Goal: Task Accomplishment & Management: Manage account settings

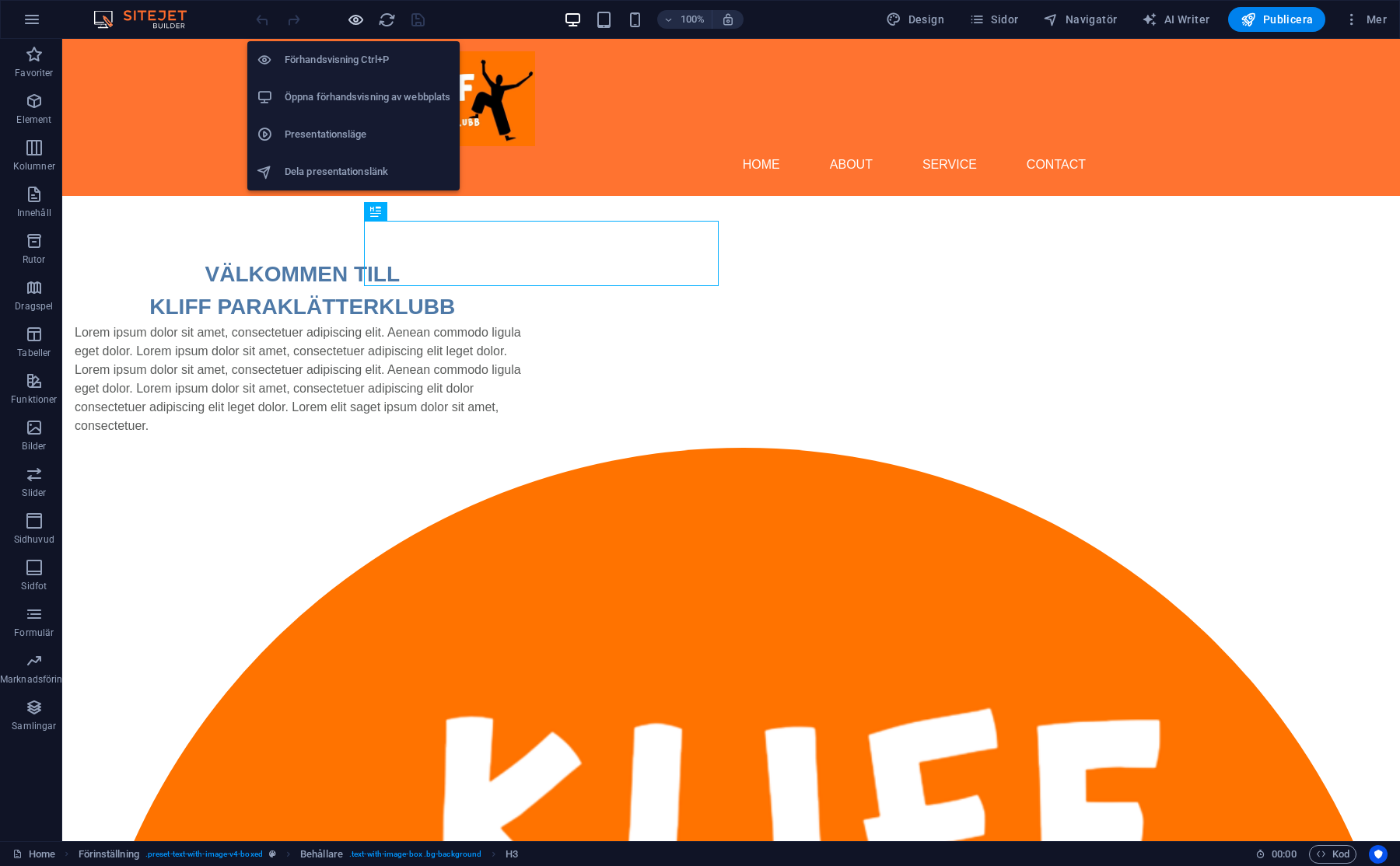
click at [361, 22] on icon "button" at bounding box center [356, 20] width 18 height 18
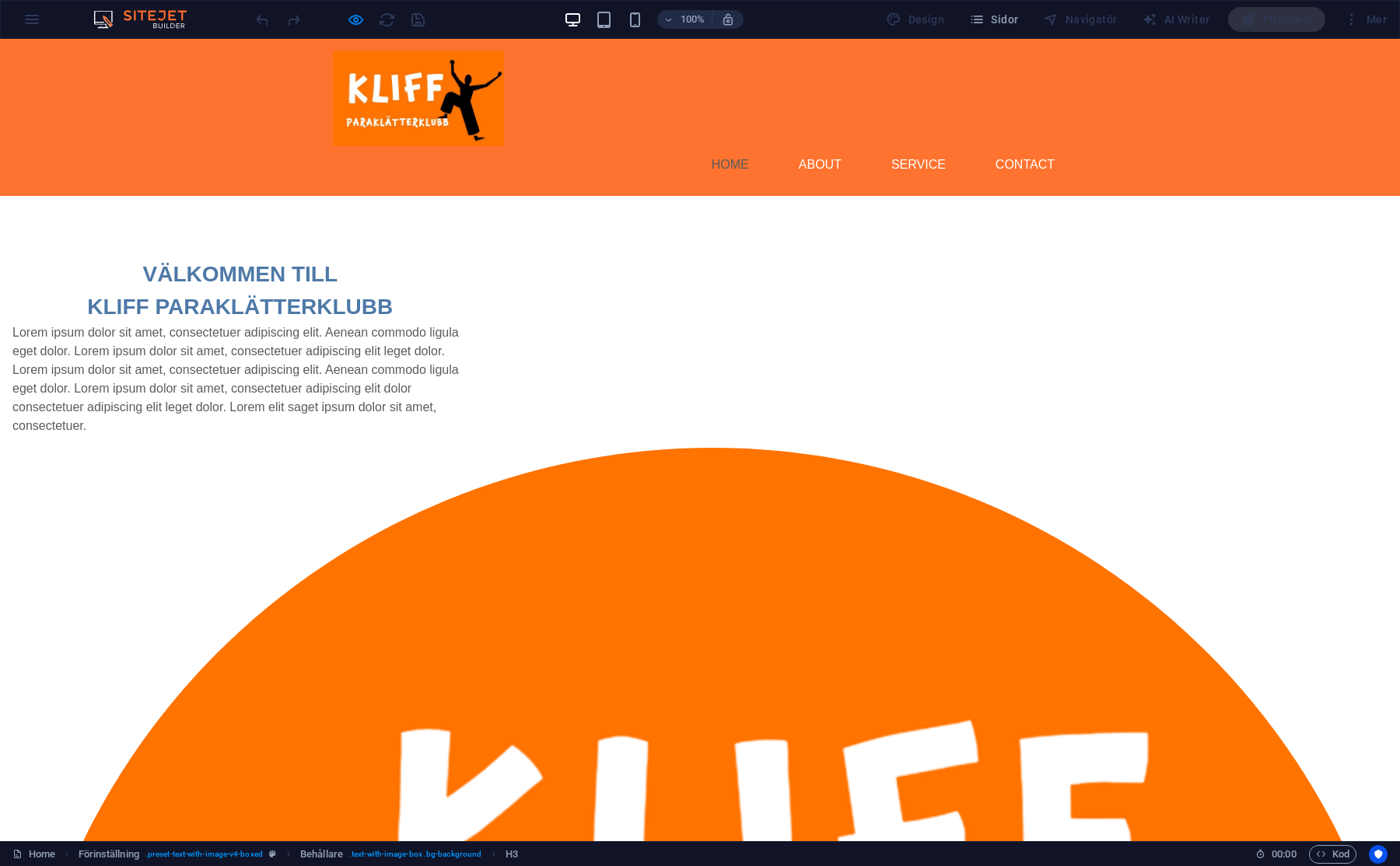
click at [738, 146] on link "Home" at bounding box center [730, 165] width 62 height 38
click at [829, 146] on link "About" at bounding box center [820, 165] width 68 height 38
click at [925, 146] on link "Service" at bounding box center [918, 165] width 80 height 38
click at [927, 146] on link "Service" at bounding box center [918, 165] width 80 height 38
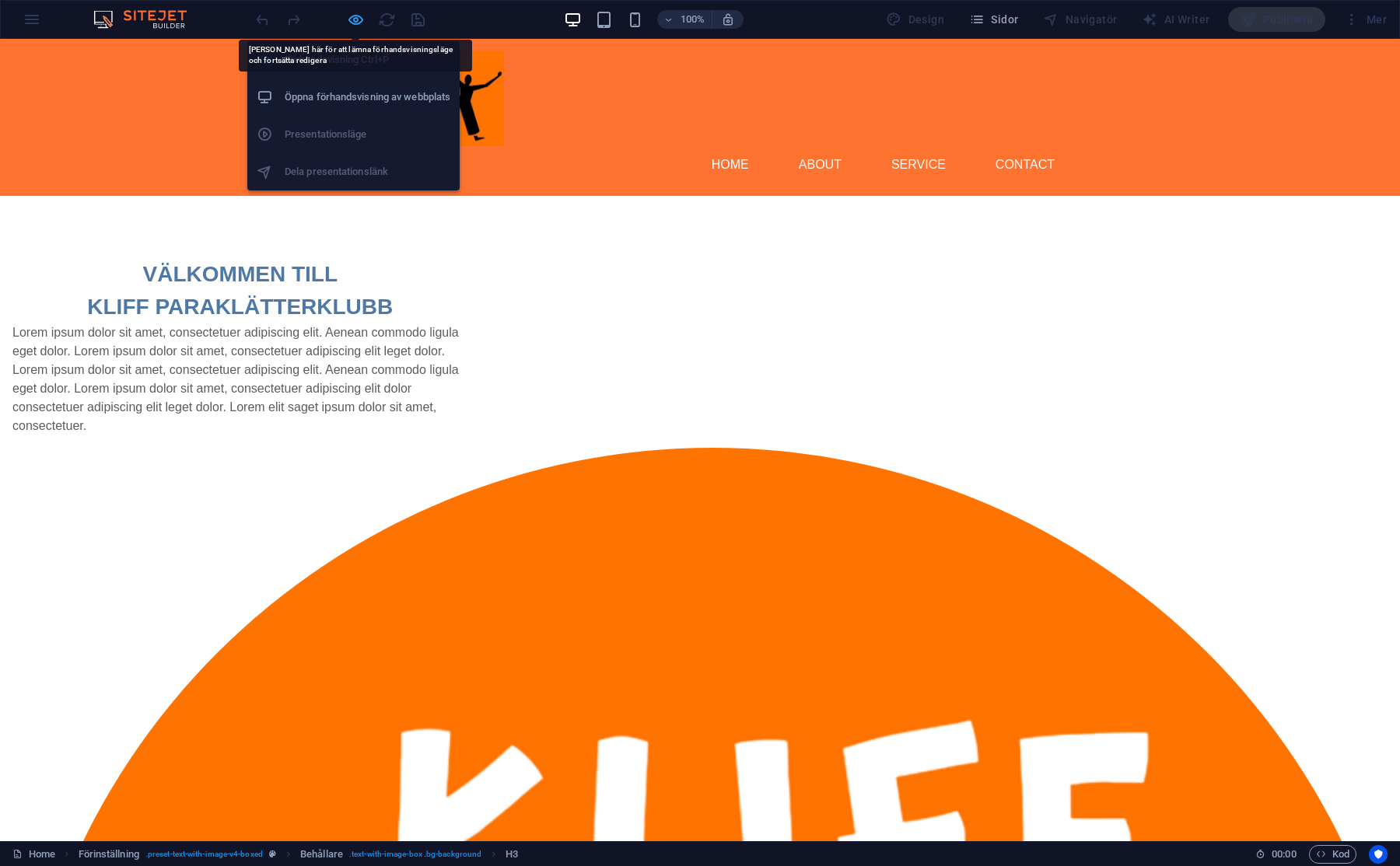
click at [359, 16] on icon "button" at bounding box center [356, 20] width 18 height 18
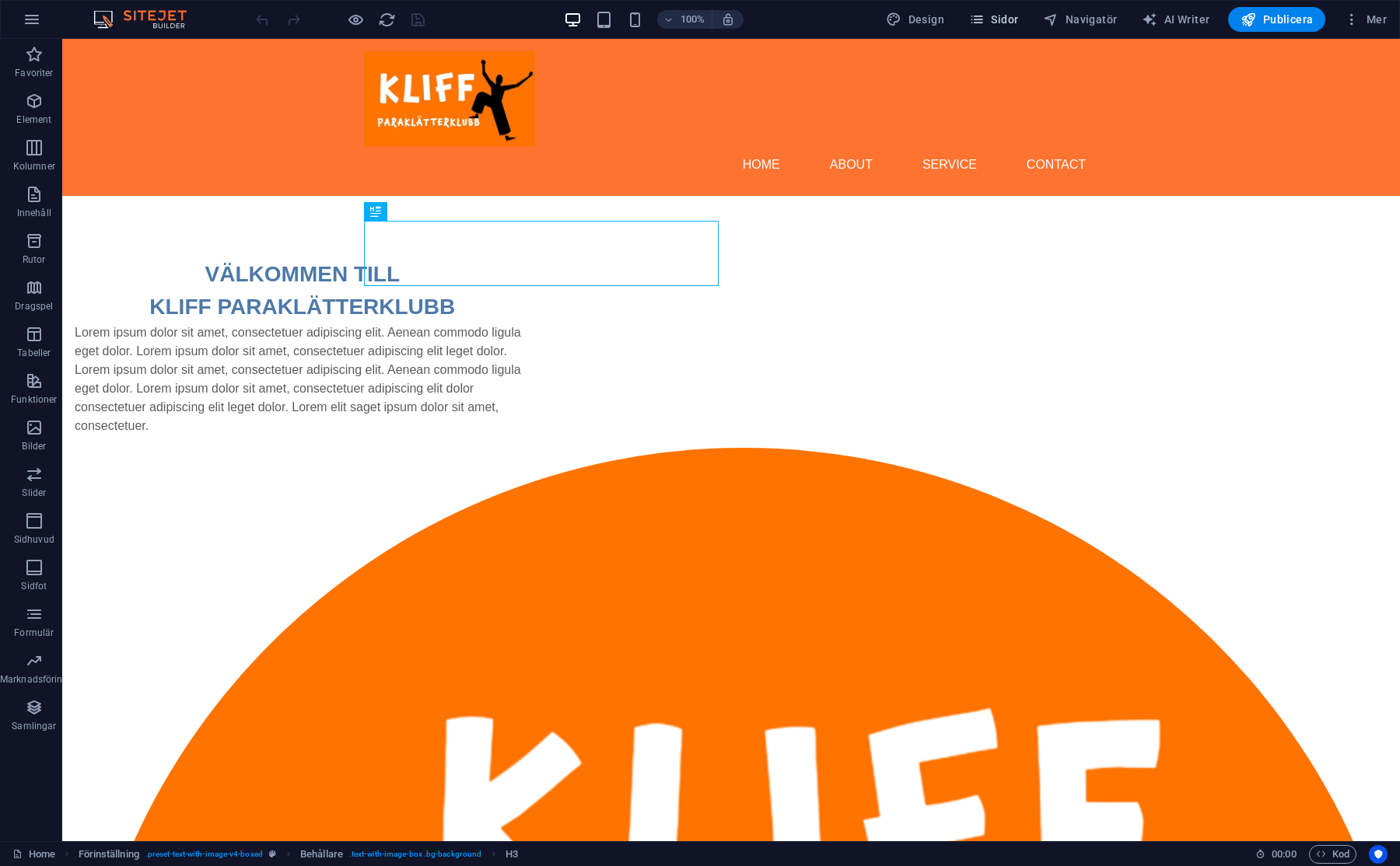
click at [1018, 22] on span "Sidor" at bounding box center [993, 19] width 49 height 16
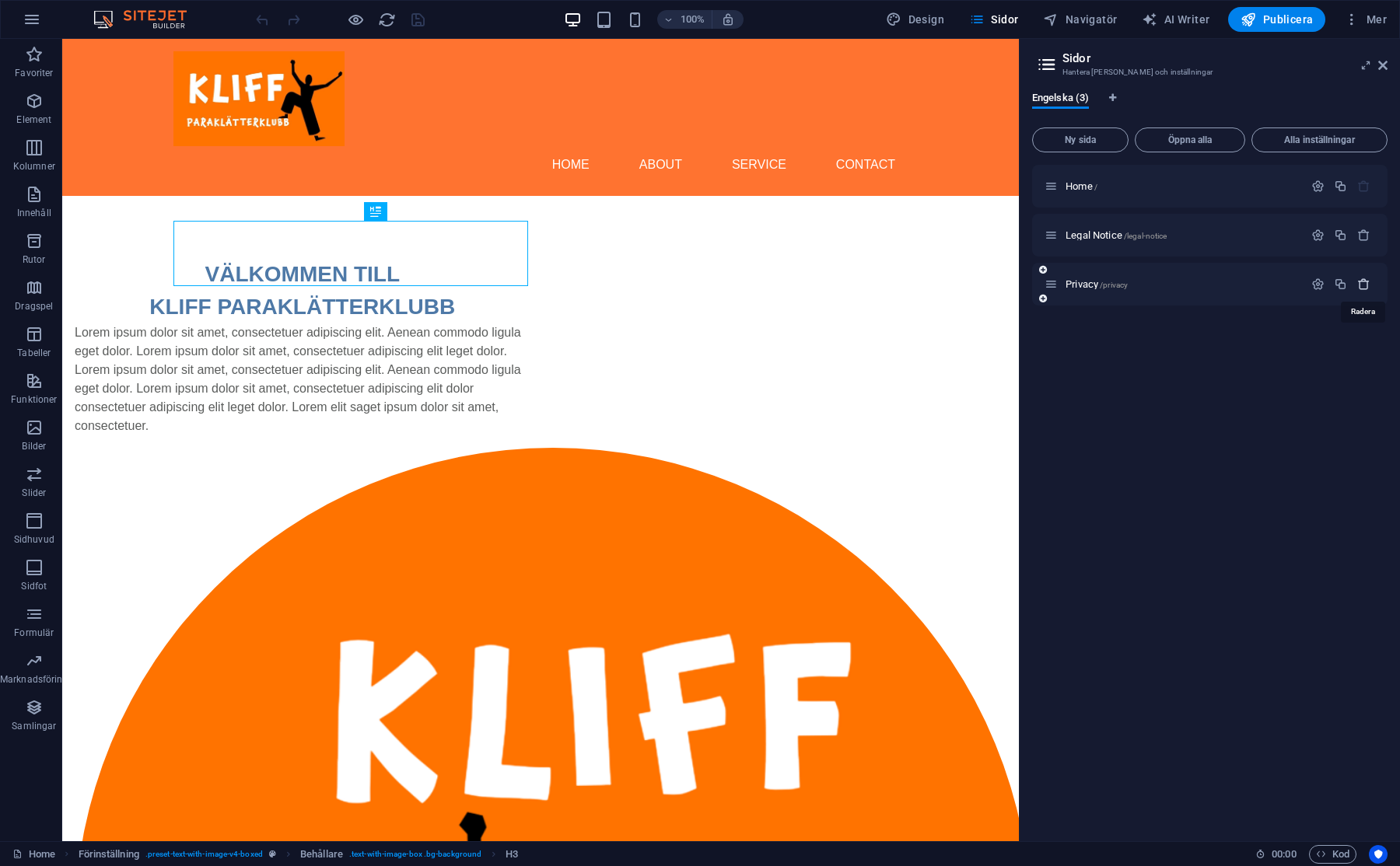
click at [1360, 280] on icon "button" at bounding box center [1363, 284] width 13 height 13
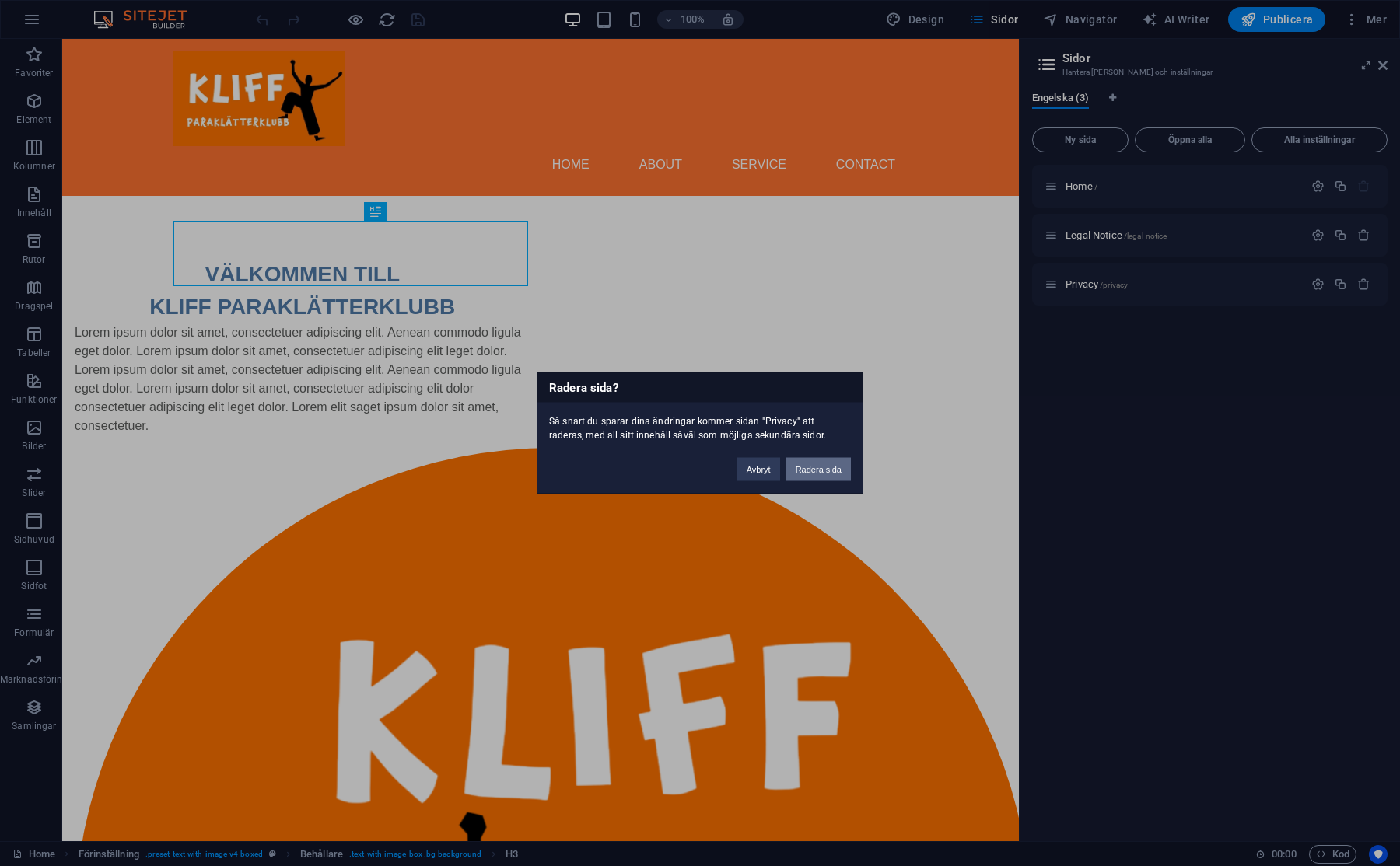
click at [833, 473] on button "Radera sida" at bounding box center [818, 469] width 65 height 23
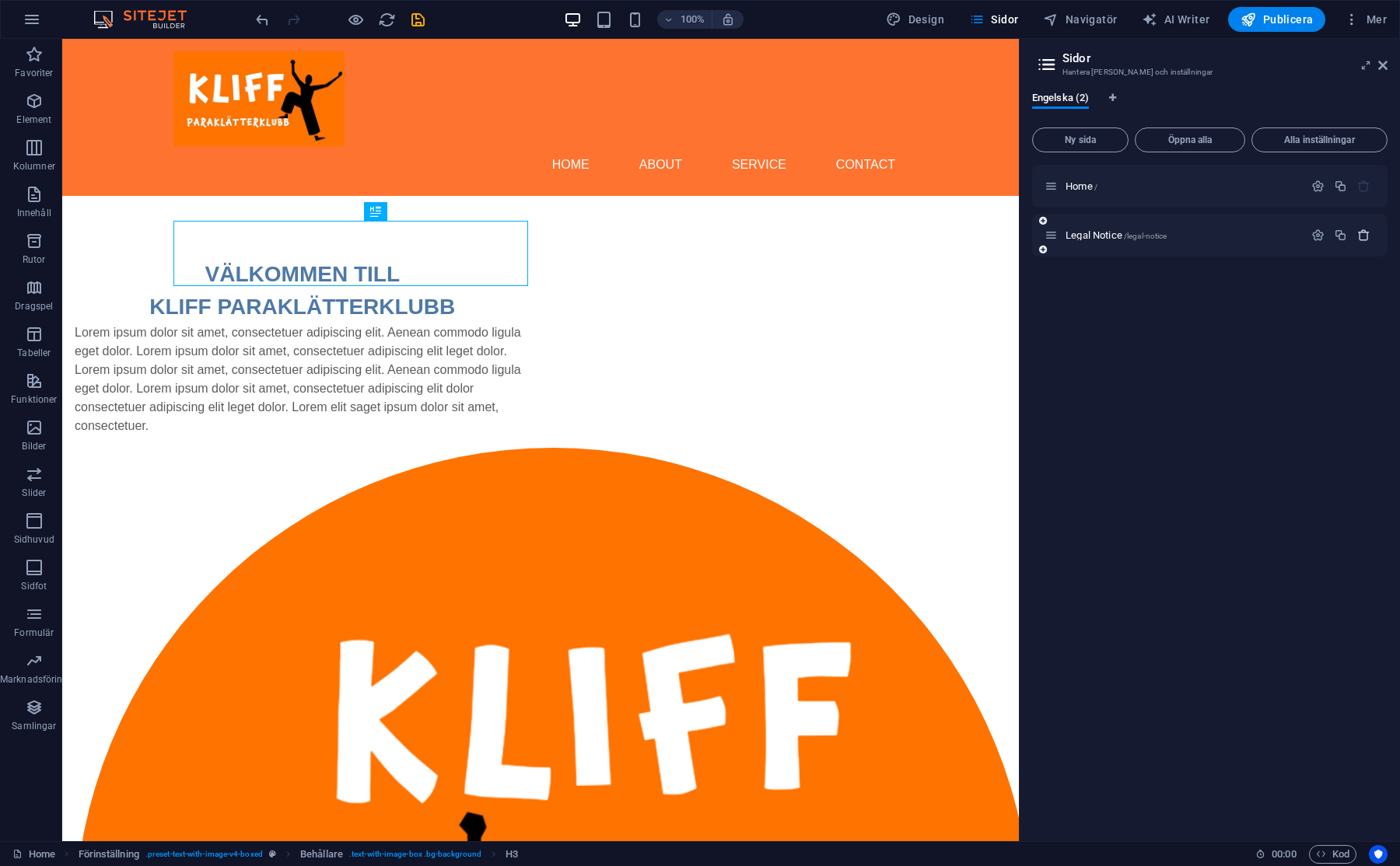
click at [1365, 234] on icon "button" at bounding box center [1363, 235] width 13 height 13
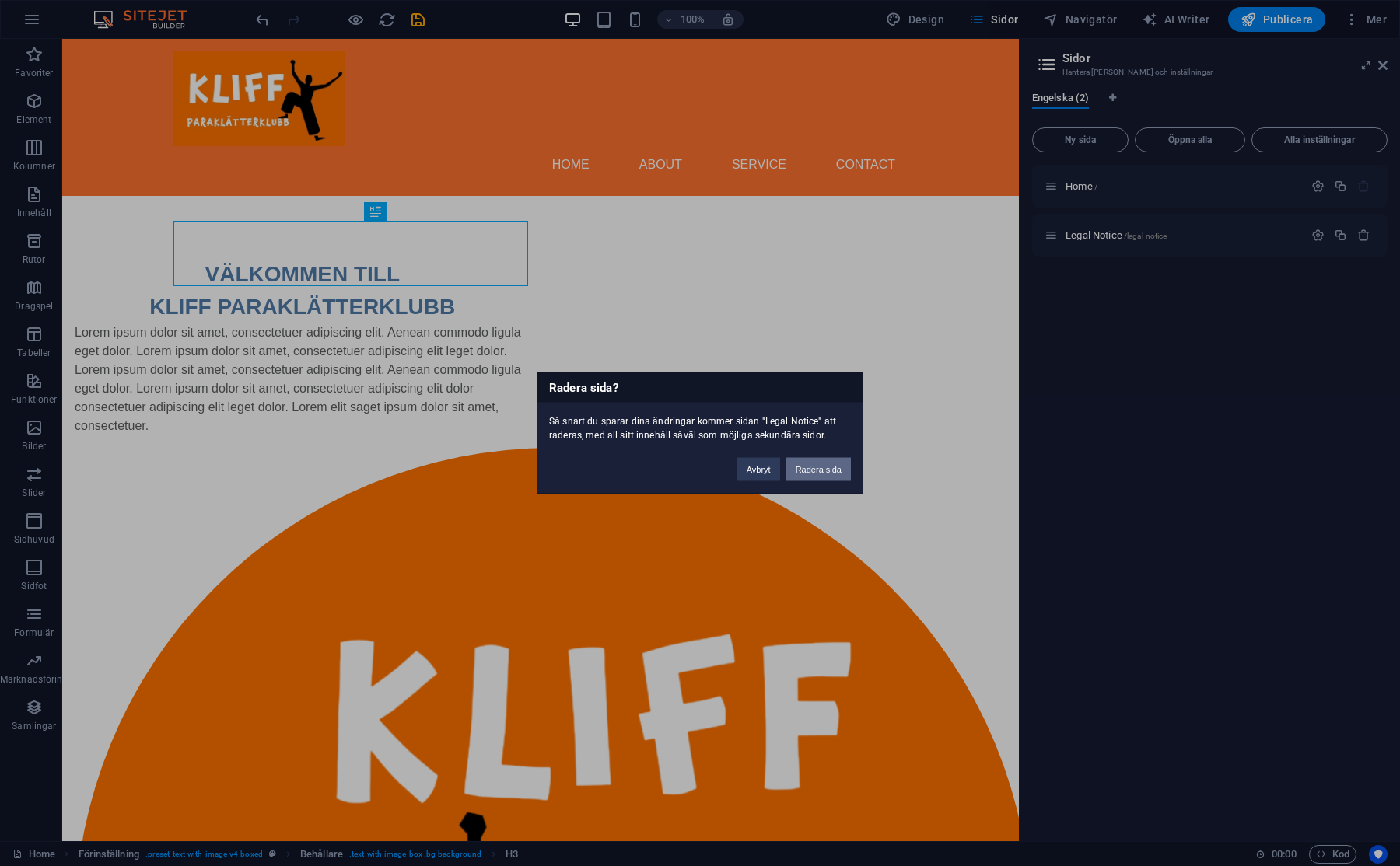
click at [802, 467] on button "Radera sida" at bounding box center [818, 469] width 65 height 23
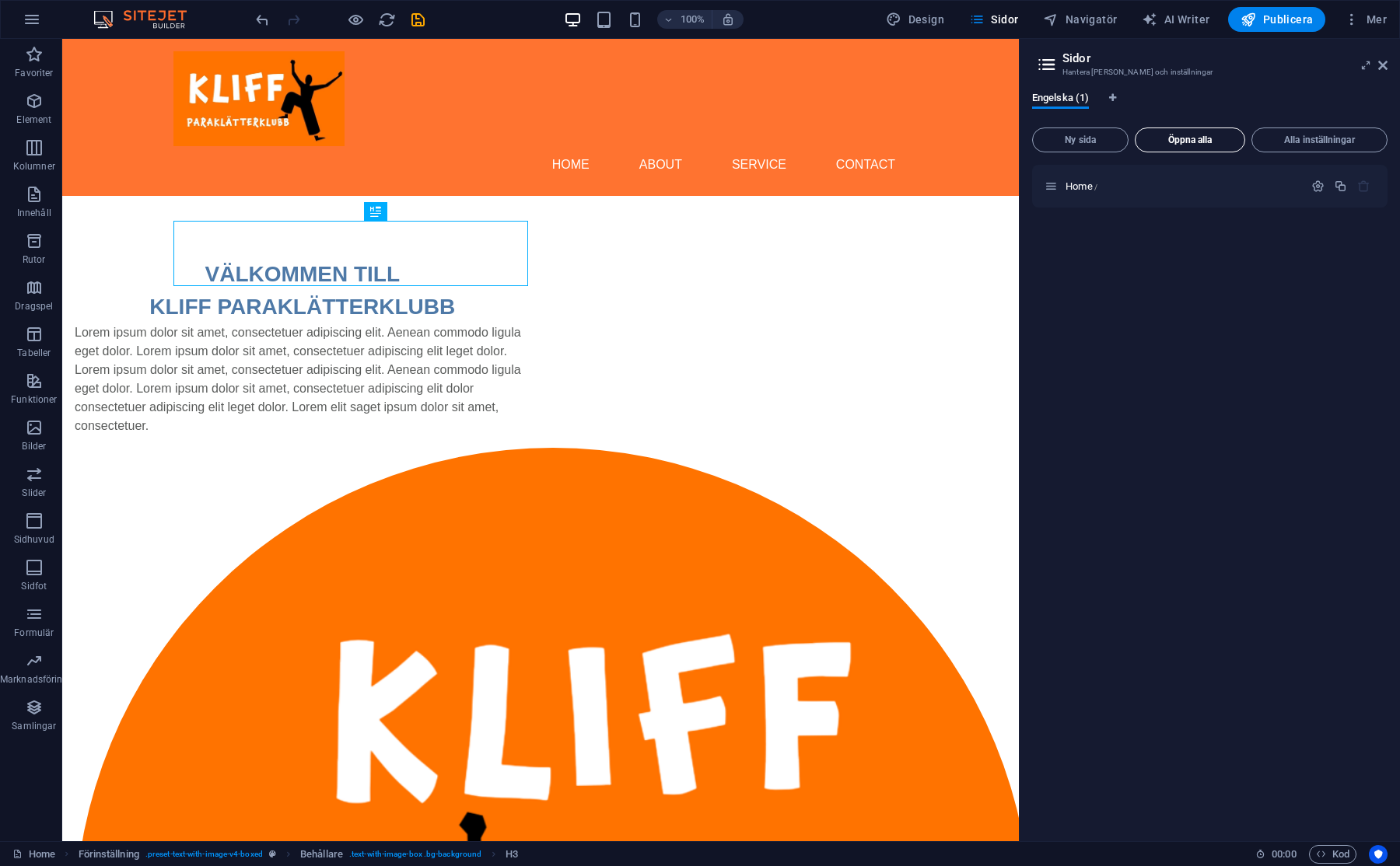
click at [1200, 138] on span "Öppna alla" at bounding box center [1190, 139] width 97 height 9
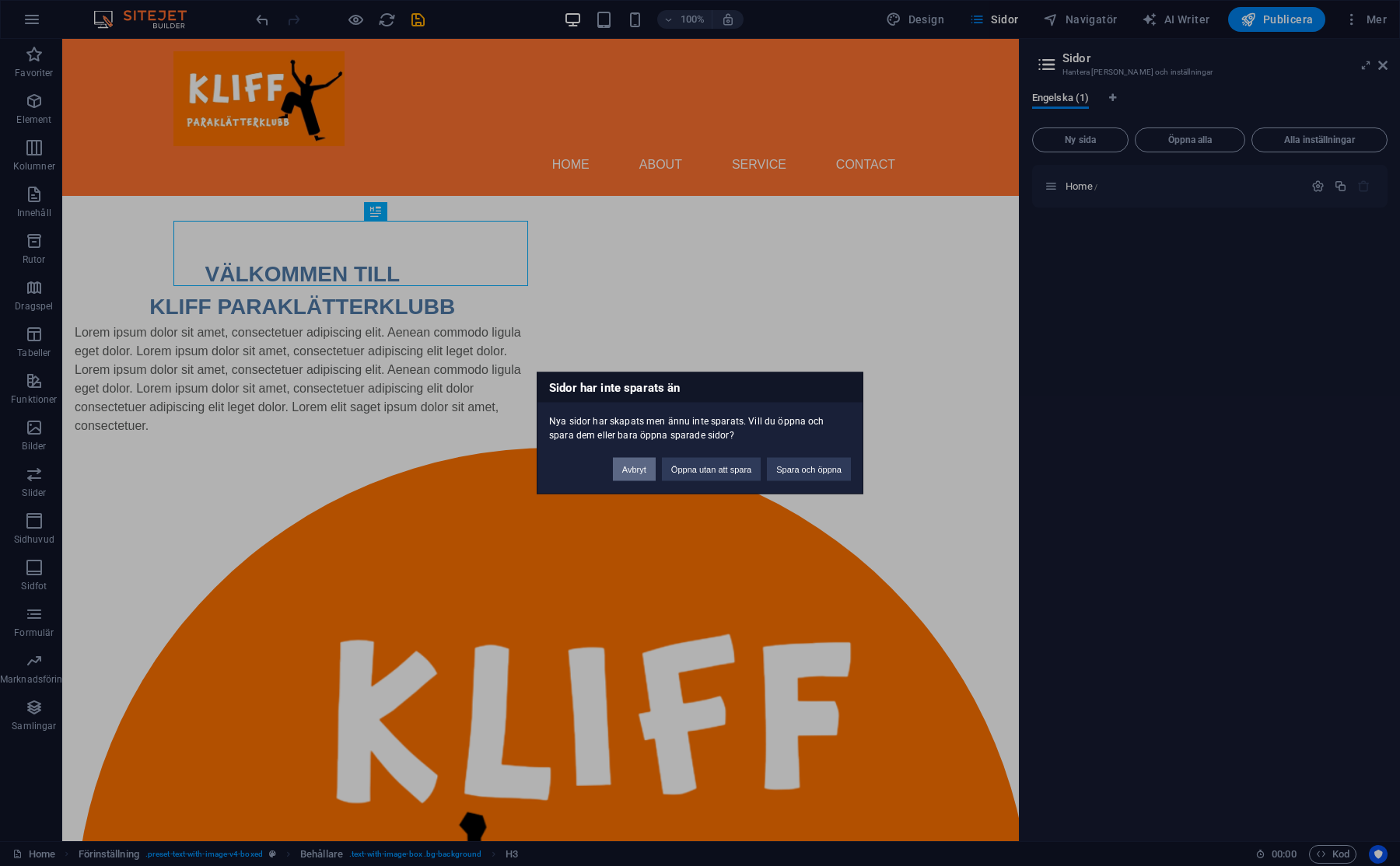
click at [648, 478] on button "Avbryt" at bounding box center [634, 469] width 43 height 23
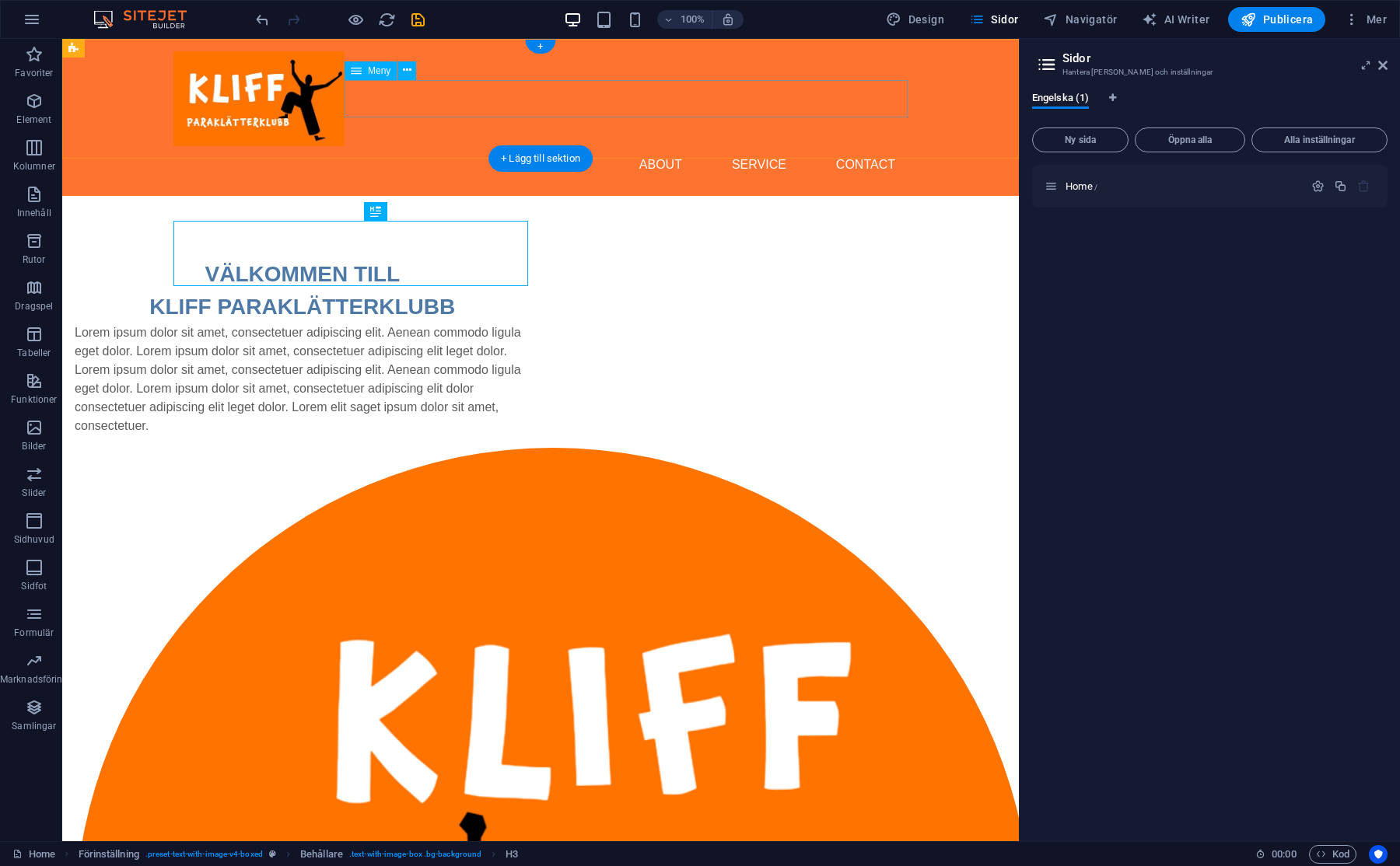
click at [643, 146] on nav "Home About Service Contact" at bounding box center [541, 165] width 734 height 38
click at [601, 146] on nav "Home About Service Contact" at bounding box center [541, 165] width 734 height 38
select select
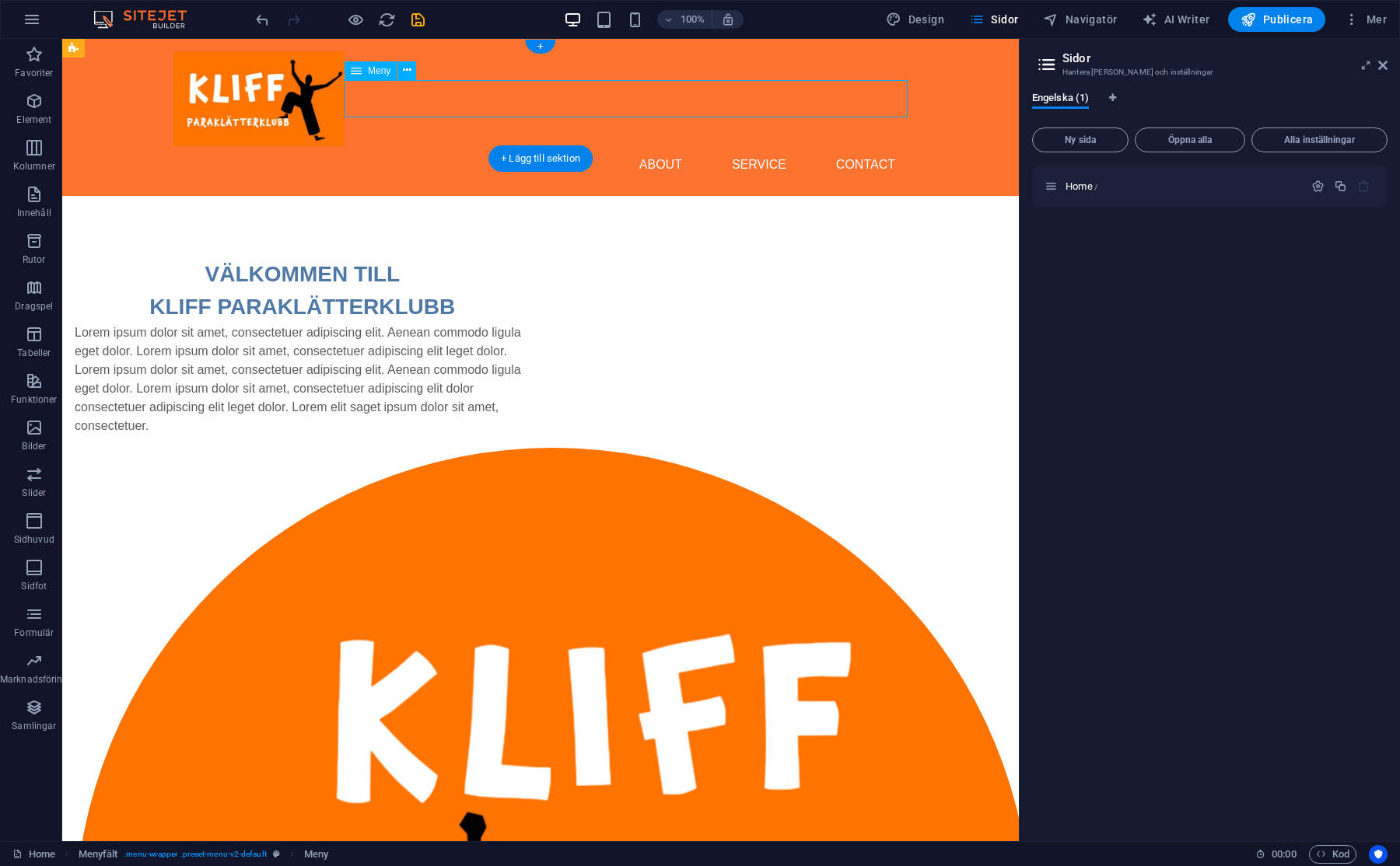
select select
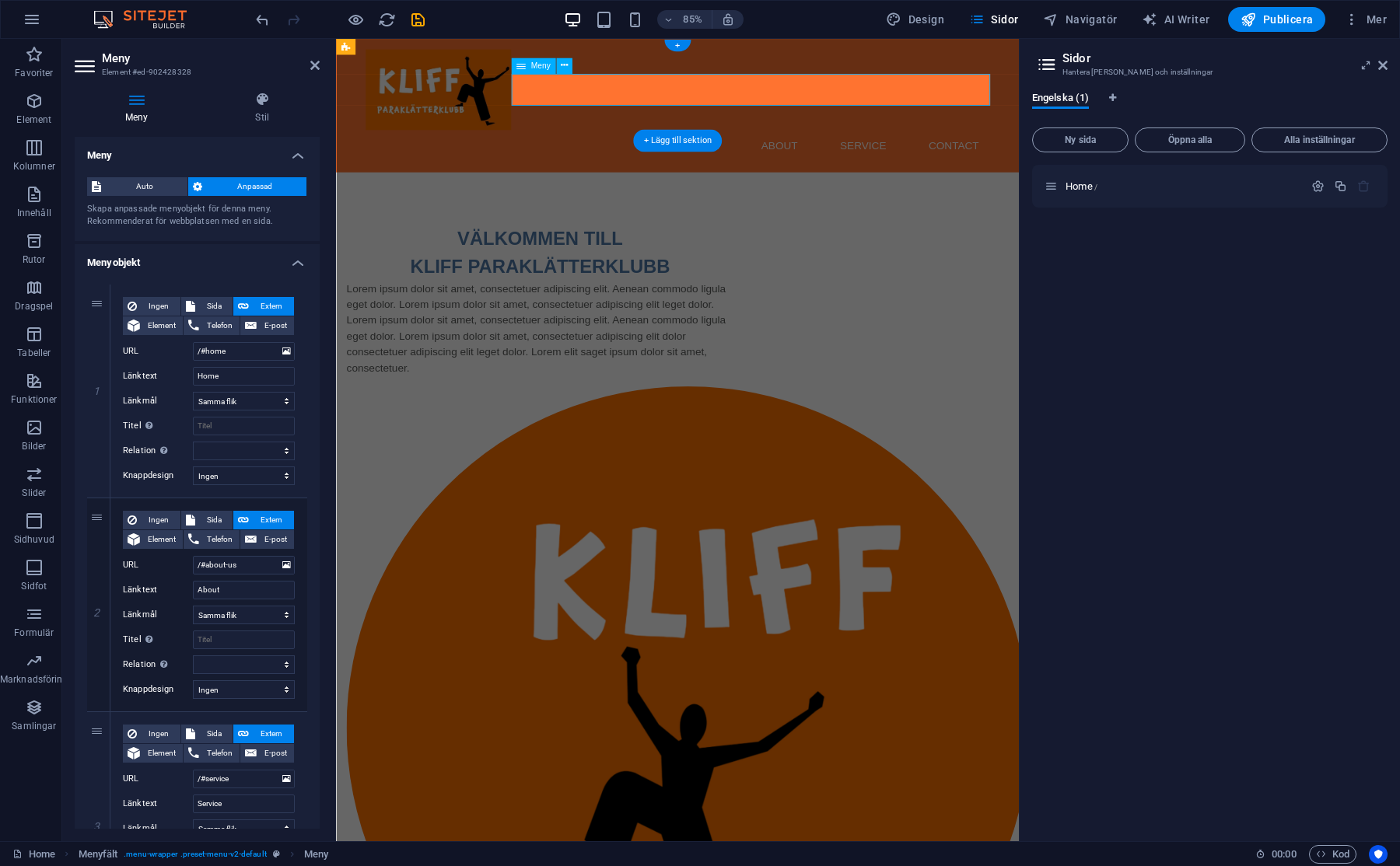
click at [789, 146] on nav "Home About Service Contact" at bounding box center [738, 165] width 734 height 38
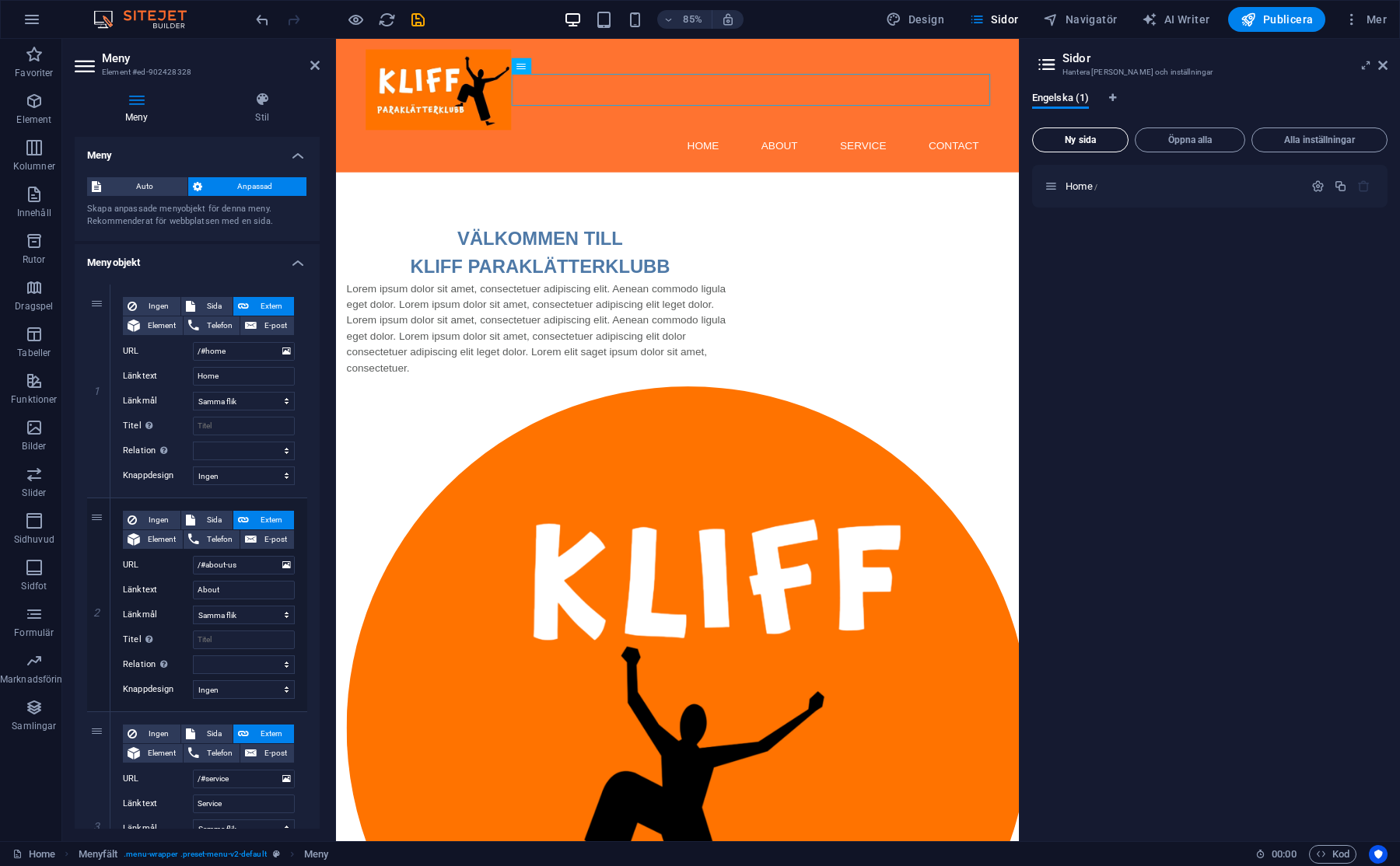
click at [1091, 143] on span "Ny sida" at bounding box center [1080, 139] width 83 height 9
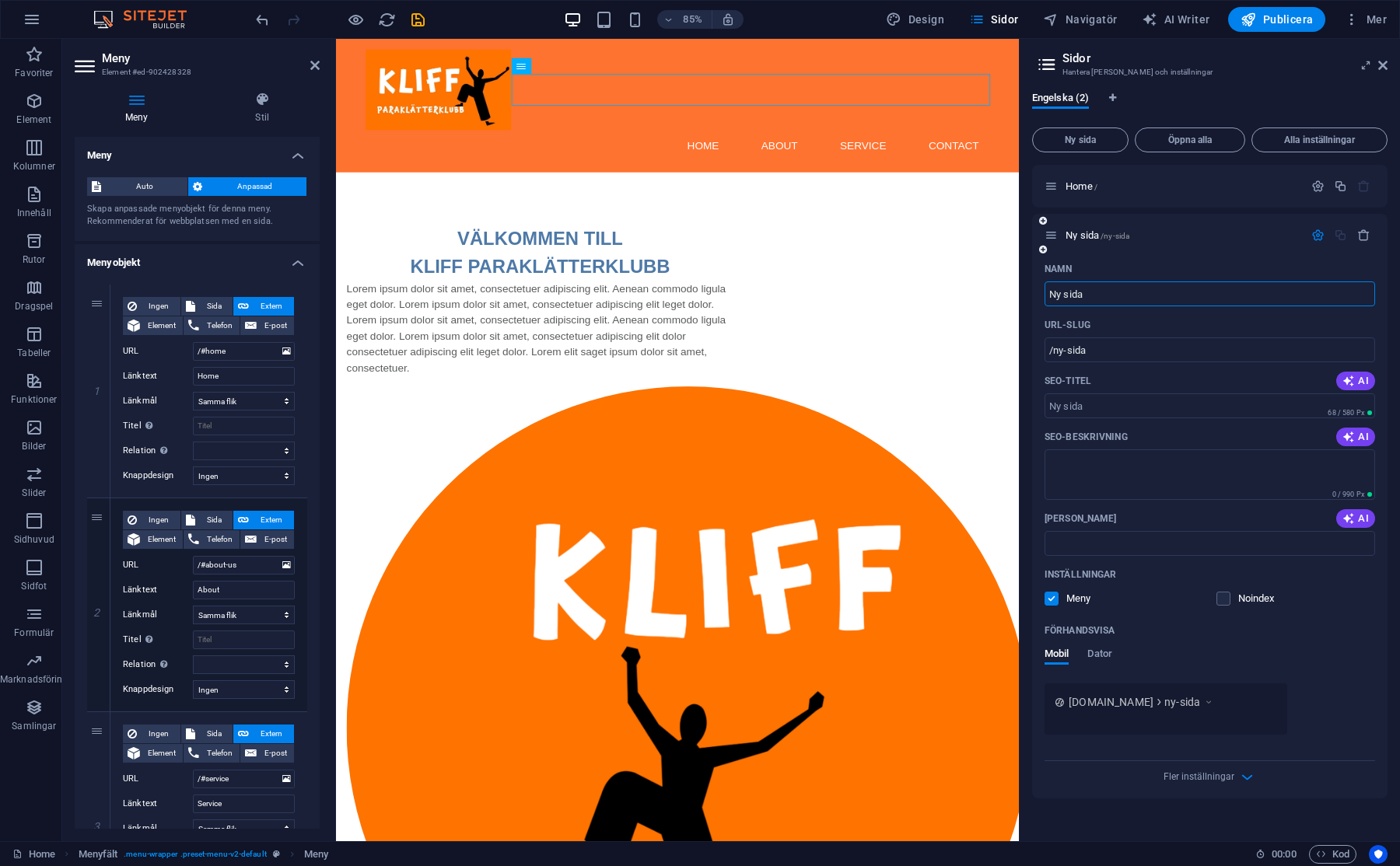
click at [1102, 297] on input "Ny sida" at bounding box center [1209, 293] width 330 height 25
click at [1100, 297] on input "Ny sida" at bounding box center [1209, 293] width 330 height 25
click at [1103, 292] on input "Ny sida" at bounding box center [1209, 293] width 330 height 25
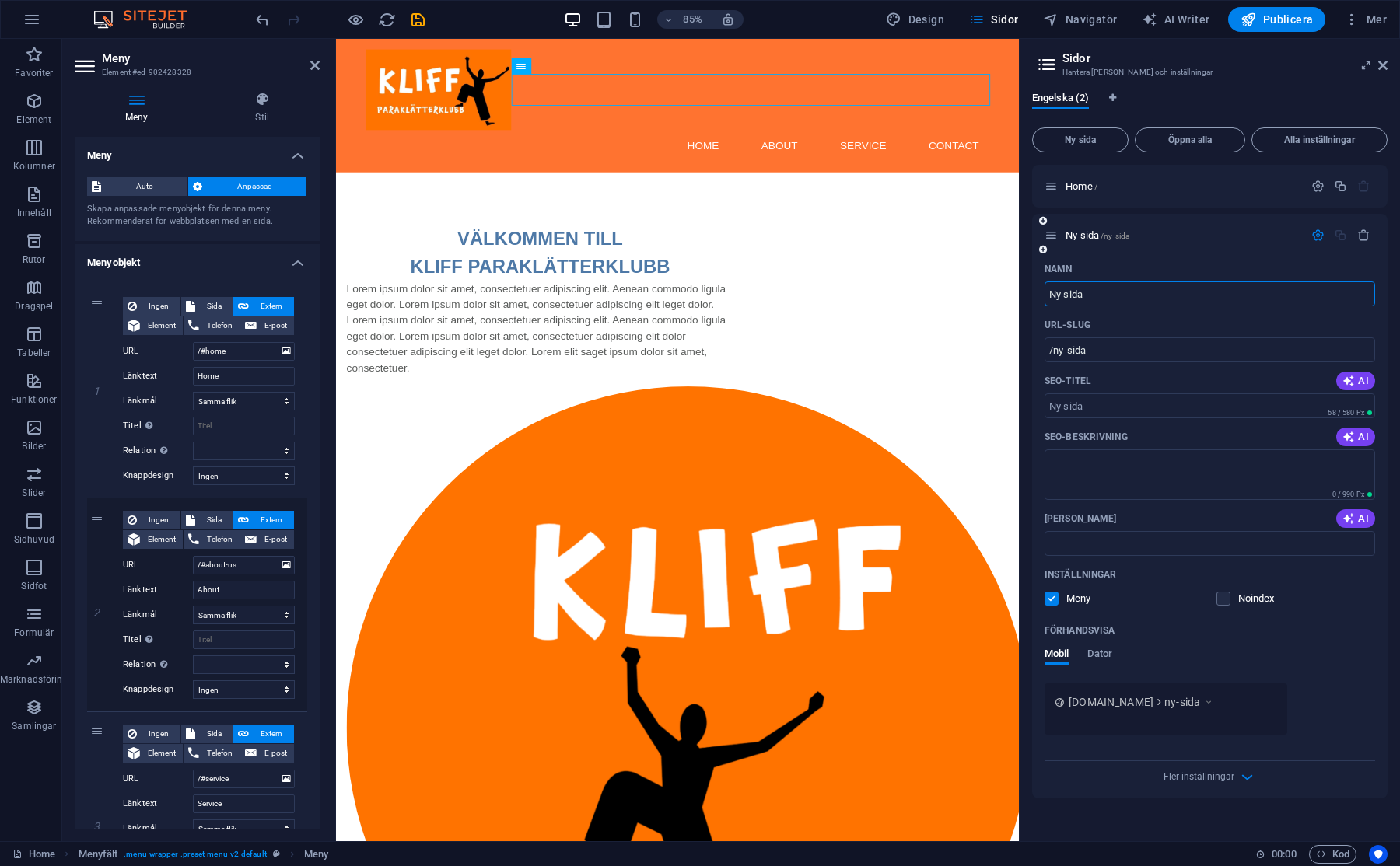
drag, startPoint x: 1103, startPoint y: 292, endPoint x: 1048, endPoint y: 291, distance: 55.0
click at [1048, 291] on input "Ny sida" at bounding box center [1209, 293] width 330 height 25
type input "Om"
type input "/om"
type input "Om K"
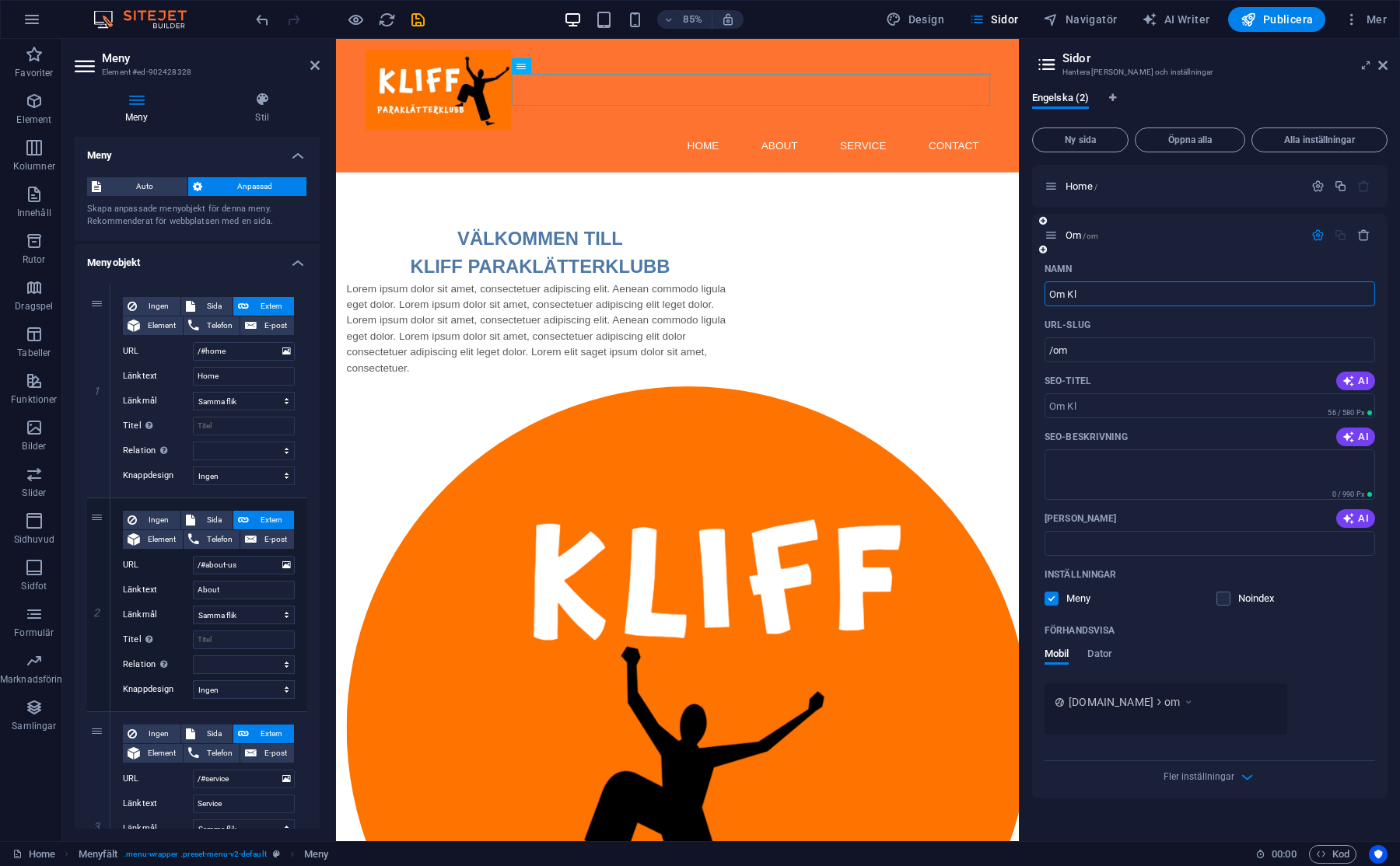
type input "/om-kl"
type input "Om KLIFF"
type input "/om-kliff"
type input "Om KLIFF"
click at [1375, 662] on div "Namn Om KLIFF ​ URL-SLUG /om-kliff ​ SEO-titel AI ​ 93 / 580 Px SEO-beskrivning…" at bounding box center [1210, 527] width 356 height 542
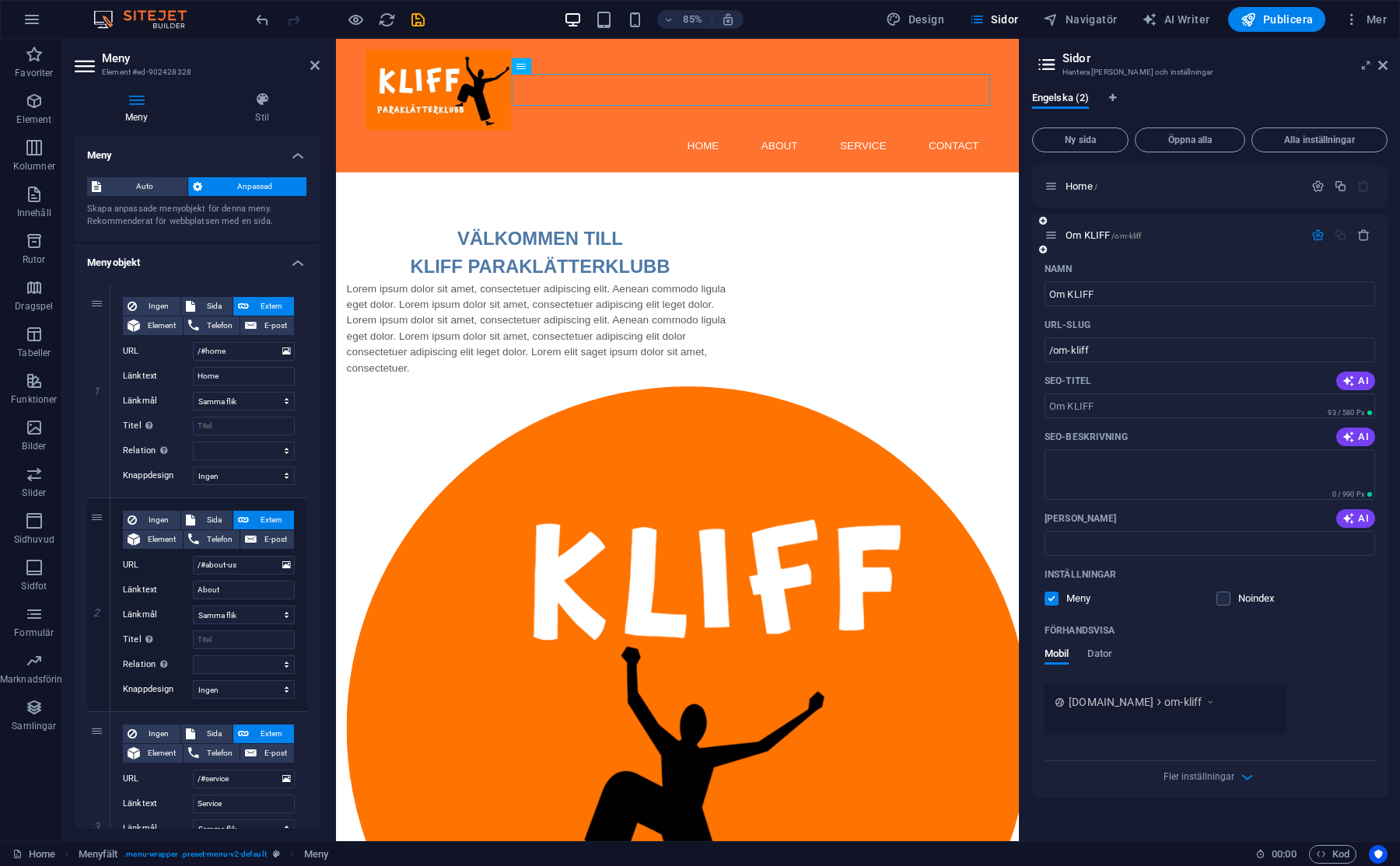
click at [1146, 252] on div "Om KLIFF /om-kliff" at bounding box center [1210, 235] width 356 height 43
click at [1215, 97] on div "Engelska (2)" at bounding box center [1210, 107] width 356 height 29
click at [1057, 595] on label at bounding box center [1051, 598] width 14 height 14
click at [0, 0] on input "checkbox" at bounding box center [0, 0] width 0 height 0
click at [1057, 595] on label at bounding box center [1051, 598] width 14 height 14
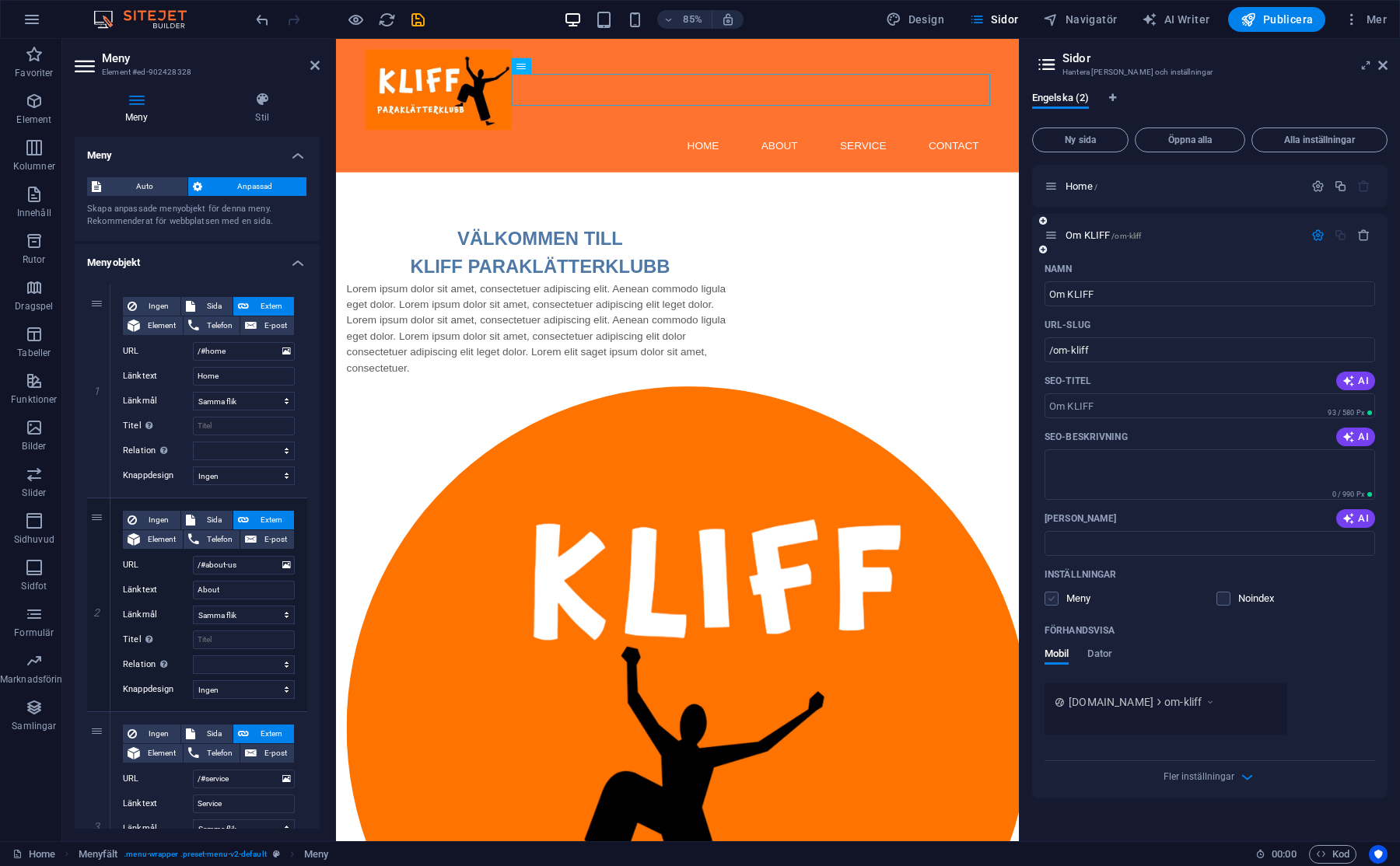
click at [0, 0] on input "checkbox" at bounding box center [0, 0] width 0 height 0
click at [1041, 64] on icon at bounding box center [1047, 64] width 23 height 22
click at [1242, 779] on icon "button" at bounding box center [1247, 777] width 18 height 18
click at [1383, 63] on icon at bounding box center [1382, 65] width 9 height 12
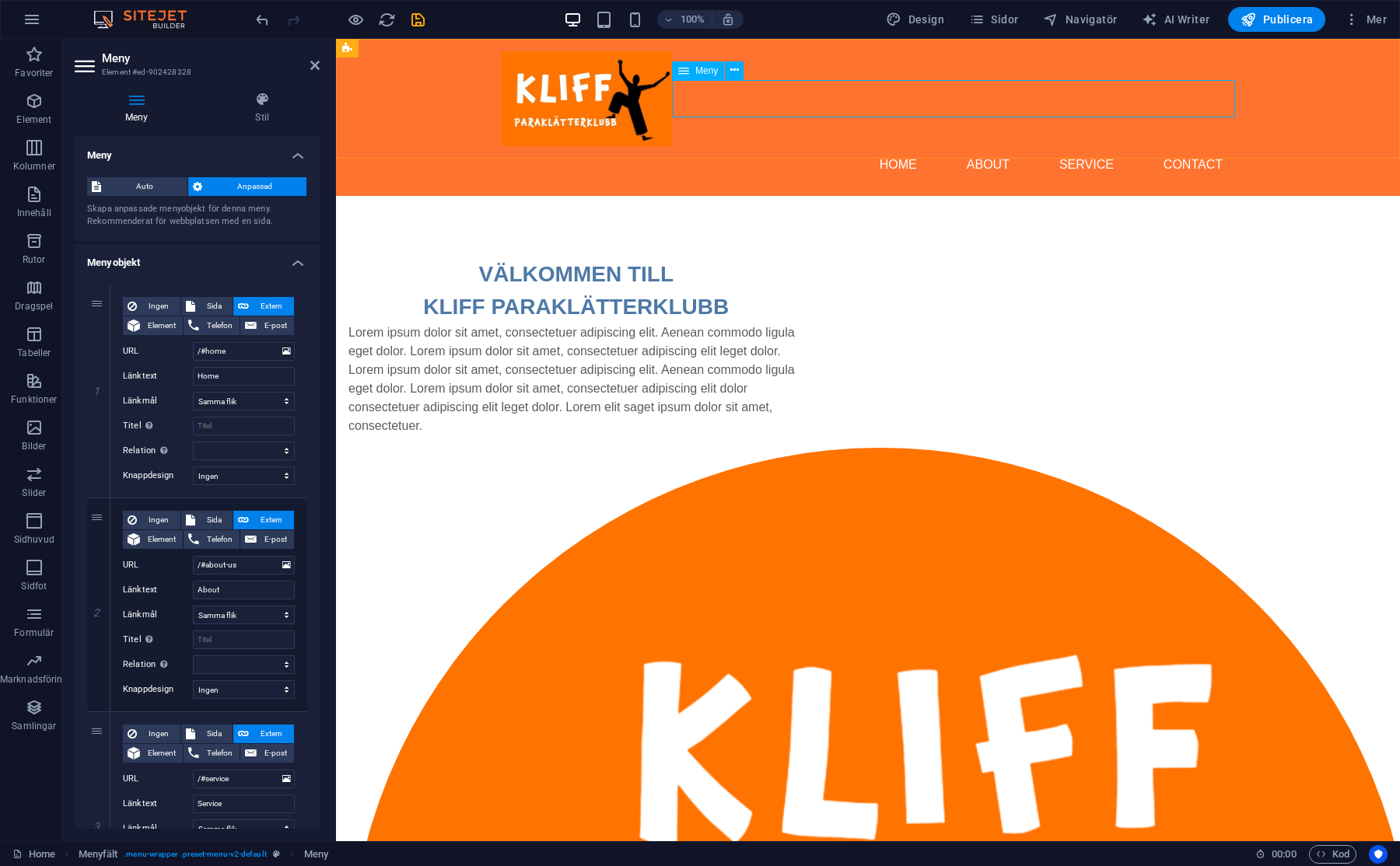
click at [1008, 146] on nav "Home About Service Contact" at bounding box center [868, 165] width 734 height 38
click at [734, 68] on icon at bounding box center [734, 70] width 8 height 16
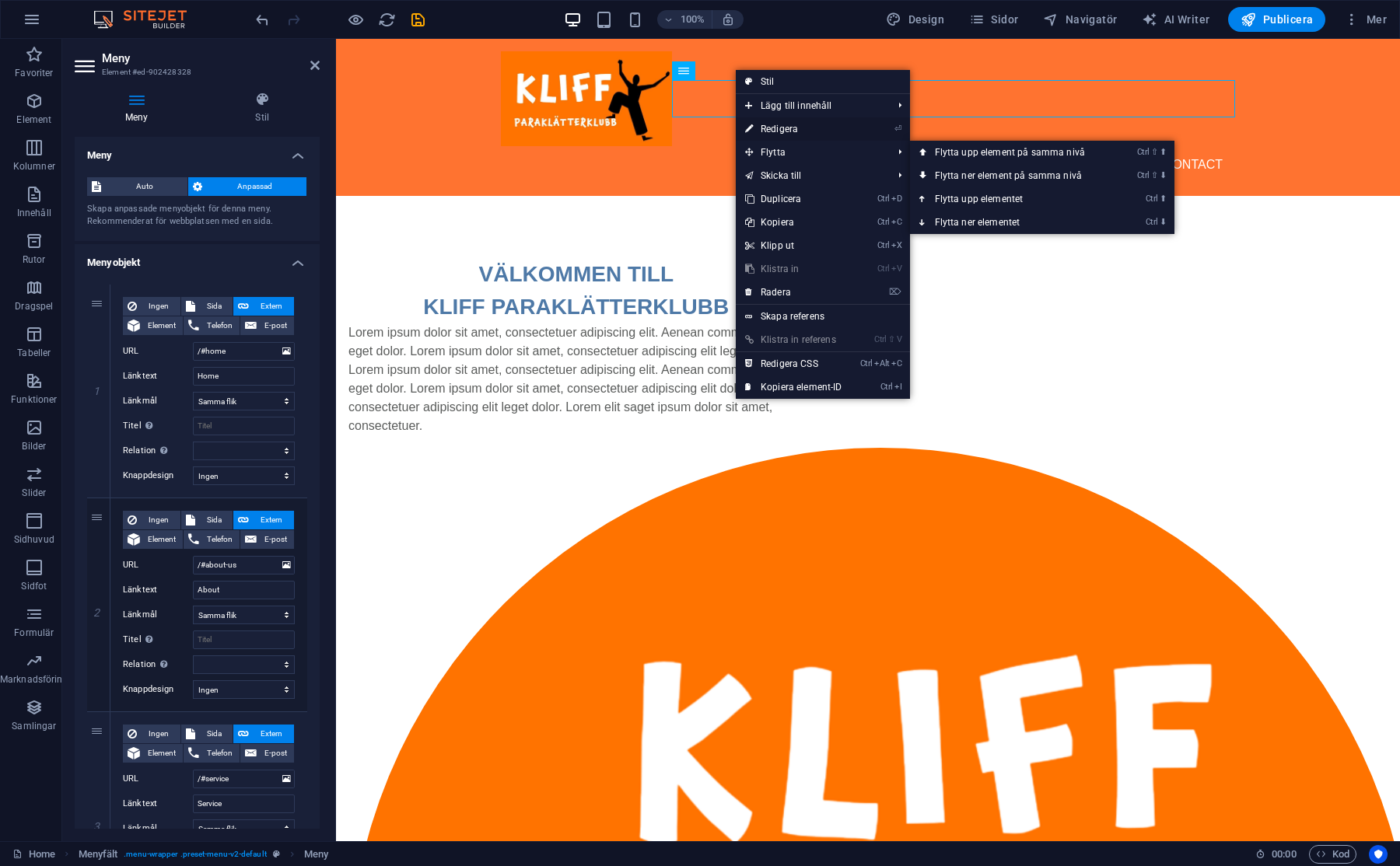
click at [780, 120] on link "⏎ Redigera" at bounding box center [793, 129] width 116 height 23
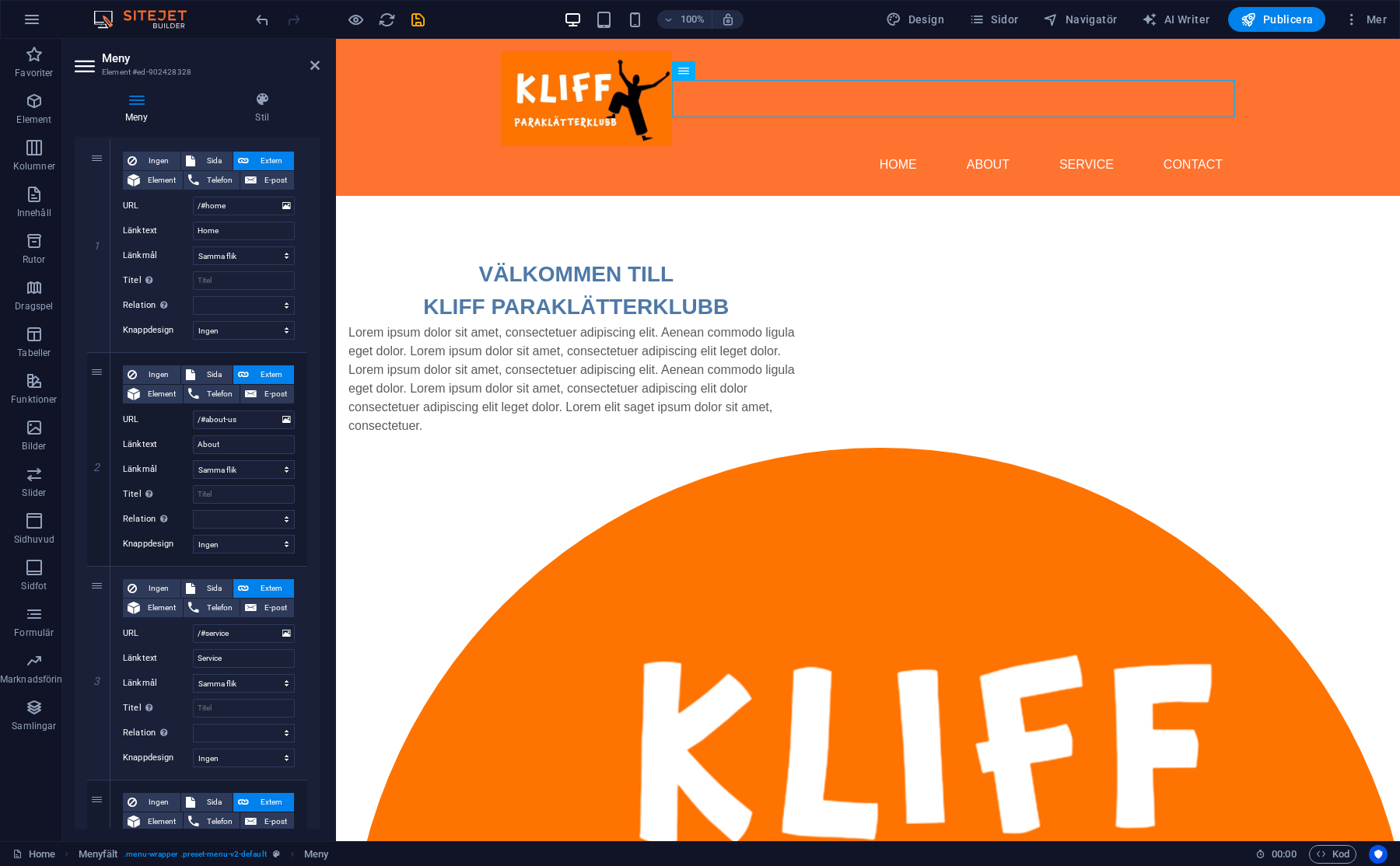
scroll to position [234, 0]
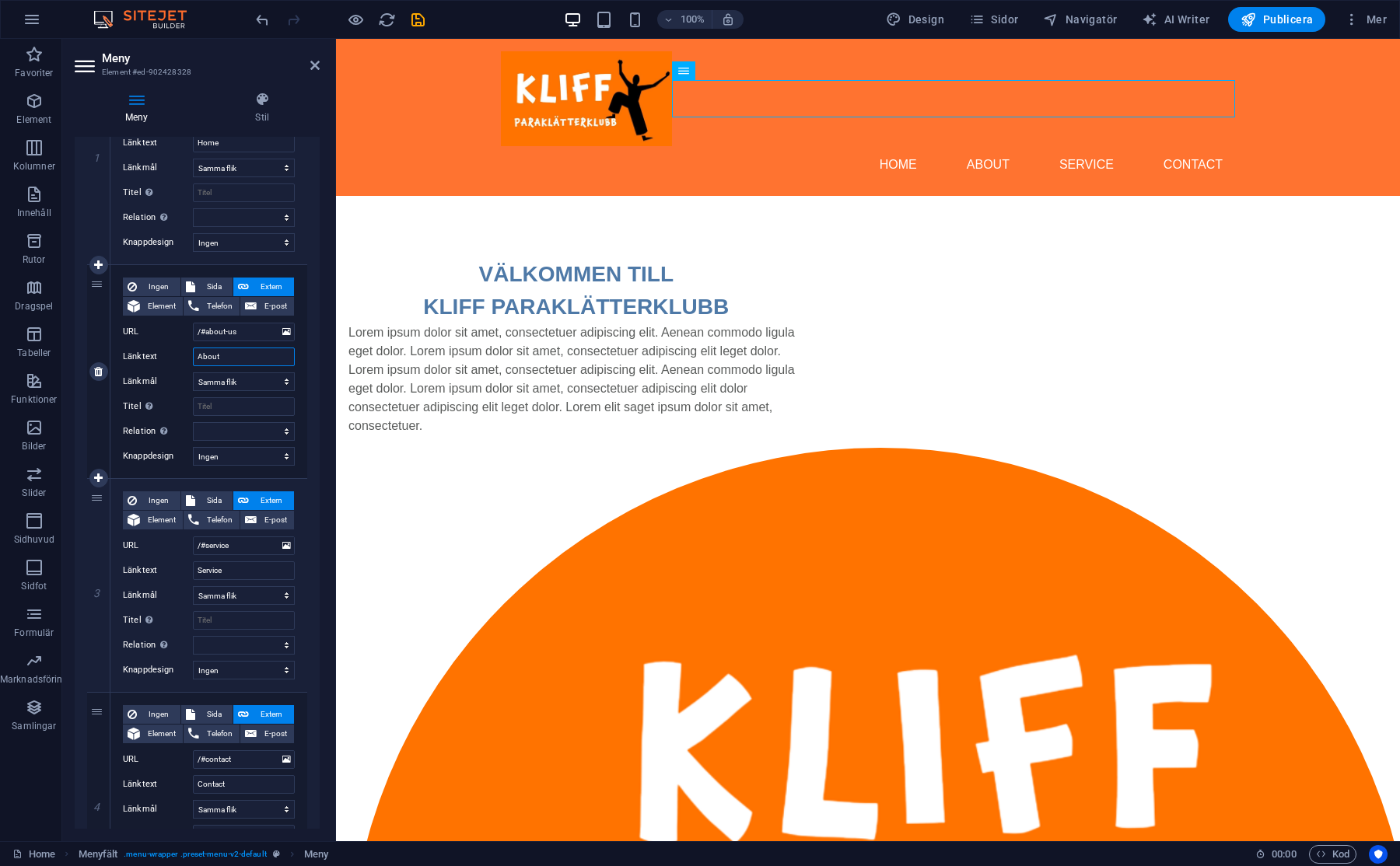
drag, startPoint x: 189, startPoint y: 356, endPoint x: 163, endPoint y: 356, distance: 26.0
click at [163, 356] on div "Länktext About" at bounding box center [209, 356] width 172 height 19
type input "OM"
select select
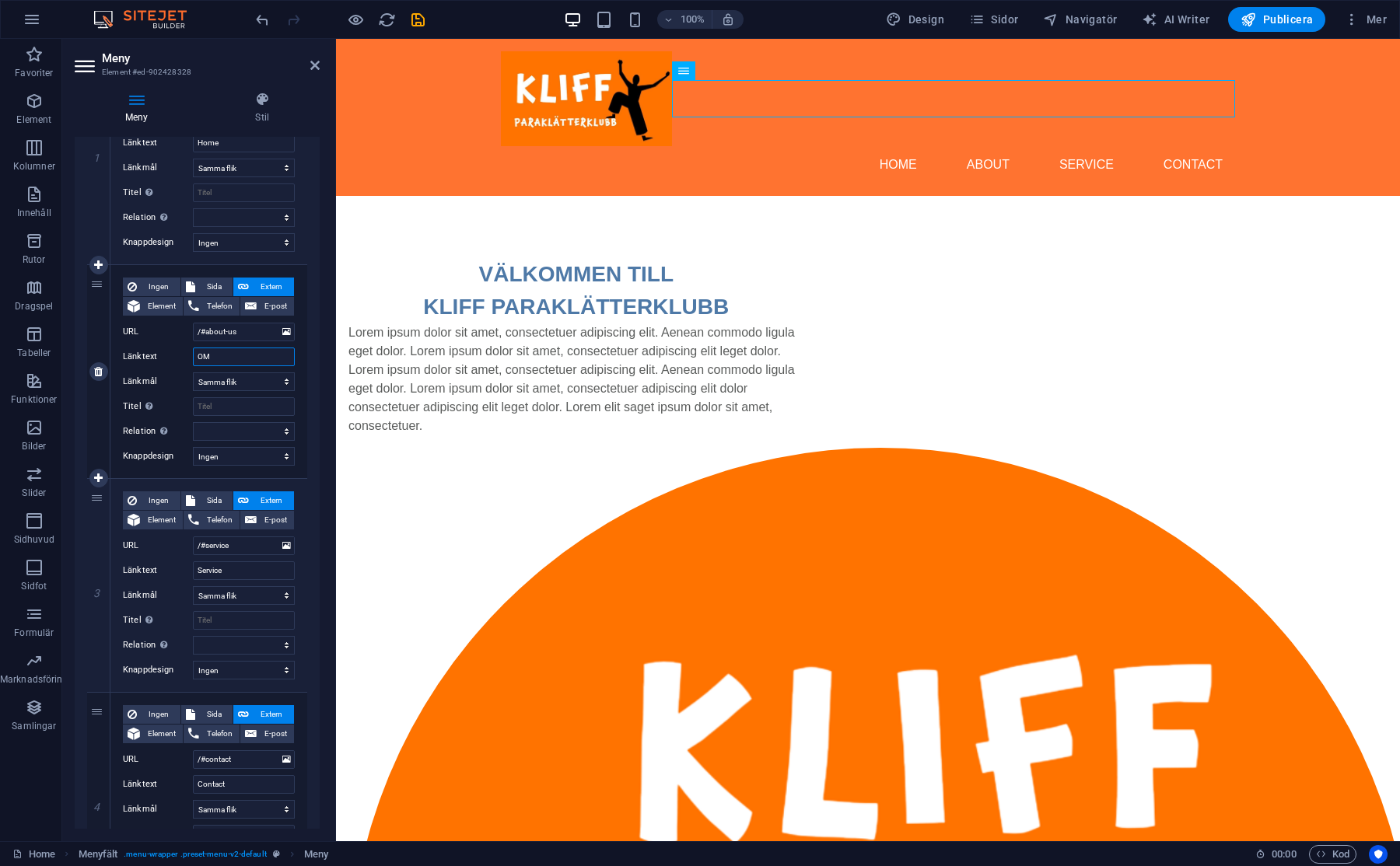
select select
type input "O"
select select
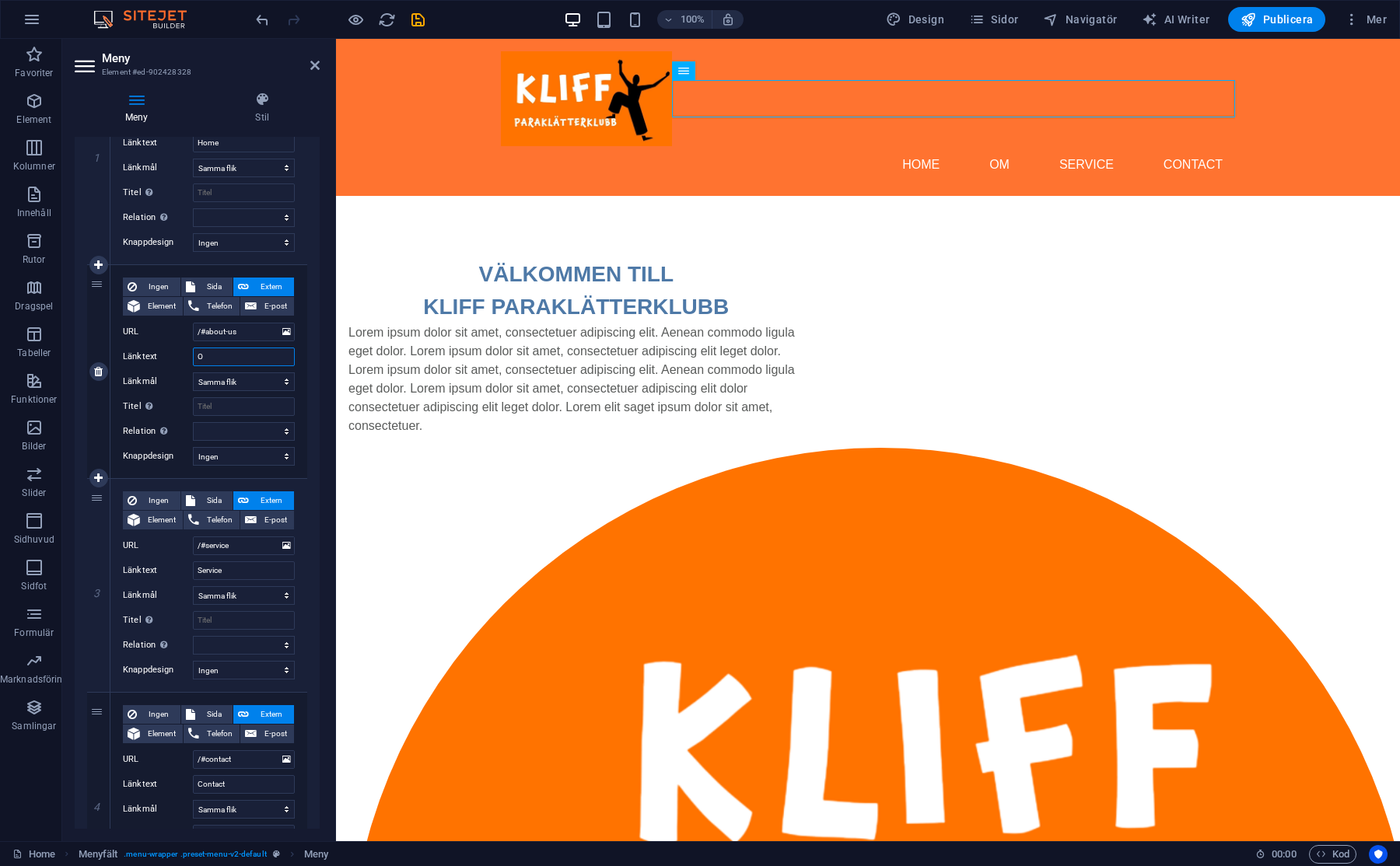
select select
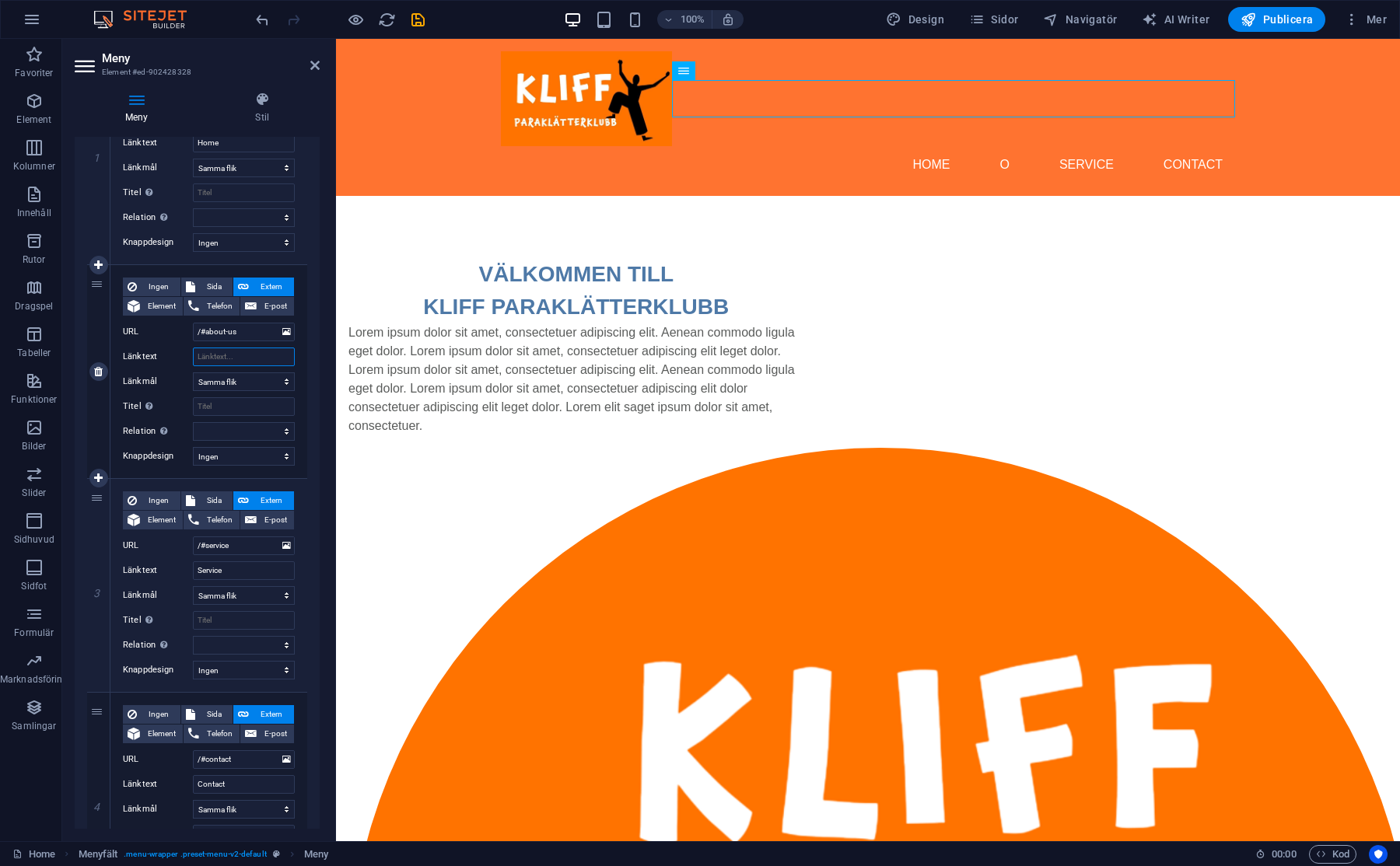
select select
type input "OM KLIFF"
select select
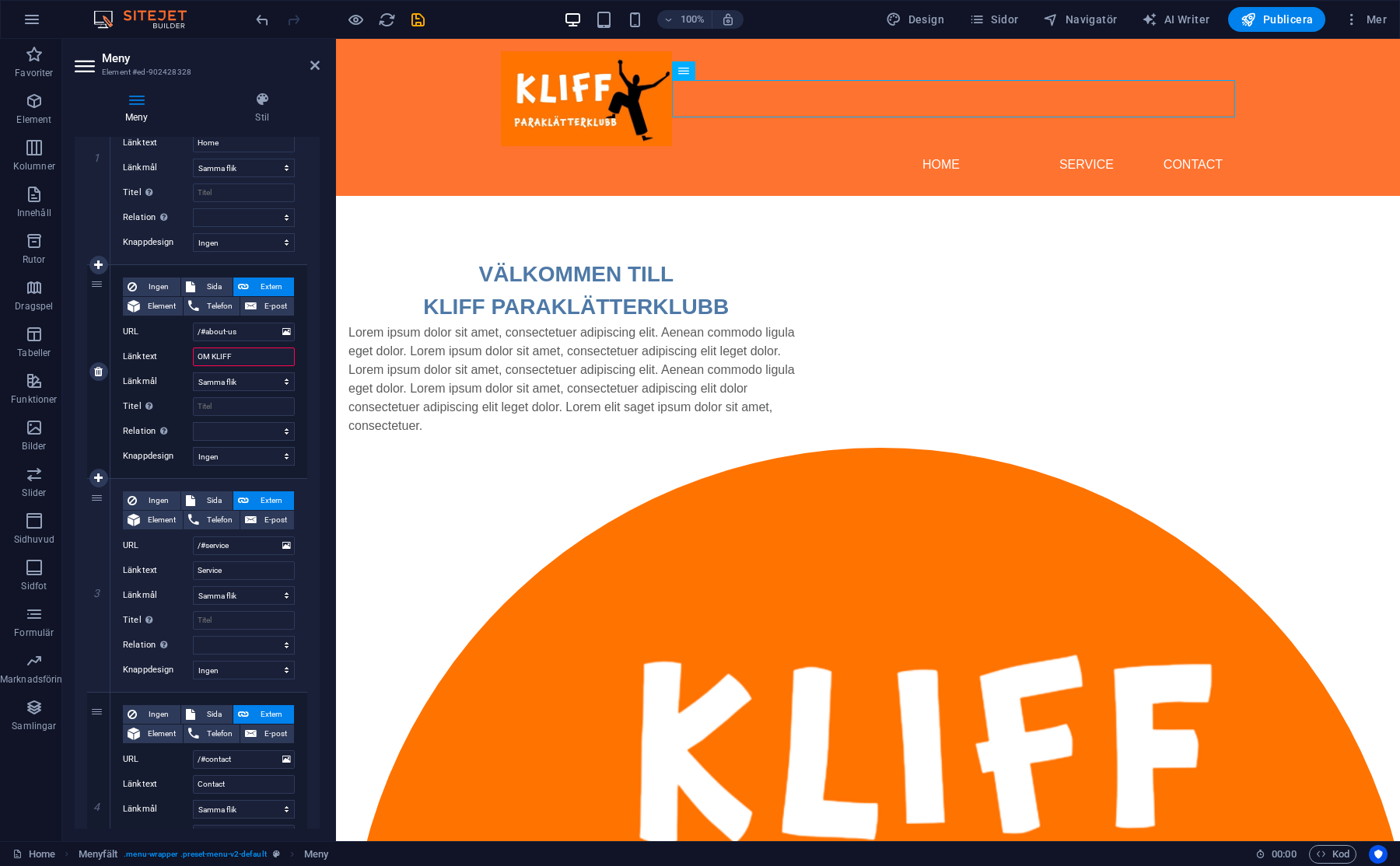
select select
type input "OM KLIFF"
click at [239, 329] on input "/#about-us" at bounding box center [243, 332] width 102 height 19
drag, startPoint x: 241, startPoint y: 330, endPoint x: 207, endPoint y: 333, distance: 34.1
click at [207, 333] on input "/#about-us" at bounding box center [243, 332] width 102 height 19
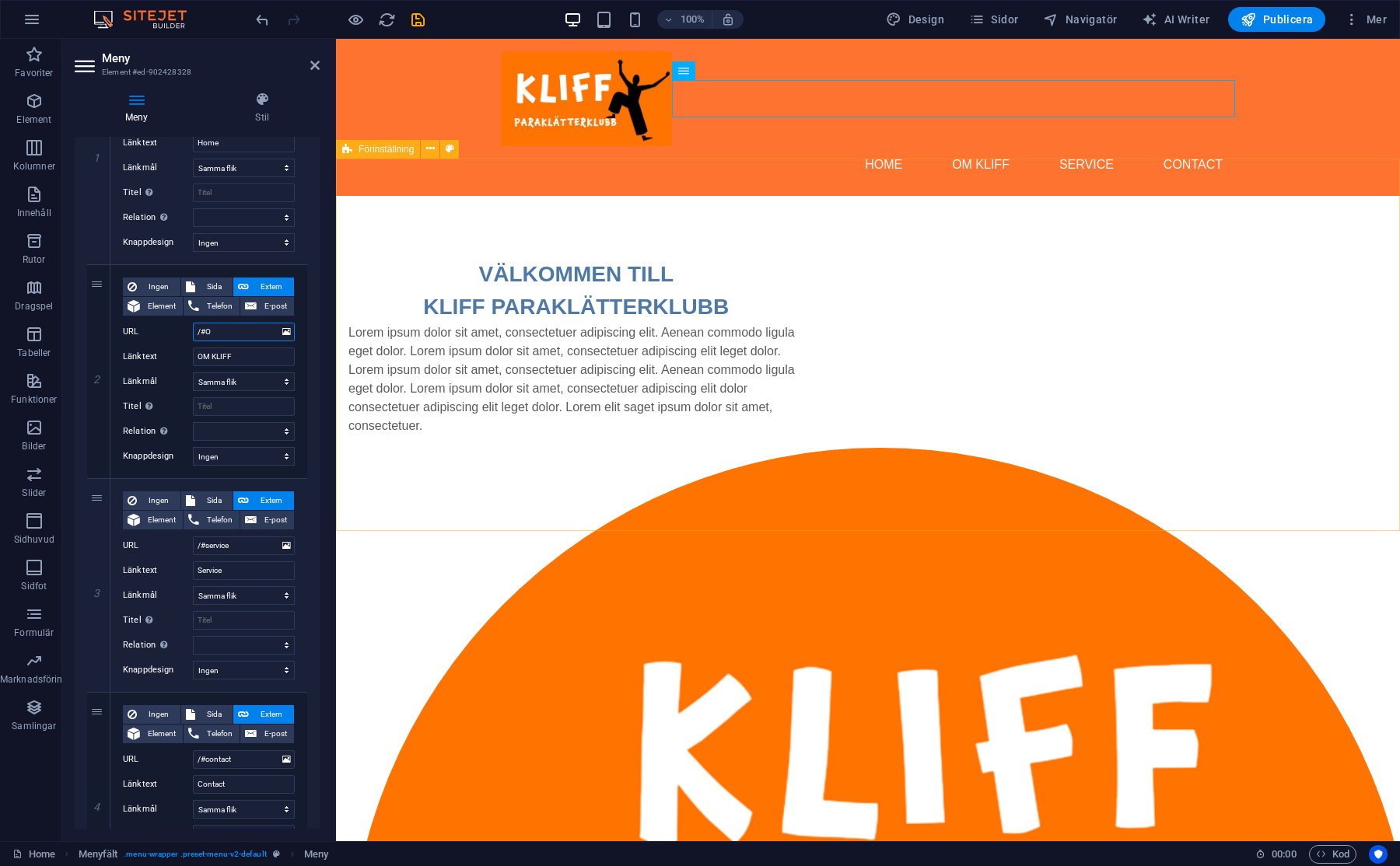
type input "/#OM"
select select
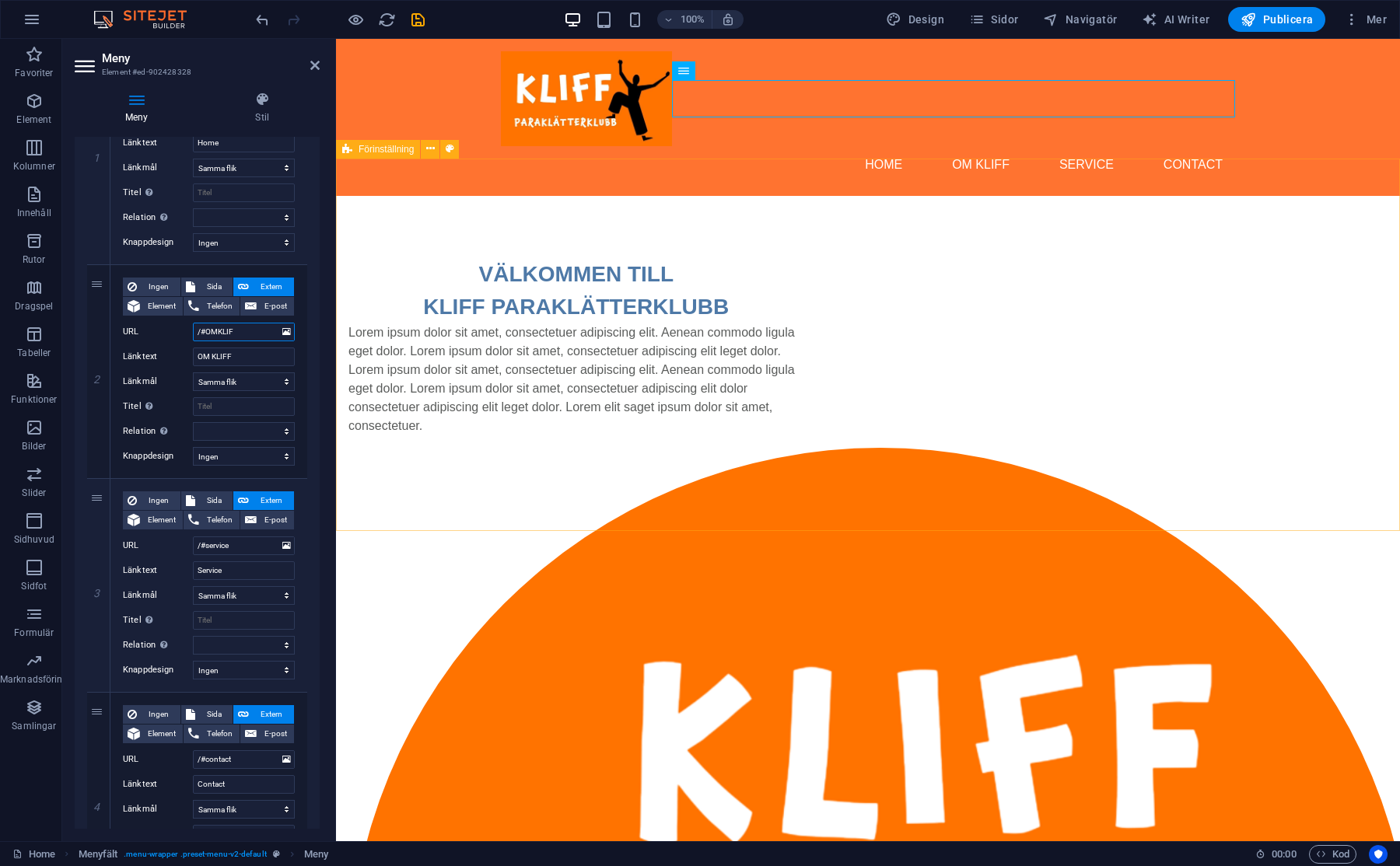
type input "/#OMKLIFF"
select select
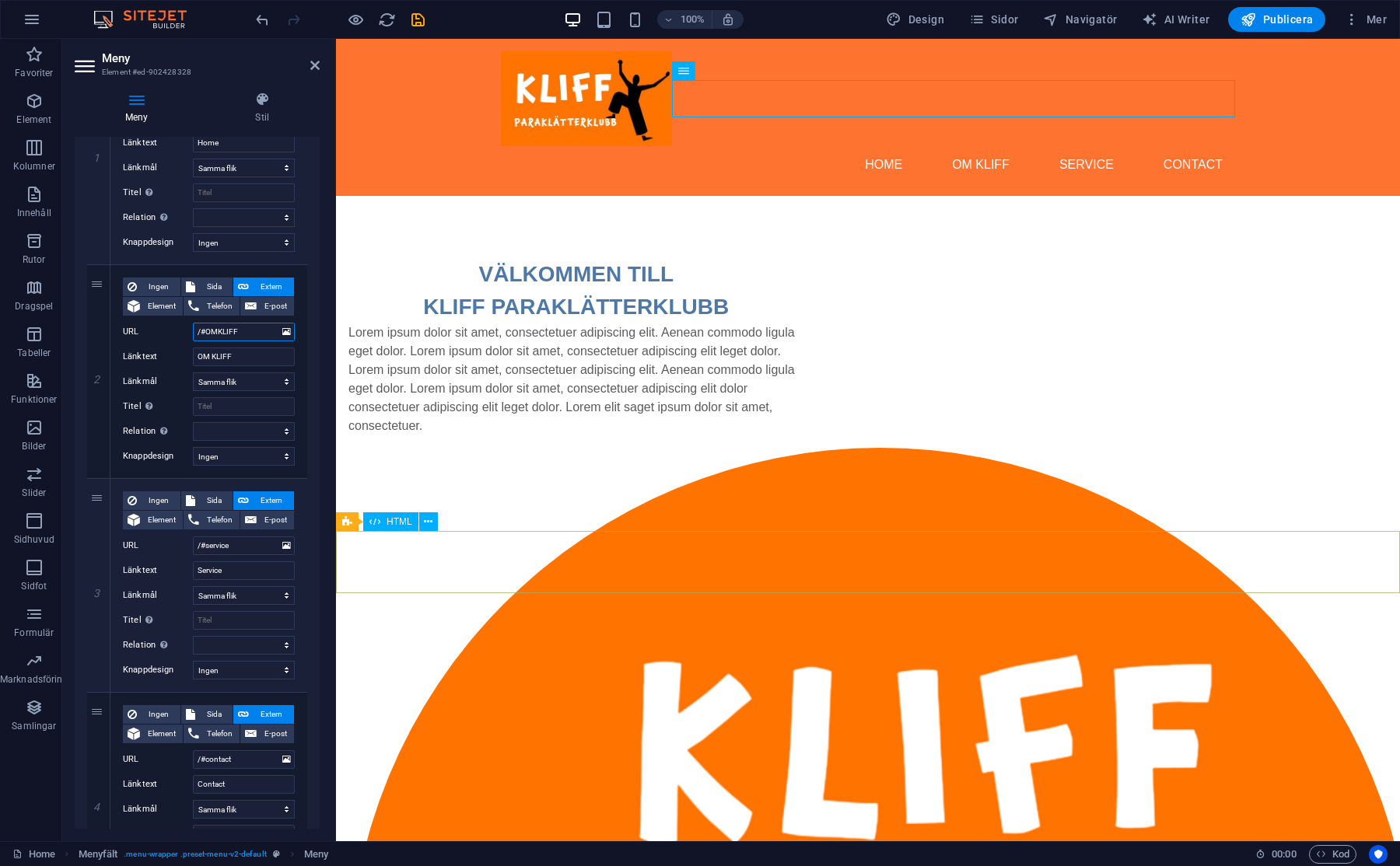
type input "/#OMKLIFF"
click at [702, 669] on html "Skip to main content Menu Home OM KLIFF Service Contact VÄLKOMMEN TILL KLIFF PA…" at bounding box center [868, 837] width 1064 height 1596
click at [205, 281] on span "Sida" at bounding box center [214, 287] width 29 height 19
select select
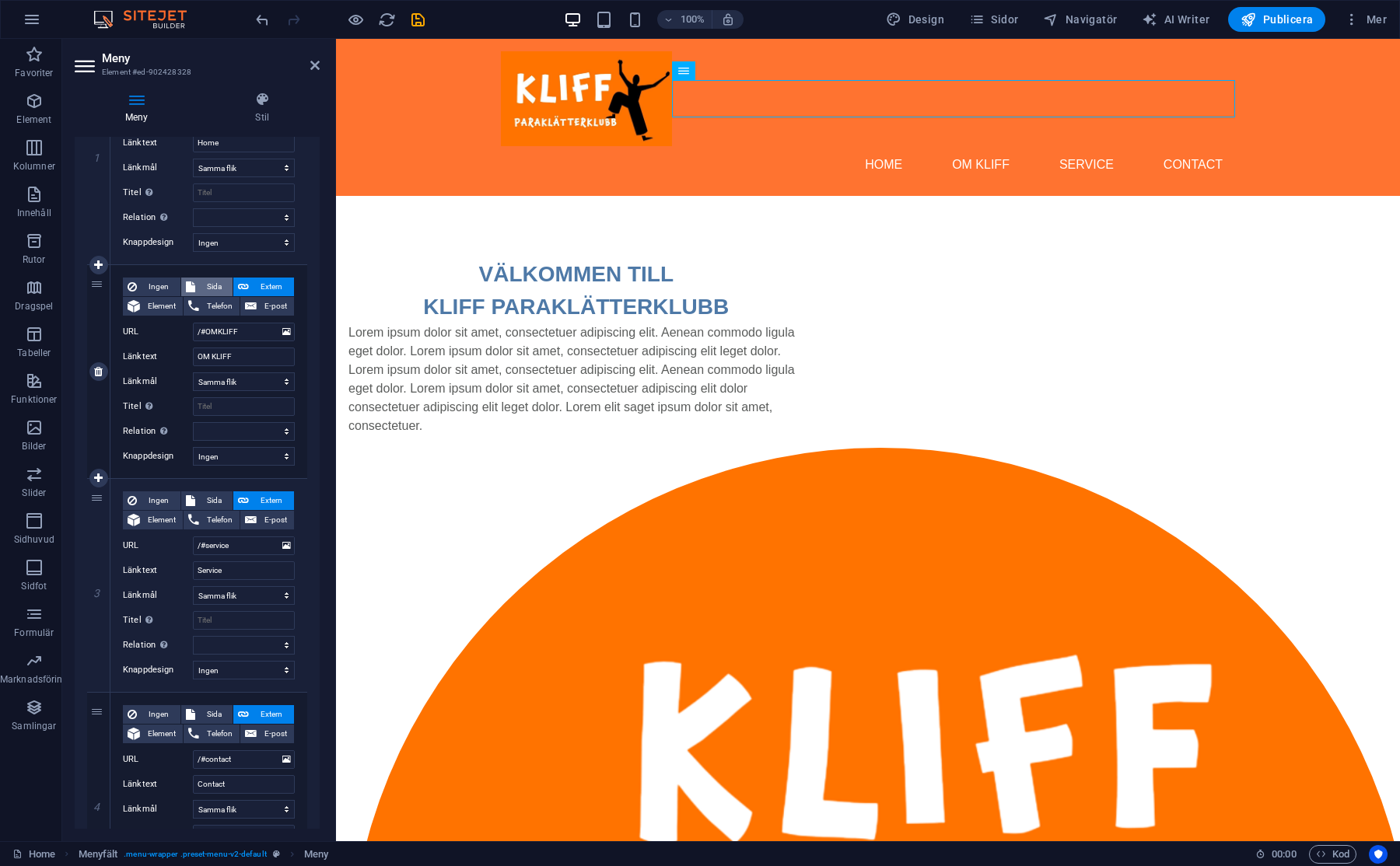
select select
click at [223, 326] on select "Home Om KLIFF" at bounding box center [243, 332] width 102 height 19
select select "1"
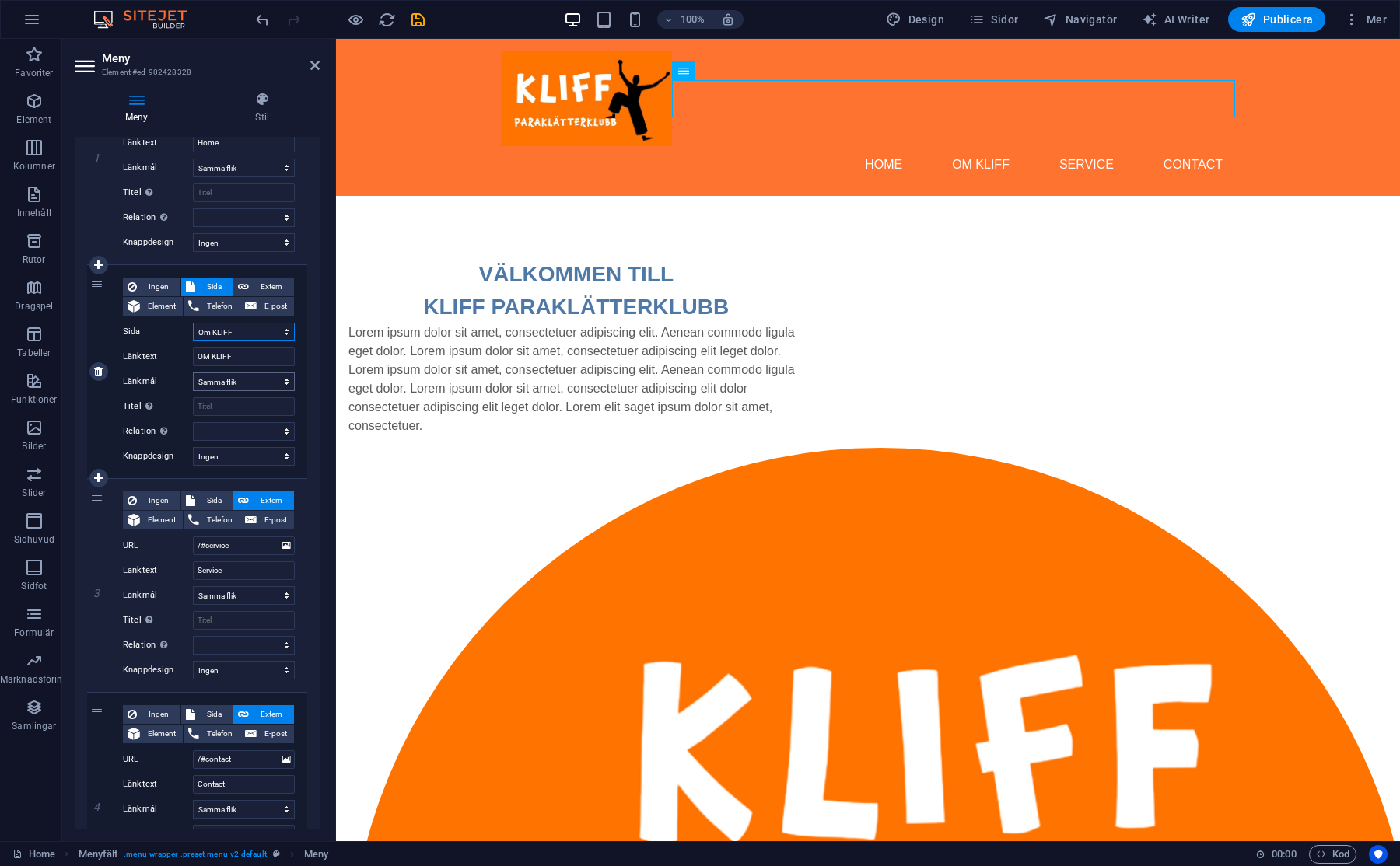
click at [193, 323] on select "Home Om KLIFF" at bounding box center [243, 332] width 102 height 19
select select
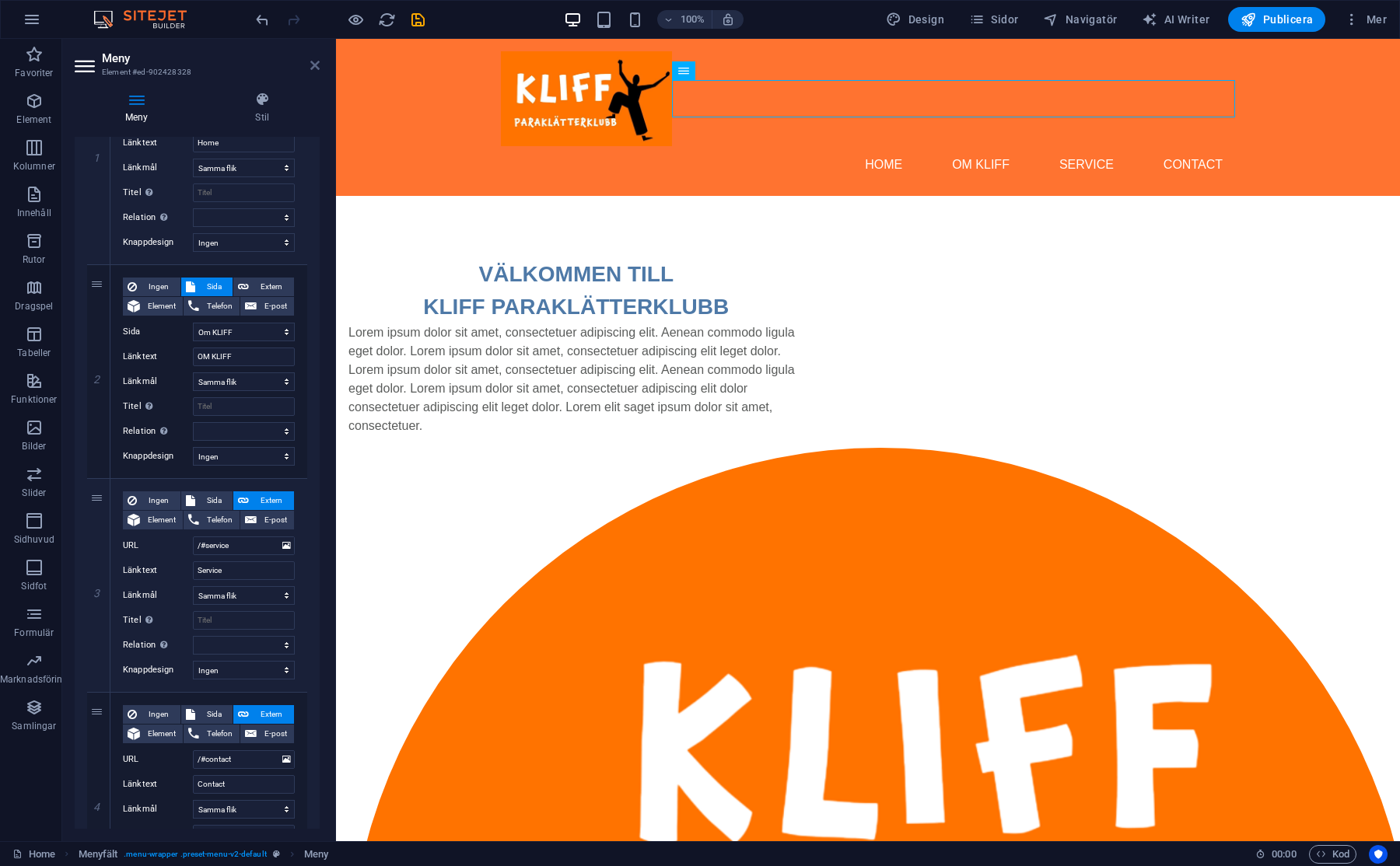
click at [311, 62] on icon at bounding box center [315, 65] width 9 height 12
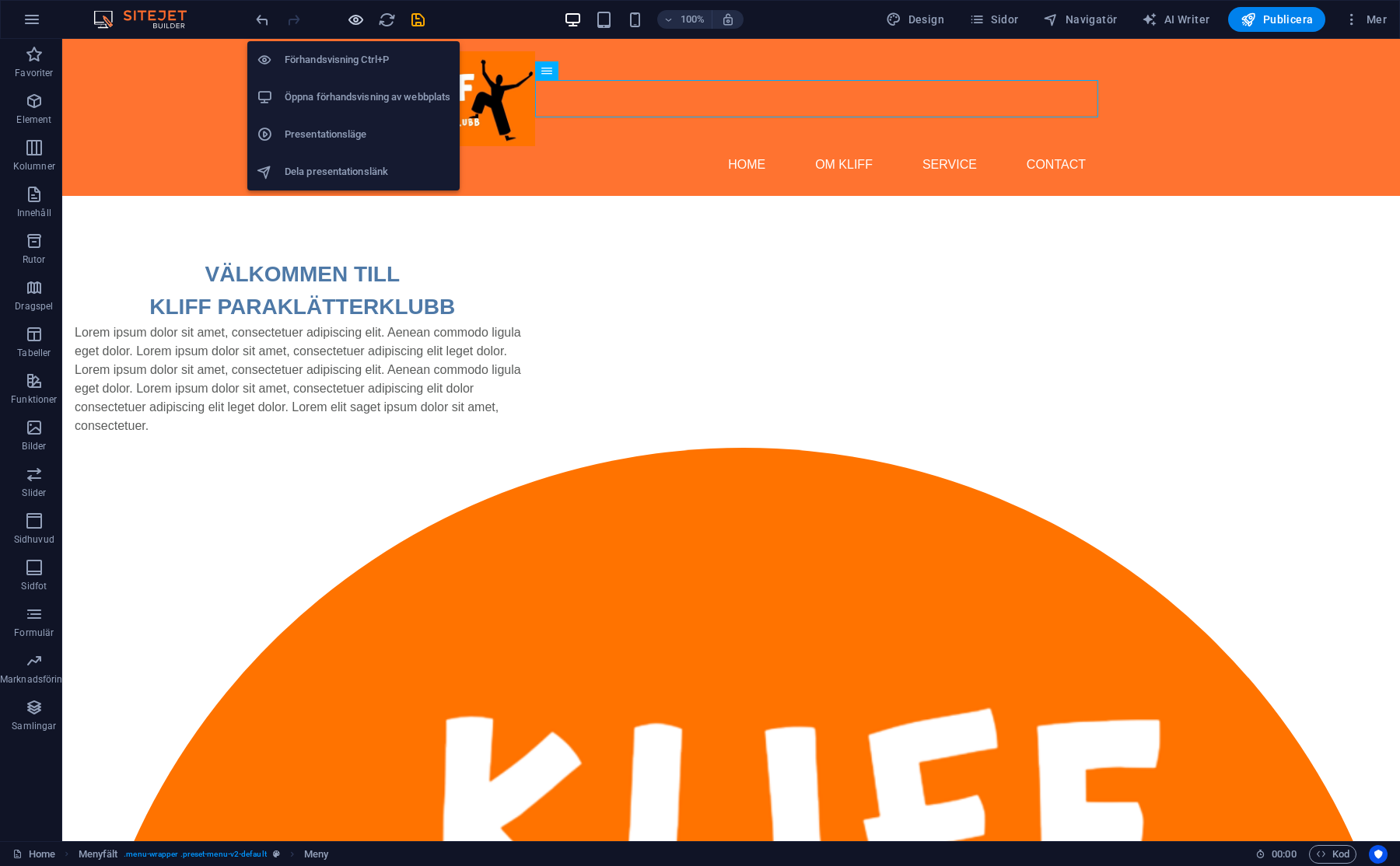
click at [355, 19] on icon "button" at bounding box center [356, 20] width 18 height 18
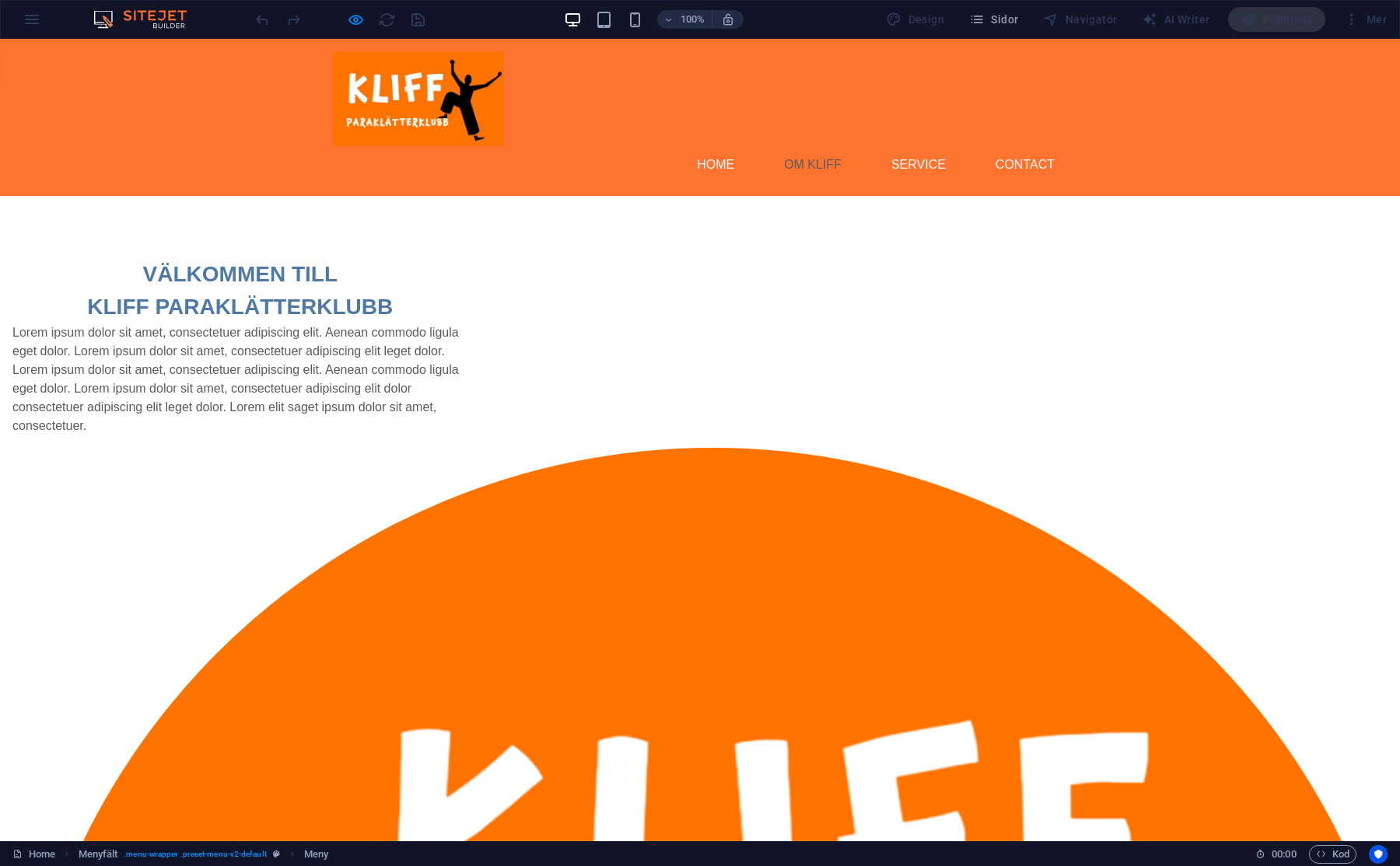
click at [822, 146] on link "OM KLIFF" at bounding box center [812, 165] width 83 height 38
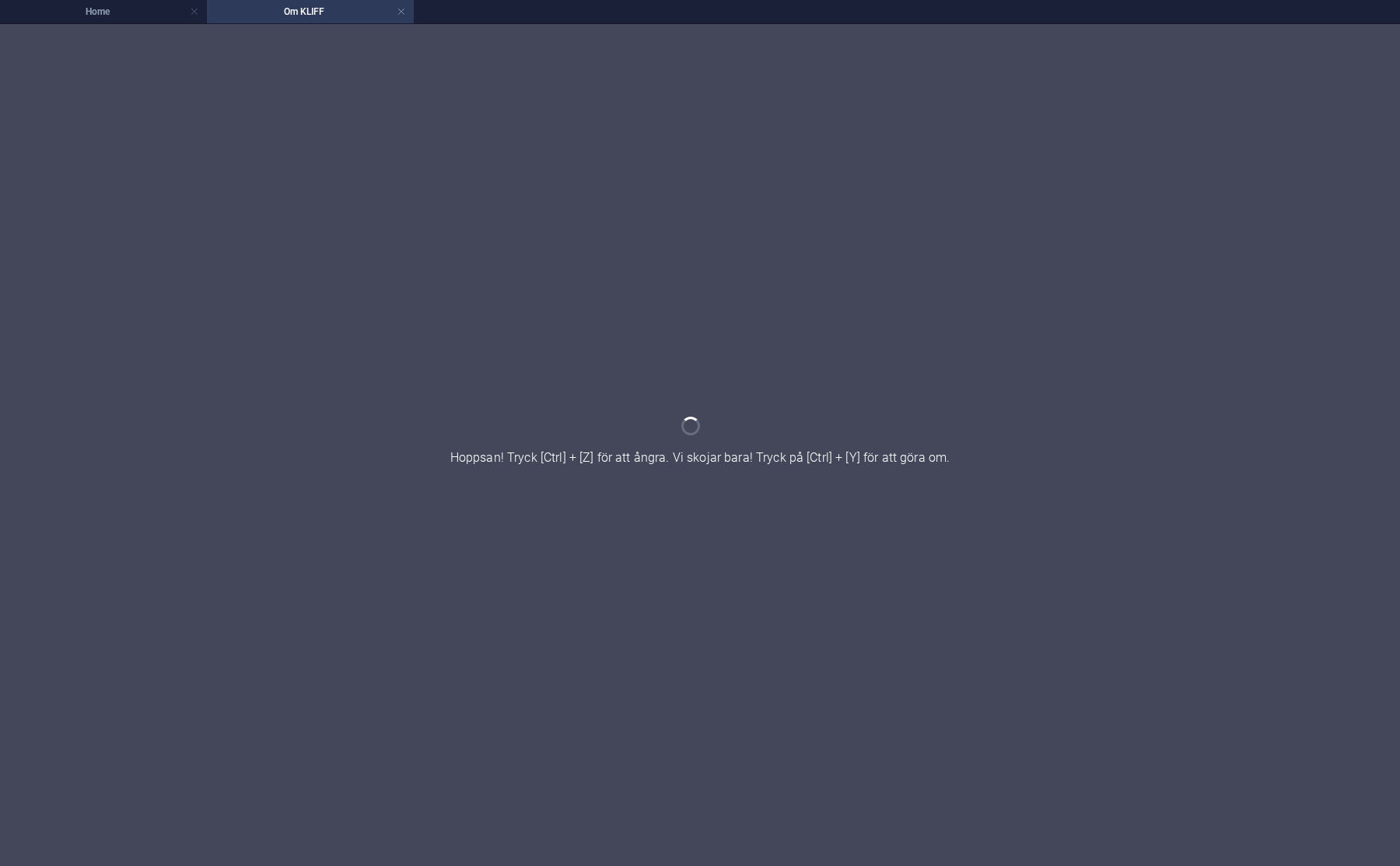
click at [278, 13] on h4 "Om KLIFF" at bounding box center [310, 11] width 207 height 17
click at [402, 14] on link at bounding box center [401, 12] width 9 height 15
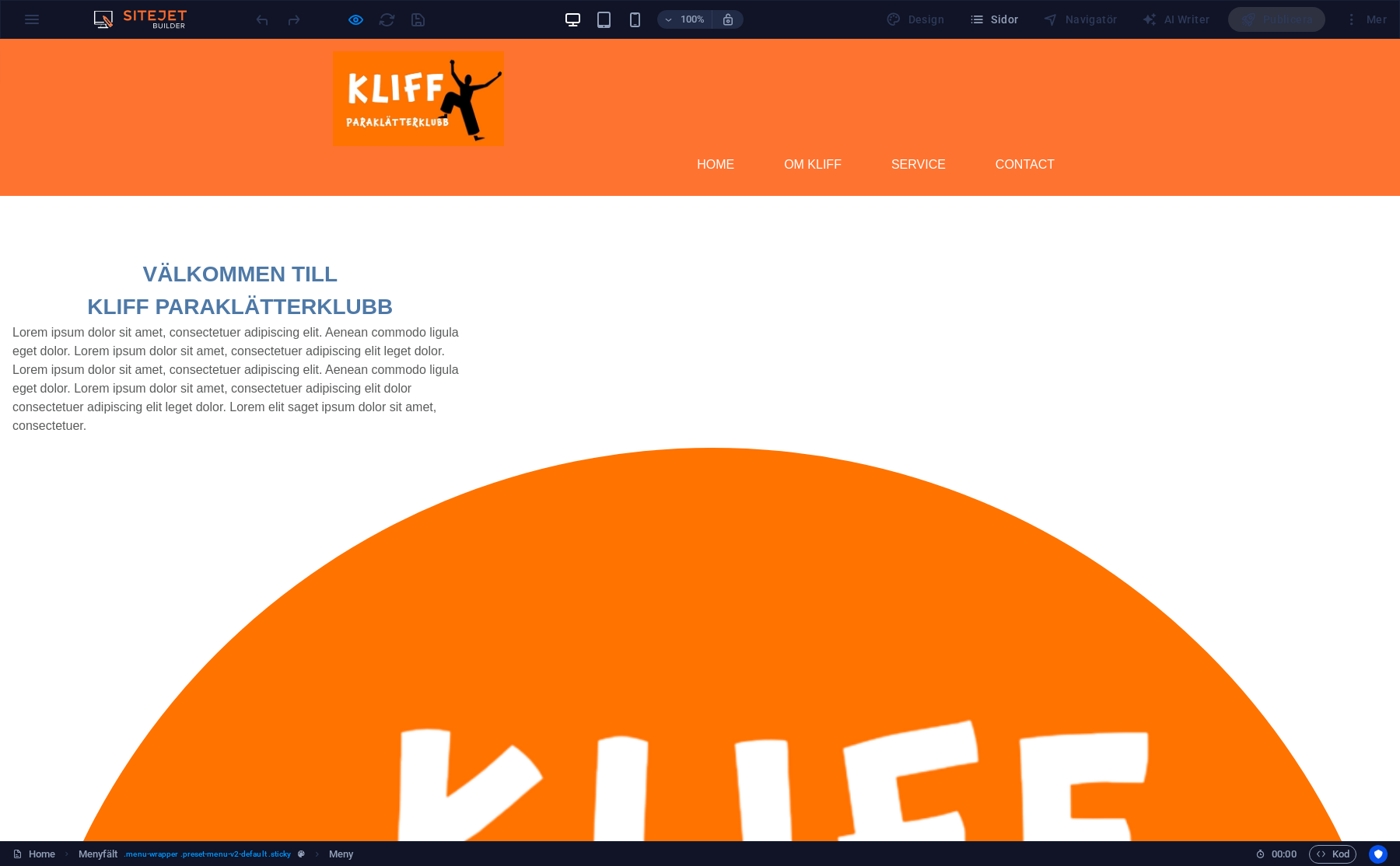
click at [157, 11] on img at bounding box center [148, 19] width 116 height 19
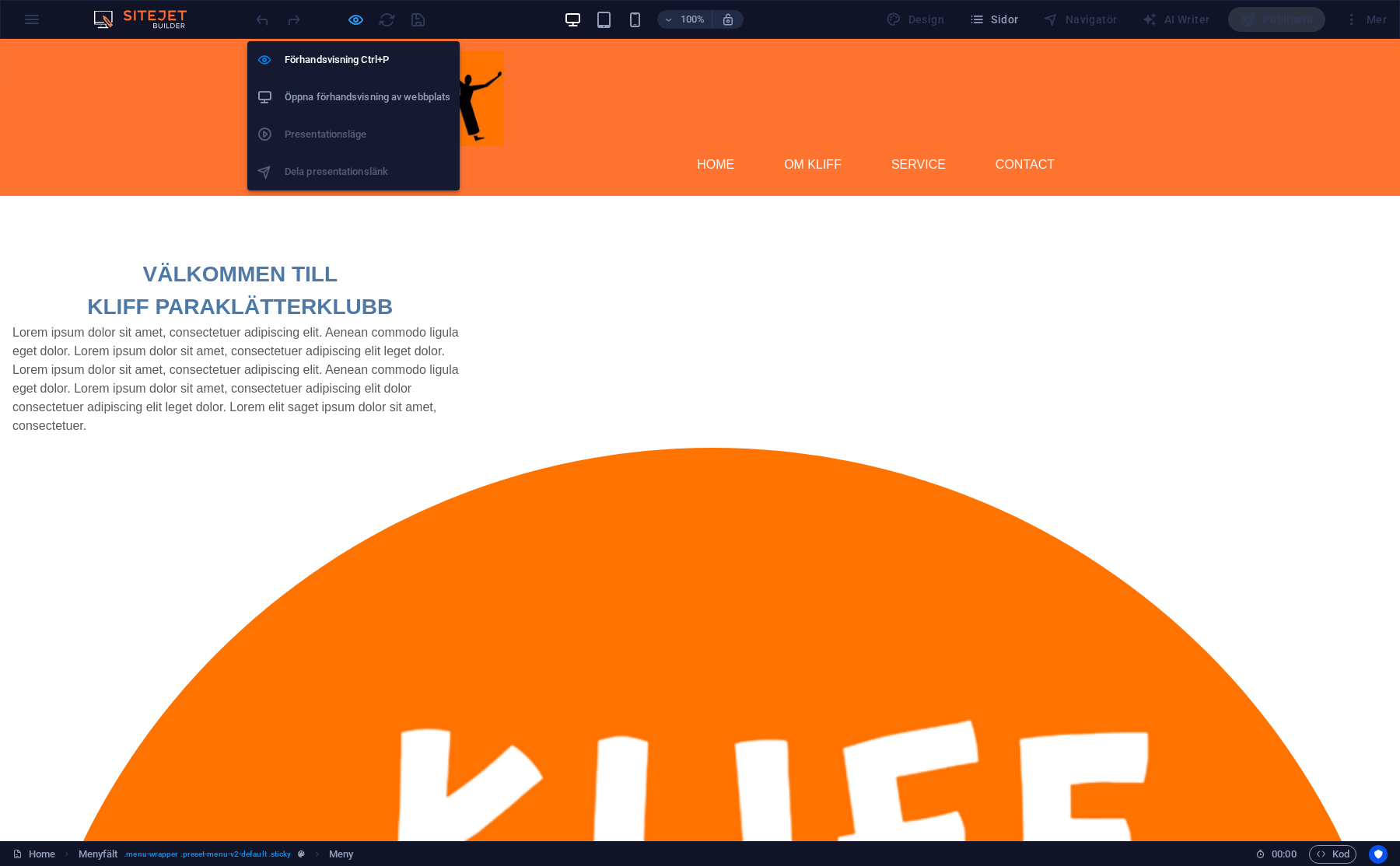
click at [356, 20] on icon "button" at bounding box center [356, 20] width 18 height 18
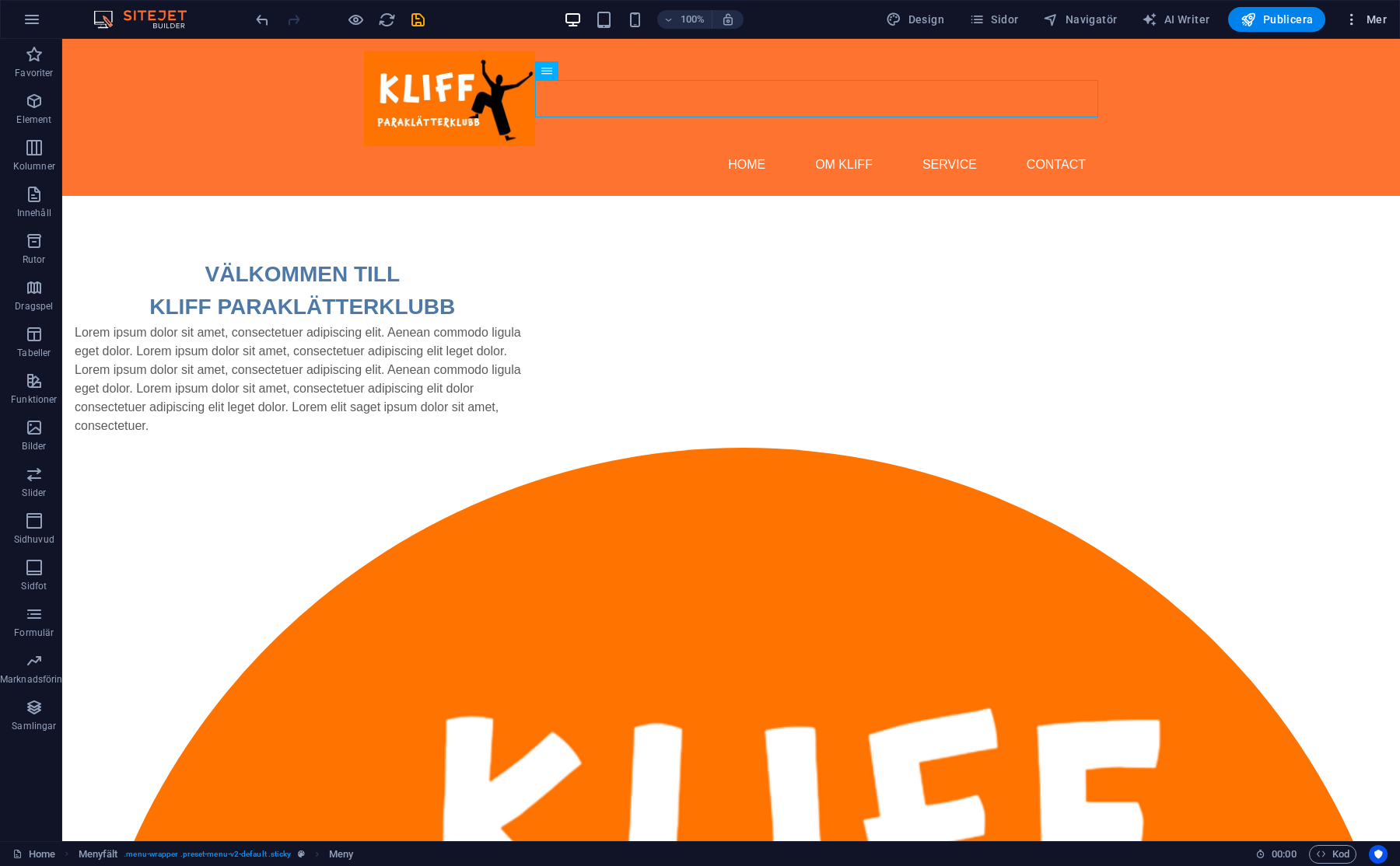
click at [1370, 20] on span "Mer" at bounding box center [1365, 19] width 43 height 16
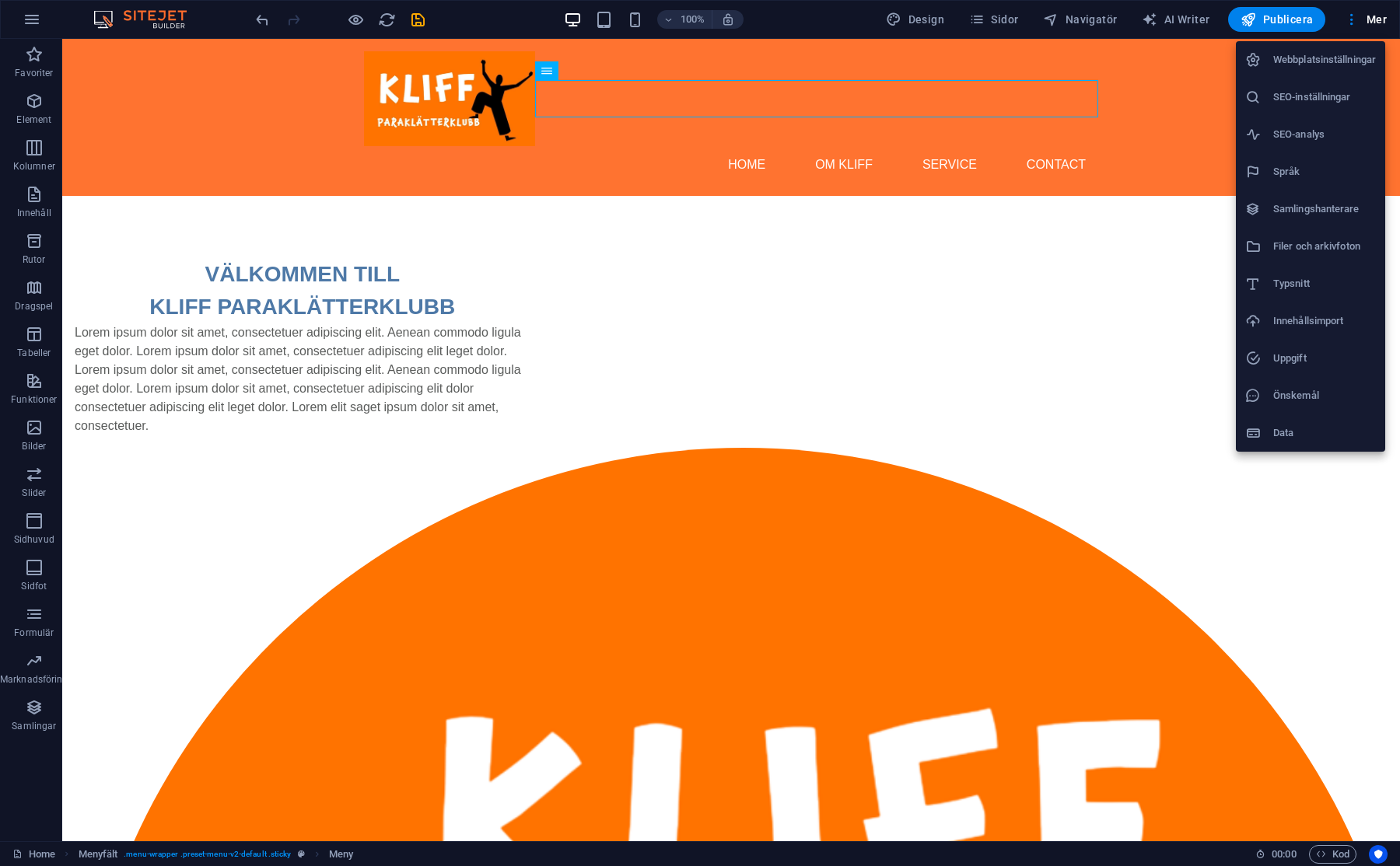
click at [226, 10] on div at bounding box center [700, 433] width 1400 height 866
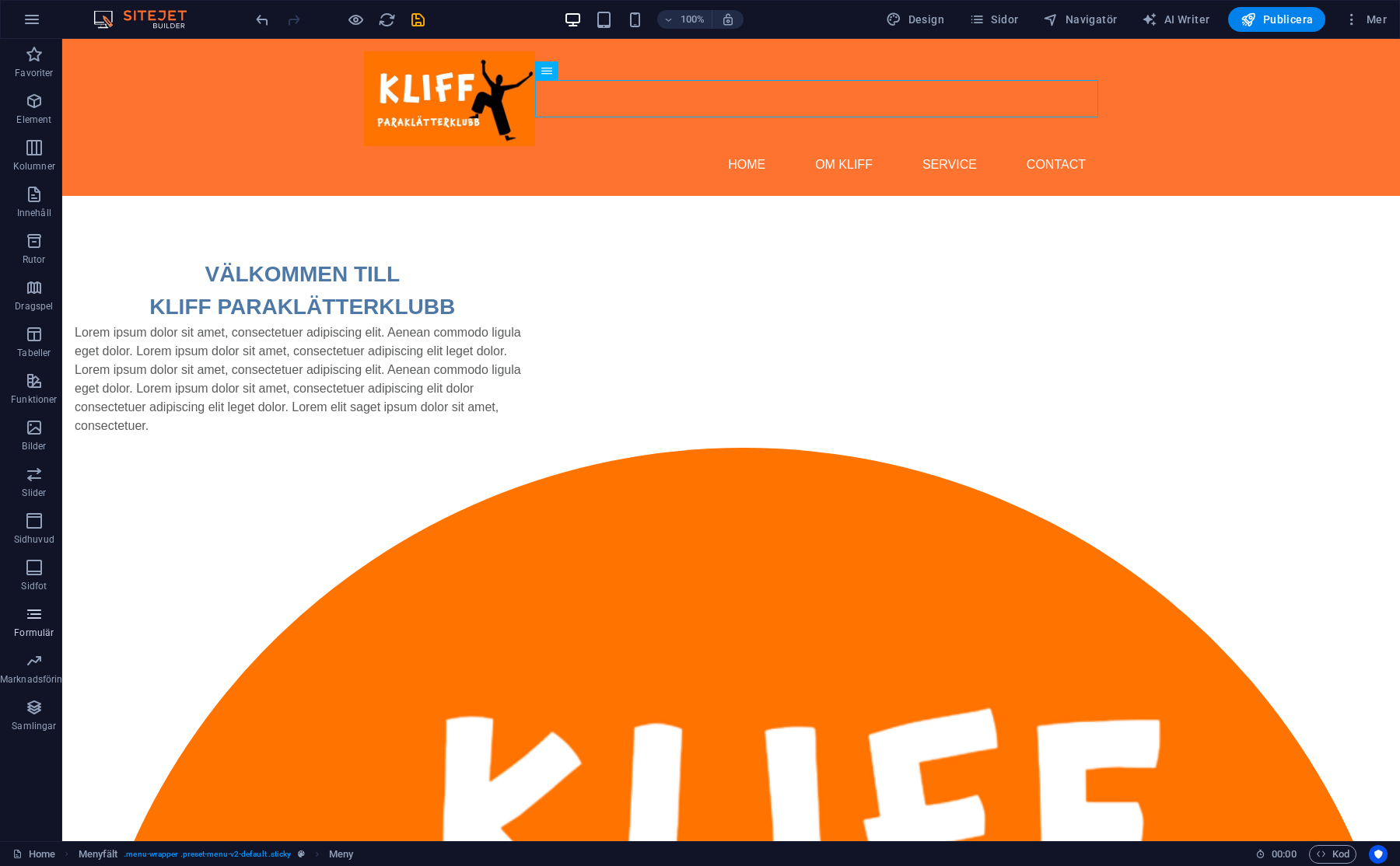
click at [36, 613] on icon "button" at bounding box center [34, 614] width 19 height 19
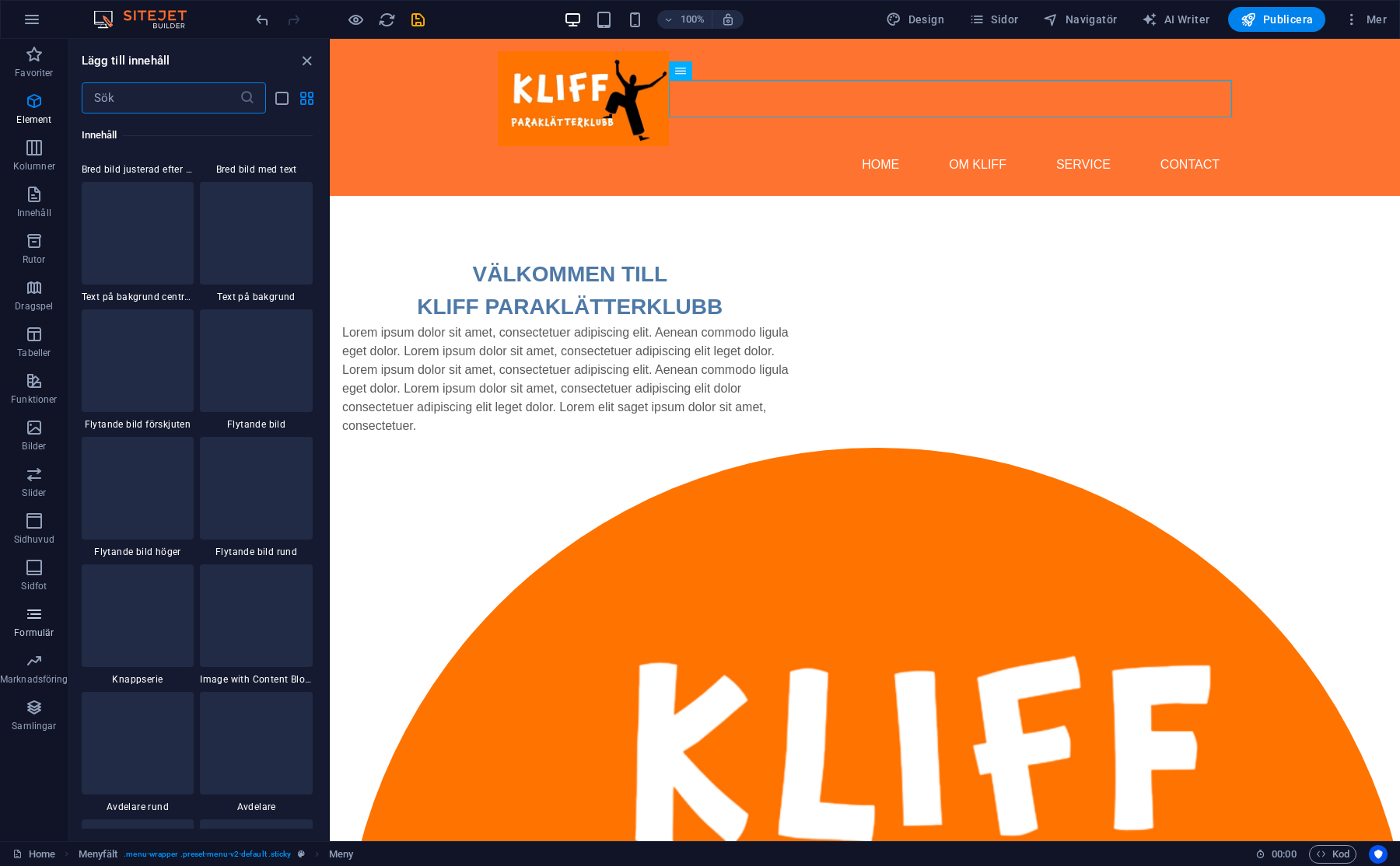
scroll to position [11347, 0]
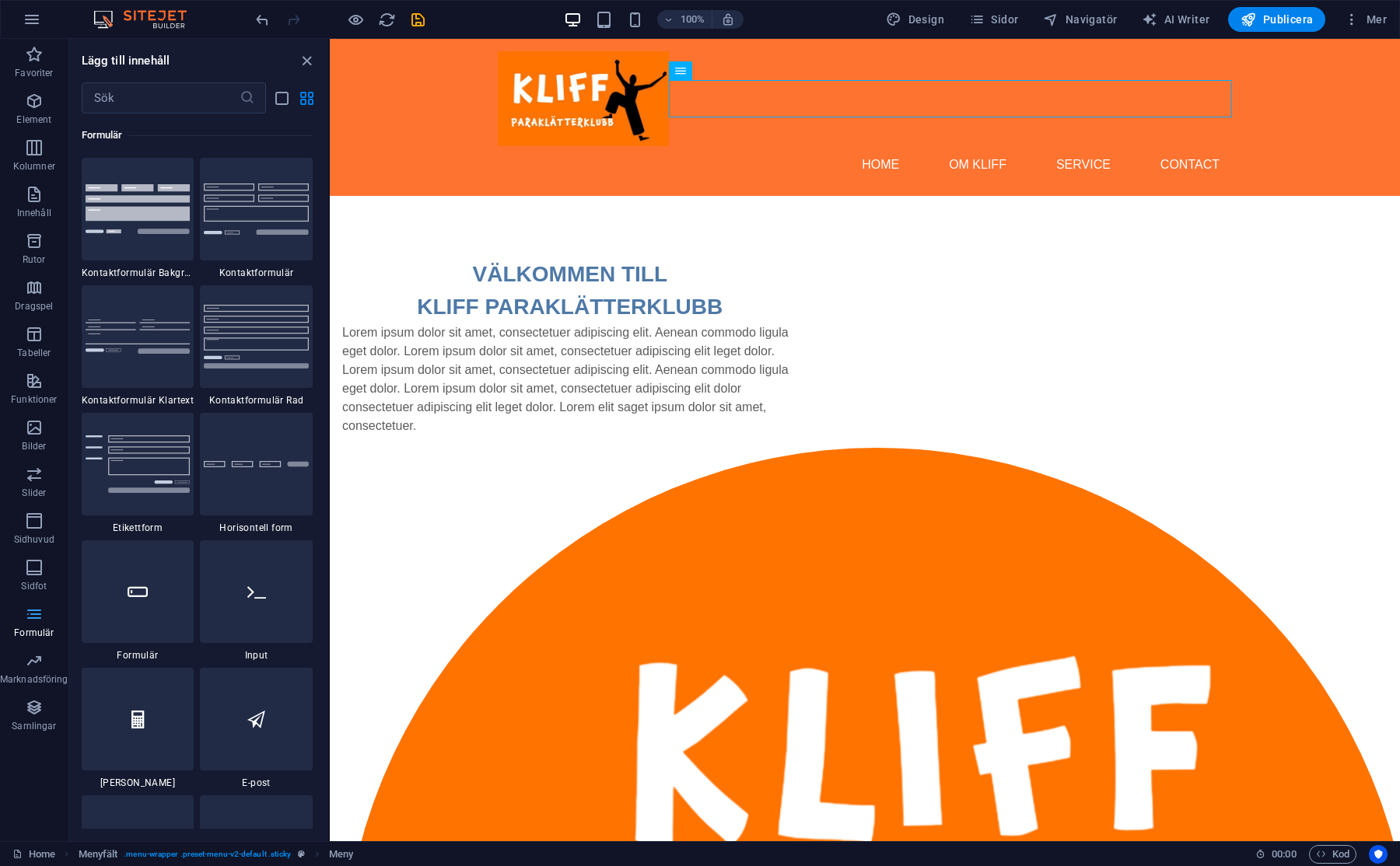
click at [36, 613] on icon "button" at bounding box center [34, 614] width 19 height 19
click at [33, 508] on button "Sidhuvud" at bounding box center [34, 528] width 68 height 47
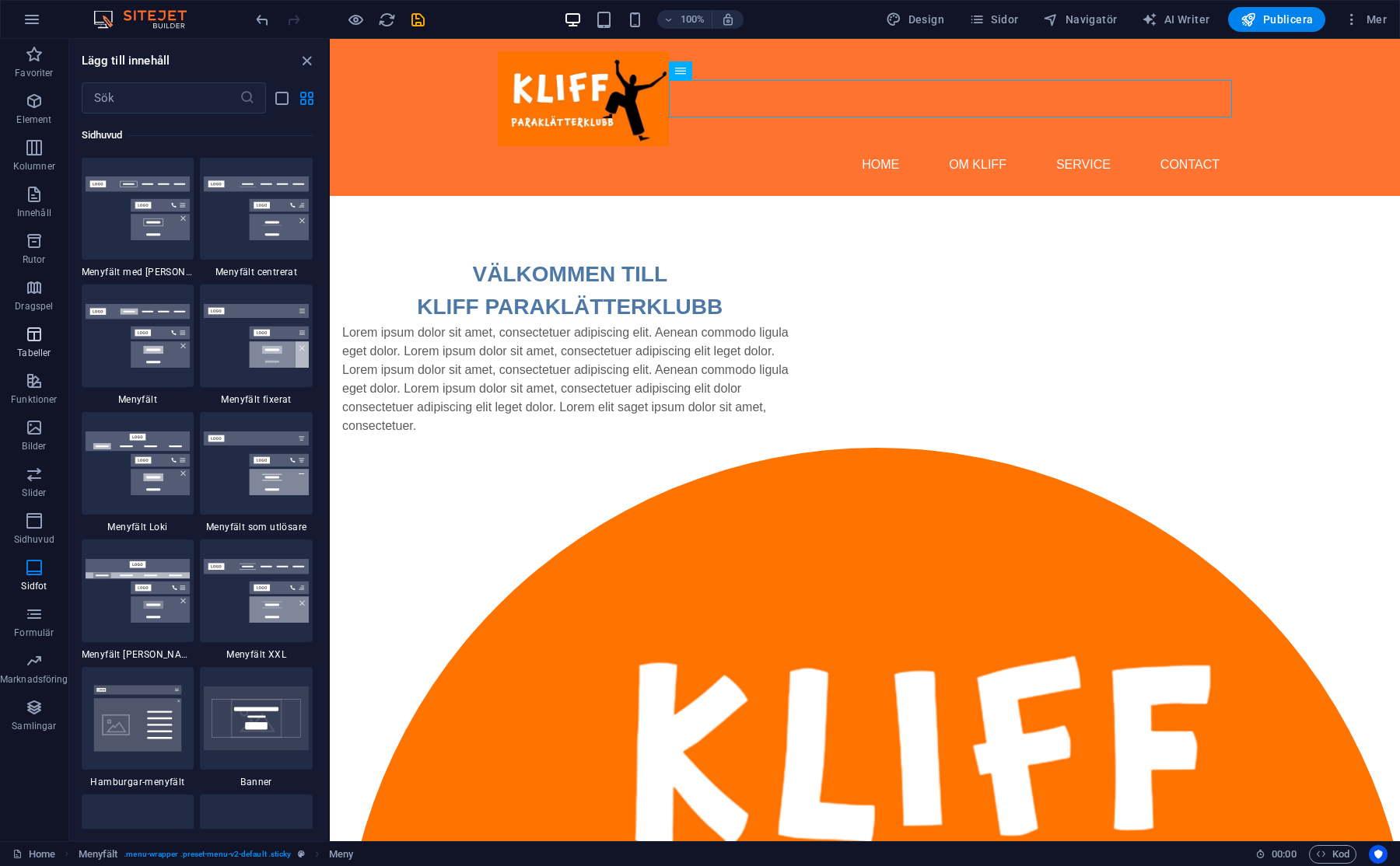
scroll to position [9359, 0]
click at [33, 111] on span "Element" at bounding box center [34, 111] width 68 height 38
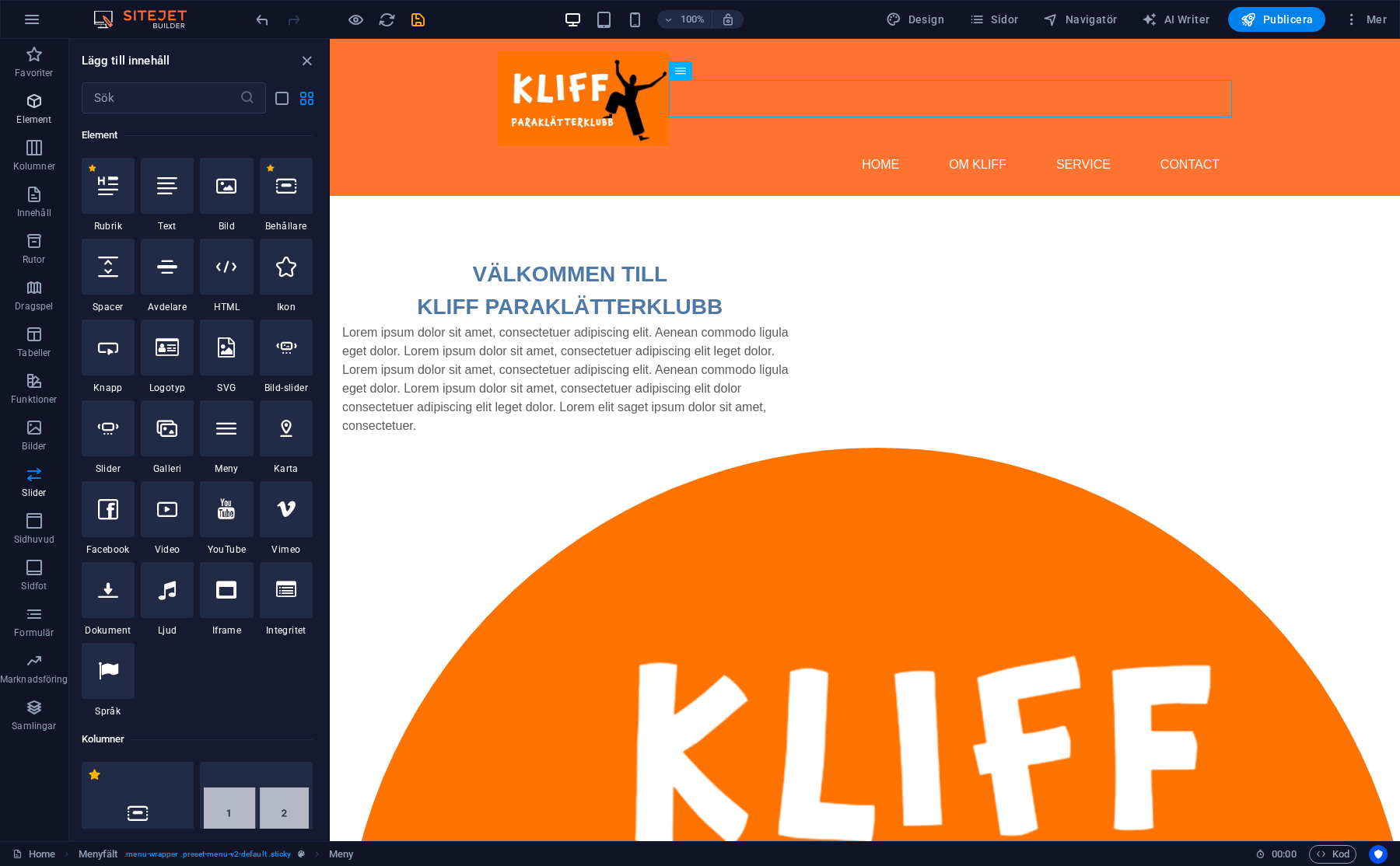
scroll to position [165, 0]
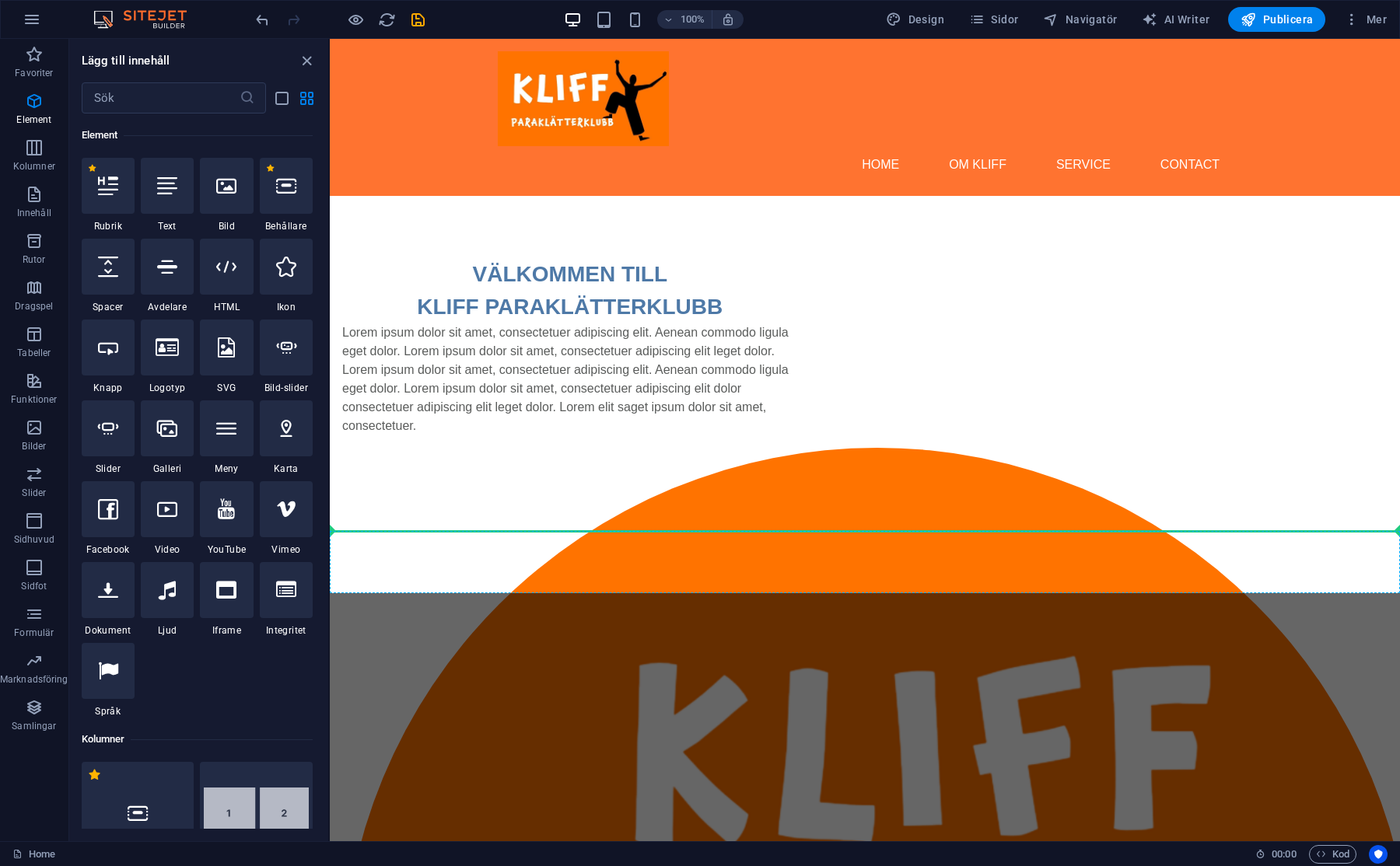
select select "%"
select select "px"
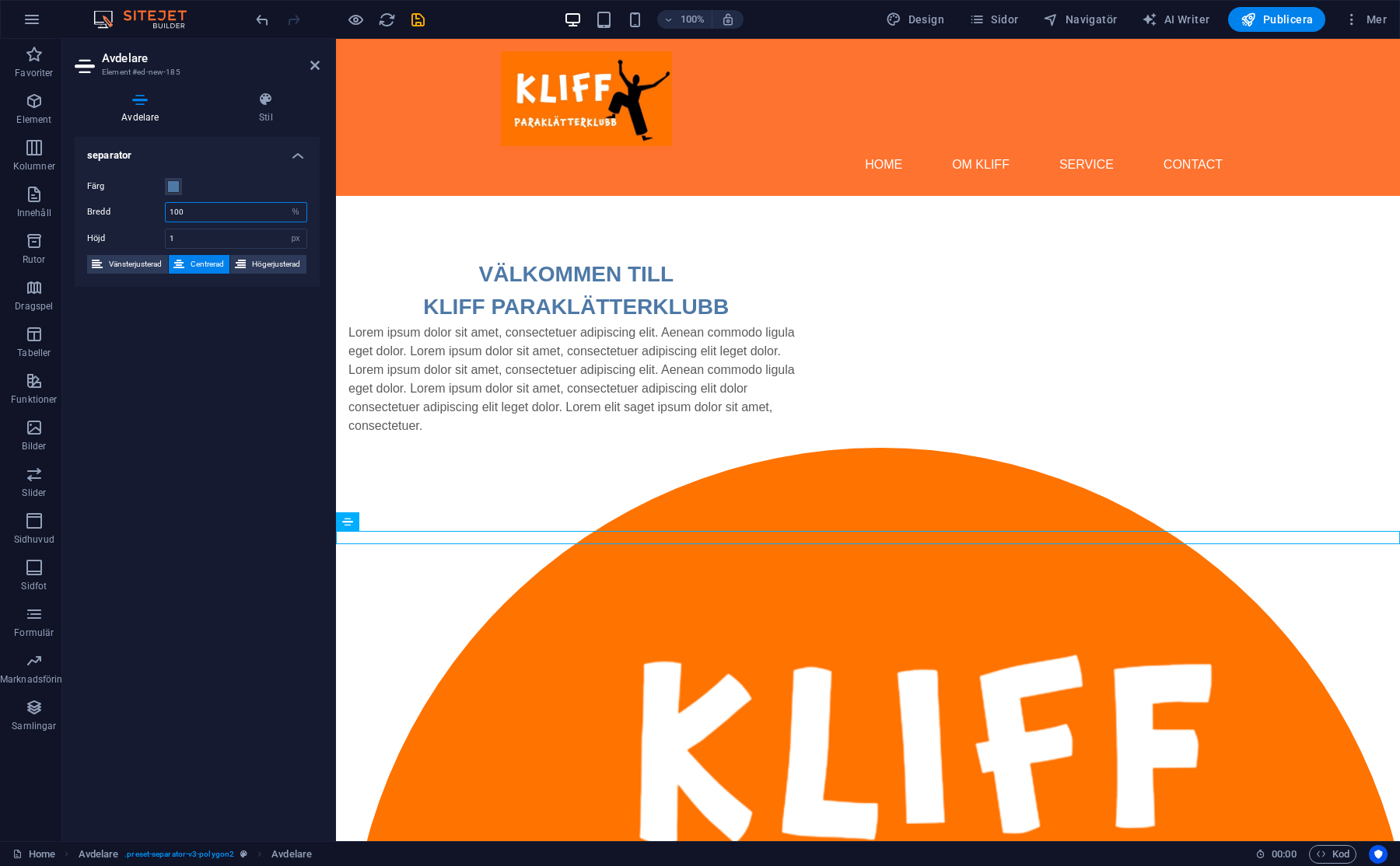
click at [204, 219] on input "100" at bounding box center [236, 212] width 141 height 19
click at [291, 215] on select "px rem % vh vw" at bounding box center [295, 212] width 22 height 19
select select "px"
click at [284, 203] on select "px rem % vh vw" at bounding box center [295, 212] width 22 height 19
click at [175, 185] on span at bounding box center [173, 186] width 12 height 12
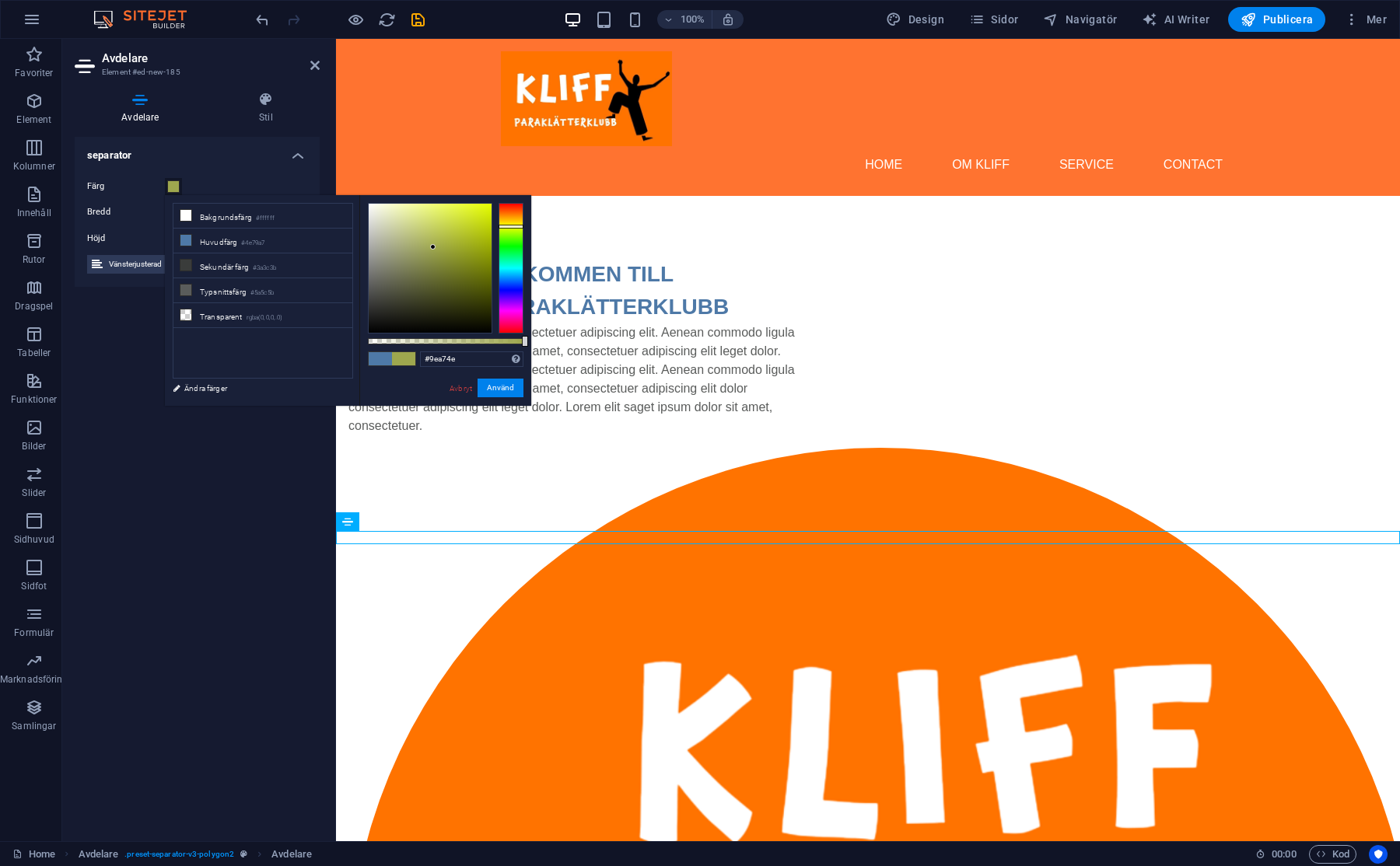
drag, startPoint x: 511, startPoint y: 275, endPoint x: 513, endPoint y: 226, distance: 49.0
click at [513, 226] on div at bounding box center [511, 268] width 25 height 130
type input "#d5ea0d"
drag, startPoint x: 486, startPoint y: 222, endPoint x: 484, endPoint y: 213, distance: 9.2
click at [484, 213] on div at bounding box center [430, 268] width 123 height 129
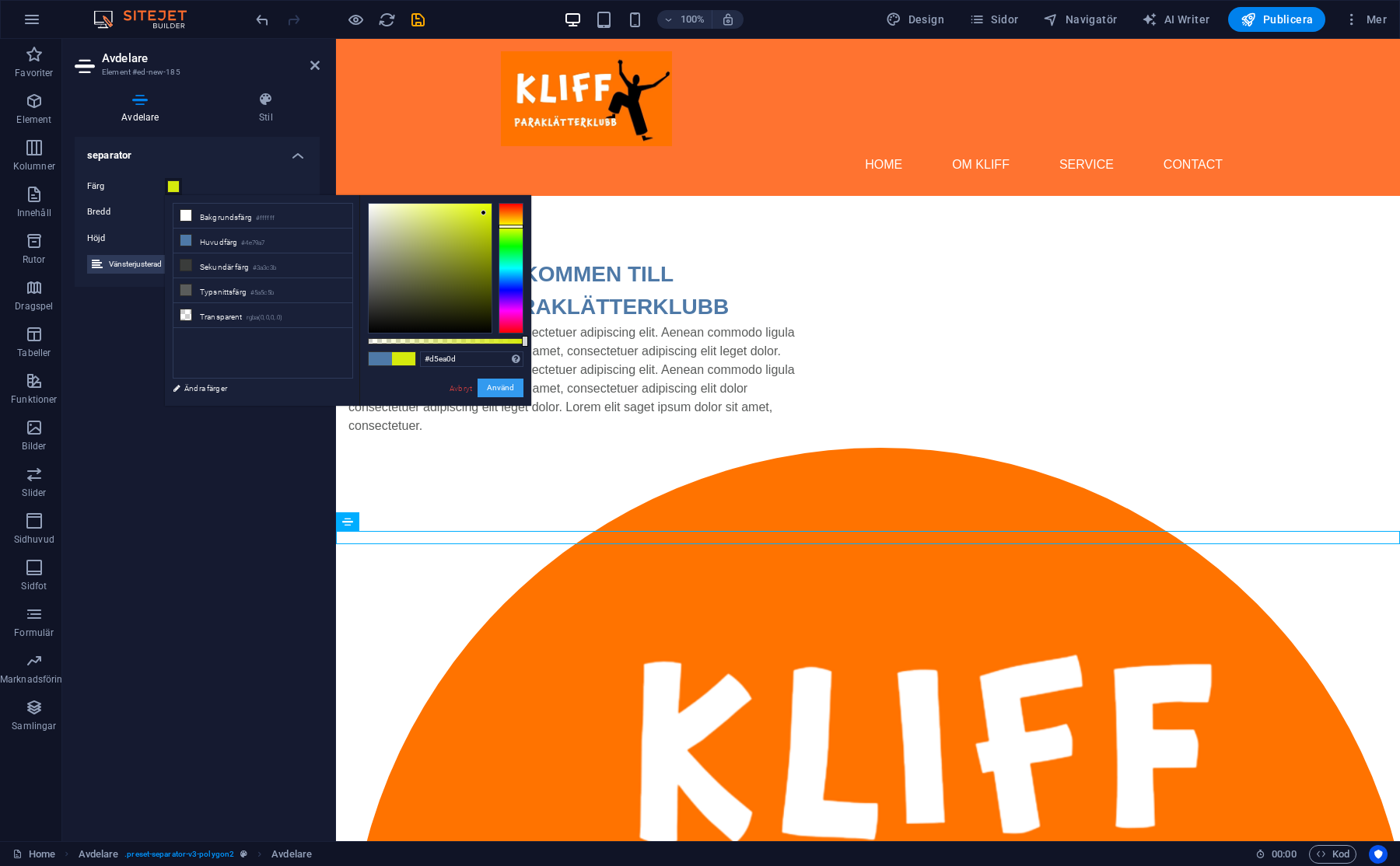
click at [492, 382] on button "Använd" at bounding box center [500, 388] width 46 height 19
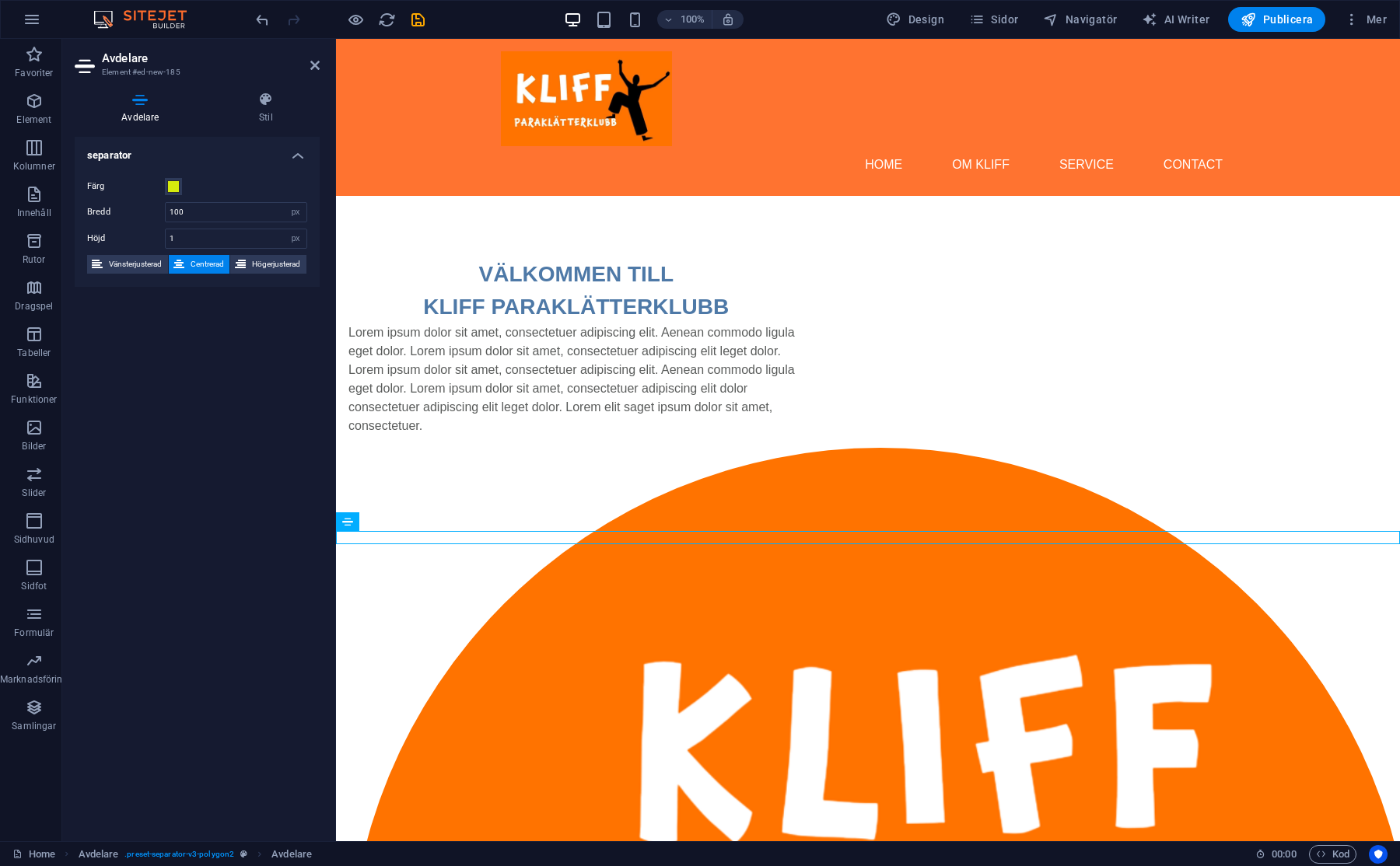
click at [504, 677] on html "Skip to main content Menu Home OM KLIFF Service Contact VÄLKOMMEN TILL KLIFF PA…" at bounding box center [868, 843] width 1064 height 1610
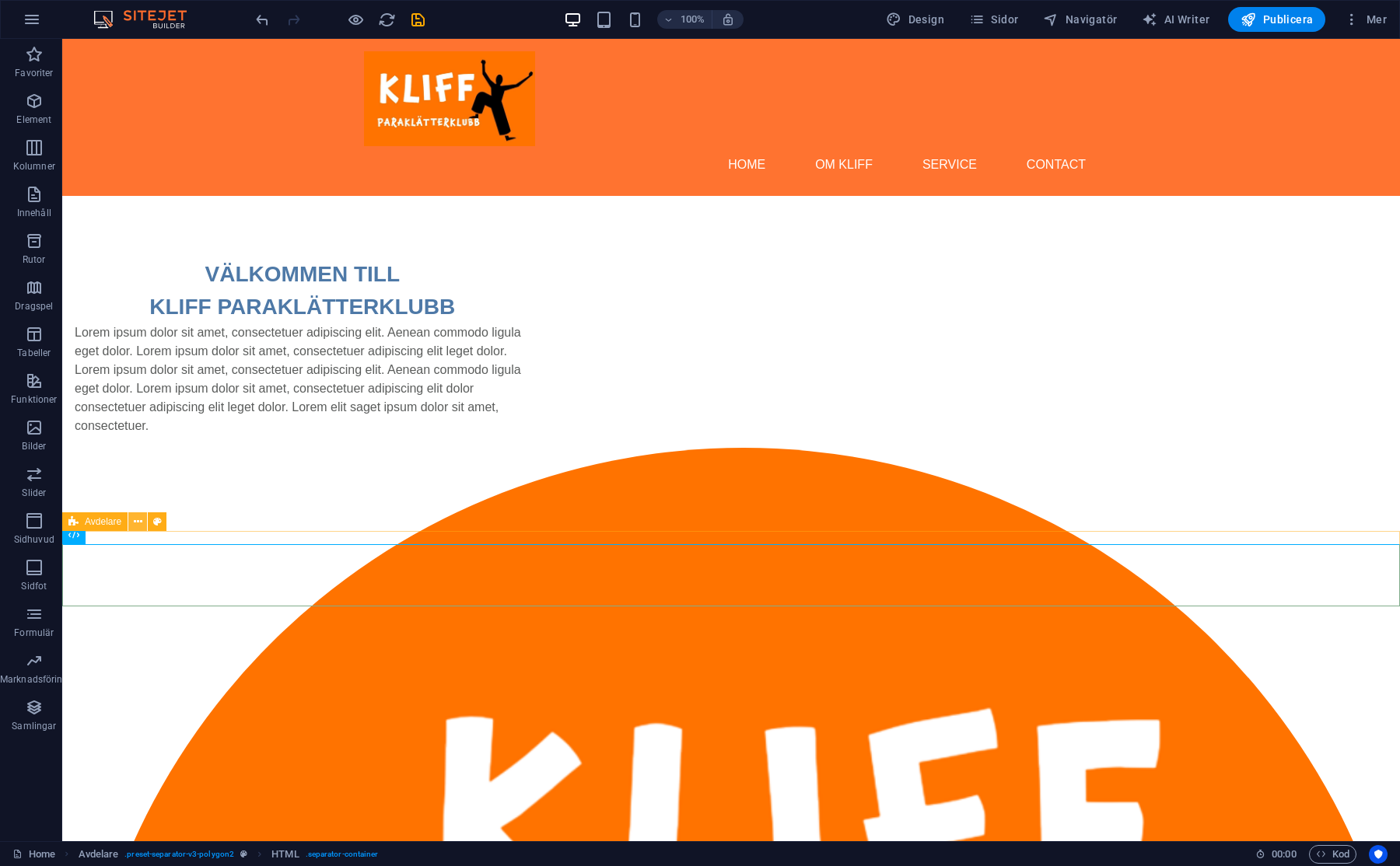
click at [138, 518] on icon at bounding box center [138, 522] width 8 height 16
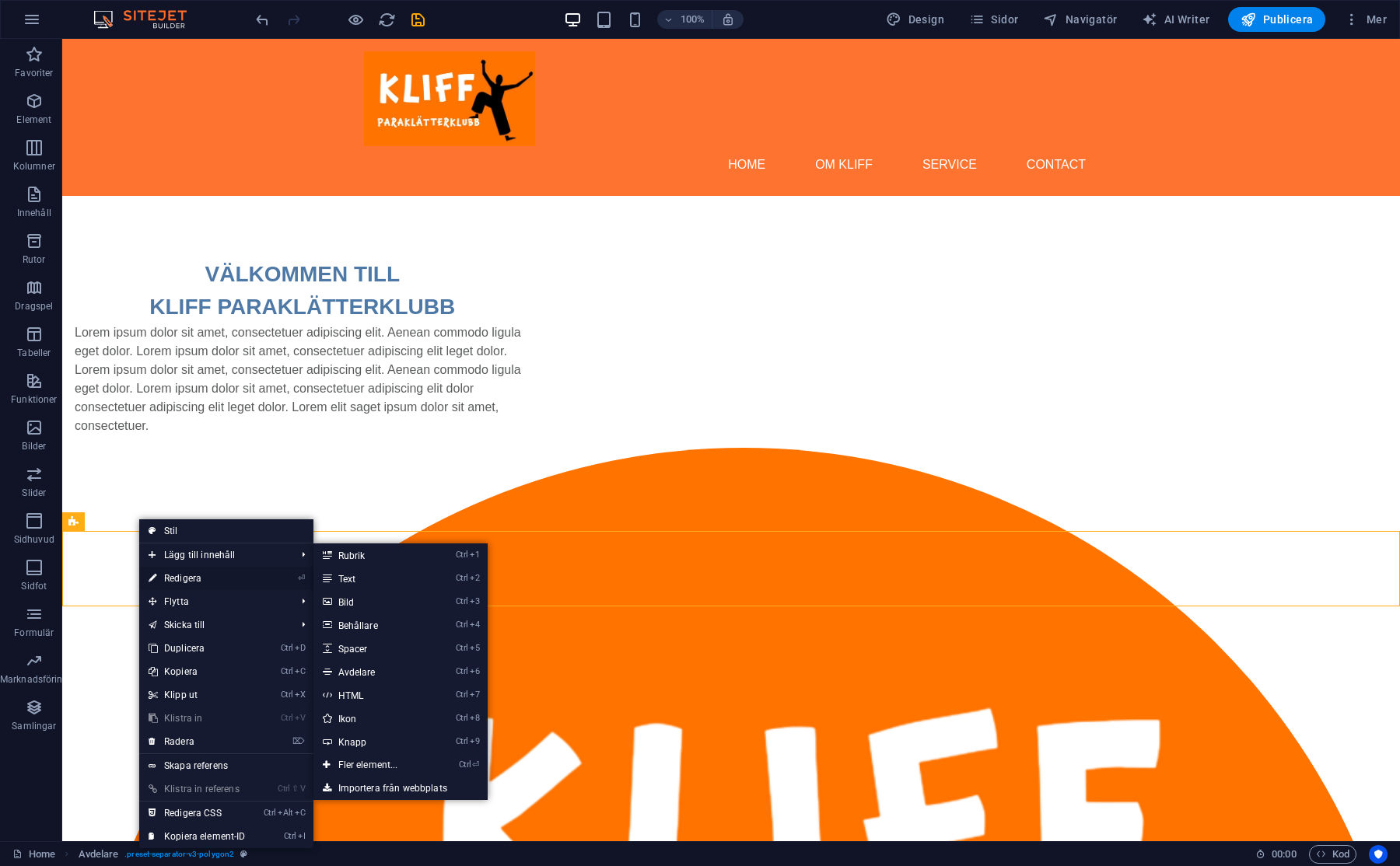
click at [172, 569] on link "⏎ Redigera" at bounding box center [197, 578] width 116 height 23
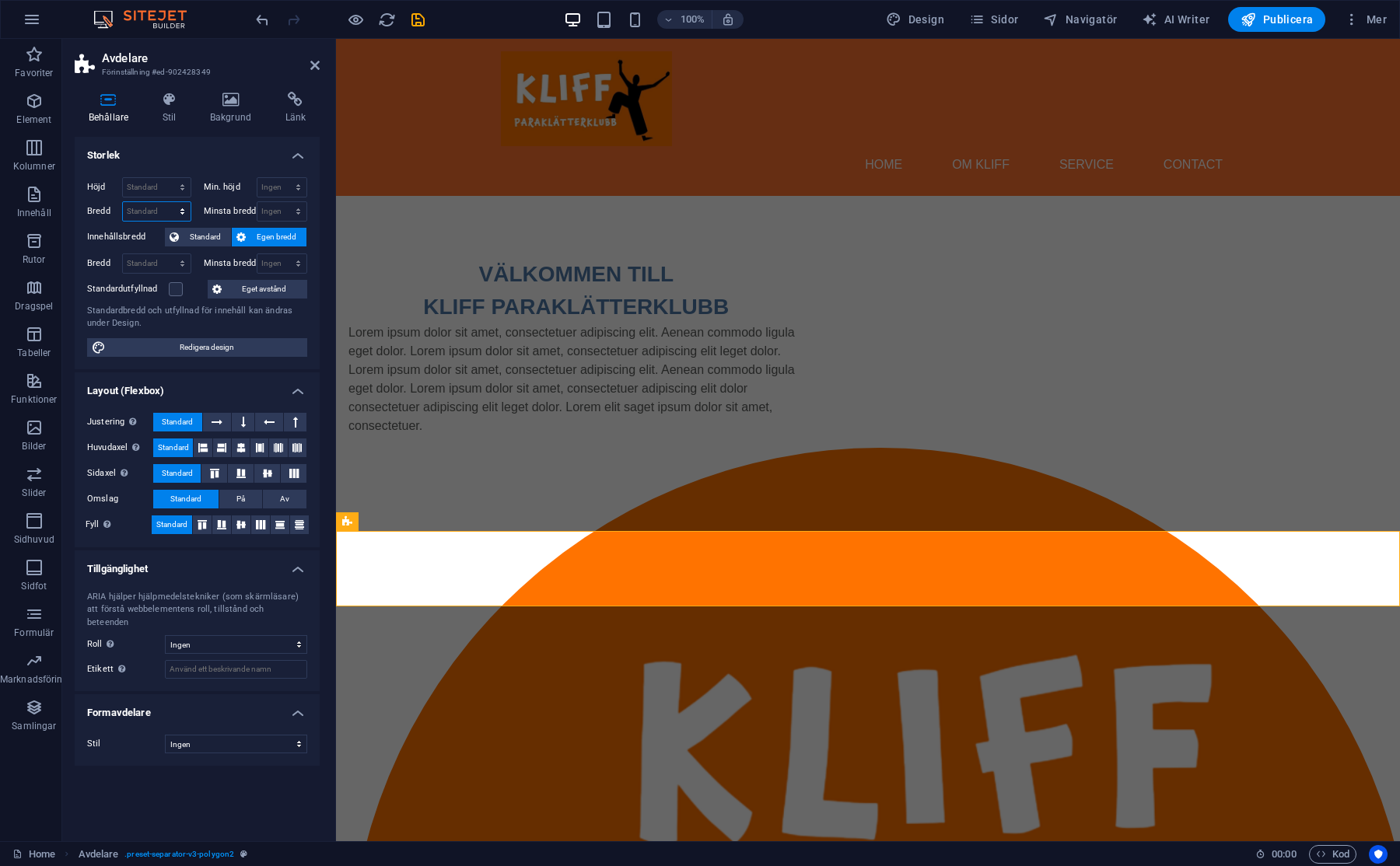
click at [183, 206] on select "Standard px rem % em vh vw" at bounding box center [157, 211] width 68 height 19
select select "%"
click at [168, 202] on select "Standard px rem % em vh vw" at bounding box center [157, 211] width 68 height 19
type input "100"
click at [142, 231] on label "Innehållsbredd" at bounding box center [125, 237] width 78 height 19
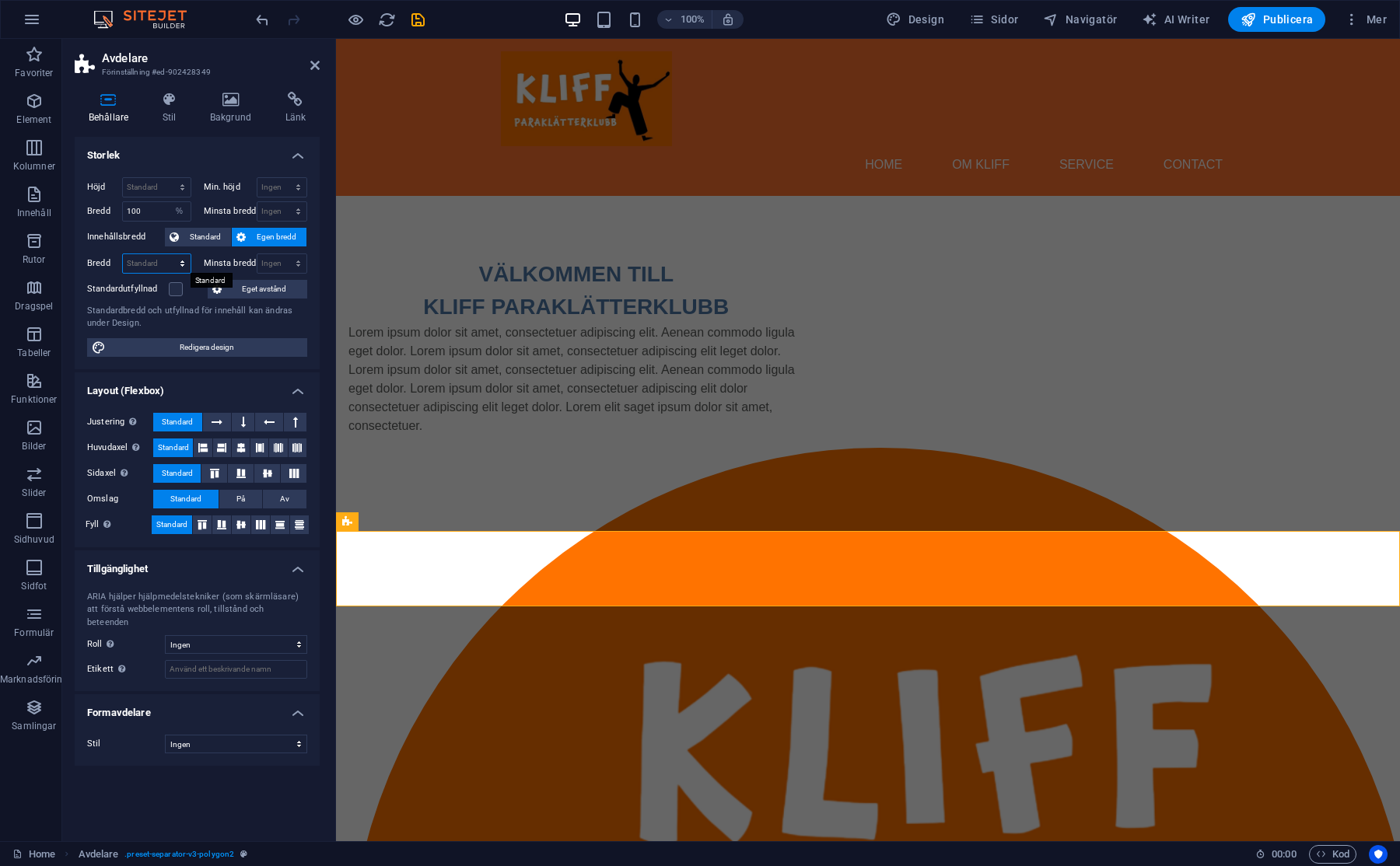
click at [180, 262] on select "Standard px rem % em vh vw" at bounding box center [157, 263] width 68 height 19
click at [180, 261] on select "Standard px rem % em vh vw" at bounding box center [157, 263] width 68 height 19
click at [298, 186] on select "Ingen px rem % vh vw" at bounding box center [282, 187] width 50 height 19
select select "px"
click at [284, 178] on select "Ingen px rem % vh vw" at bounding box center [282, 187] width 50 height 19
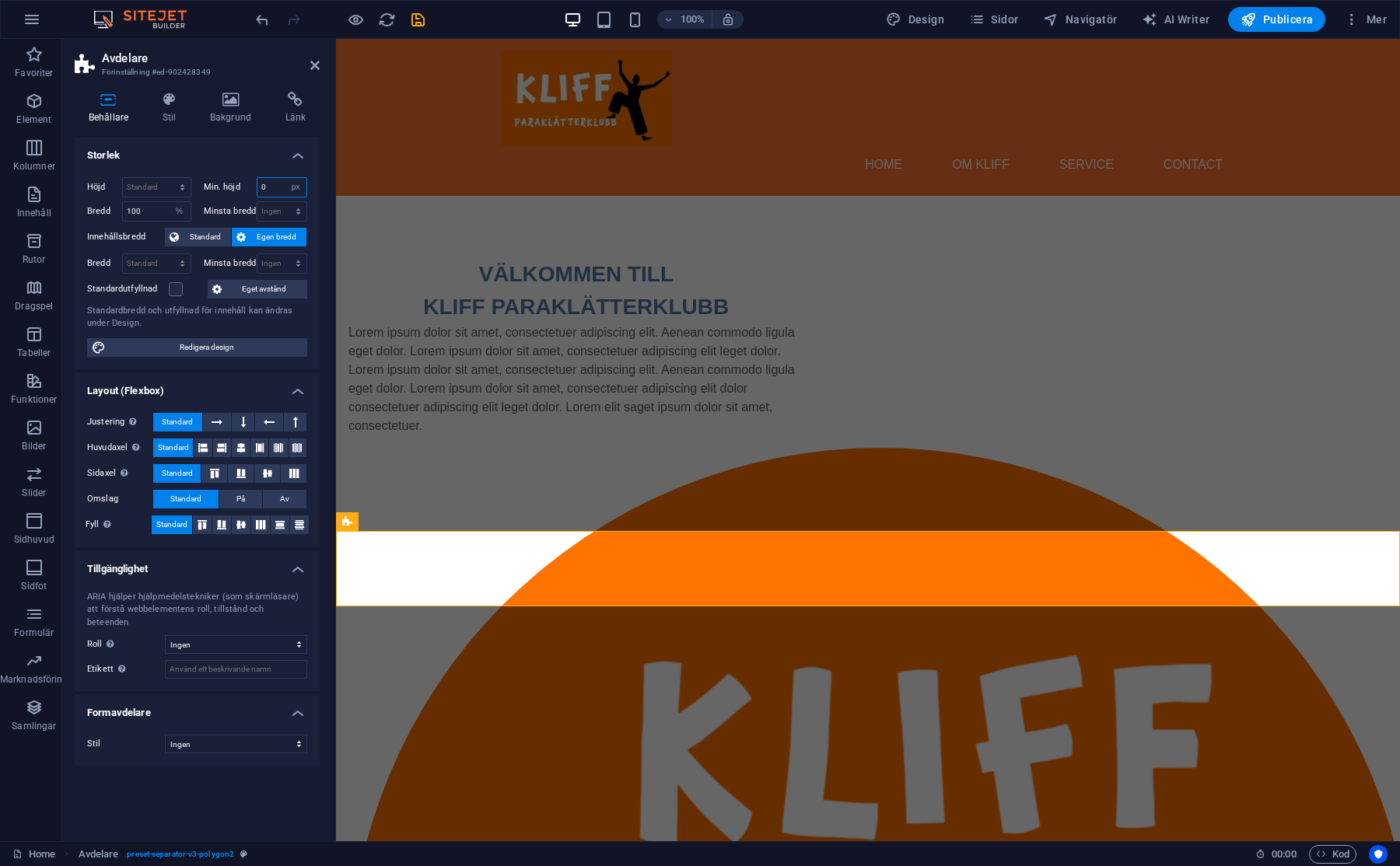
click at [272, 188] on input "0" at bounding box center [282, 187] width 50 height 19
type input "3"
click at [240, 152] on h4 "Storlek" at bounding box center [197, 151] width 245 height 28
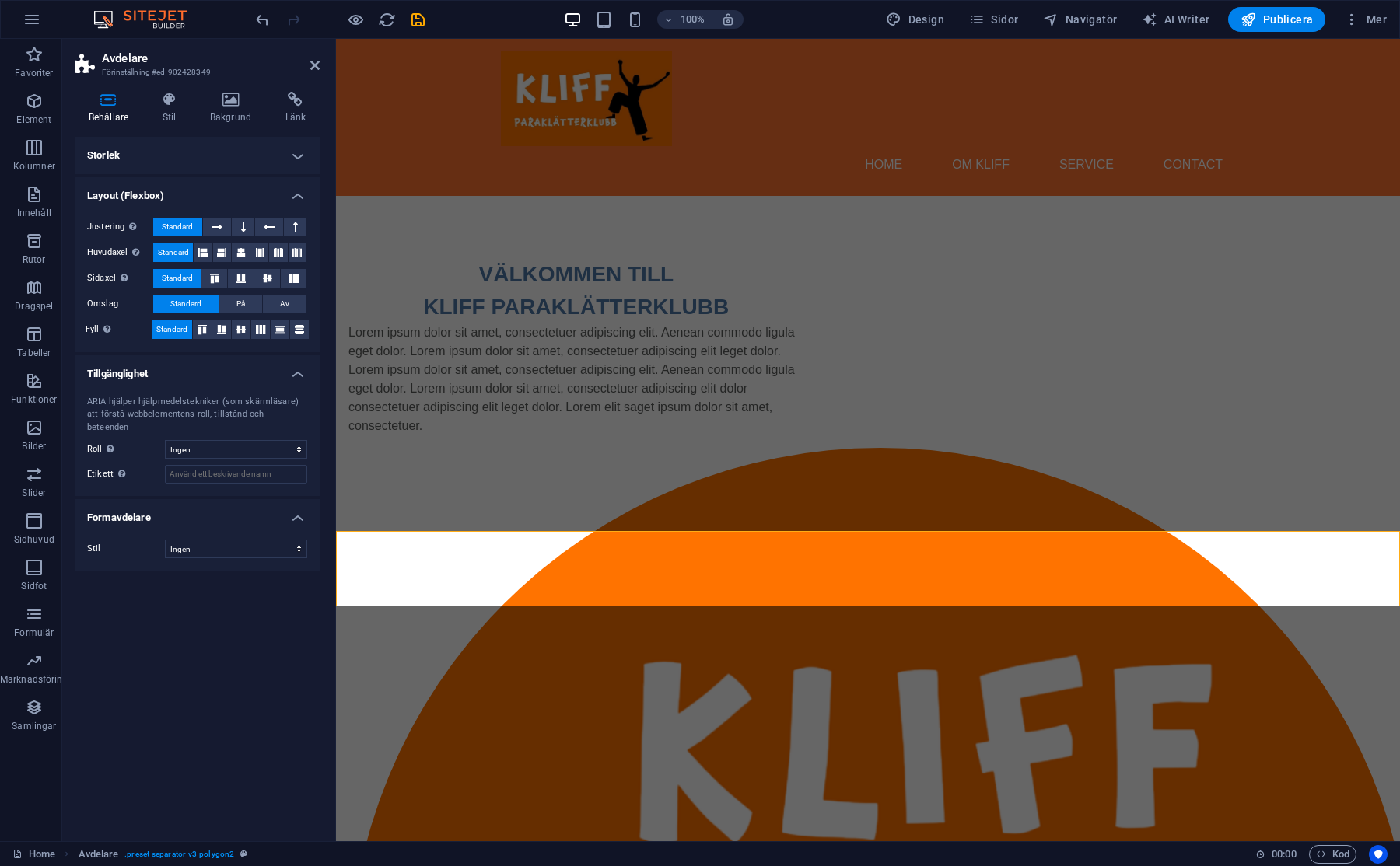
click at [624, 623] on html "Skip to main content Menu Home OM KLIFF Service Contact VÄLKOMMEN TILL KLIFF PA…" at bounding box center [868, 843] width 1064 height 1610
click at [838, 776] on html "Skip to main content Menu Home OM KLIFF Service Contact VÄLKOMMEN TILL KLIFF PA…" at bounding box center [868, 843] width 1064 height 1610
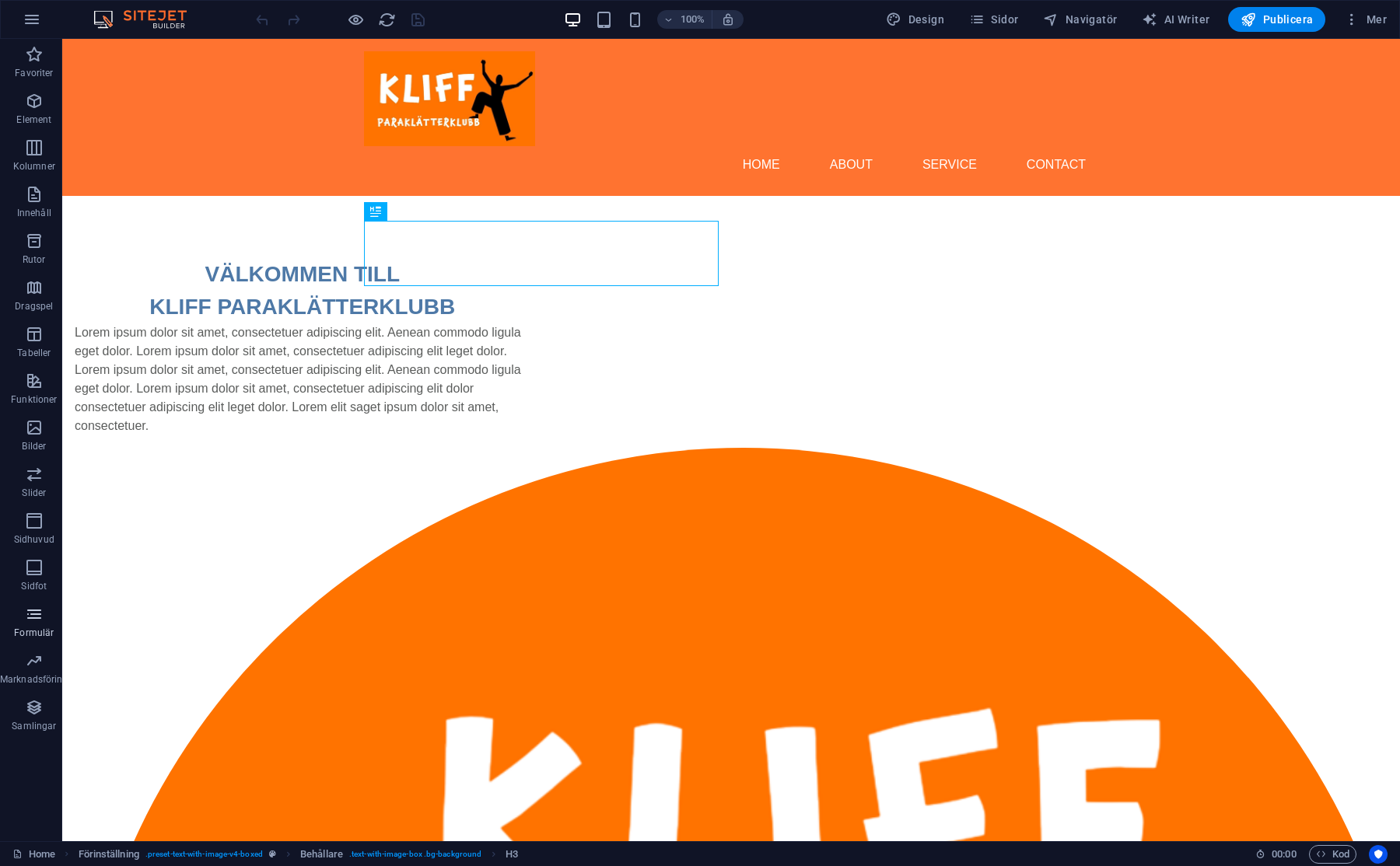
click at [29, 614] on icon "button" at bounding box center [34, 614] width 19 height 19
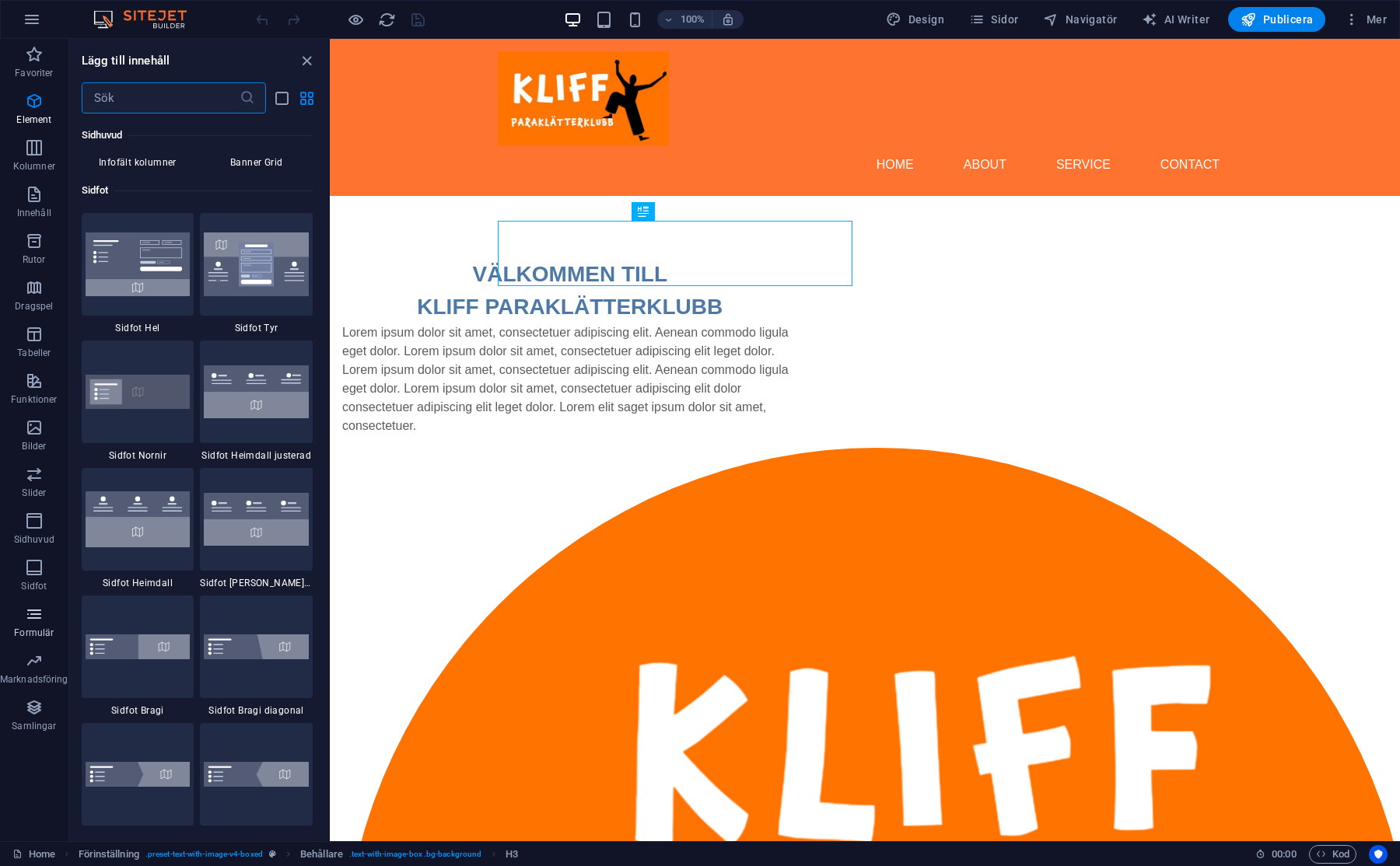
scroll to position [11347, 0]
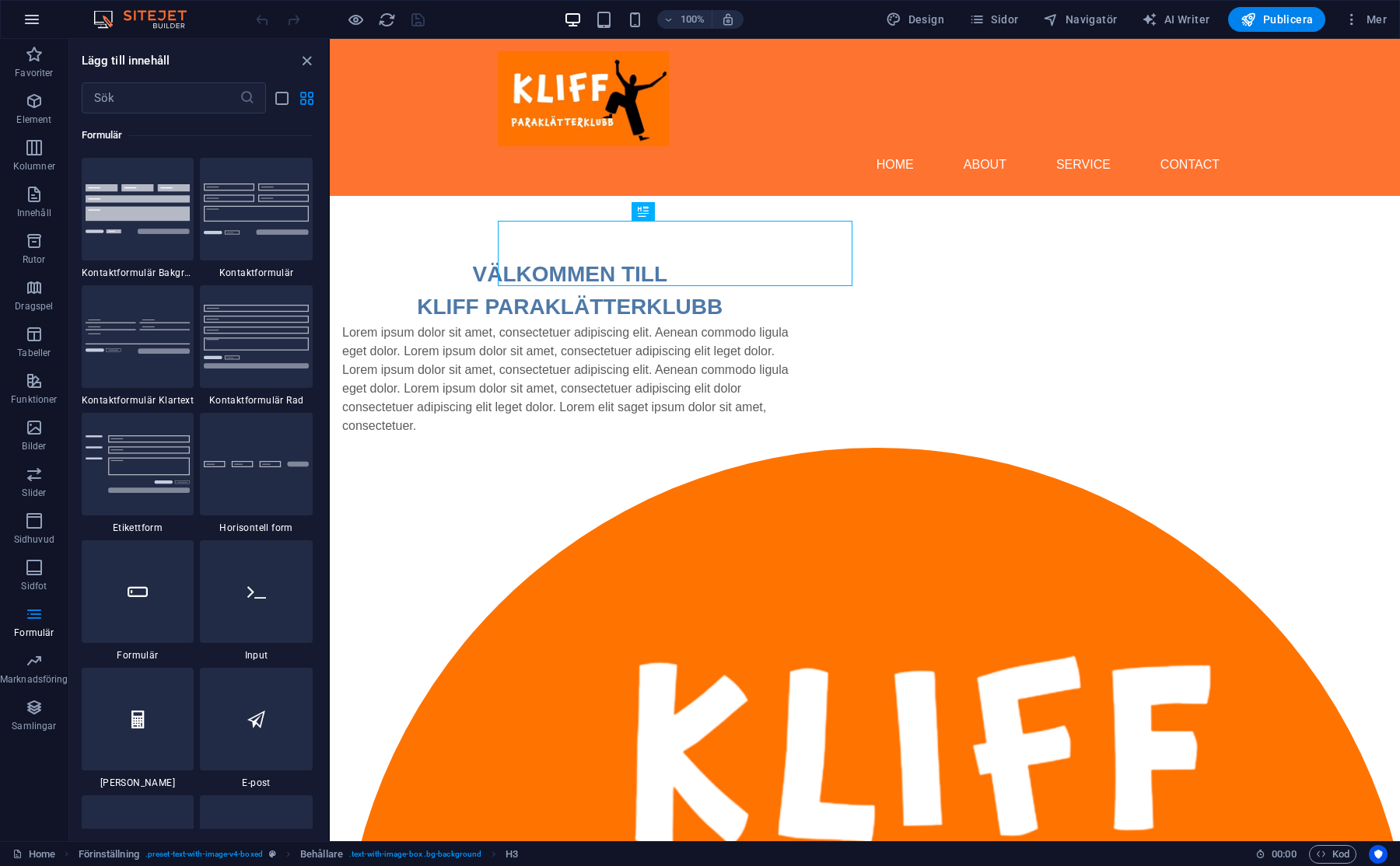
click at [30, 22] on icon "button" at bounding box center [32, 19] width 19 height 19
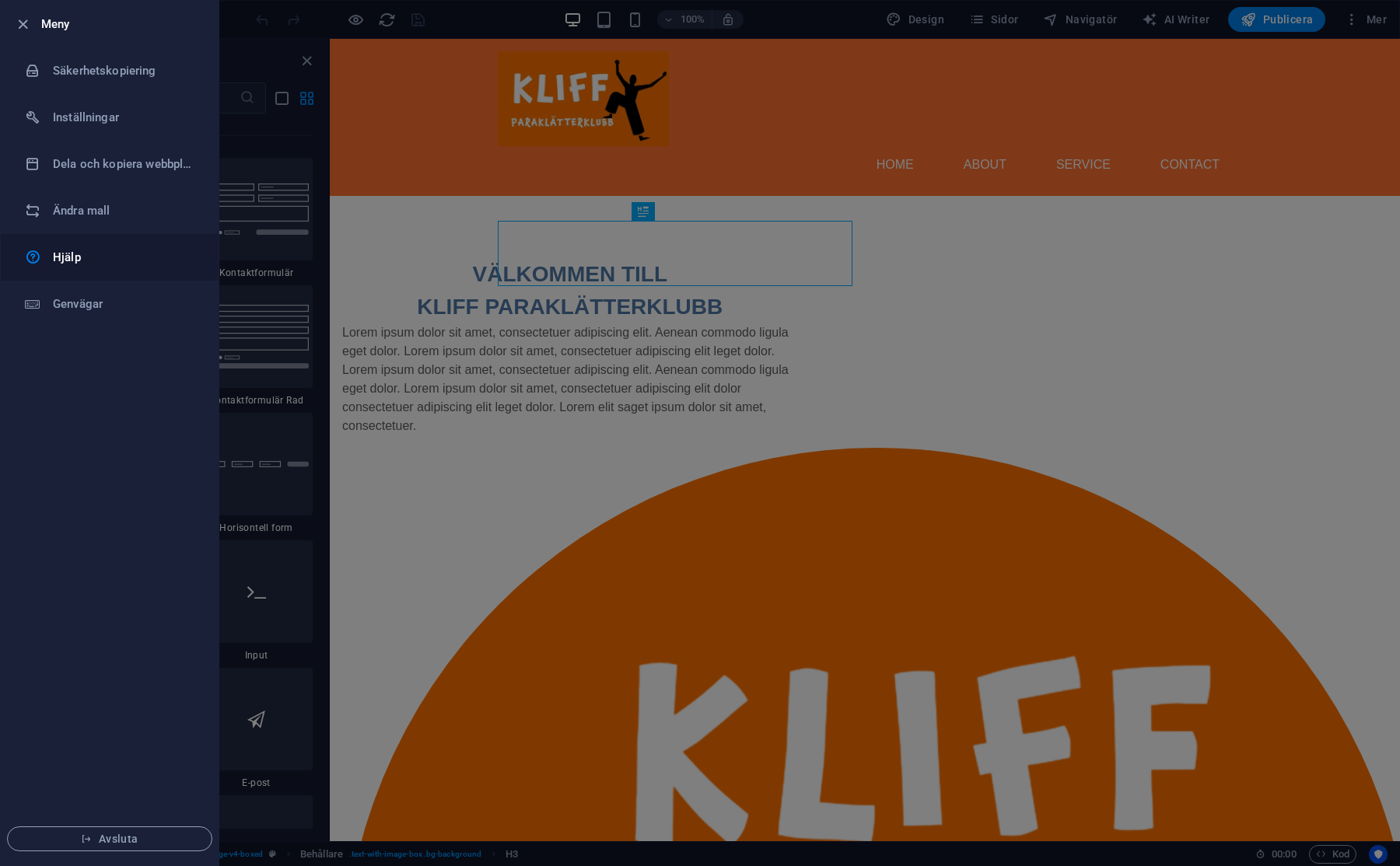
click at [68, 254] on h6 "Hjälp" at bounding box center [125, 257] width 143 height 19
click at [780, 232] on div at bounding box center [700, 433] width 1400 height 866
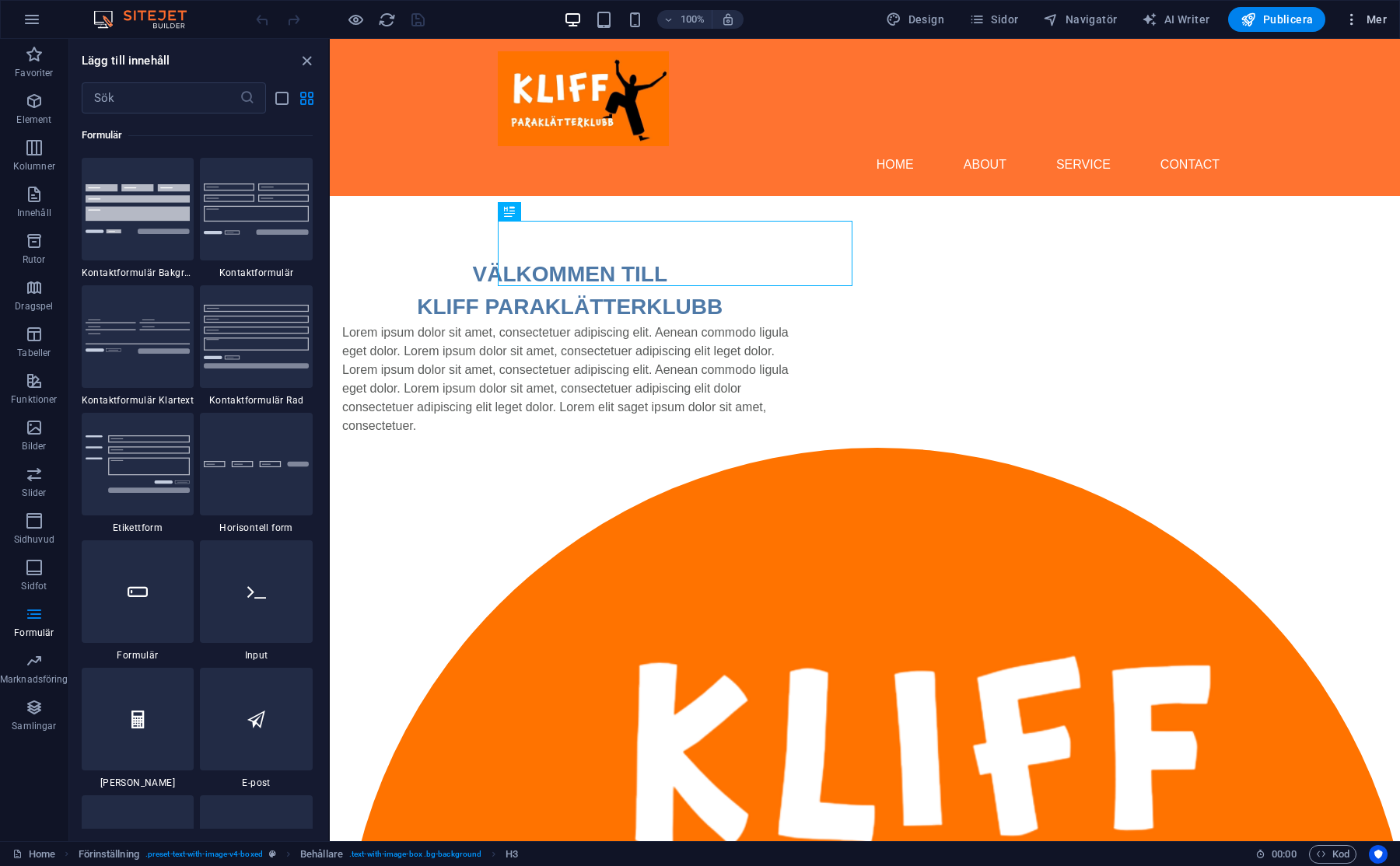
click at [1367, 21] on span "Mer" at bounding box center [1365, 19] width 43 height 16
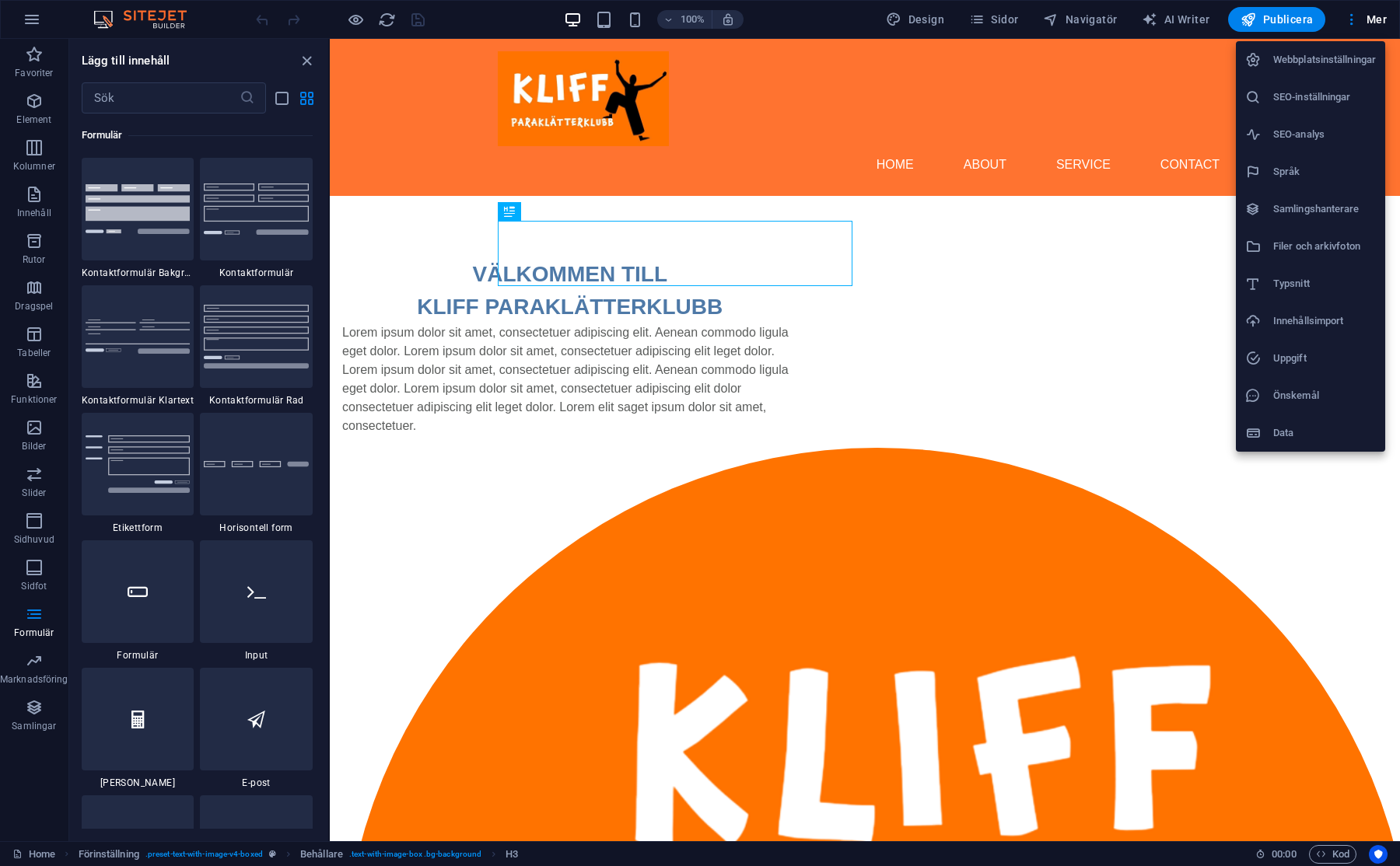
click at [1367, 20] on div at bounding box center [700, 433] width 1400 height 866
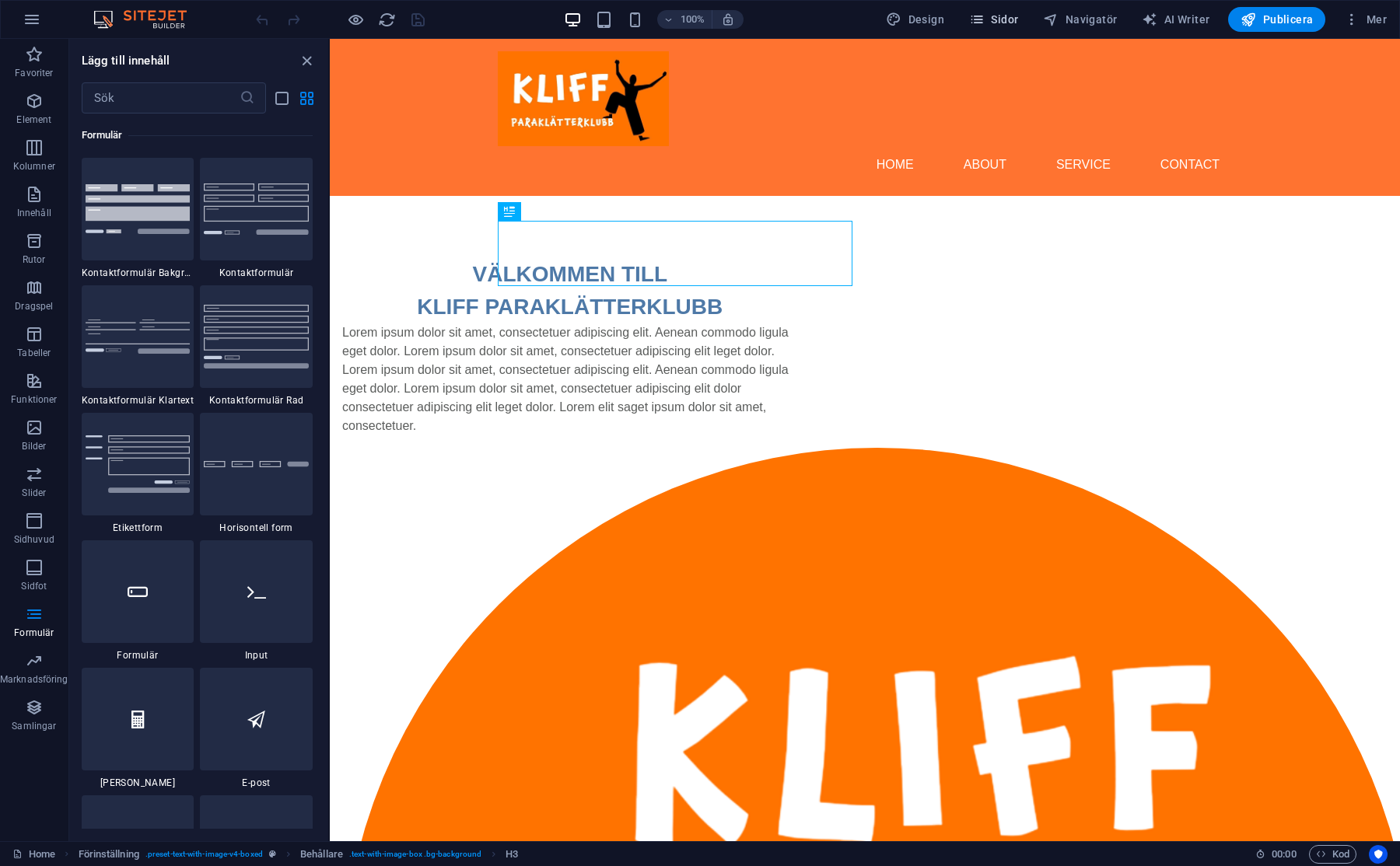
click at [999, 11] on button "Sidor" at bounding box center [993, 20] width 61 height 25
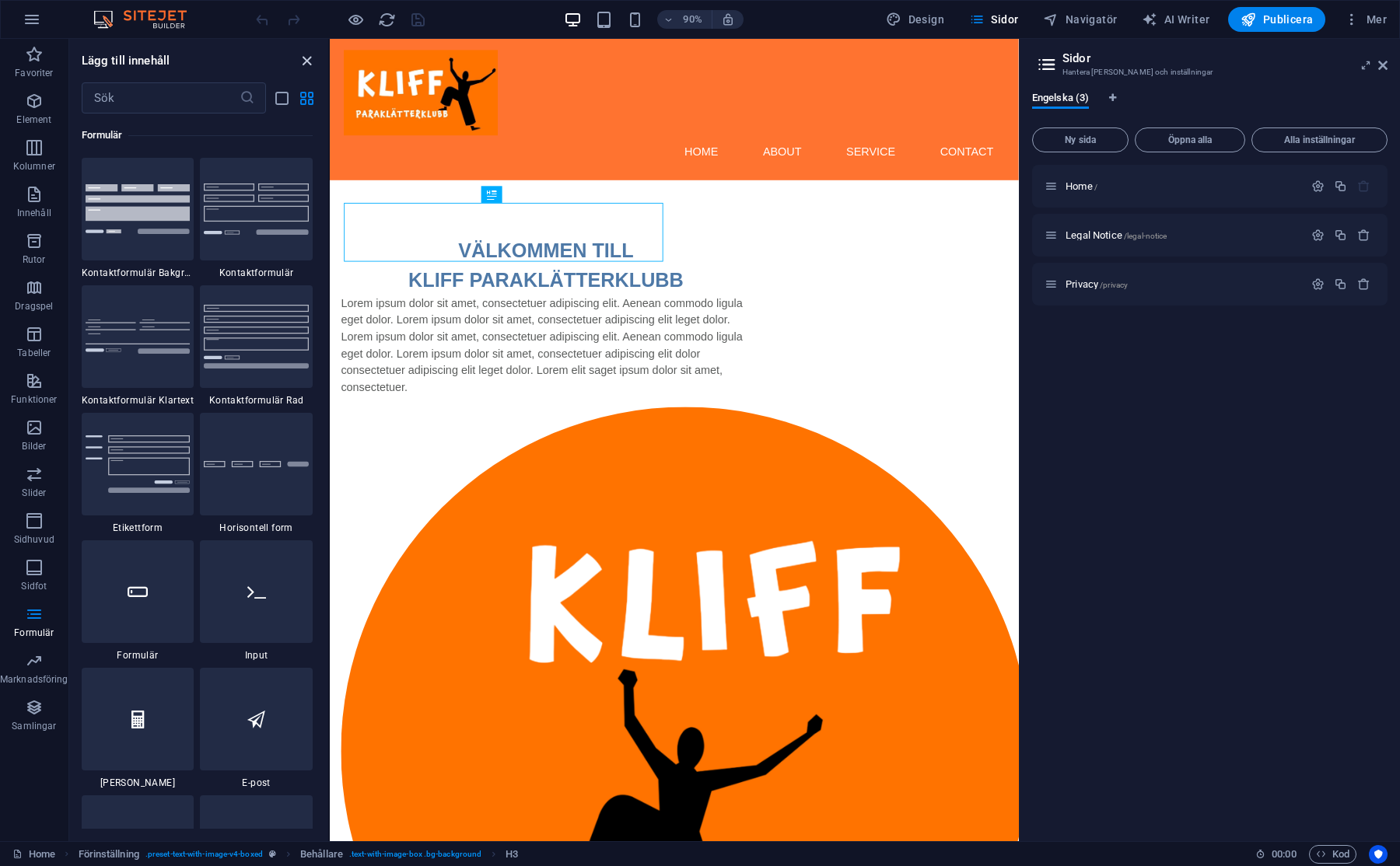
click at [304, 59] on icon "close panel" at bounding box center [307, 61] width 18 height 18
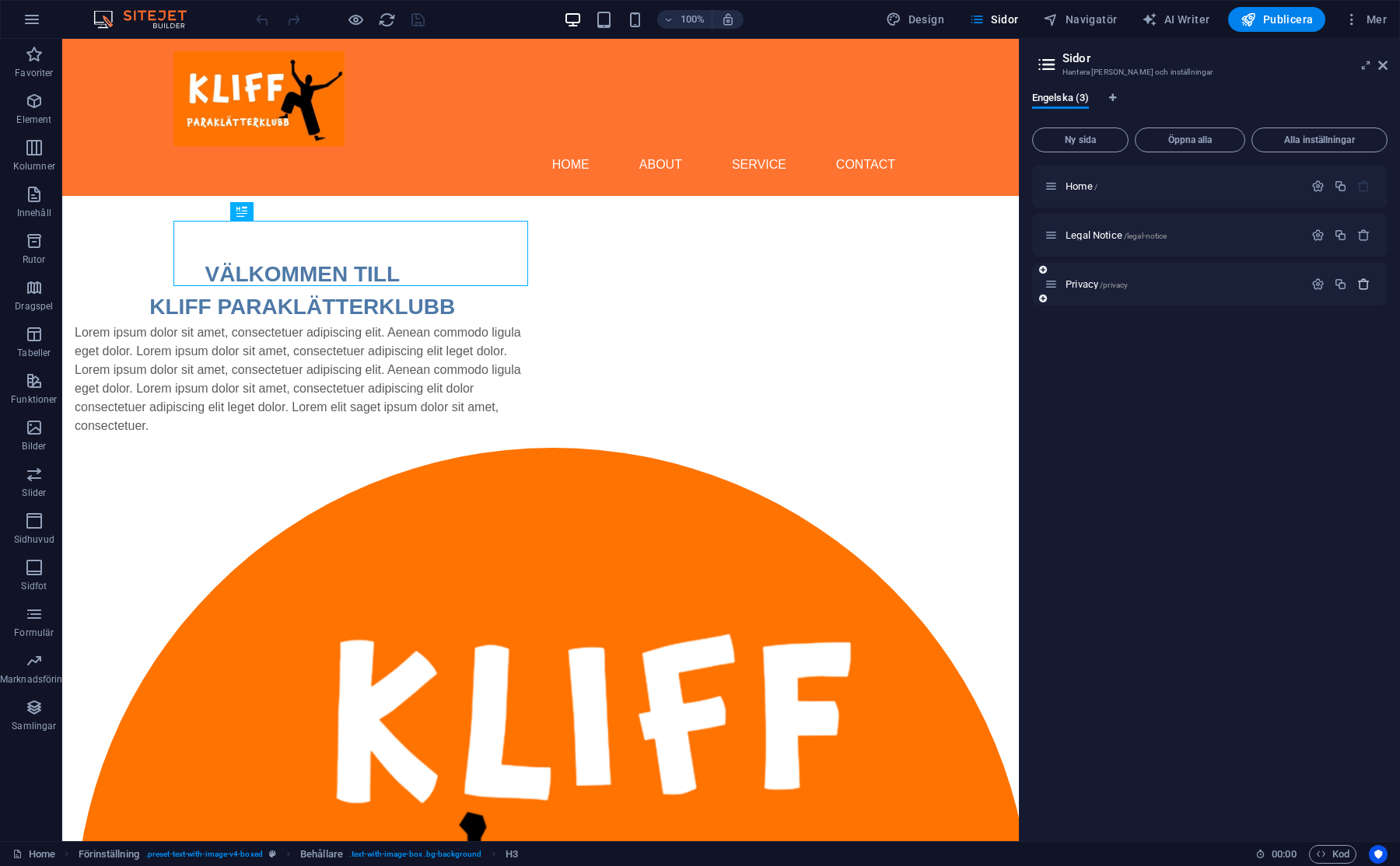
click at [1366, 283] on icon "button" at bounding box center [1363, 284] width 13 height 13
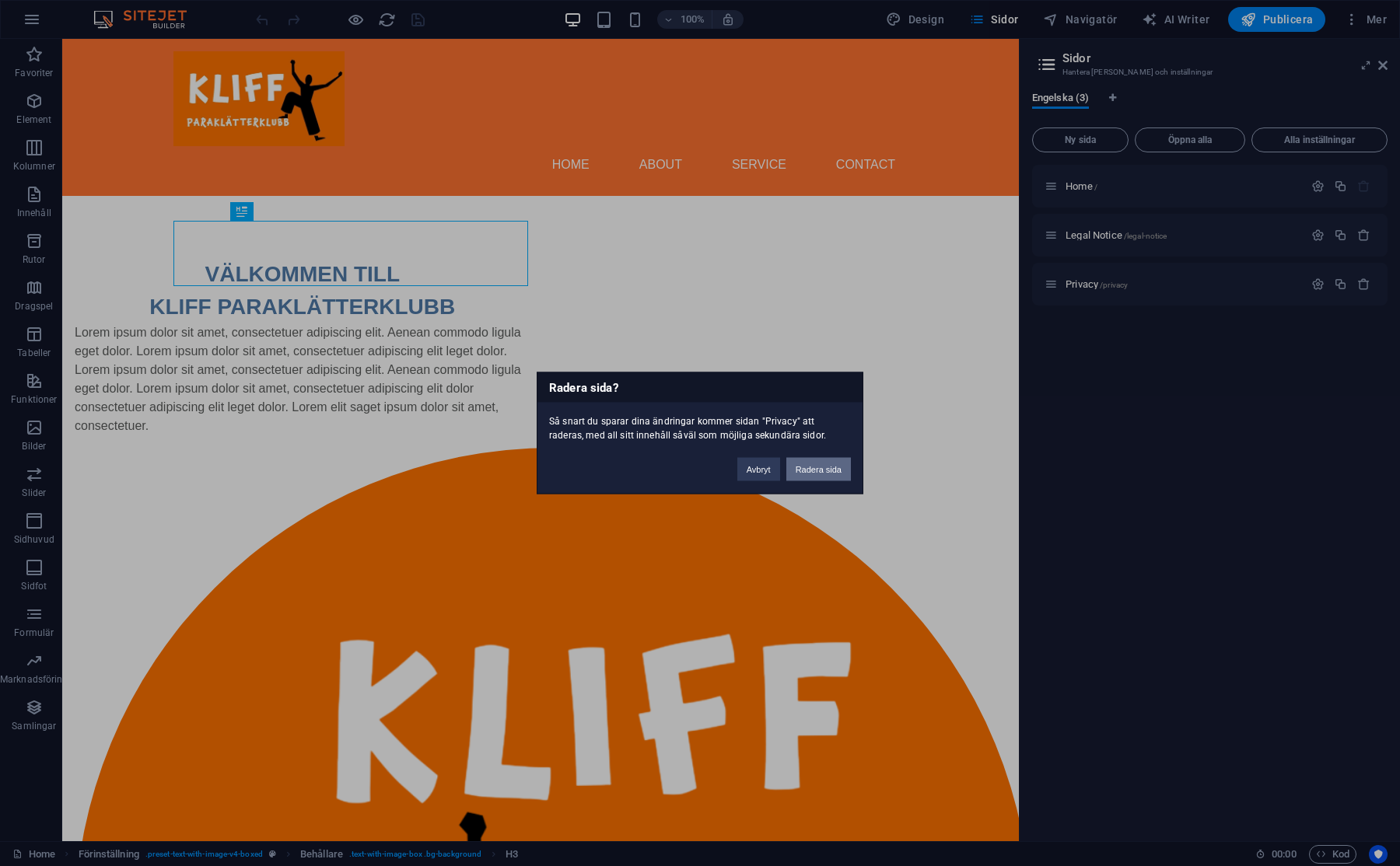
click at [817, 477] on button "Radera sida" at bounding box center [818, 469] width 65 height 23
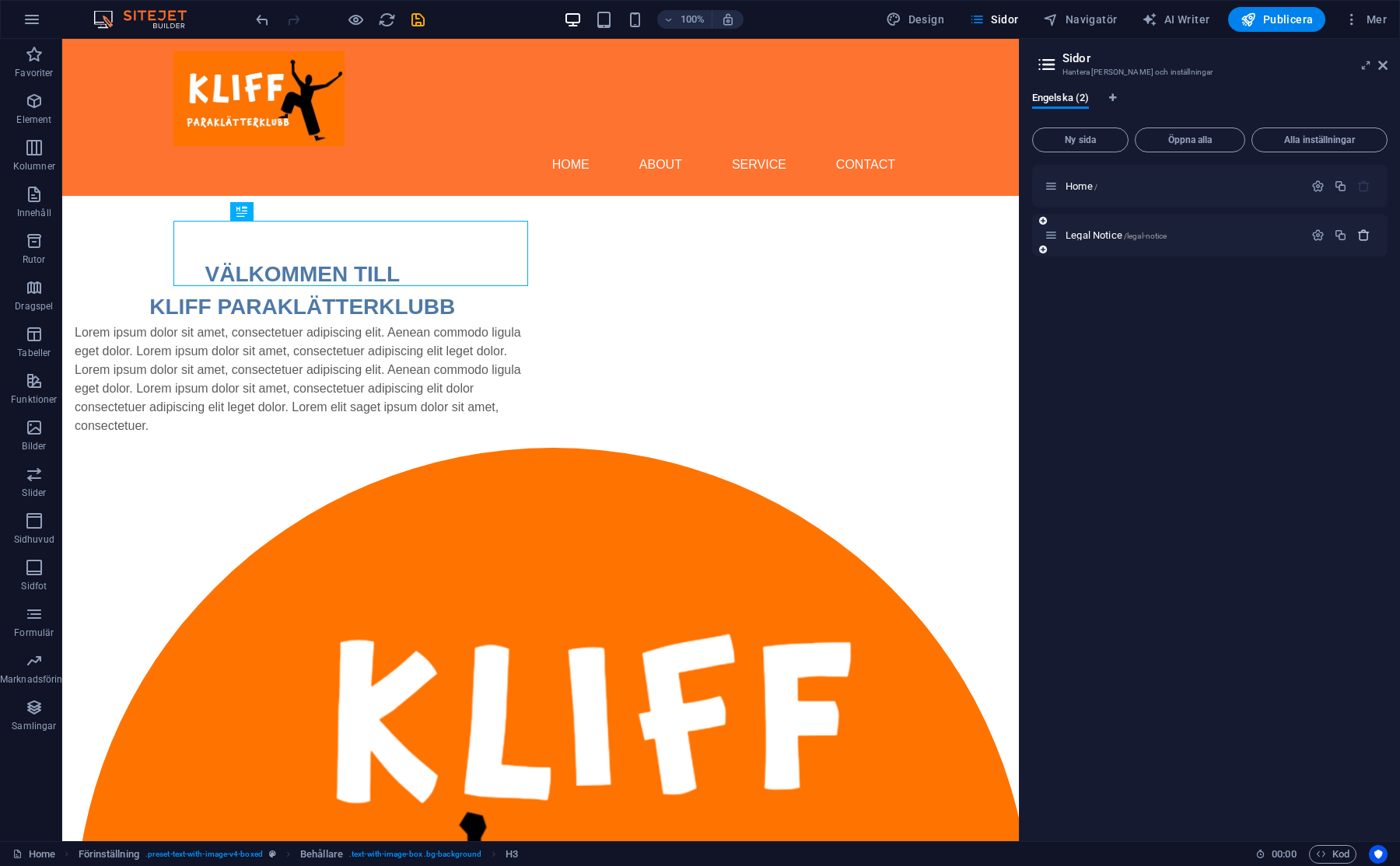
click at [1360, 235] on icon "button" at bounding box center [1363, 235] width 13 height 13
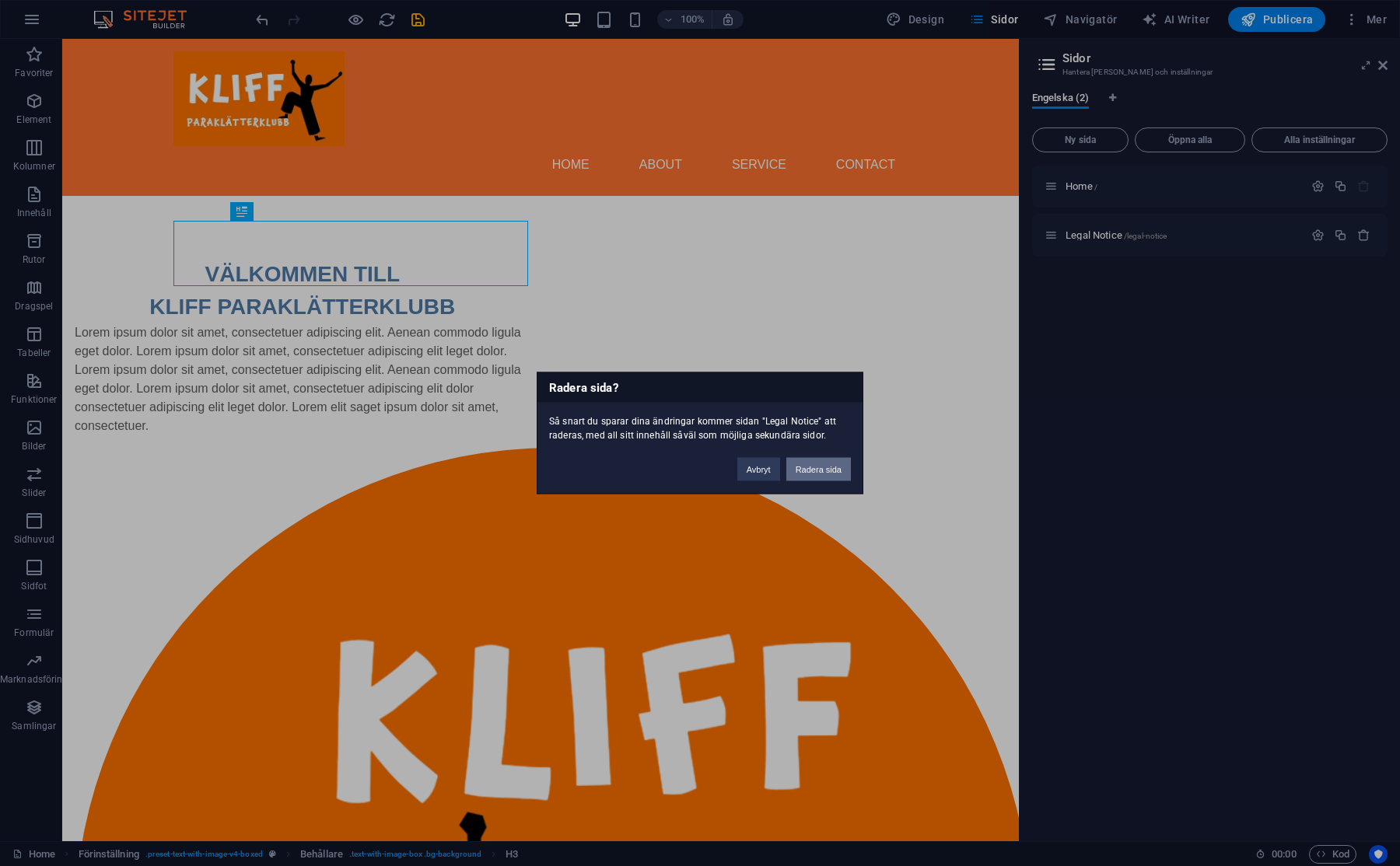
drag, startPoint x: 816, startPoint y: 472, endPoint x: 789, endPoint y: 429, distance: 50.8
click at [816, 472] on button "Radera sida" at bounding box center [818, 469] width 65 height 23
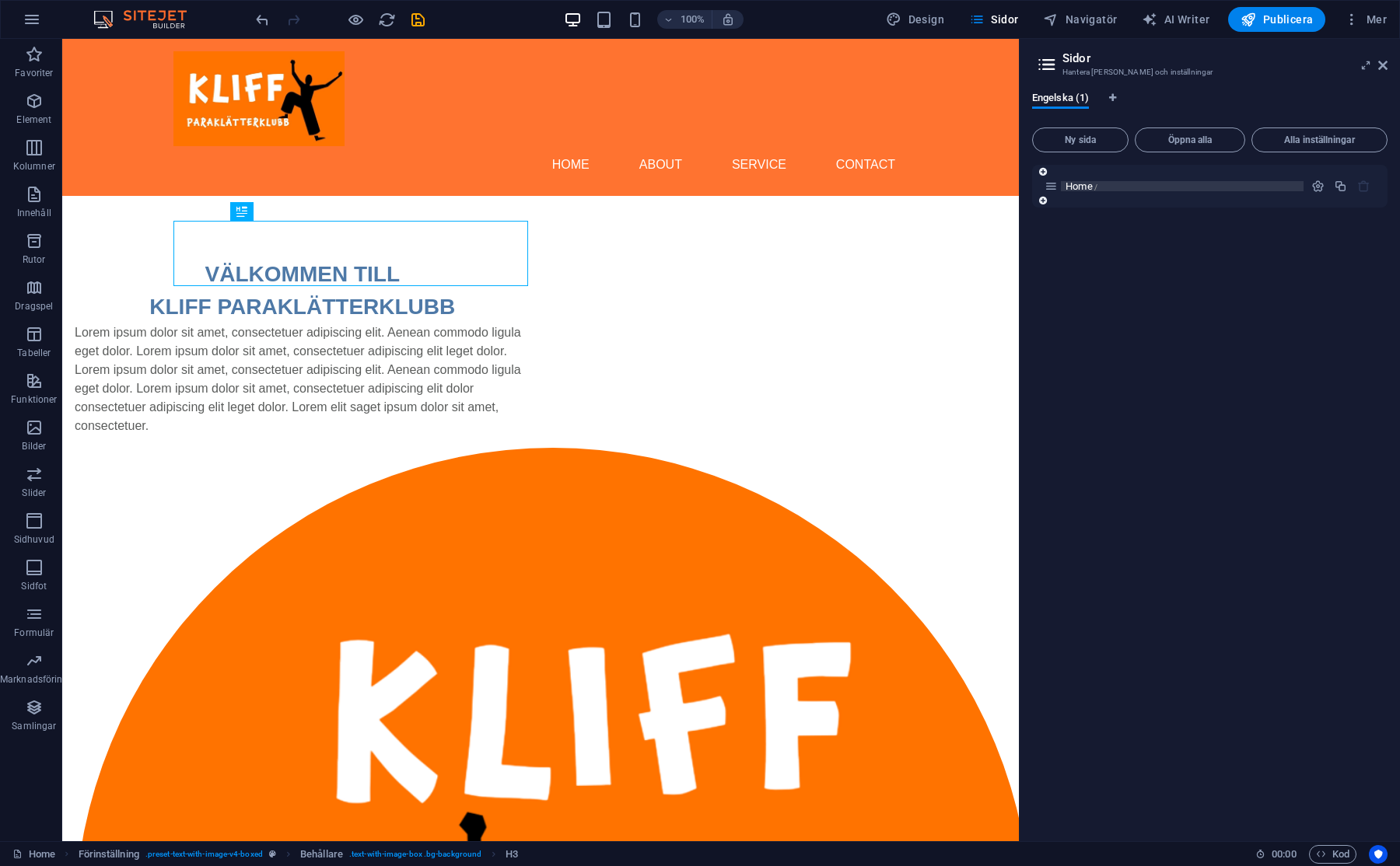
click at [1090, 189] on span "Home /" at bounding box center [1081, 186] width 32 height 11
click at [1087, 139] on span "Ny sida" at bounding box center [1080, 139] width 83 height 9
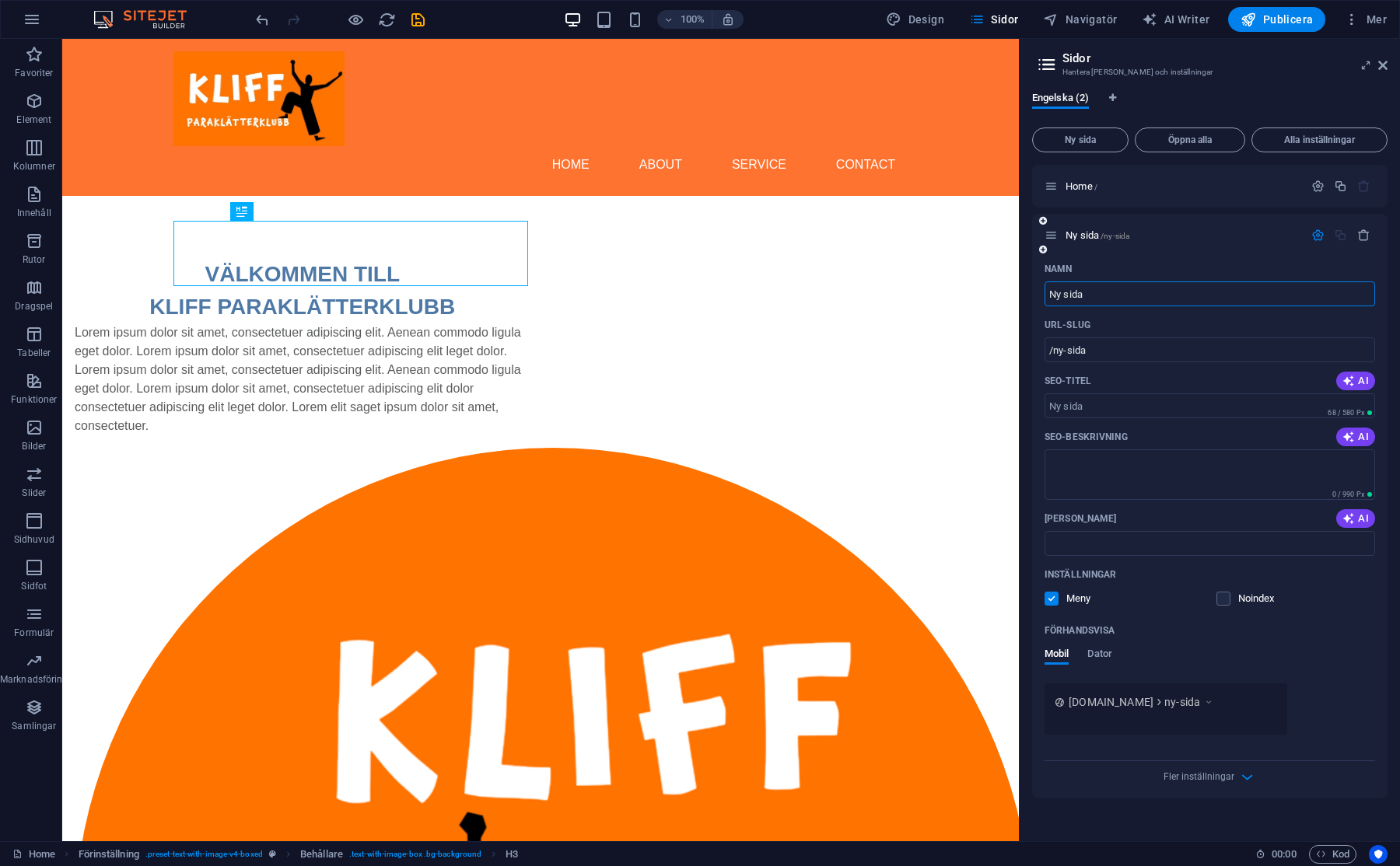
click at [1096, 294] on input "Ny sida" at bounding box center [1209, 293] width 330 height 25
type input "OM"
type input "/om"
type input "OM KLIFF"
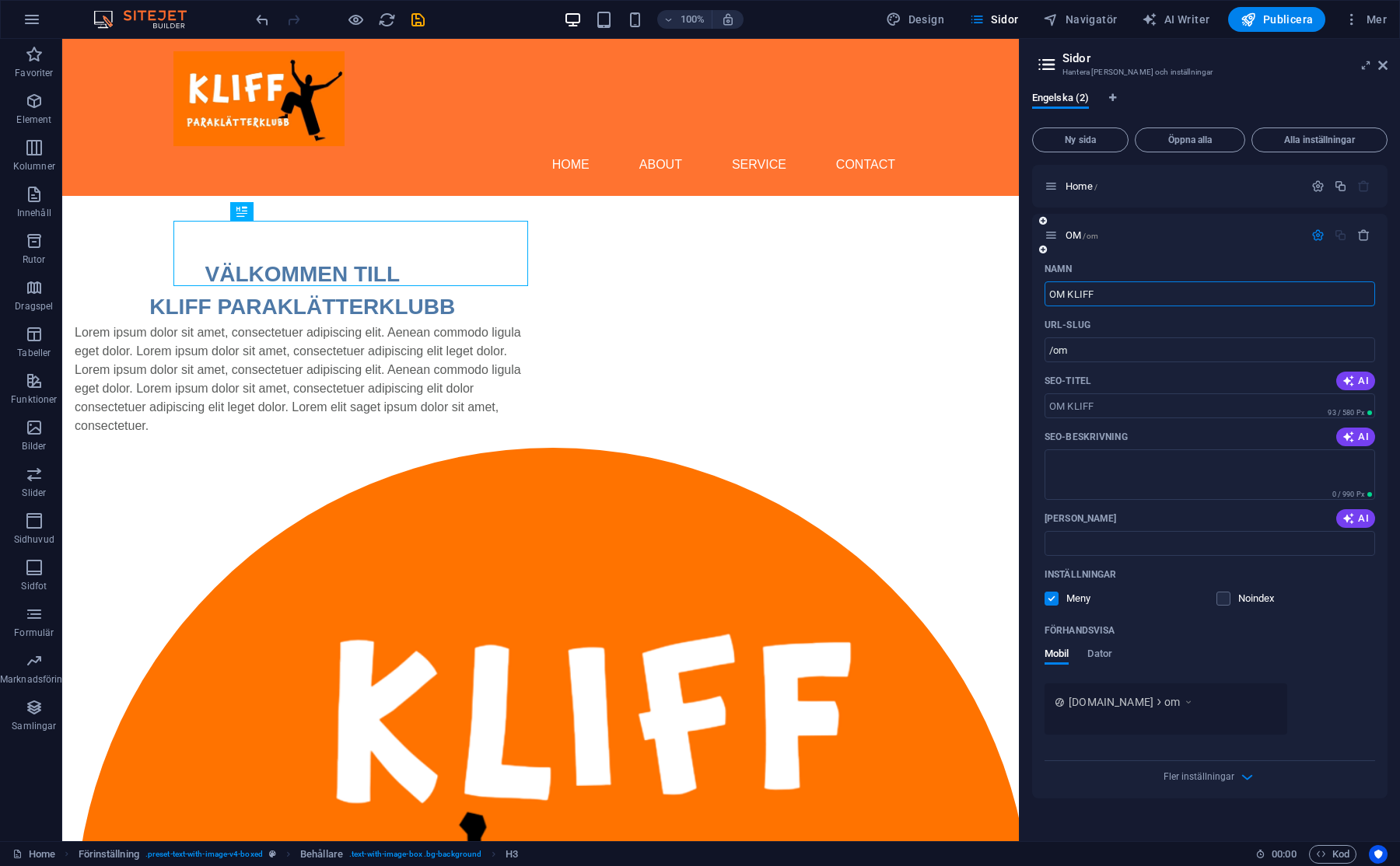
type input "/om-kliff"
type input "OM KLIFF"
click at [1175, 320] on div "URL-SLUG" at bounding box center [1209, 324] width 330 height 25
click at [1383, 61] on icon at bounding box center [1382, 65] width 9 height 12
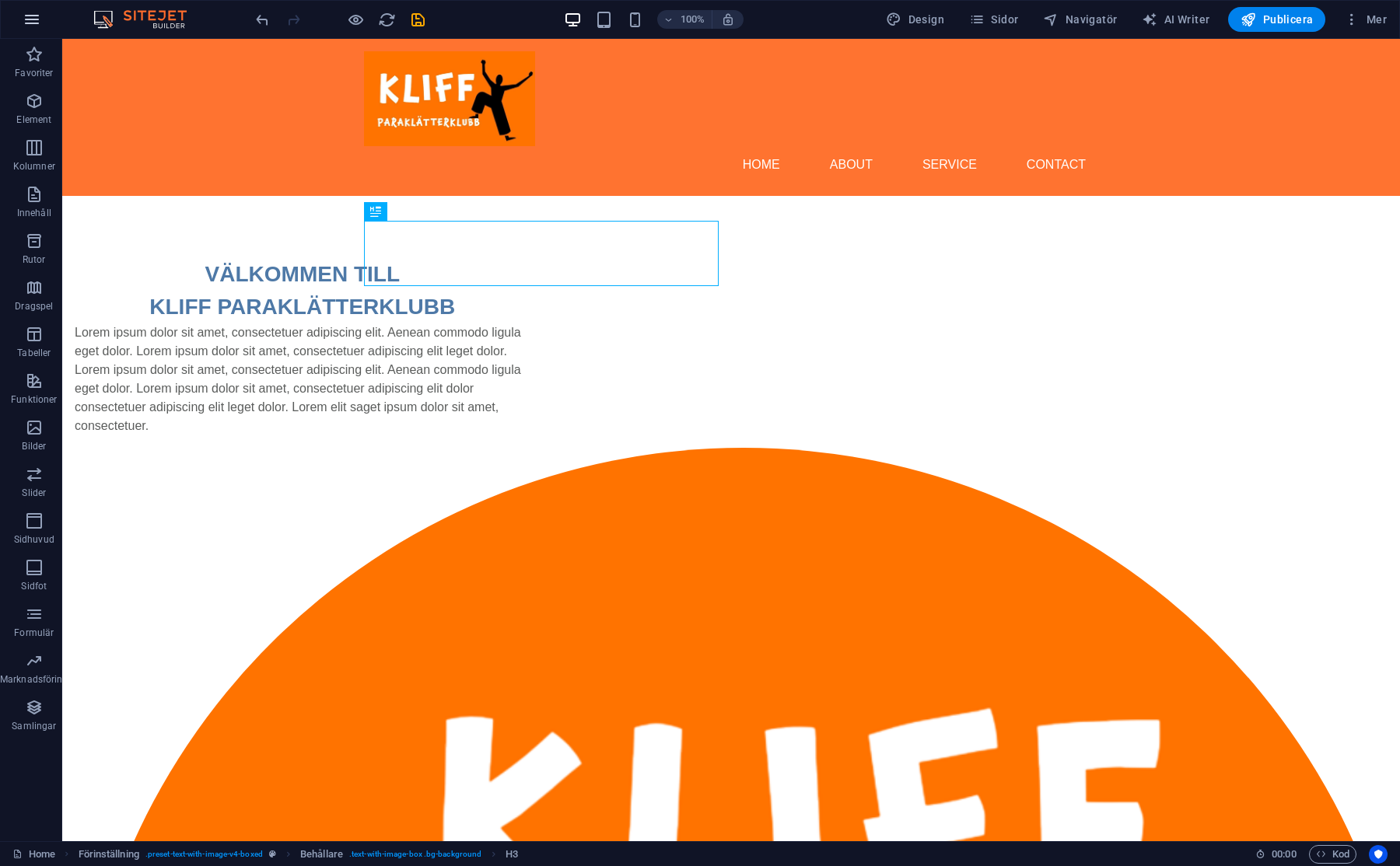
click at [42, 20] on button "button" at bounding box center [32, 20] width 38 height 38
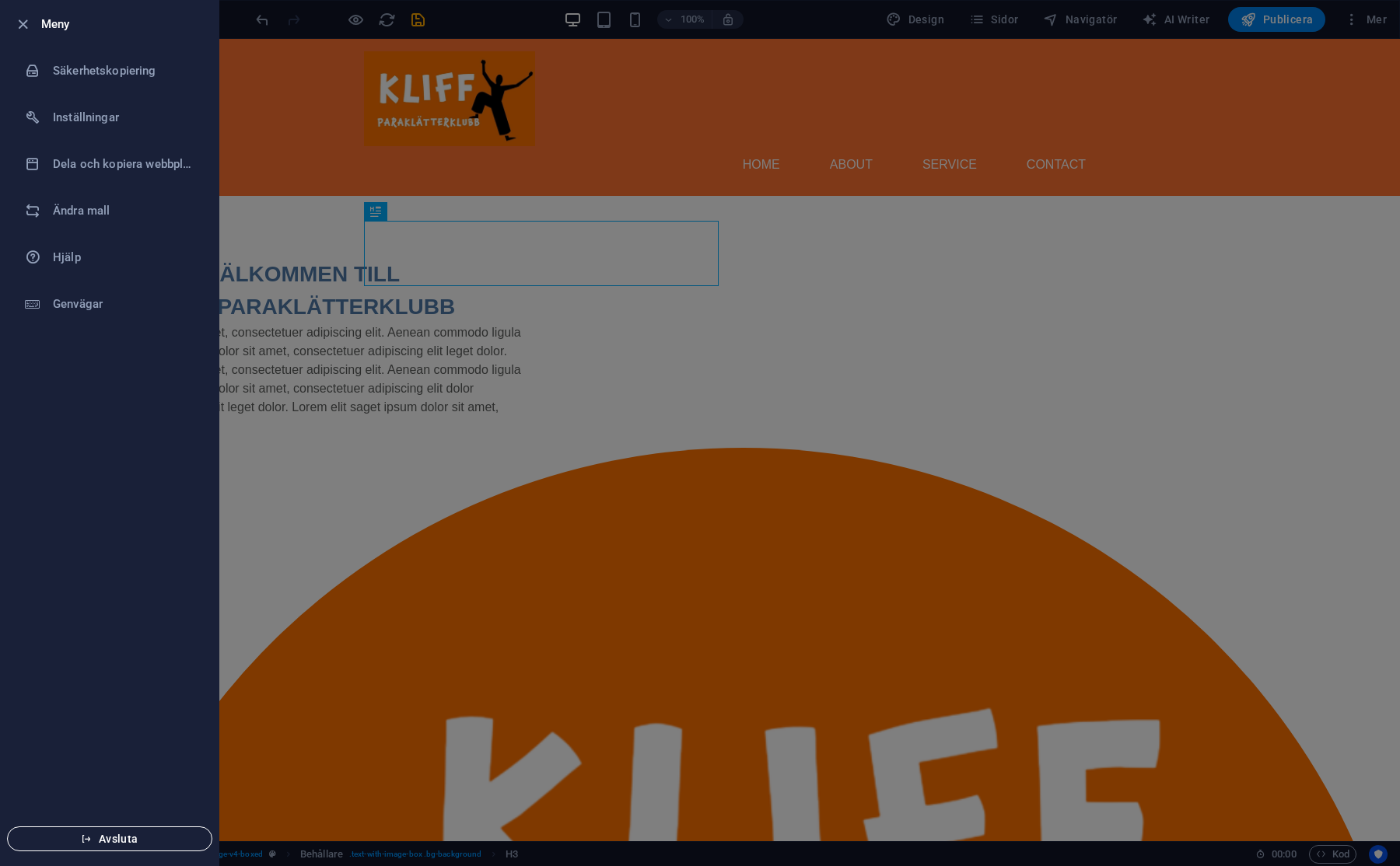
click at [133, 838] on span "Avsluta" at bounding box center [110, 838] width 179 height 12
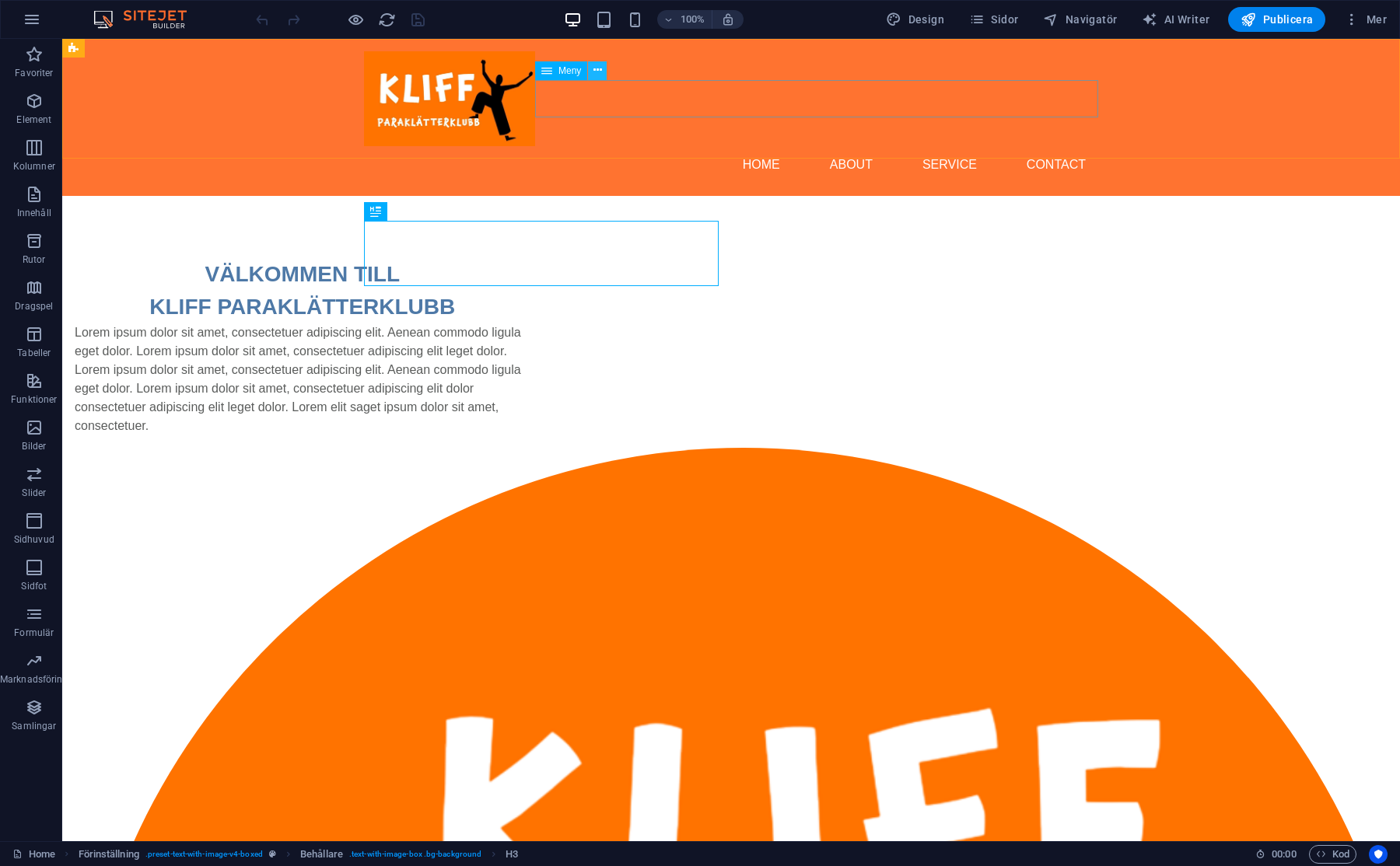
click at [600, 72] on icon at bounding box center [598, 70] width 8 height 16
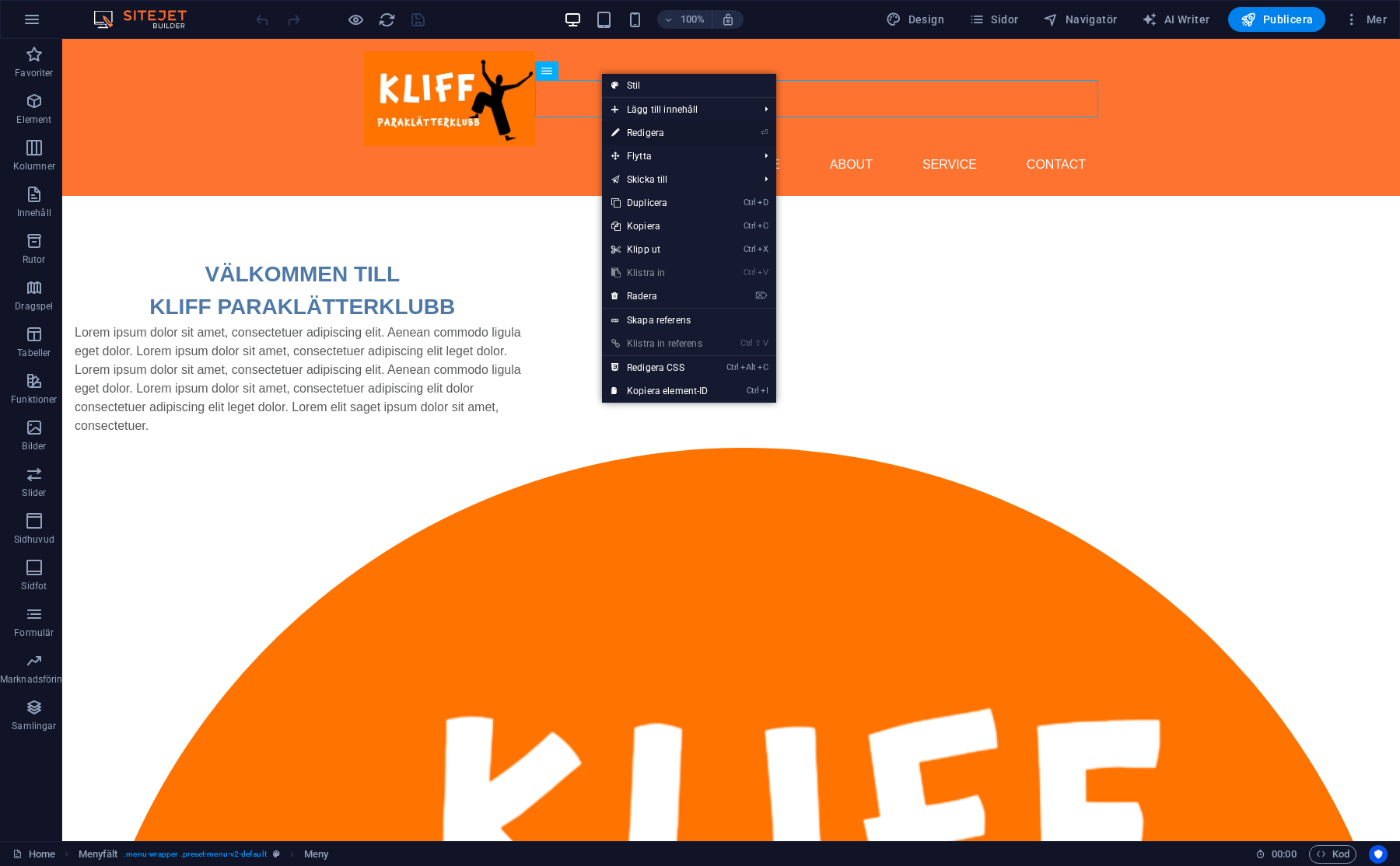
click at [670, 127] on link "⏎ Redigera" at bounding box center [659, 133] width 116 height 23
select select
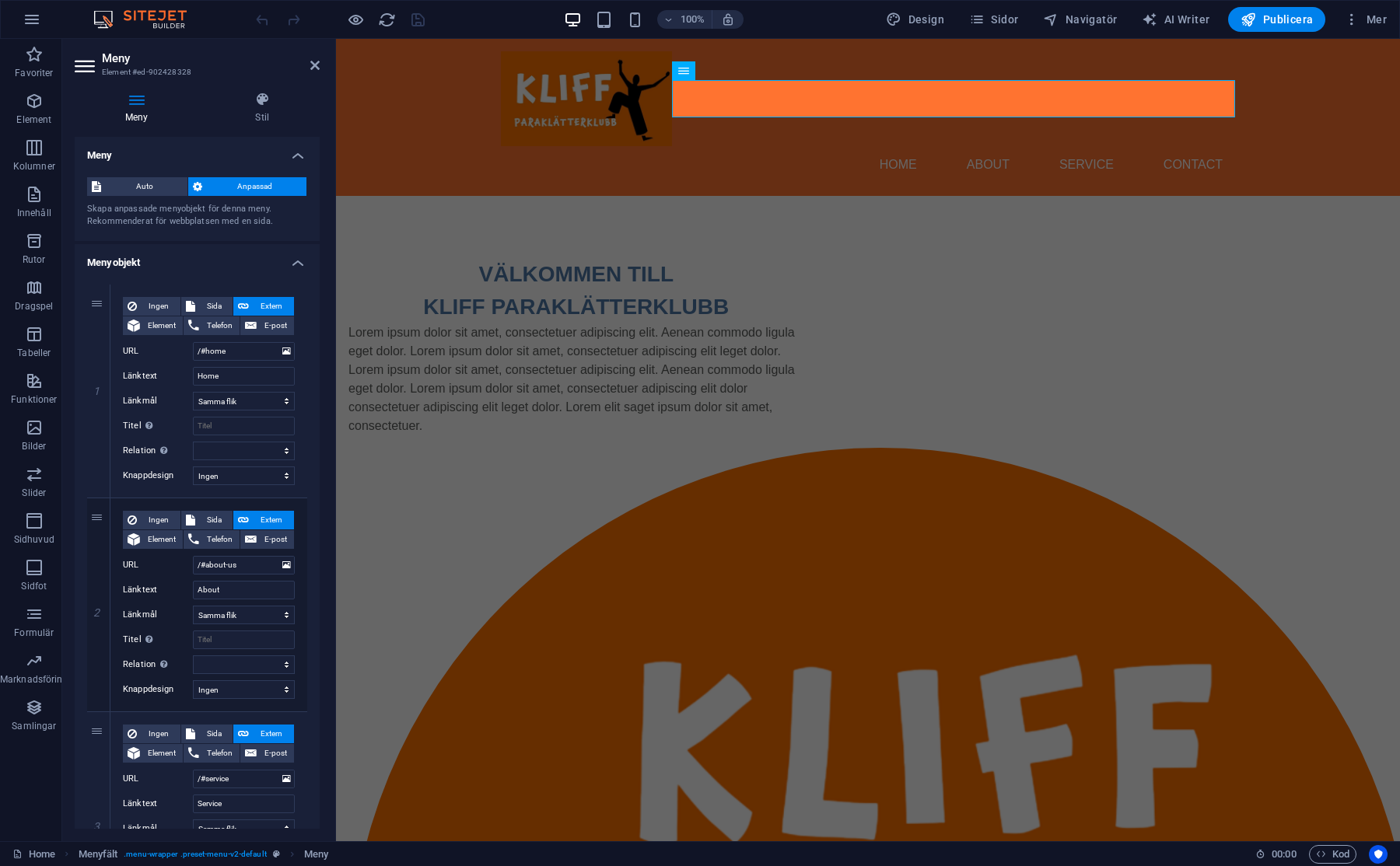
click at [207, 151] on h4 "Meny" at bounding box center [197, 151] width 245 height 28
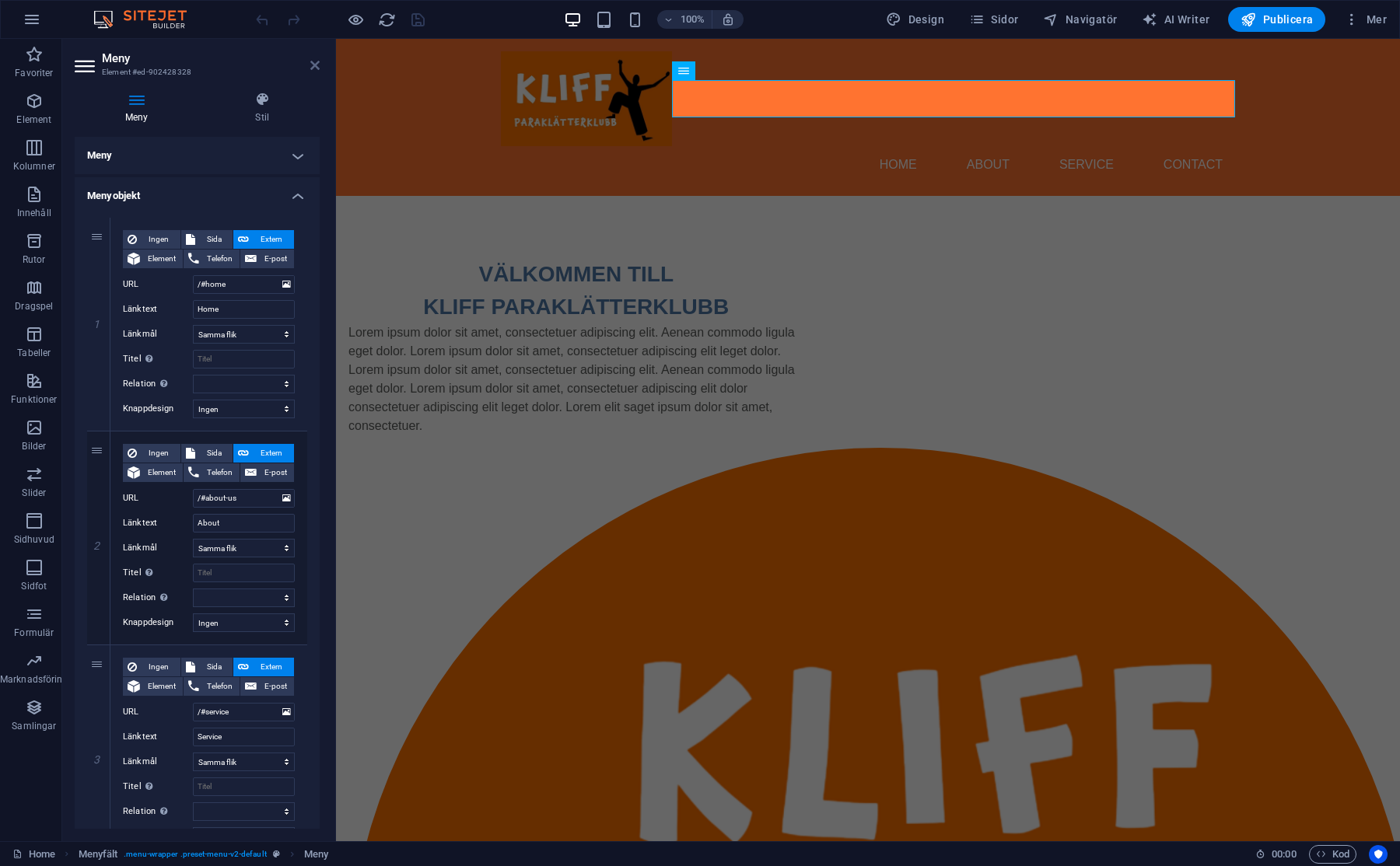
click at [312, 65] on icon at bounding box center [315, 65] width 9 height 12
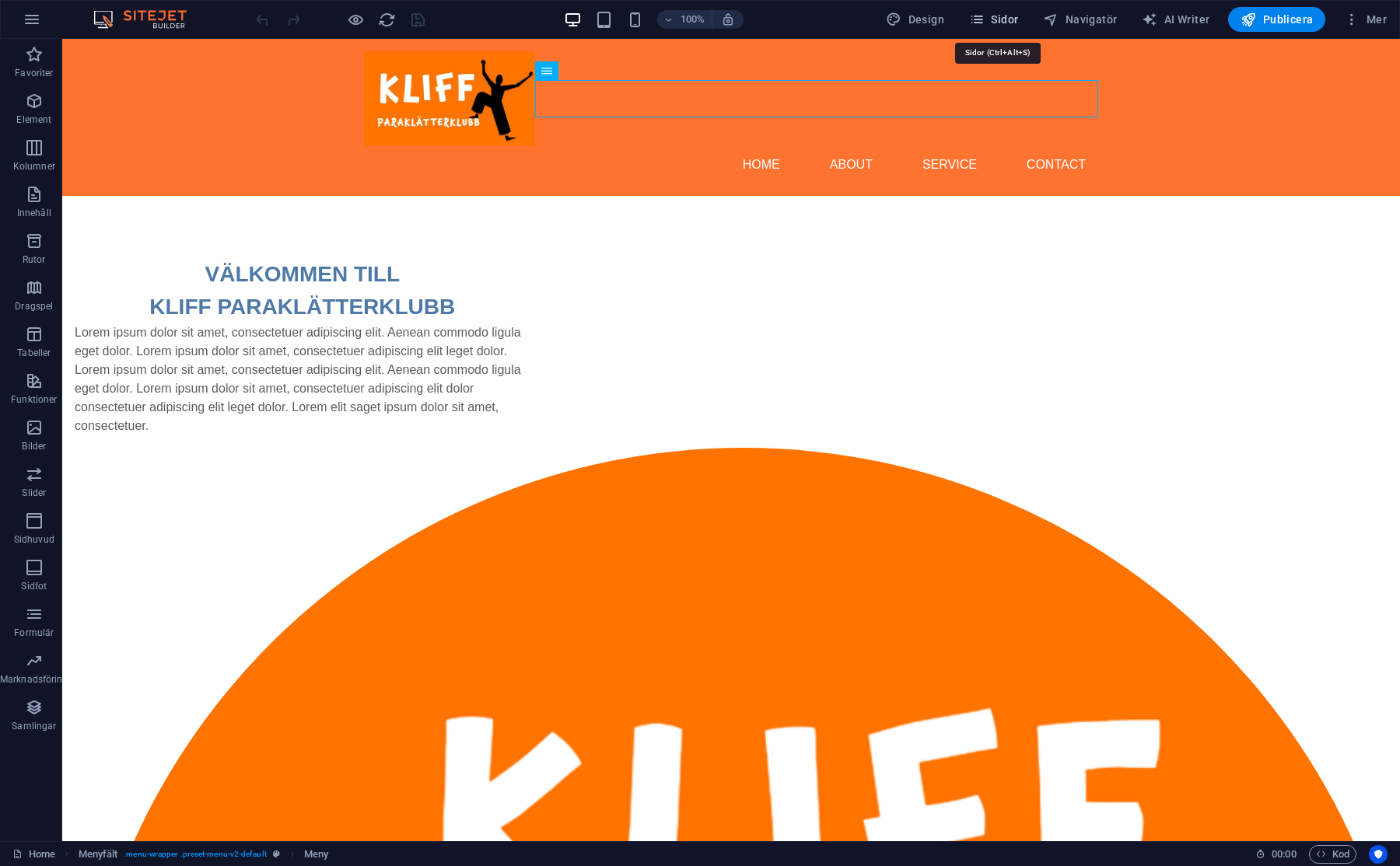
click at [980, 21] on icon "button" at bounding box center [976, 19] width 16 height 16
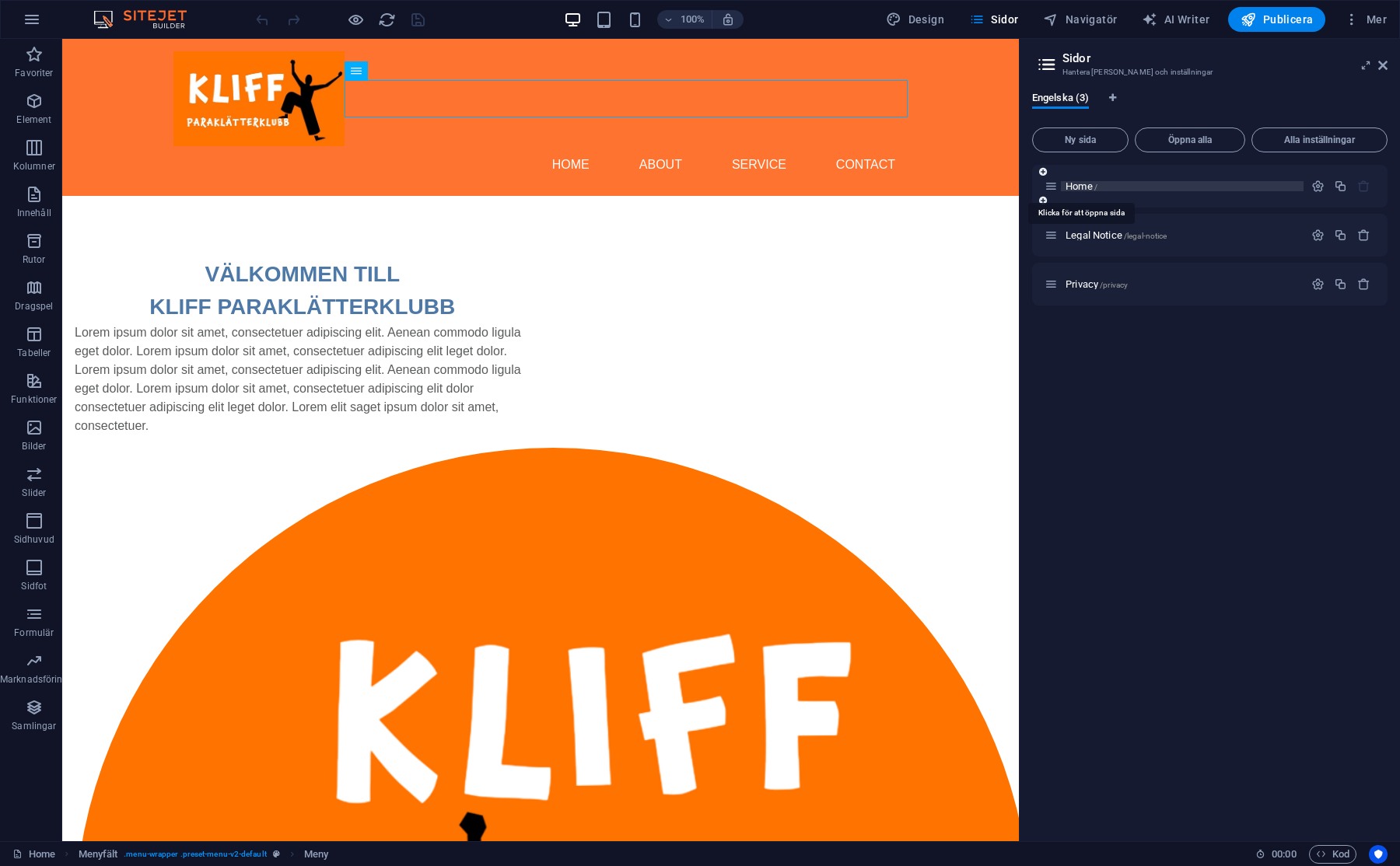
click at [1076, 185] on span "Home /" at bounding box center [1081, 186] width 32 height 11
click at [1100, 143] on span "Ny sida" at bounding box center [1080, 139] width 83 height 9
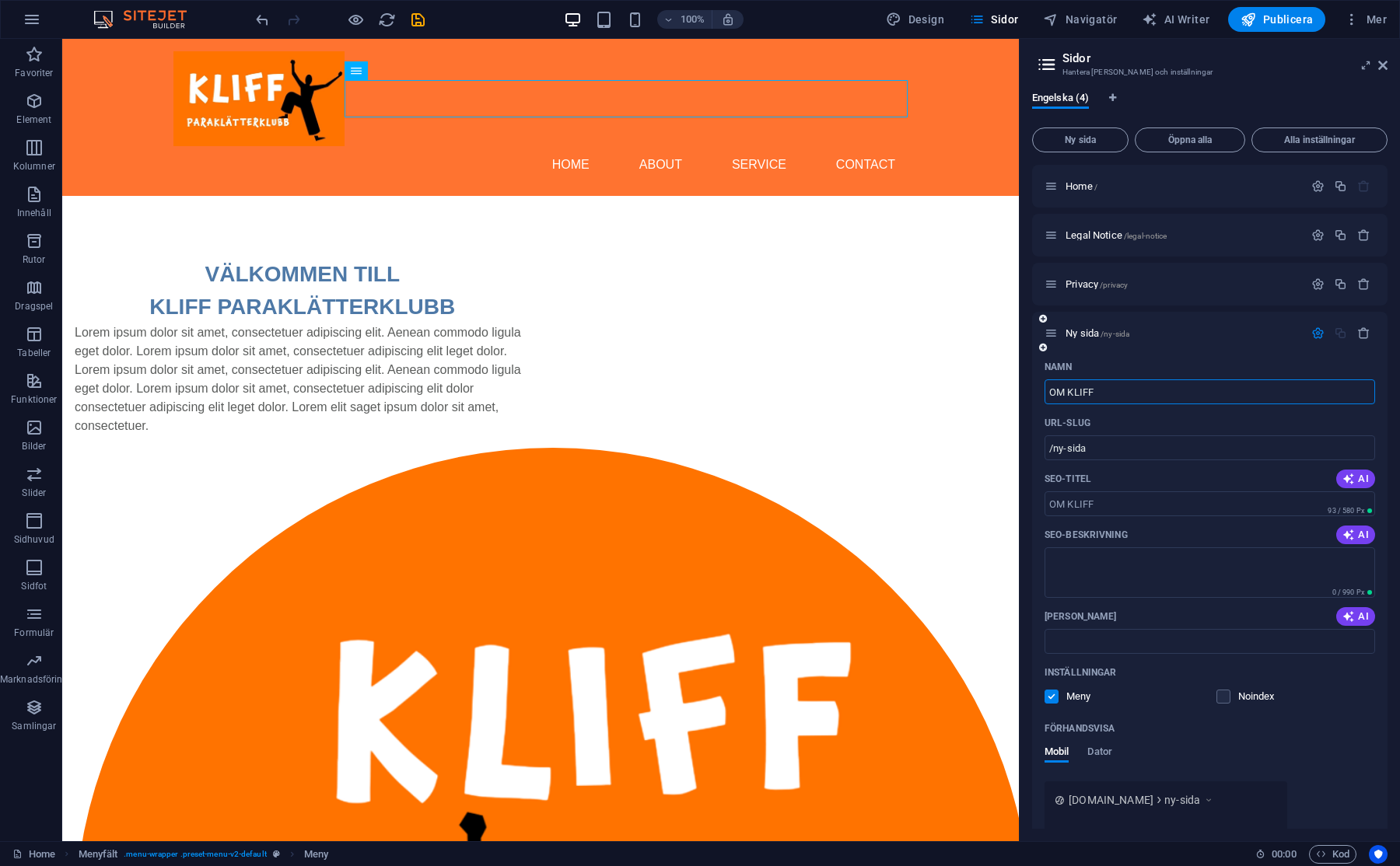
type input "OM KLIFF"
type input "/om-kliff"
type input "OM KLIFF"
click at [1157, 351] on div "OM KLIFF /om-kliff" at bounding box center [1210, 333] width 356 height 43
click at [1385, 63] on icon at bounding box center [1382, 65] width 9 height 12
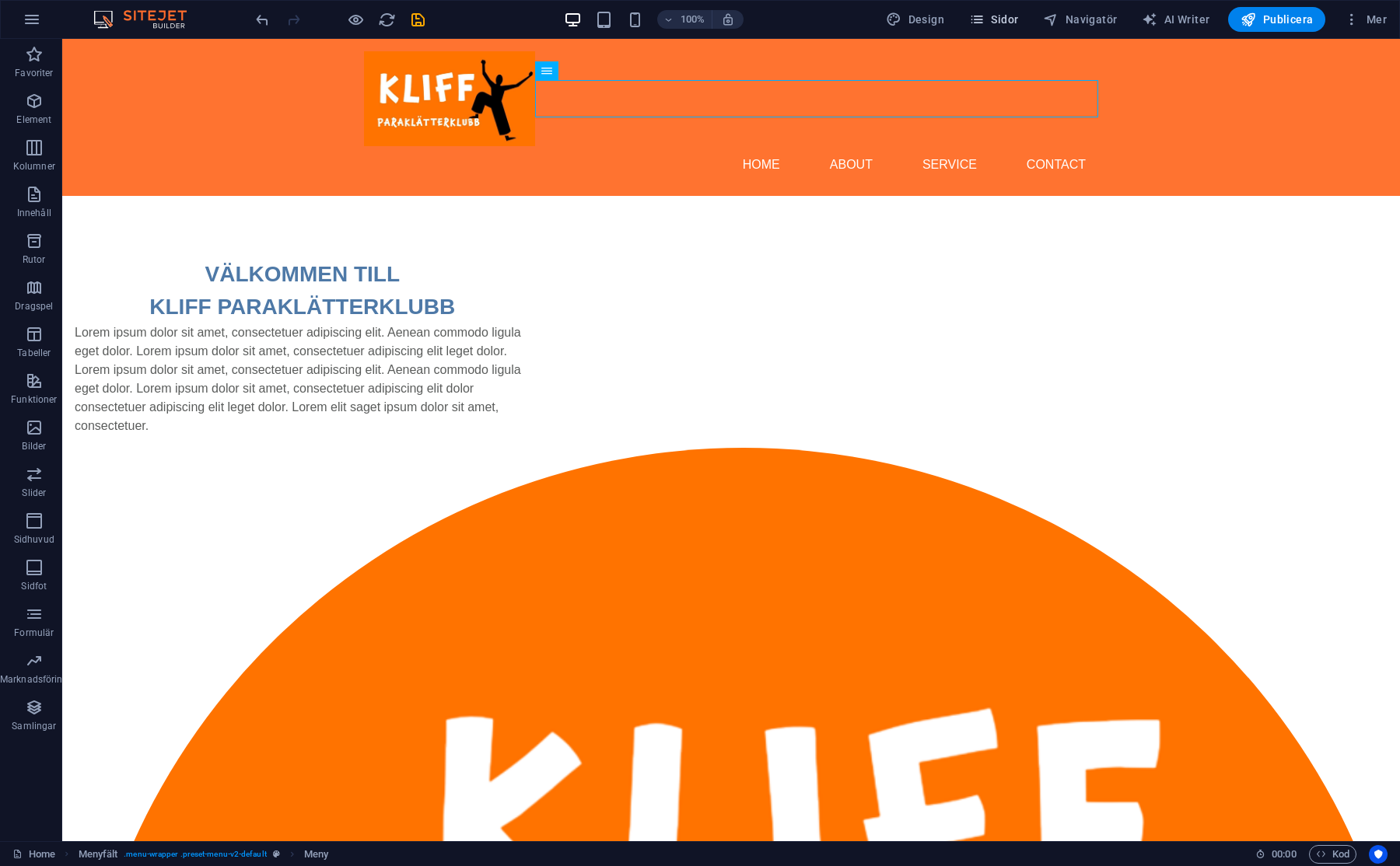
click at [1008, 17] on span "Sidor" at bounding box center [993, 19] width 49 height 16
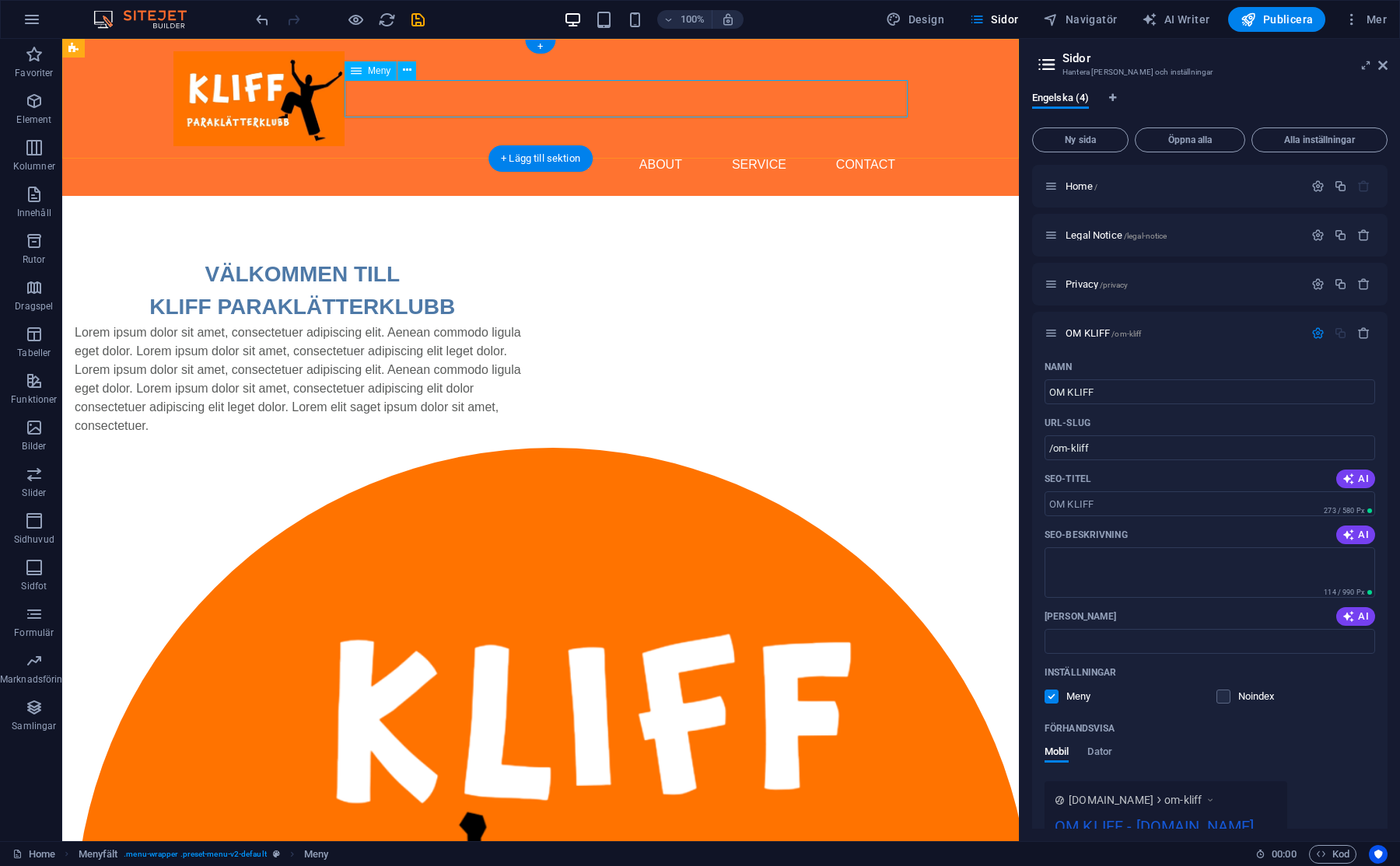
click at [667, 146] on nav "Home About Service Contact" at bounding box center [541, 165] width 734 height 38
click at [1380, 62] on icon at bounding box center [1382, 65] width 9 height 12
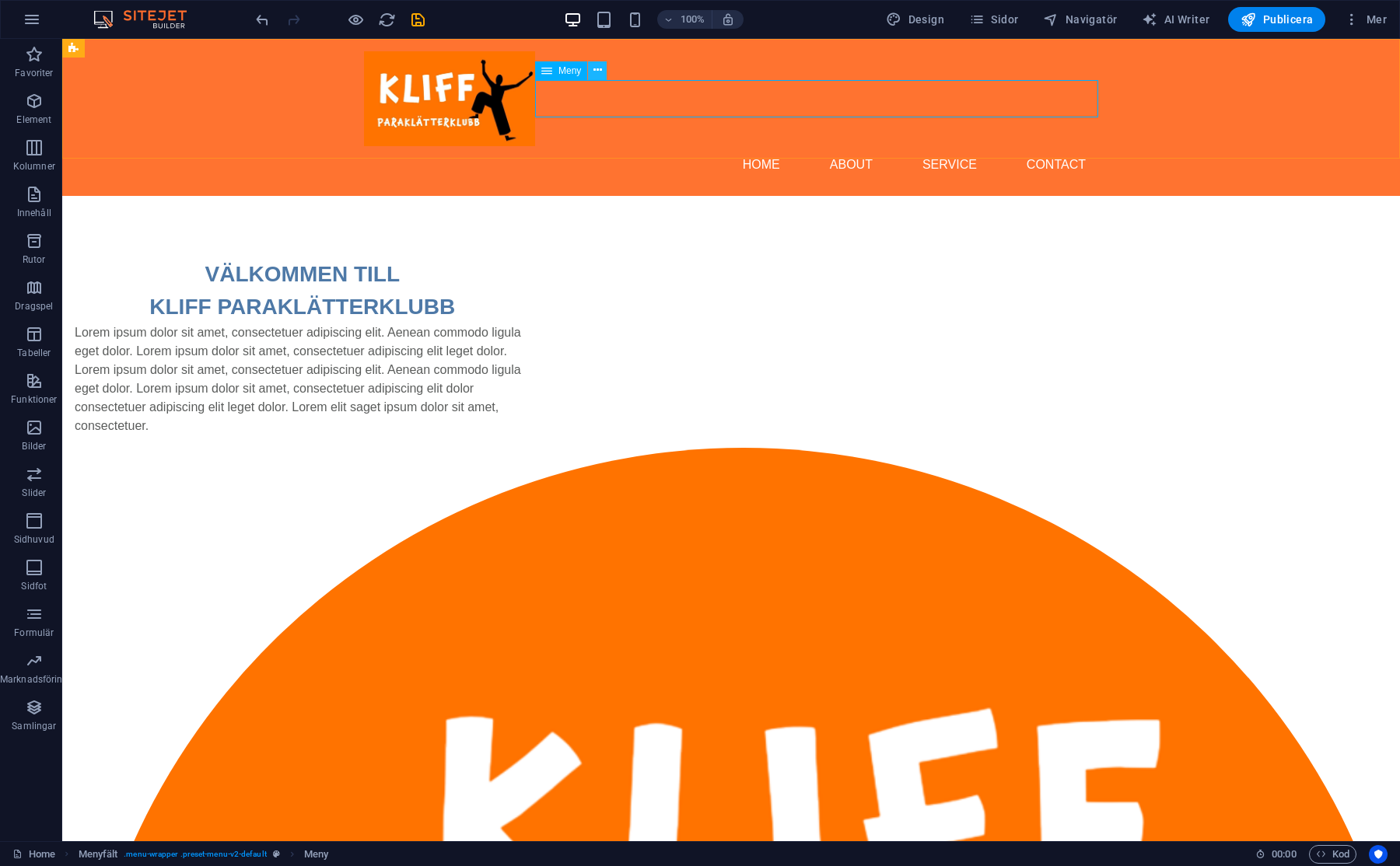
click at [595, 72] on icon at bounding box center [598, 70] width 8 height 16
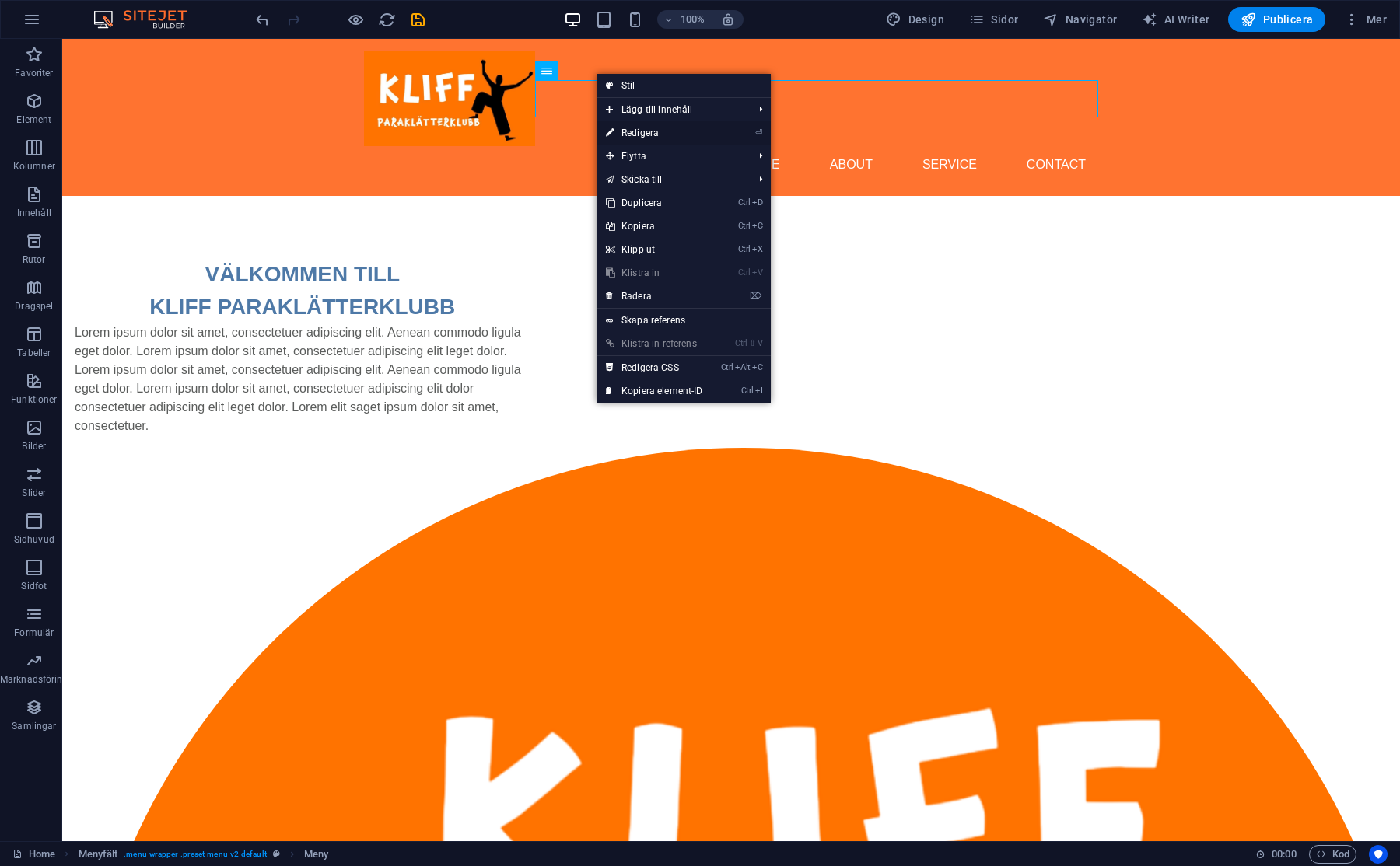
click at [630, 136] on link "⏎ Redigera" at bounding box center [654, 133] width 116 height 23
select select
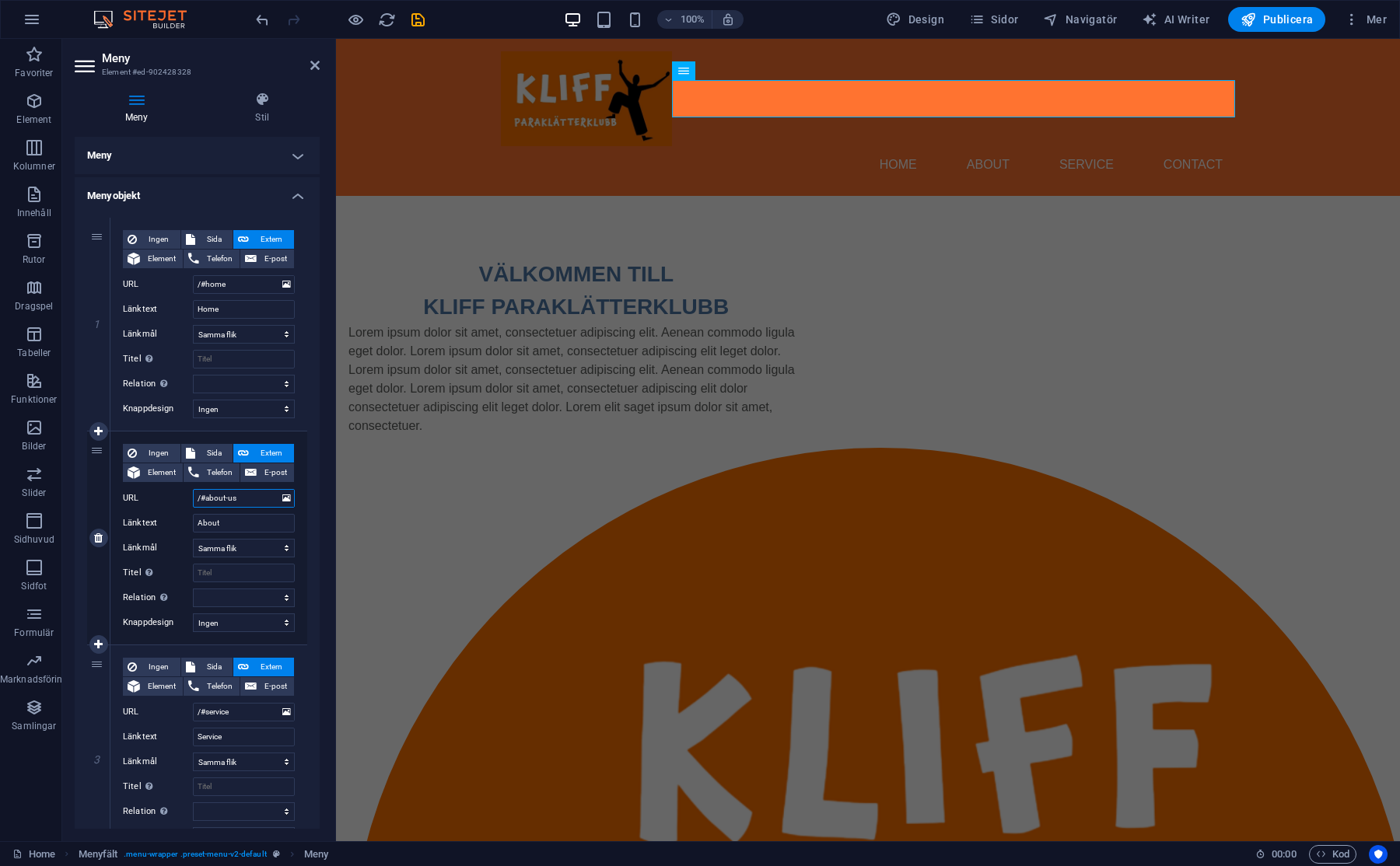
click at [246, 496] on input "/#about-us" at bounding box center [243, 498] width 102 height 19
type input "/#"
select select
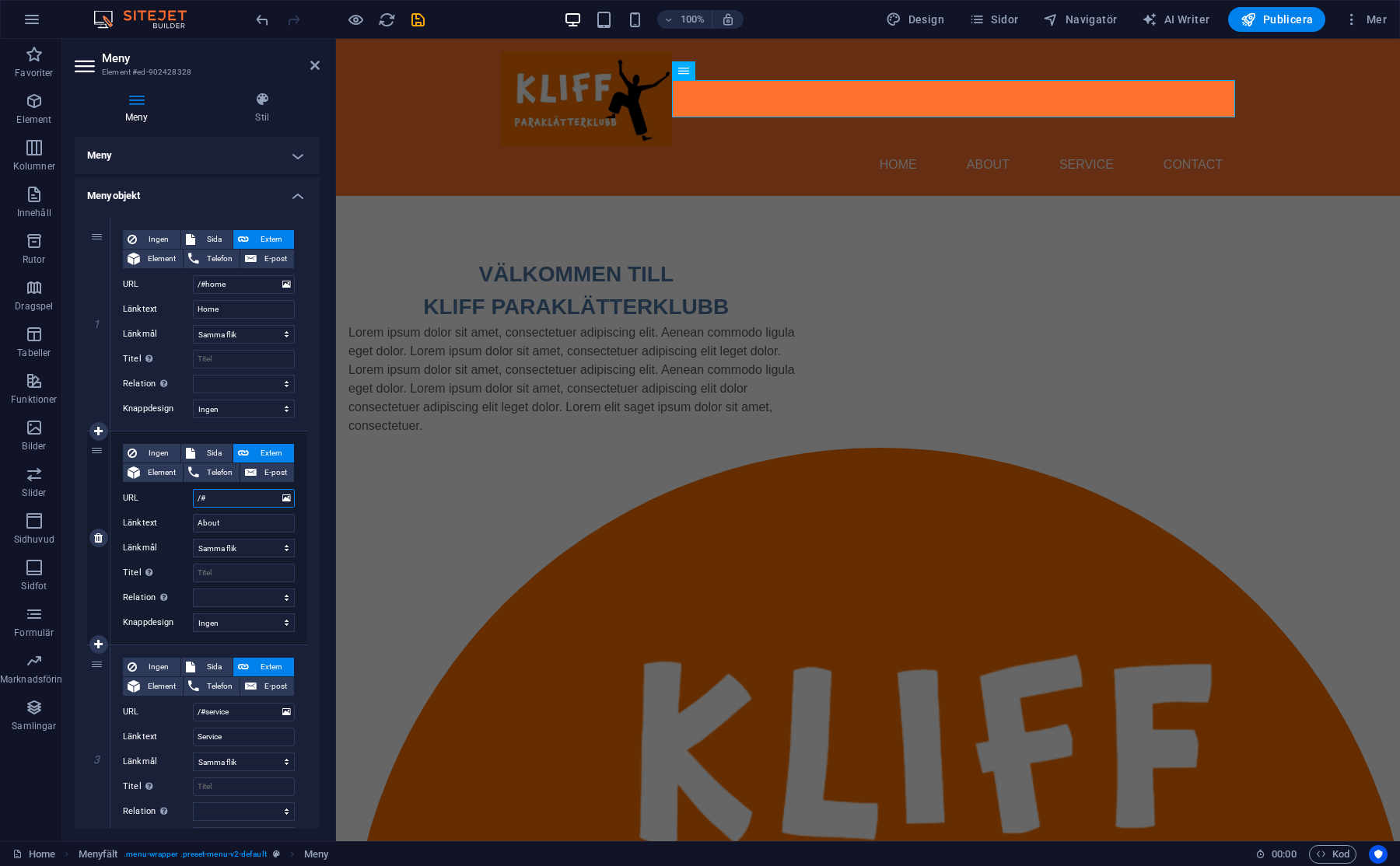
select select
type input "/#OMKLIFF"
select select
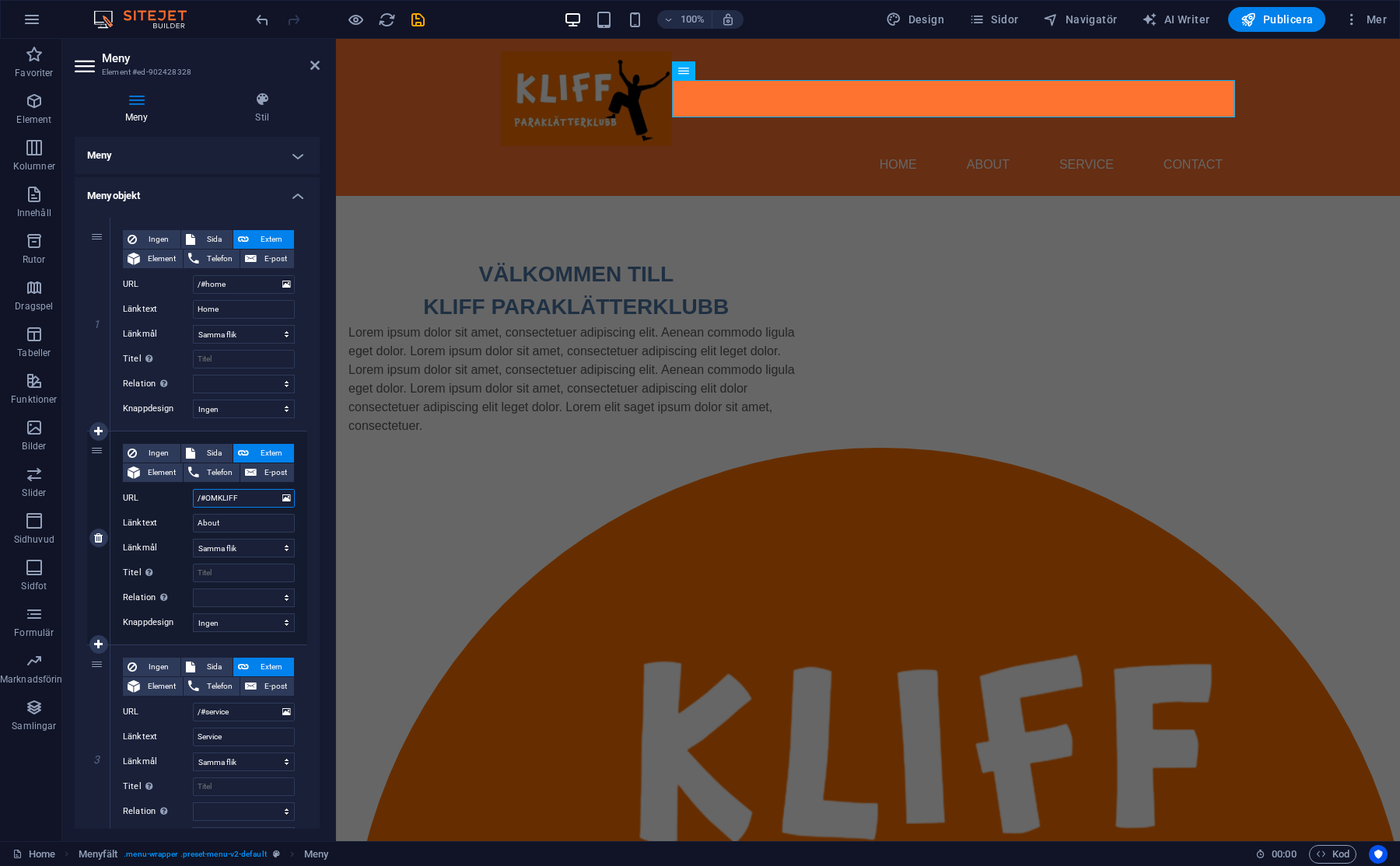
select select
click at [313, 59] on icon at bounding box center [315, 65] width 9 height 12
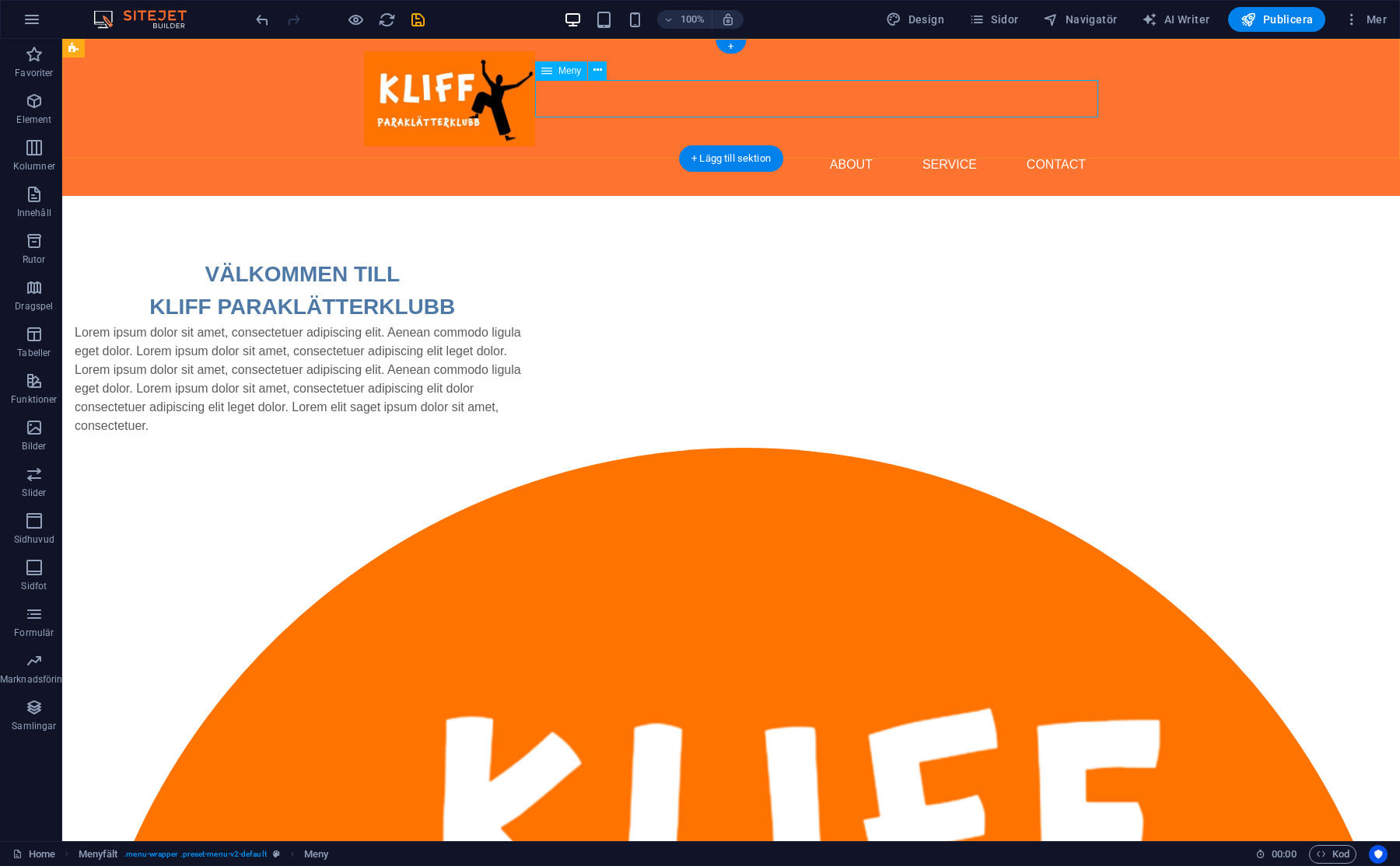
click at [875, 146] on nav "Home About Service Contact" at bounding box center [731, 165] width 734 height 38
click at [554, 70] on div "Meny" at bounding box center [561, 70] width 52 height 19
click at [598, 68] on icon at bounding box center [598, 70] width 8 height 16
click at [38, 20] on icon "button" at bounding box center [32, 19] width 19 height 19
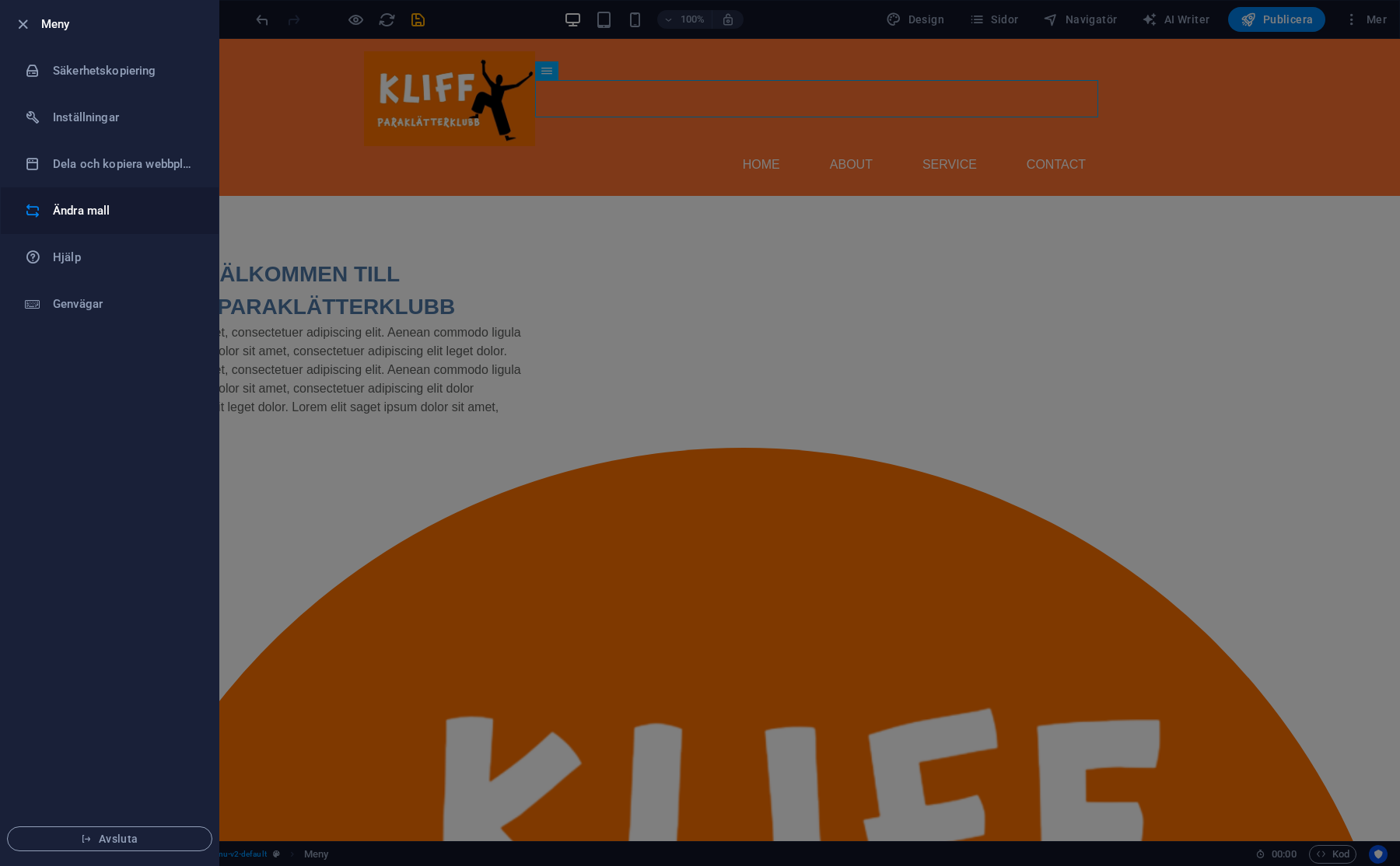
click at [67, 207] on h6 "Ändra mall" at bounding box center [125, 211] width 143 height 19
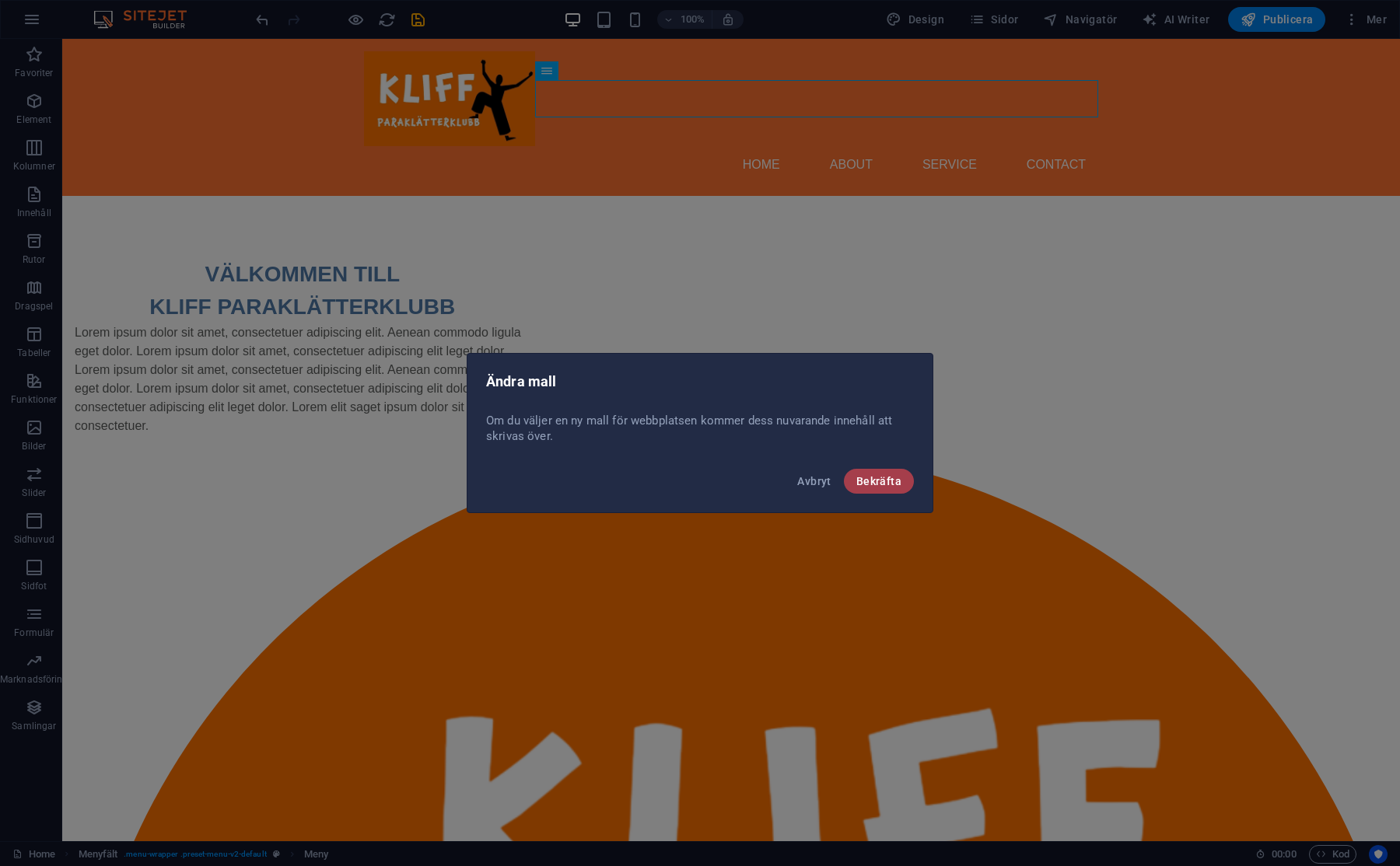
click at [886, 482] on span "Bekräfta" at bounding box center [878, 481] width 45 height 12
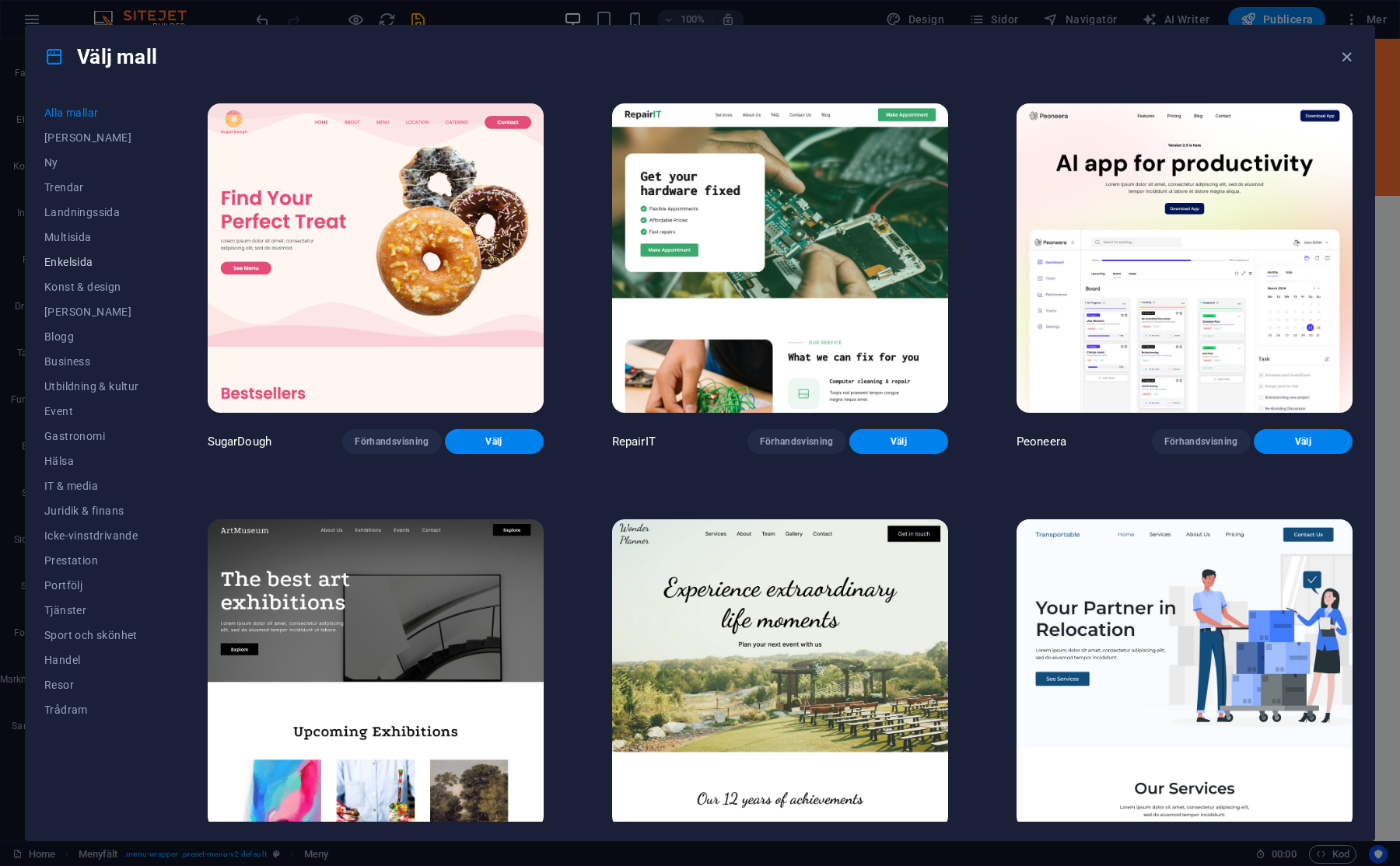
click at [67, 263] on span "Enkelsida" at bounding box center [92, 261] width 95 height 12
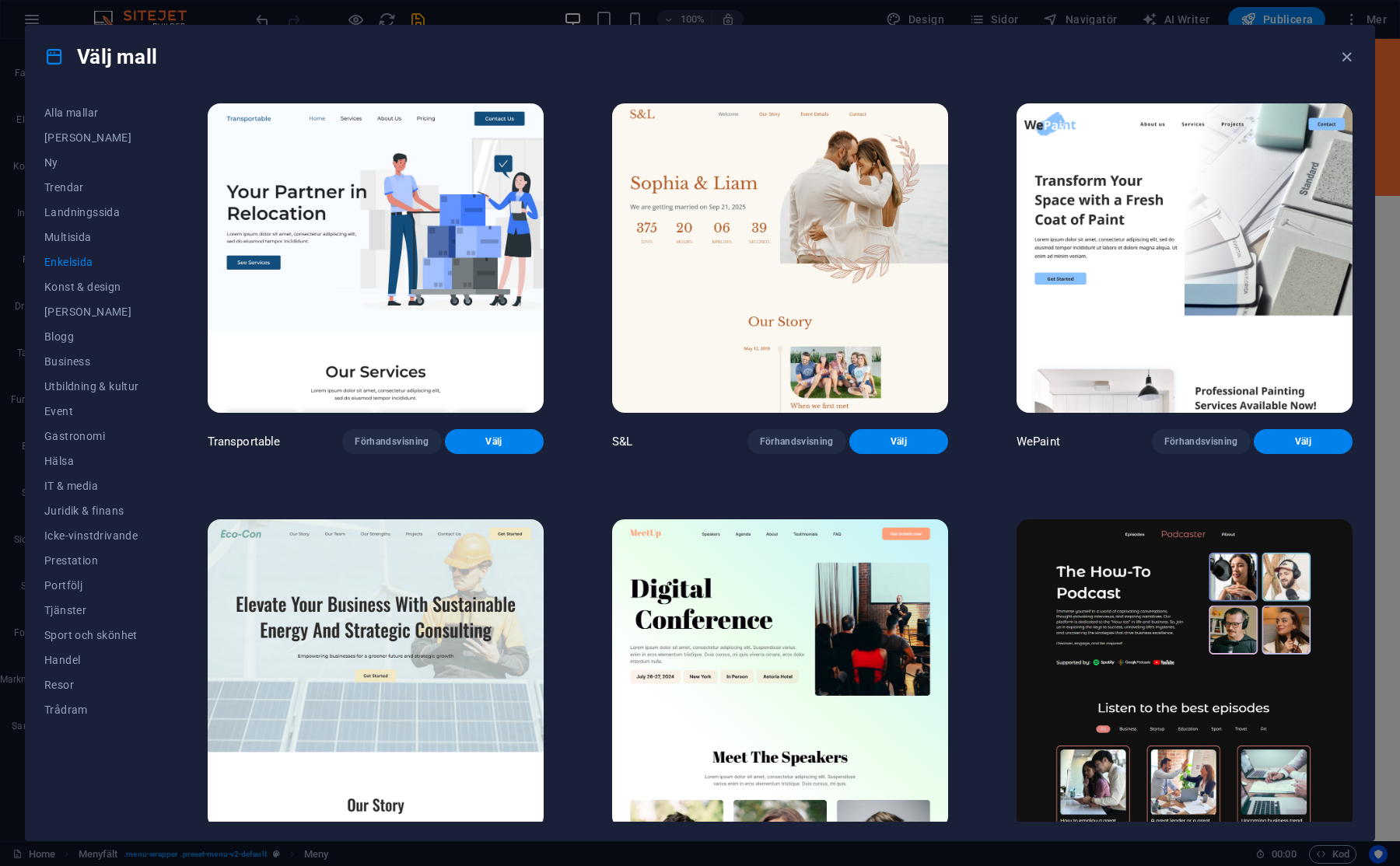
scroll to position [78, 0]
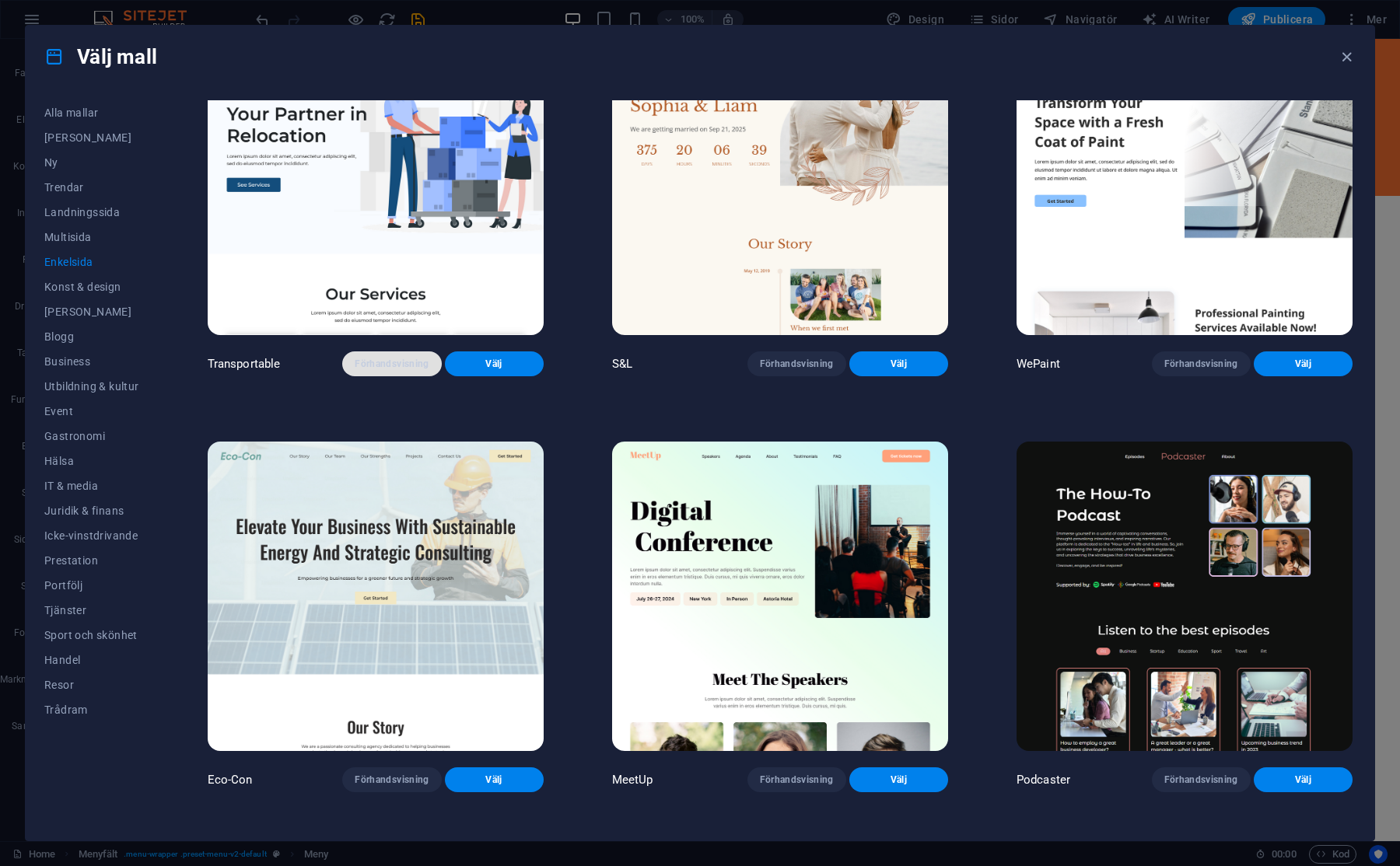
click at [380, 370] on button "Förhandsvisning" at bounding box center [391, 364] width 98 height 25
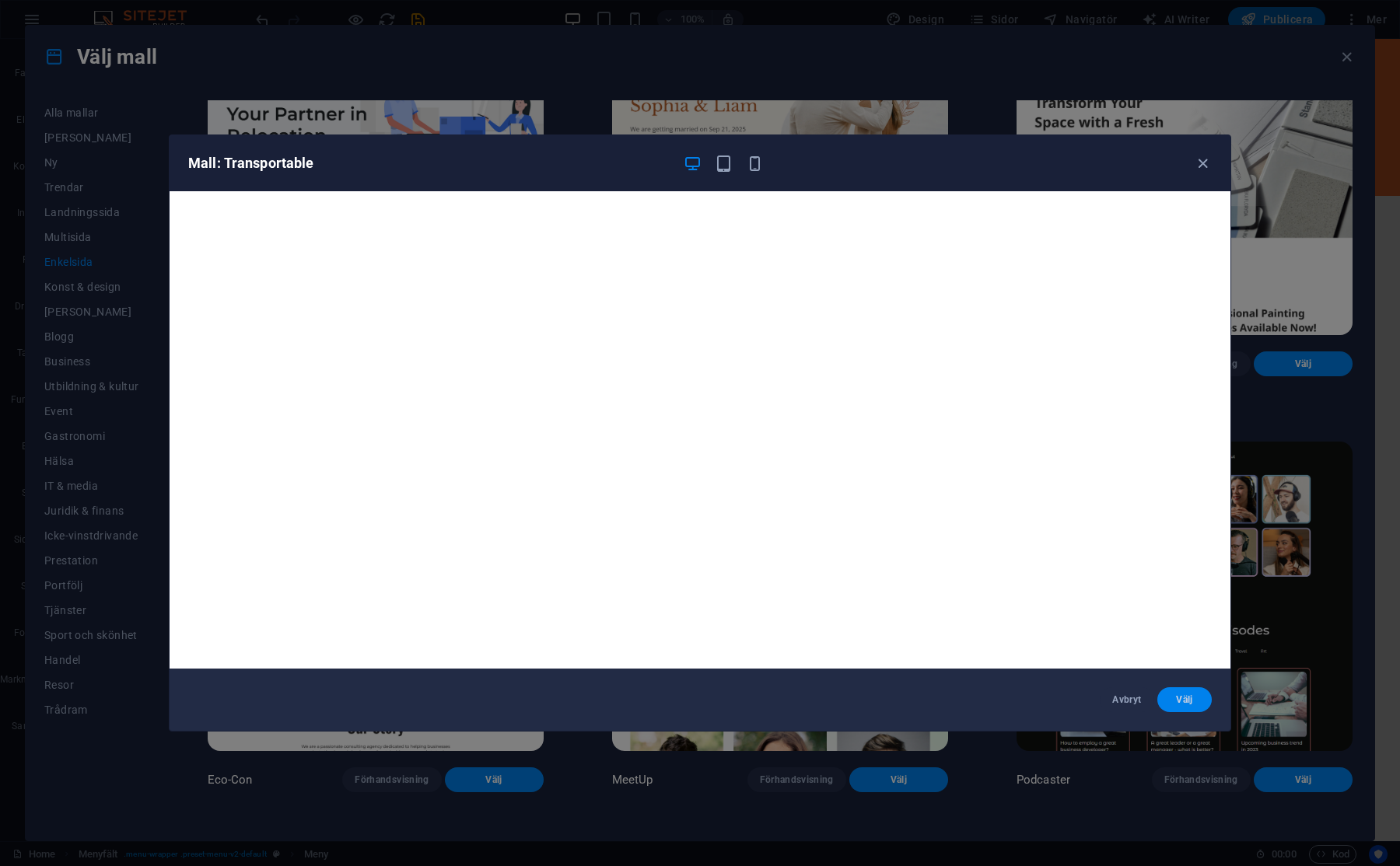
click at [1176, 696] on span "Välj" at bounding box center [1184, 699] width 30 height 12
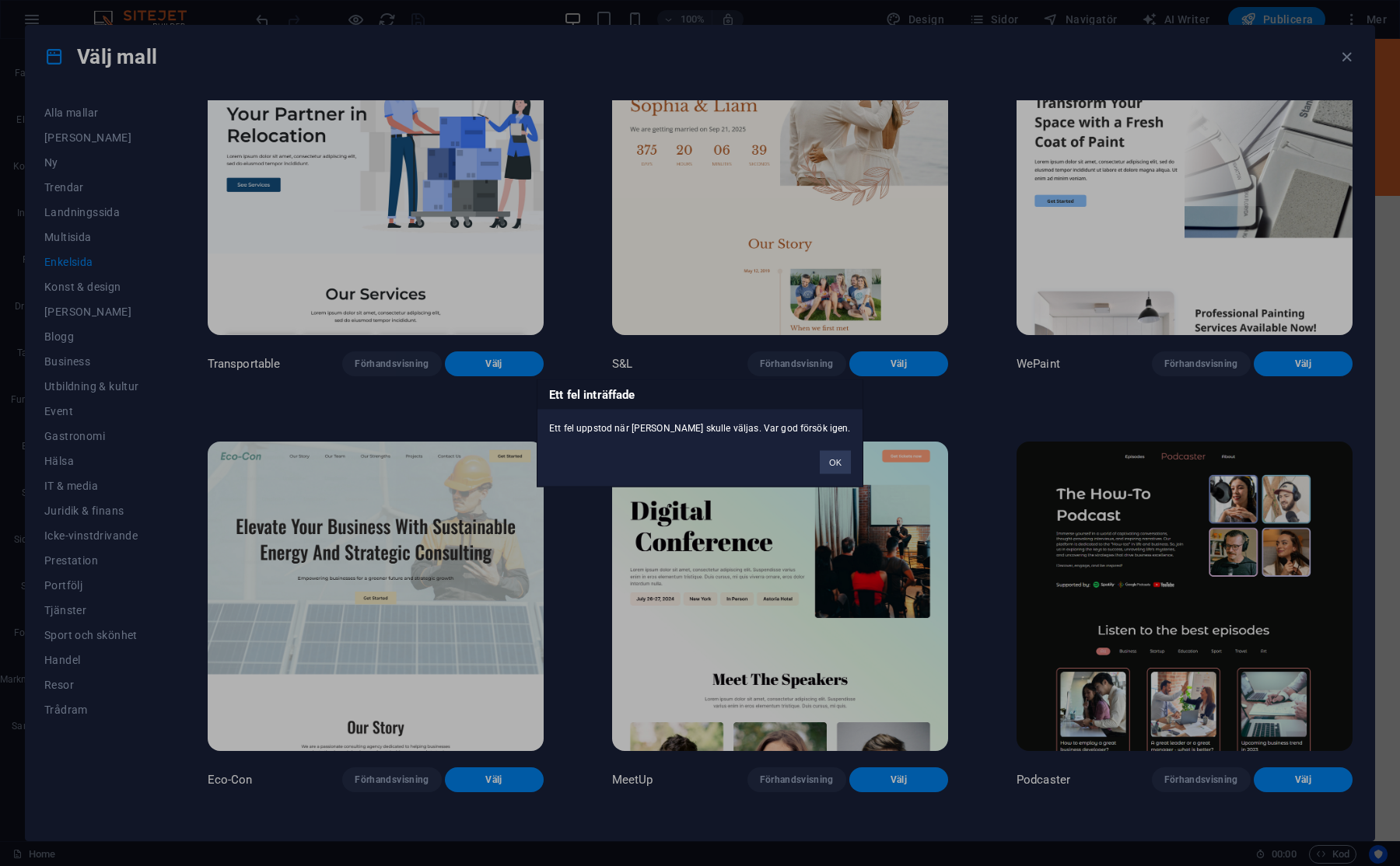
click at [840, 466] on button "OK" at bounding box center [835, 462] width 31 height 23
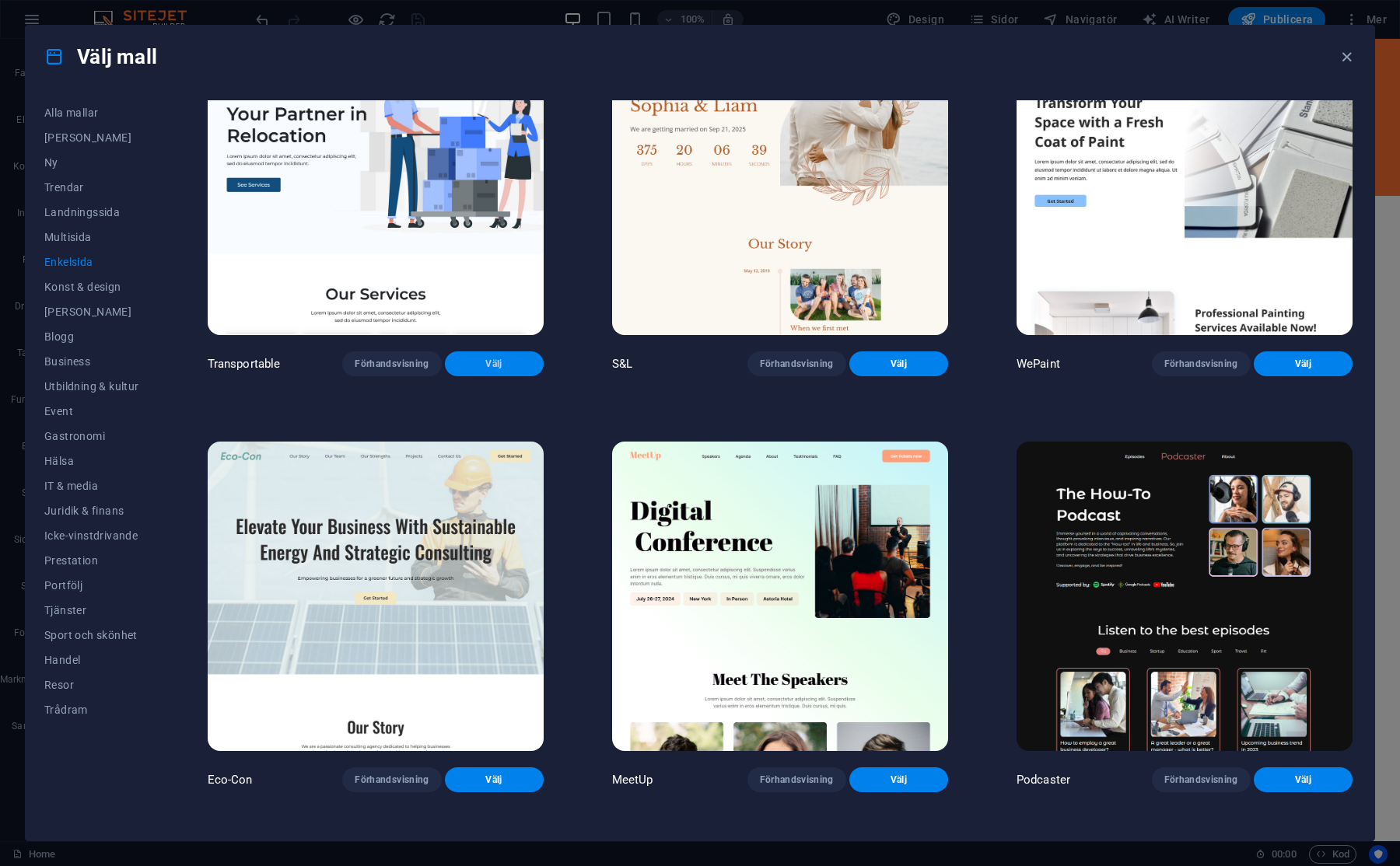
click at [512, 362] on span "Välj" at bounding box center [494, 363] width 74 height 12
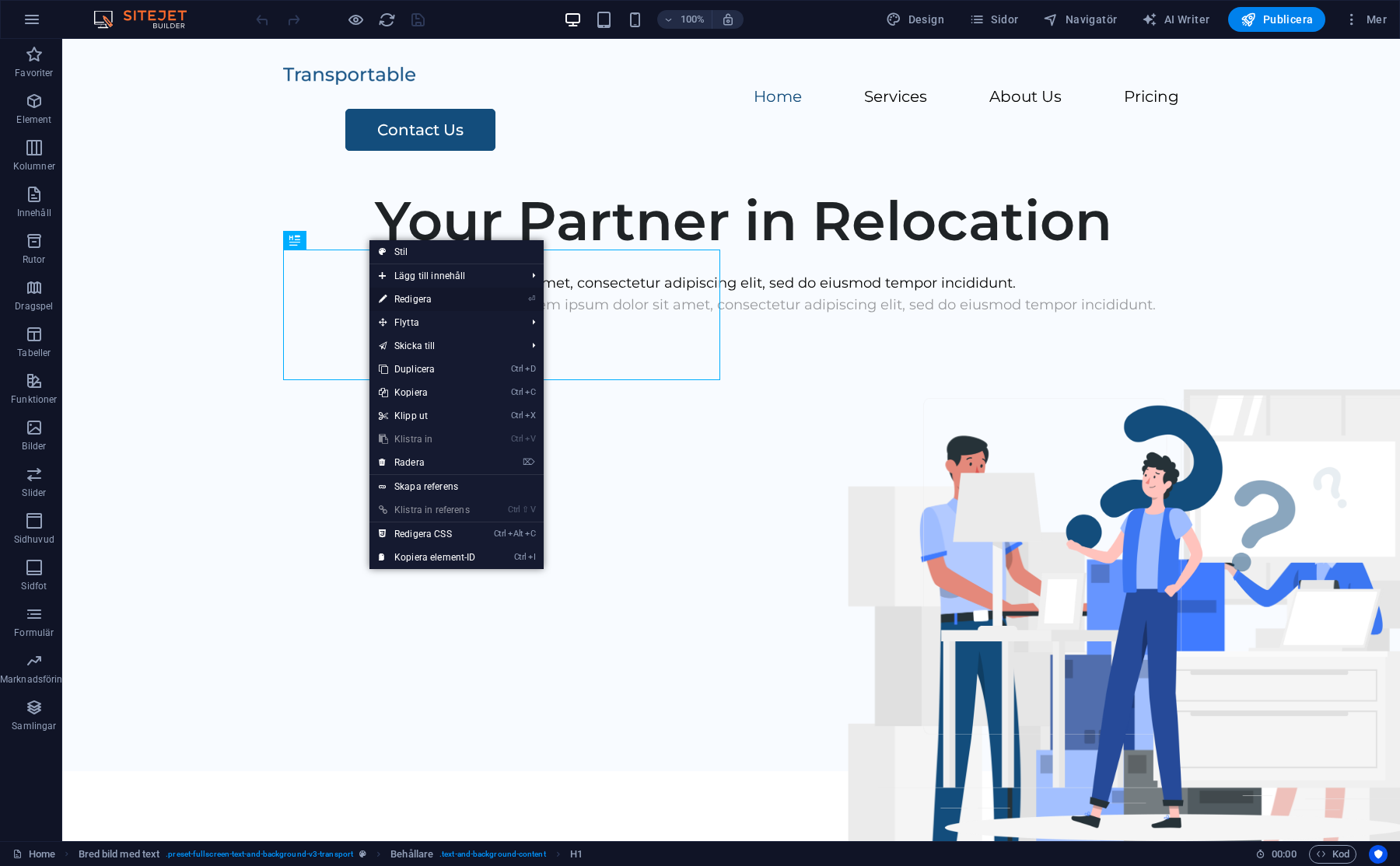
select select "px"
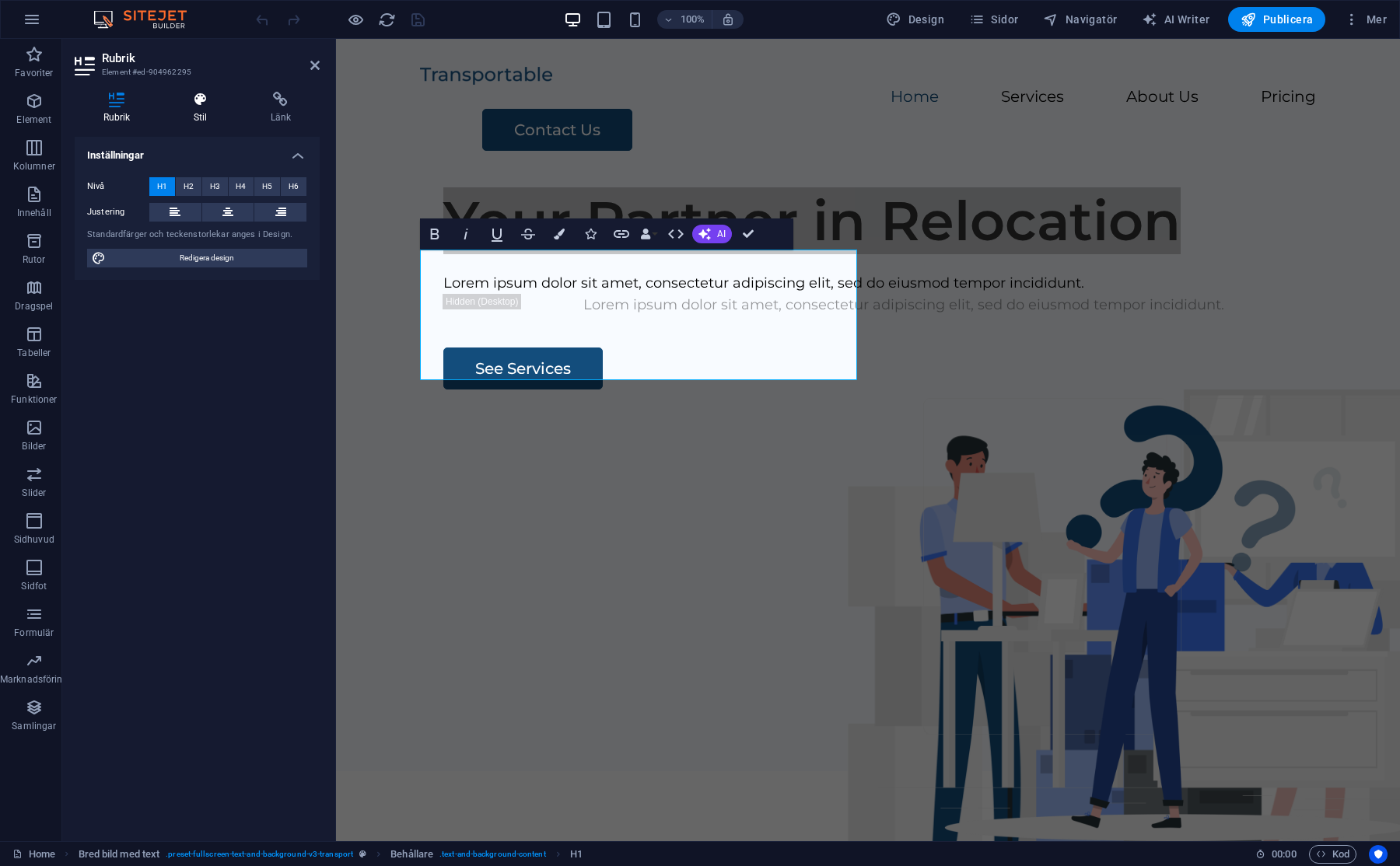
click at [220, 110] on h4 "Stil" at bounding box center [203, 108] width 77 height 33
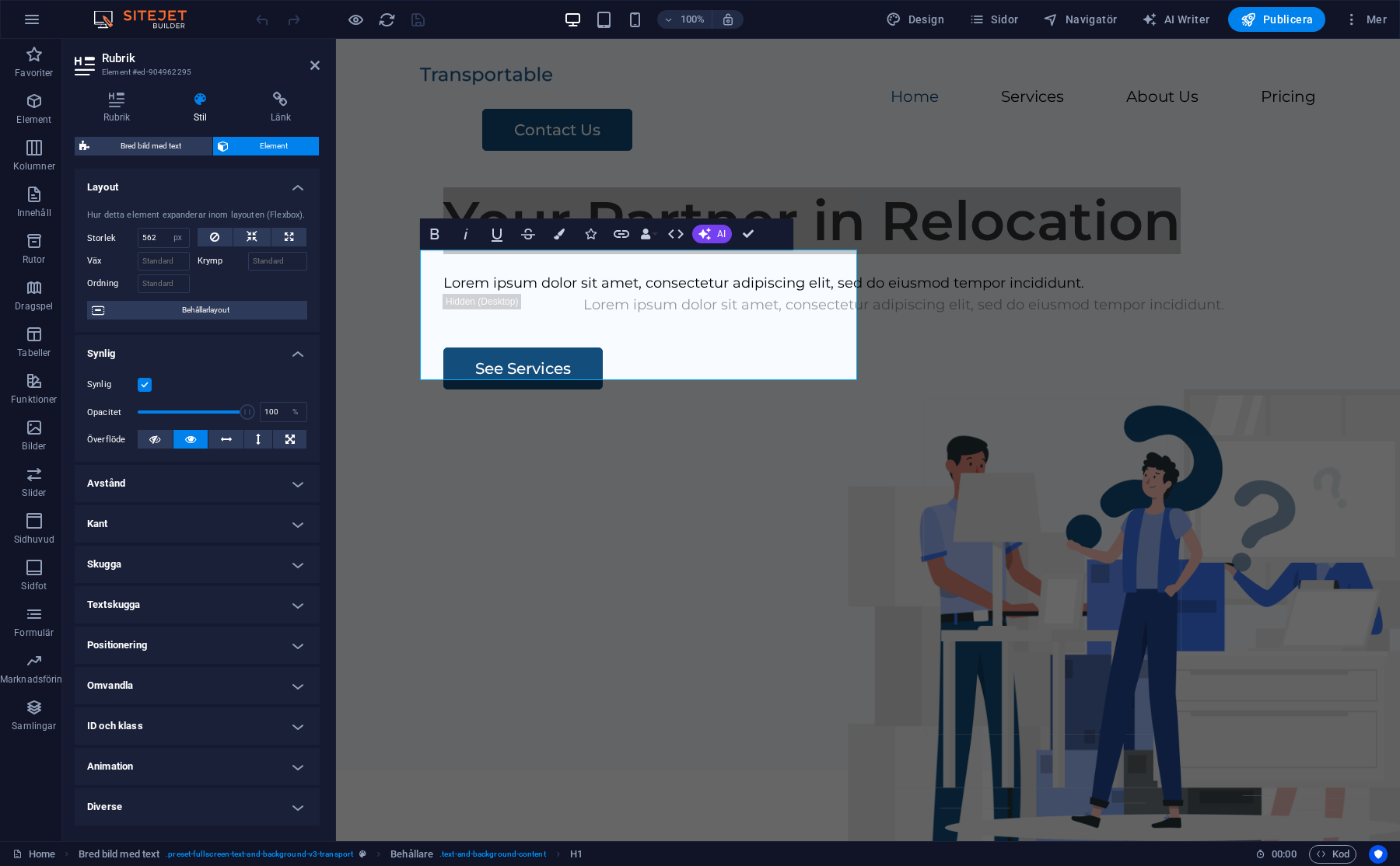
click at [306, 483] on h4 "Avstånd" at bounding box center [197, 483] width 245 height 38
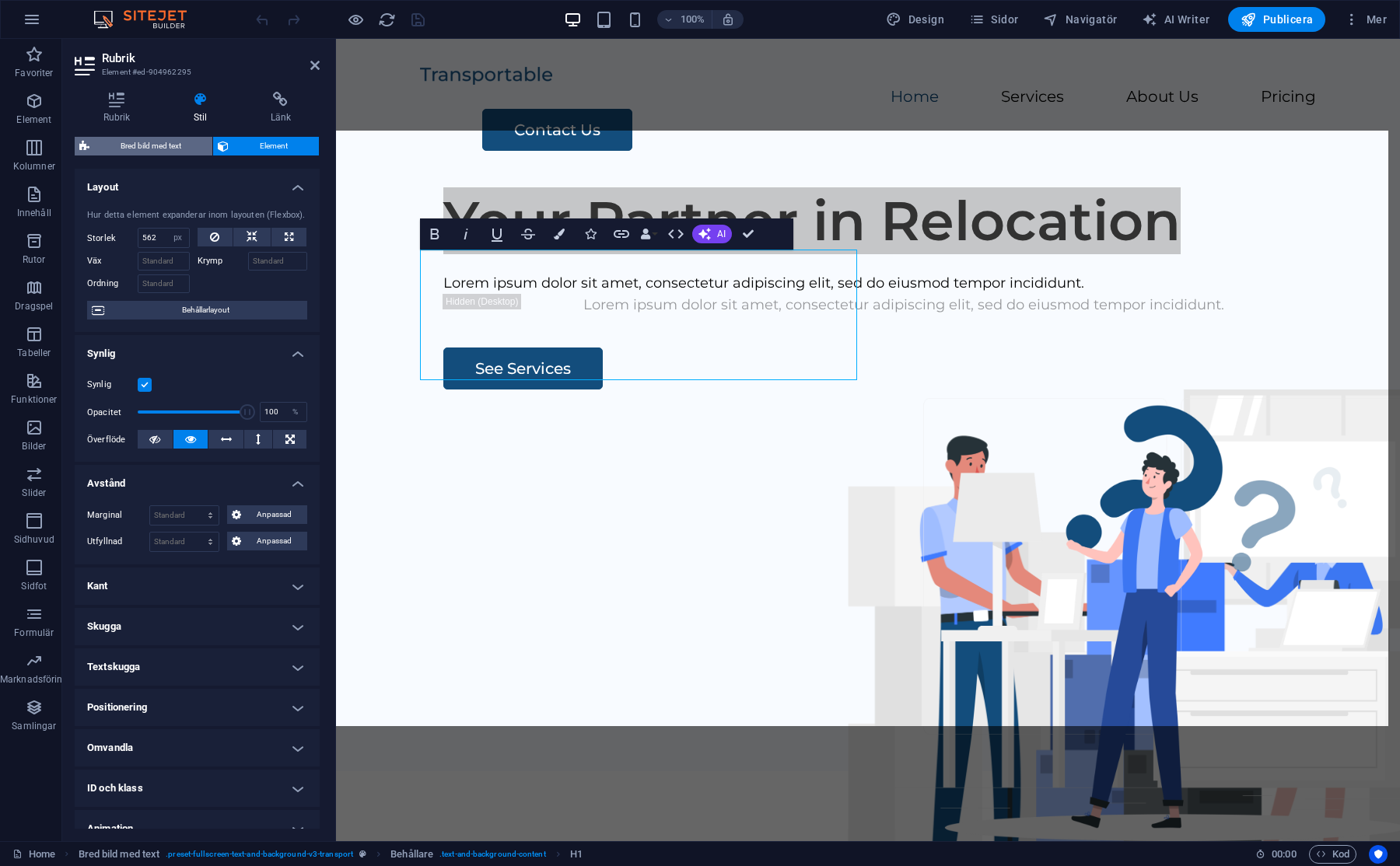
click at [146, 147] on span "Bred bild med text" at bounding box center [151, 146] width 114 height 19
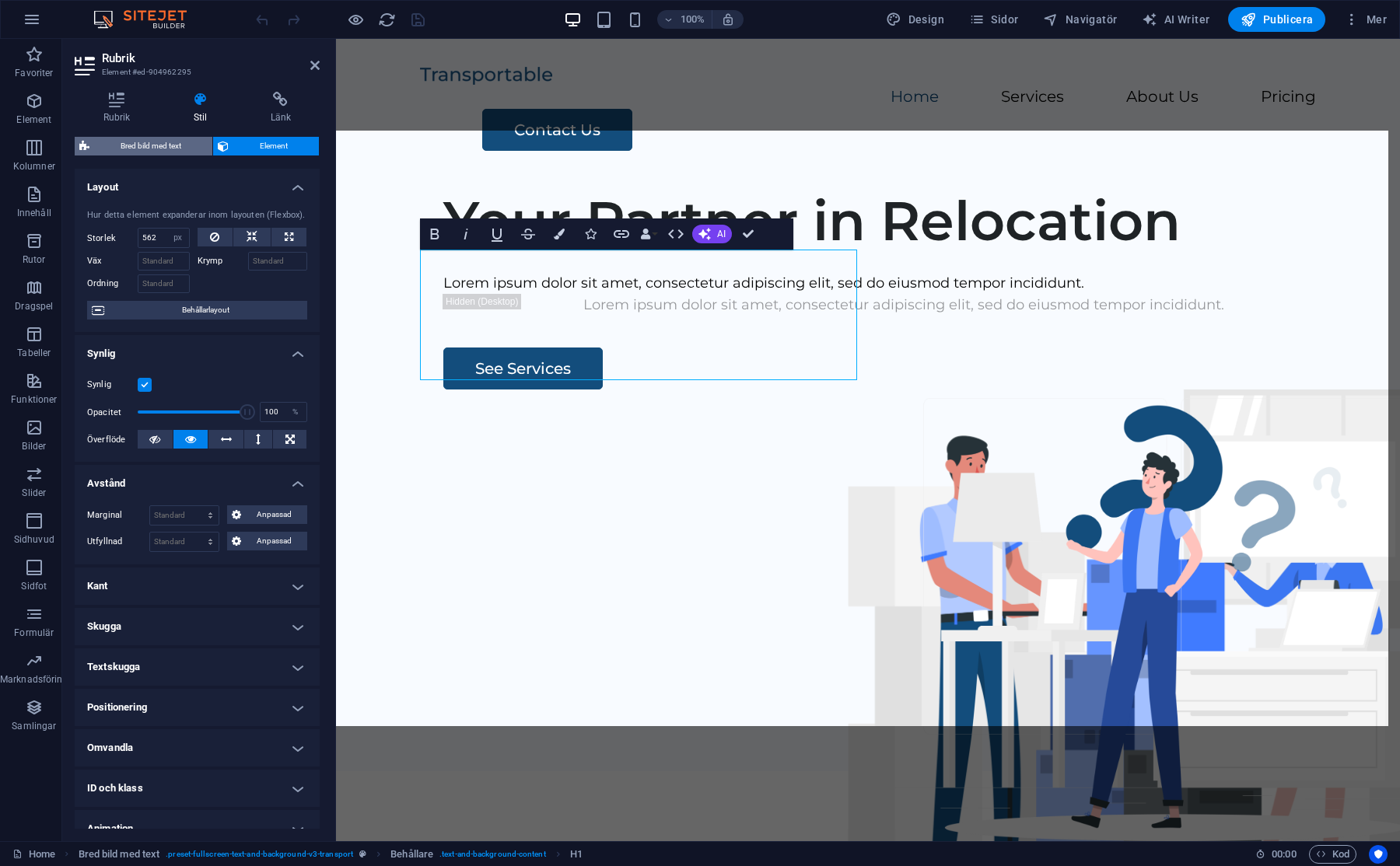
select select "%"
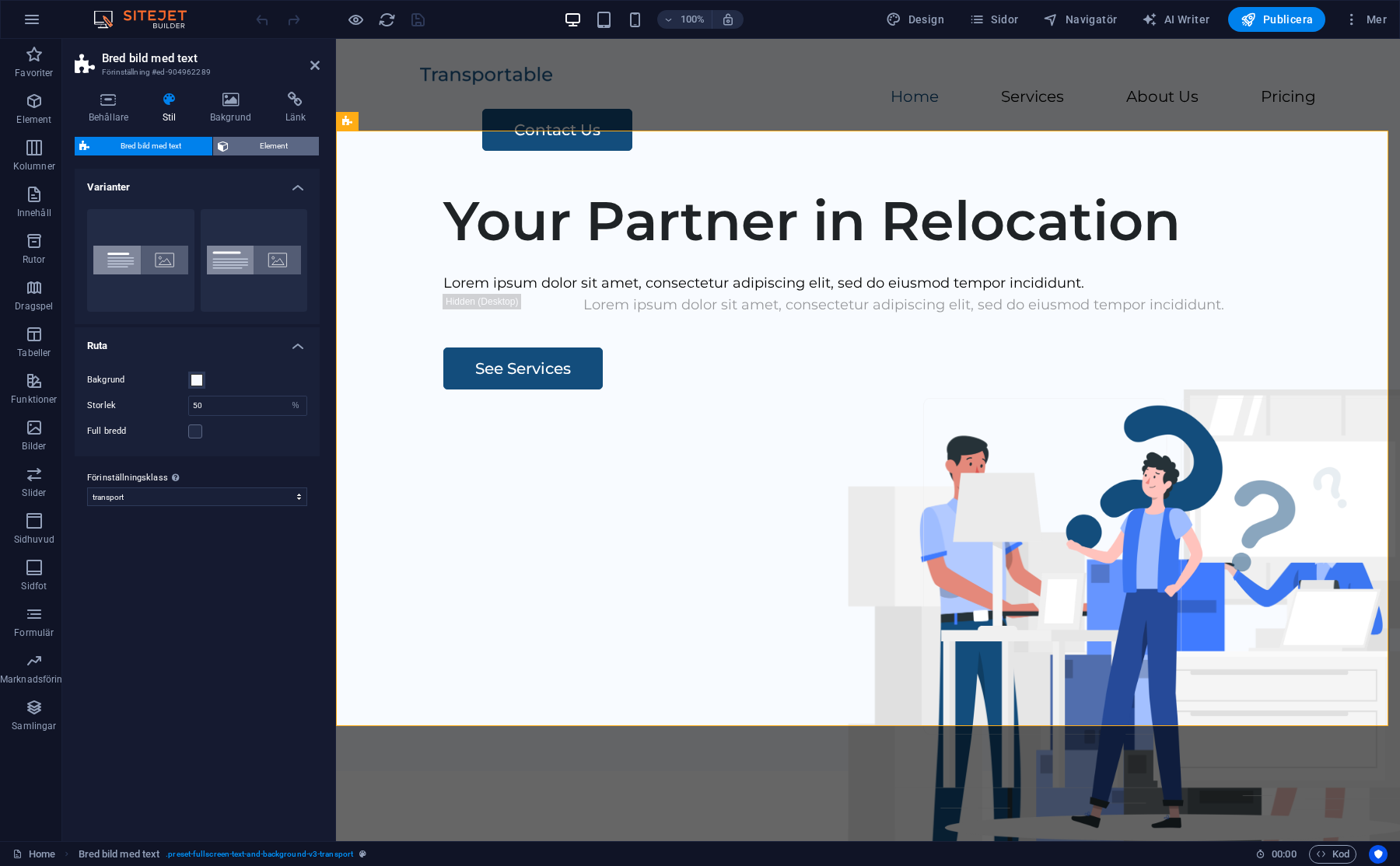
click at [261, 149] on span "Element" at bounding box center [274, 146] width 81 height 19
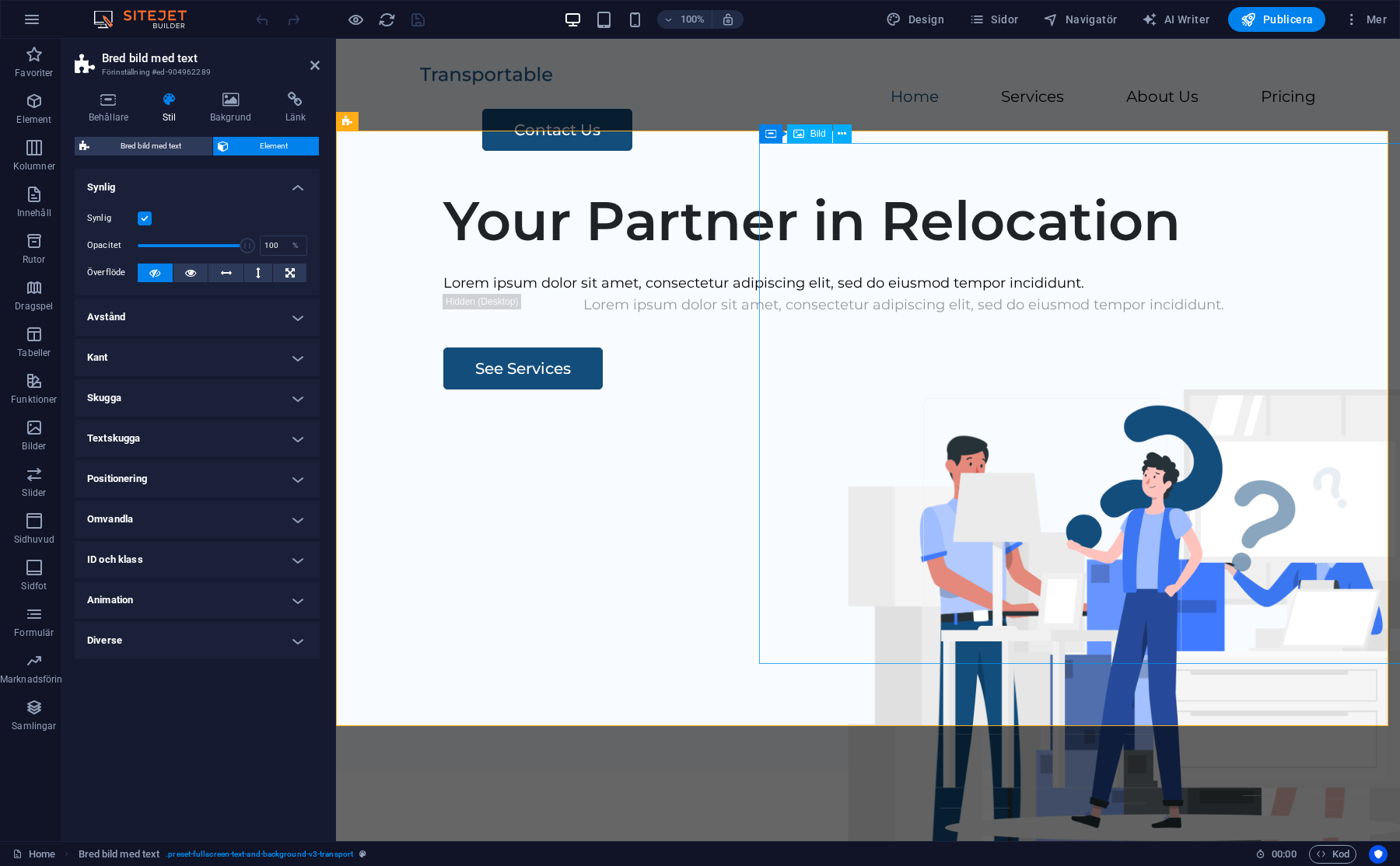
click at [1141, 389] on figure at bounding box center [1139, 650] width 738 height 521
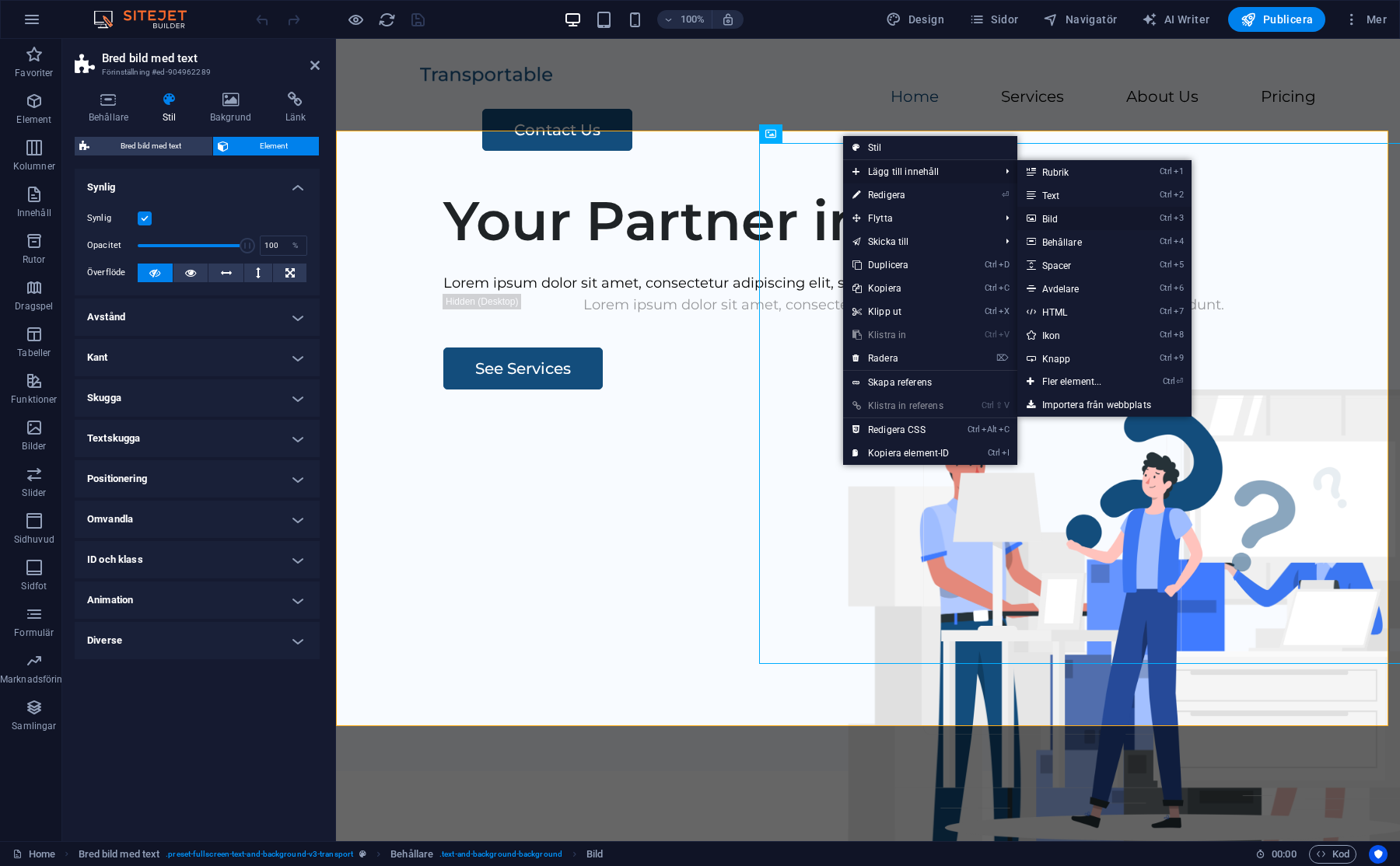
click at [1055, 216] on link "Ctrl 3 Bild" at bounding box center [1075, 218] width 116 height 23
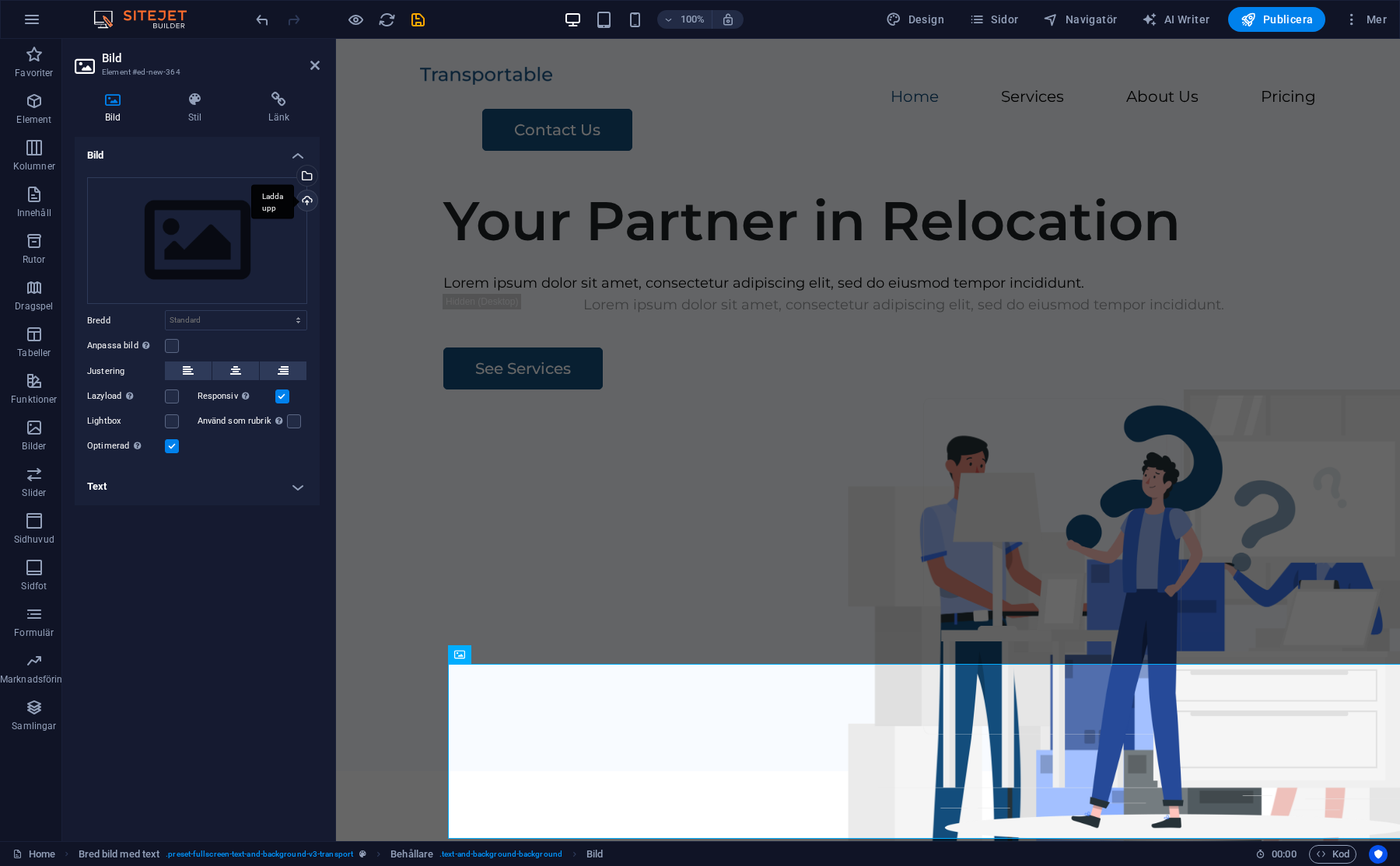
click at [310, 199] on div "Ladda upp" at bounding box center [306, 202] width 23 height 23
click at [307, 174] on div "Välj filer från filhanterare, arkivbilder eller ladda upp fil(er)" at bounding box center [306, 177] width 23 height 23
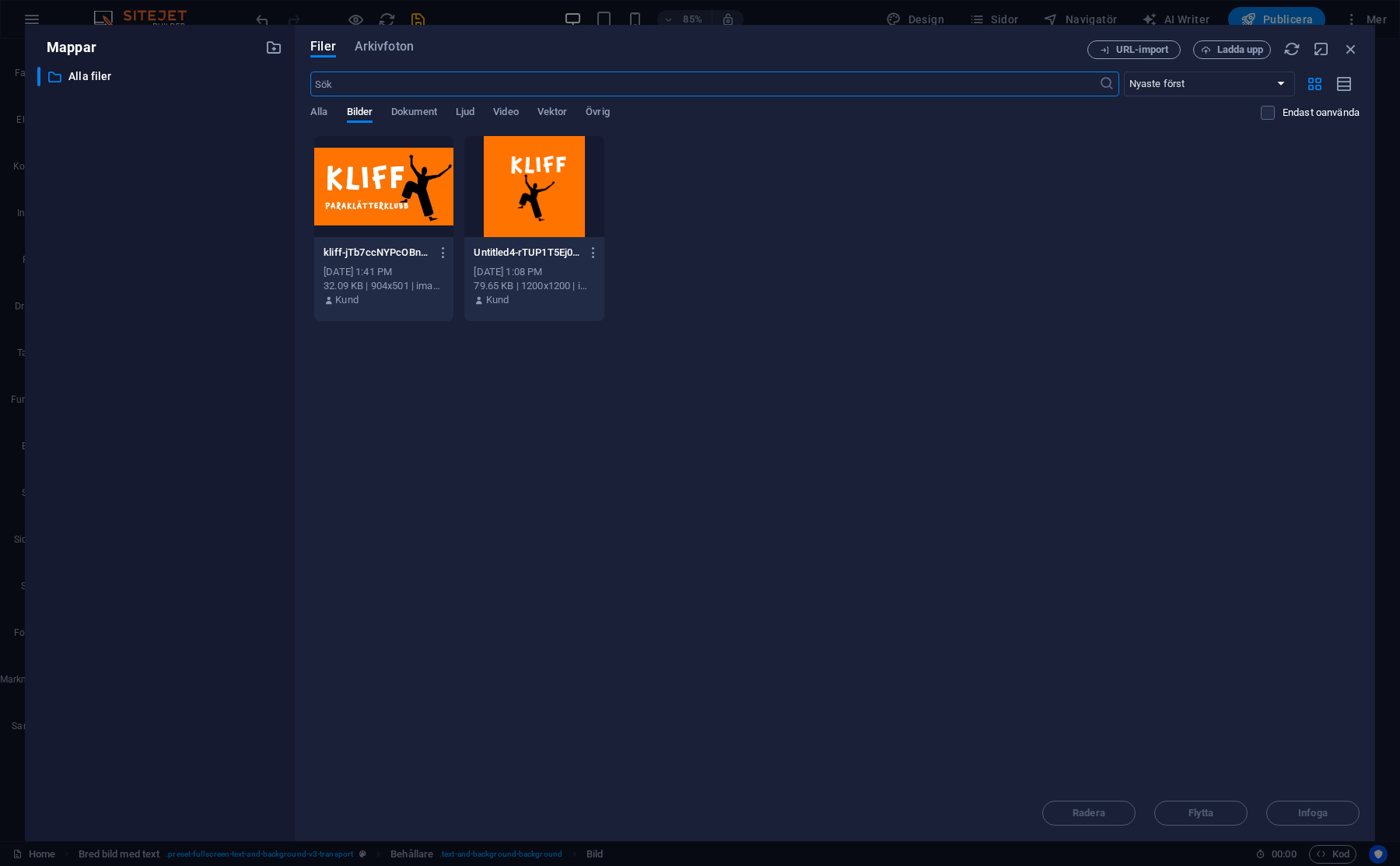
click at [548, 171] on div at bounding box center [534, 186] width 139 height 101
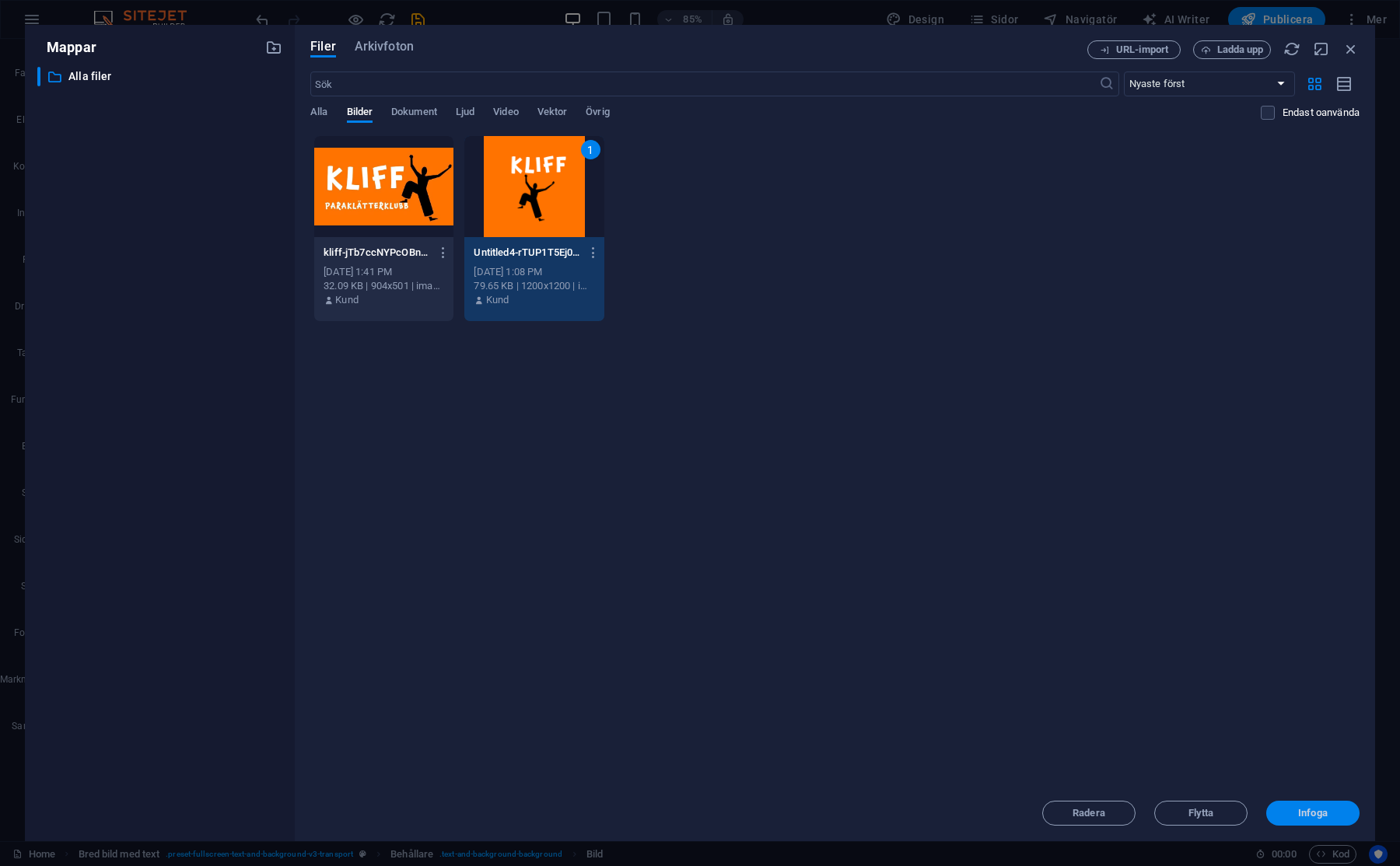
click at [1289, 802] on button "Infoga" at bounding box center [1312, 813] width 93 height 25
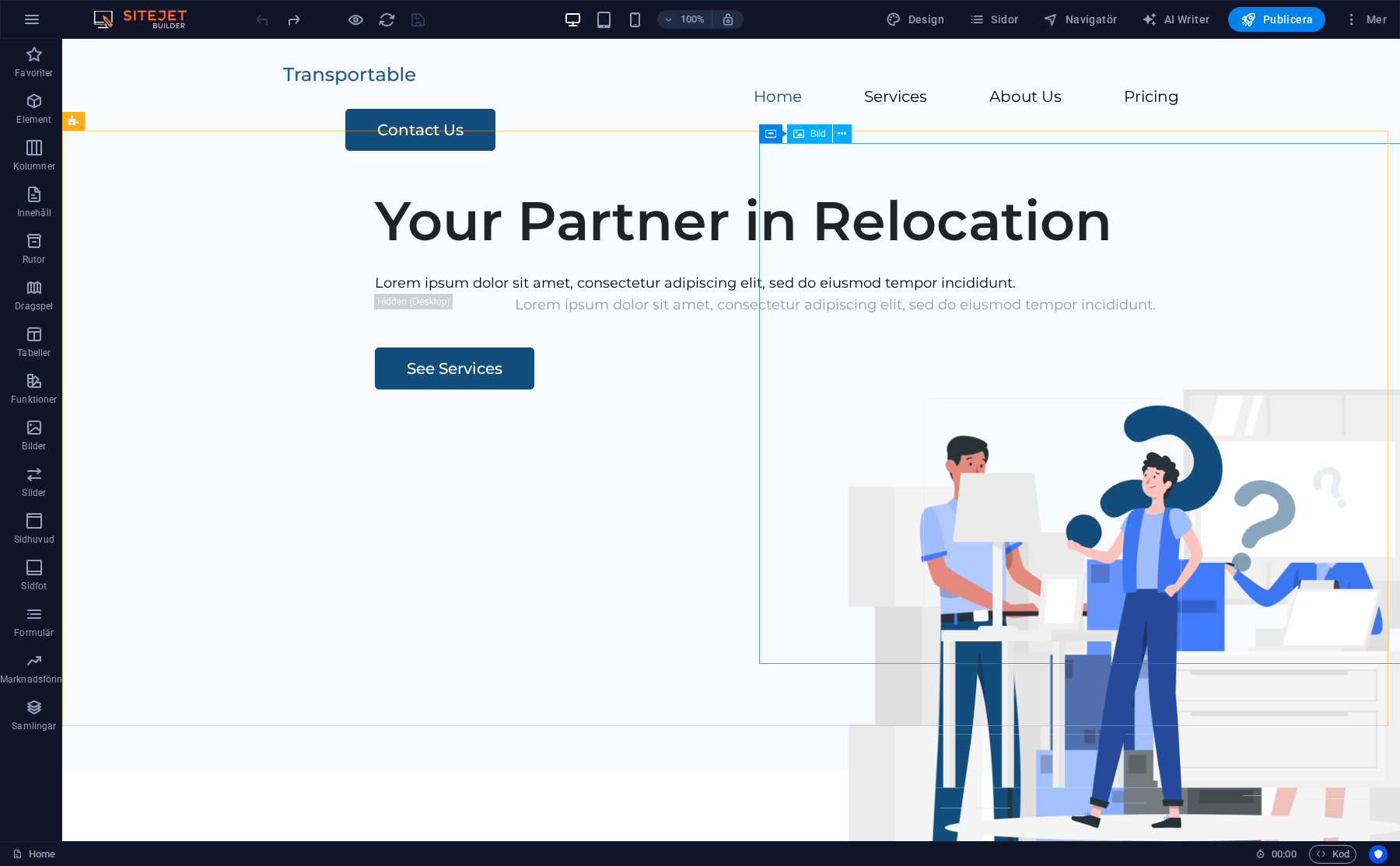
click at [805, 134] on div "Bild" at bounding box center [809, 134] width 45 height 19
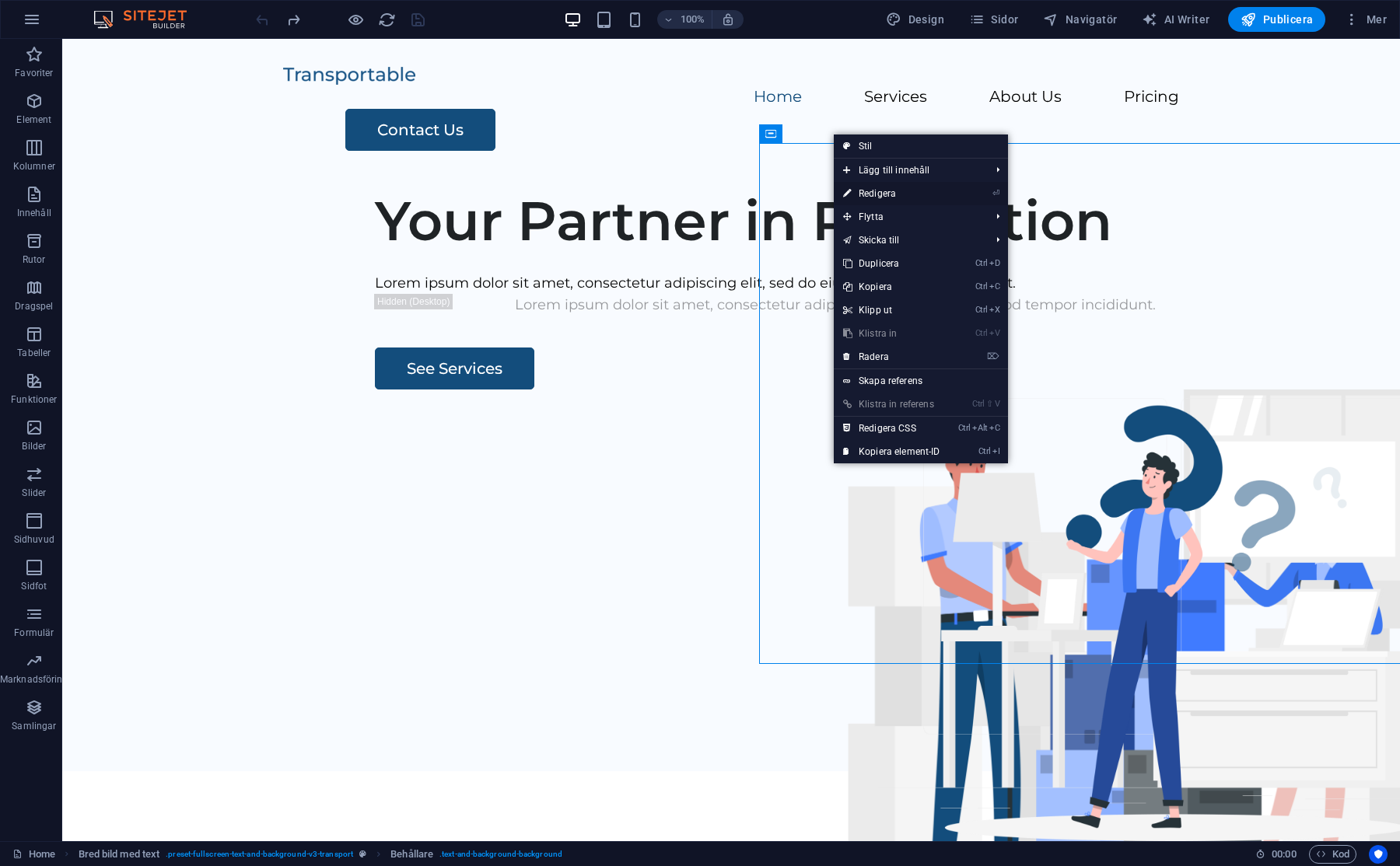
click at [875, 193] on link "⏎ Redigera" at bounding box center [891, 193] width 116 height 23
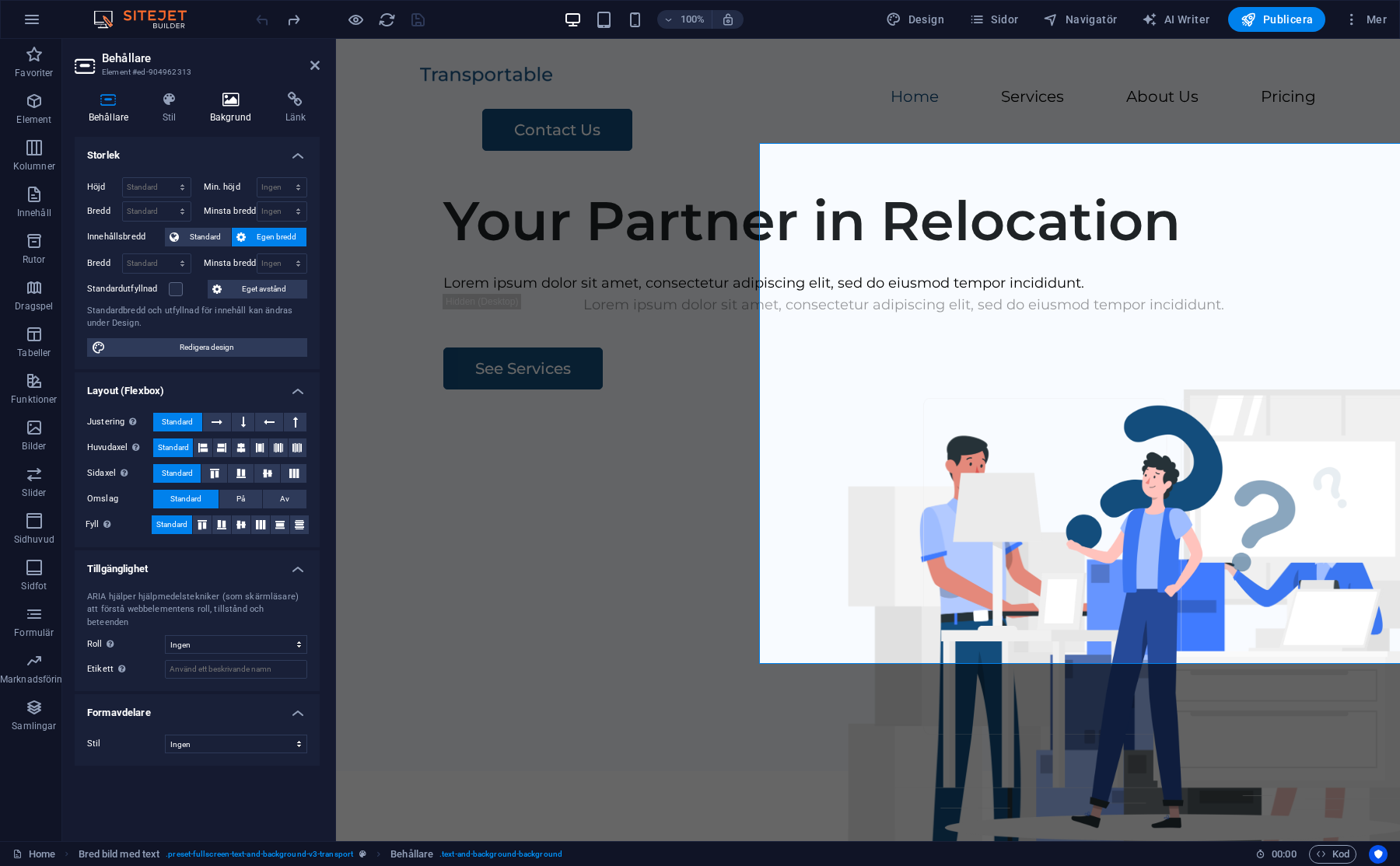
click at [211, 97] on icon at bounding box center [230, 99] width 69 height 16
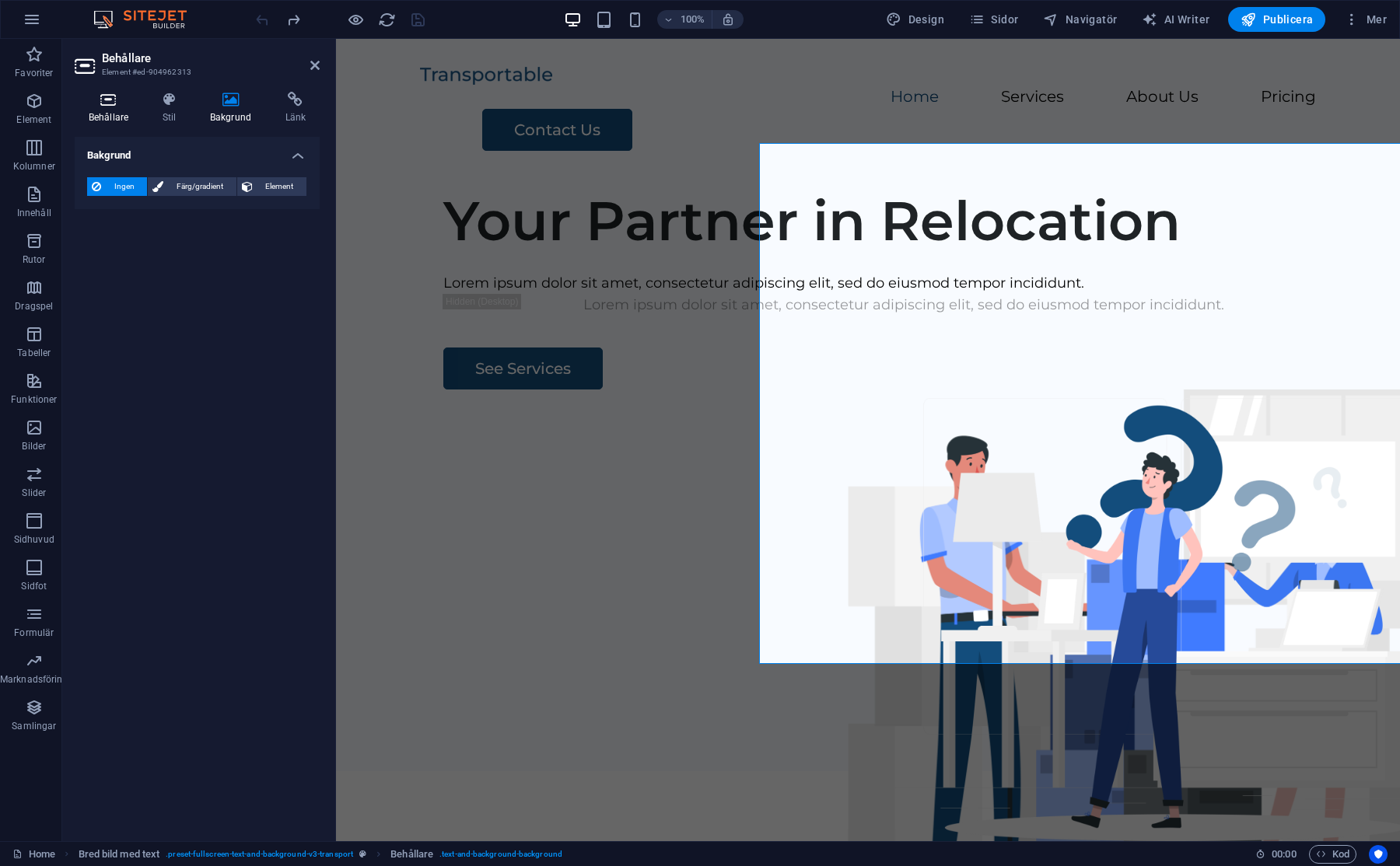
click at [117, 98] on icon at bounding box center [108, 99] width 68 height 16
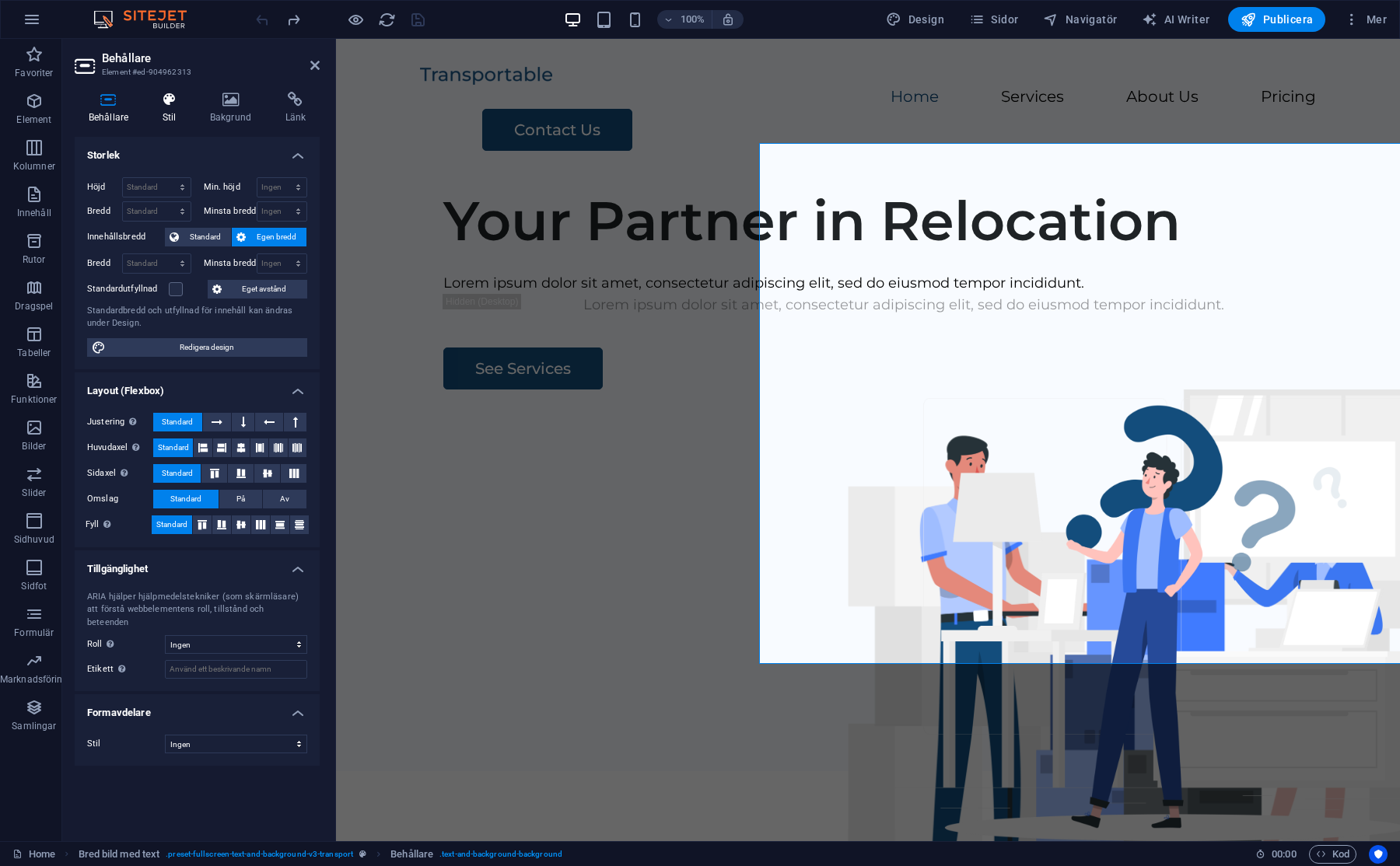
click at [161, 99] on icon at bounding box center [169, 99] width 41 height 16
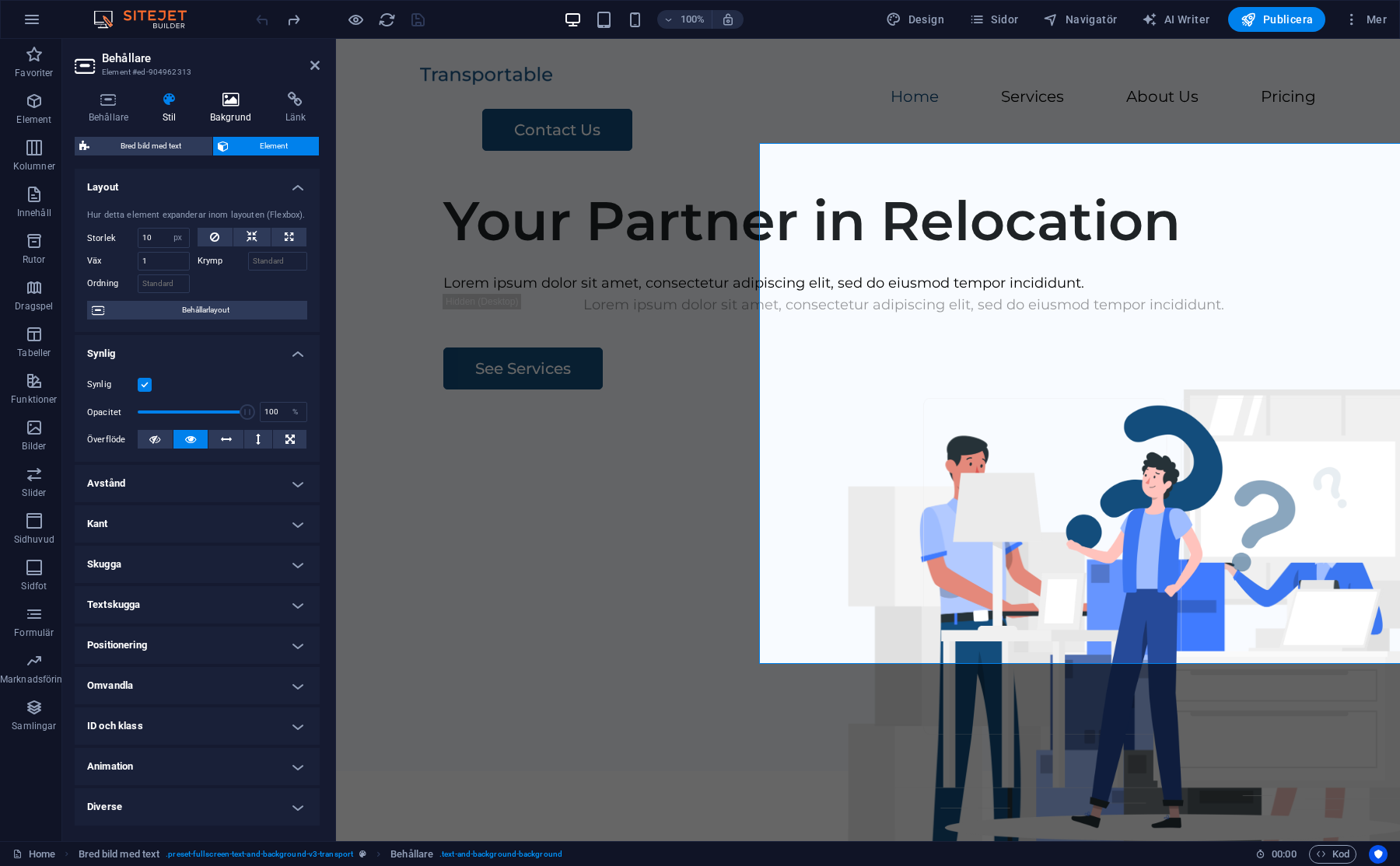
click at [232, 106] on icon at bounding box center [230, 99] width 69 height 16
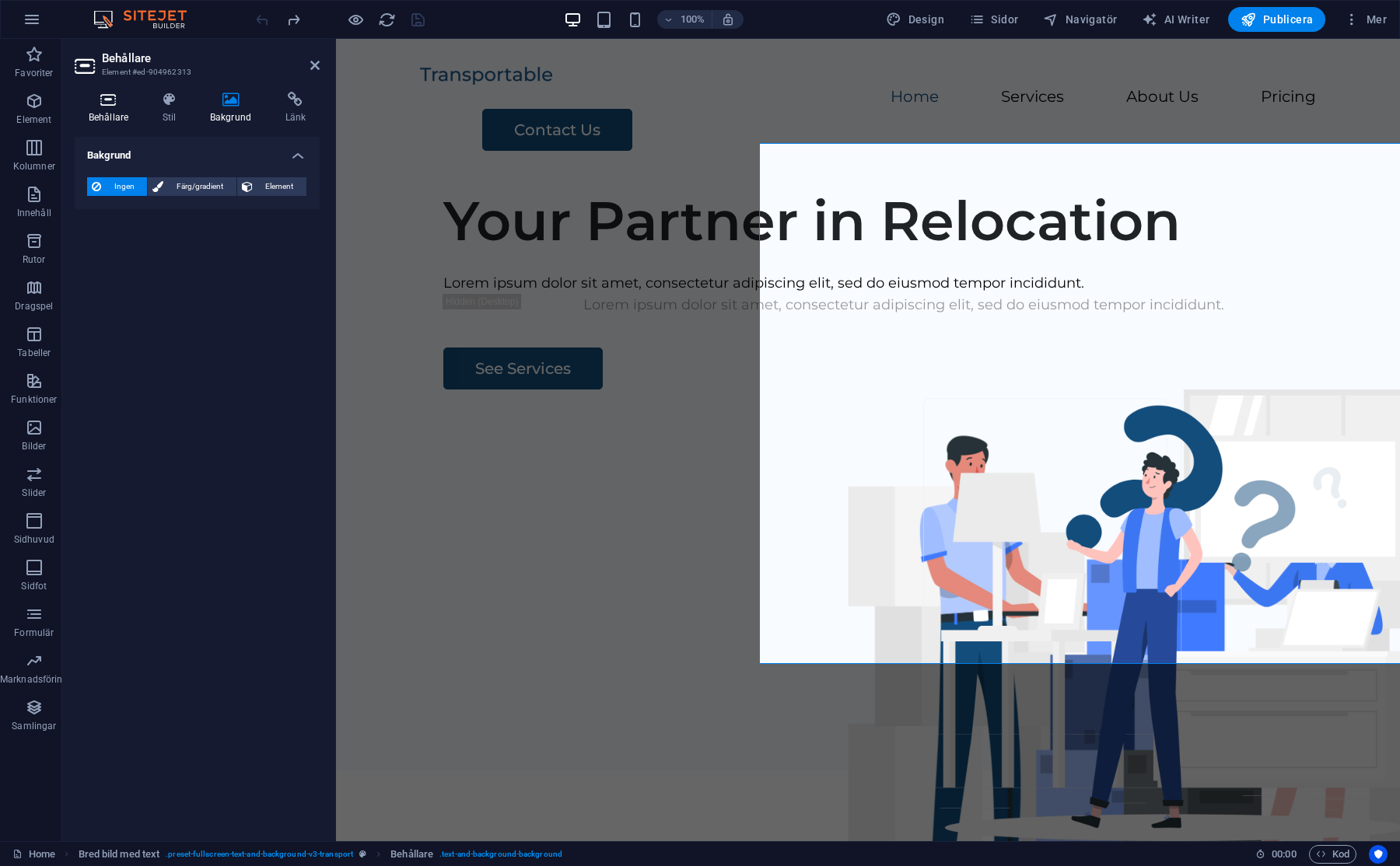
click at [120, 105] on icon at bounding box center [108, 99] width 68 height 16
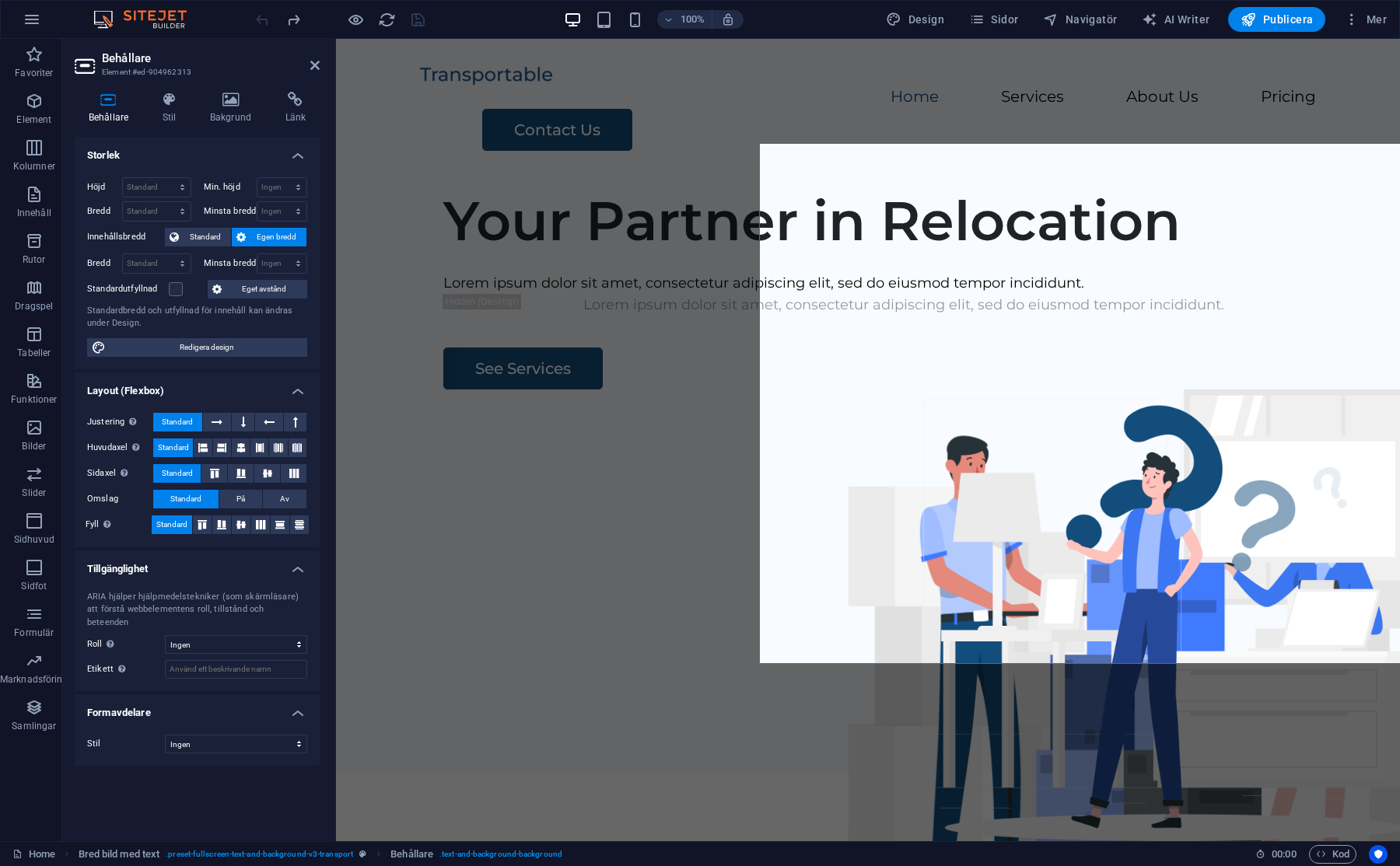
click at [309, 64] on h2 "Behållare" at bounding box center [211, 58] width 218 height 14
drag, startPoint x: 314, startPoint y: 66, endPoint x: 252, endPoint y: 28, distance: 72.7
click at [314, 66] on icon at bounding box center [315, 65] width 9 height 12
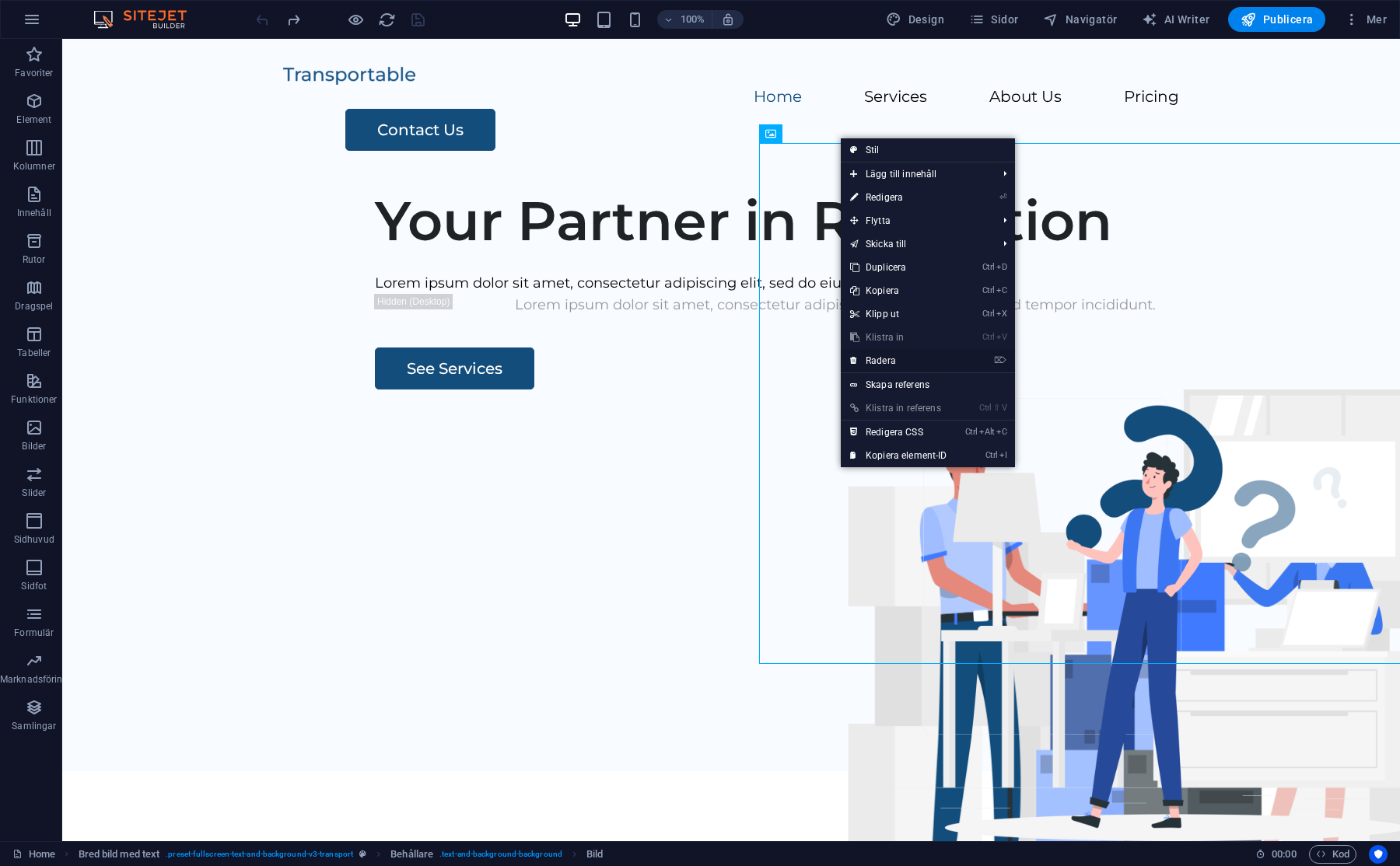
click at [893, 355] on link "⌦ Radera" at bounding box center [898, 360] width 116 height 23
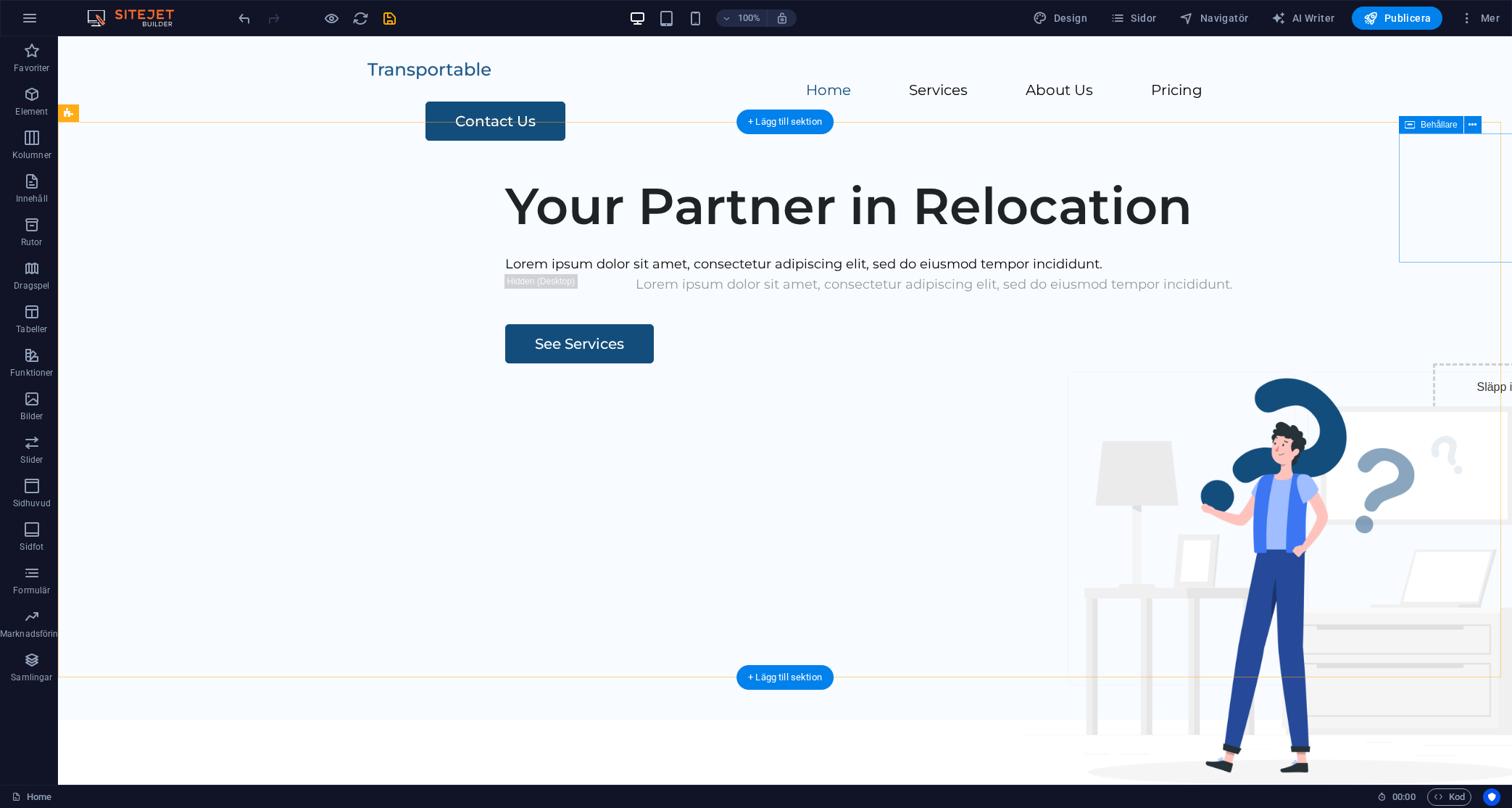
click at [1304, 427] on span "Lägg till element" at bounding box center [1523, 436] width 83 height 21
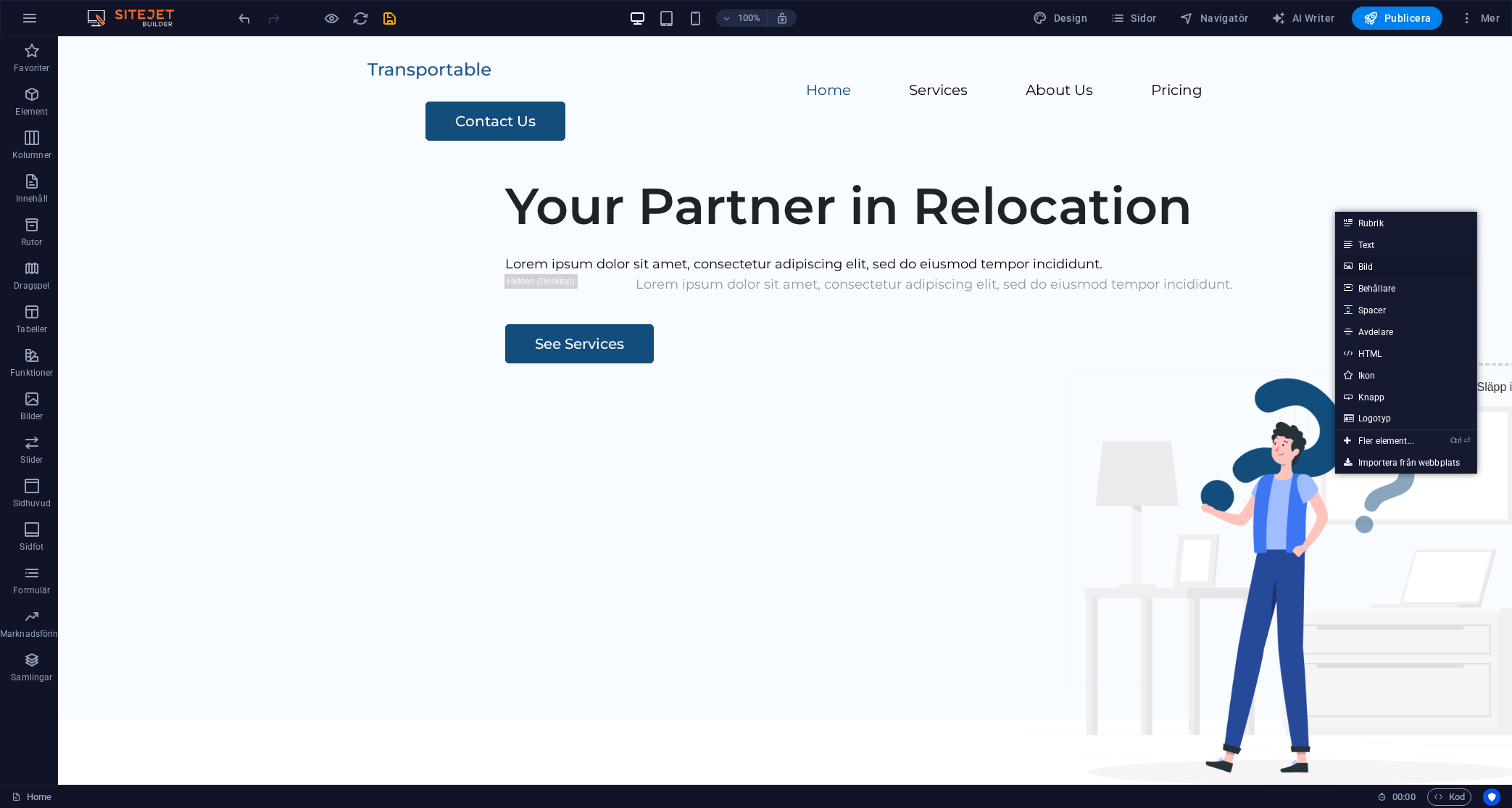
drag, startPoint x: 1375, startPoint y: 261, endPoint x: 1062, endPoint y: 225, distance: 315.1
click at [1304, 261] on link "Bild" at bounding box center [1406, 266] width 142 height 21
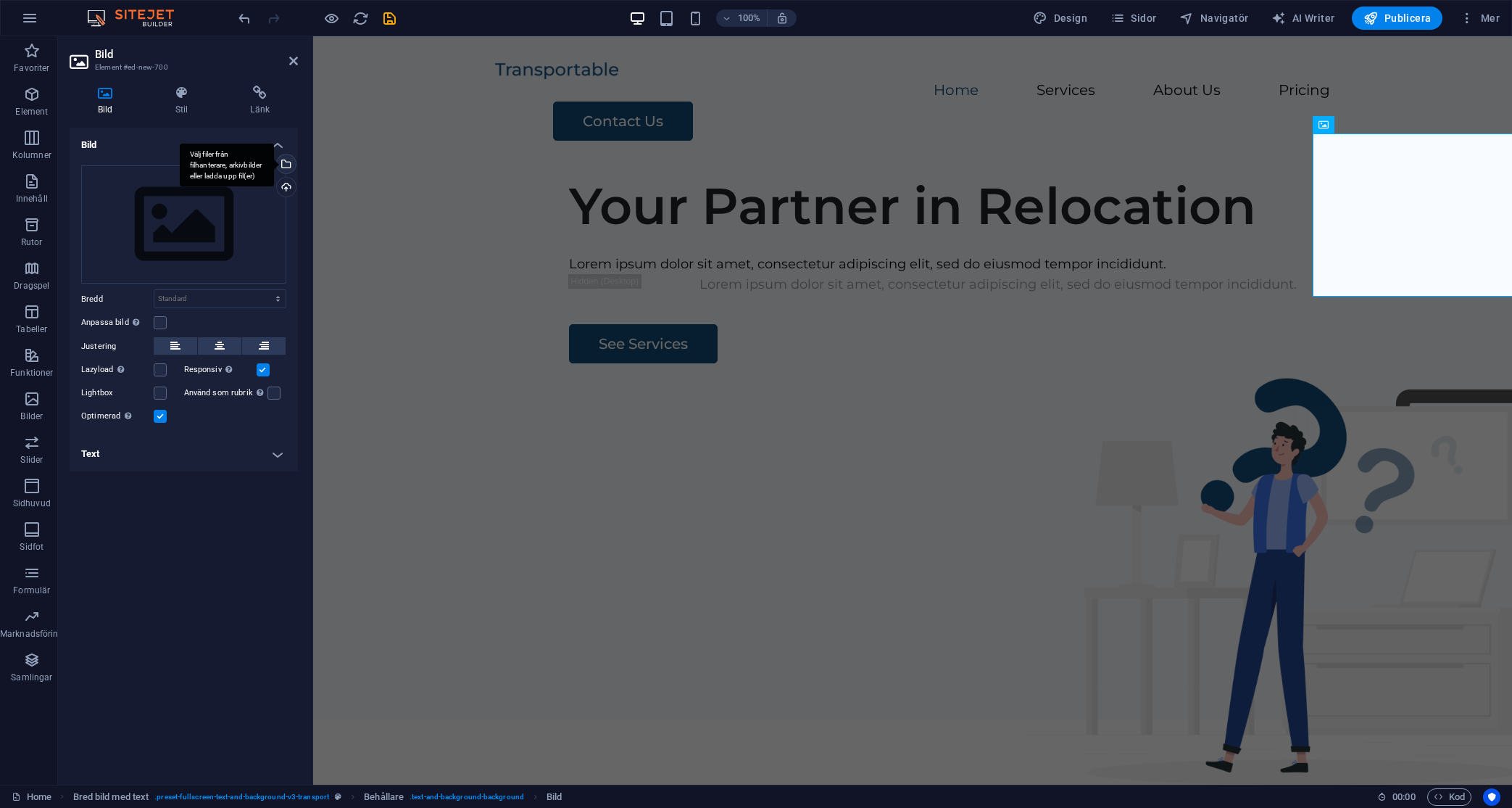
click at [286, 162] on div "Välj filer från filhanterare, arkivbilder eller ladda upp fil(er)" at bounding box center [285, 165] width 21 height 21
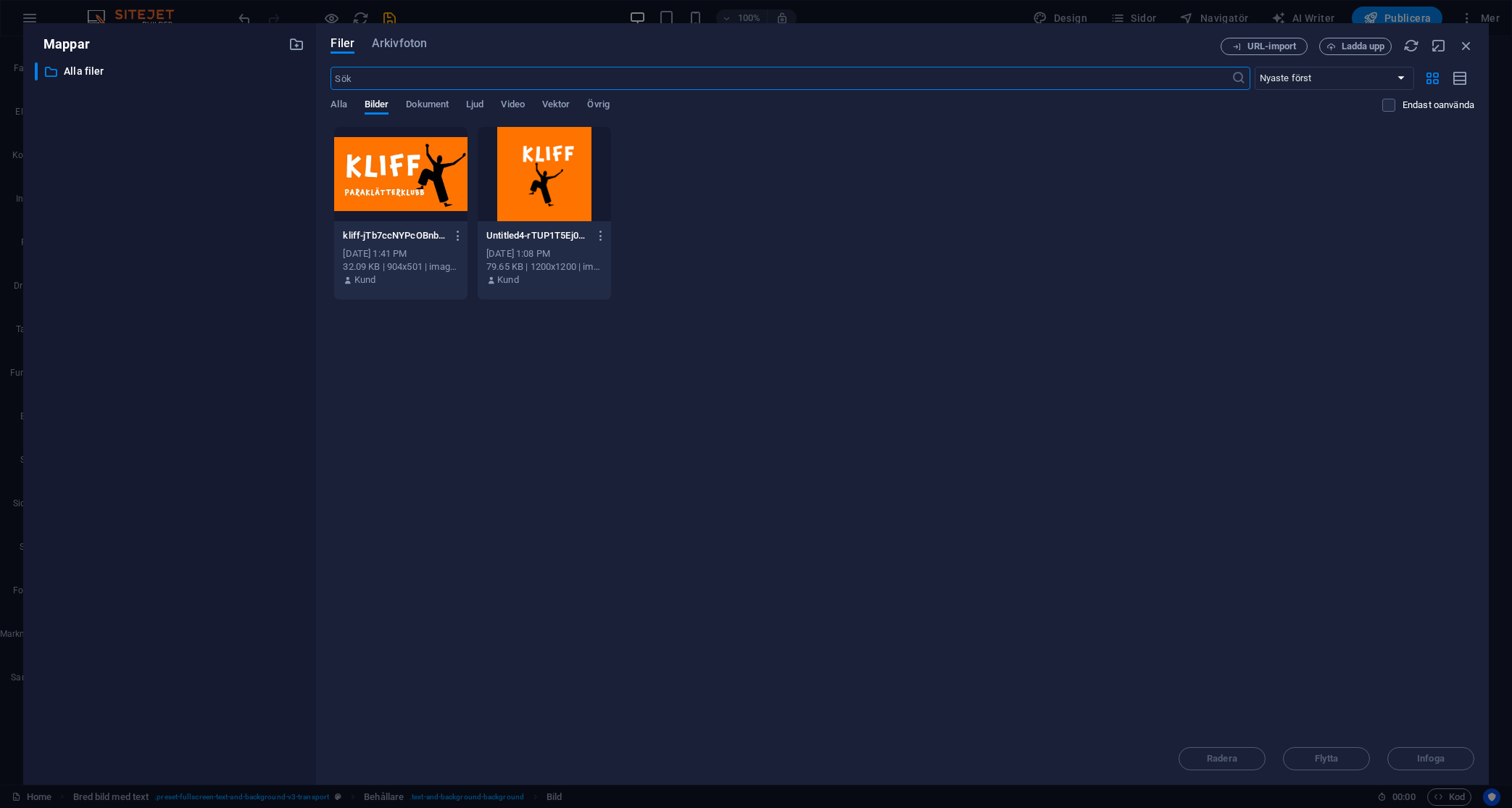
click at [523, 157] on div at bounding box center [544, 174] width 134 height 94
click at [1304, 760] on span "Infoga" at bounding box center [1430, 758] width 76 height 8
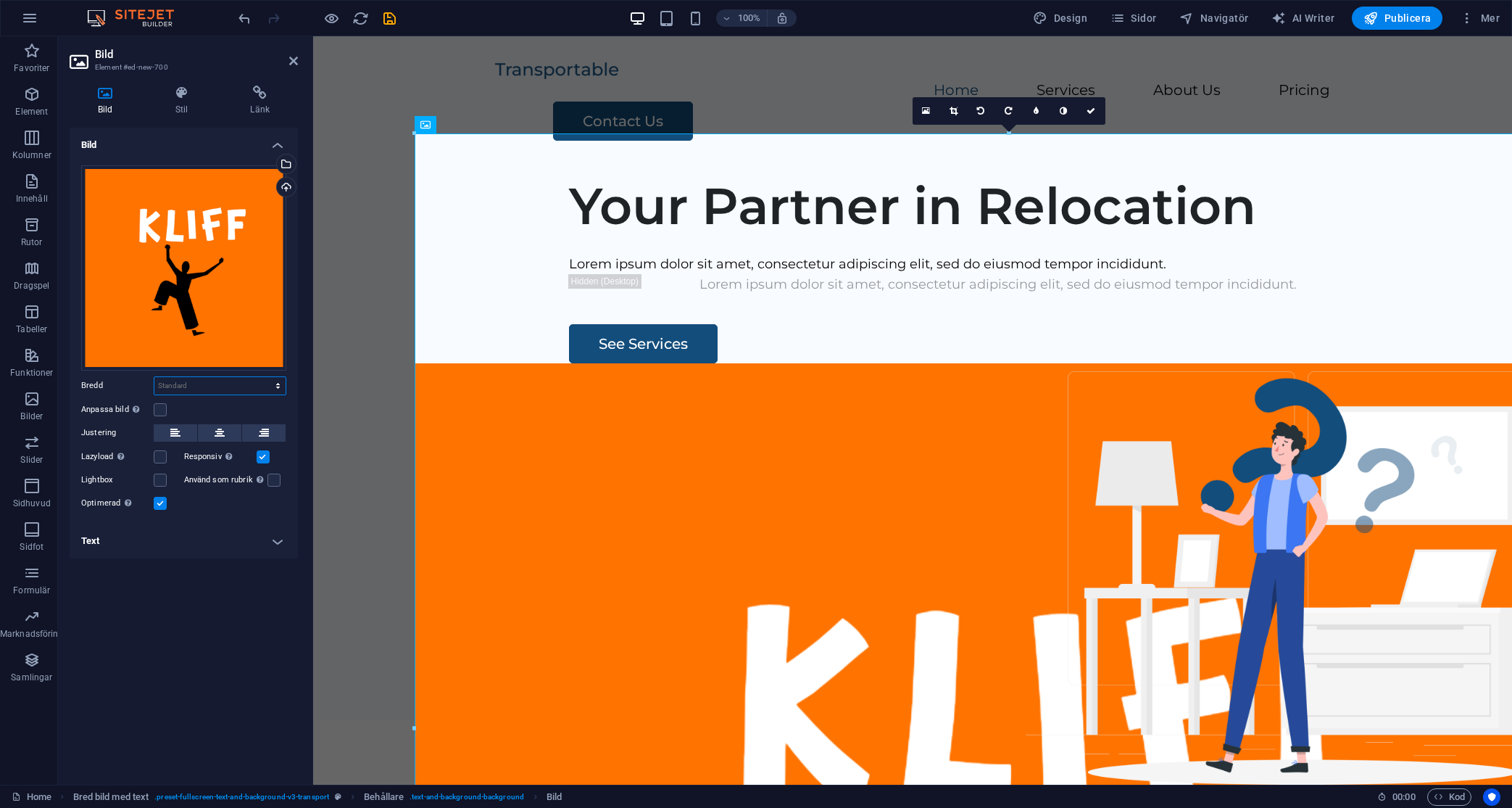
click at [189, 385] on select "Standard auto px rem % em vh vw" at bounding box center [220, 385] width 131 height 18
select select "%"
click at [265, 377] on select "Standard auto px rem % em vh vw" at bounding box center [220, 385] width 131 height 18
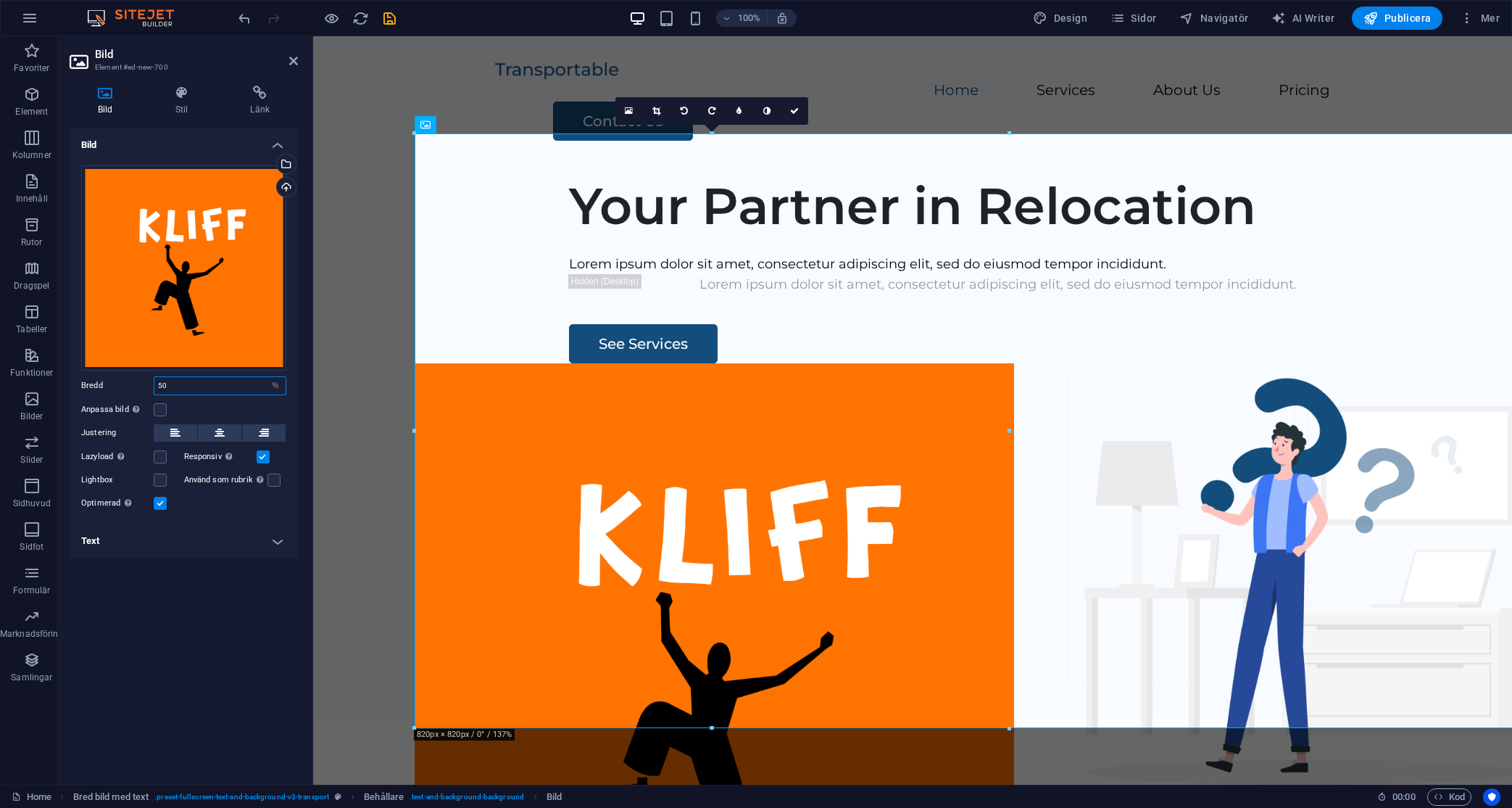
click at [183, 379] on input "50" at bounding box center [220, 385] width 131 height 18
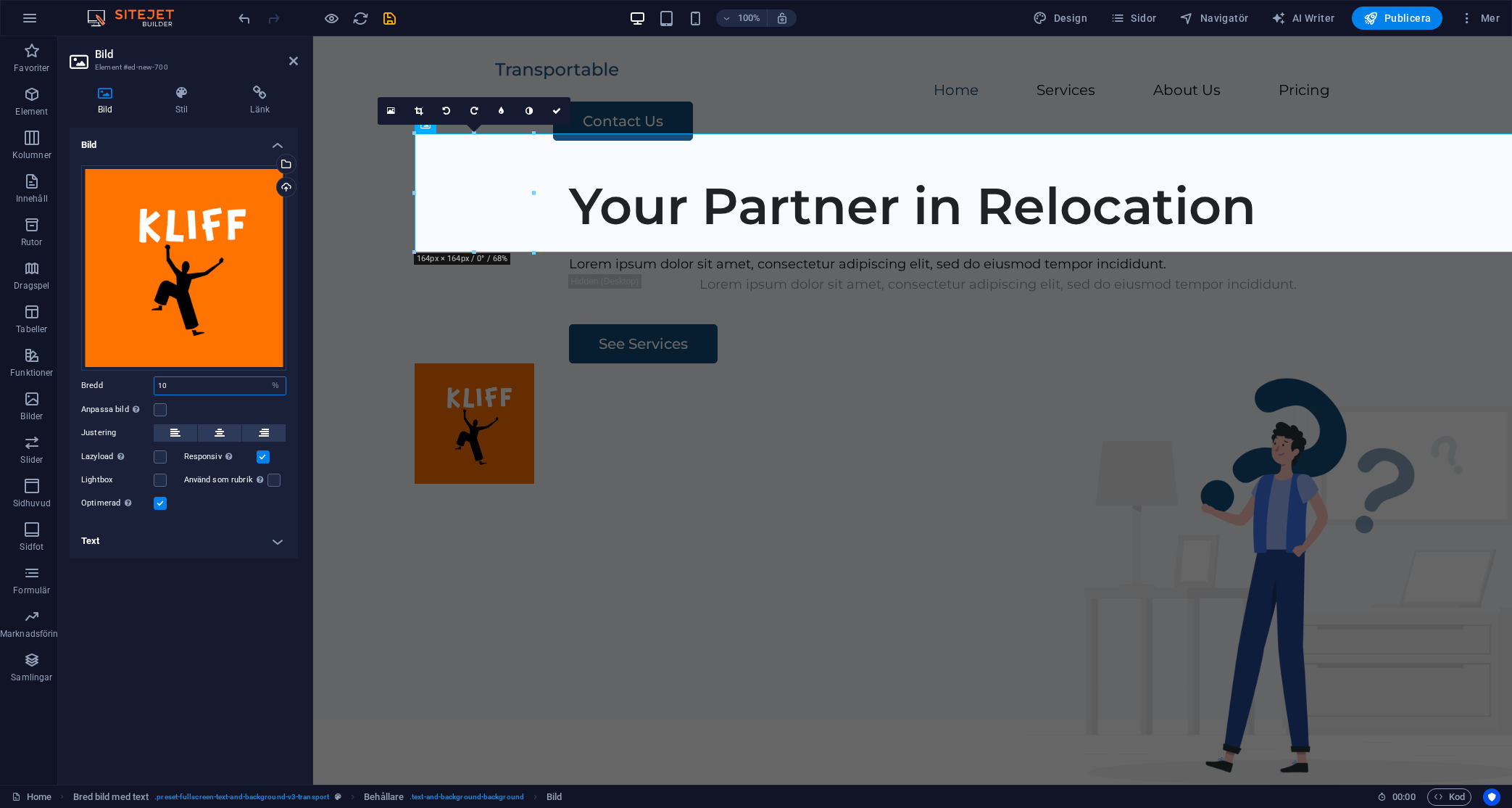
click at [181, 384] on input "10" at bounding box center [220, 385] width 131 height 18
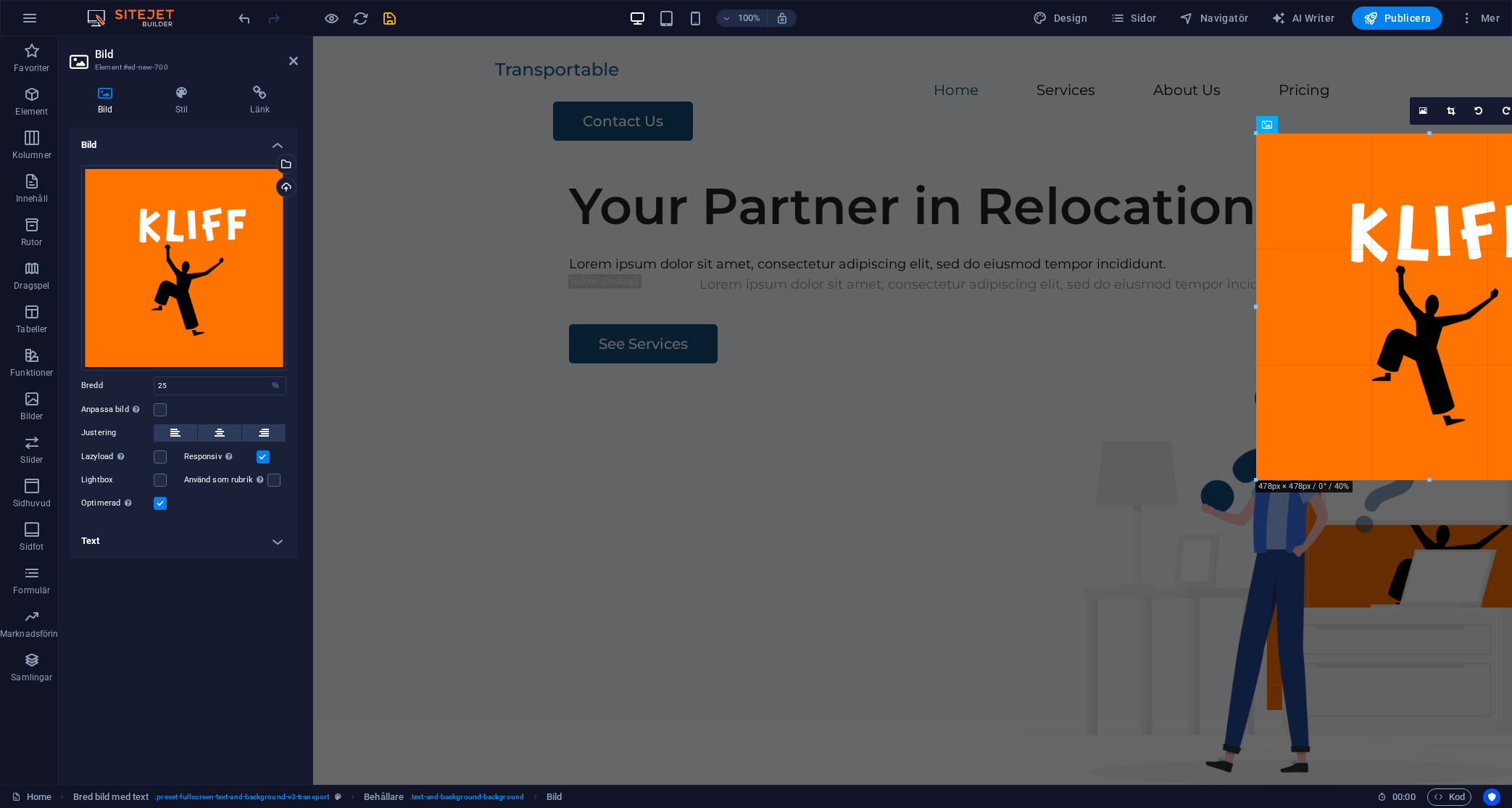
drag, startPoint x: 415, startPoint y: 278, endPoint x: 364, endPoint y: 355, distance: 92.4
type input "477"
select select "px"
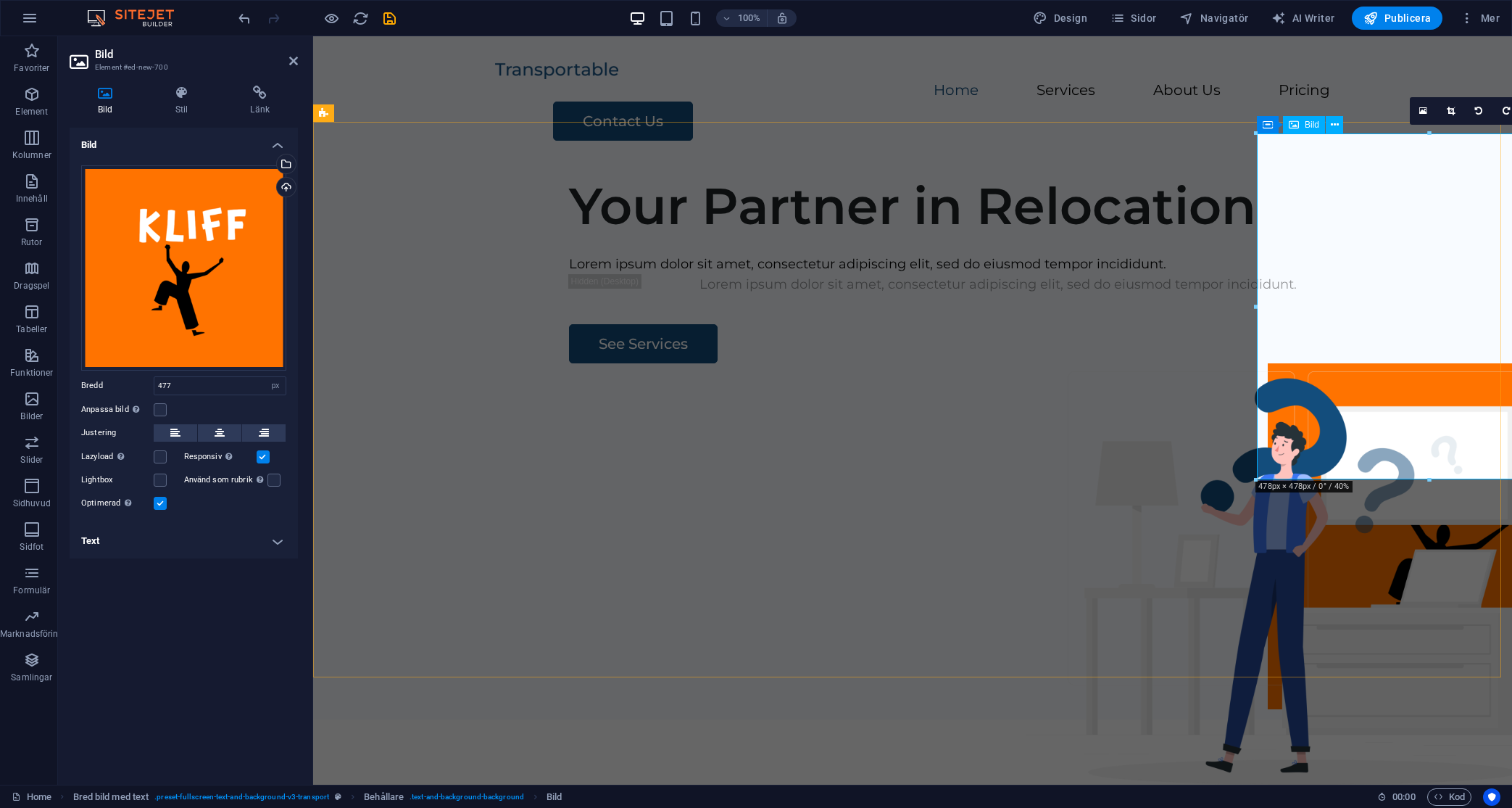
click at [1304, 363] on figure at bounding box center [1440, 536] width 345 height 346
click at [195, 101] on h4 "Stil" at bounding box center [185, 101] width 76 height 31
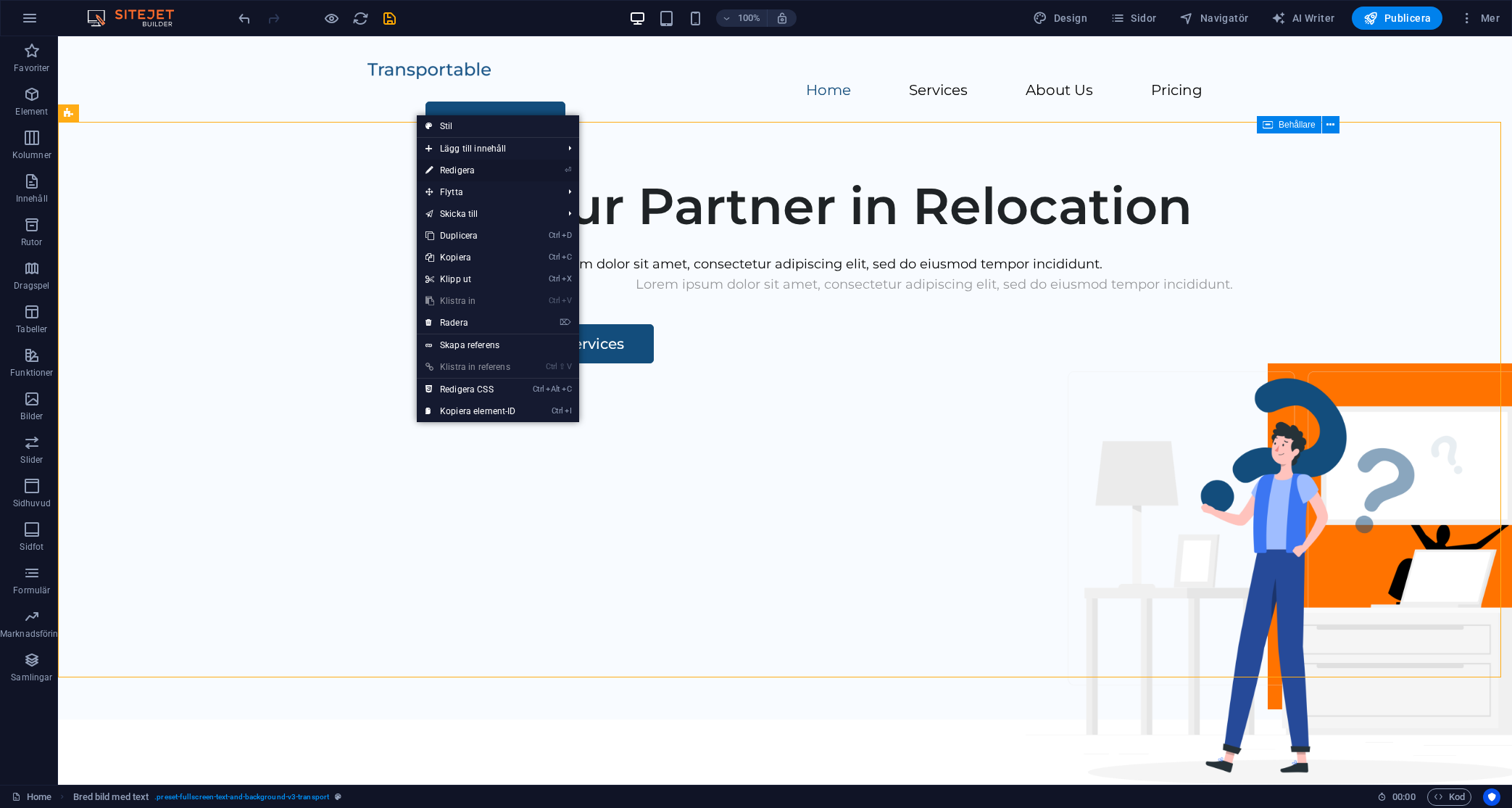
click at [451, 169] on link "⏎ Redigera" at bounding box center [470, 170] width 108 height 21
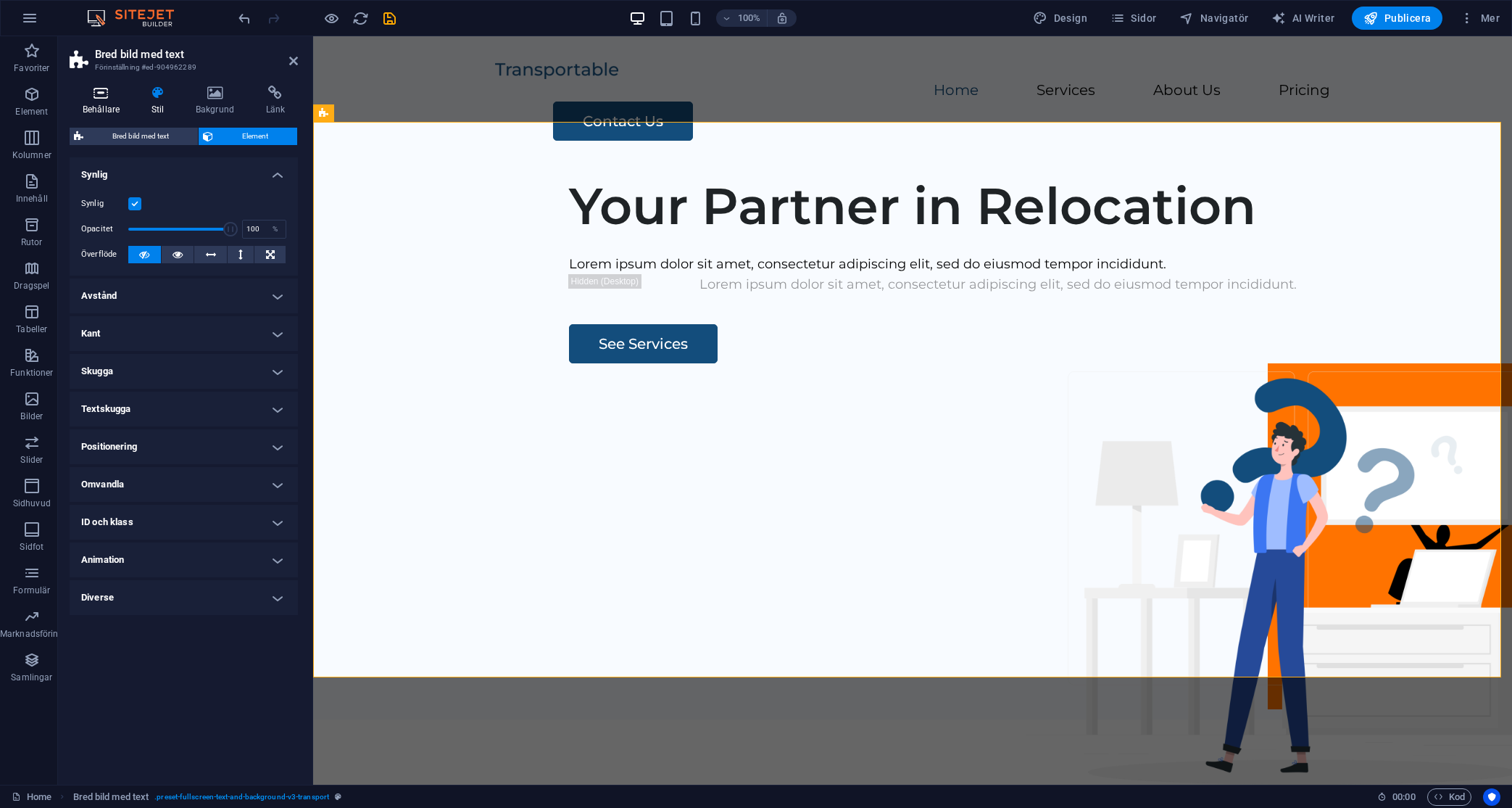
click at [103, 96] on icon at bounding box center [101, 92] width 63 height 15
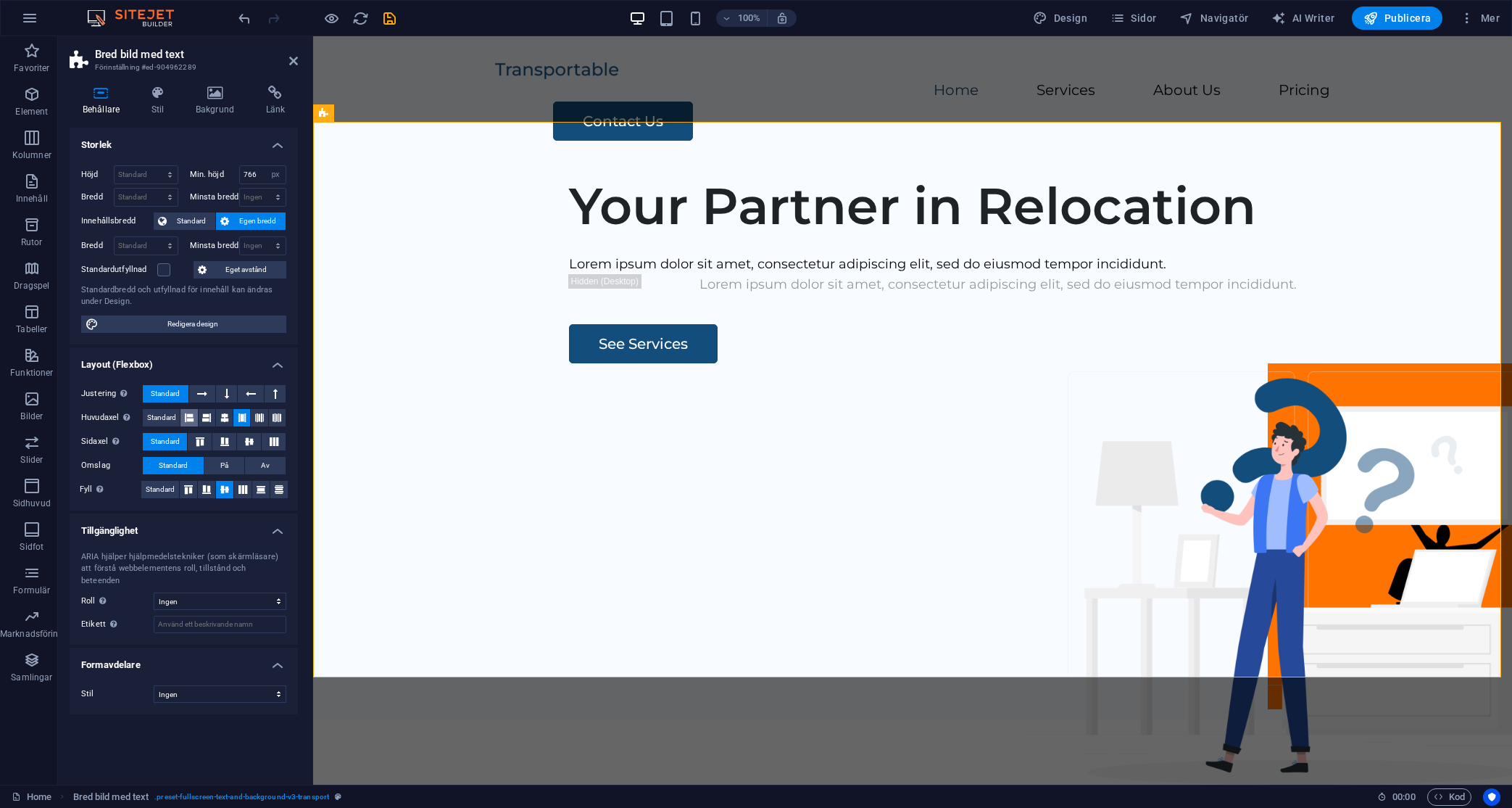
click at [193, 417] on icon at bounding box center [189, 417] width 8 height 18
click at [201, 416] on button at bounding box center [207, 417] width 17 height 18
click at [228, 416] on icon at bounding box center [224, 417] width 8 height 18
click at [244, 417] on icon at bounding box center [241, 417] width 8 height 18
click at [244, 417] on icon at bounding box center [241, 417] width 8 height 18
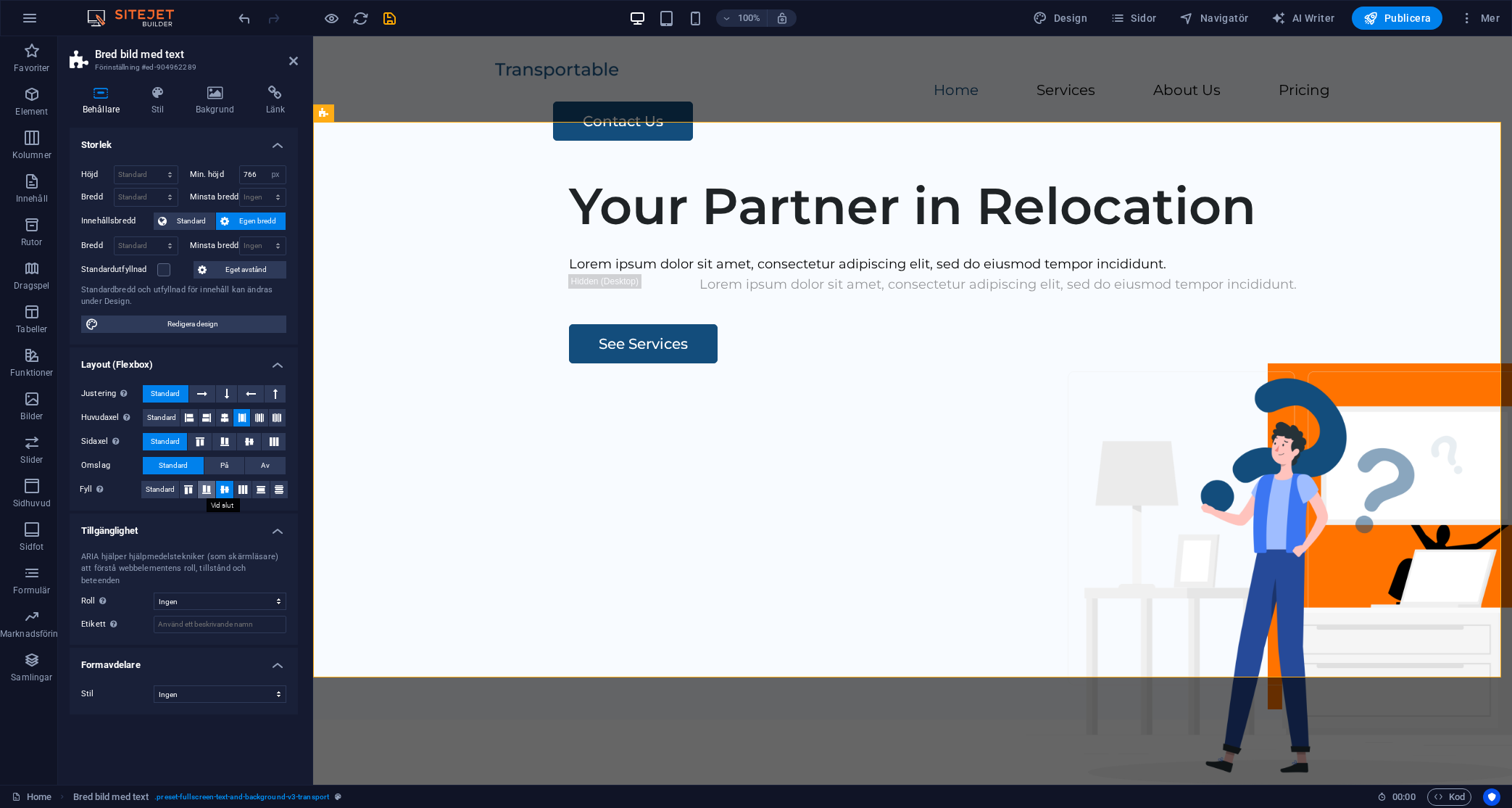
click at [204, 490] on icon at bounding box center [206, 489] width 18 height 8
click at [224, 488] on icon at bounding box center [225, 489] width 18 height 8
click at [277, 244] on select "Ingen px rem % vh vw" at bounding box center [263, 245] width 47 height 18
select select "%"
click at [265, 237] on select "Ingen px rem % vh vw" at bounding box center [263, 245] width 47 height 18
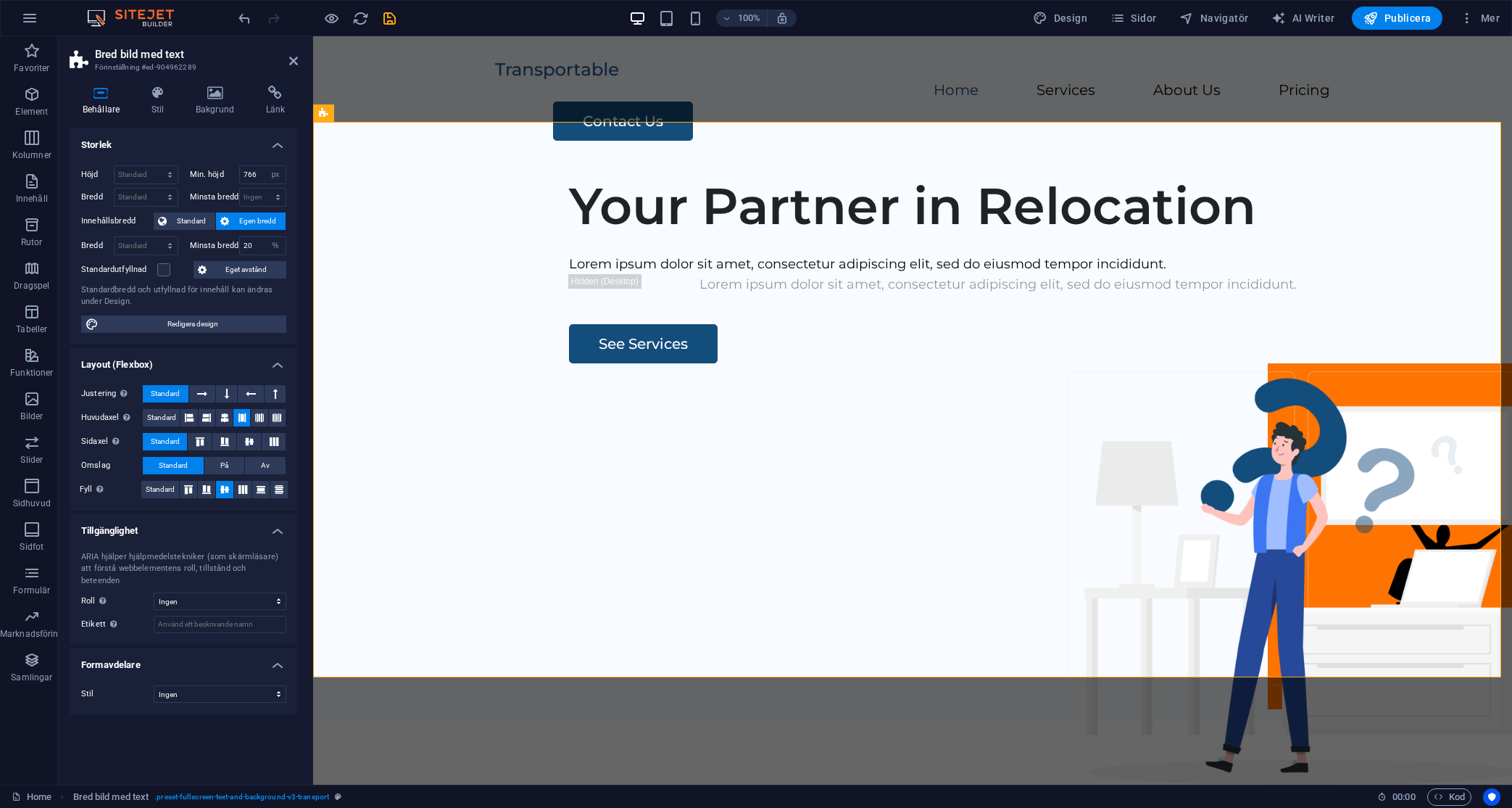
type input "100"
select select "DISABLED_OPTION_VALUE"
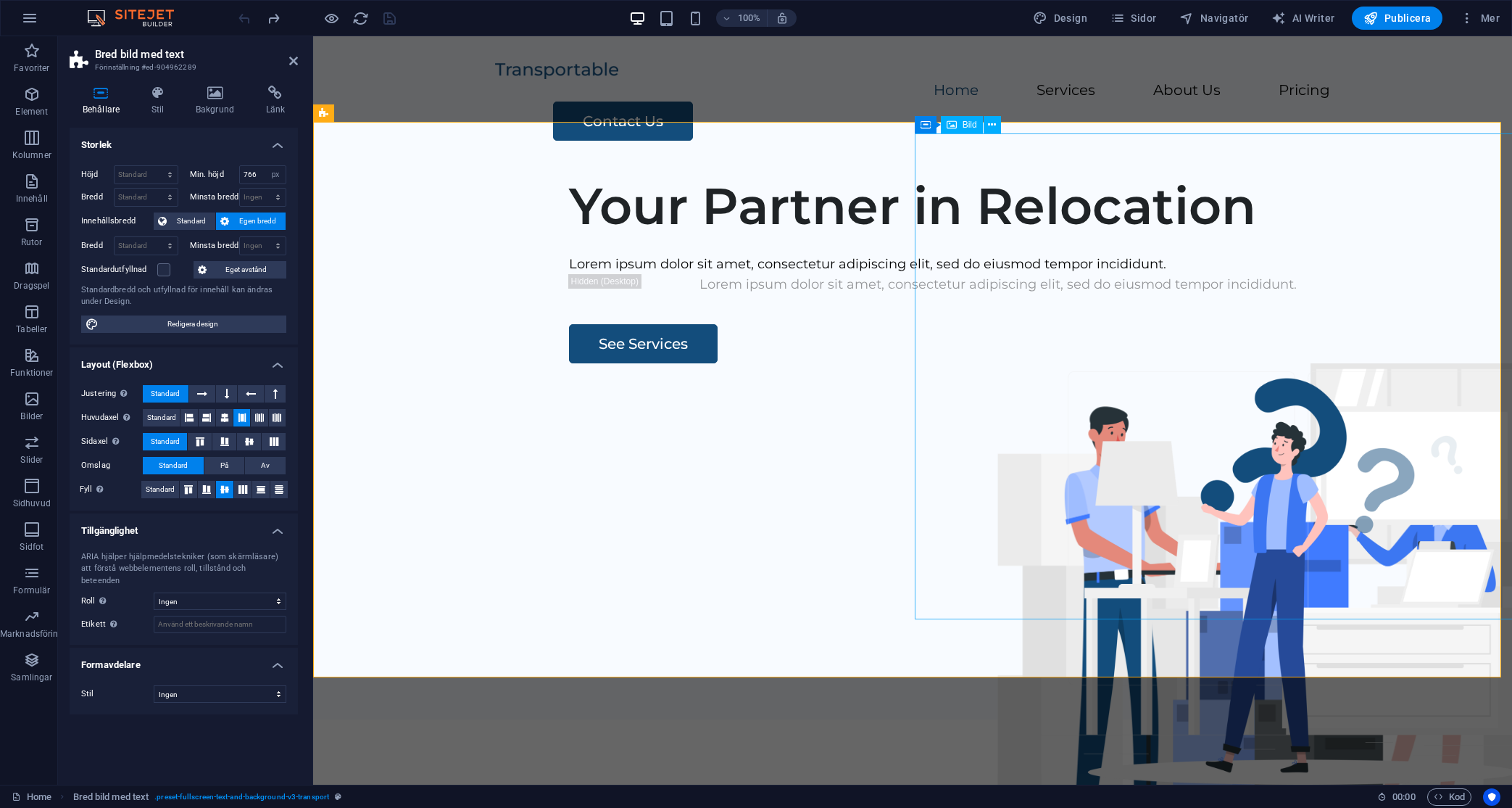
click at [959, 123] on div "Bild" at bounding box center [961, 125] width 42 height 18
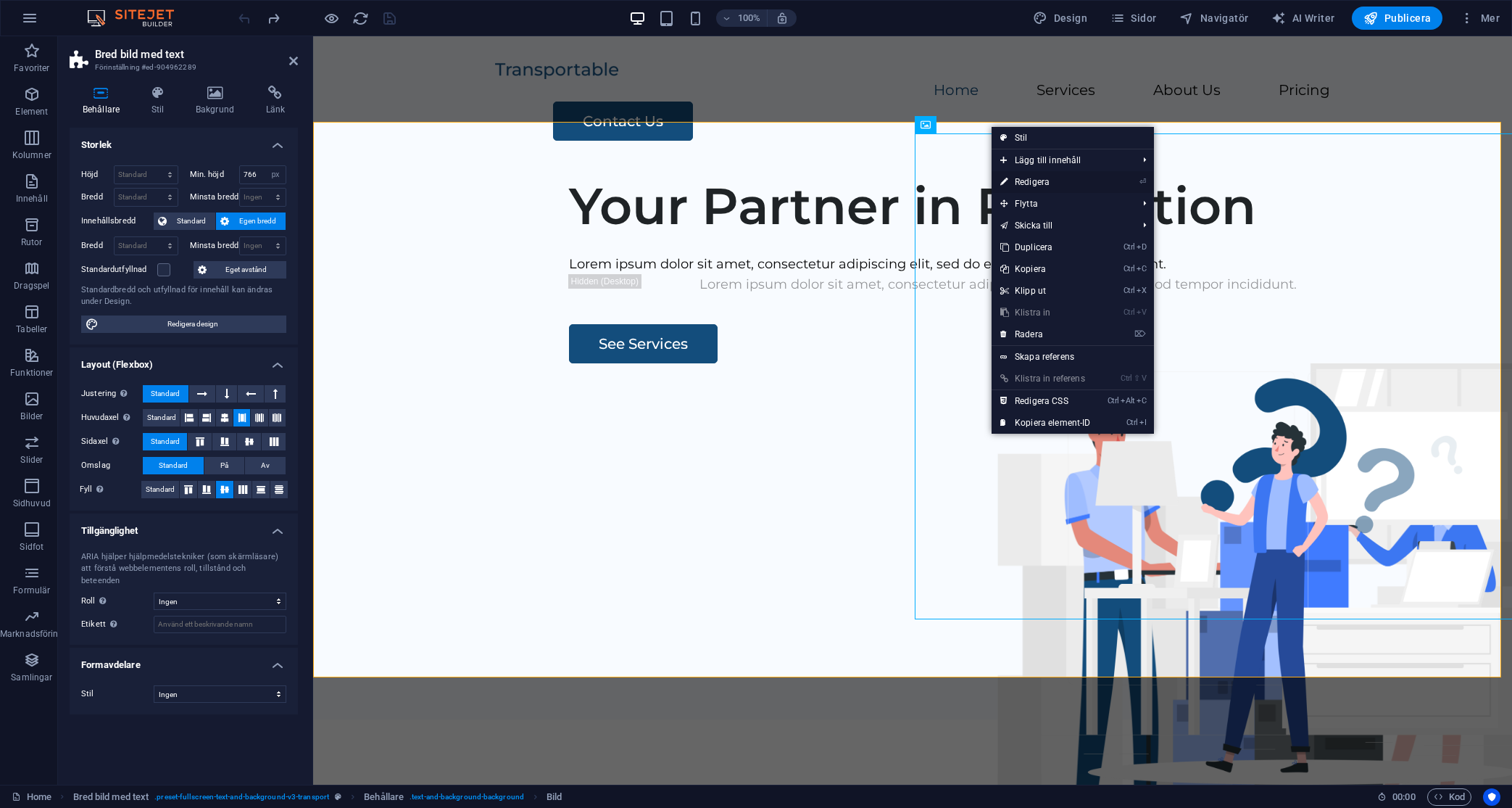
click at [1031, 183] on link "⏎ Redigera" at bounding box center [1045, 182] width 108 height 21
select select "px"
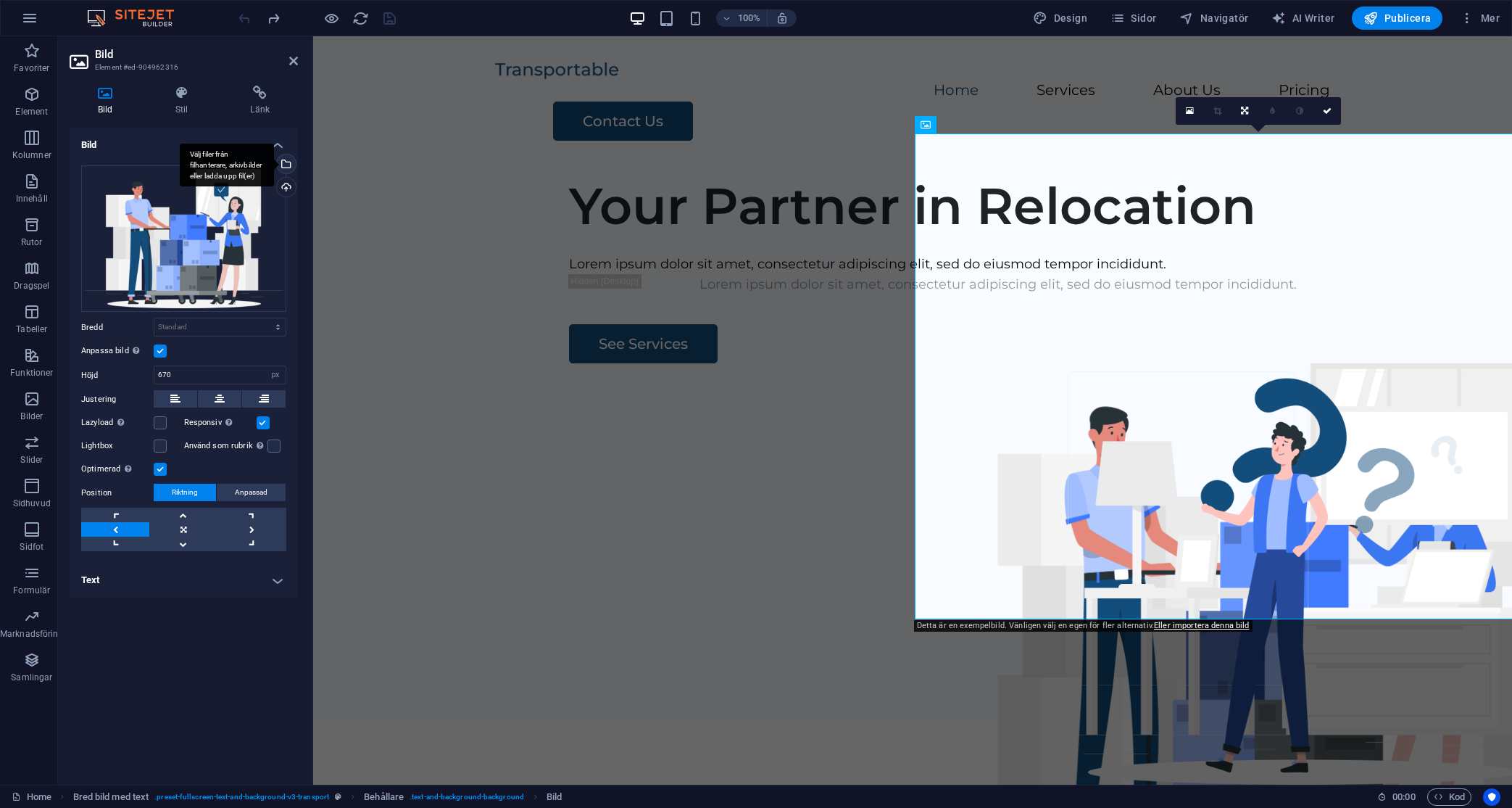
click at [290, 164] on div "Välj filer från filhanterare, arkivbilder eller ladda upp fil(er)" at bounding box center [285, 165] width 21 height 21
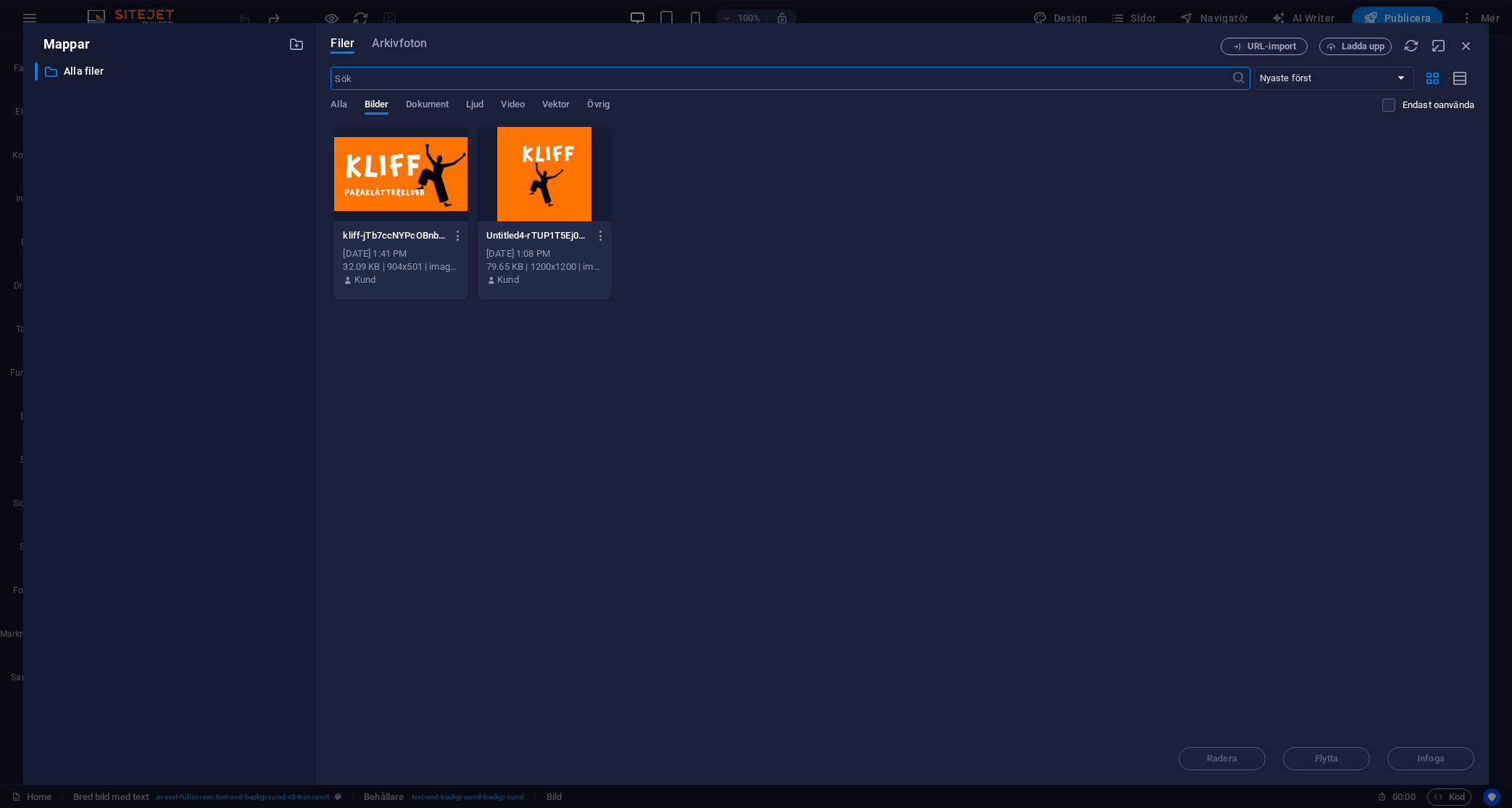
click at [529, 177] on div at bounding box center [544, 174] width 134 height 94
click at [1304, 760] on span "Infoga" at bounding box center [1431, 758] width 28 height 8
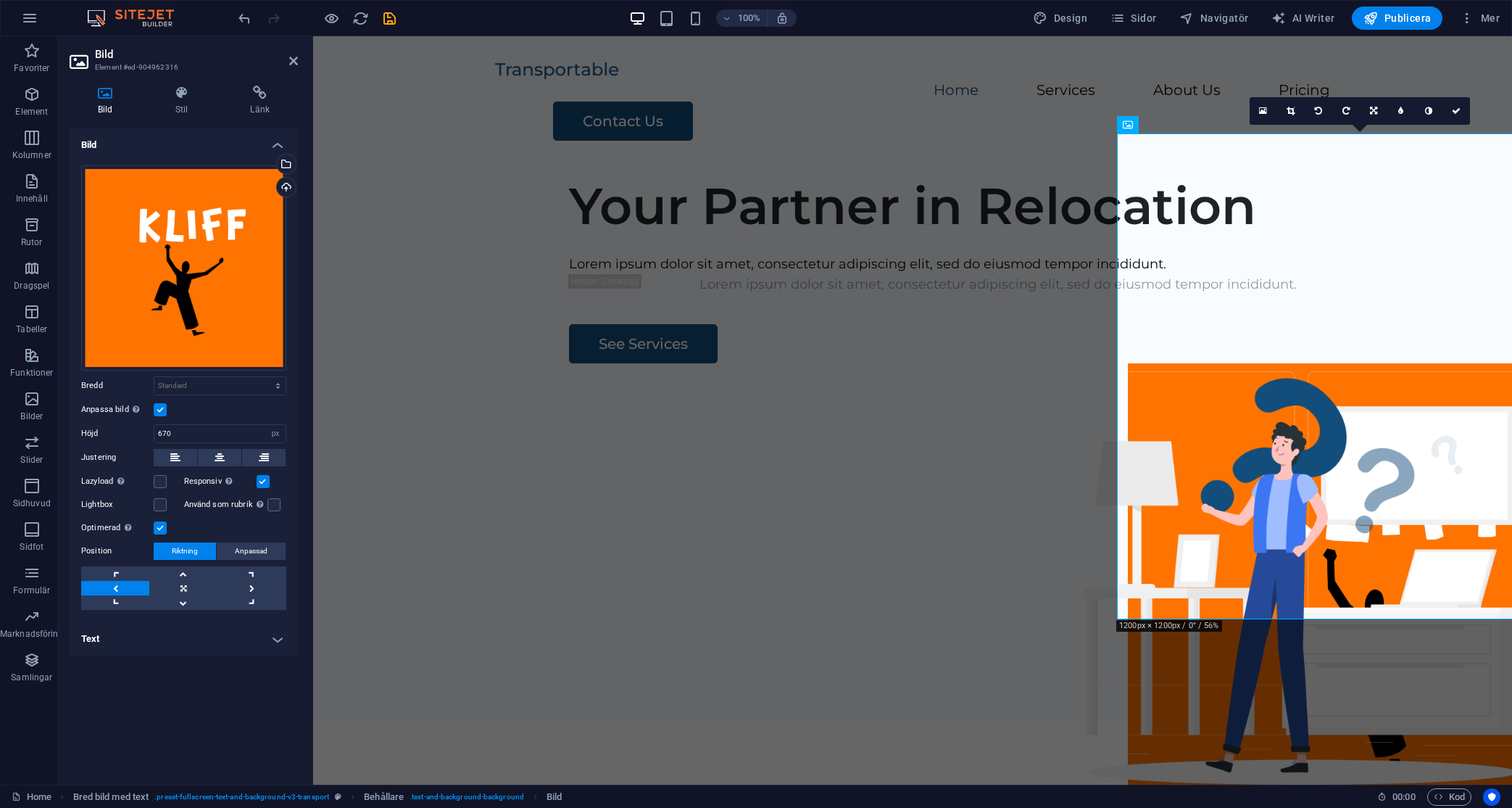
click at [161, 411] on label at bounding box center [160, 409] width 13 height 13
click at [0, 0] on input "Anpassa bild Anpassa bilden automatiskt att passa en bestämd bredd och höjd" at bounding box center [0, 0] width 0 height 0
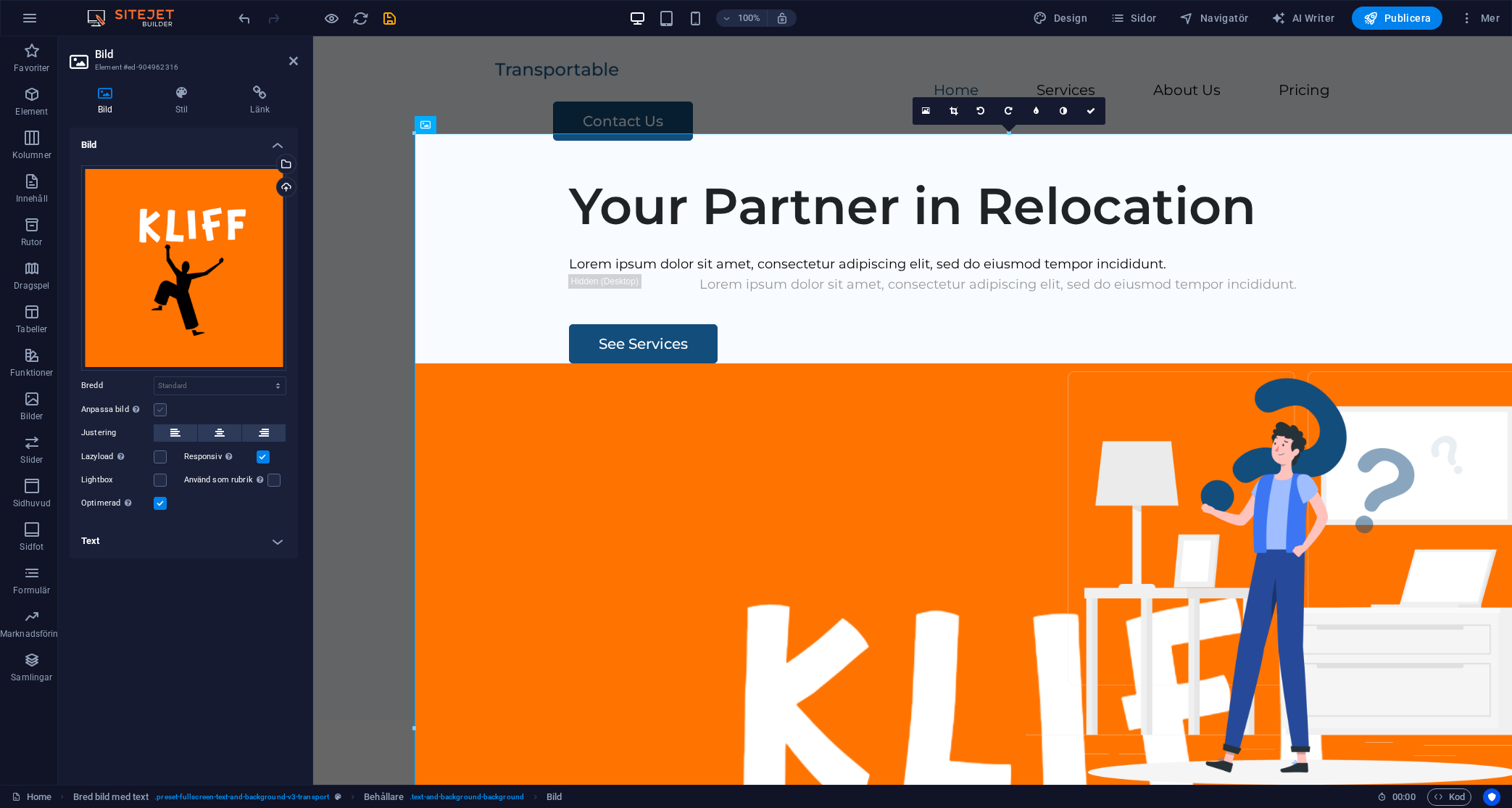
click at [160, 407] on label at bounding box center [160, 409] width 13 height 13
click at [0, 0] on input "Anpassa bild Anpassa bilden automatiskt att passa en bestämd bredd och höjd" at bounding box center [0, 0] width 0 height 0
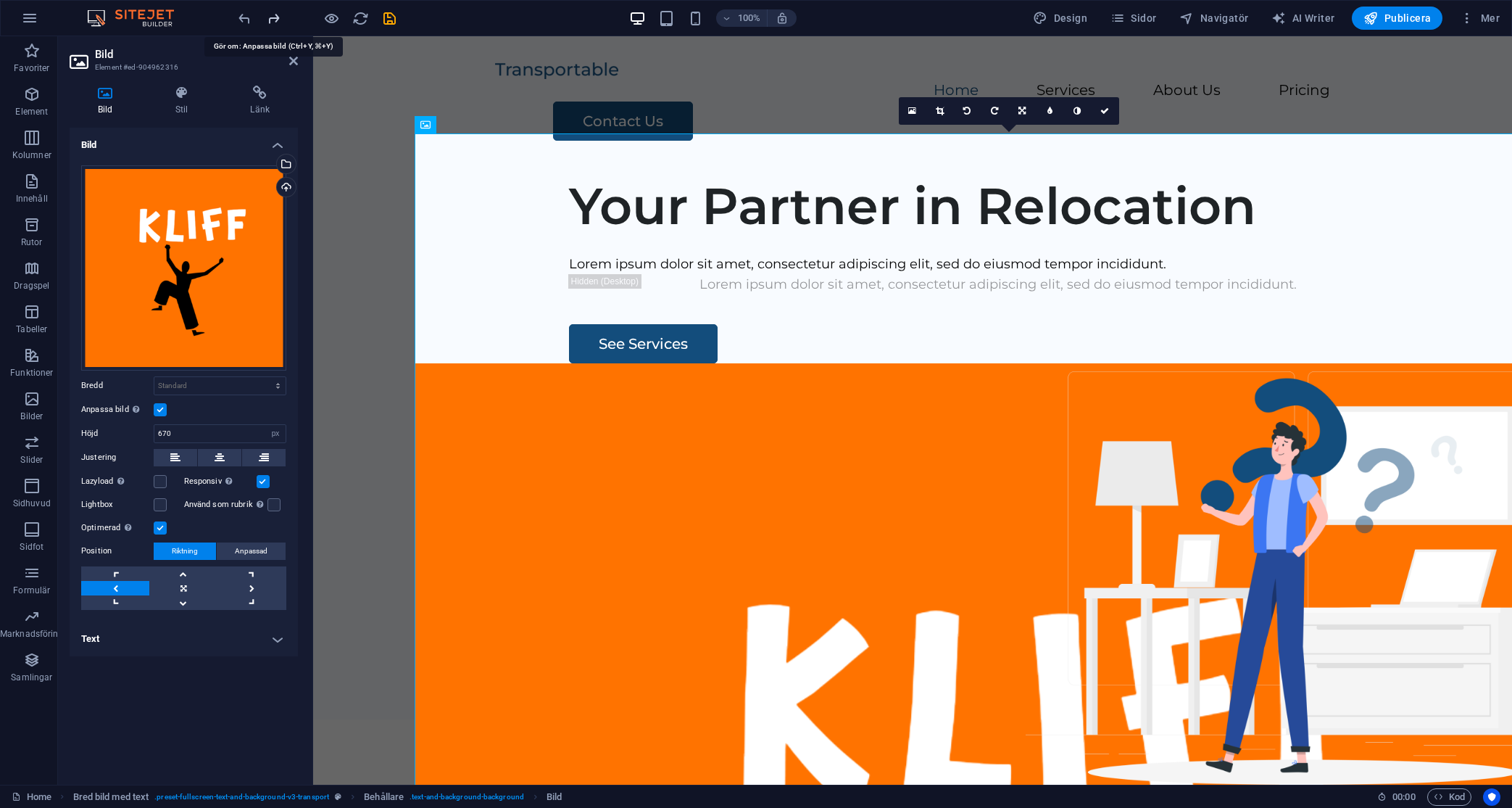
click at [162, 409] on label at bounding box center [160, 409] width 13 height 13
click at [0, 0] on input "Anpassa bild Anpassa bilden automatiskt att passa en bestämd bredd och höjd" at bounding box center [0, 0] width 0 height 0
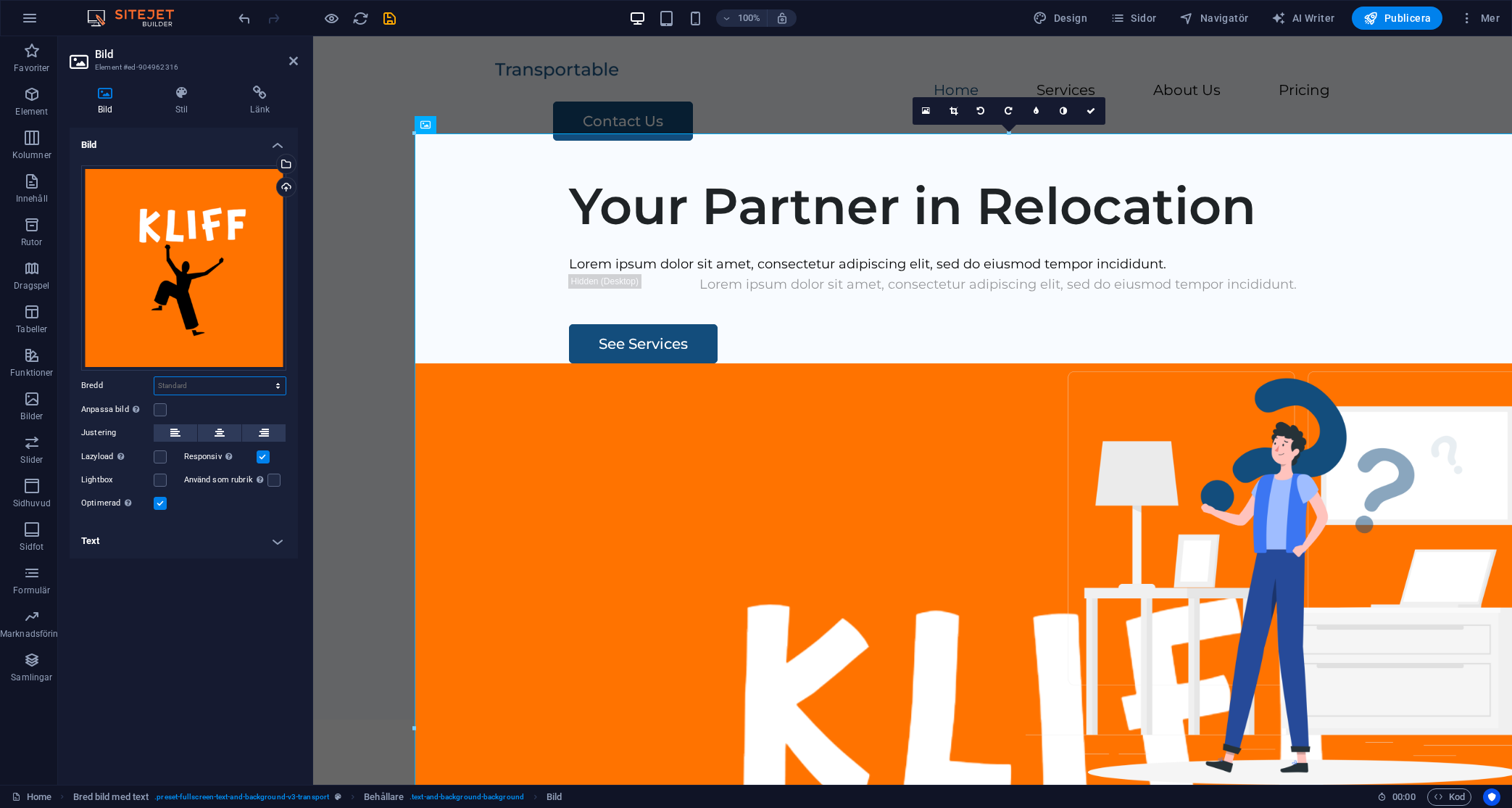
click at [177, 388] on select "Standard auto px rem % em vh vw" at bounding box center [220, 385] width 131 height 18
select select "%"
click at [265, 377] on select "Standard auto px rem % em vh vw" at bounding box center [220, 385] width 131 height 18
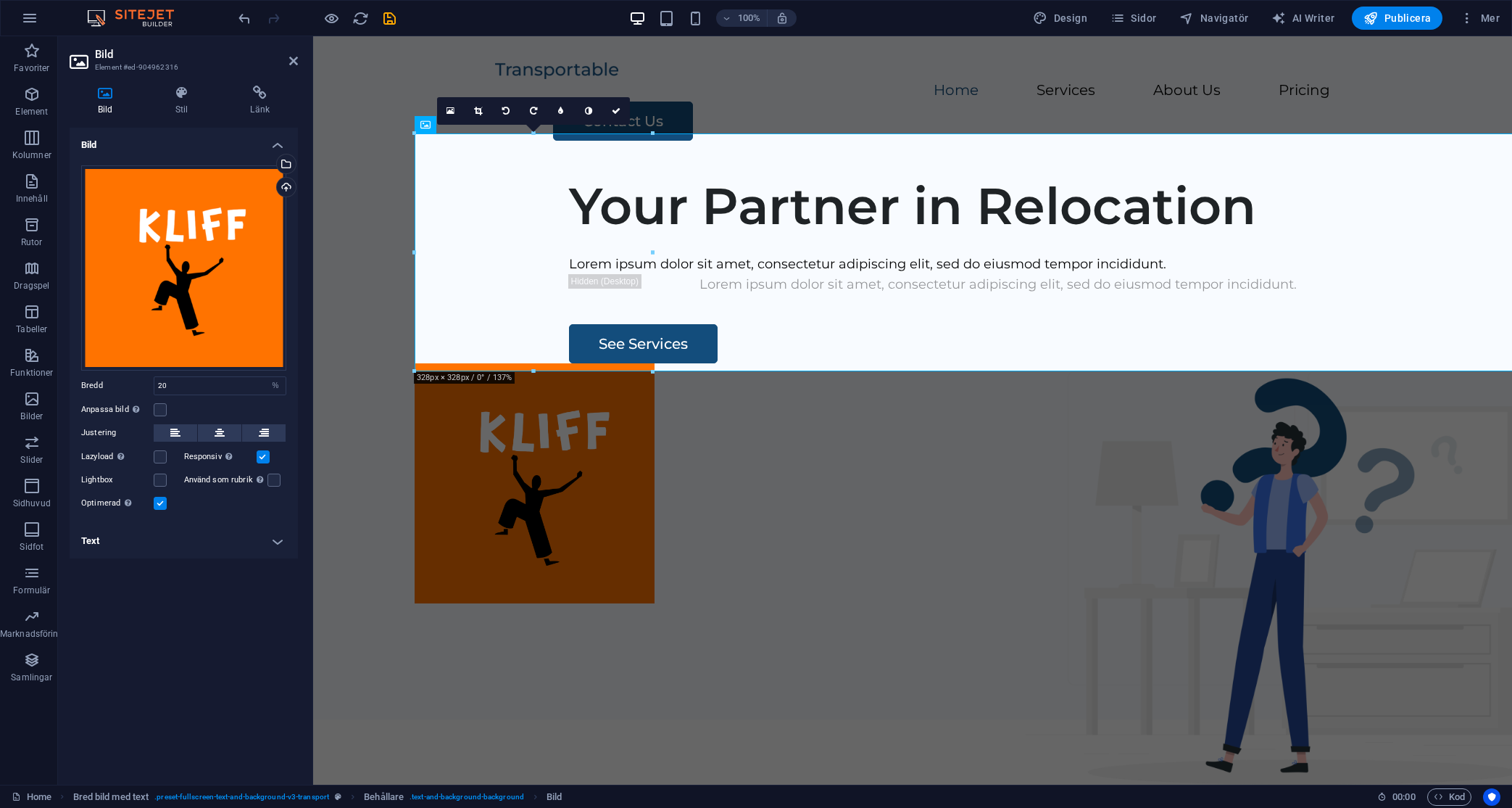
type input "100"
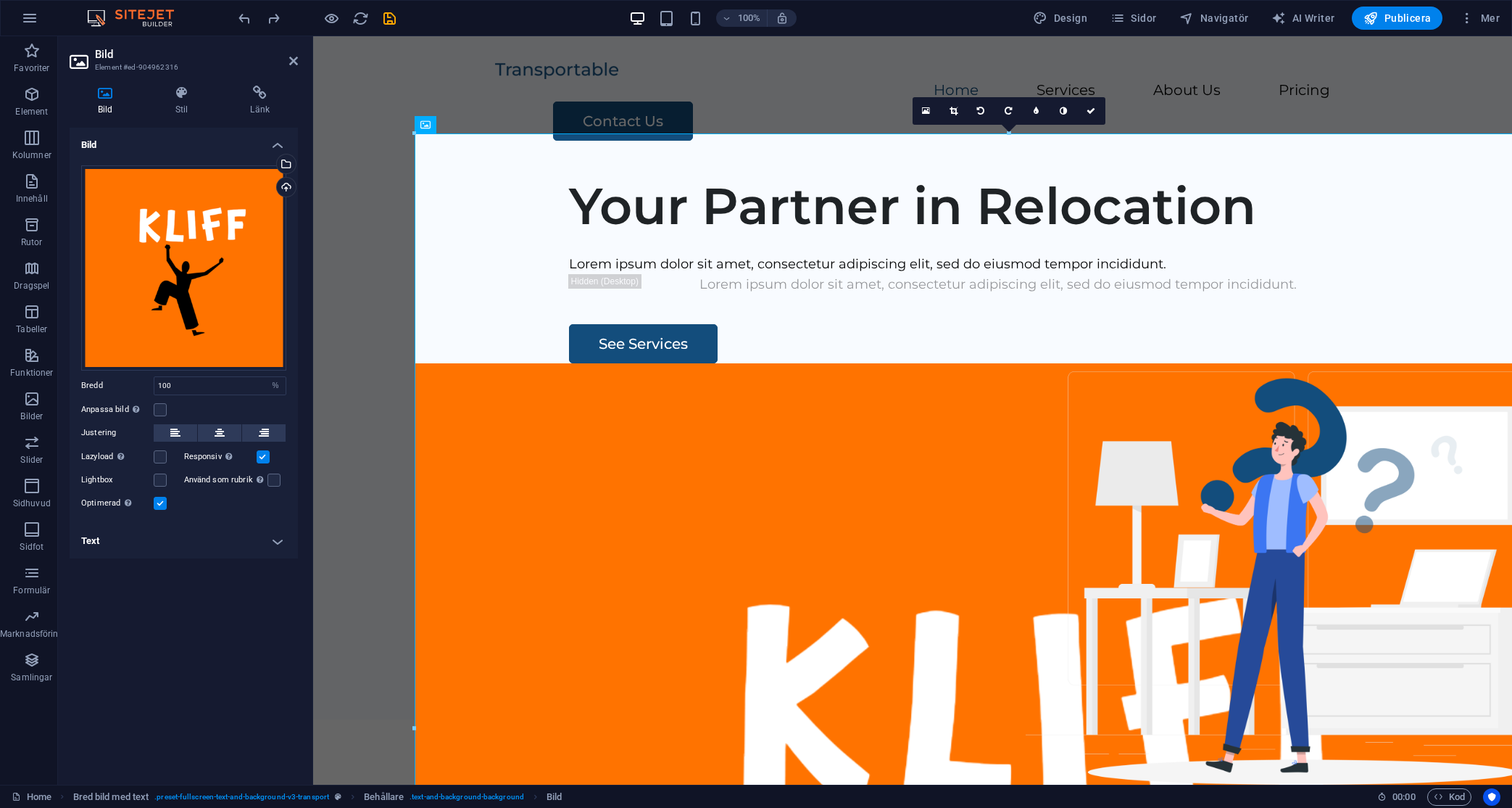
select select "DISABLED_OPTION_VALUE"
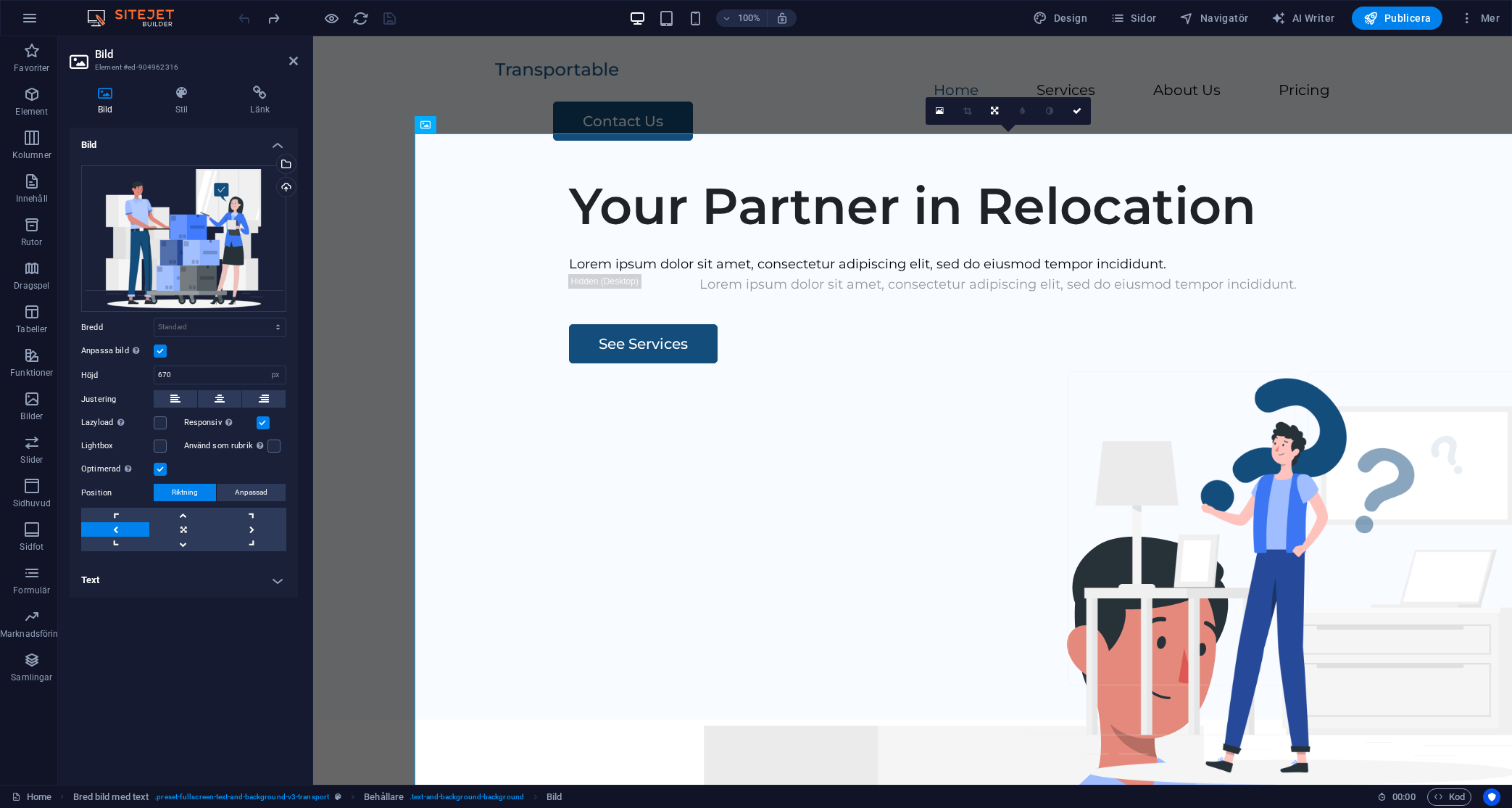
click at [159, 348] on label at bounding box center [160, 351] width 13 height 13
click at [0, 0] on input "Anpassa bild Anpassa bilden automatiskt att passa en bestämd bredd och höjd" at bounding box center [0, 0] width 0 height 0
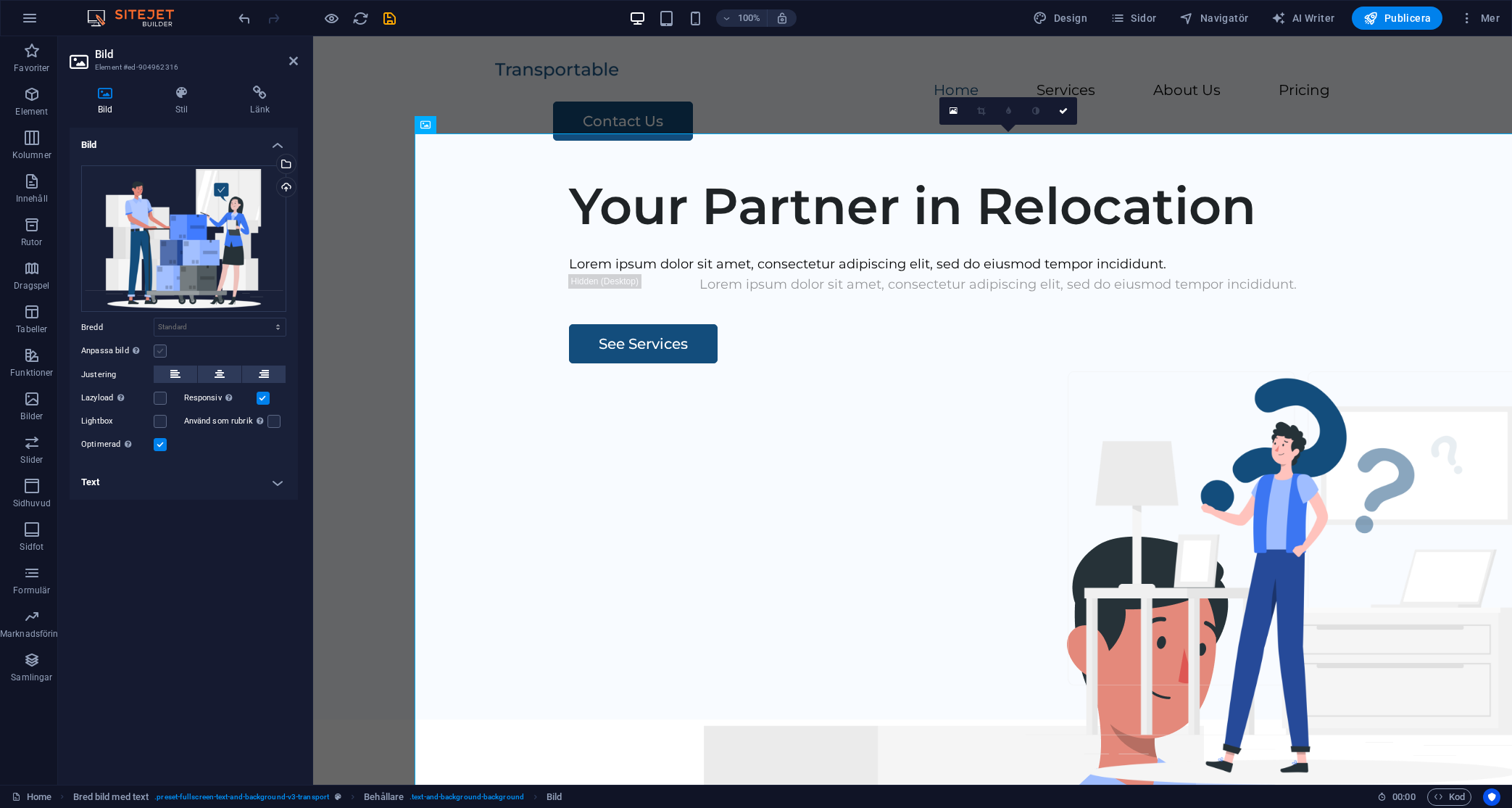
click at [159, 348] on label at bounding box center [160, 351] width 13 height 13
click at [0, 0] on input "Anpassa bild Anpassa bilden automatiskt att passa en bestämd bredd och höjd" at bounding box center [0, 0] width 0 height 0
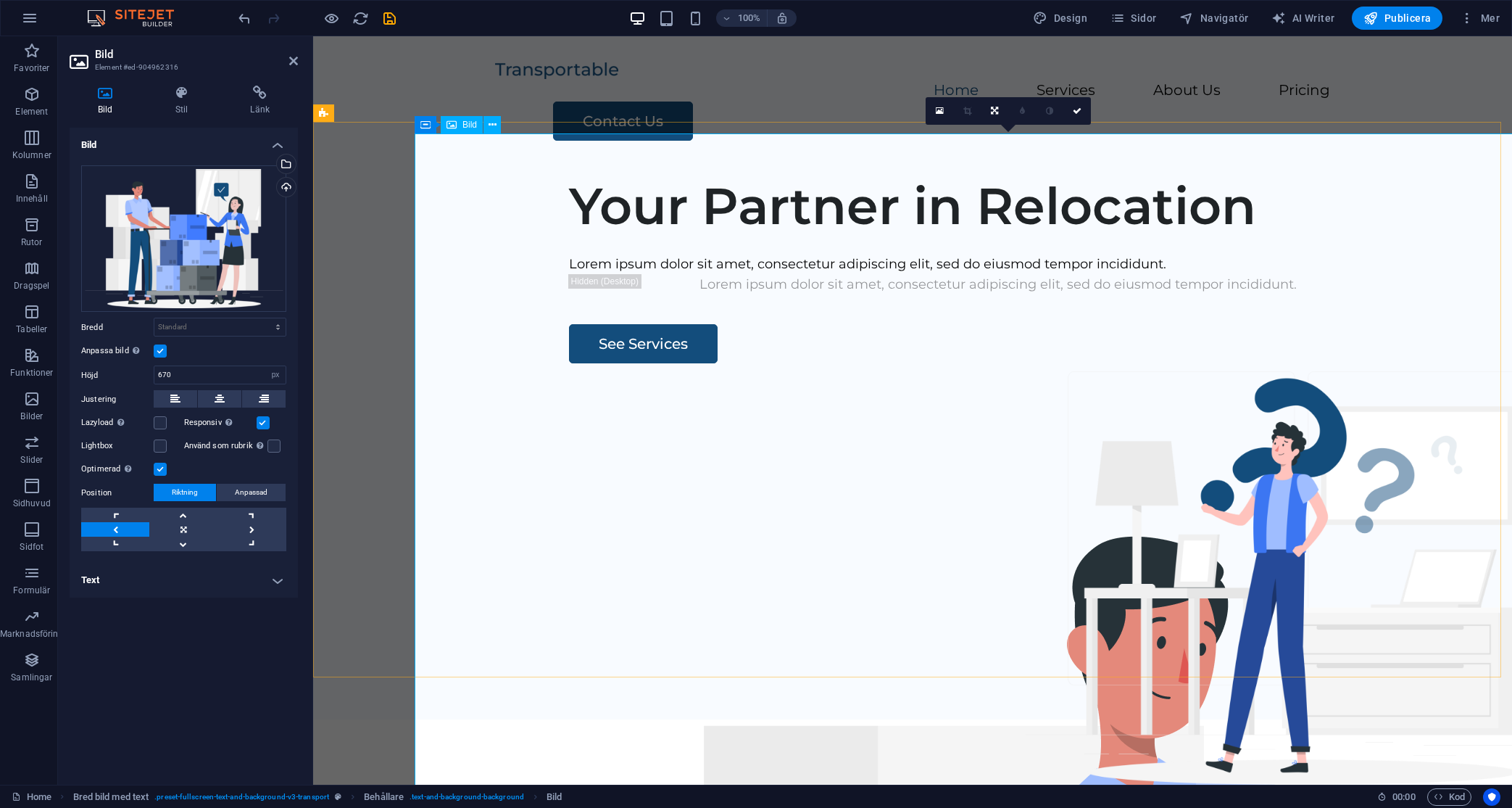
click at [944, 109] on link at bounding box center [939, 111] width 28 height 28
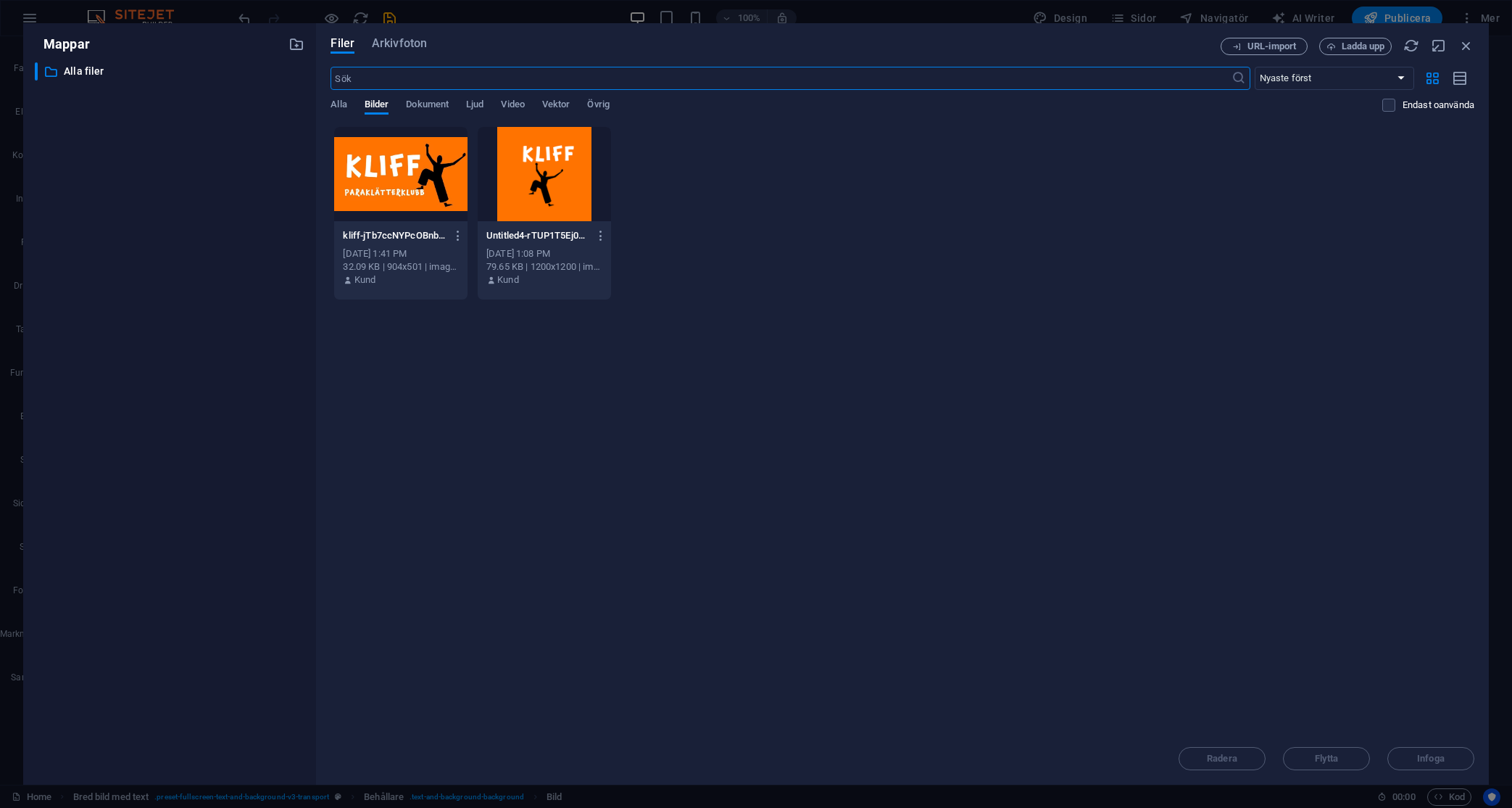
select select "DISABLED_OPTION_VALUE"
click at [523, 149] on div at bounding box center [544, 174] width 134 height 94
click at [1304, 762] on span "Infoga" at bounding box center [1431, 758] width 28 height 8
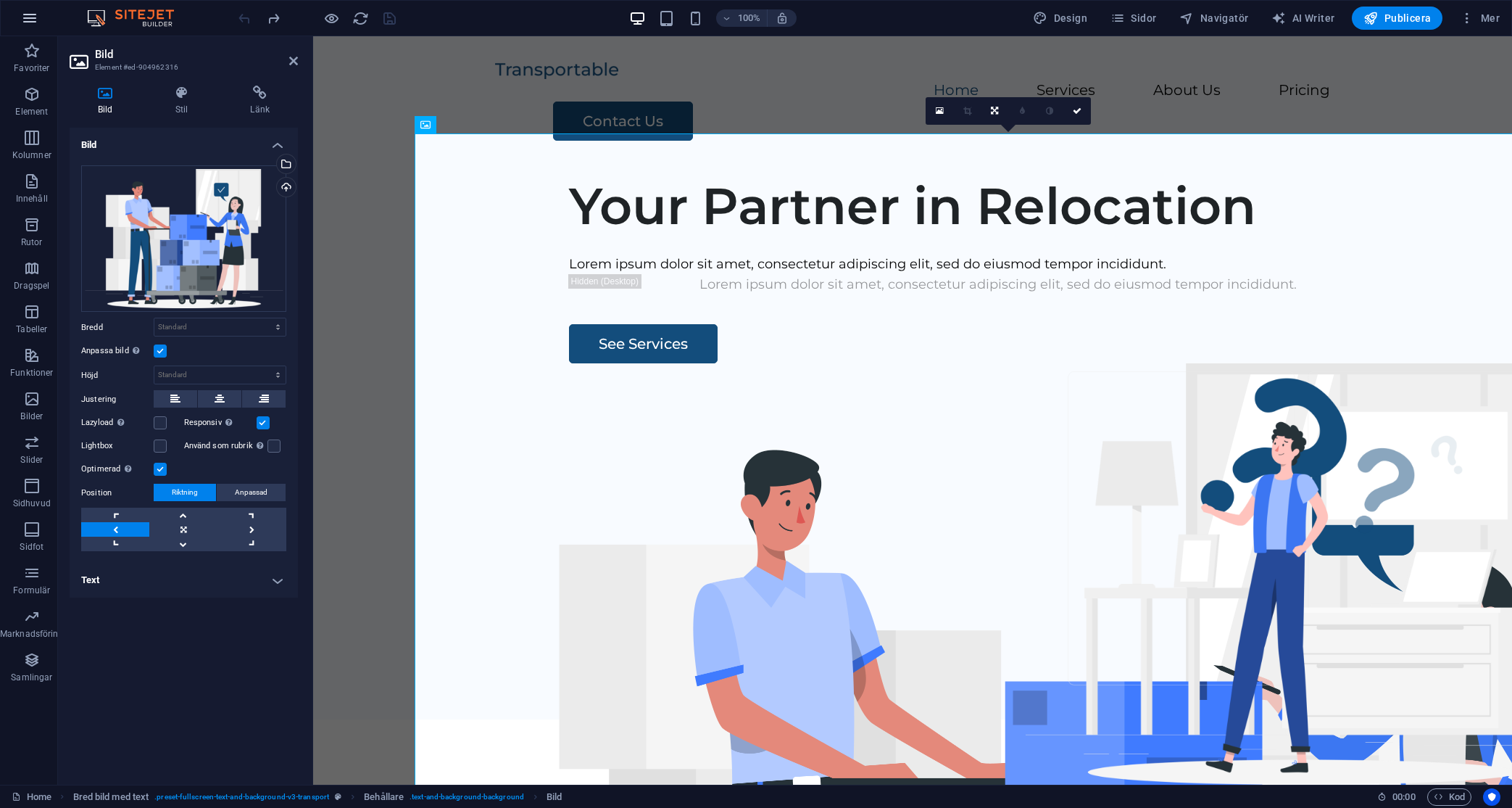
click at [36, 24] on icon "button" at bounding box center [30, 18] width 18 height 18
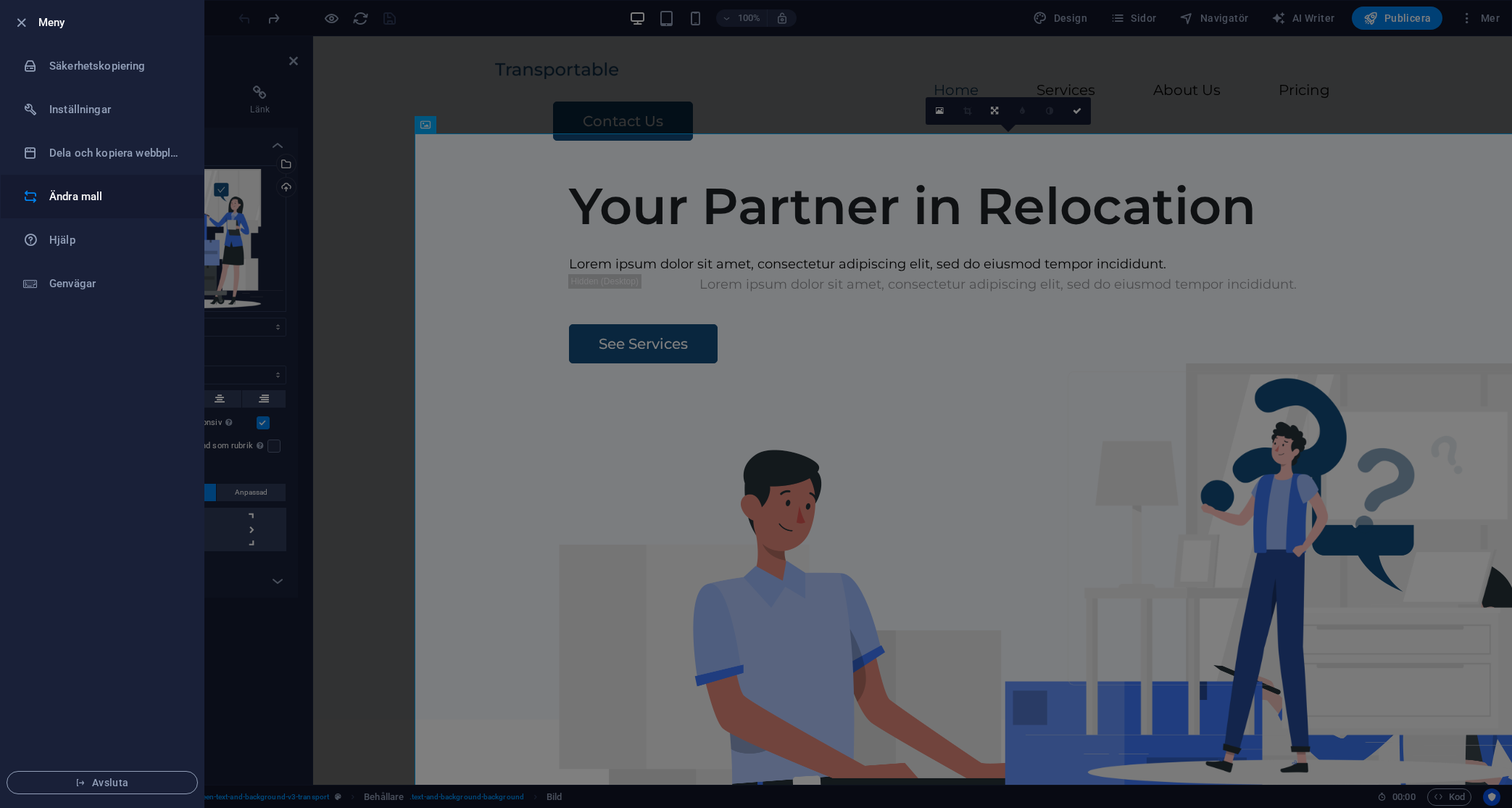
click at [63, 190] on h6 "Ändra mall" at bounding box center [116, 196] width 134 height 18
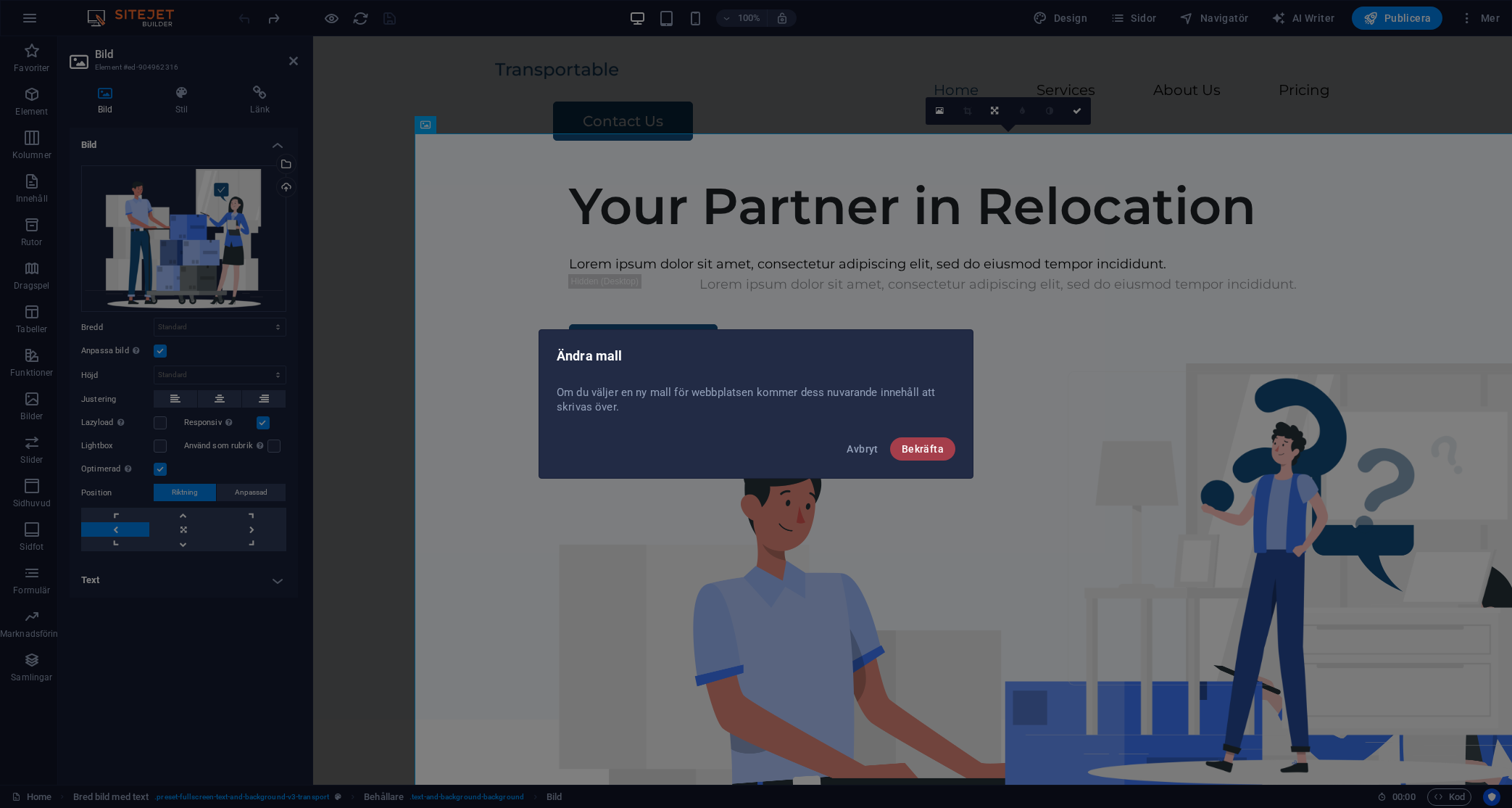
click at [932, 446] on span "Bekräfta" at bounding box center [922, 449] width 42 height 11
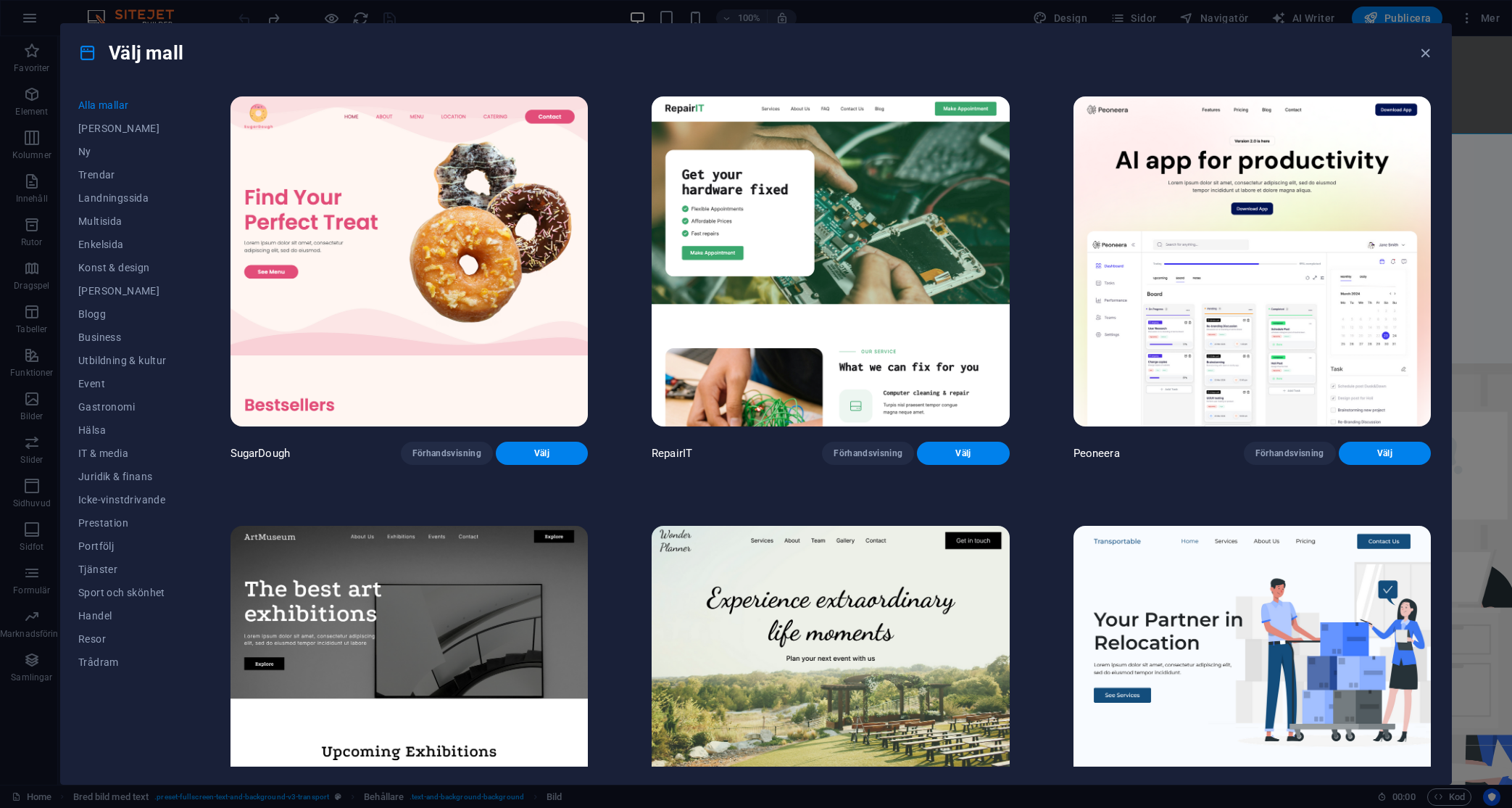
click at [1145, 603] on img at bounding box center [1252, 691] width 358 height 330
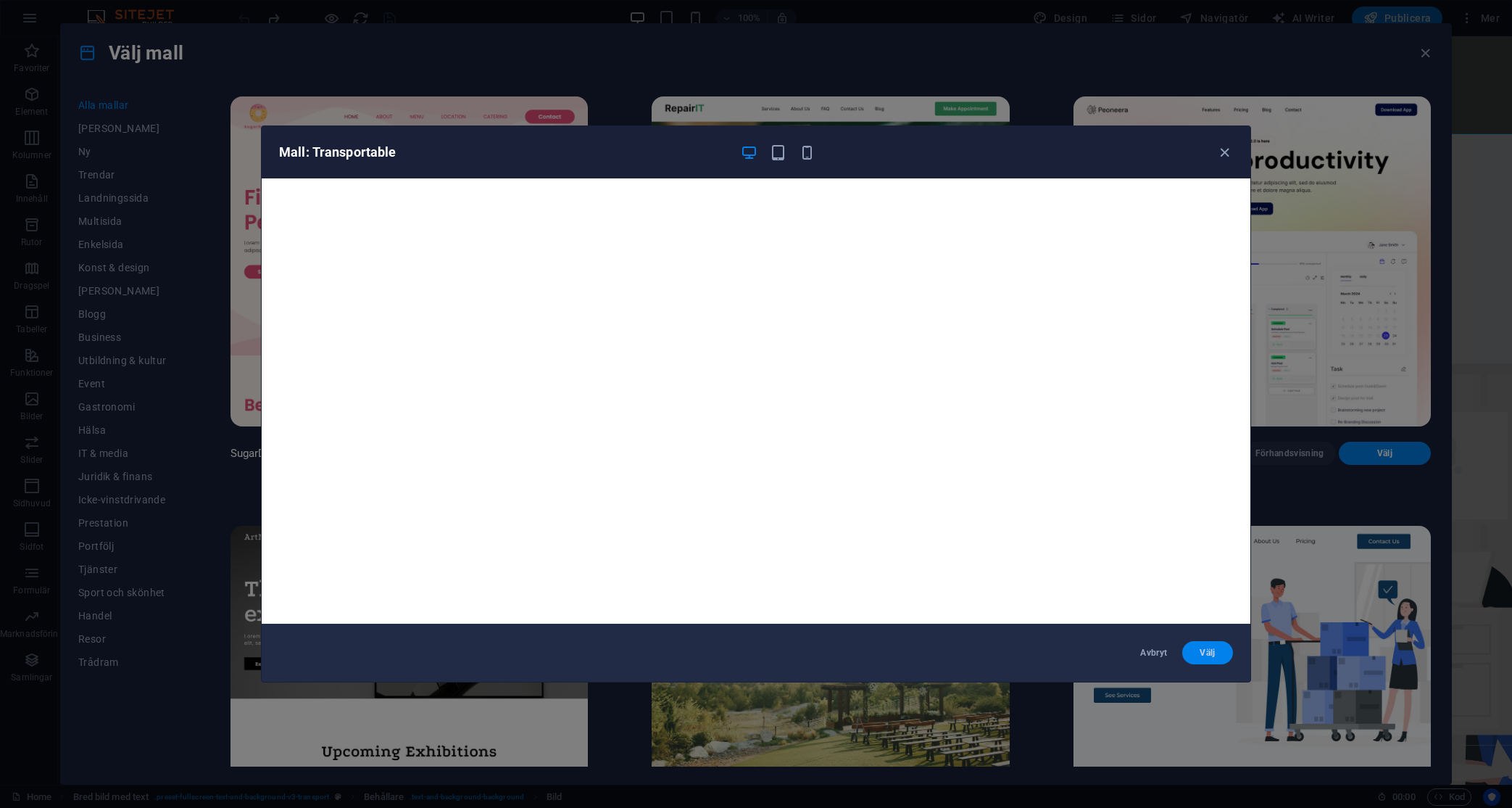
click at [1204, 645] on button "Välj" at bounding box center [1207, 653] width 50 height 23
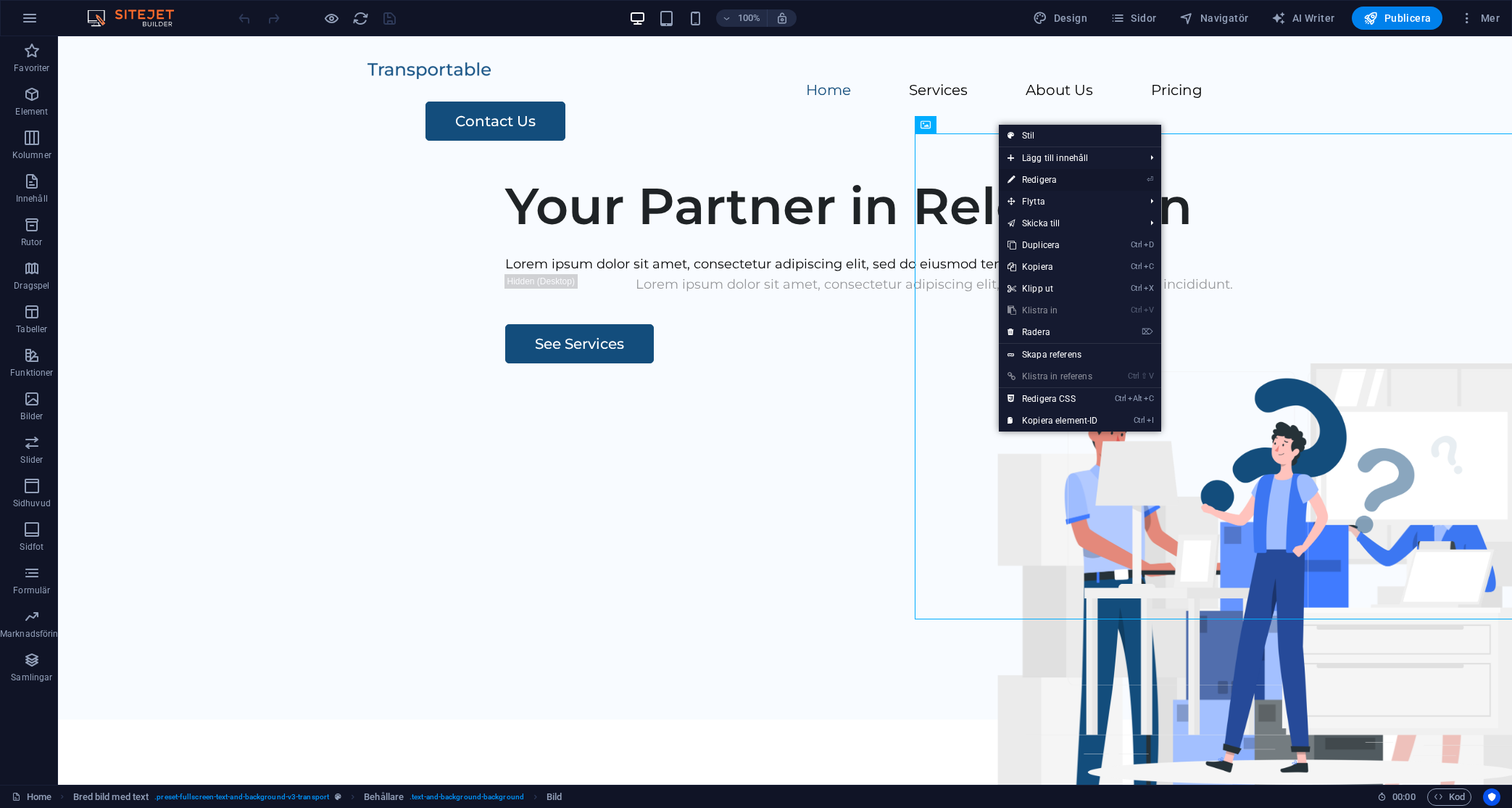
select select "px"
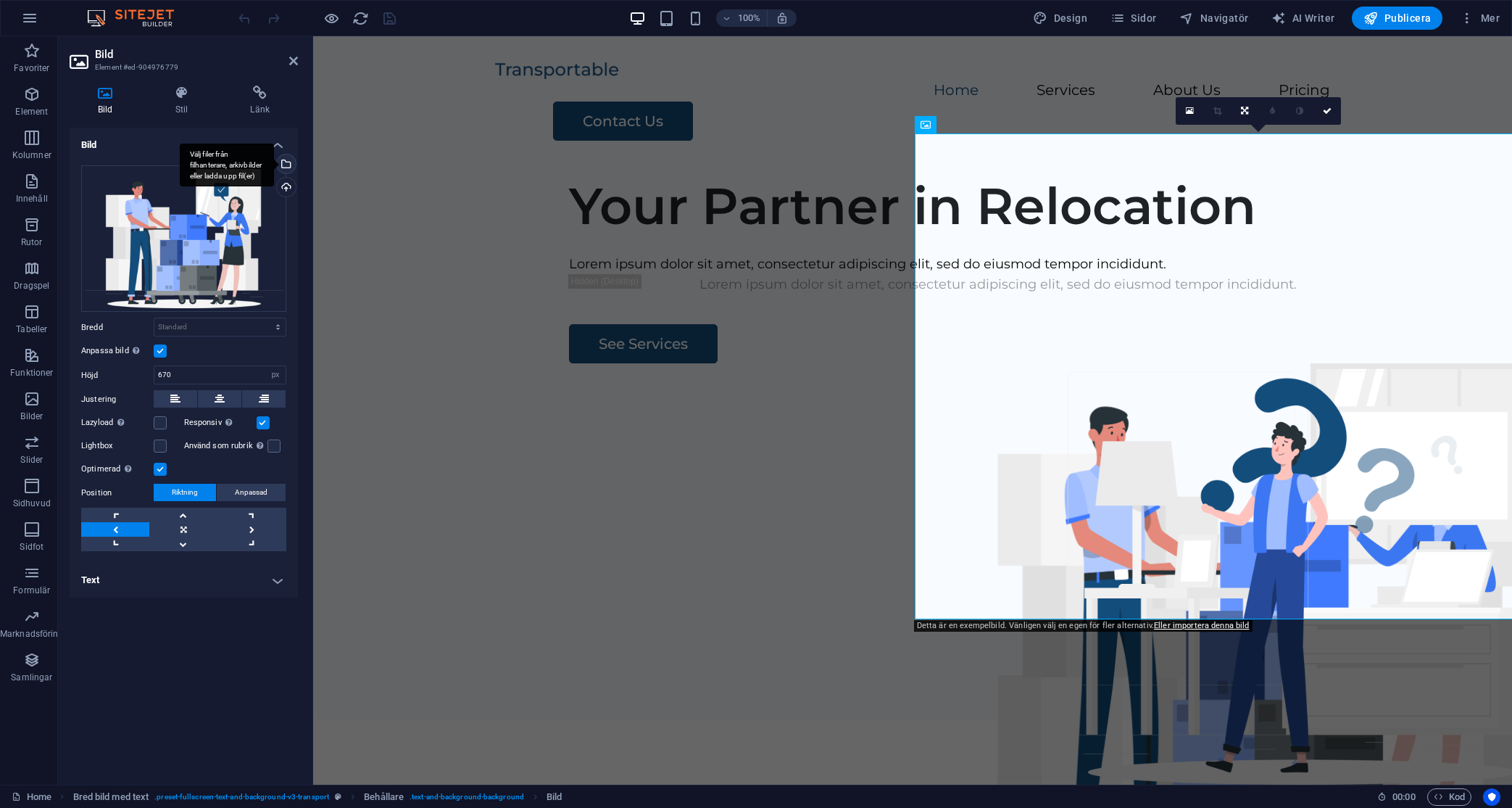
click at [287, 162] on div "Välj filer från filhanterare, arkivbilder eller ladda upp fil(er)" at bounding box center [285, 165] width 21 height 21
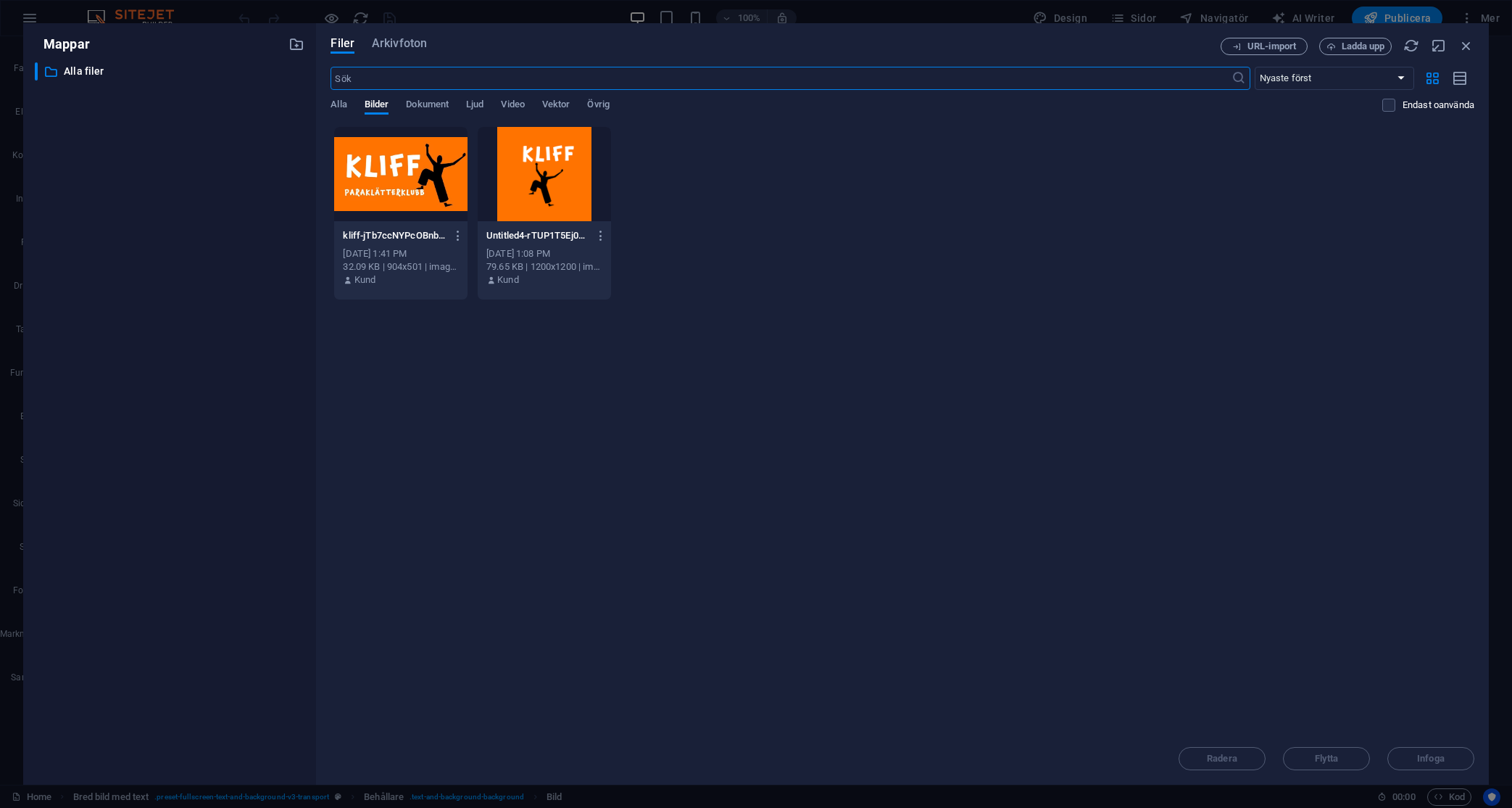
click at [529, 162] on div at bounding box center [544, 174] width 134 height 94
click at [1402, 758] on span "Infoga" at bounding box center [1430, 758] width 76 height 8
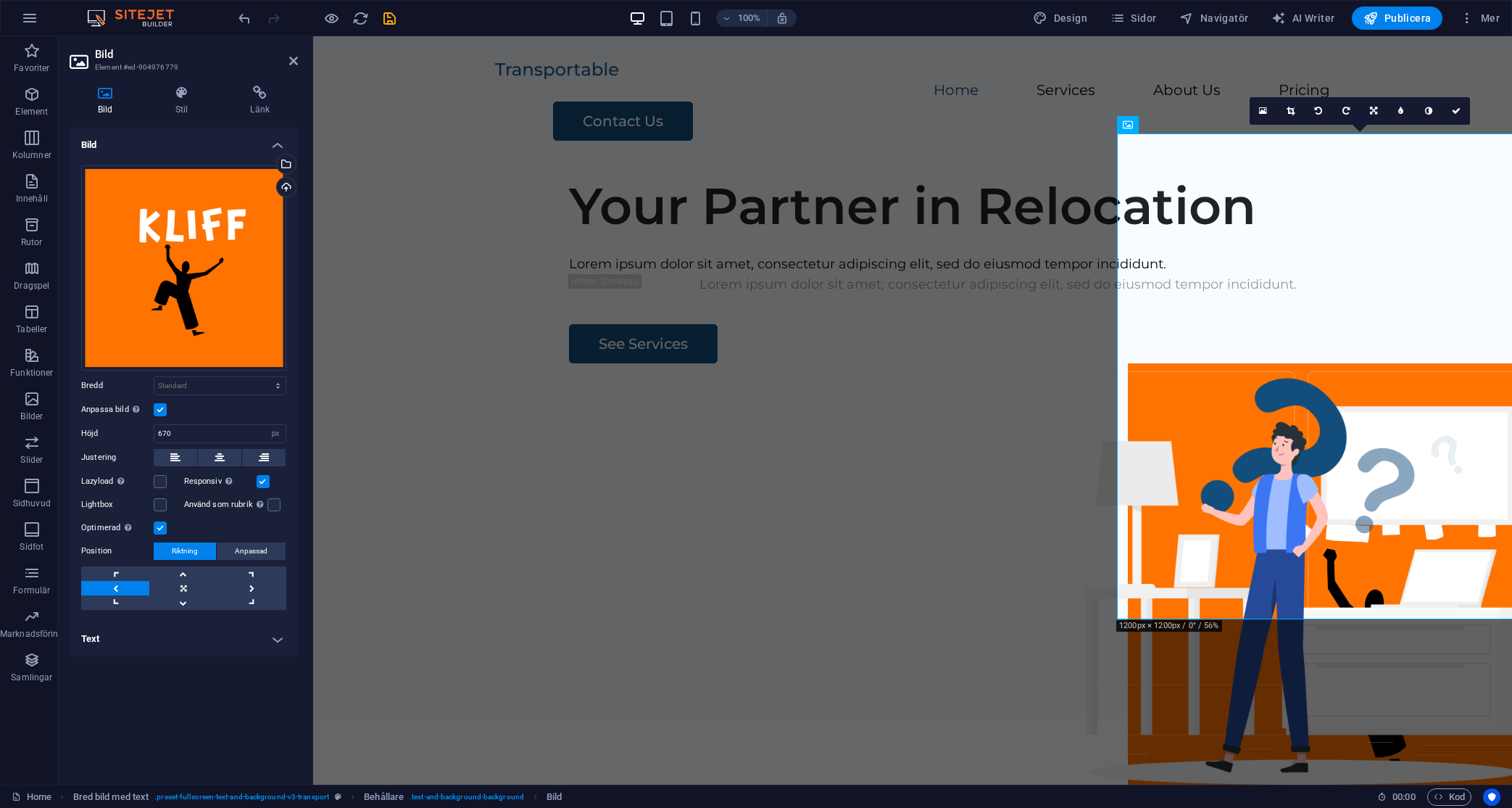
click at [196, 716] on div "Bild Dra filer hit, klicka för att välja filer eller välj filer från Filer elle…" at bounding box center [183, 450] width 228 height 645
click at [180, 99] on h4 "Stil" at bounding box center [185, 101] width 76 height 31
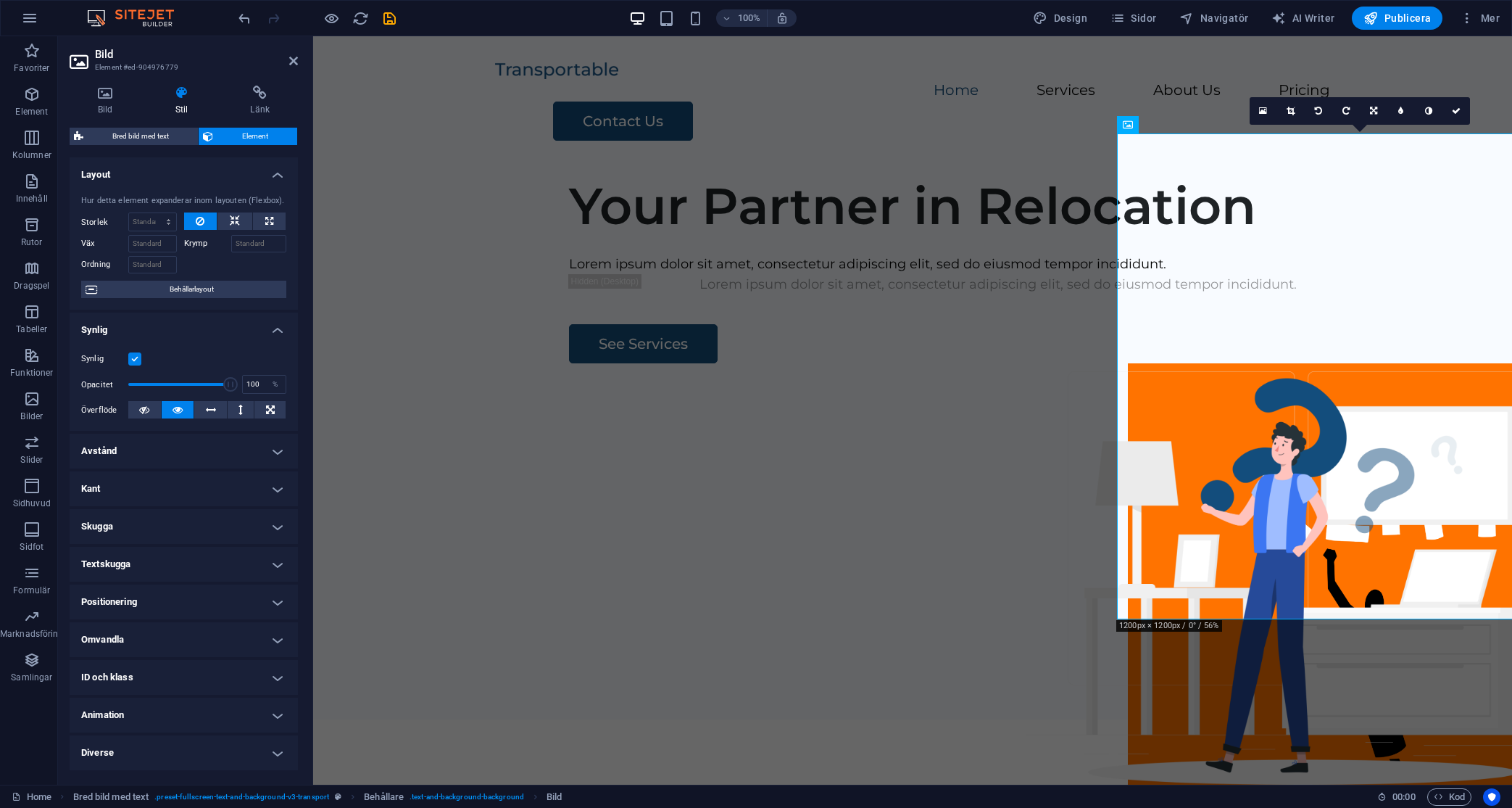
click at [188, 492] on h4 "Kant" at bounding box center [183, 489] width 228 height 35
click at [233, 543] on span "Anpassad" at bounding box center [256, 543] width 51 height 18
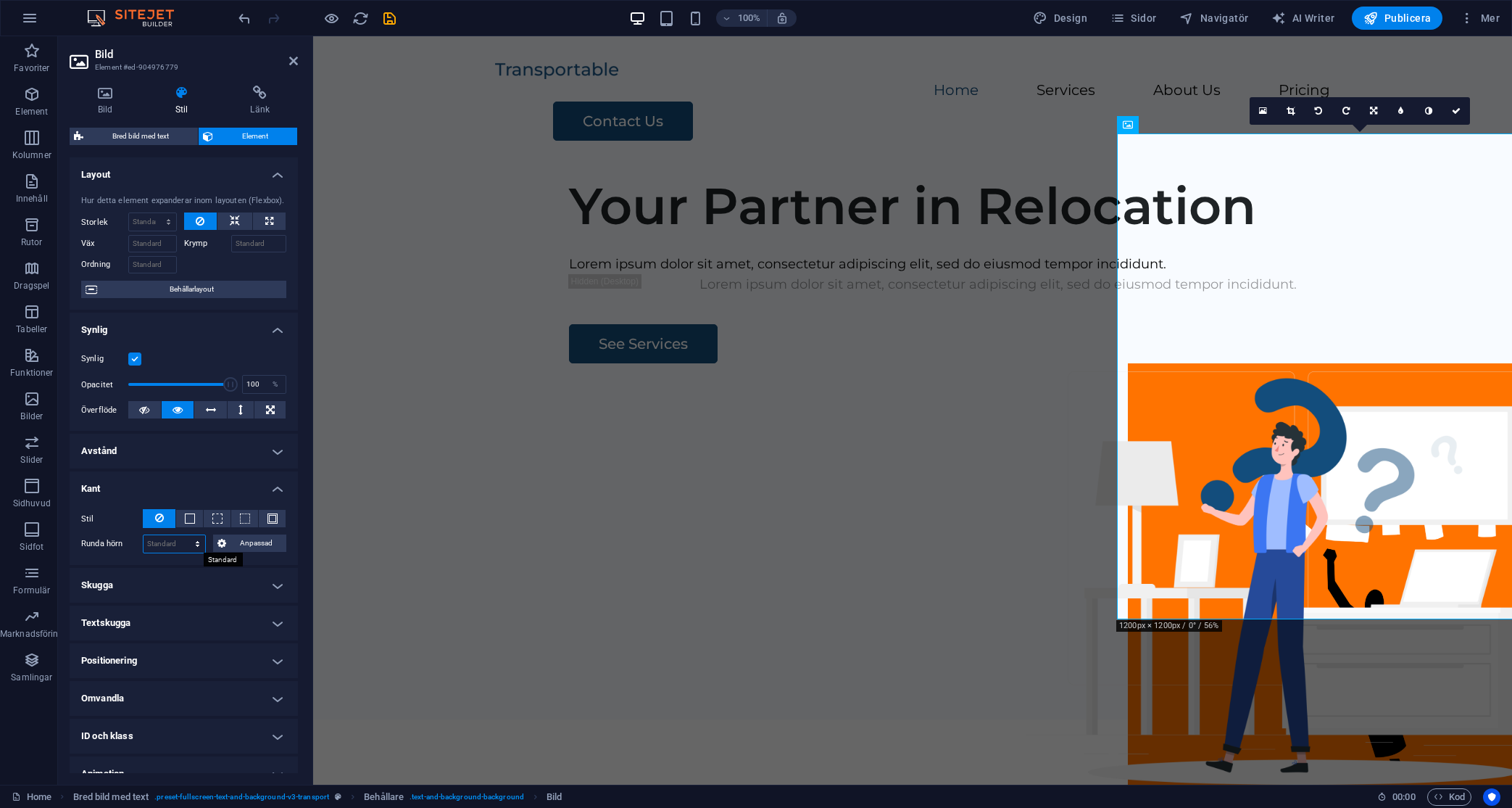
click at [193, 543] on select "Standard px rem % vh vw Anpassad" at bounding box center [174, 544] width 62 height 18
select select "px"
click at [183, 535] on select "Standard px rem % vh vw Anpassad" at bounding box center [174, 544] width 62 height 18
click at [201, 483] on h4 "Kant" at bounding box center [183, 485] width 228 height 26
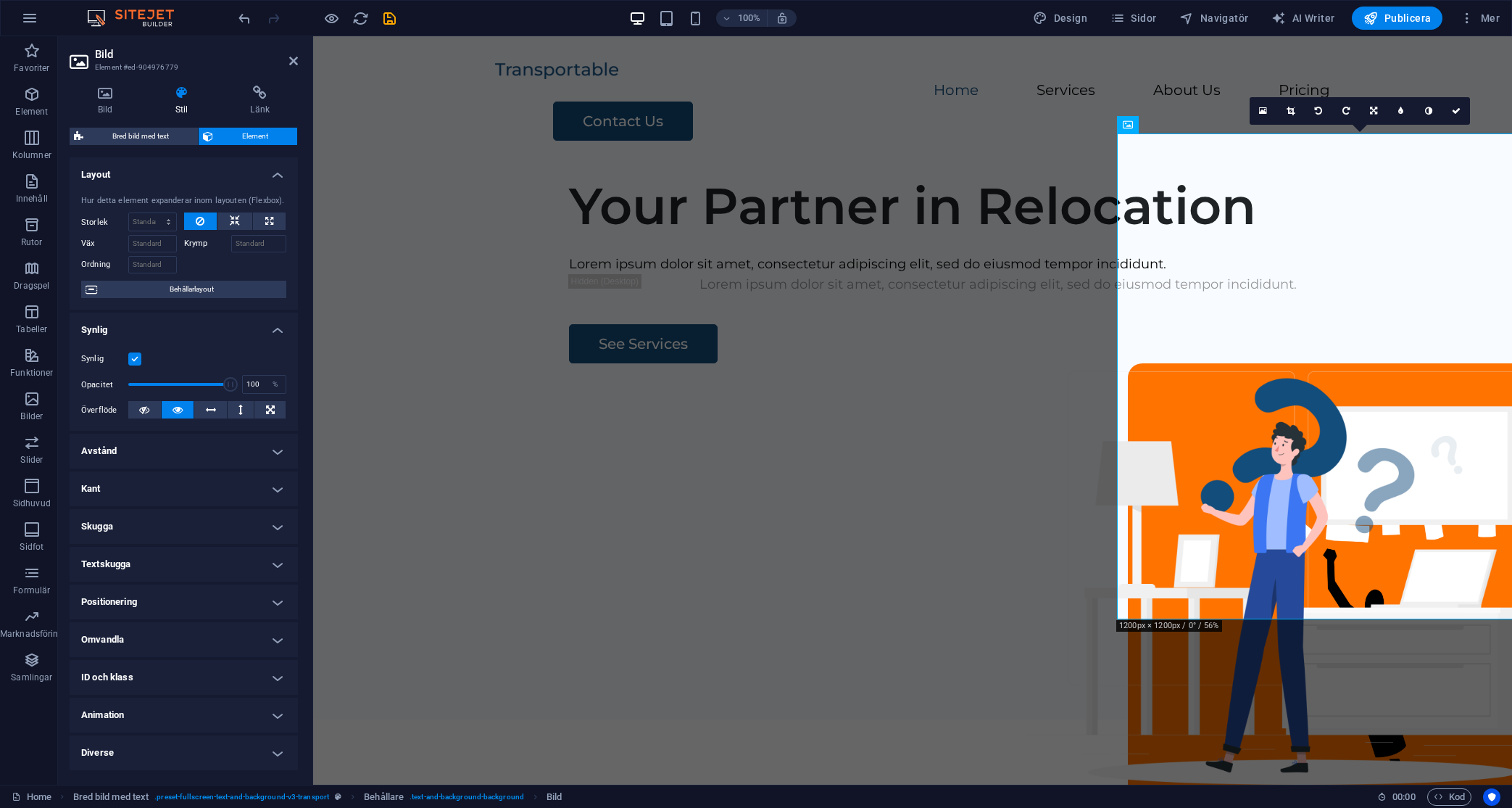
click at [268, 487] on h4 "Kant" at bounding box center [183, 489] width 228 height 35
click at [178, 544] on input "20" at bounding box center [174, 544] width 62 height 18
click at [179, 544] on input "20" at bounding box center [174, 544] width 62 height 18
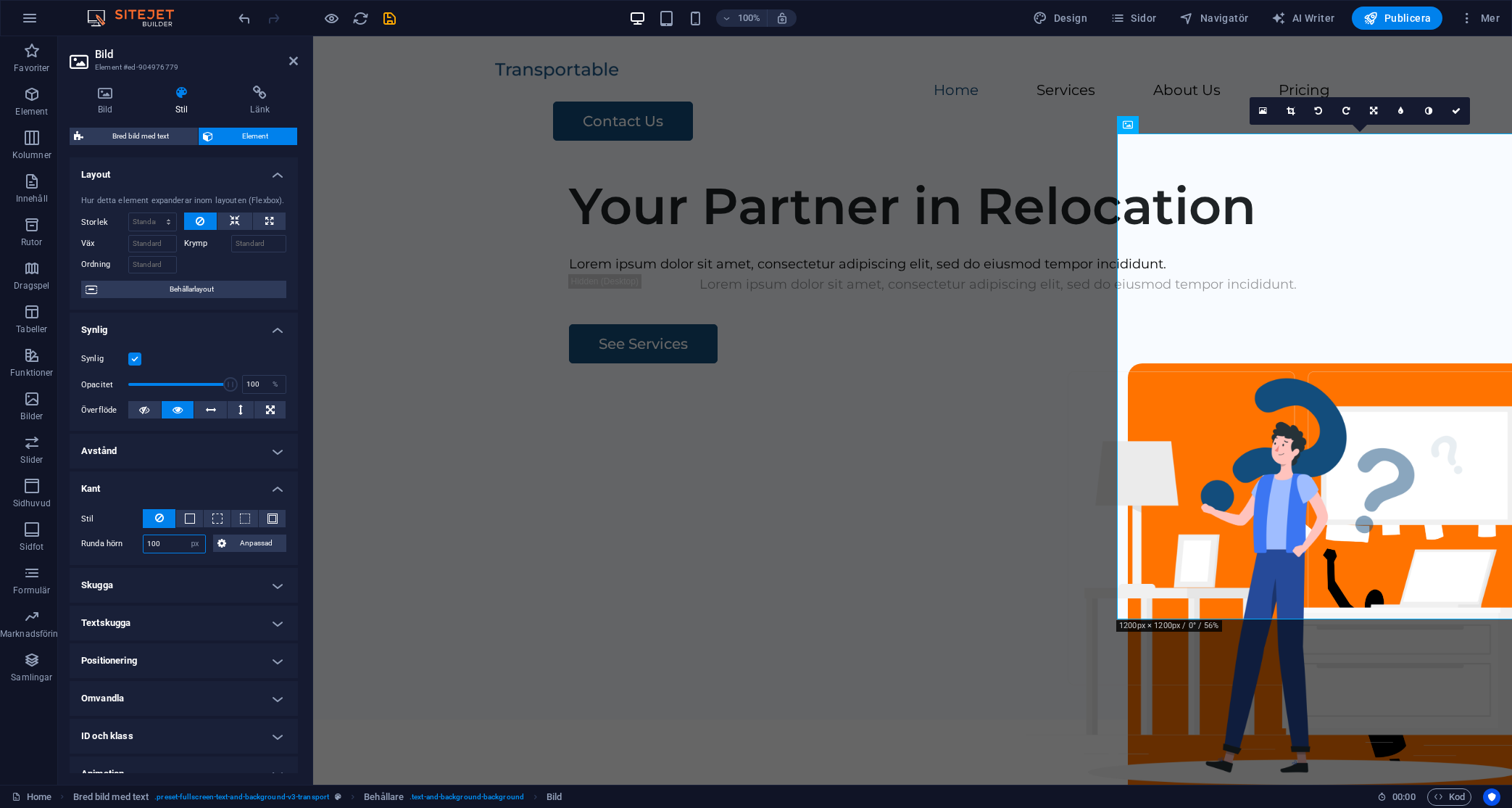
type input "100"
click at [187, 543] on select "Standard px rem % vh vw Anpassad" at bounding box center [195, 544] width 21 height 18
select select "%"
click at [185, 535] on select "Standard px rem % vh vw Anpassad" at bounding box center [195, 544] width 21 height 18
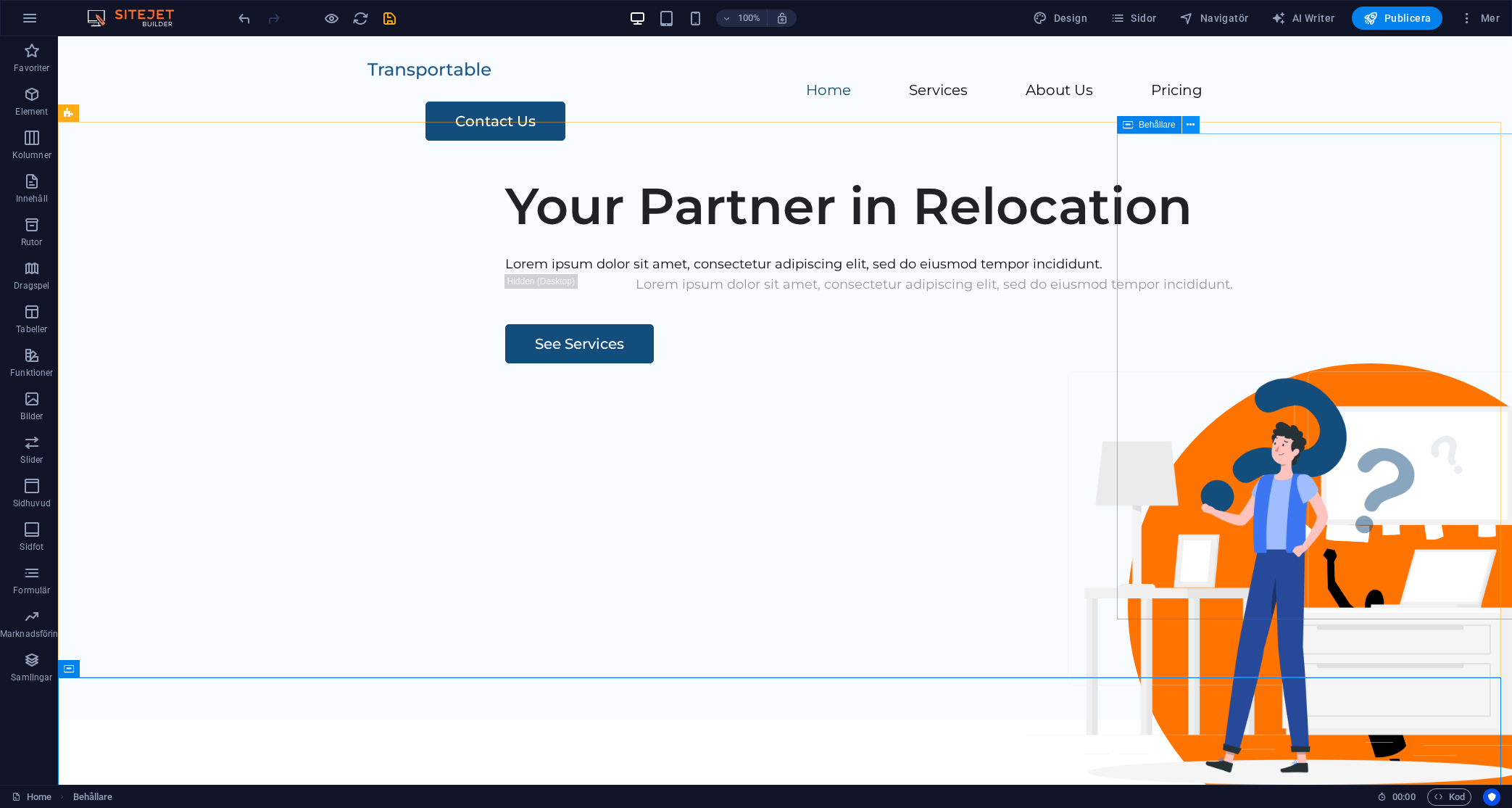
click at [1188, 125] on icon at bounding box center [1190, 125] width 8 height 15
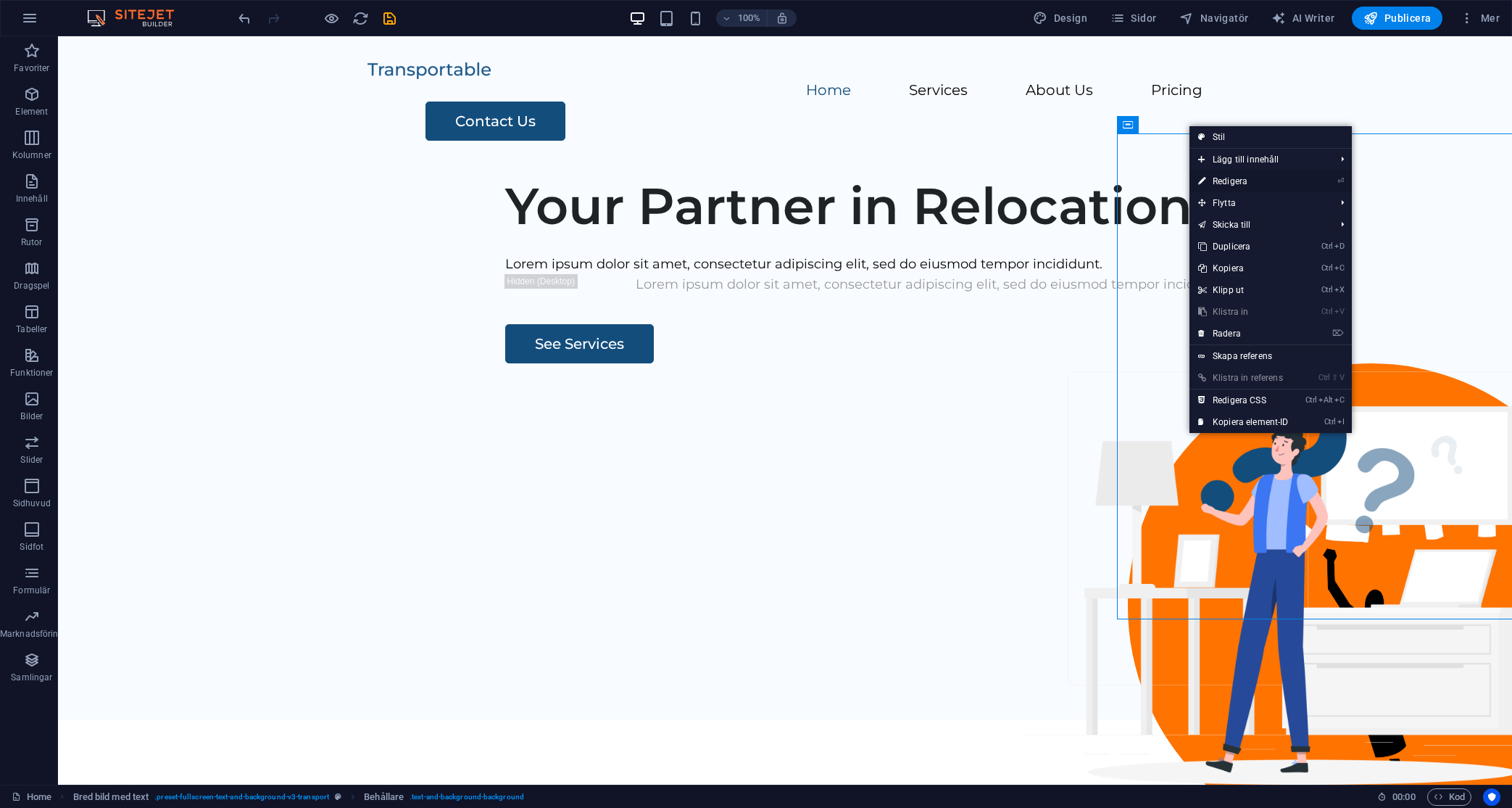
click at [1251, 179] on link "⏎ Redigera" at bounding box center [1243, 181] width 108 height 21
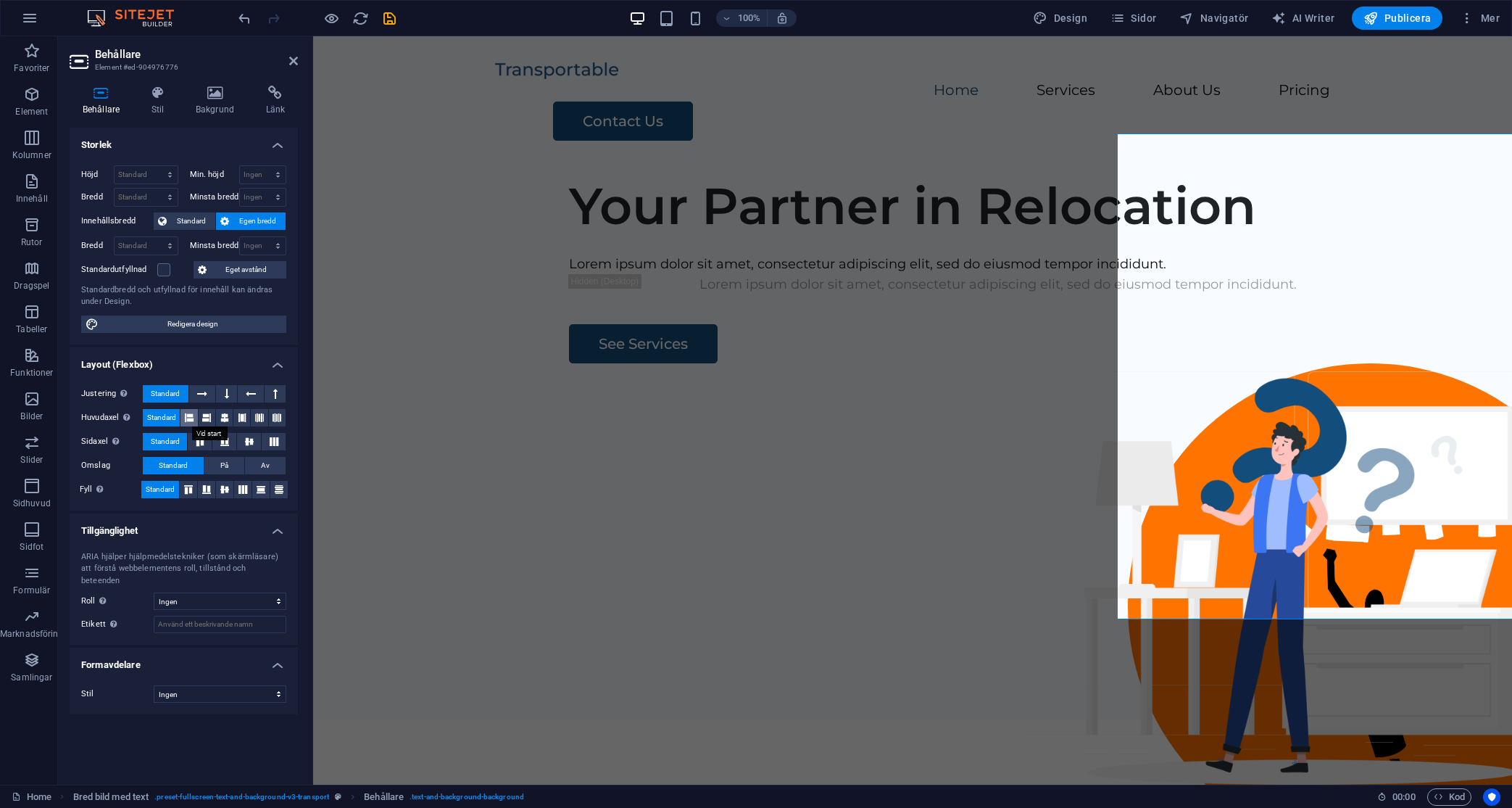
click at [194, 417] on button at bounding box center [189, 417] width 17 height 18
click at [204, 420] on icon at bounding box center [206, 417] width 8 height 18
click at [220, 419] on icon at bounding box center [224, 417] width 8 height 18
click at [241, 419] on icon at bounding box center [241, 417] width 8 height 18
click at [260, 419] on icon at bounding box center [259, 417] width 8 height 18
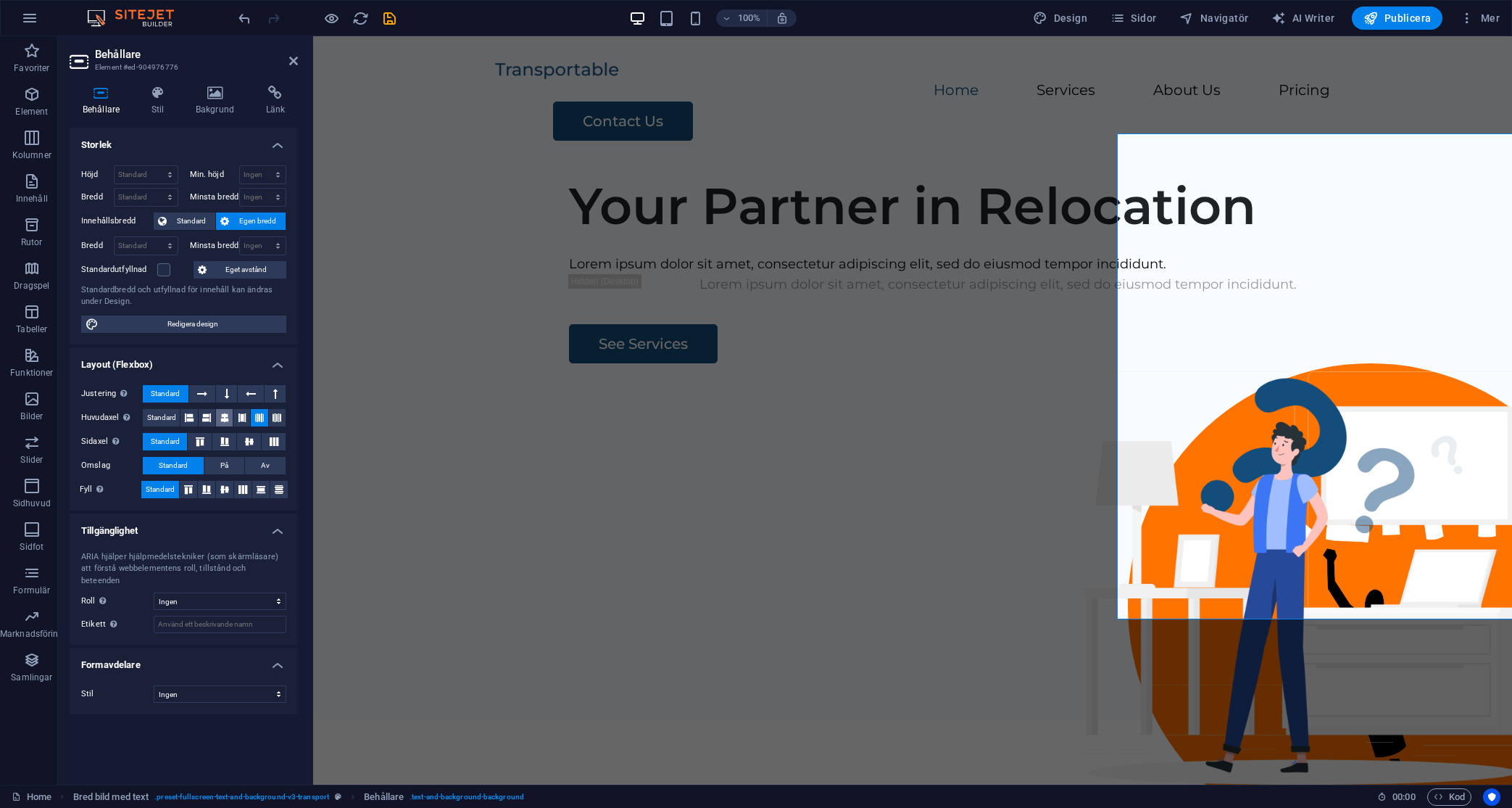
click at [228, 417] on icon at bounding box center [224, 417] width 8 height 18
click at [227, 441] on icon at bounding box center [225, 441] width 18 height 8
click at [197, 440] on icon at bounding box center [199, 441] width 18 height 8
click at [215, 445] on button at bounding box center [224, 441] width 24 height 18
click at [188, 488] on icon at bounding box center [188, 489] width 18 height 8
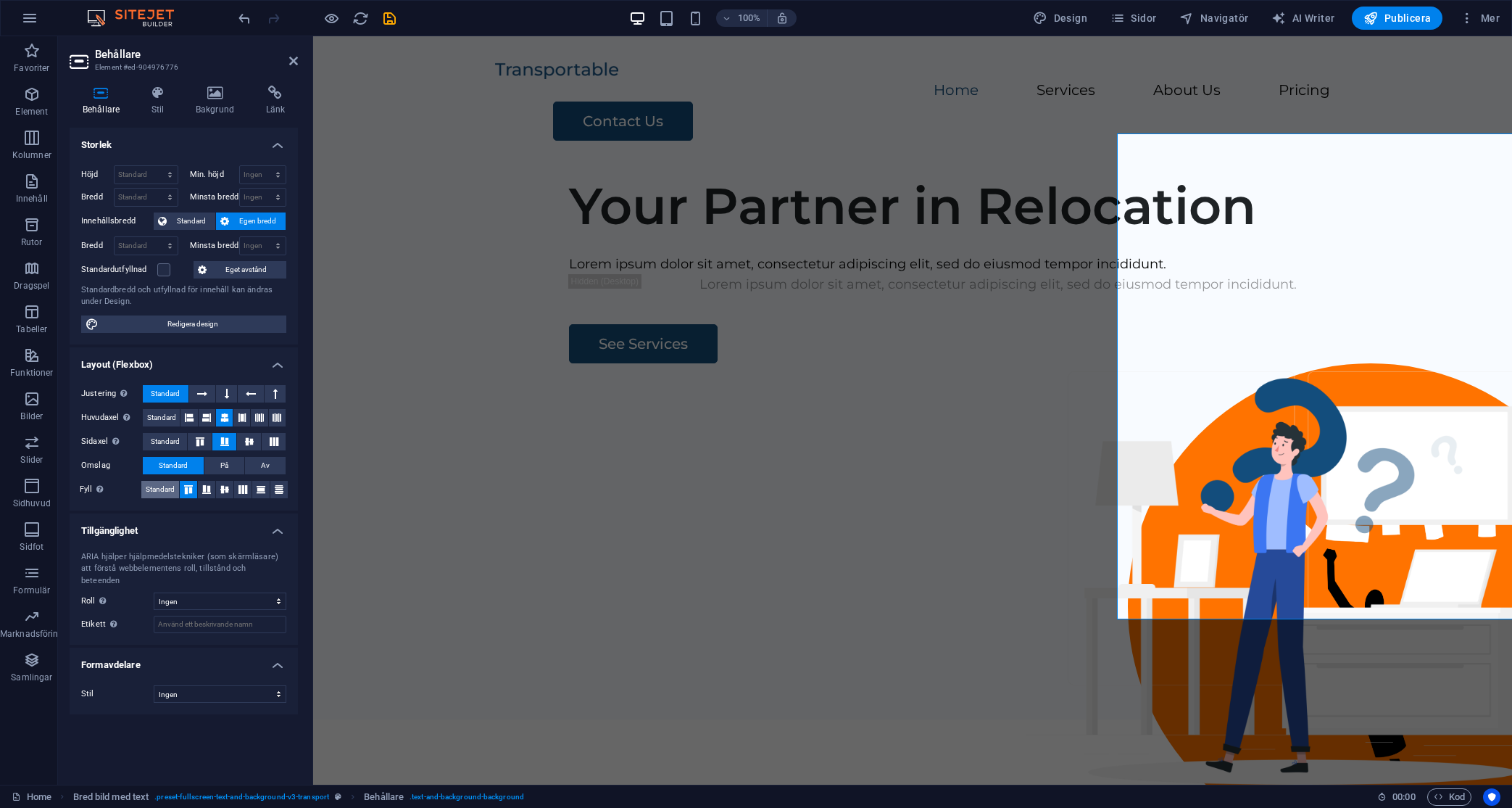
click at [164, 488] on span "Standard" at bounding box center [160, 489] width 29 height 18
click at [250, 393] on icon at bounding box center [251, 394] width 10 height 18
click at [190, 395] on button at bounding box center [202, 394] width 27 height 18
click at [203, 395] on icon at bounding box center [202, 394] width 10 height 18
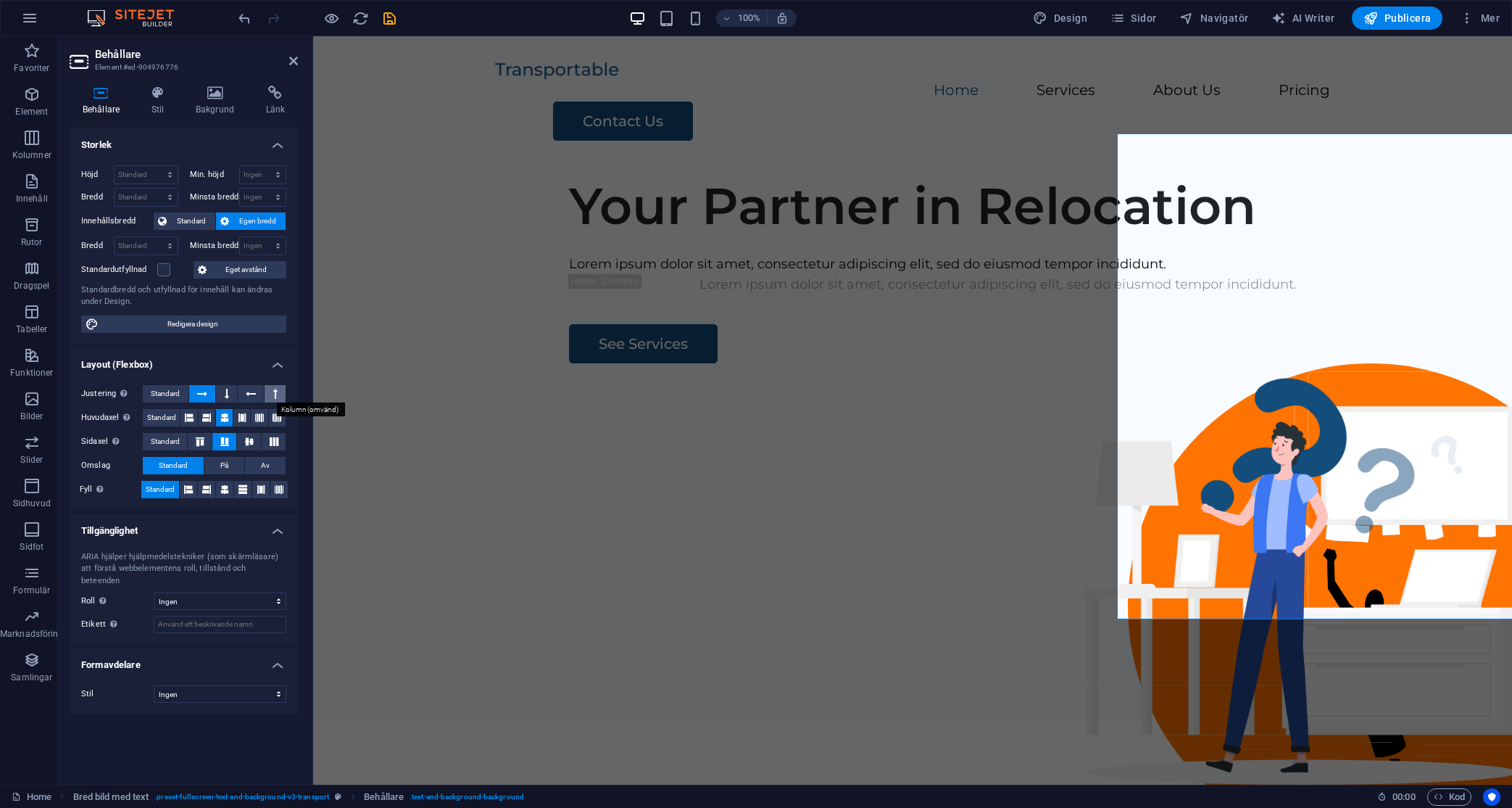
click at [283, 394] on button at bounding box center [275, 394] width 21 height 18
click at [205, 396] on icon at bounding box center [202, 394] width 10 height 18
click at [189, 224] on span "Standard" at bounding box center [191, 221] width 40 height 18
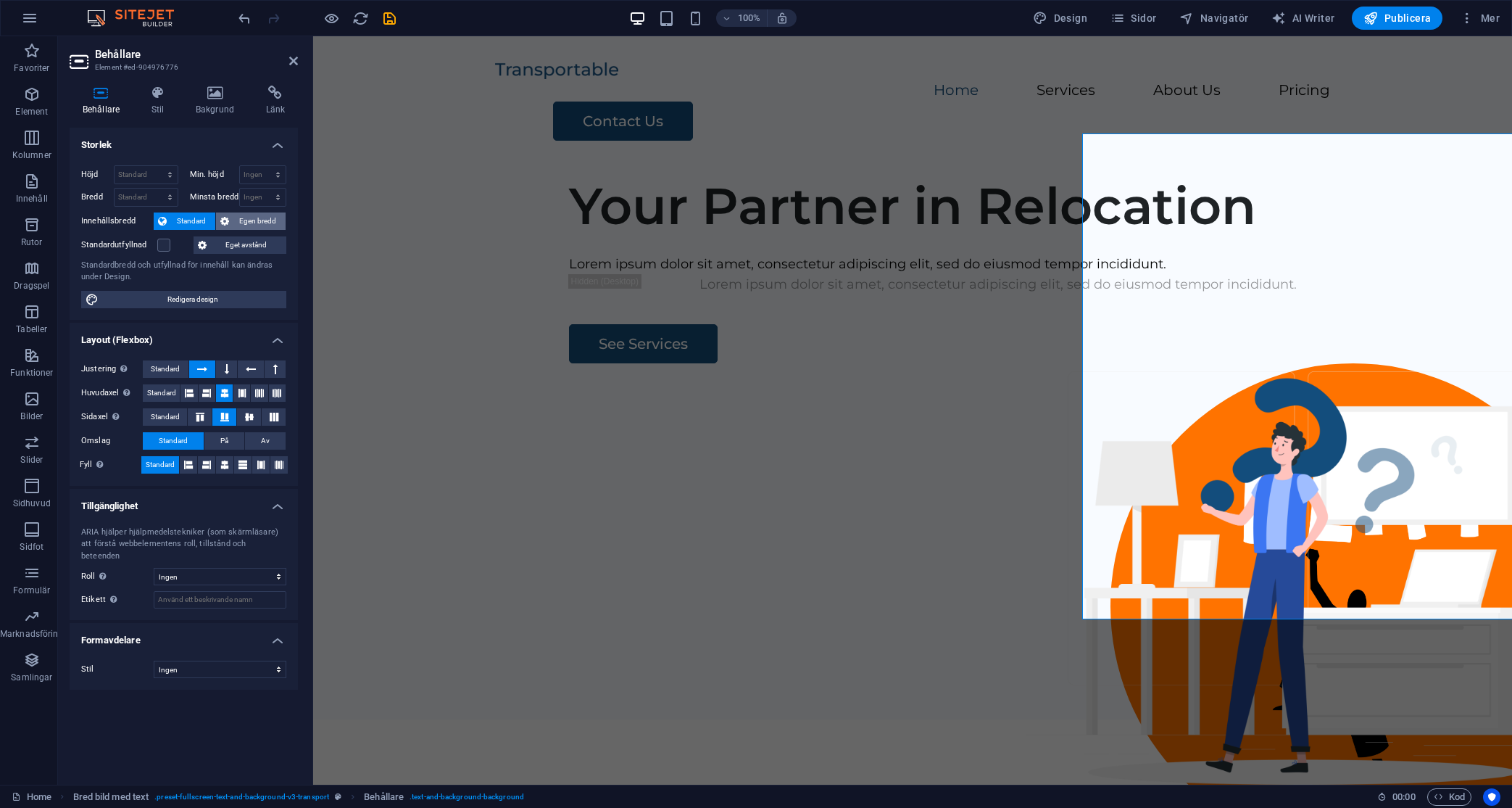
click at [253, 219] on span "Egen bredd" at bounding box center [257, 221] width 48 height 18
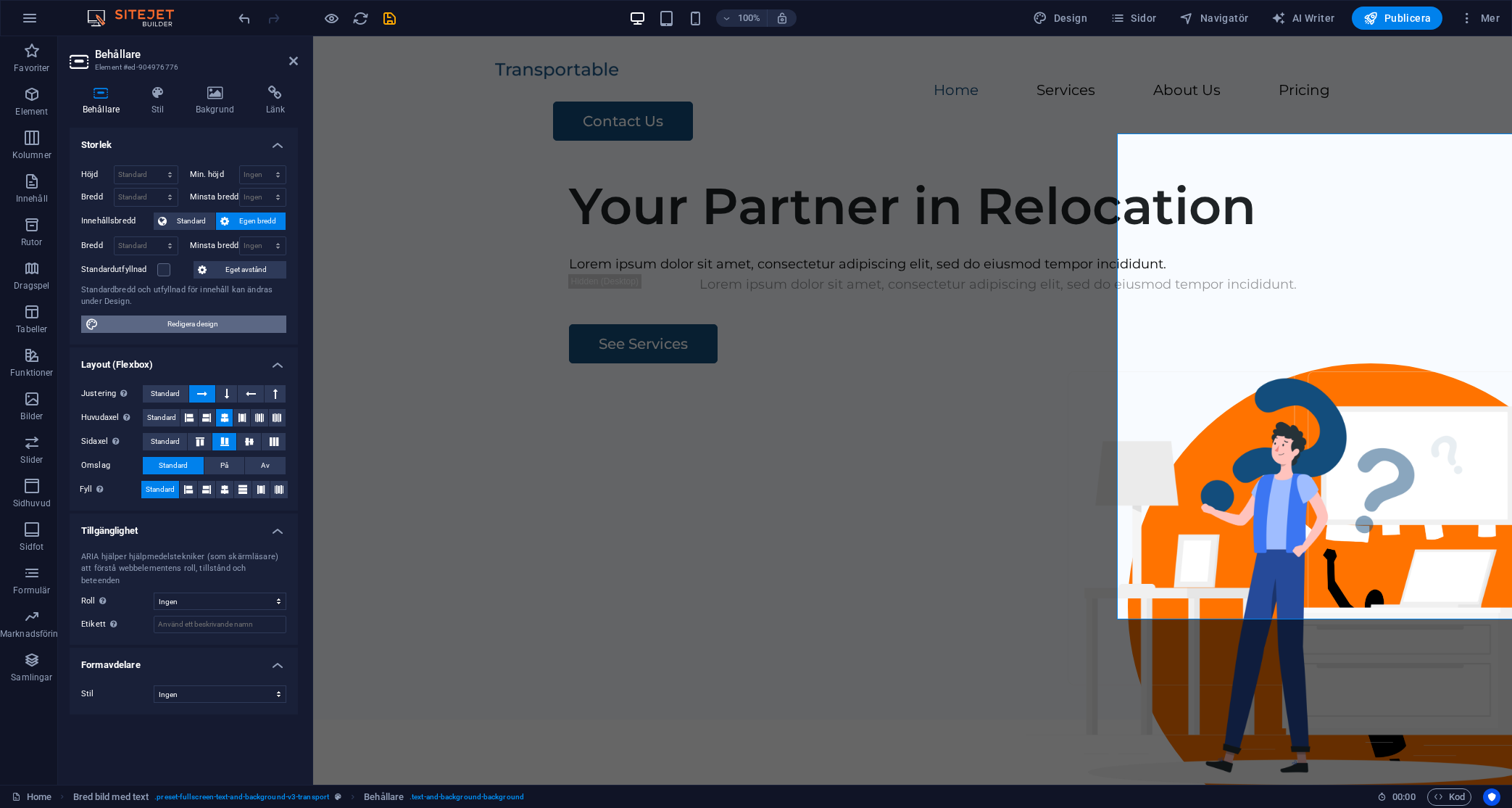
click at [217, 321] on span "Redigera design" at bounding box center [193, 324] width 179 height 18
select select "rem"
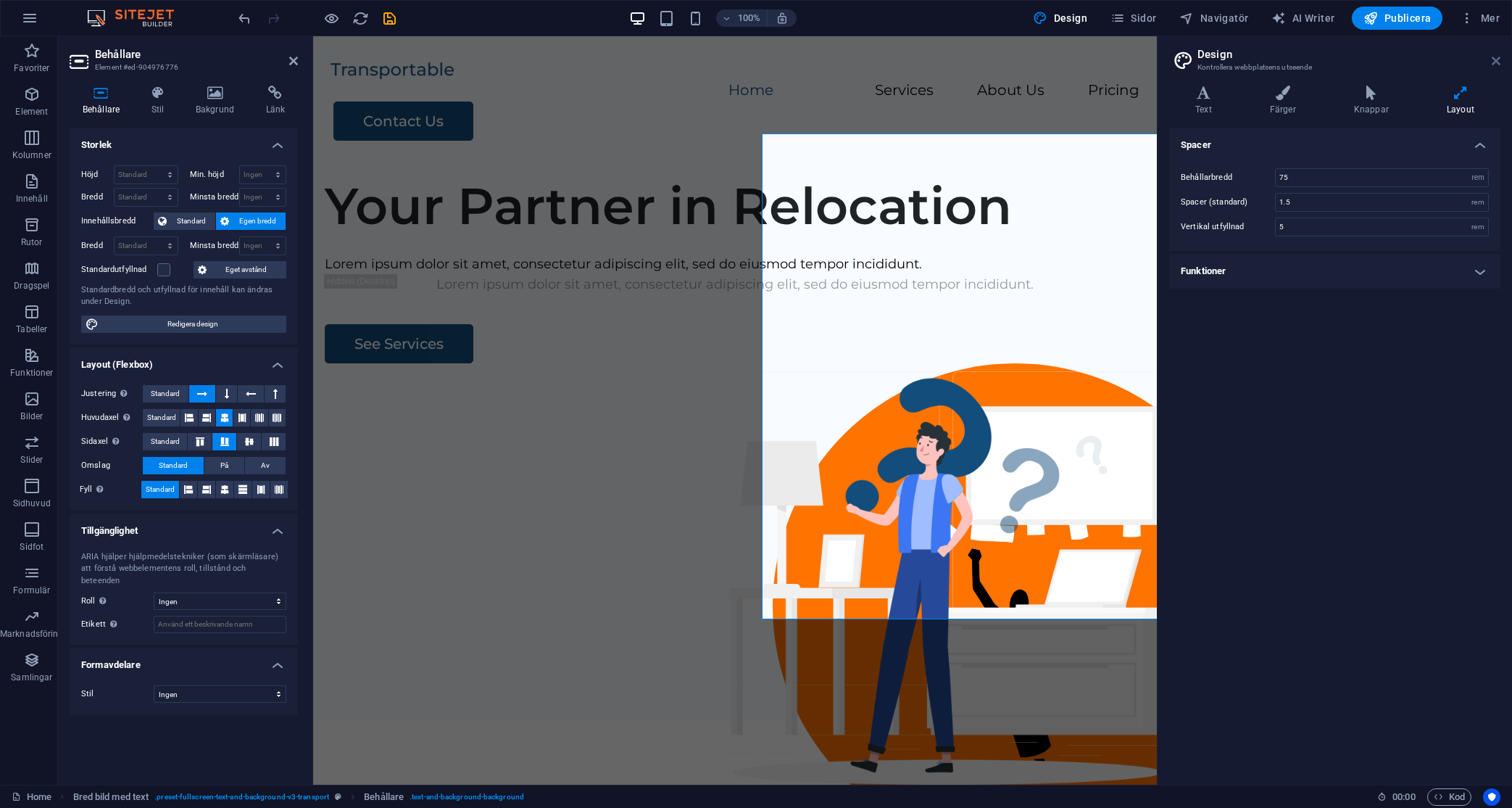
click at [1499, 63] on icon at bounding box center [1495, 60] width 8 height 11
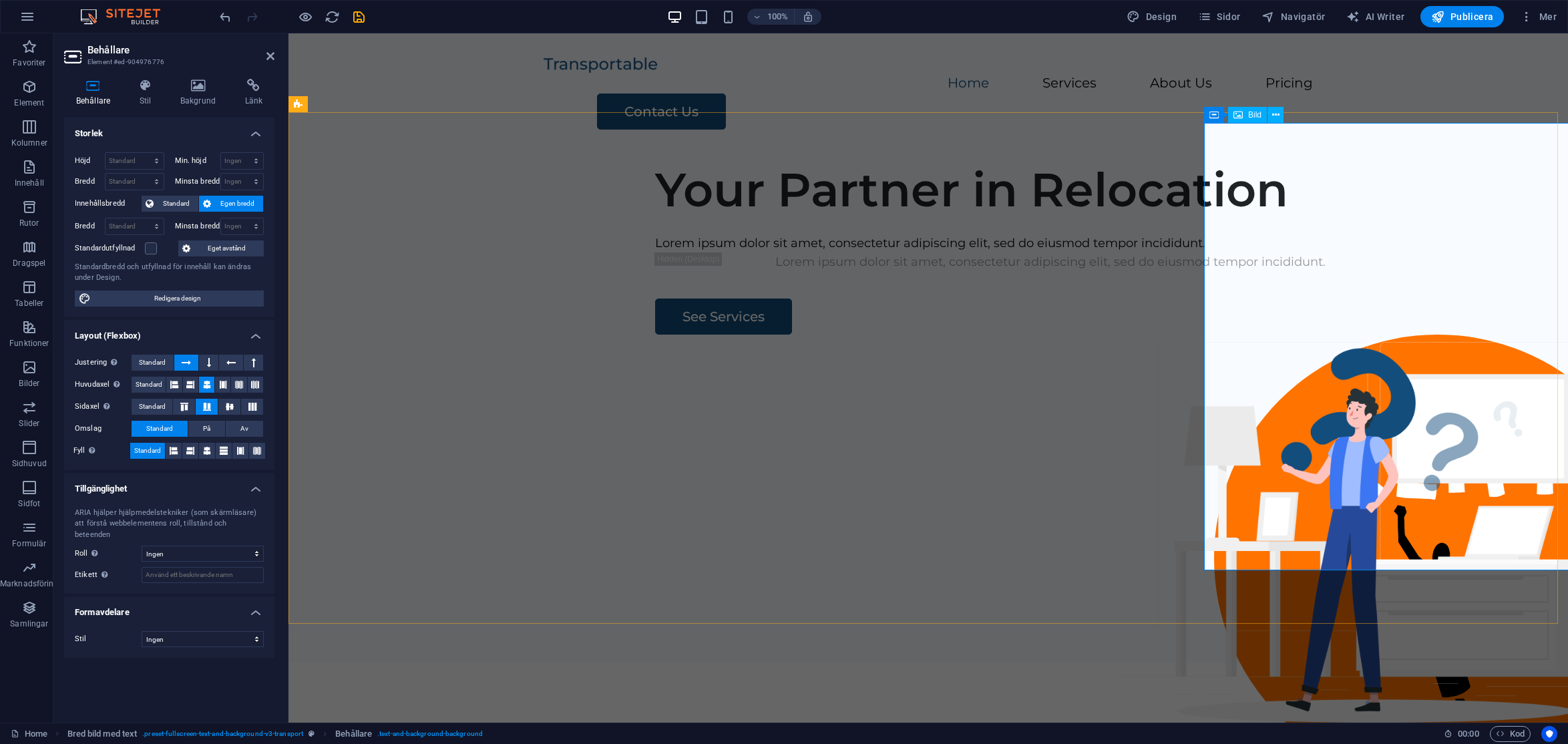
click at [1326, 349] on figure at bounding box center [1438, 558] width 448 height 448
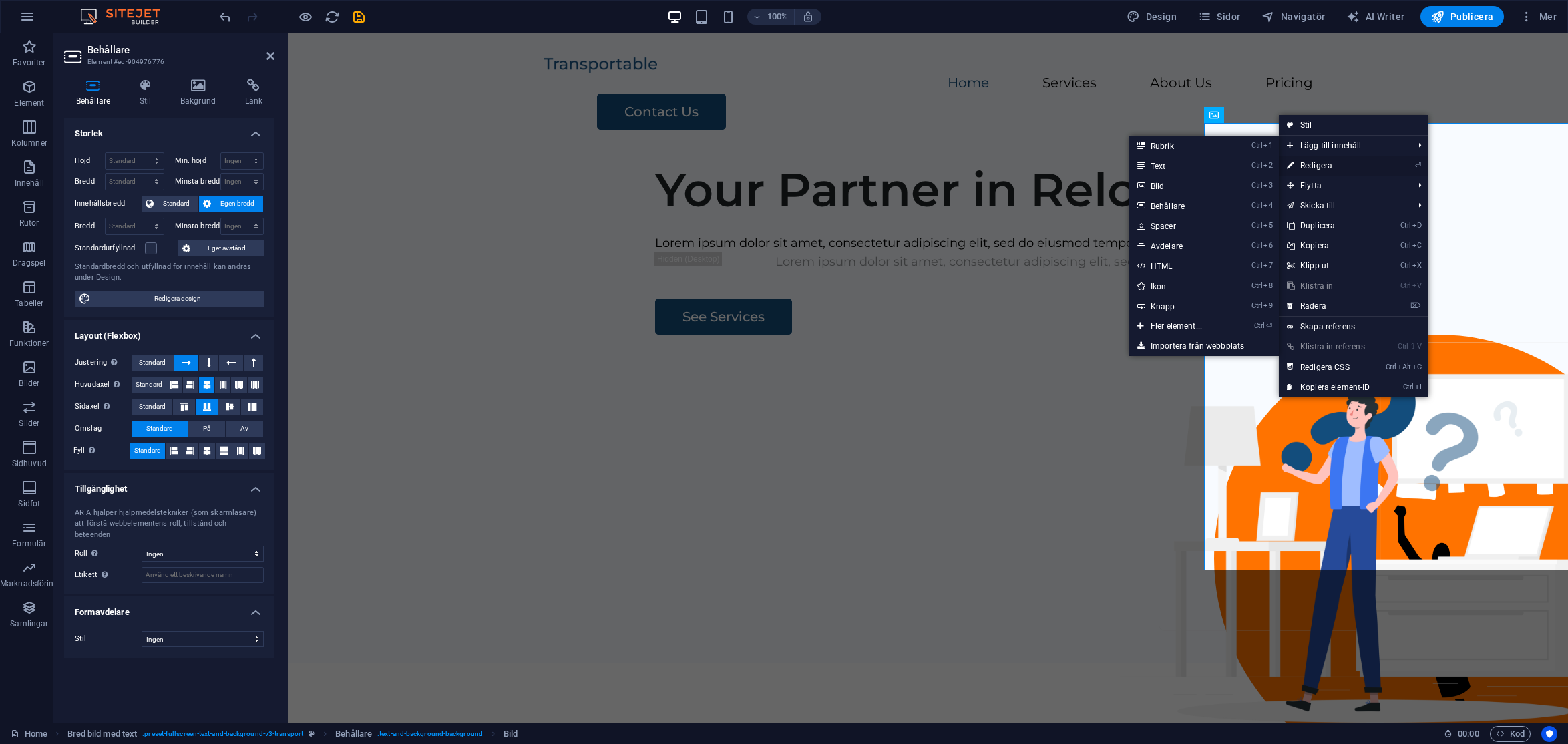
click at [1330, 166] on link "⏎ Redigera" at bounding box center [1329, 165] width 99 height 20
select select "%"
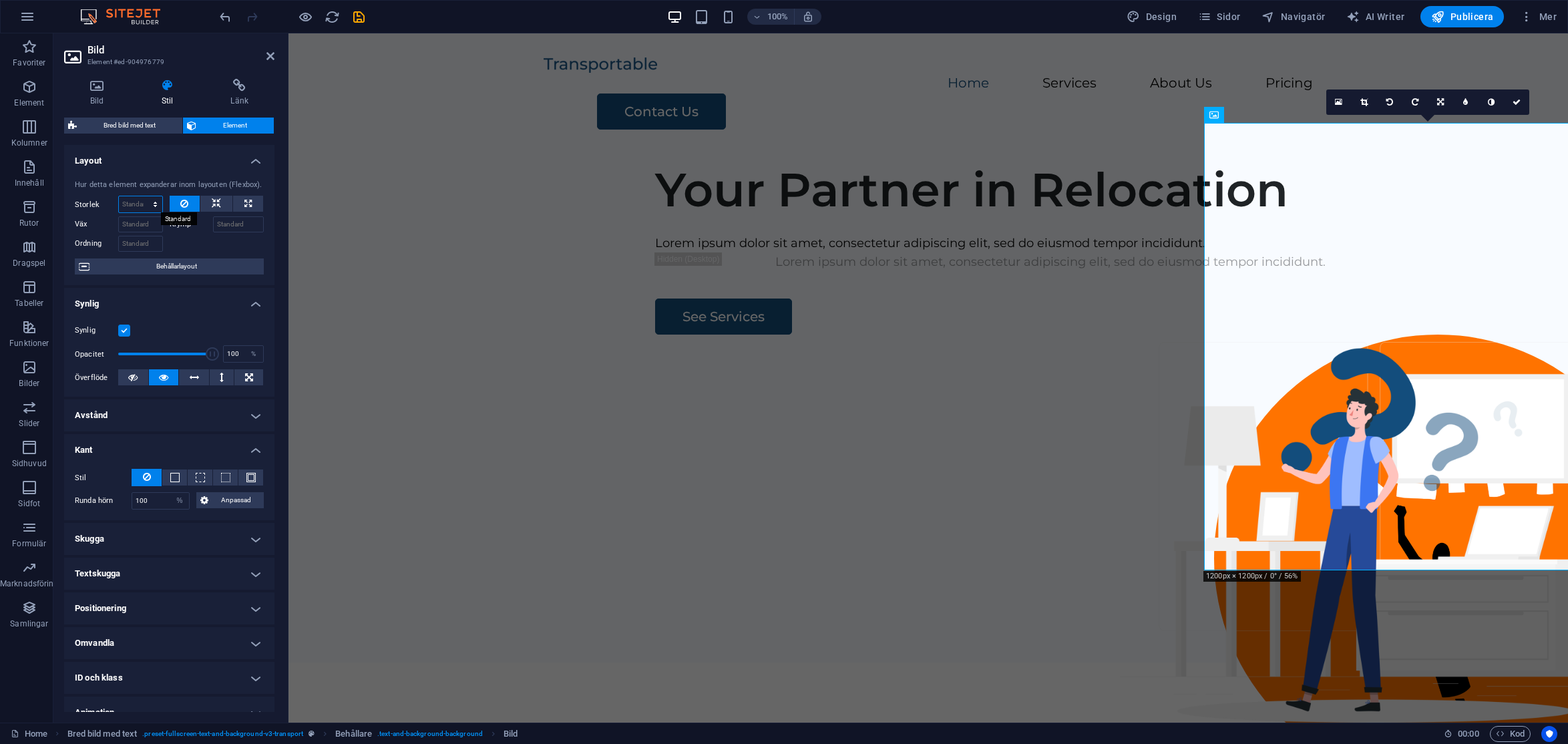
click at [133, 203] on select "Standard auto px % 1/1 1/2 1/3 1/4 1/5 1/6 1/7 1/8 1/9 1/10" at bounding box center [141, 204] width 44 height 16
select select "px"
click at [142, 196] on select "Standard auto px % 1/1 1/2 1/3 1/4 1/5 1/6 1/7 1/8 1/9 1/10" at bounding box center [141, 204] width 44 height 16
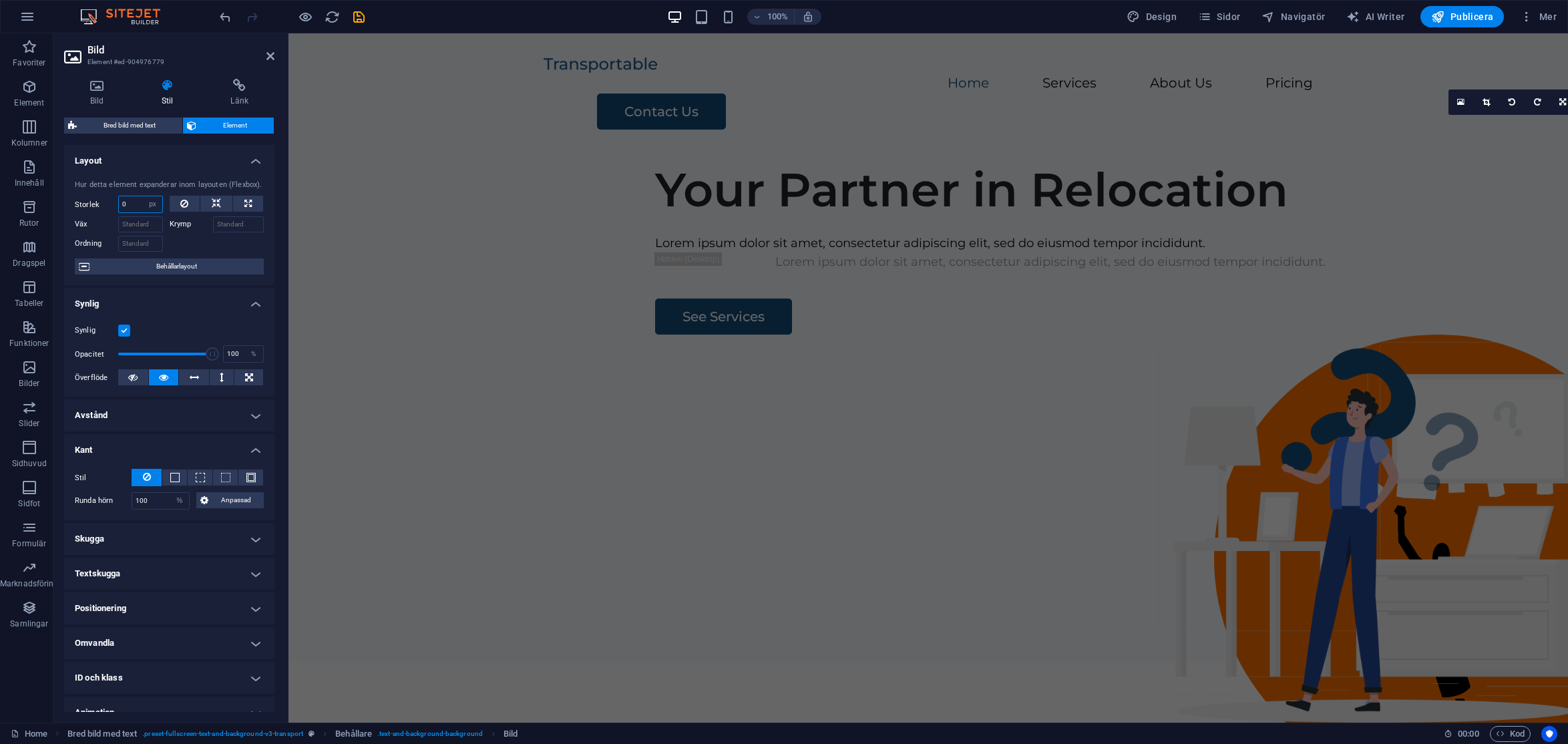
click at [134, 206] on input "0" at bounding box center [141, 204] width 44 height 16
click at [190, 246] on div at bounding box center [217, 242] width 95 height 20
click at [139, 203] on input "20" at bounding box center [141, 204] width 44 height 16
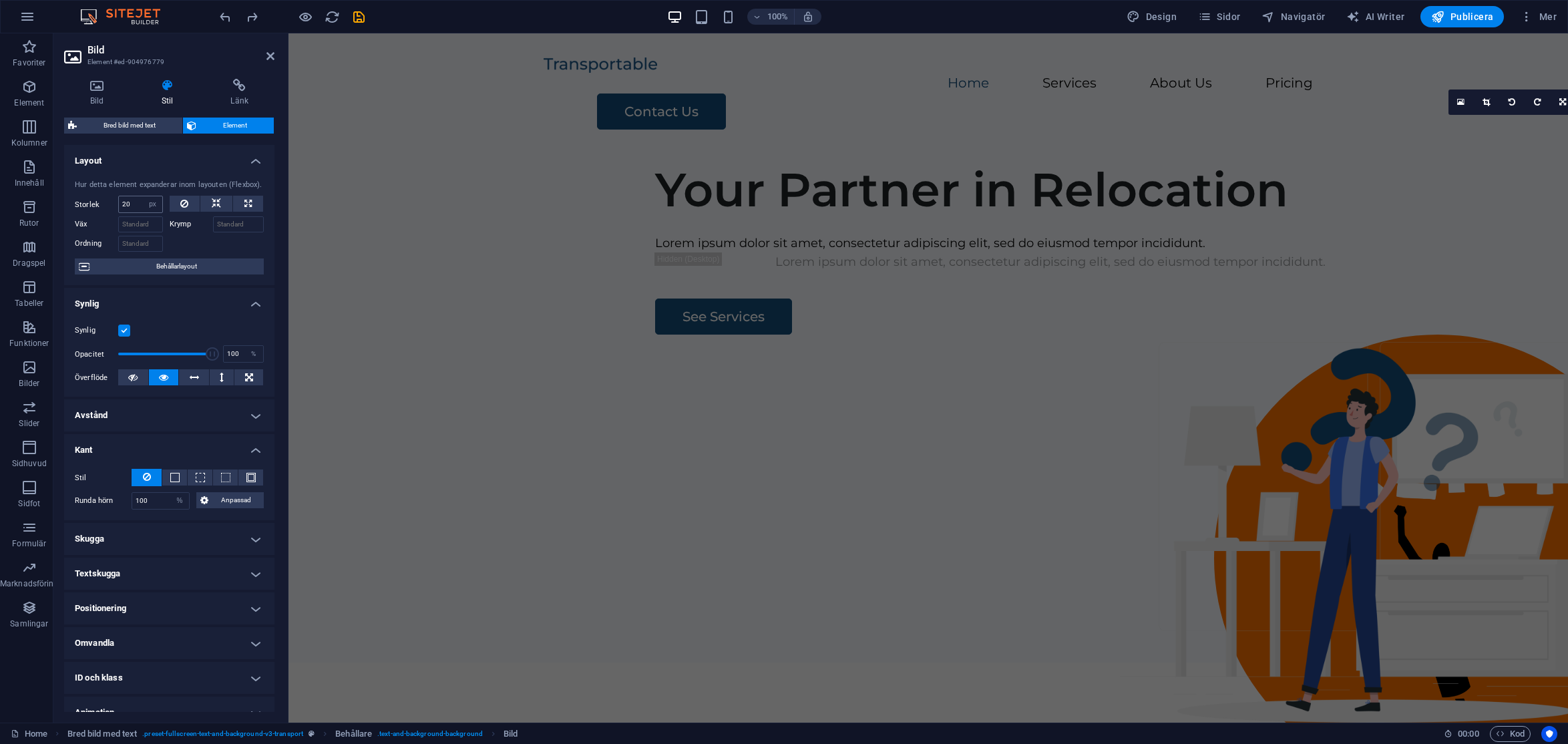
type input "0"
select select "DISABLED_OPTION_VALUE"
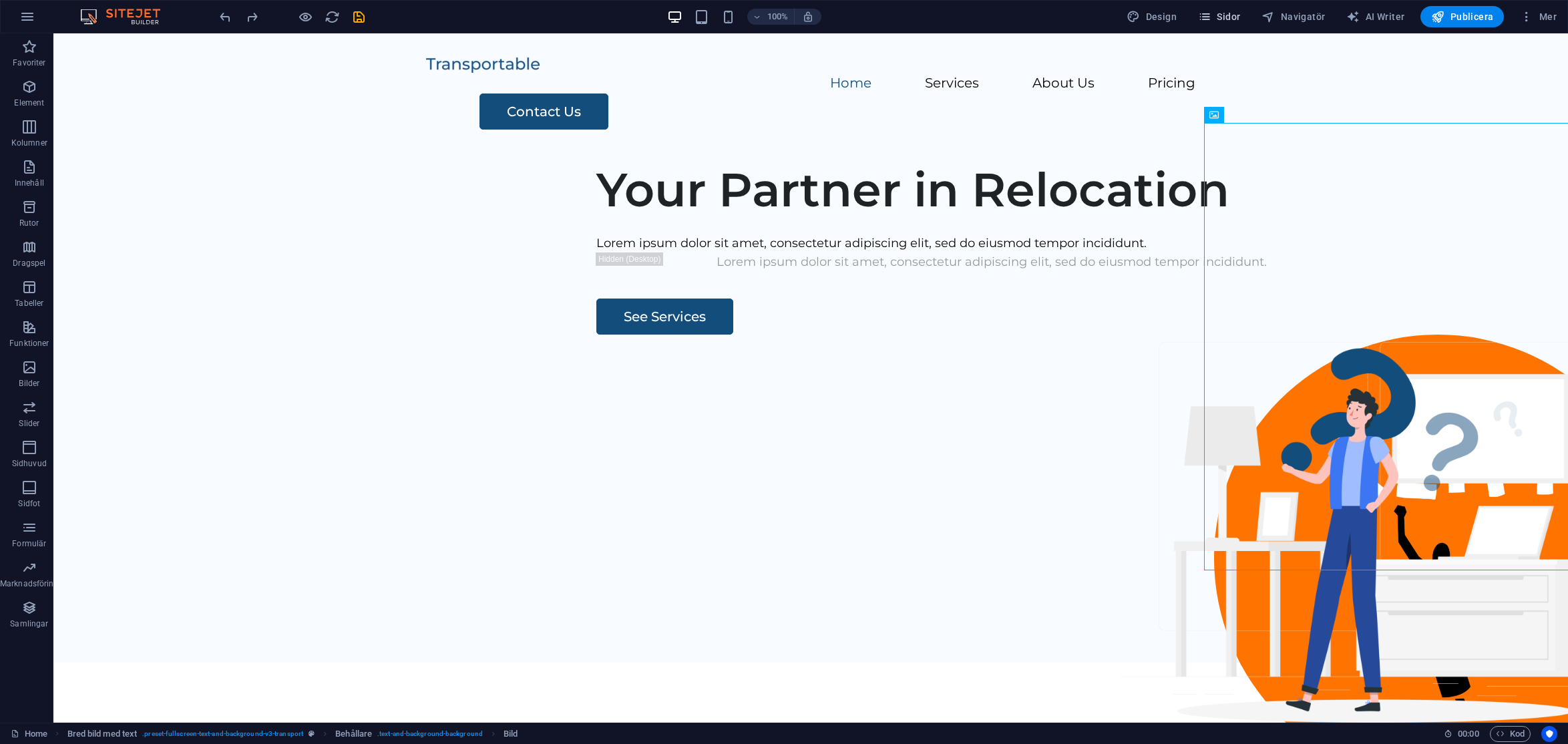
click at [1229, 14] on span "Sidor" at bounding box center [1219, 16] width 42 height 13
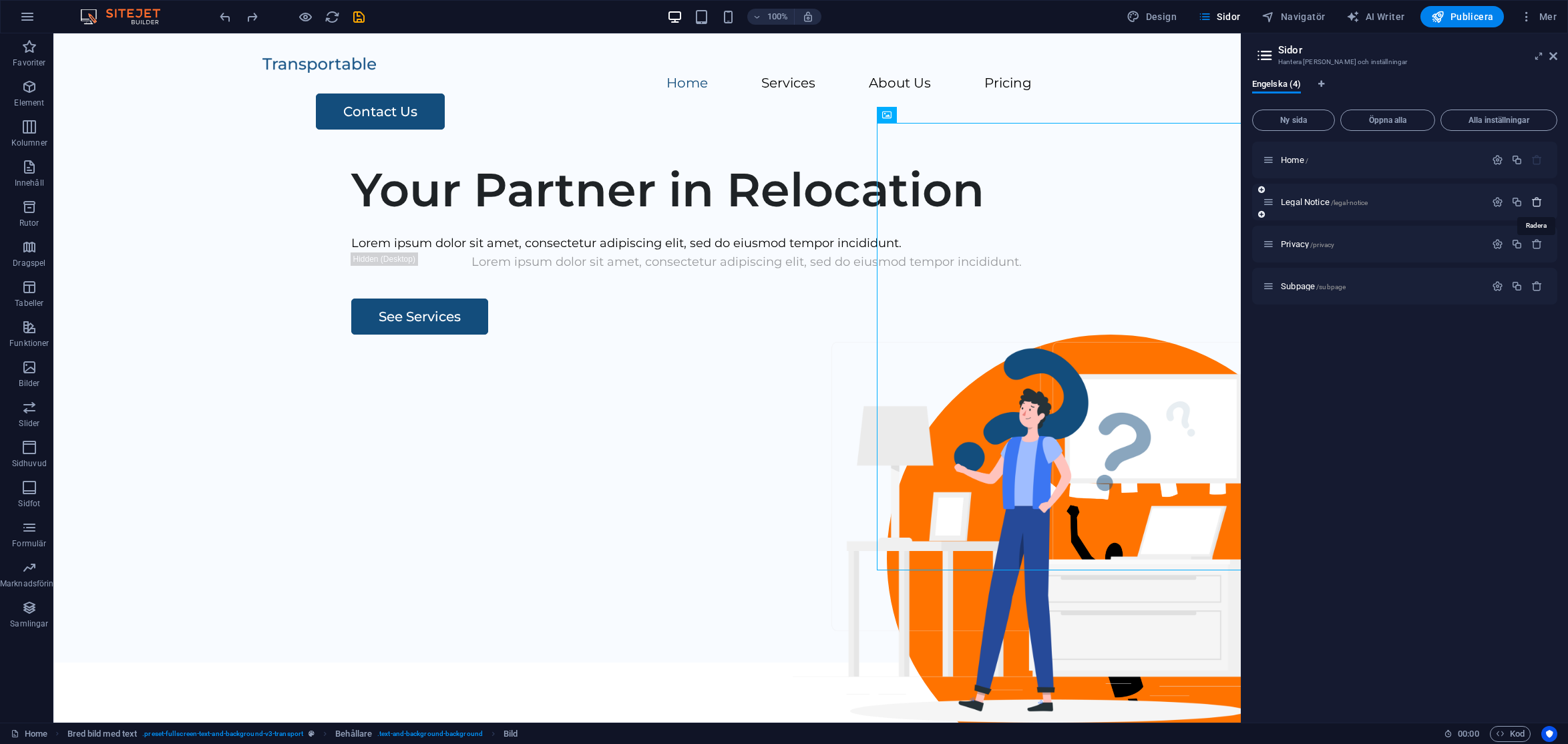
click at [1393, 201] on icon "button" at bounding box center [1537, 202] width 11 height 11
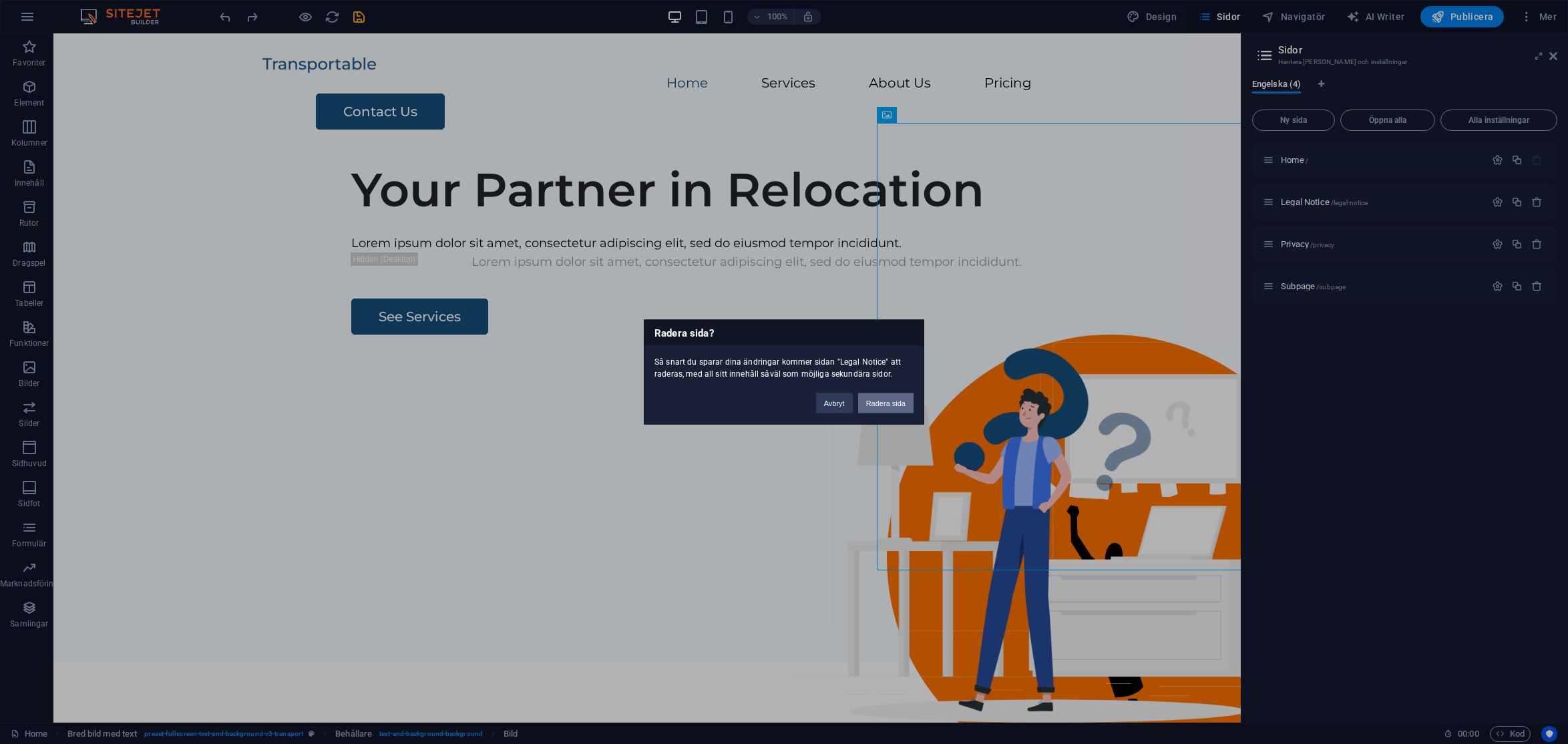
drag, startPoint x: 897, startPoint y: 402, endPoint x: 843, endPoint y: 368, distance: 63.8
click at [897, 401] on button "Radera sida" at bounding box center [886, 403] width 56 height 20
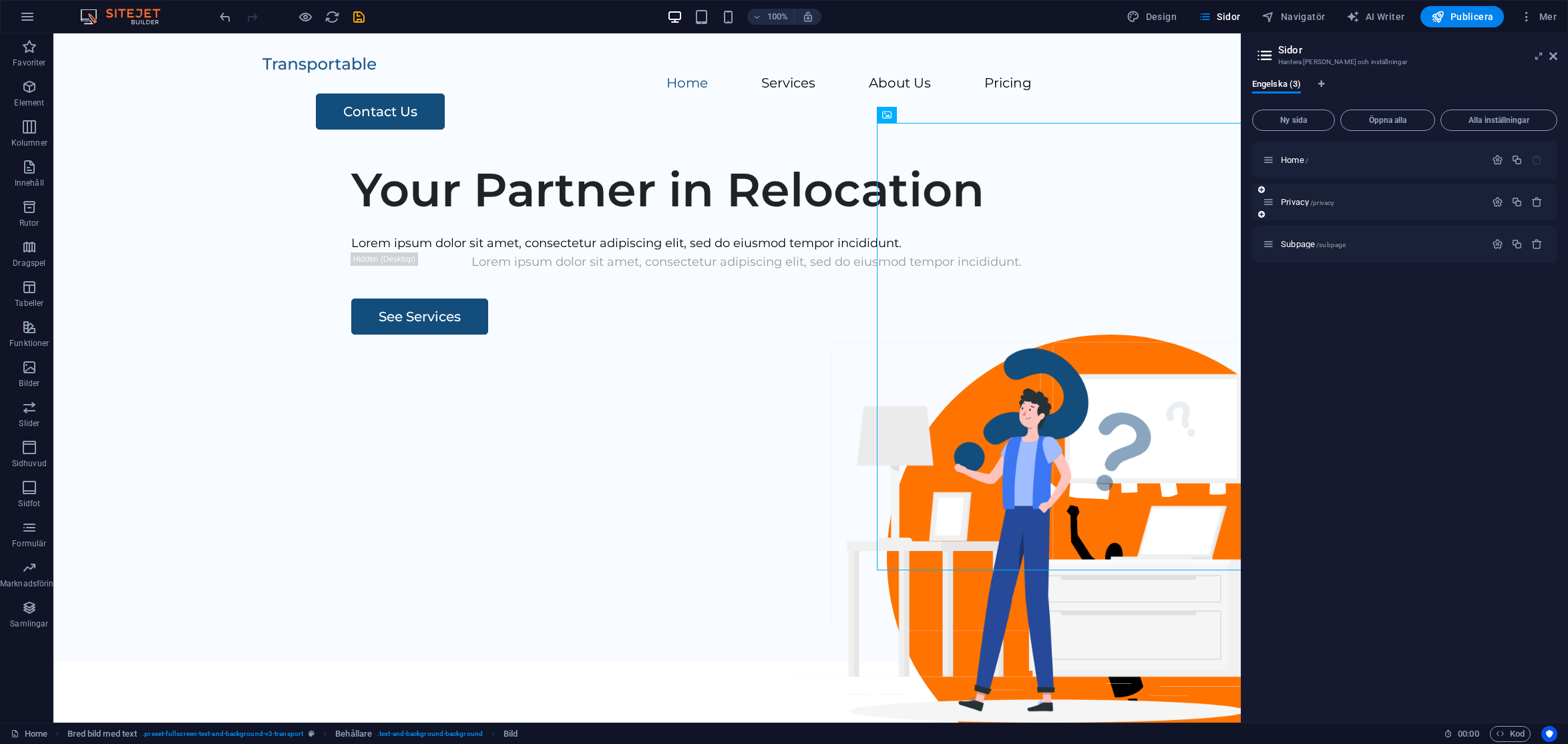
click at [1393, 195] on div "Privacy /privacy" at bounding box center [1405, 202] width 306 height 37
click at [1393, 201] on button "button" at bounding box center [1538, 202] width 20 height 11
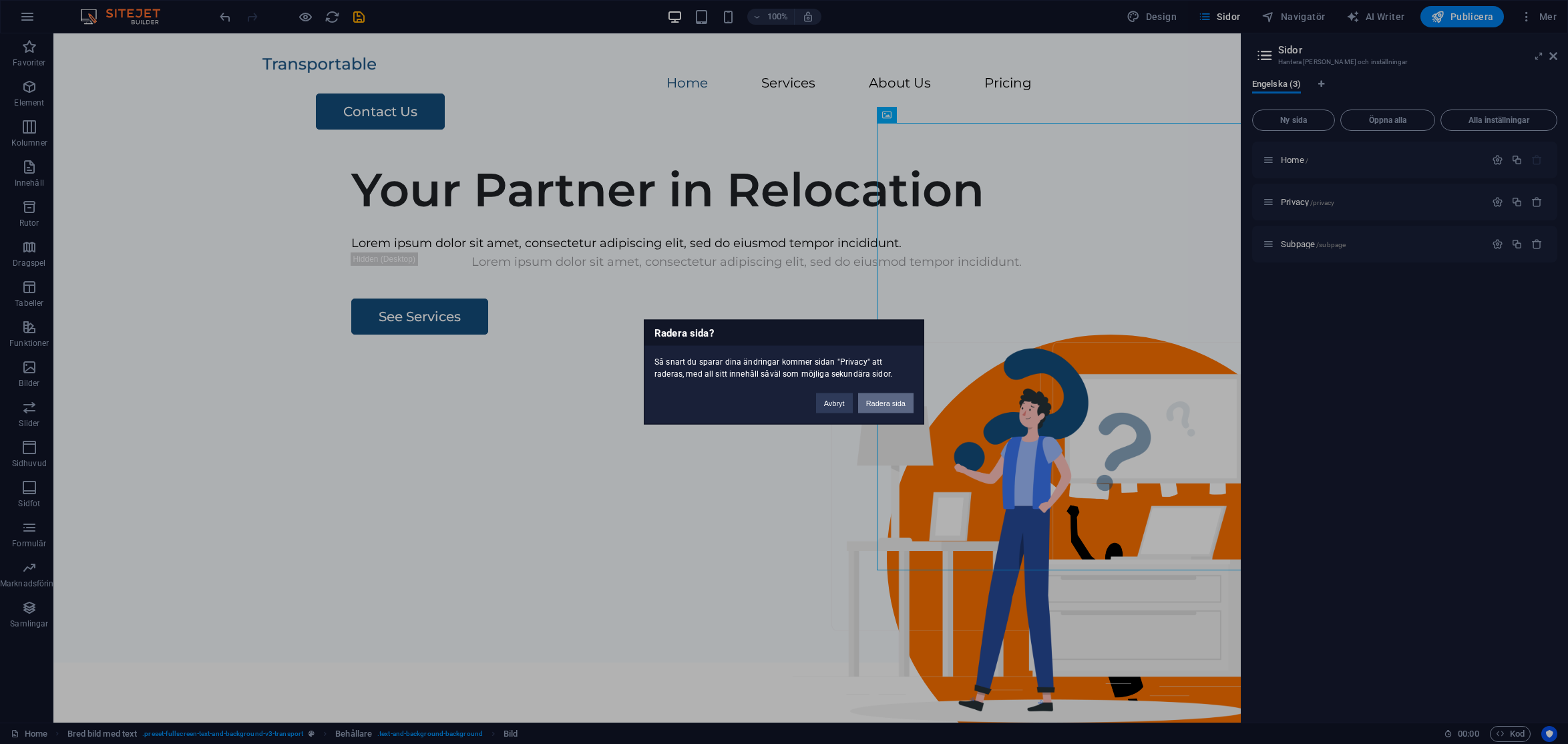
click at [898, 402] on button "Radera sida" at bounding box center [886, 403] width 56 height 20
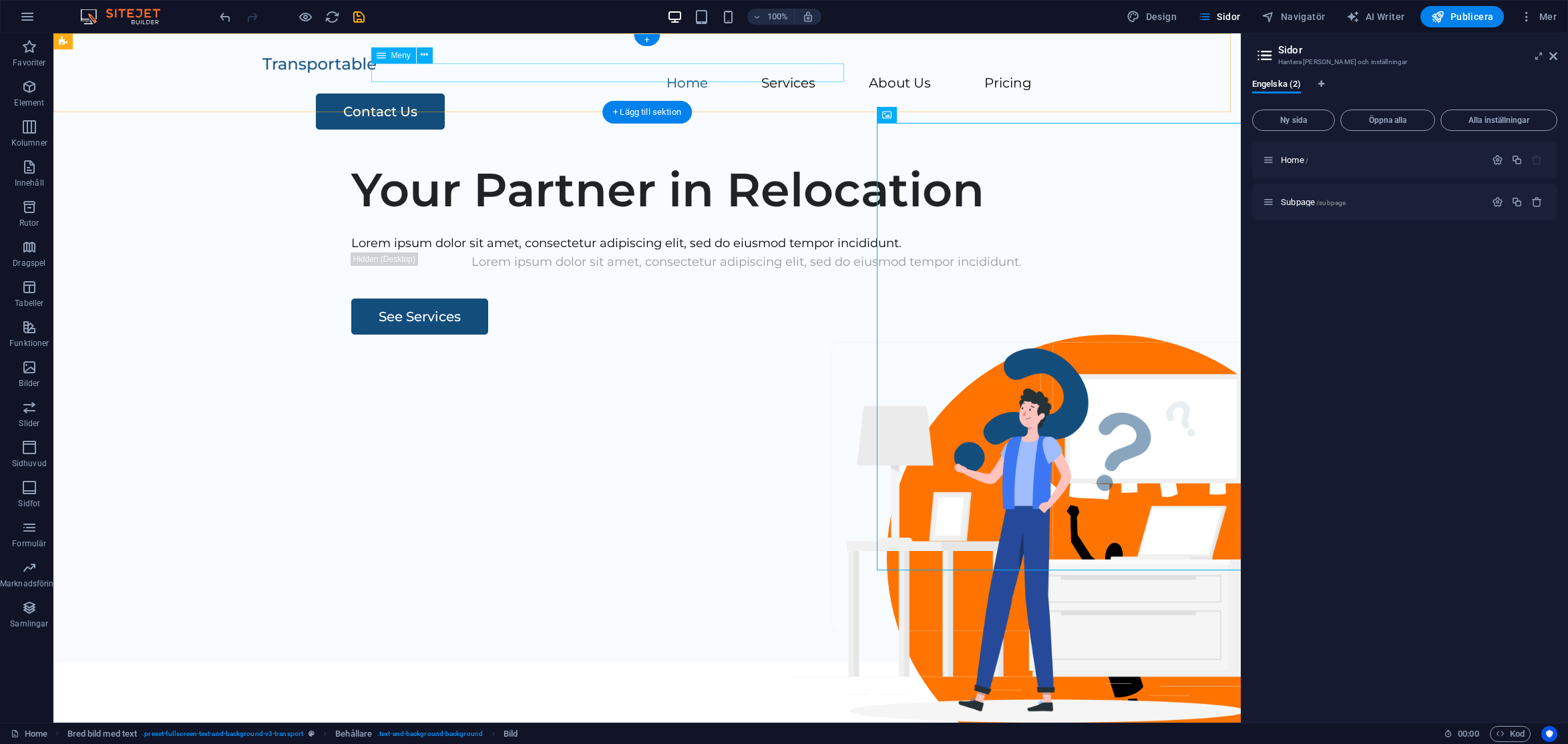
click at [606, 74] on nav "Home Services About Us Pricing" at bounding box center [647, 84] width 770 height 20
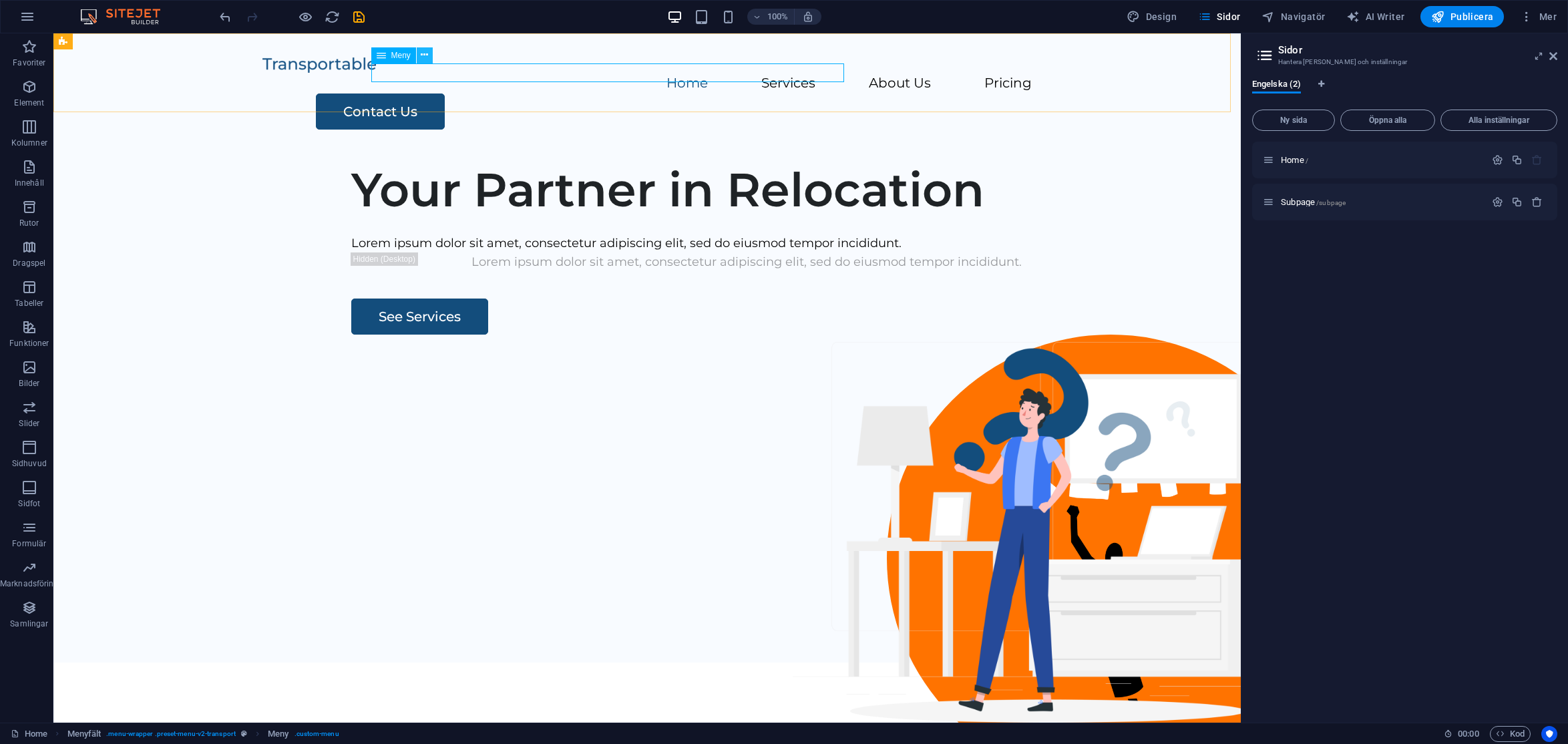
click at [425, 51] on icon at bounding box center [425, 55] width 7 height 14
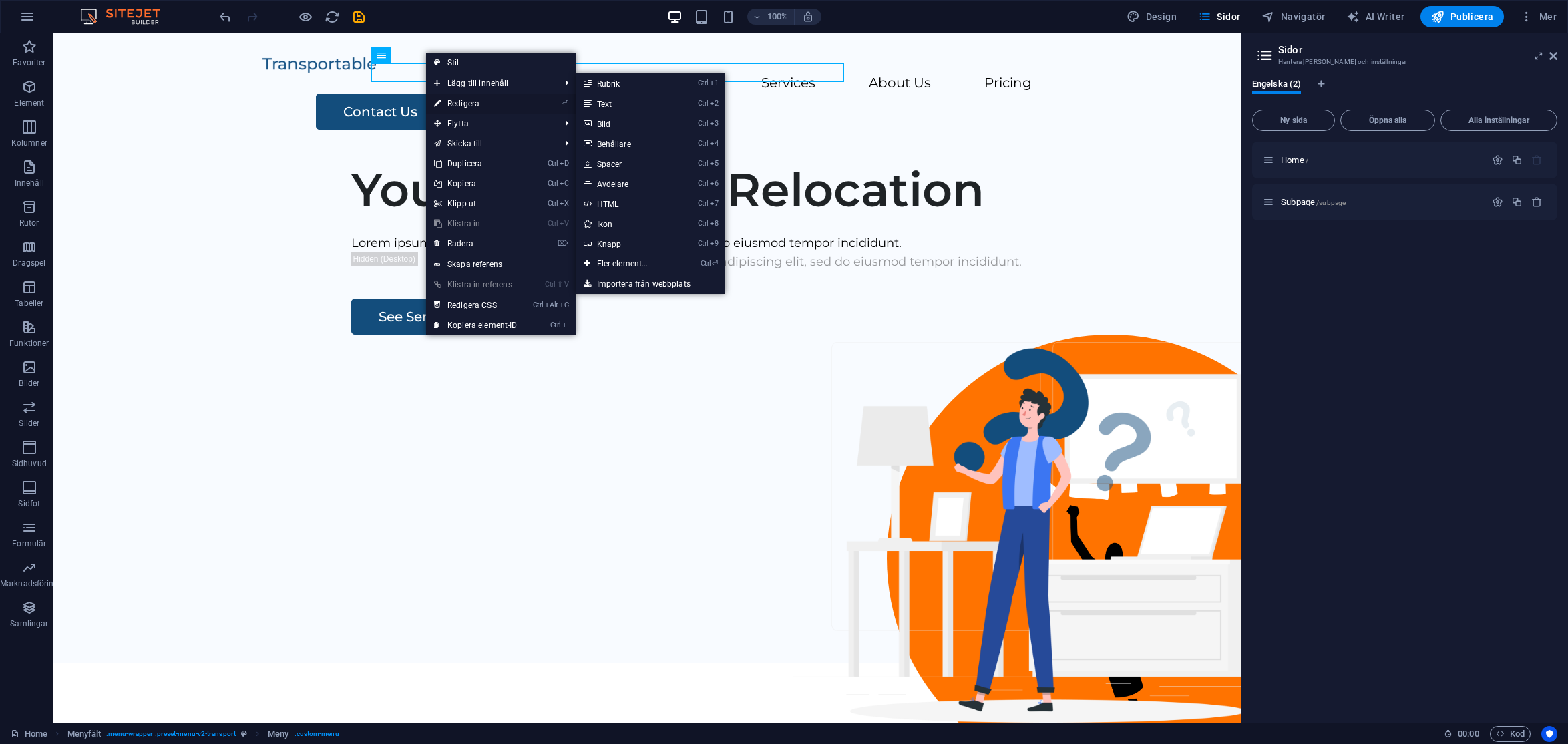
click at [467, 99] on link "⏎ Redigera" at bounding box center [475, 103] width 99 height 20
select select
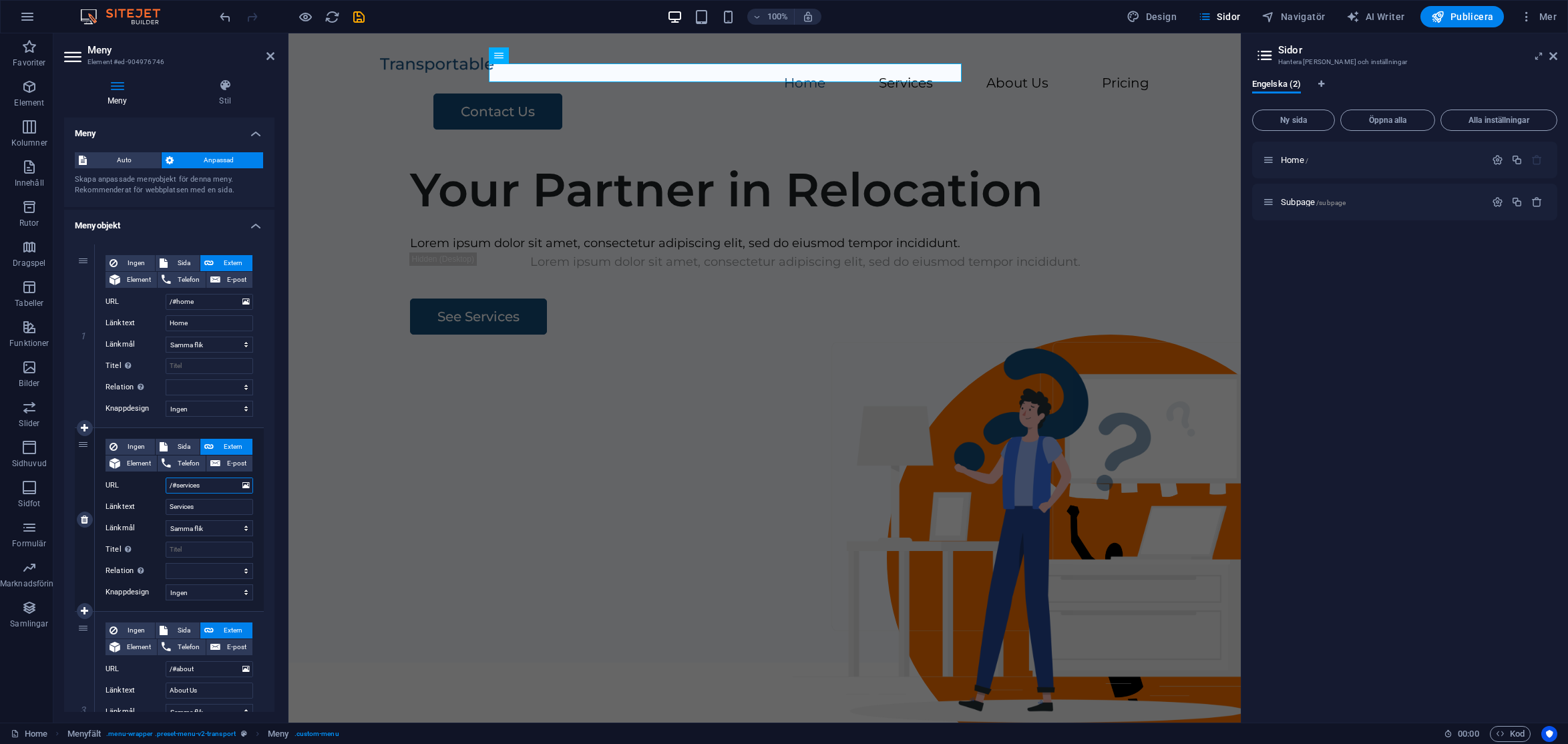
drag, startPoint x: 209, startPoint y: 487, endPoint x: 176, endPoint y: 488, distance: 33.0
click at [176, 488] on input "/#services" at bounding box center [209, 485] width 87 height 16
type input "/#OM KLIF"
select select
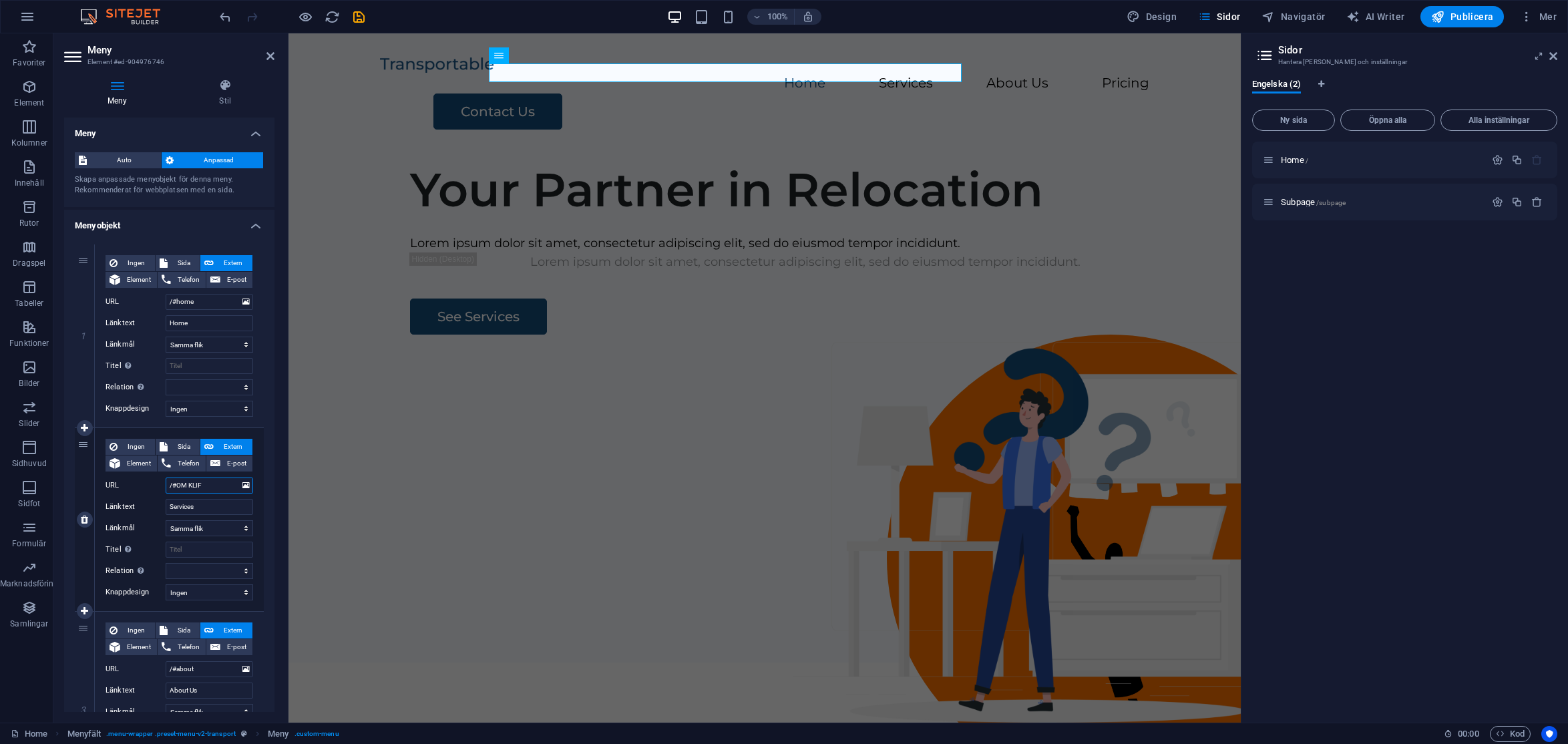
select select
type input "/#OM KLIFF"
select select
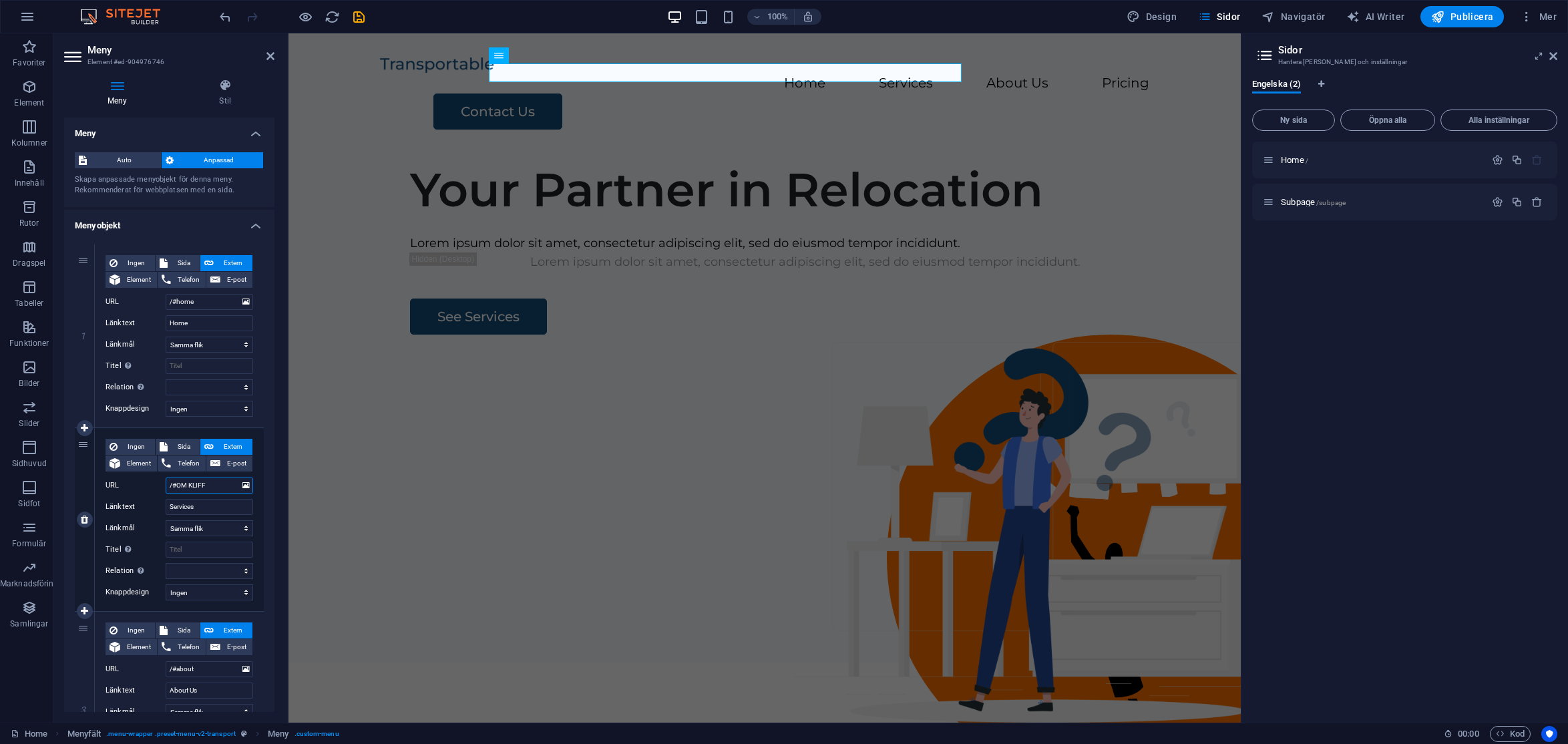
select select
type input "/#OM KLIFF"
click at [215, 506] on input "Services" at bounding box center [209, 507] width 87 height 16
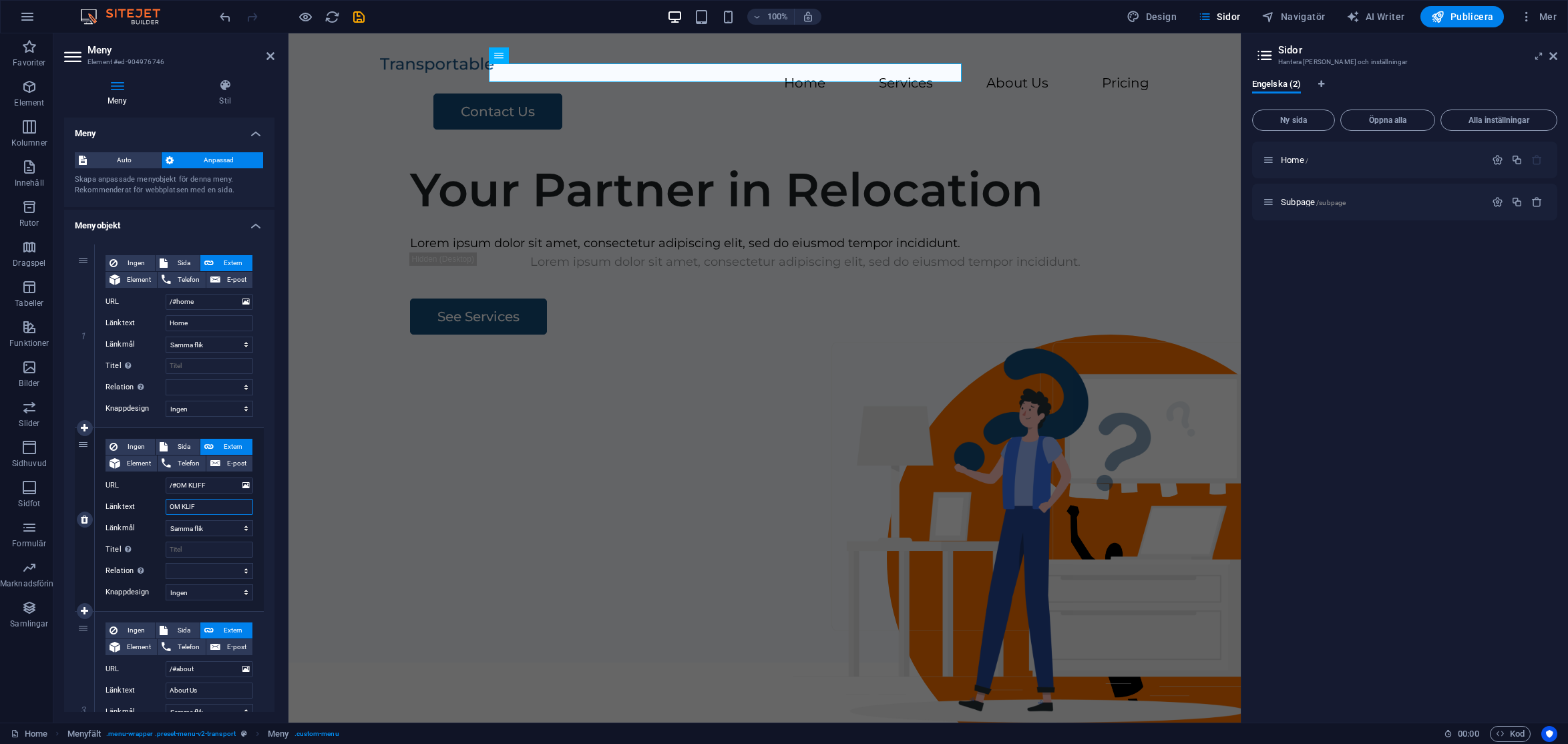
type input "OM KLIFF"
select select
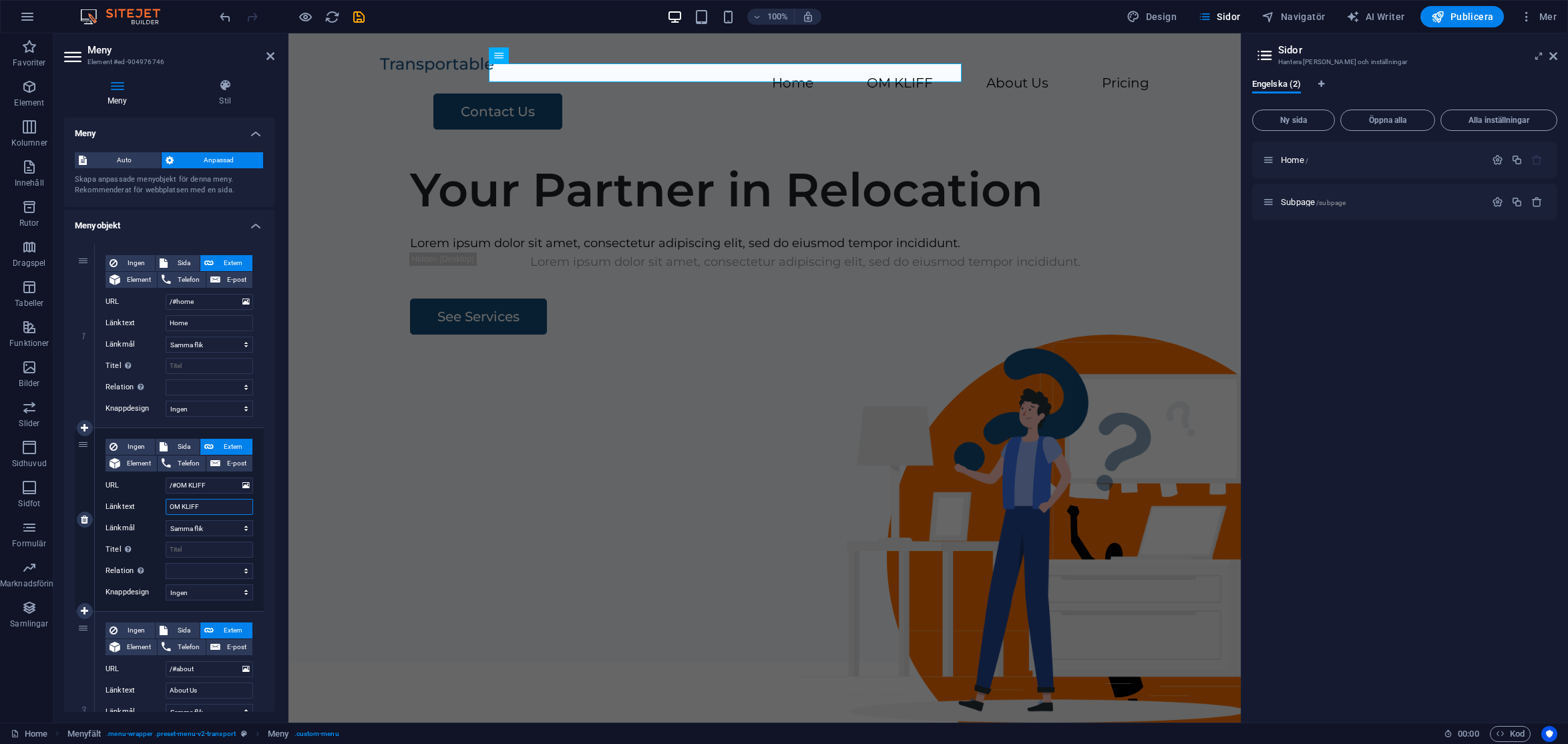
type input "OM KLIFF"
click at [253, 526] on div "Ingen Sida Extern Element Telefon E-post Sida Home Subpage Element URL /#OM KLI…" at bounding box center [180, 519] width 169 height 183
click at [193, 301] on input "/#home" at bounding box center [209, 301] width 87 height 16
type input "/#h"
select select
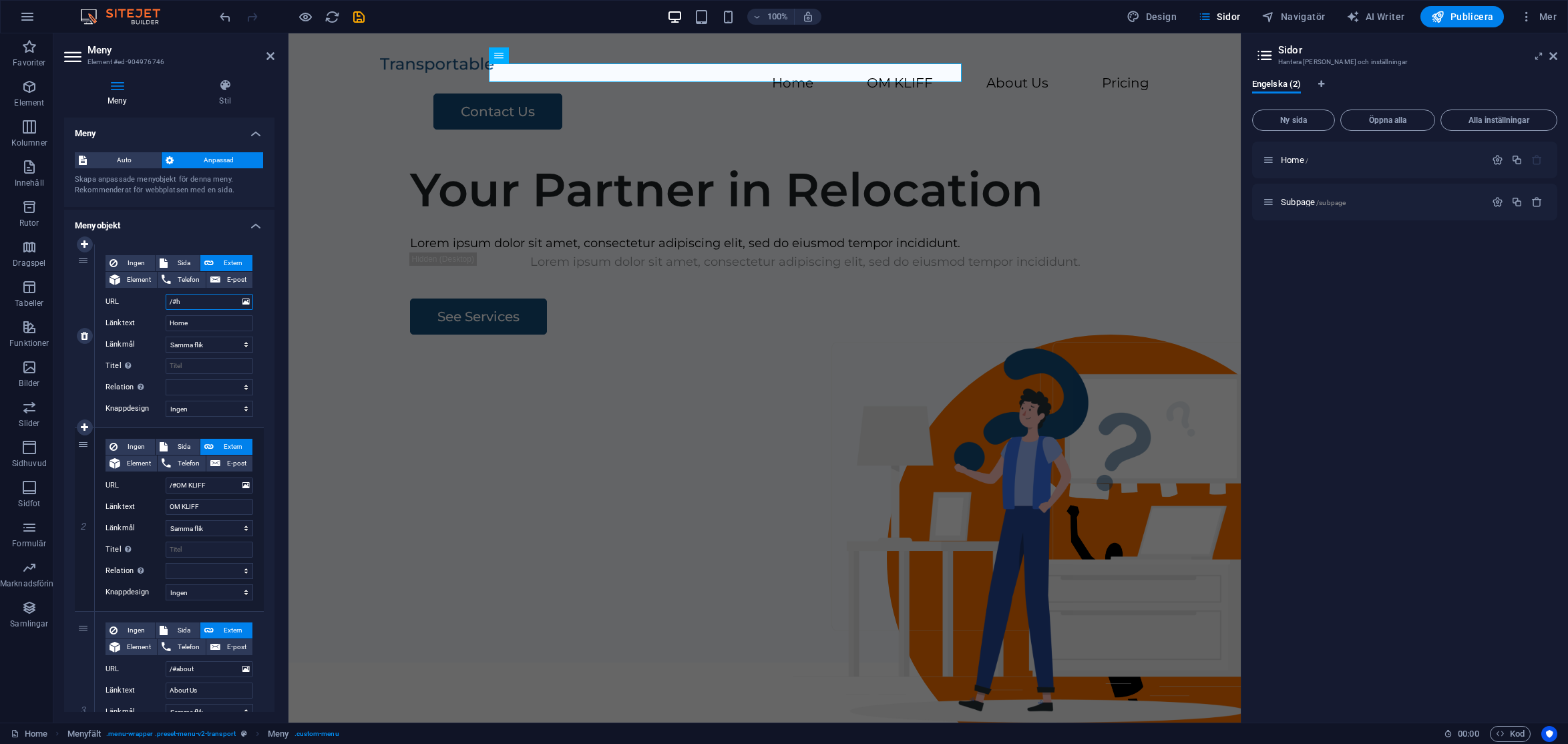
select select
type input "/#heme"
select select
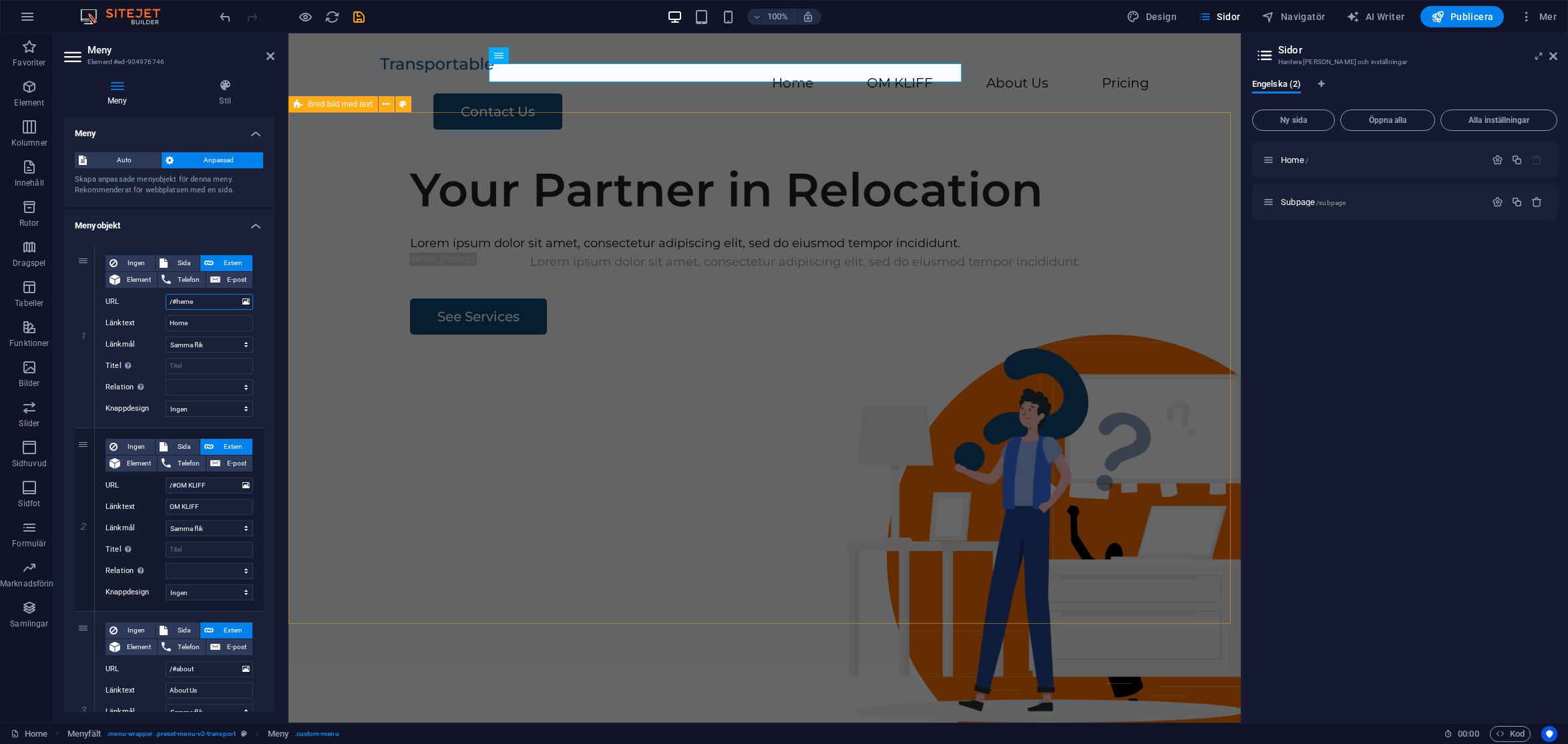
select select
type input "/#heme"
click at [216, 328] on input "Home" at bounding box center [209, 323] width 87 height 16
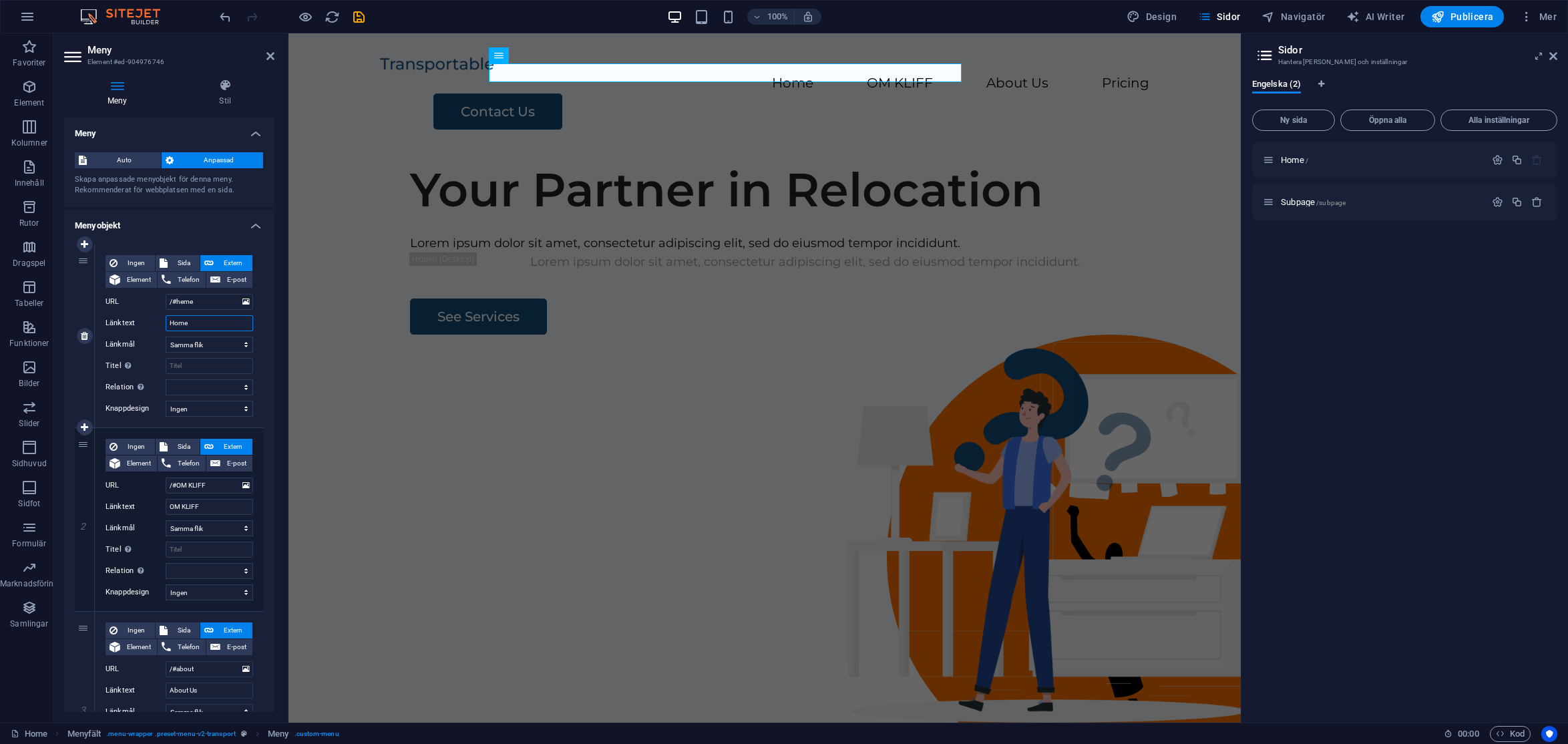
click at [216, 328] on input "Home" at bounding box center [209, 323] width 87 height 16
type input "HEME"
select select
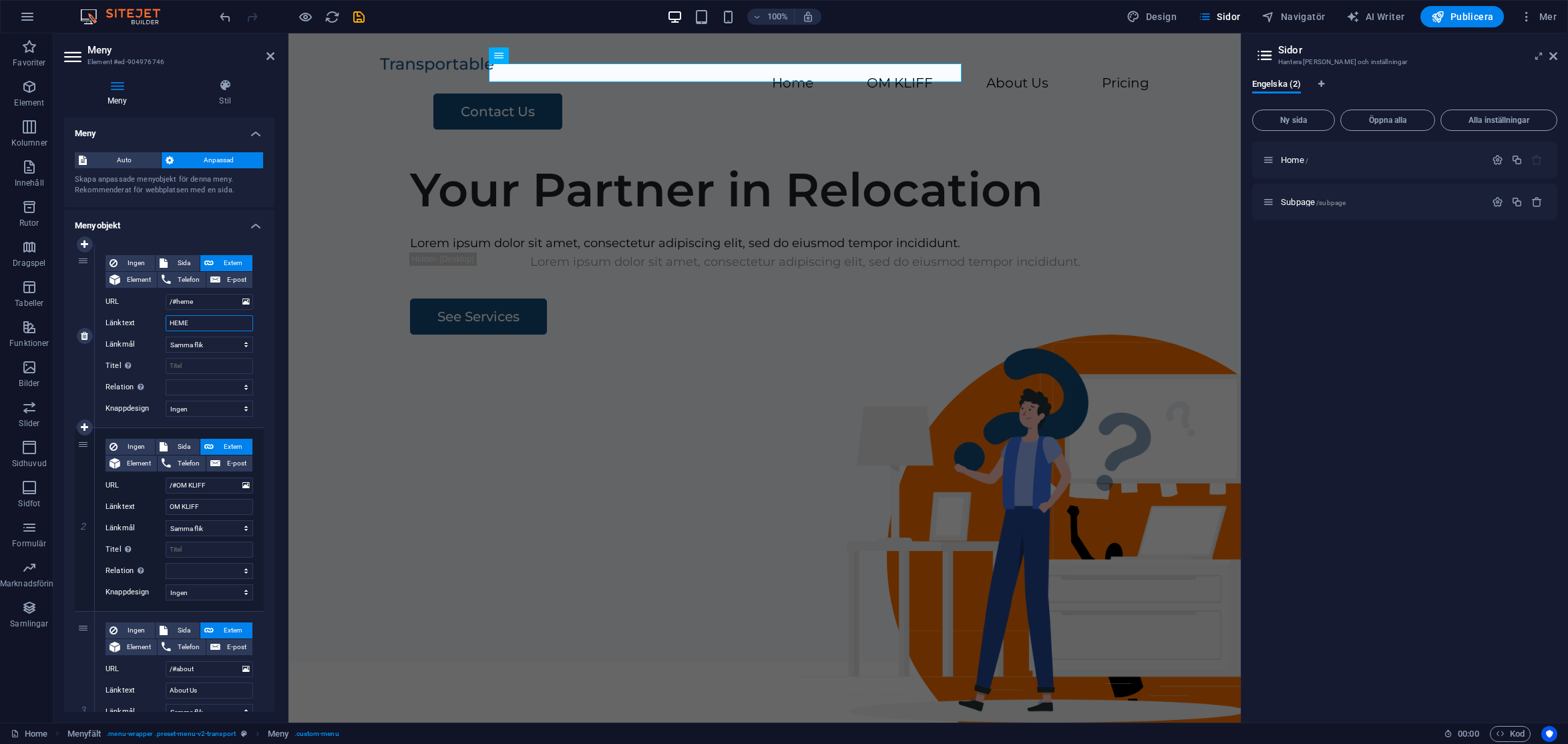
select select
click at [264, 297] on div "1 Ingen Sida Extern Element Telefon E-post Sida Home Subpage Element URL /#heme…" at bounding box center [169, 611] width 211 height 755
click at [211, 327] on input "HEME" at bounding box center [209, 323] width 87 height 16
type input "HEM"
select select
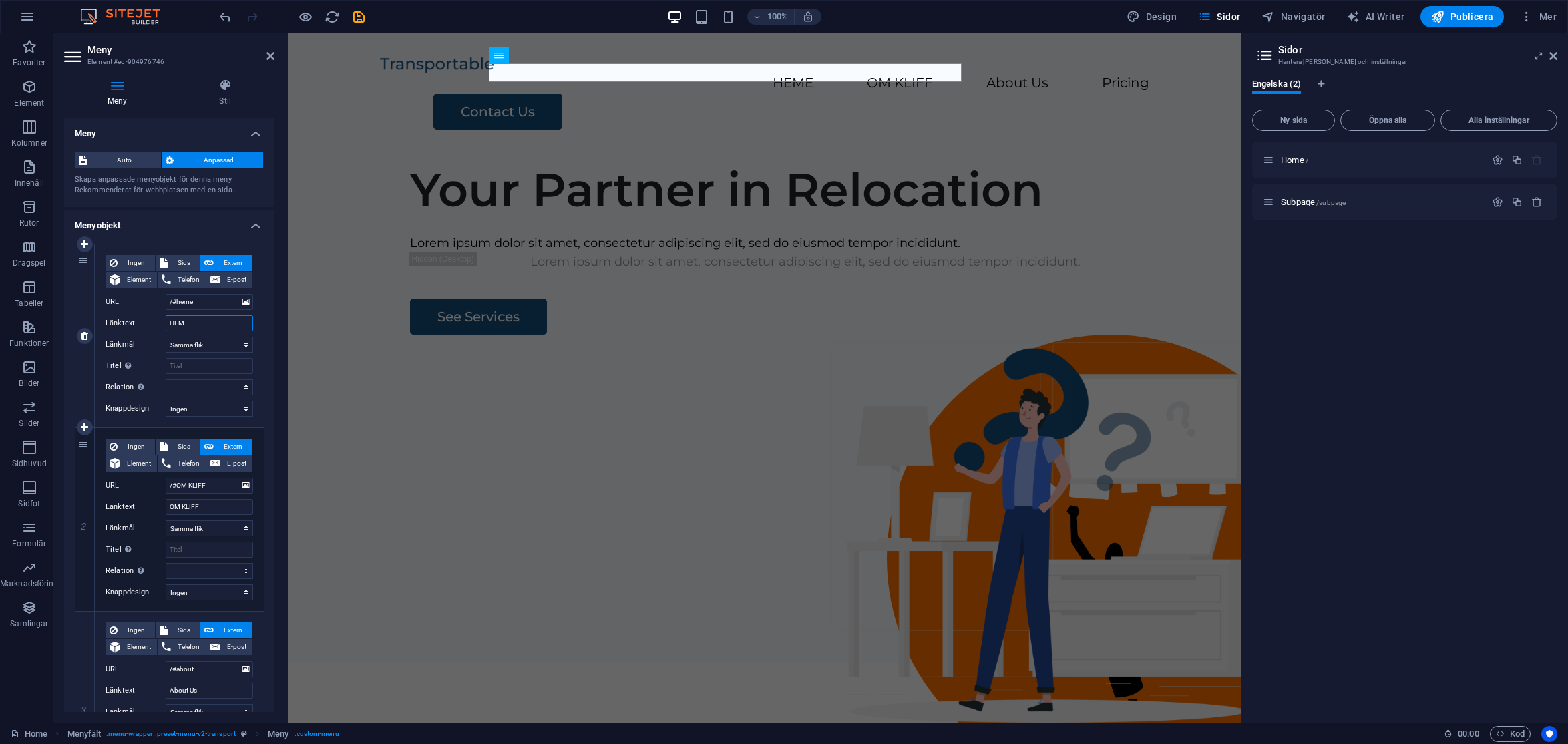
select select
type input "HEM"
click at [211, 302] on input "/#heme" at bounding box center [209, 301] width 87 height 16
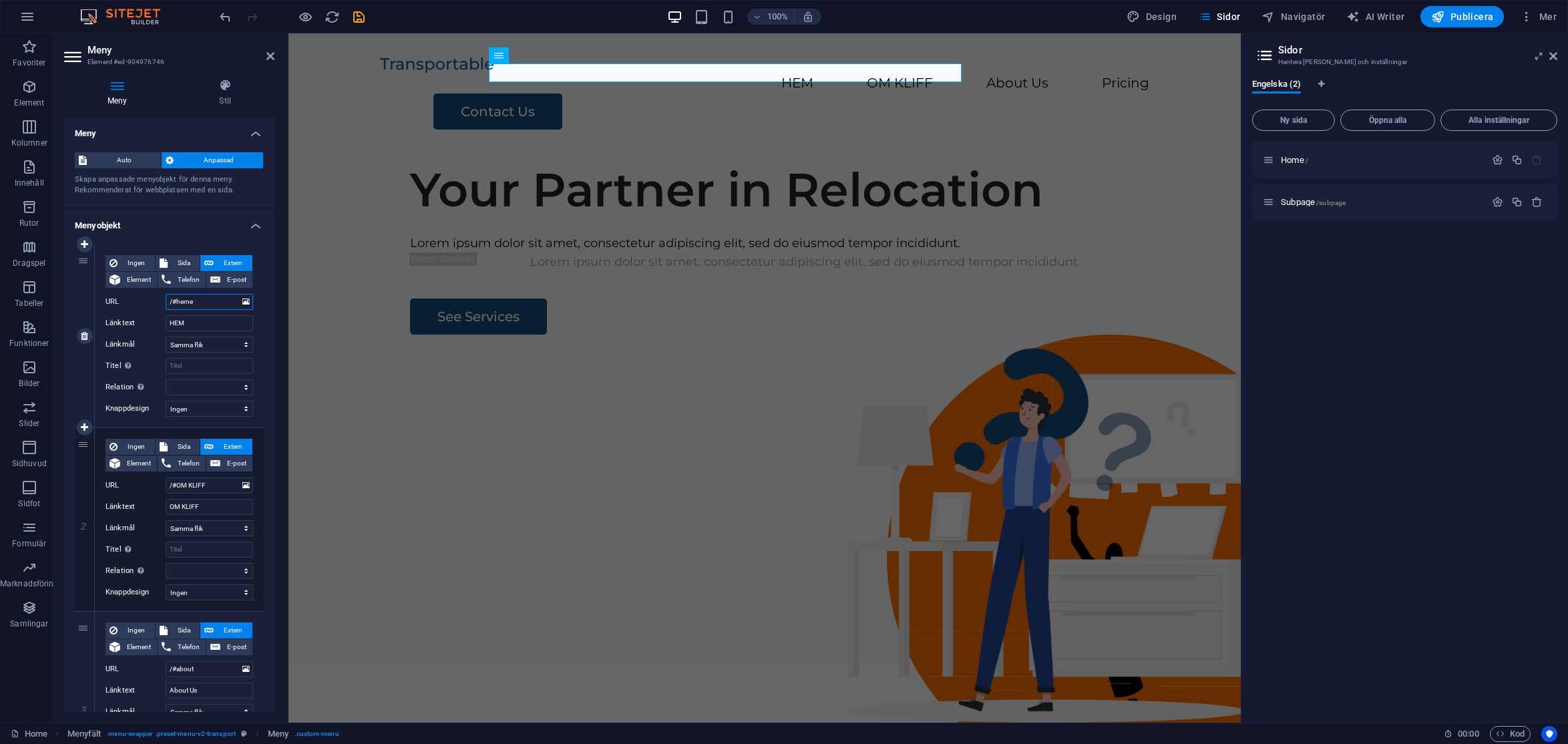
type input "/#hem"
select select
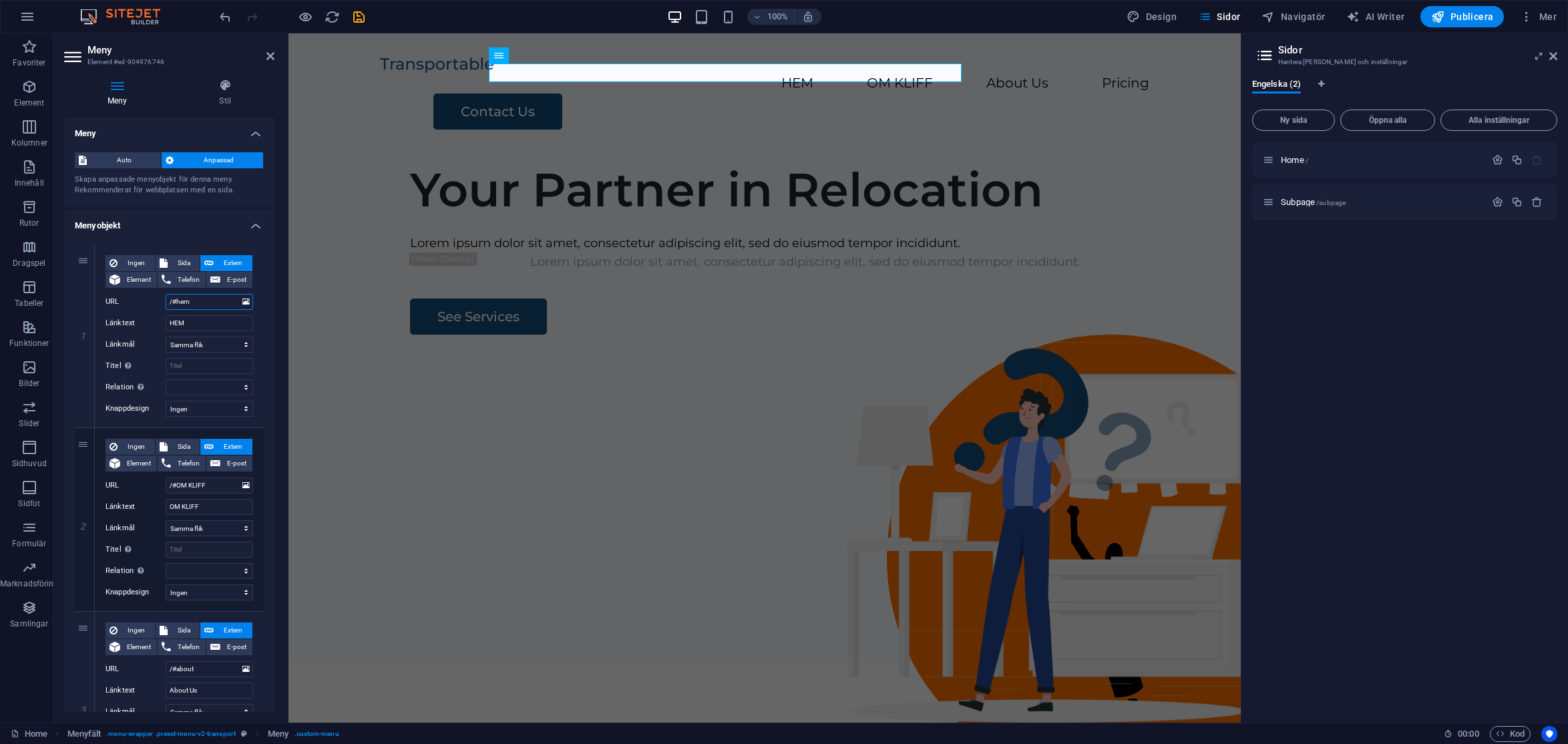
type input "/#hem"
click at [280, 279] on div "Meny Stil Meny Auto Anpassad Skapa anpassade menyobjekt för denna meny. Rekomme…" at bounding box center [169, 396] width 232 height 655
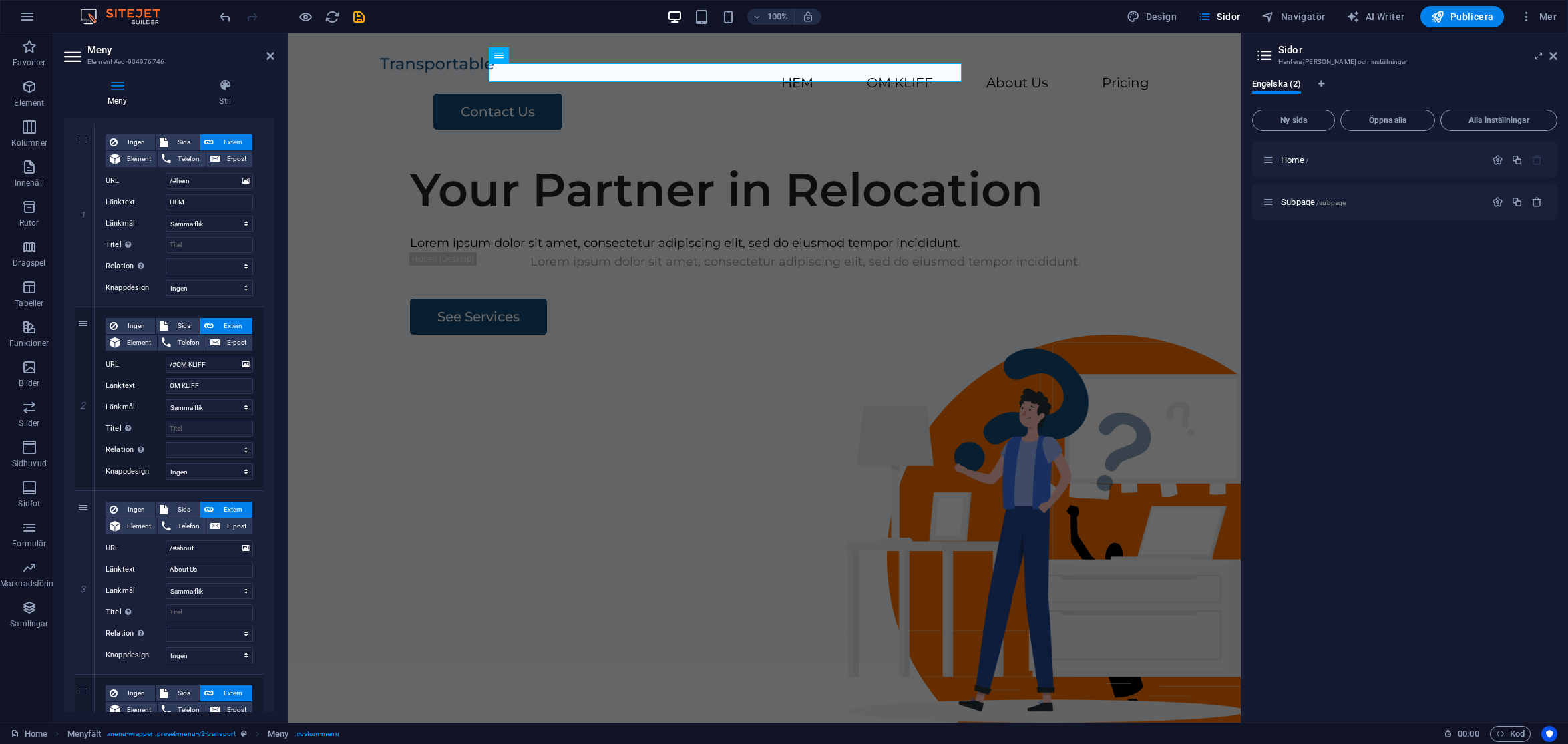
scroll to position [128, 0]
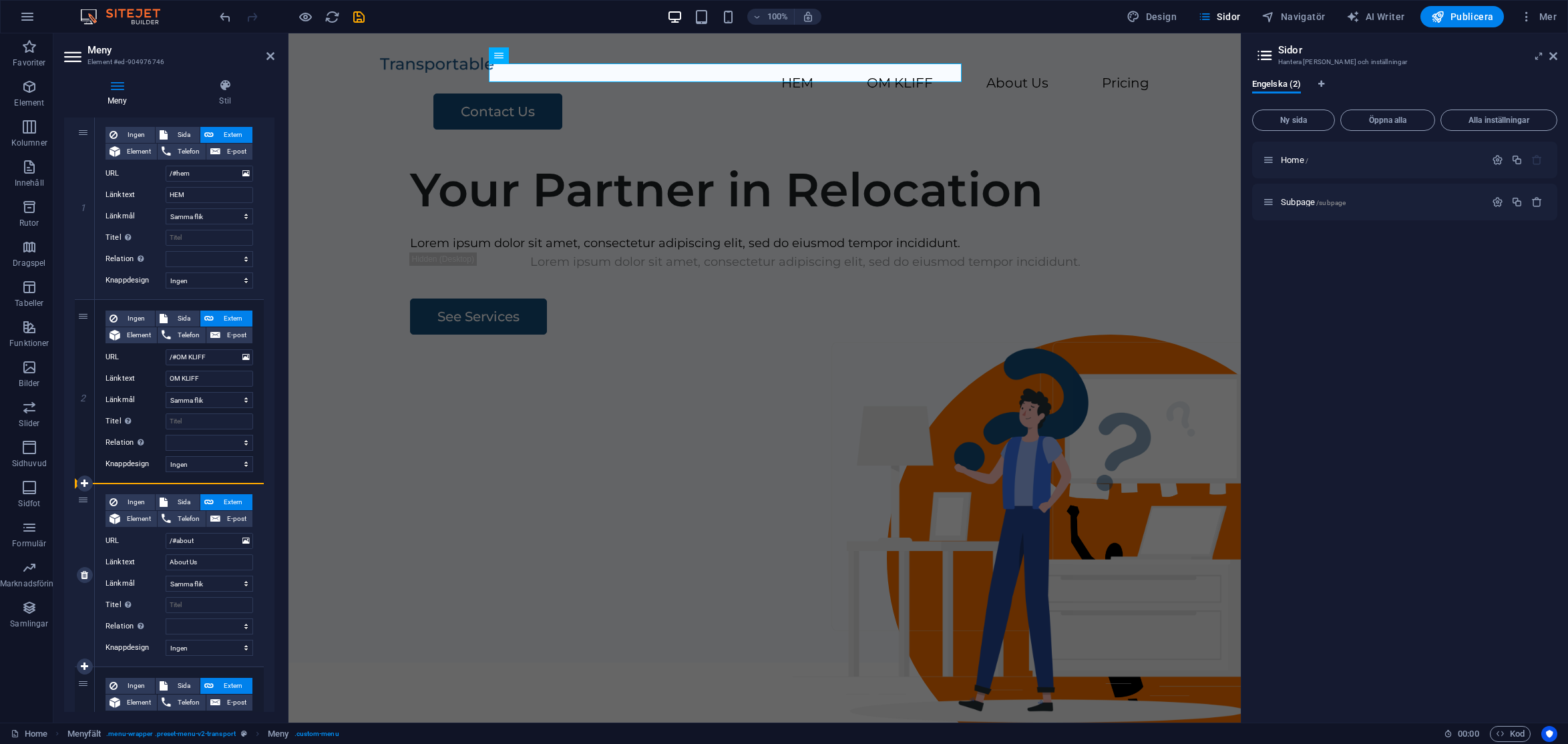
drag, startPoint x: 83, startPoint y: 318, endPoint x: 87, endPoint y: 518, distance: 200.0
click at [87, 518] on div "1 Ingen Sida Extern Element Telefon E-post Sida Home Subpage Element URL /#hem …" at bounding box center [169, 483] width 189 height 734
select select
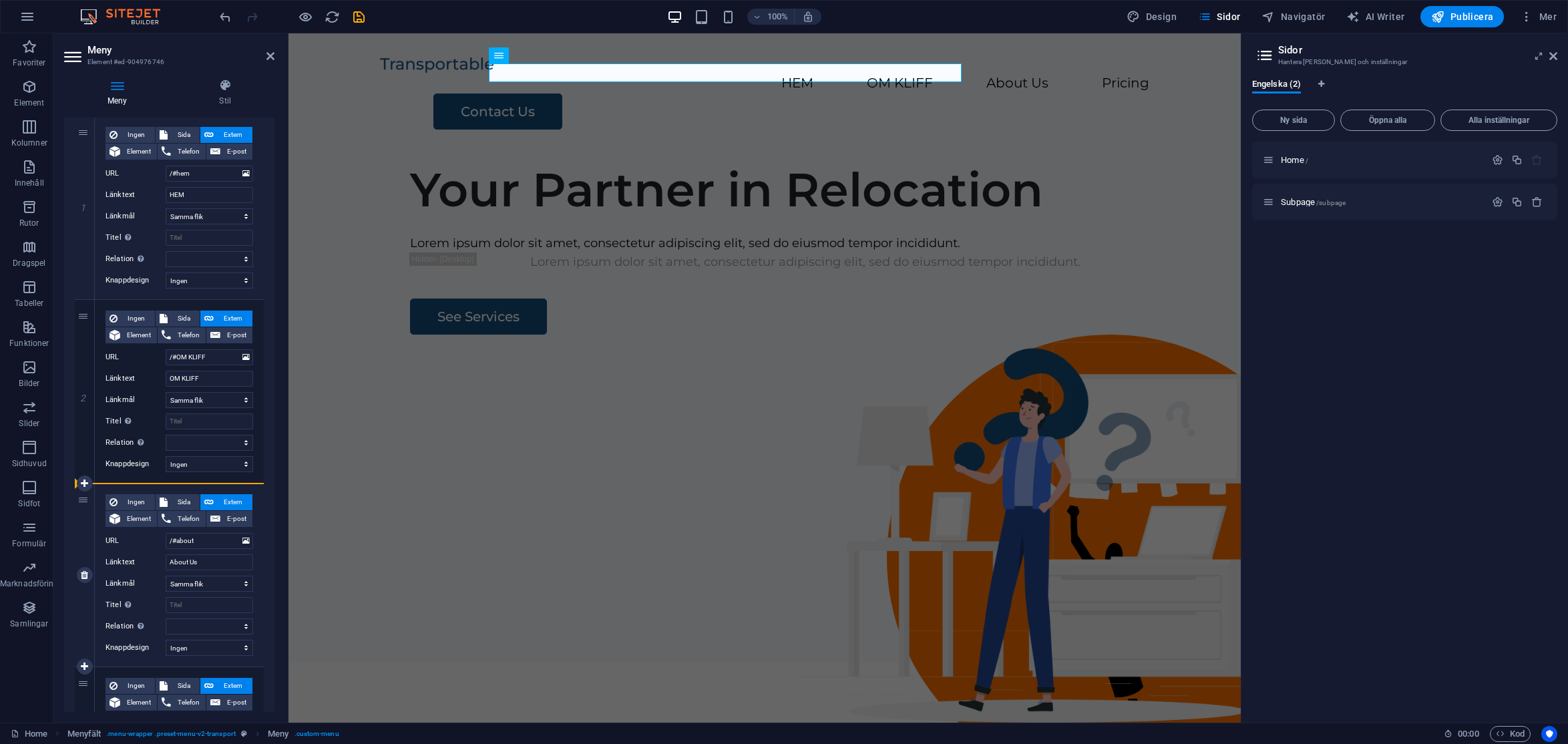
select select
drag, startPoint x: 84, startPoint y: 499, endPoint x: 98, endPoint y: 323, distance: 176.6
click at [98, 323] on div "1 Ingen Sida Extern Element Telefon E-post Sida Home Subpage Element URL /#hem …" at bounding box center [169, 483] width 189 height 734
select select
type input "/#about"
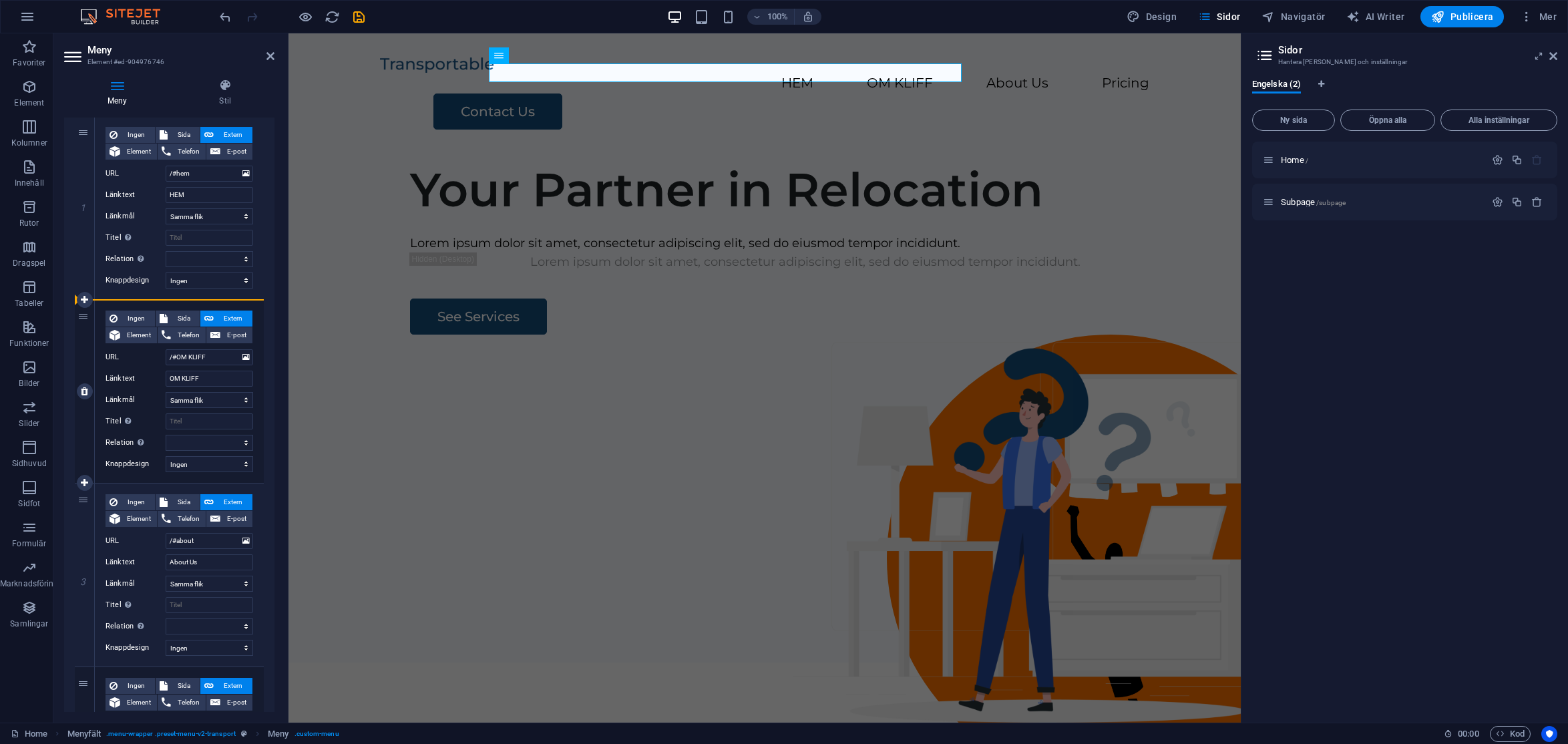
type input "About Us"
select select
type input "/#OM KLIFF"
type input "OM KLIFF"
select select
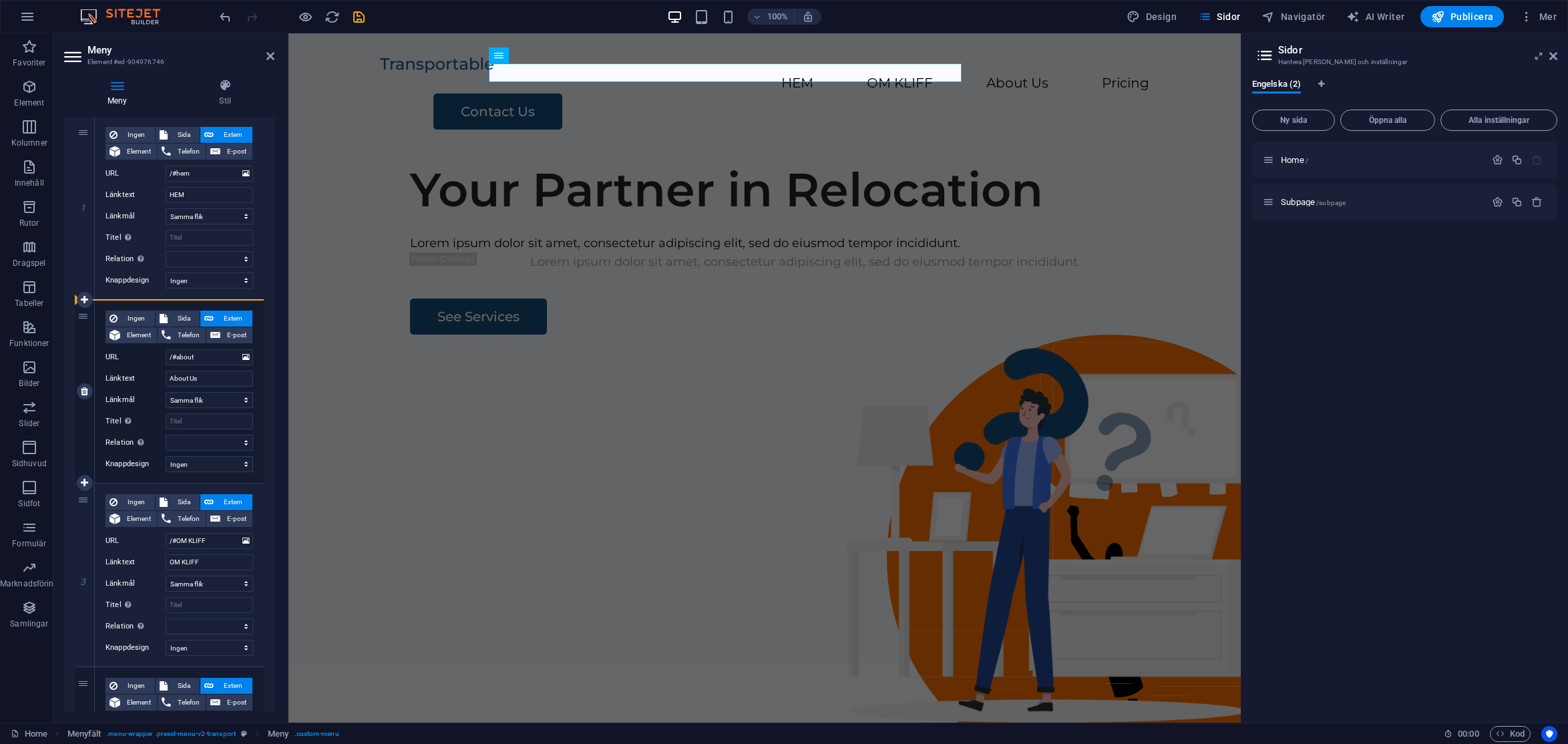
select select
click at [201, 355] on input "/#about" at bounding box center [209, 357] width 87 height 16
type input "/#"
select select
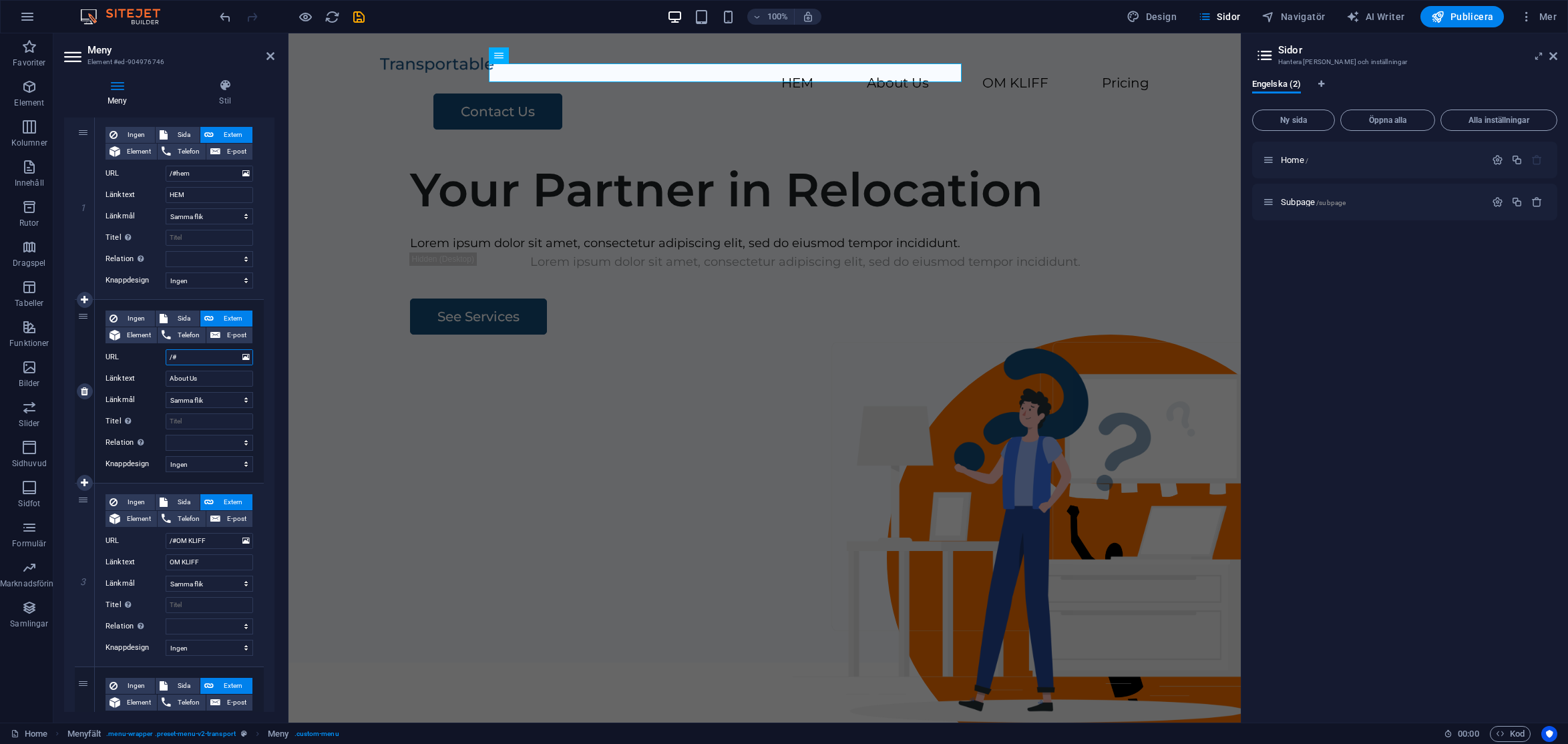
select select
type input "/#PÅ GP"
select select
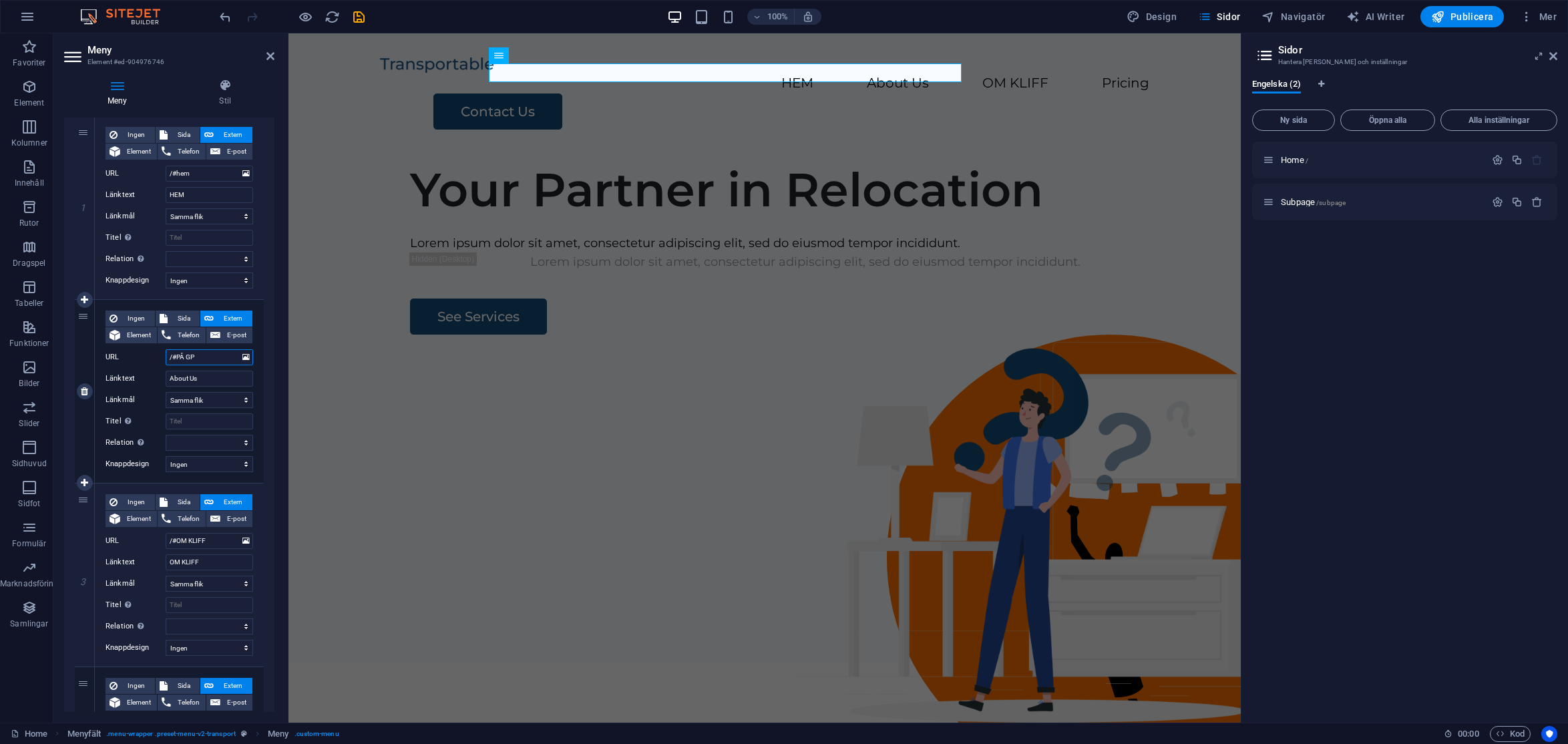
select select
type input "/#PÅ GÅNG"
select select
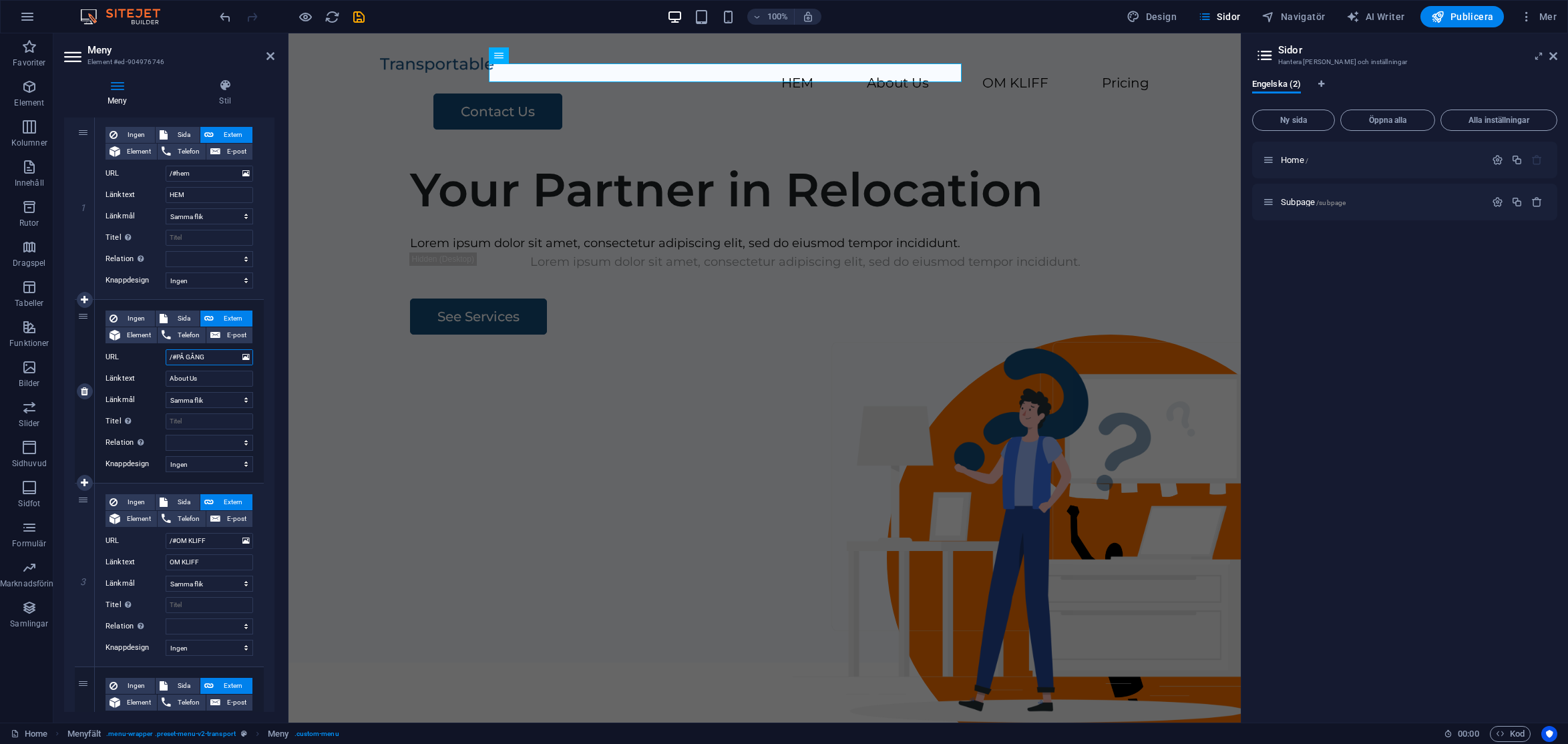
select select
type input "/#PÅ GÅNG"
click at [213, 376] on input "About Us" at bounding box center [209, 378] width 87 height 16
type input "A"
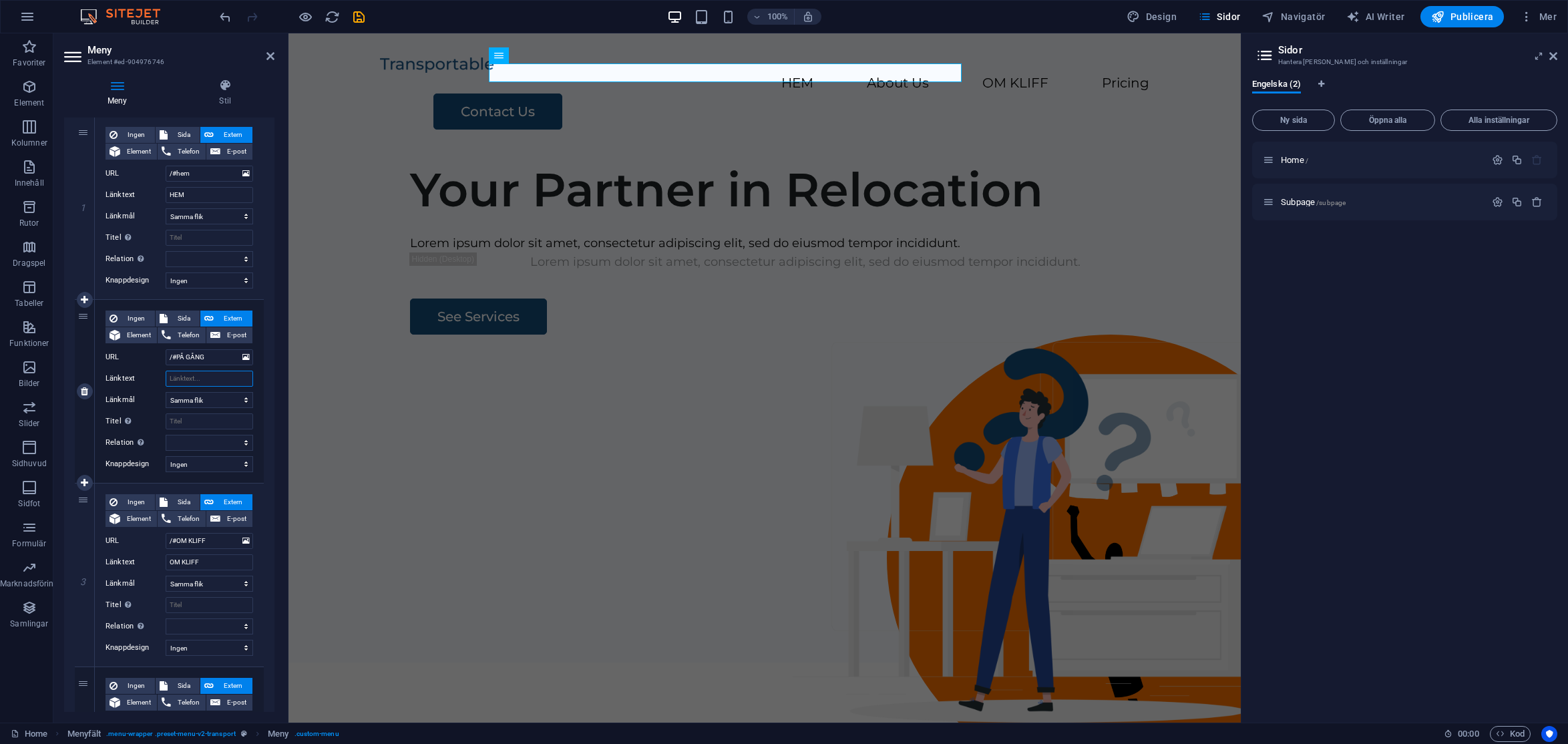
select select
type input "PÅ"
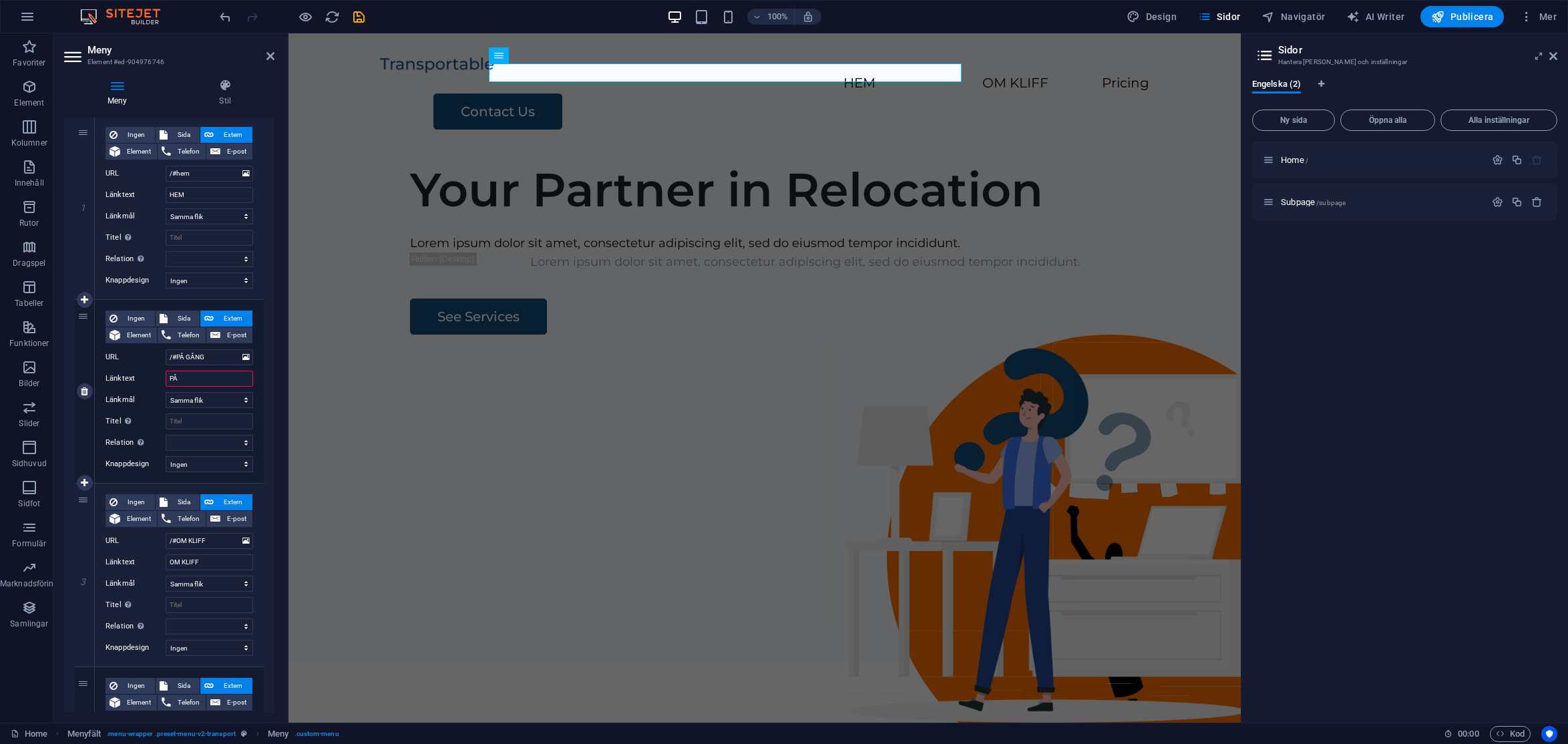
select select
type input "PÅ GÅNG"
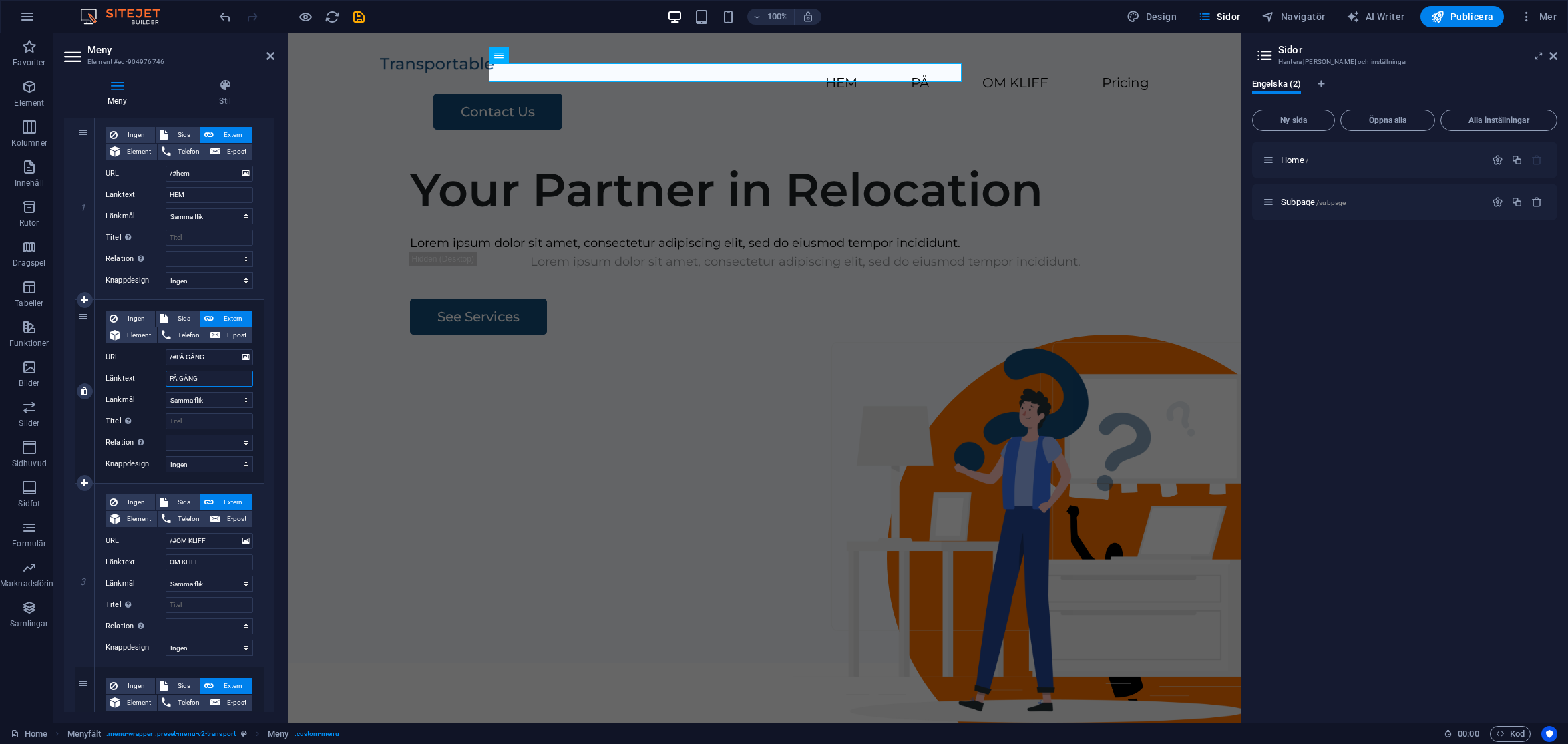
select select
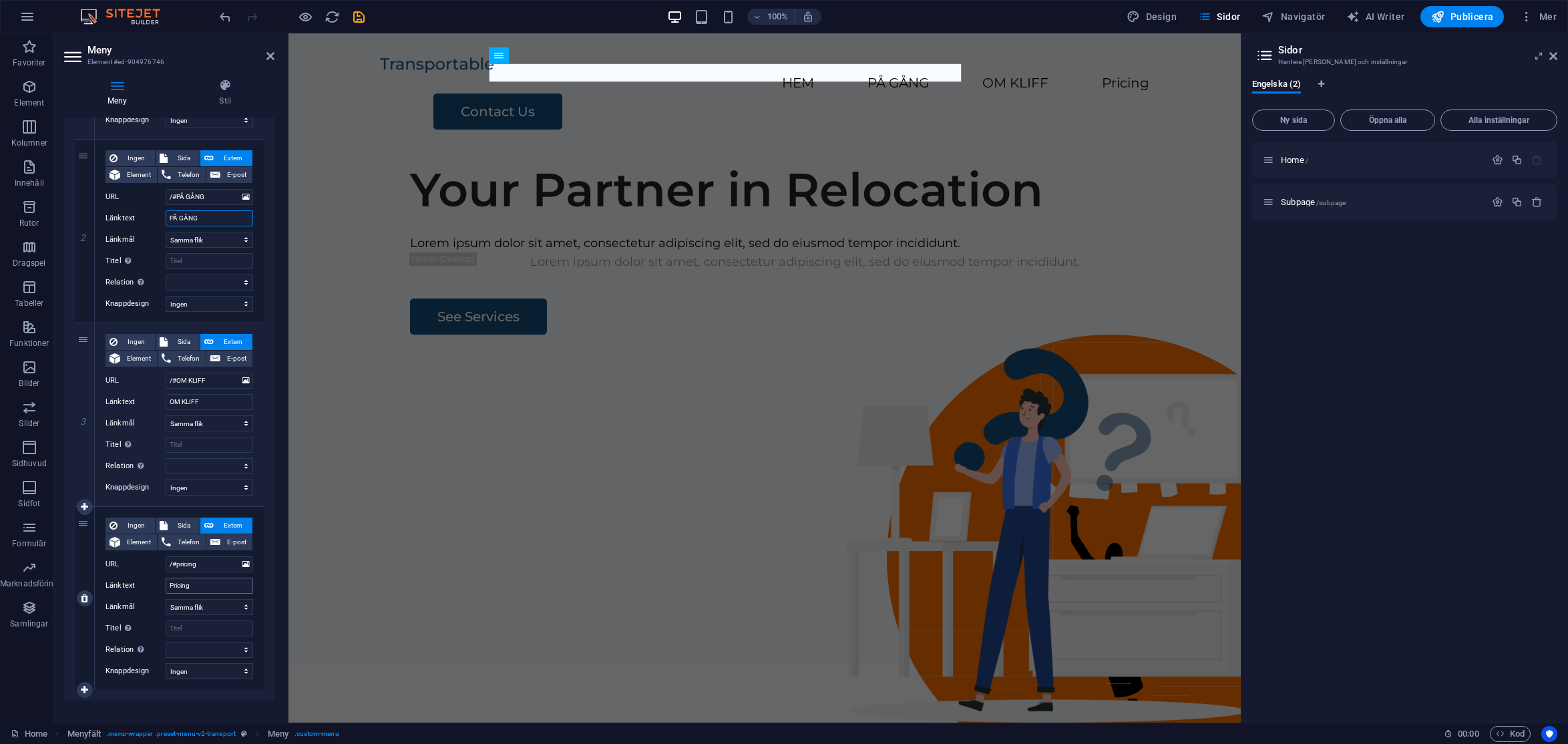
scroll to position [304, 0]
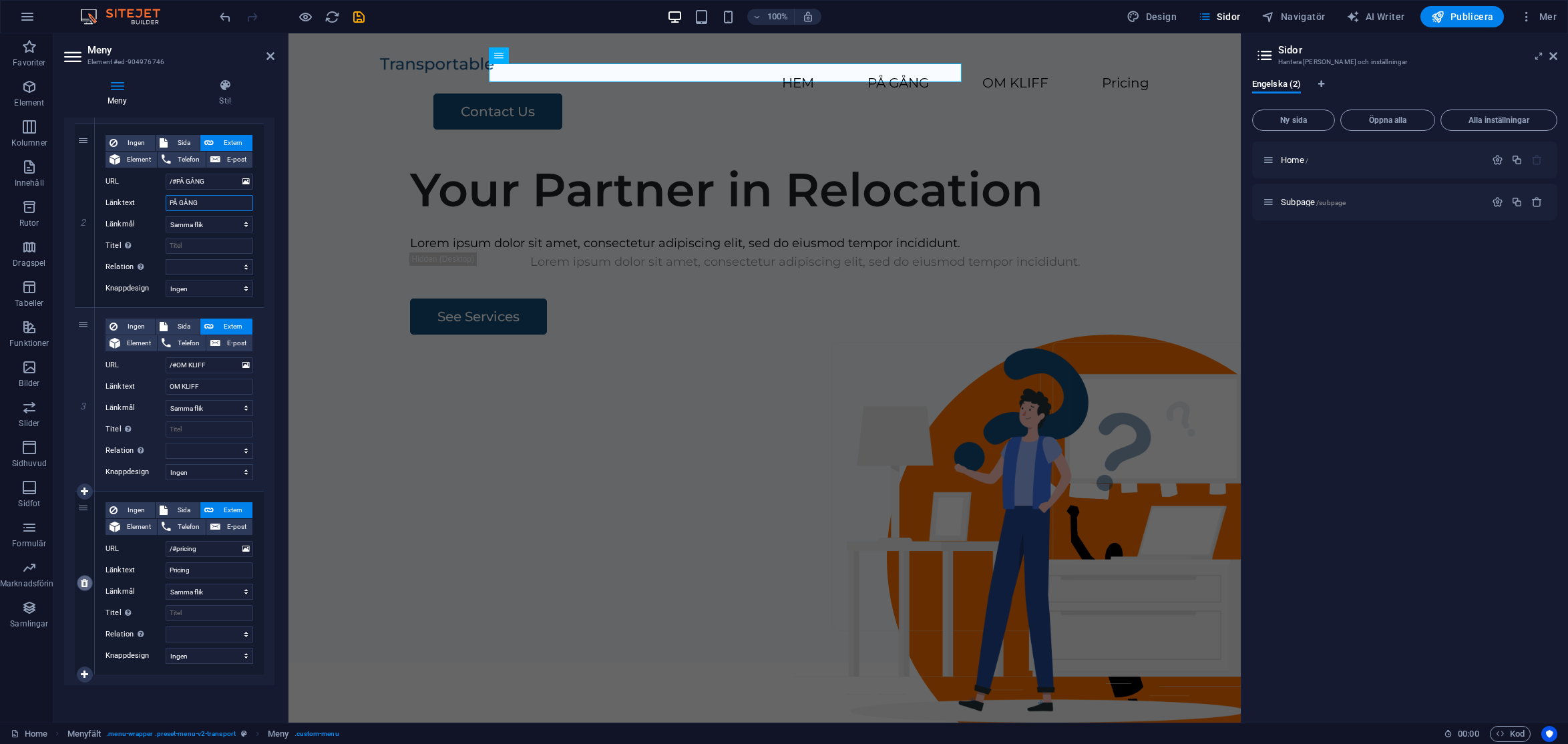
type input "PÅ GÅNG"
click at [85, 583] on icon at bounding box center [84, 583] width 7 height 9
select select
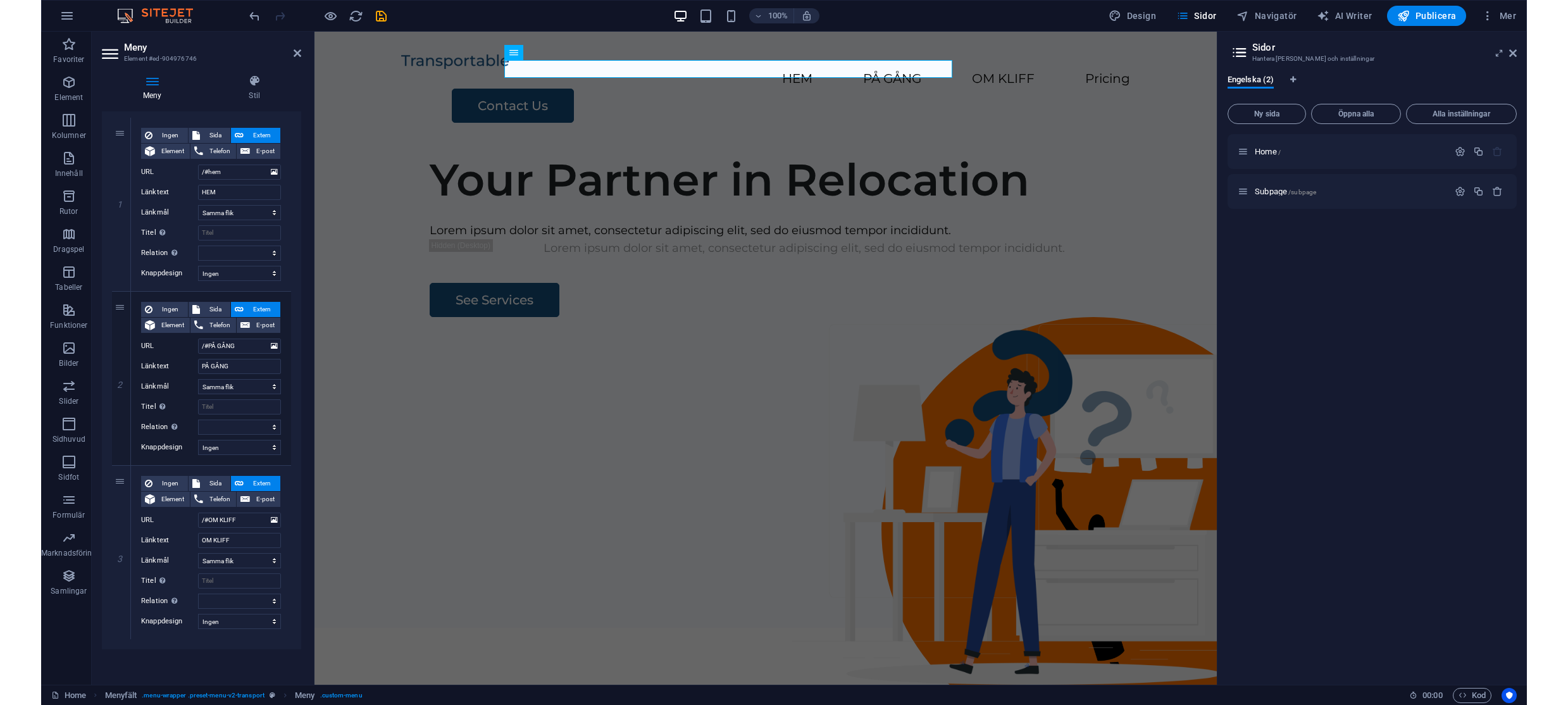
scroll to position [114, 0]
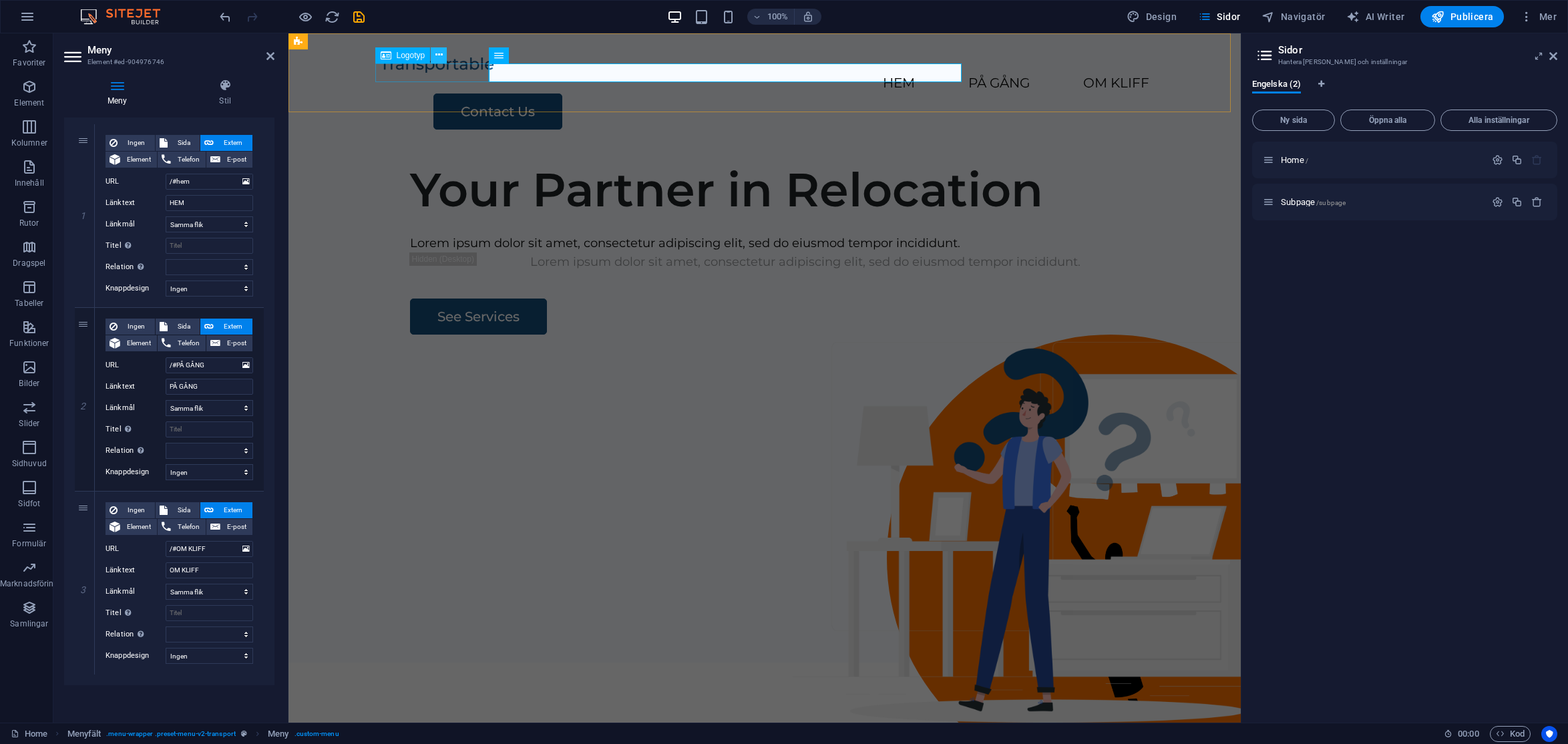
click at [439, 58] on icon at bounding box center [439, 55] width 7 height 14
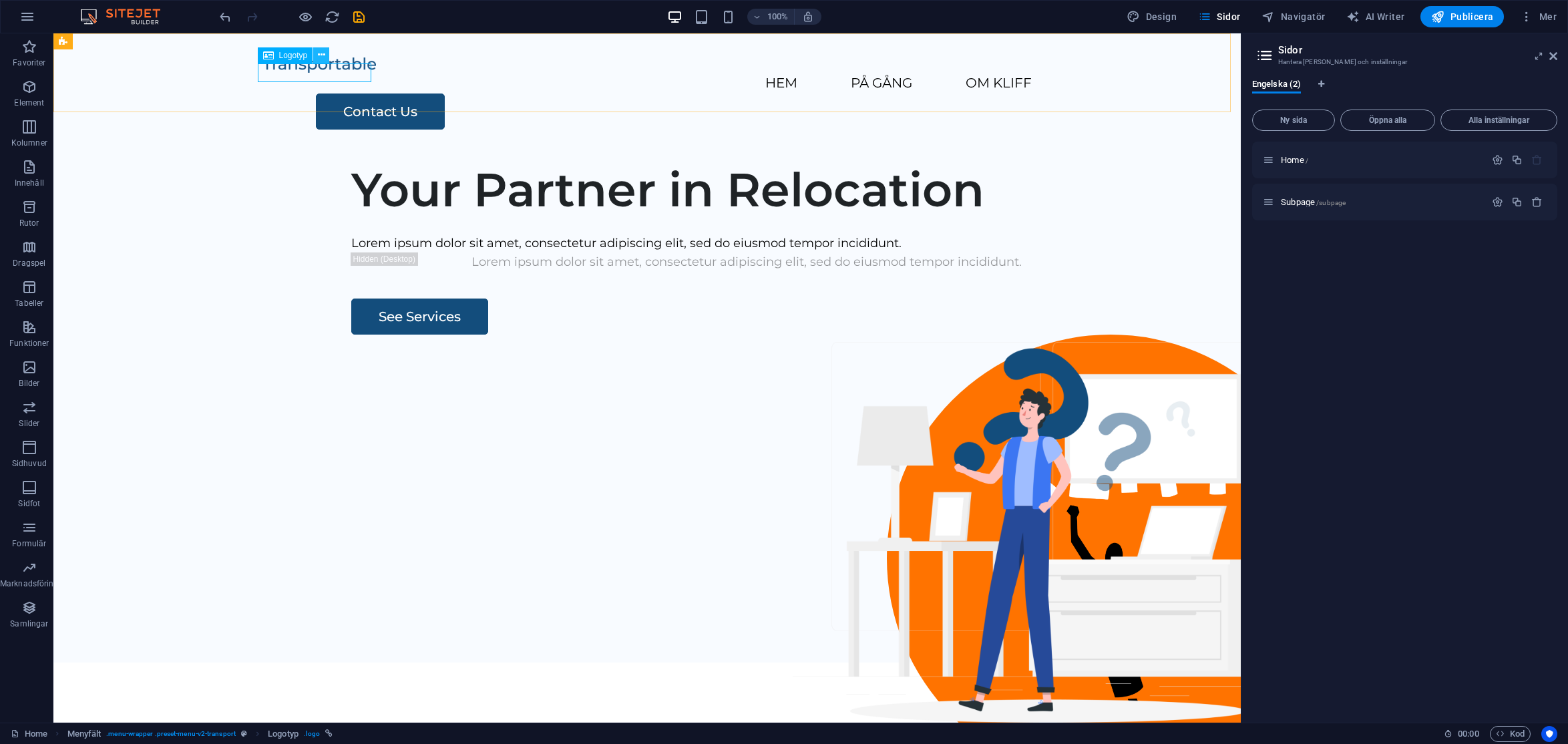
click at [320, 58] on icon at bounding box center [322, 55] width 7 height 14
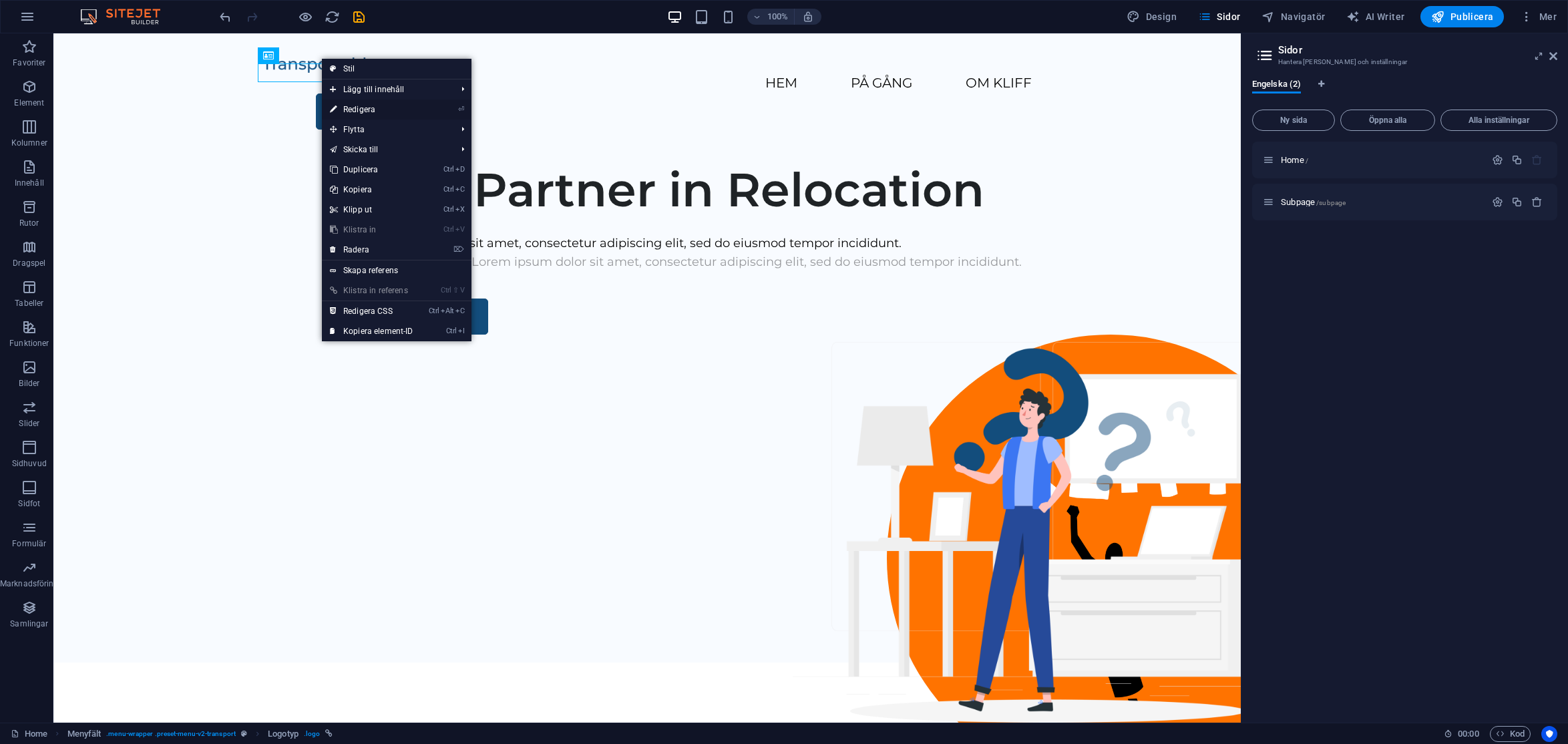
click at [367, 110] on link "⏎ Redigera" at bounding box center [371, 109] width 99 height 20
select select "px"
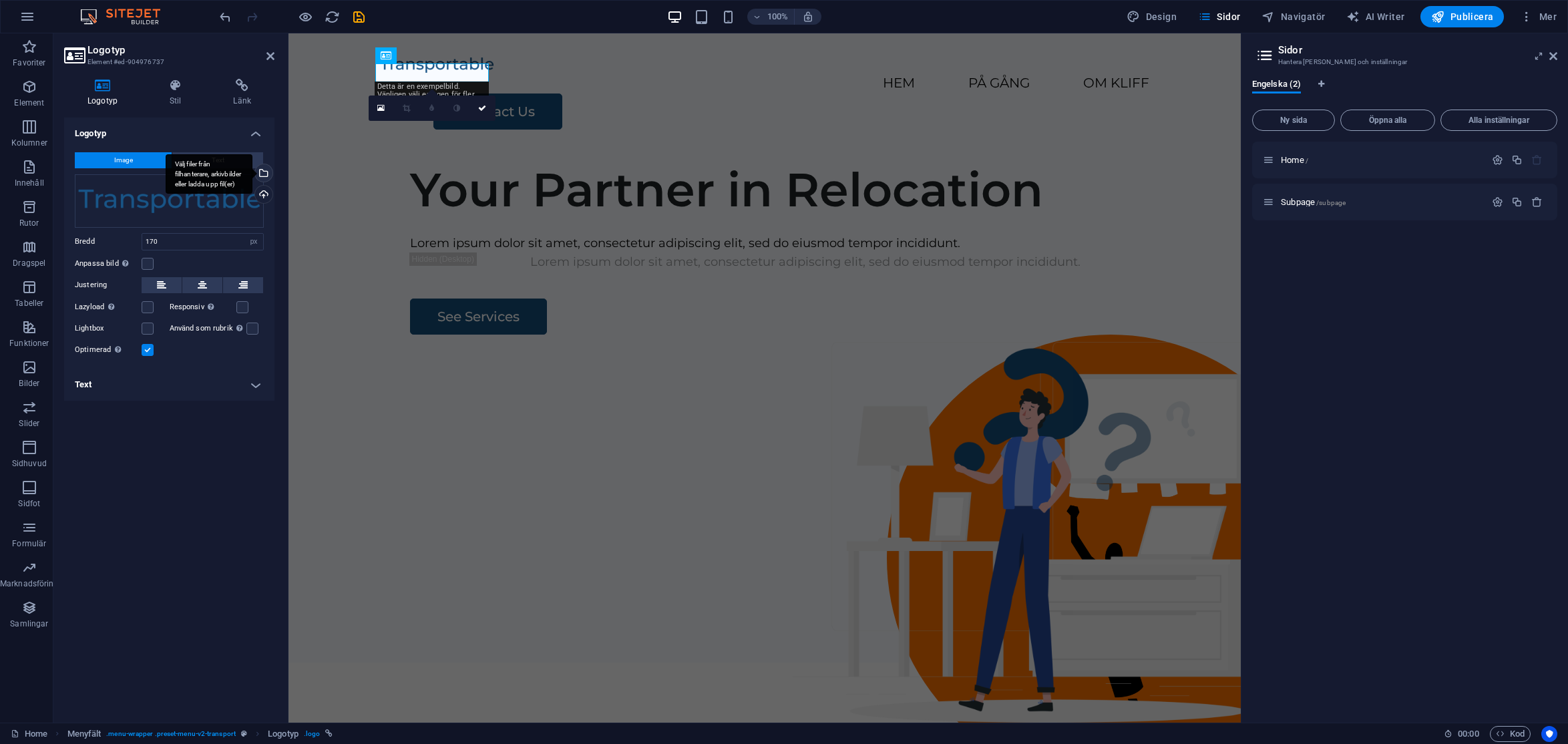
click at [265, 172] on div "Välj filer från filhanterare, arkivbilder eller ladda upp fil(er)" at bounding box center [263, 174] width 20 height 20
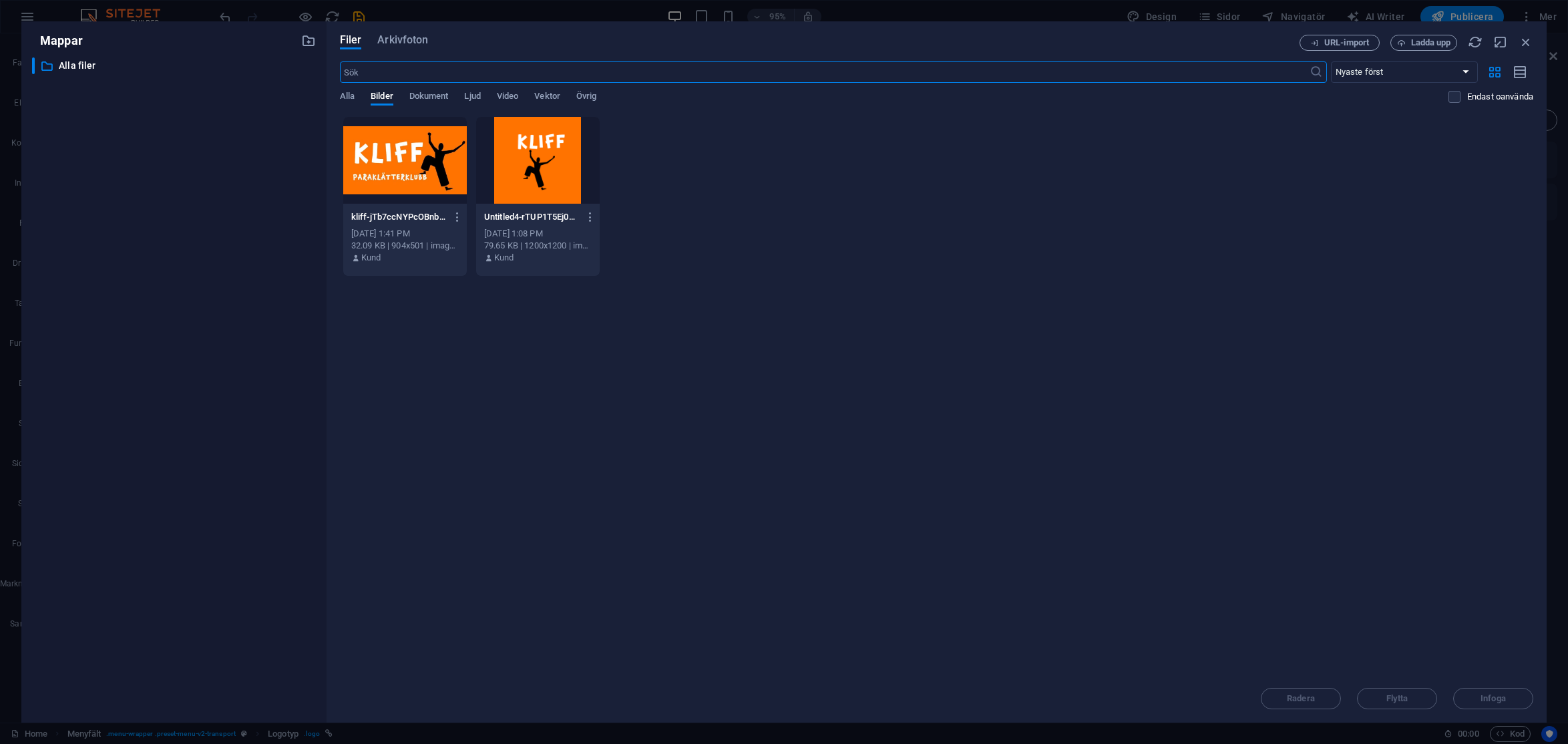
click at [411, 162] on div at bounding box center [405, 160] width 123 height 87
click at [1393, 699] on span "Infoga" at bounding box center [1493, 698] width 70 height 8
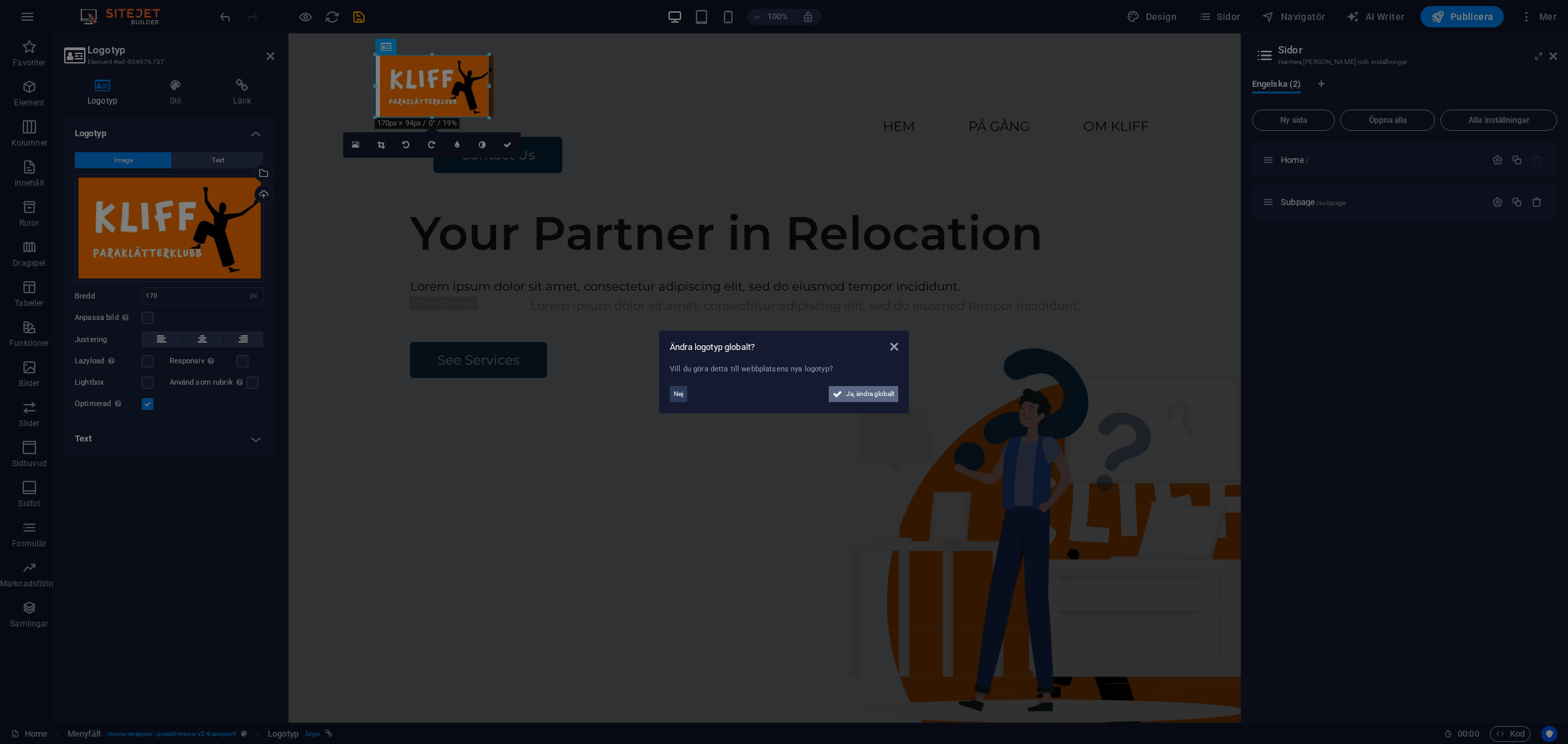
click at [872, 391] on span "Ja, ändra globalt" at bounding box center [870, 393] width 48 height 16
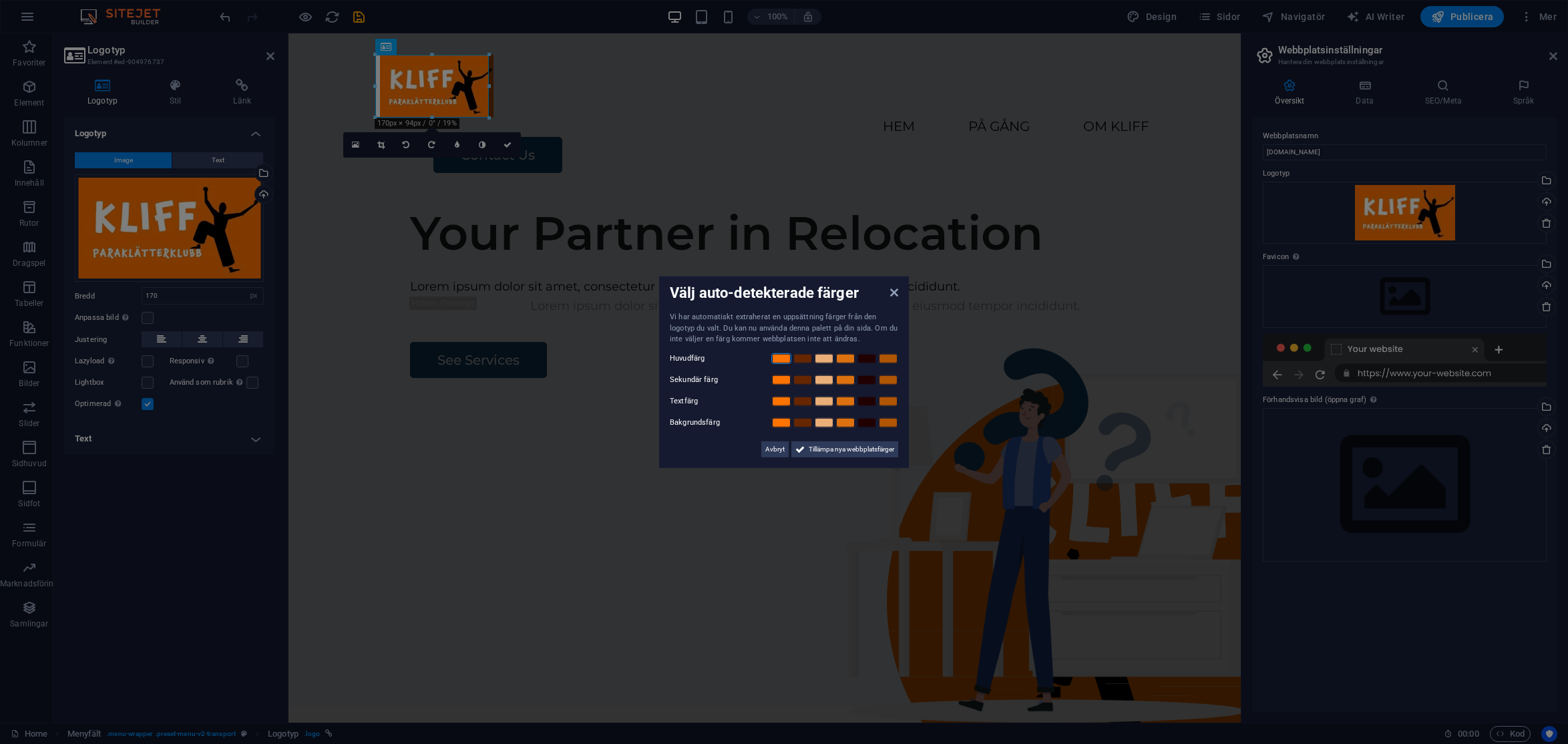
click at [779, 355] on link at bounding box center [782, 358] width 20 height 11
click at [840, 448] on span "Tillämpa nya webbplatsfärger" at bounding box center [851, 448] width 85 height 16
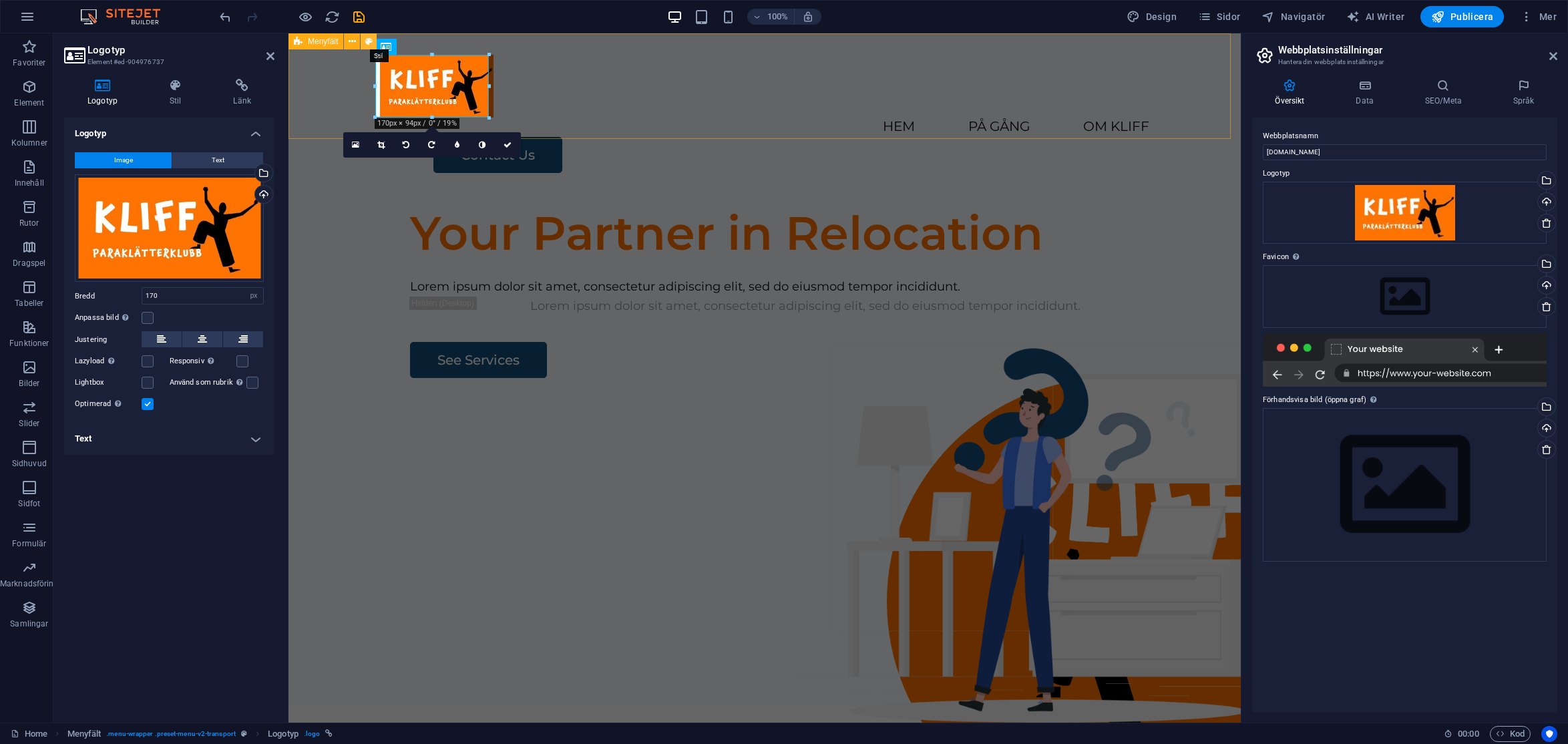
click at [363, 42] on button at bounding box center [368, 41] width 16 height 16
select select "rem"
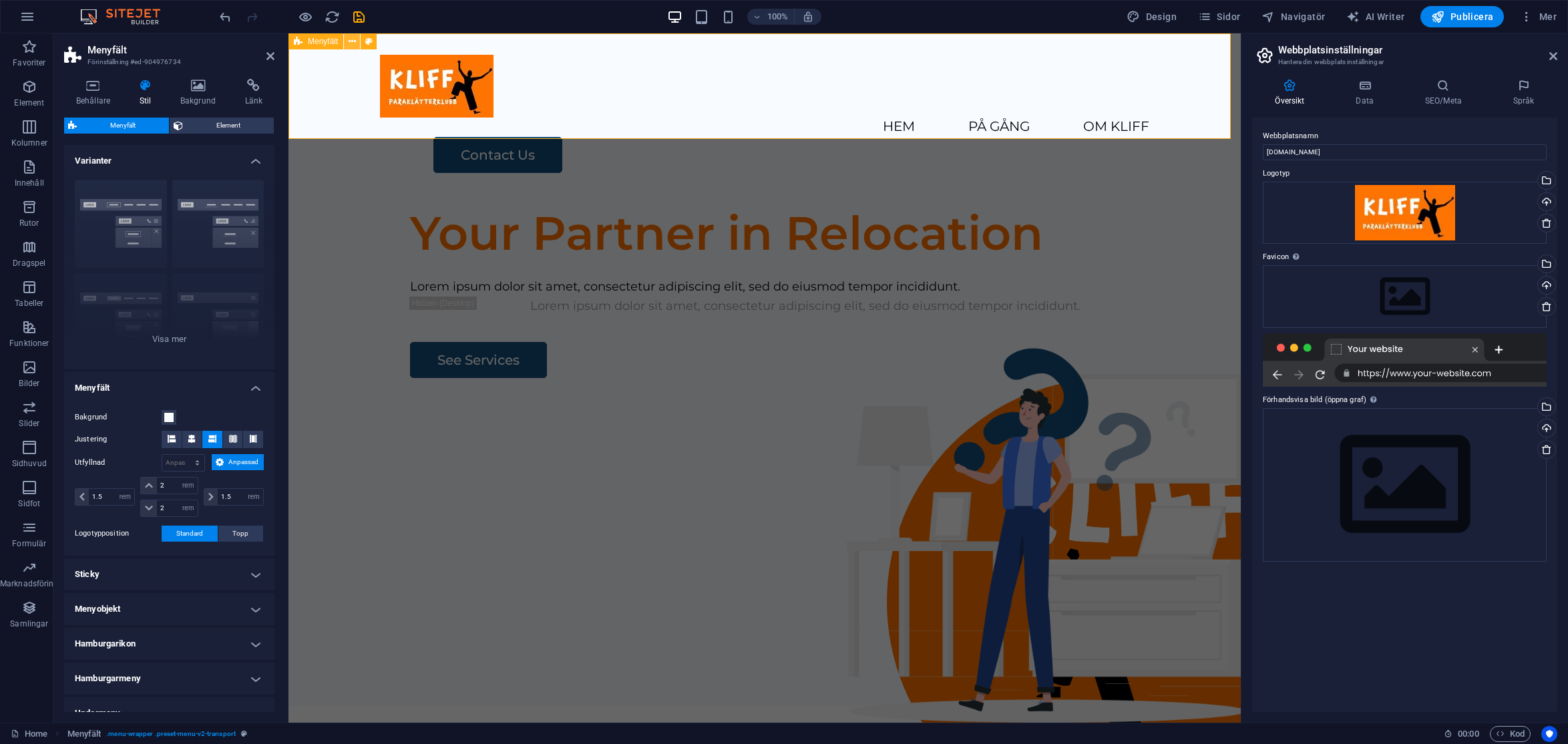
click at [353, 38] on icon at bounding box center [352, 42] width 7 height 14
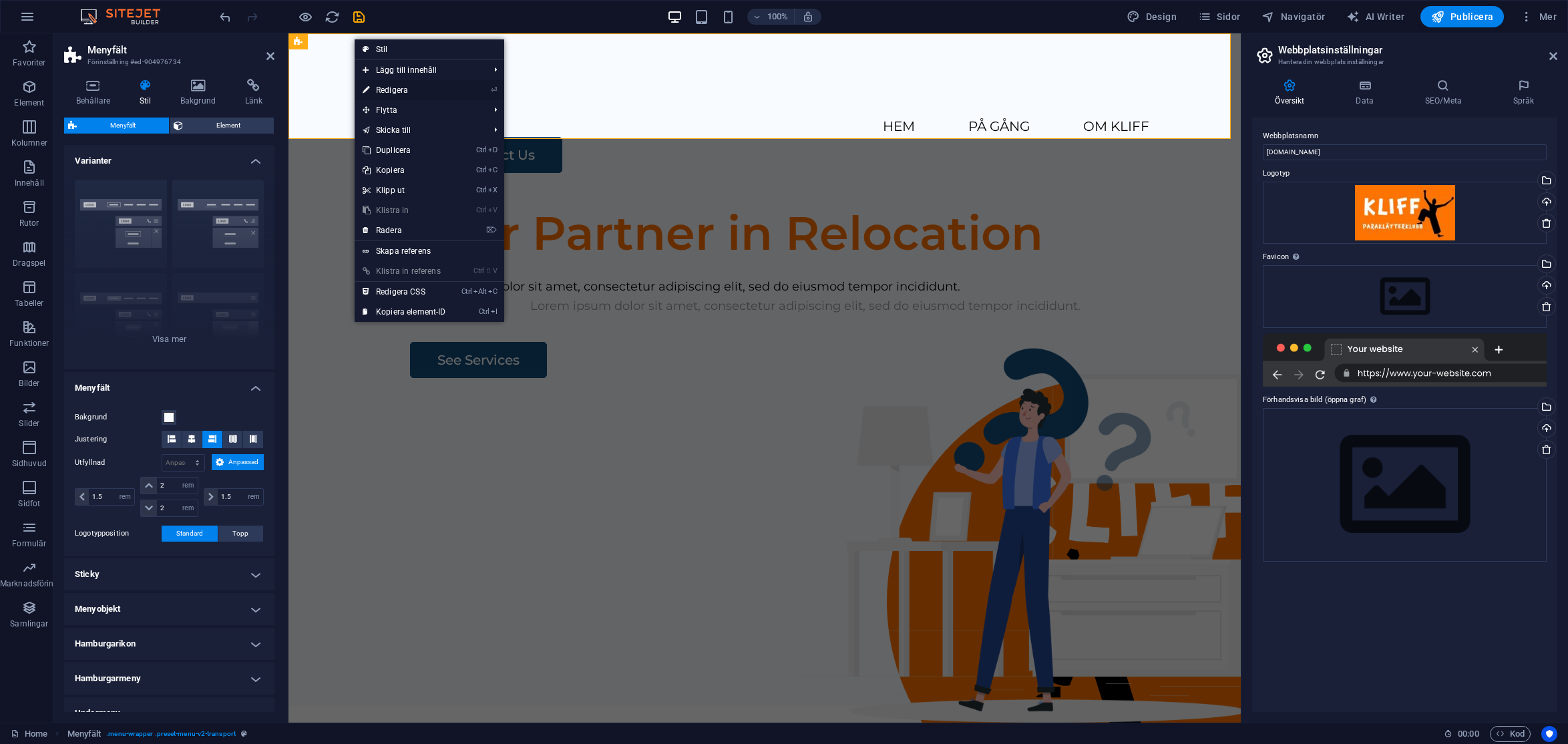
click at [403, 90] on link "⏎ Redigera" at bounding box center [404, 90] width 99 height 20
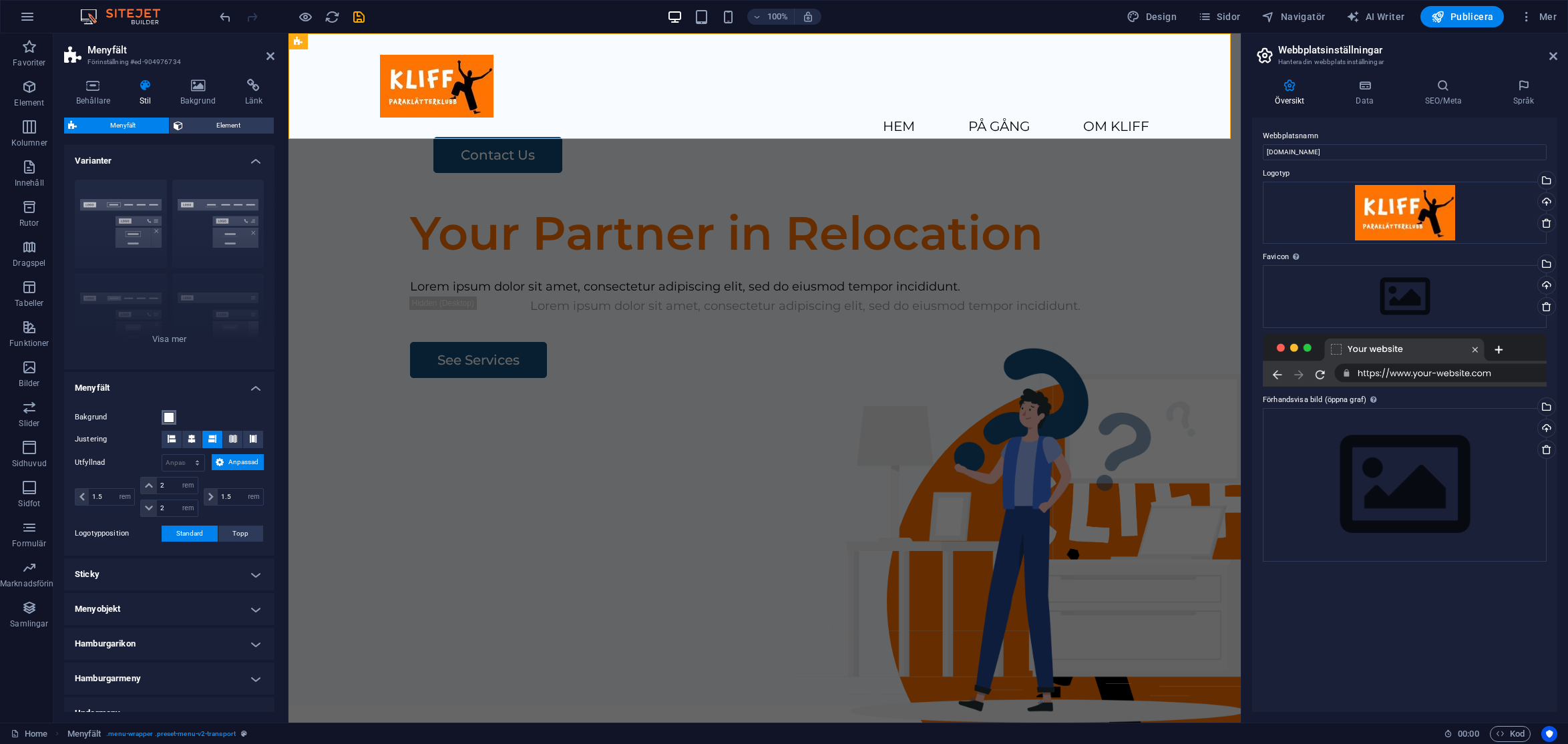
click at [166, 418] on span at bounding box center [168, 417] width 11 height 11
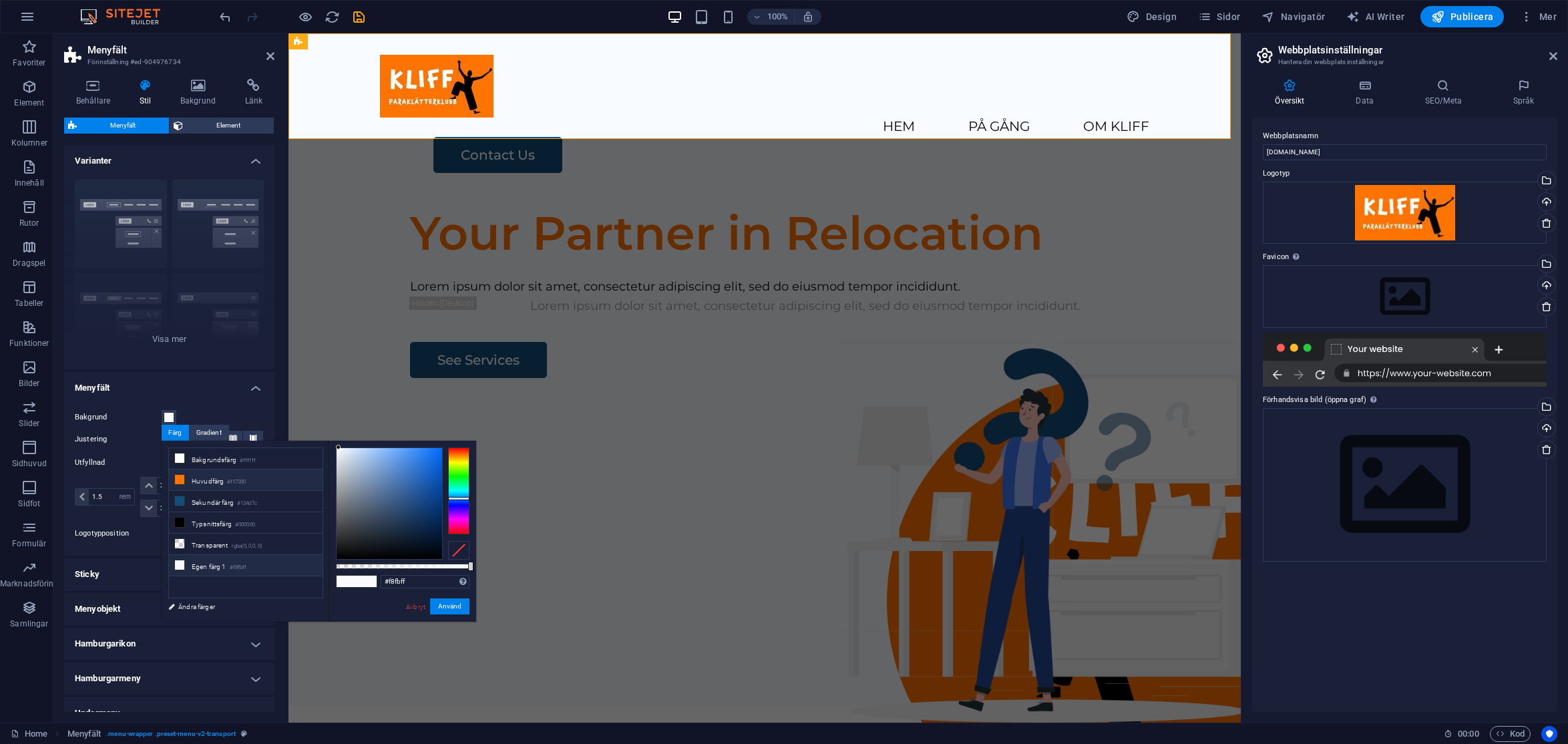
click at [215, 481] on li "Huvudfärg #ff7300" at bounding box center [246, 480] width 153 height 21
type input "#ff7300"
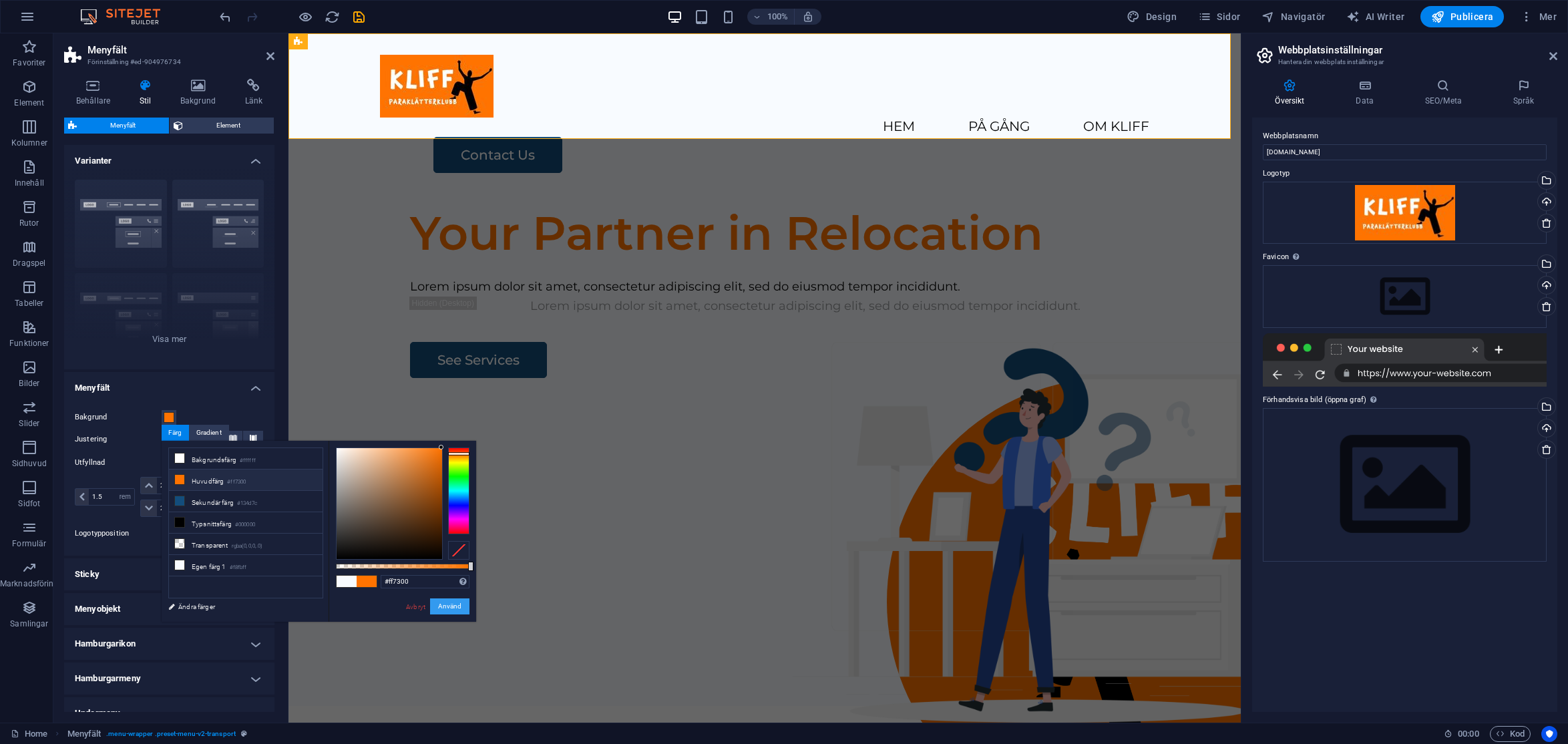
click at [461, 605] on button "Använd" at bounding box center [450, 606] width 39 height 16
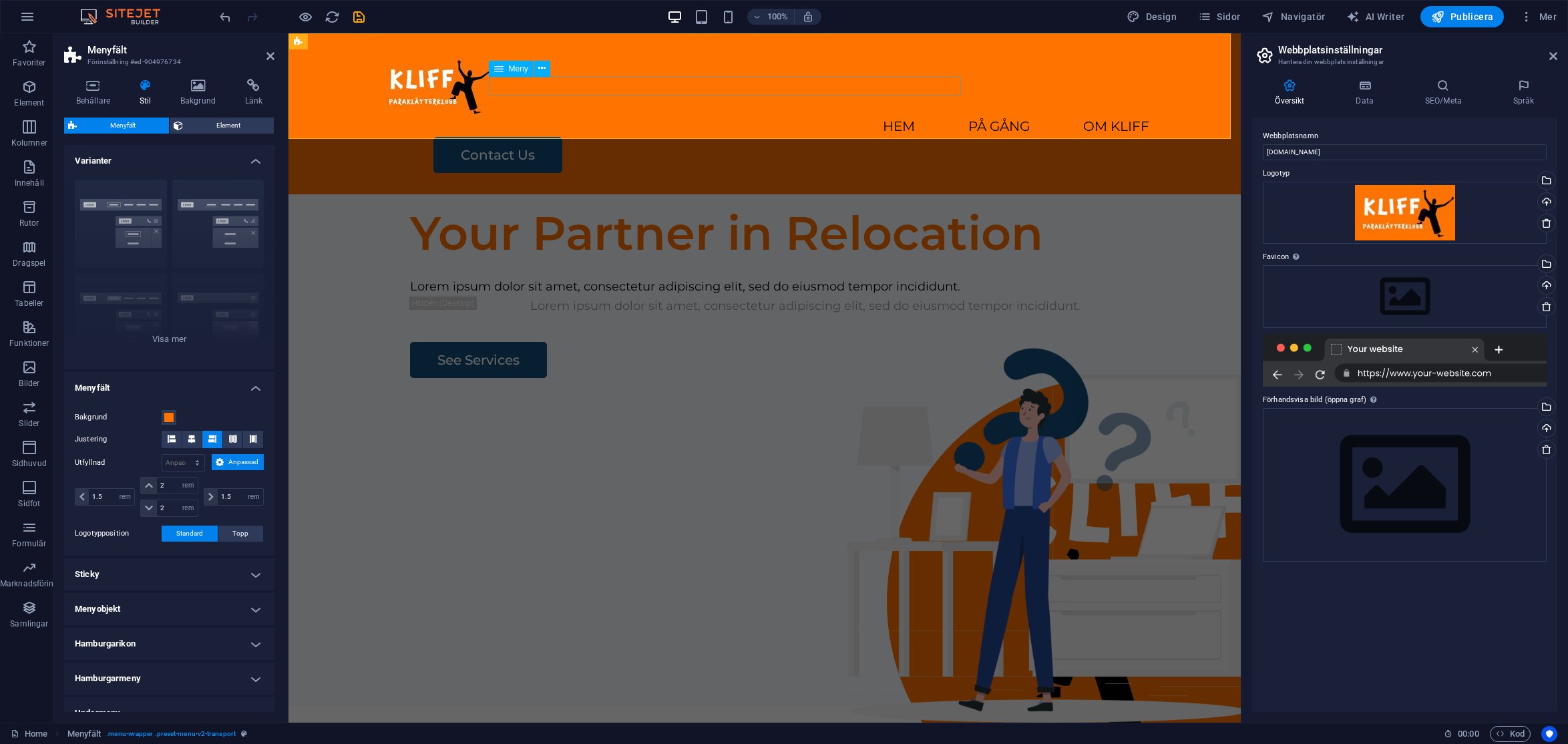
click at [820, 118] on nav "HEM PÅ GÅNG OM KLIFF" at bounding box center [765, 127] width 770 height 20
click at [546, 68] on icon at bounding box center [542, 68] width 7 height 14
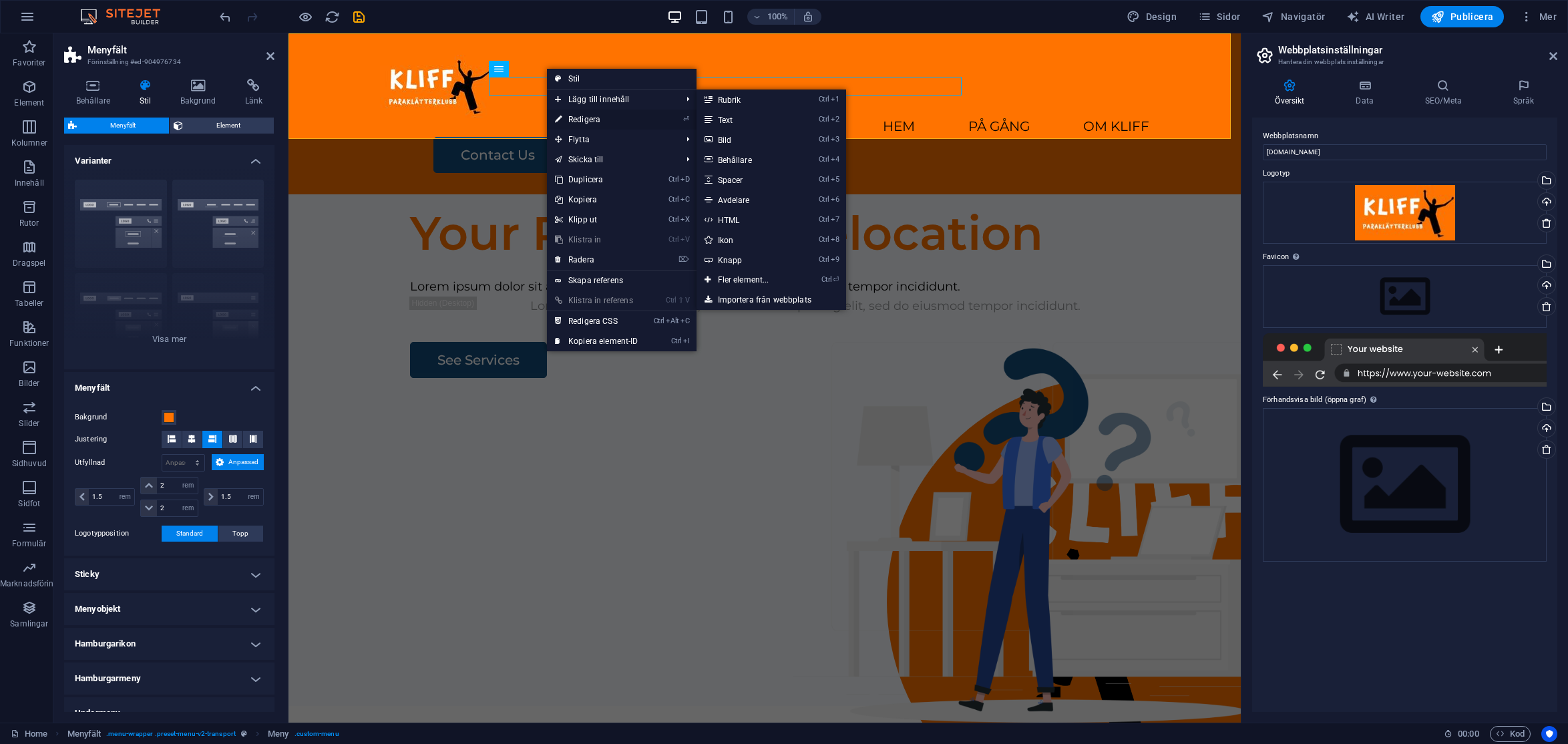
click at [581, 118] on link "⏎ Redigera" at bounding box center [596, 120] width 99 height 20
select select
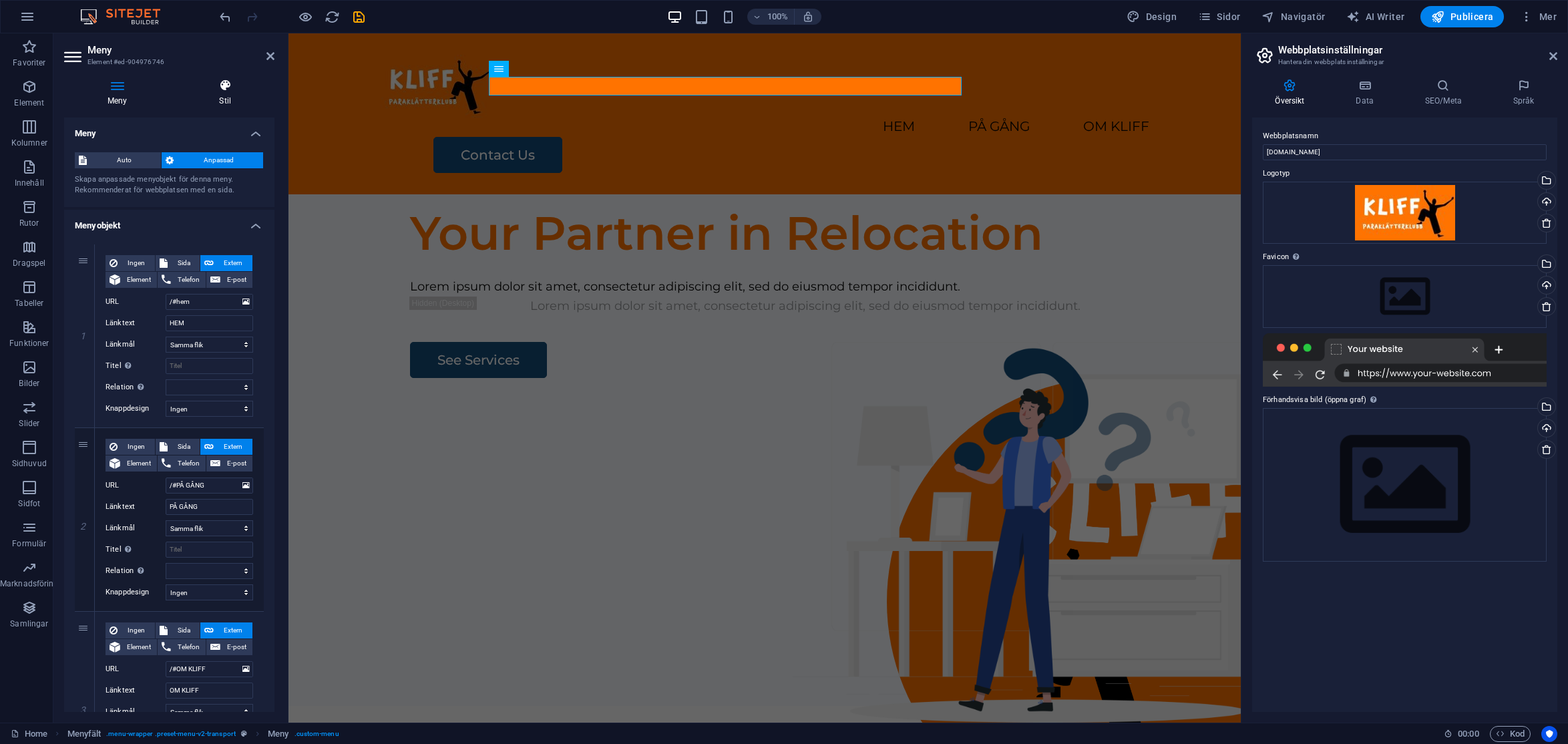
click at [220, 89] on icon at bounding box center [225, 85] width 99 height 13
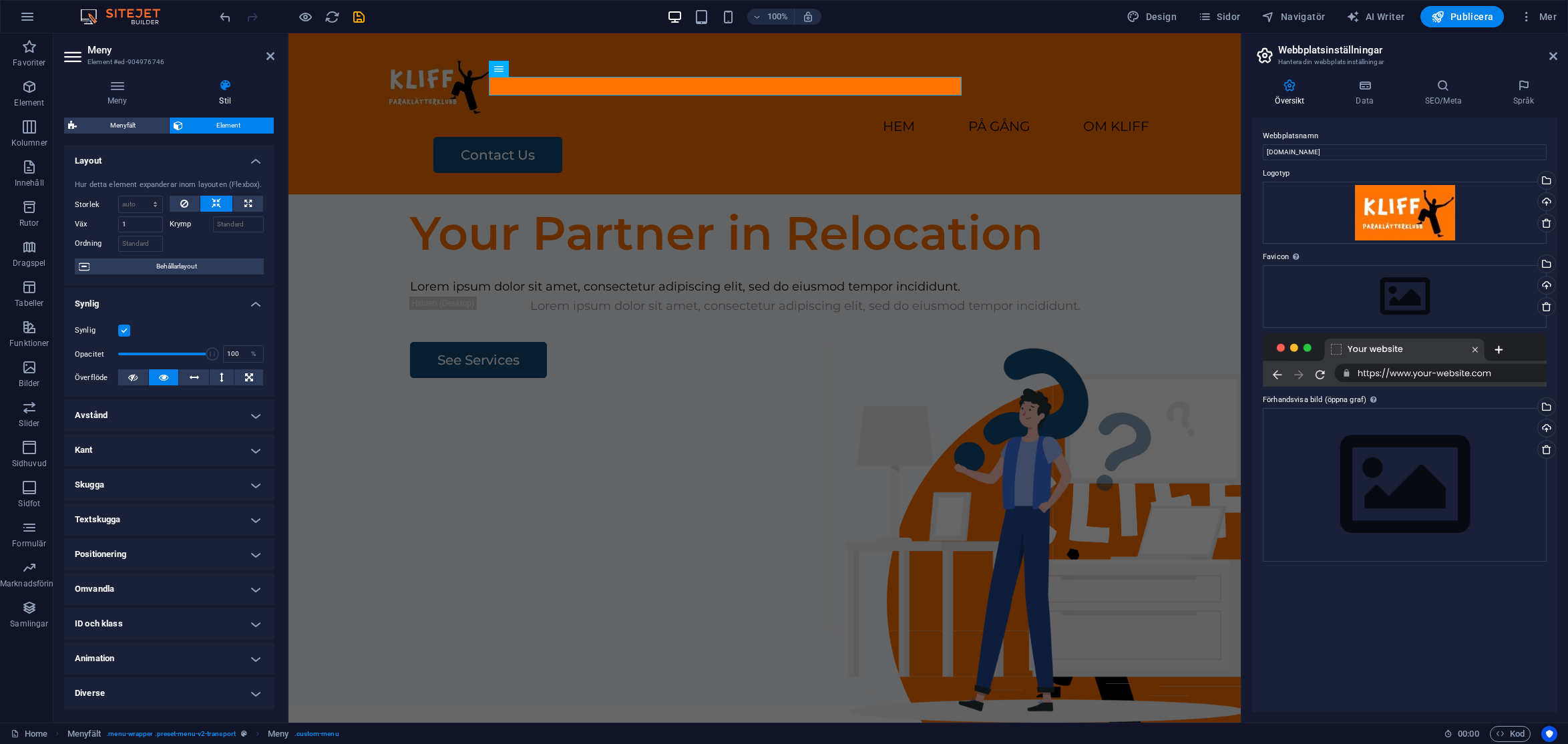
click at [254, 448] on h4 "Kant" at bounding box center [169, 450] width 211 height 32
click at [254, 448] on h4 "Kant" at bounding box center [169, 446] width 211 height 24
click at [1393, 58] on icon at bounding box center [1553, 56] width 8 height 11
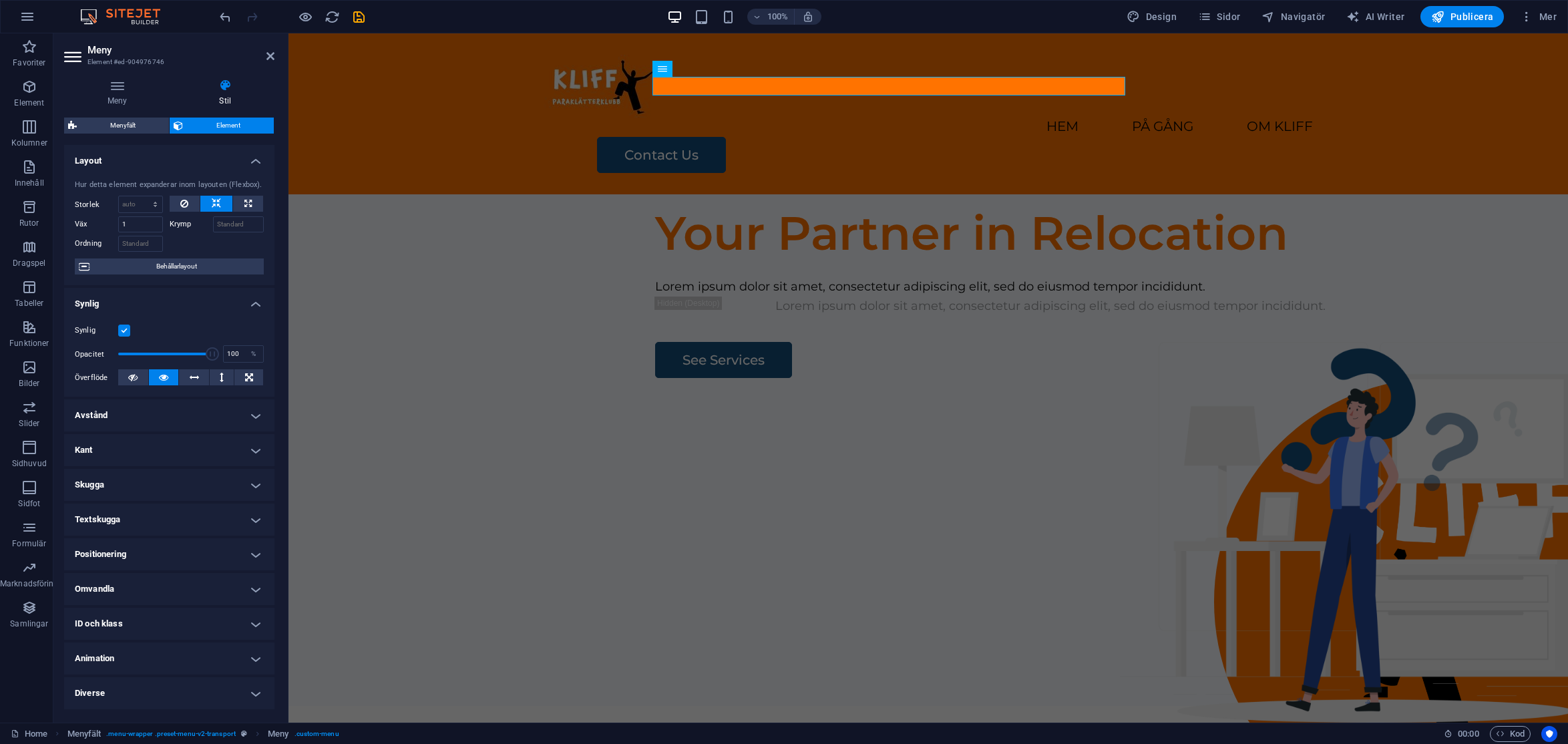
click at [128, 488] on h4 "Skugga" at bounding box center [169, 485] width 211 height 32
click at [130, 455] on h4 "Kant" at bounding box center [169, 450] width 211 height 32
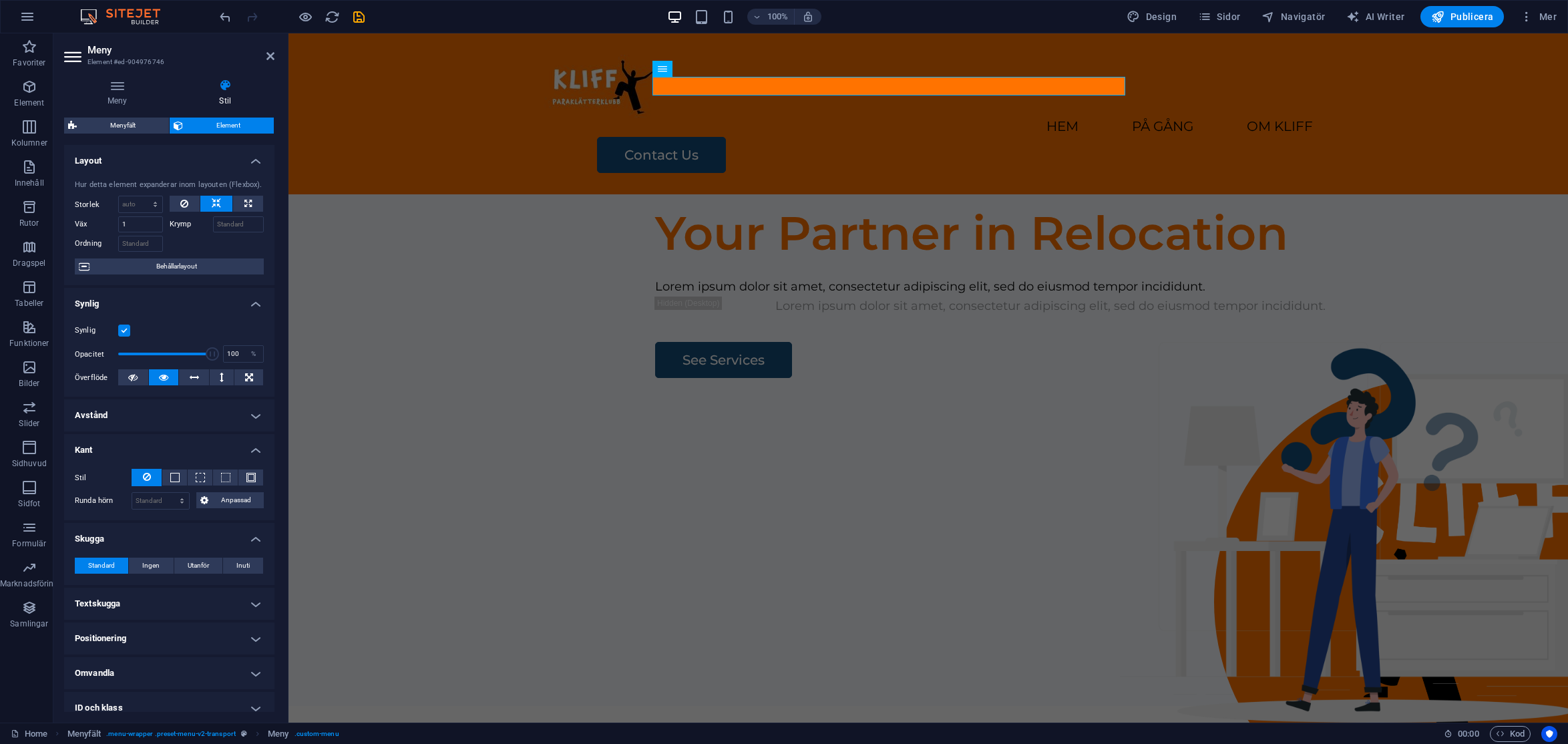
click at [129, 421] on h4 "Avstånd" at bounding box center [169, 415] width 211 height 32
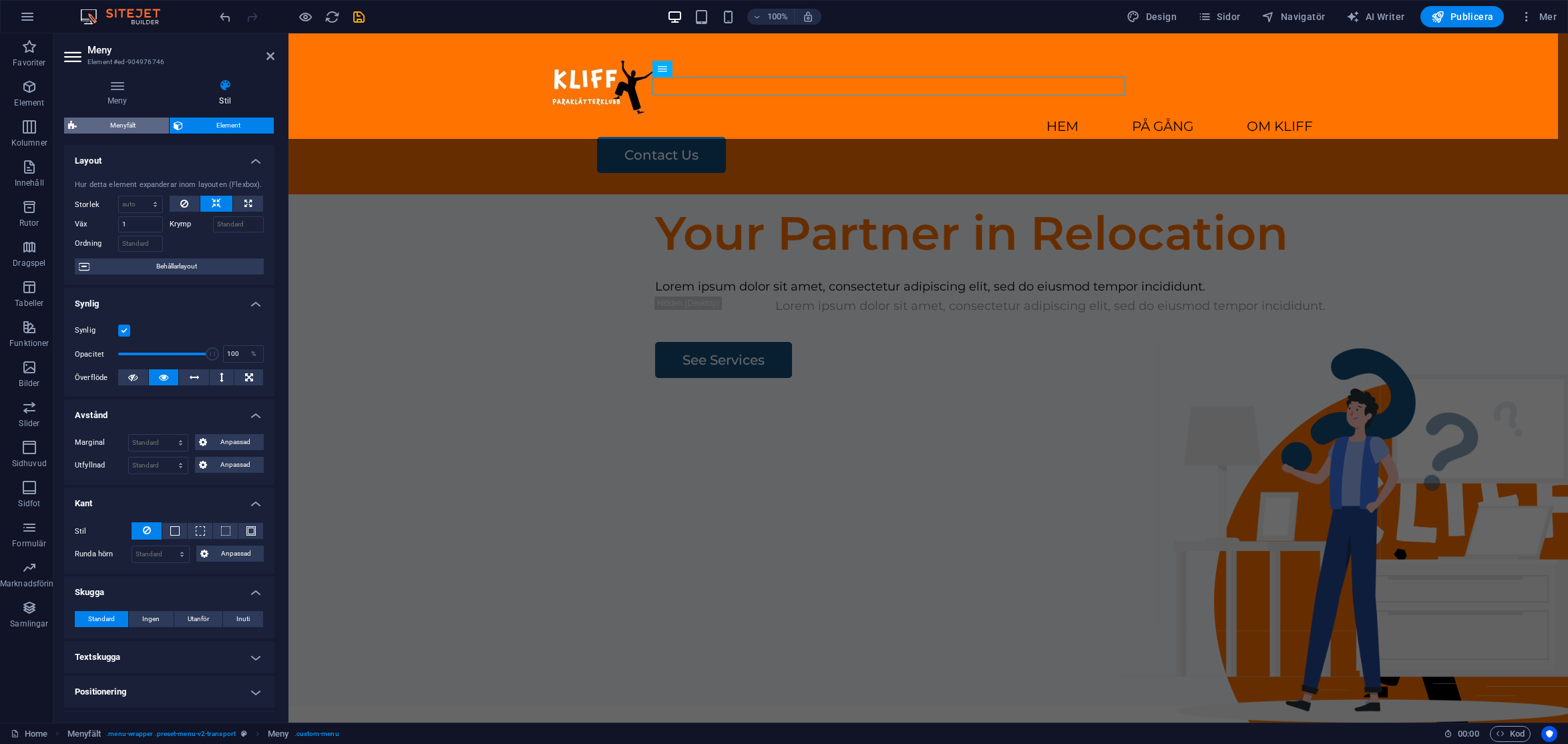
click at [137, 132] on span "Menyfält" at bounding box center [123, 125] width 84 height 16
select select "rem"
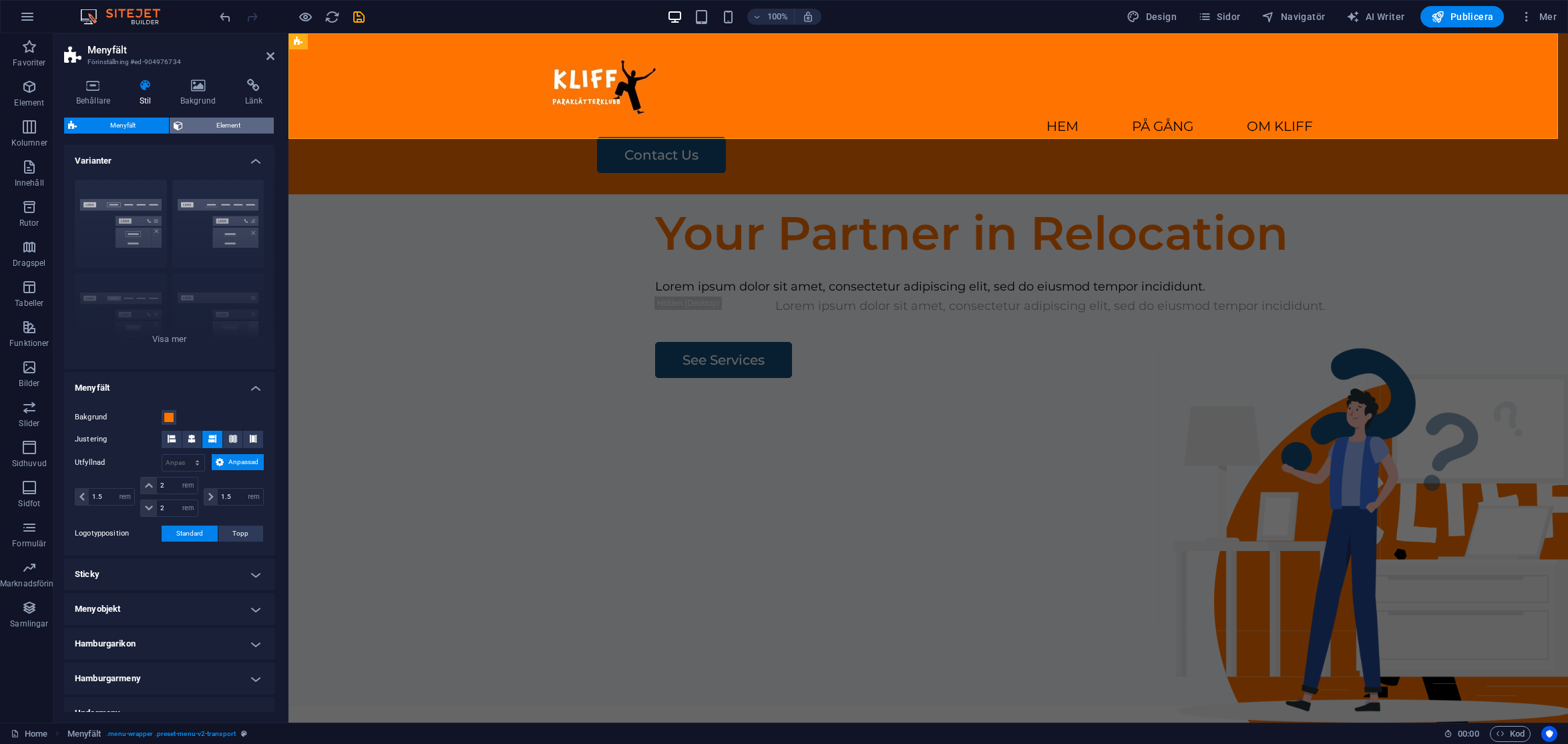
click at [206, 125] on span "Element" at bounding box center [229, 125] width 83 height 16
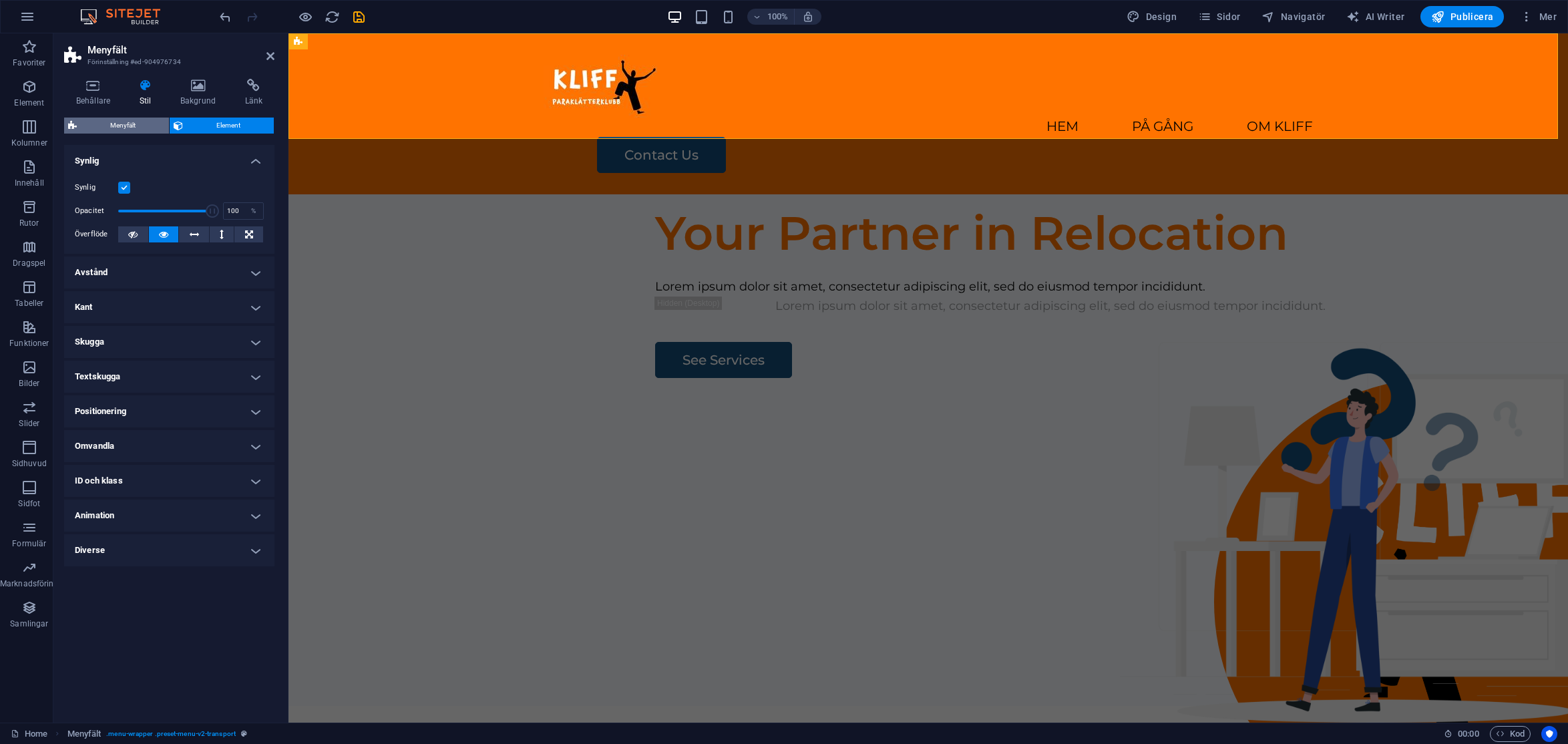
click at [127, 125] on span "Menyfält" at bounding box center [123, 125] width 84 height 16
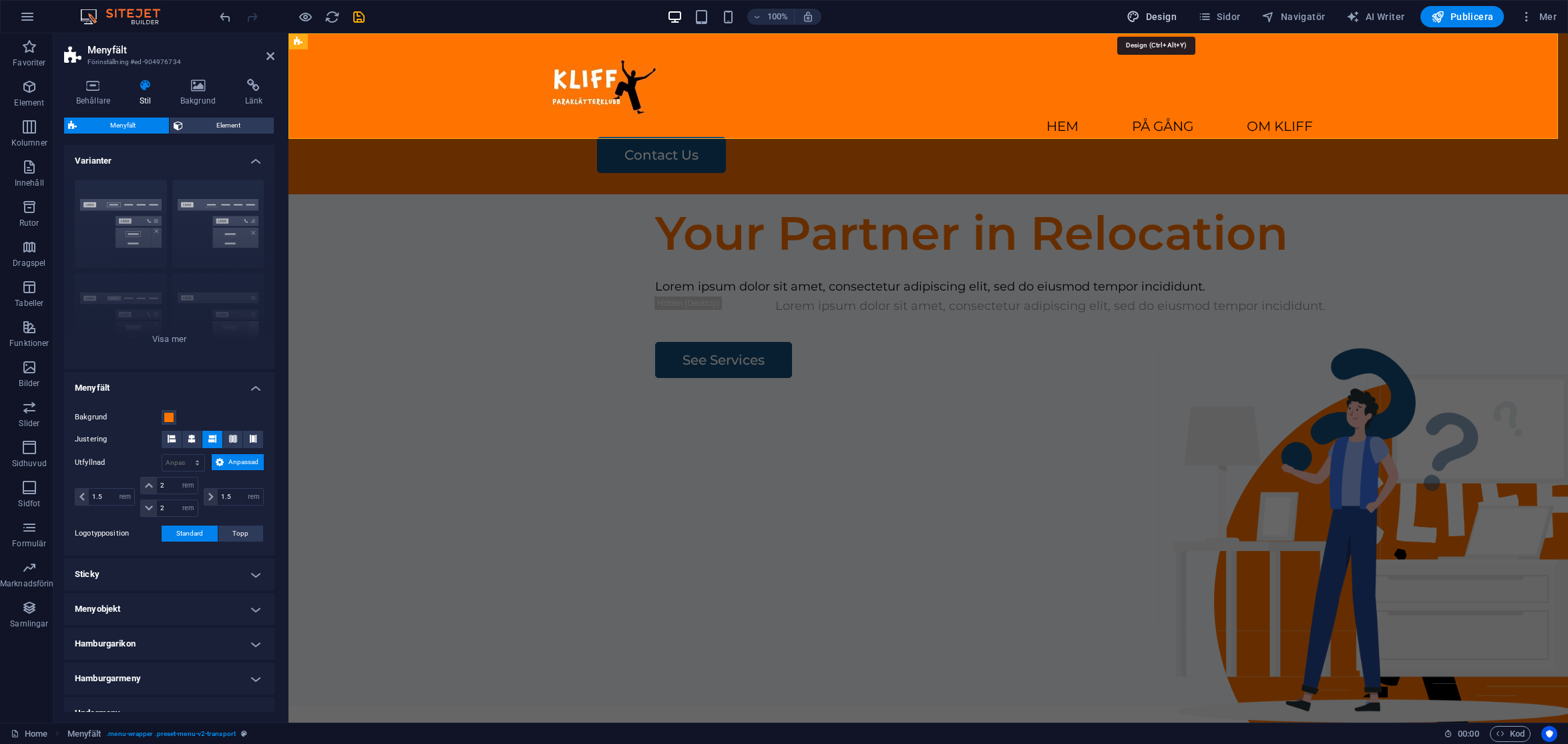
select select "rem"
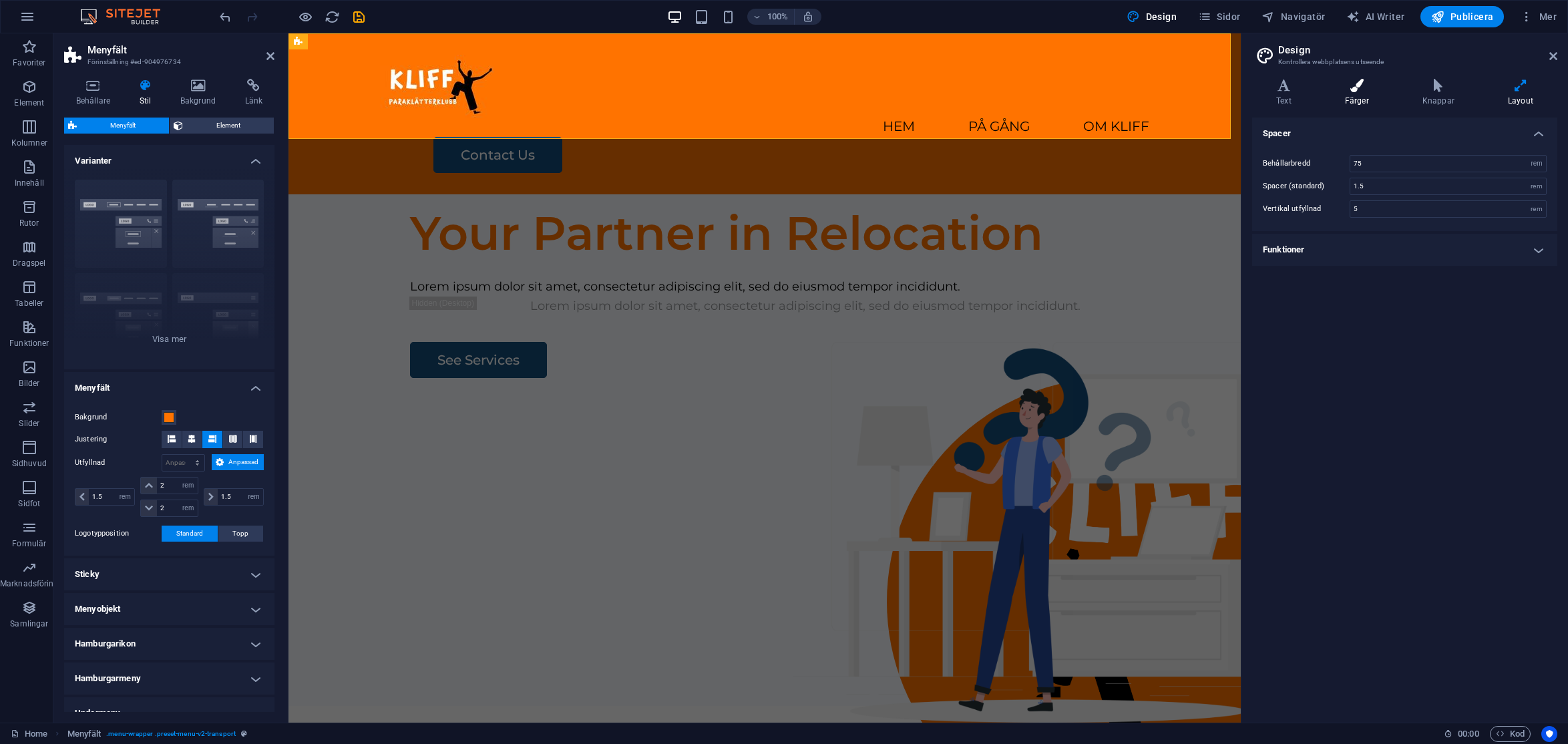
click at [1355, 96] on h4 "Färger" at bounding box center [1360, 93] width 77 height 28
click at [1298, 84] on icon at bounding box center [1284, 85] width 63 height 13
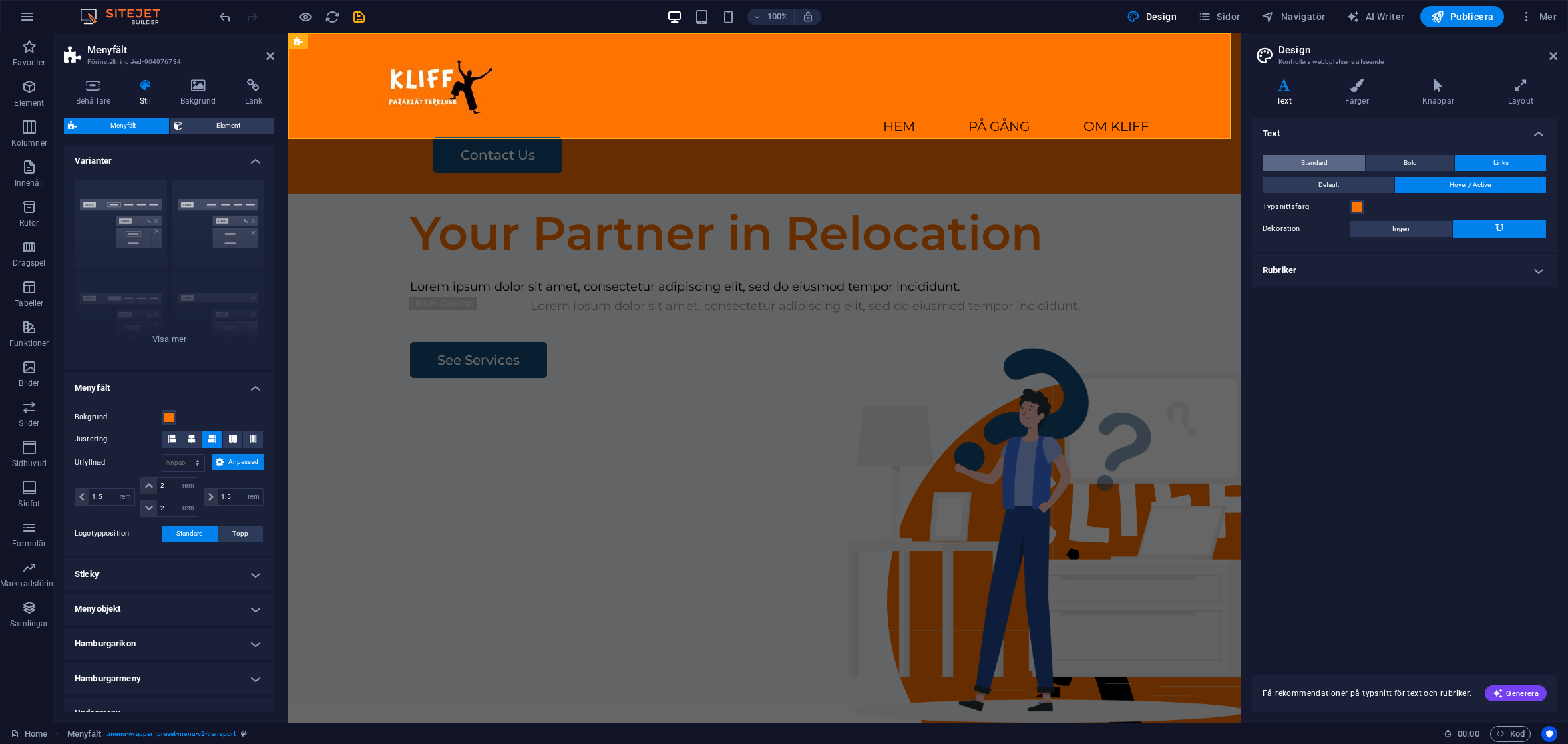
click at [1341, 165] on button "Standard" at bounding box center [1314, 163] width 102 height 16
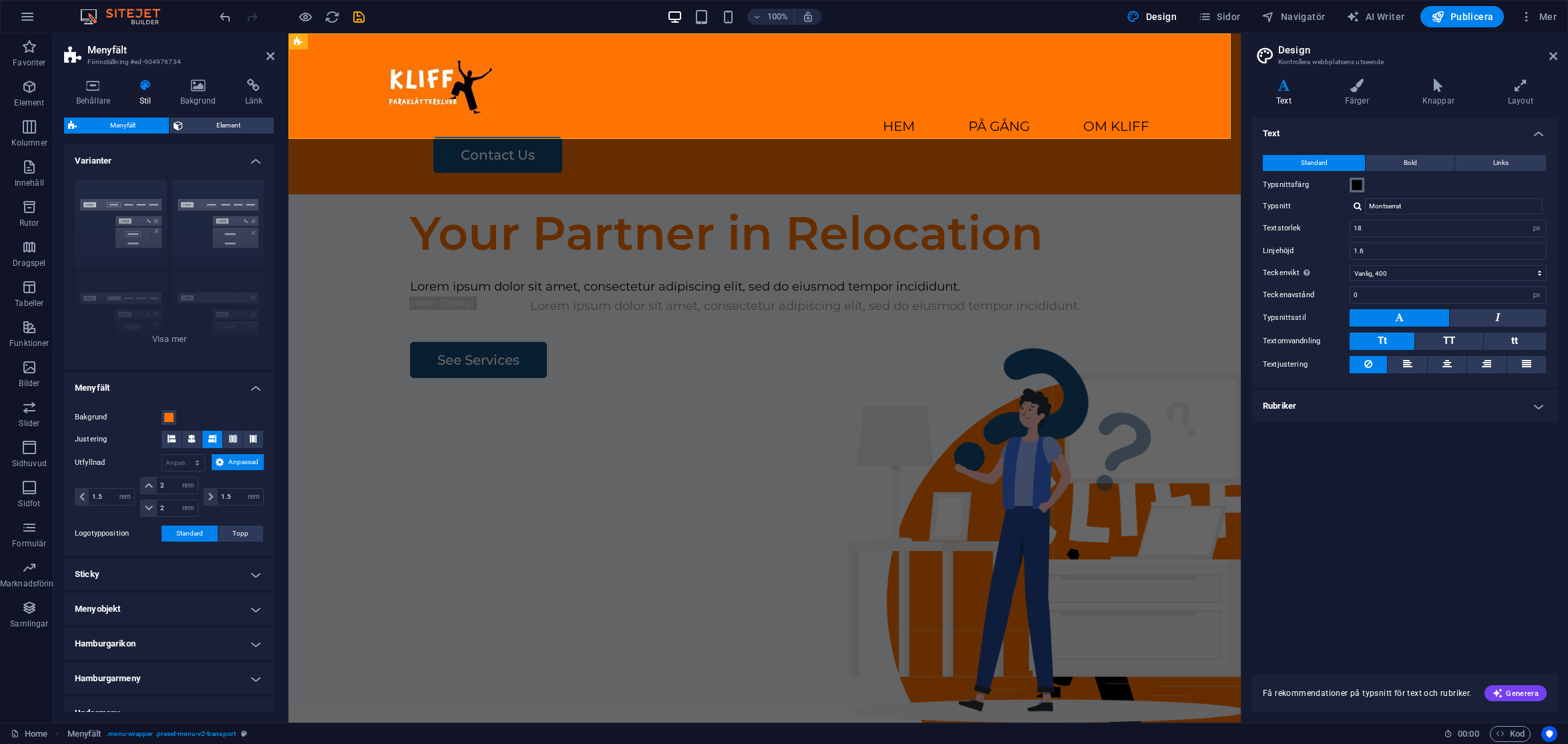
click at [1357, 182] on span at bounding box center [1357, 184] width 11 height 11
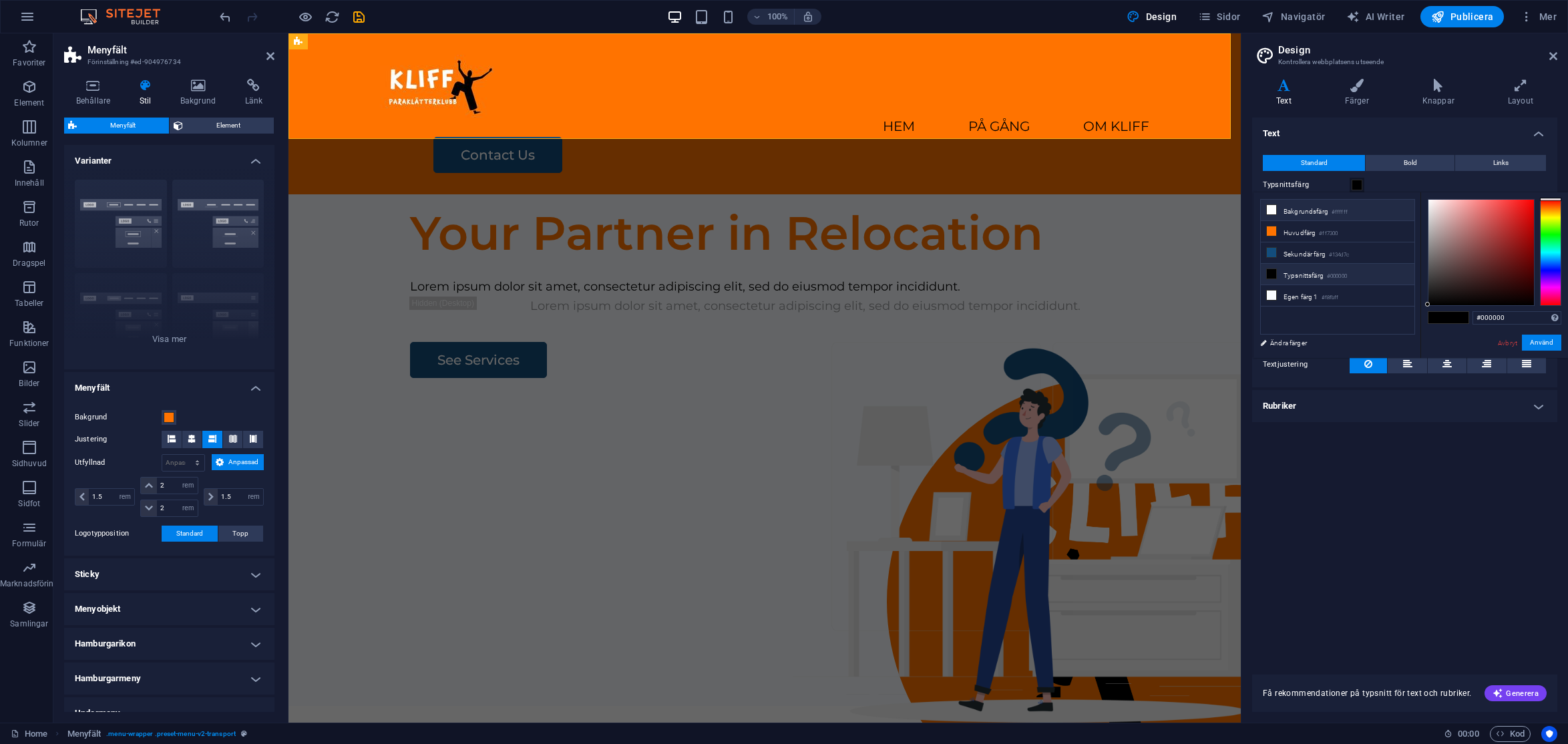
click at [1271, 210] on icon at bounding box center [1272, 209] width 9 height 9
click at [1276, 272] on icon at bounding box center [1272, 273] width 9 height 9
type input "#000000"
click at [1393, 342] on button "Använd" at bounding box center [1542, 342] width 39 height 16
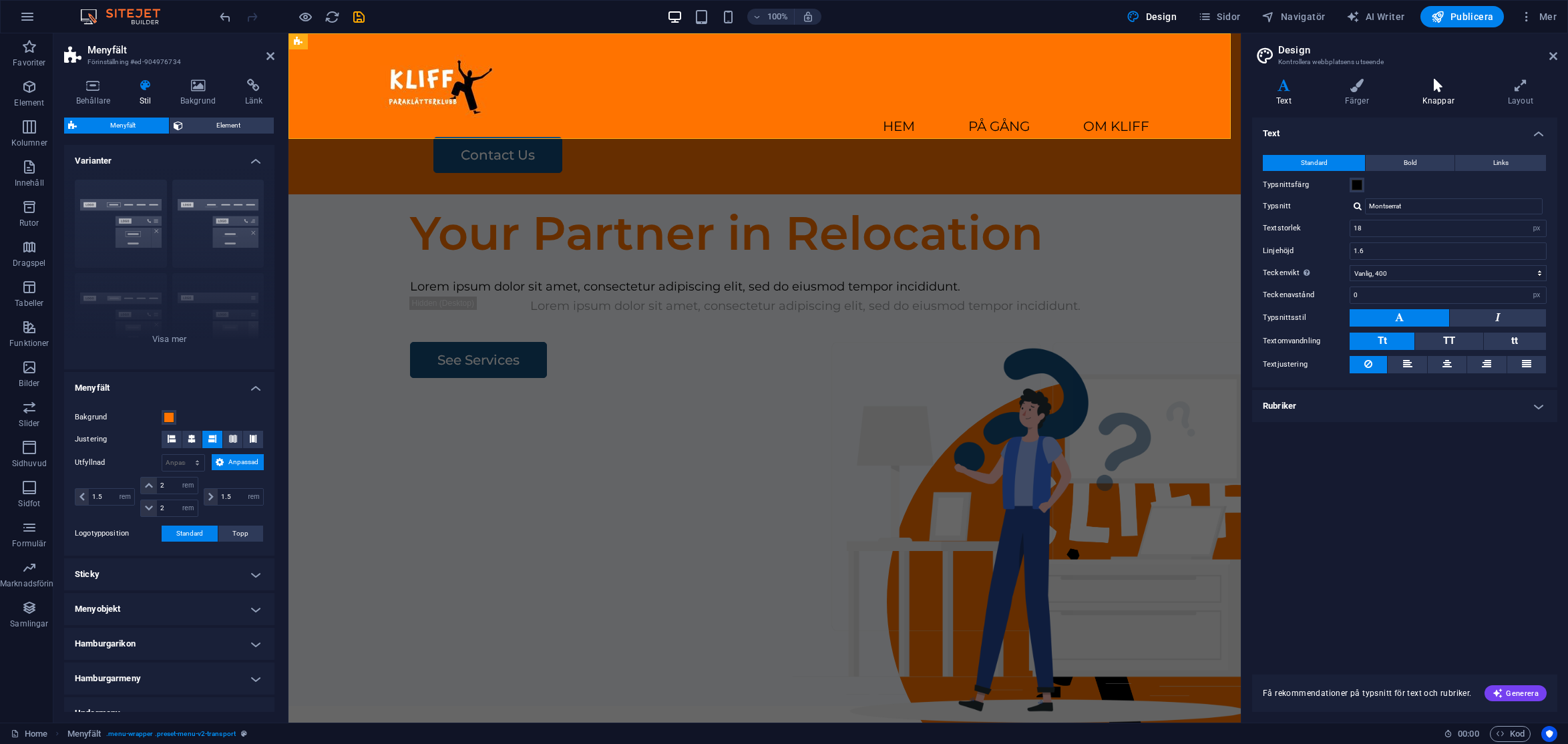
click at [1393, 92] on h4 "Knappar" at bounding box center [1441, 93] width 85 height 28
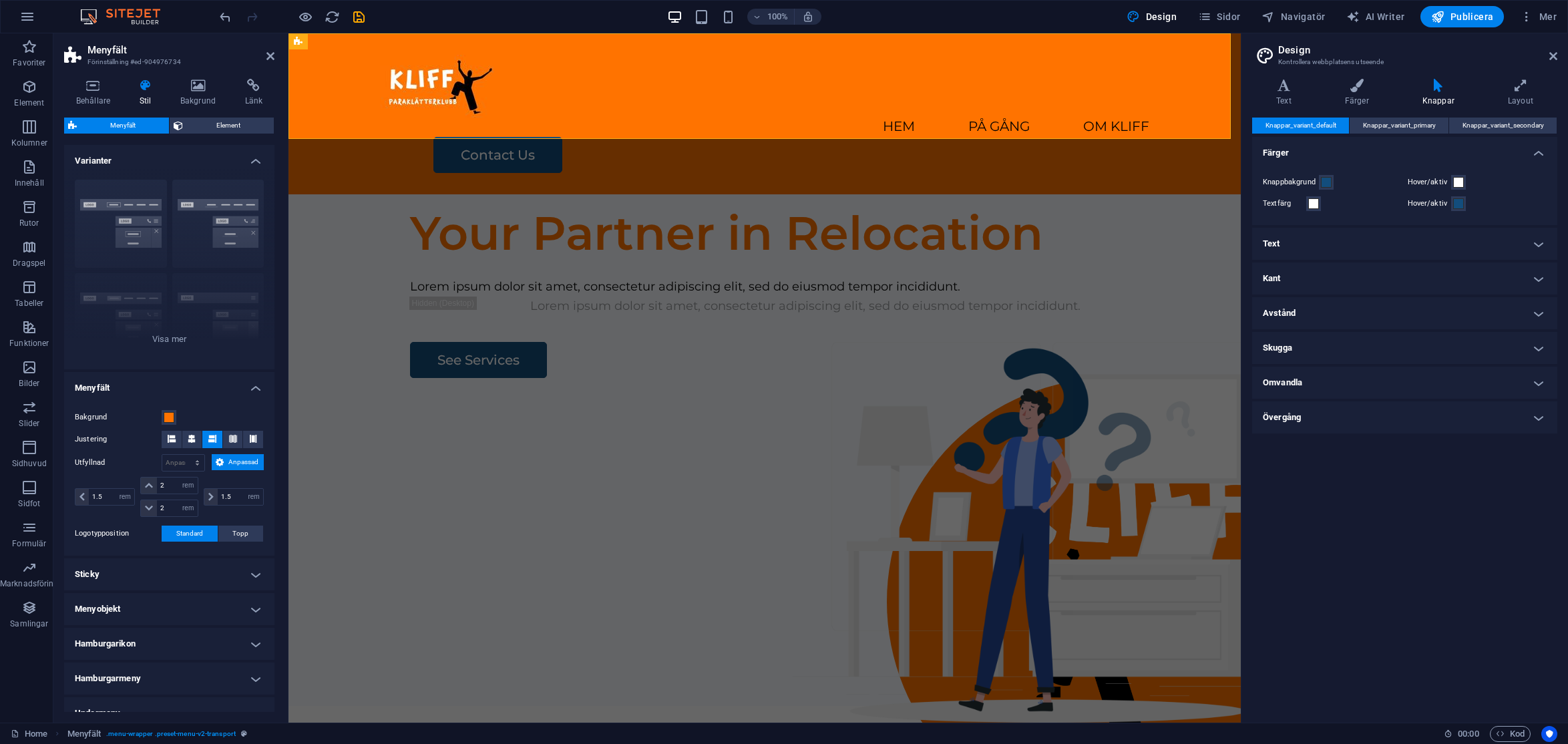
click at [1315, 235] on h4 "Text" at bounding box center [1405, 244] width 306 height 32
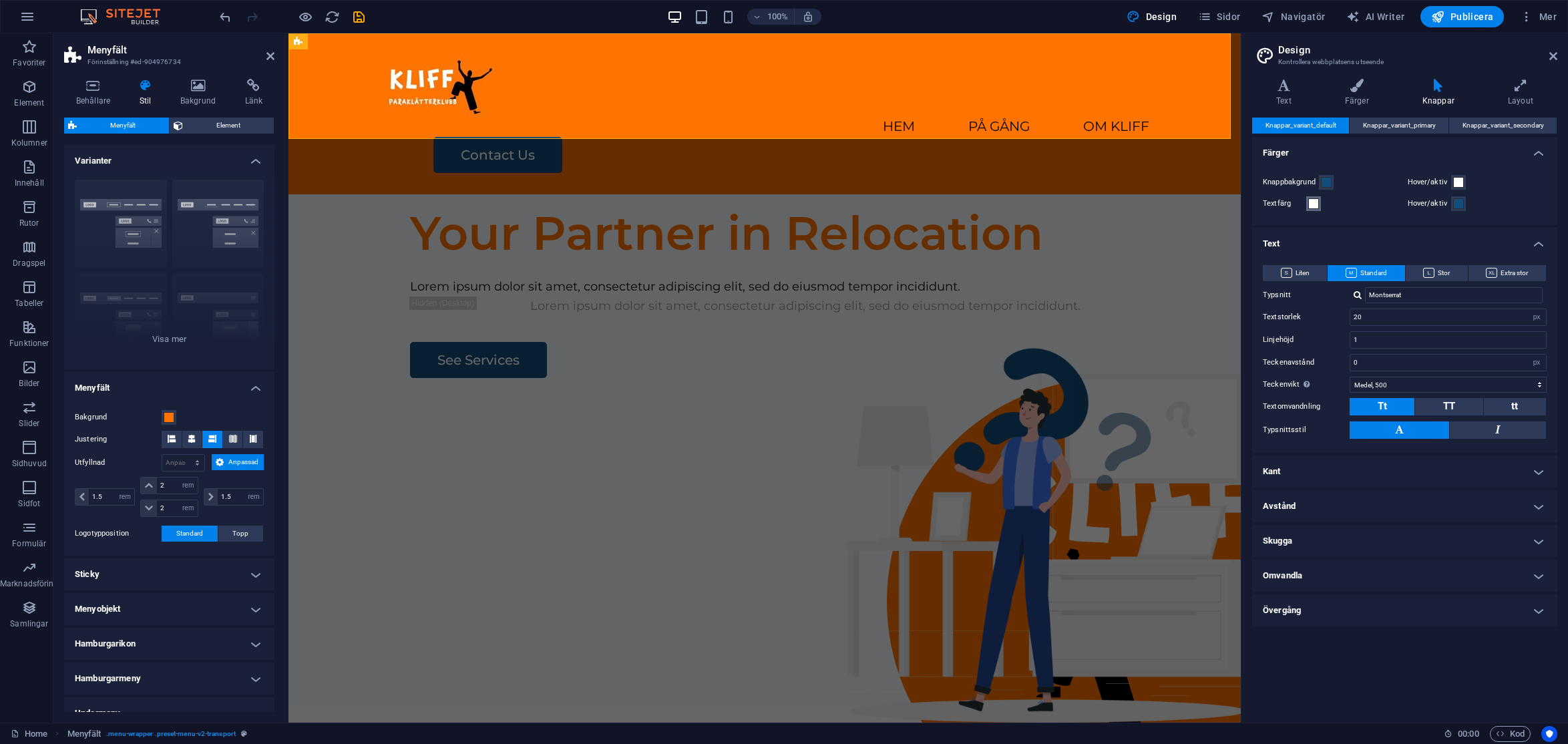
click at [1310, 206] on span at bounding box center [1313, 203] width 11 height 11
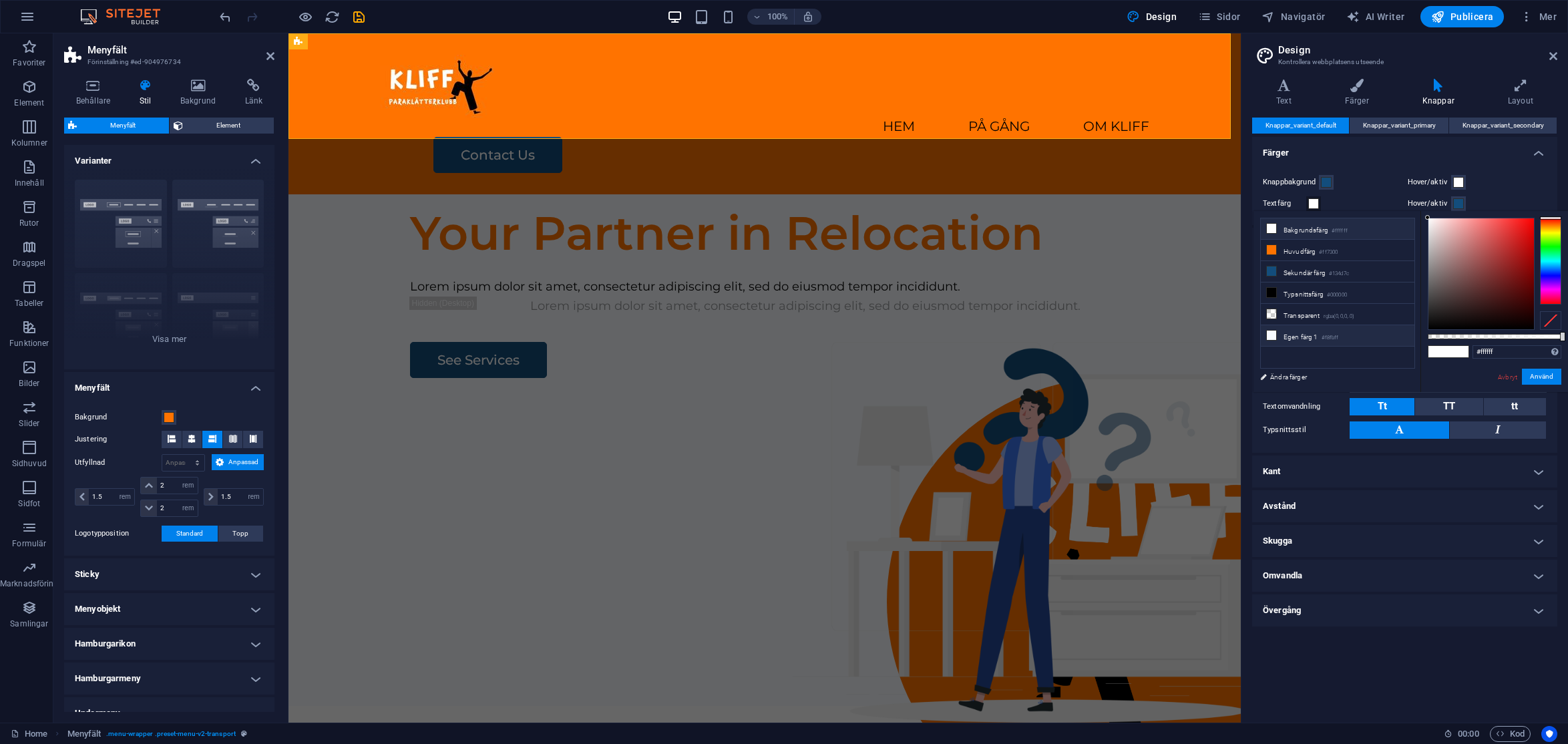
click at [1276, 331] on icon at bounding box center [1272, 335] width 9 height 9
type input "#f8fbff"
click at [1393, 374] on button "Använd" at bounding box center [1542, 377] width 39 height 16
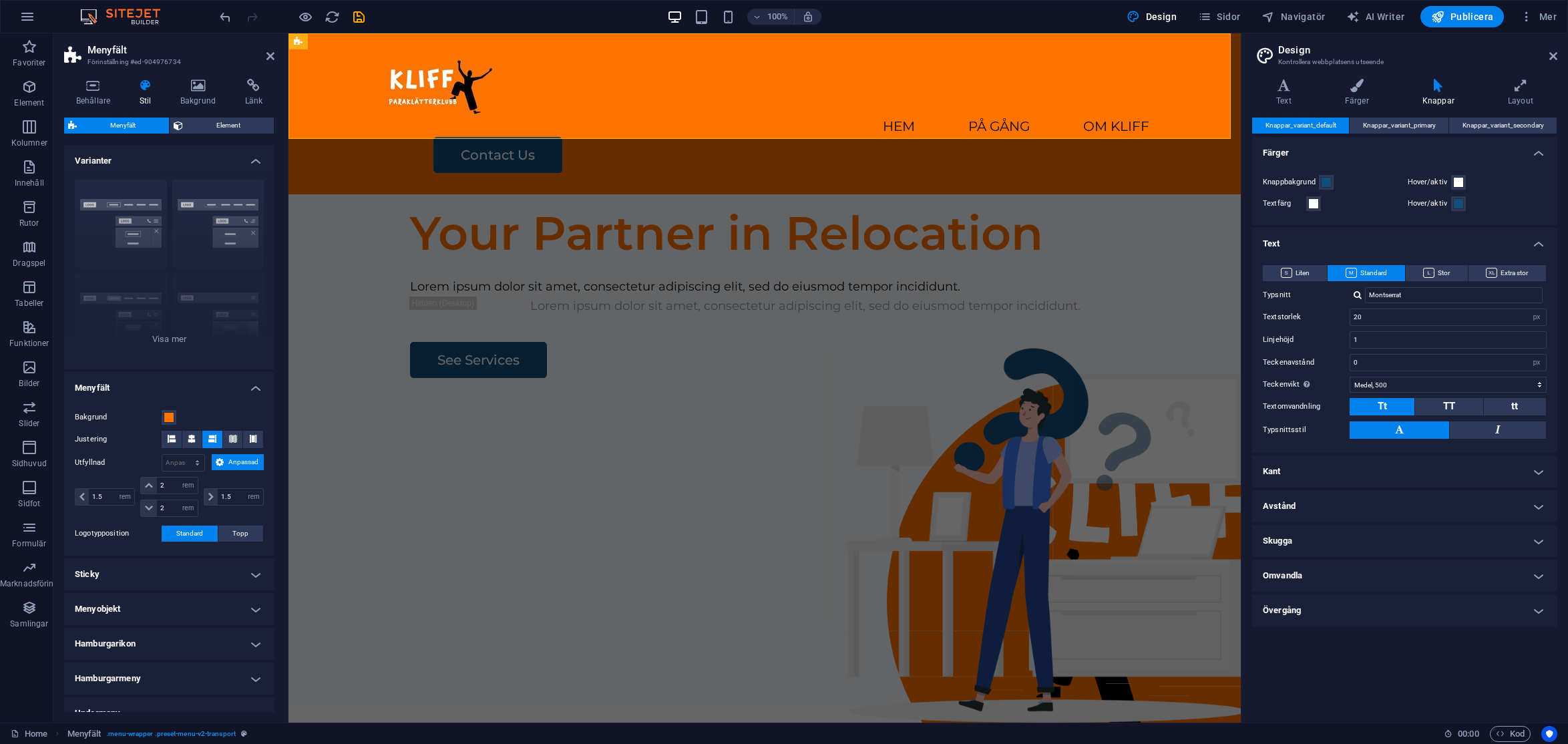
click at [1393, 198] on div "Hover/aktiv" at bounding box center [1478, 203] width 139 height 16
click at [1393, 182] on span at bounding box center [1458, 182] width 11 height 11
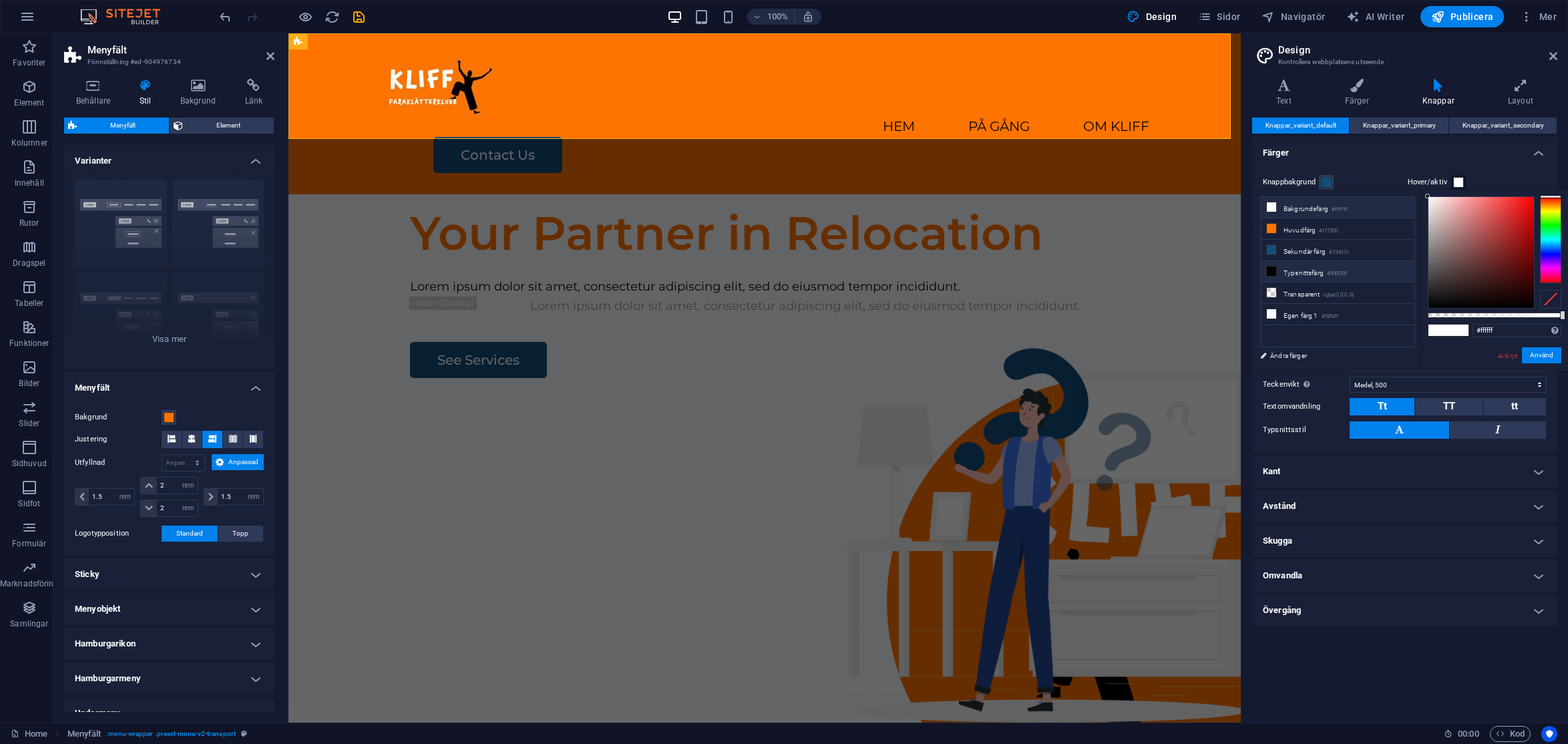
click at [1303, 272] on li "Typsnittsfärg #000000" at bounding box center [1338, 272] width 153 height 21
type input "#000000"
click at [1393, 355] on button "Använd" at bounding box center [1542, 355] width 39 height 16
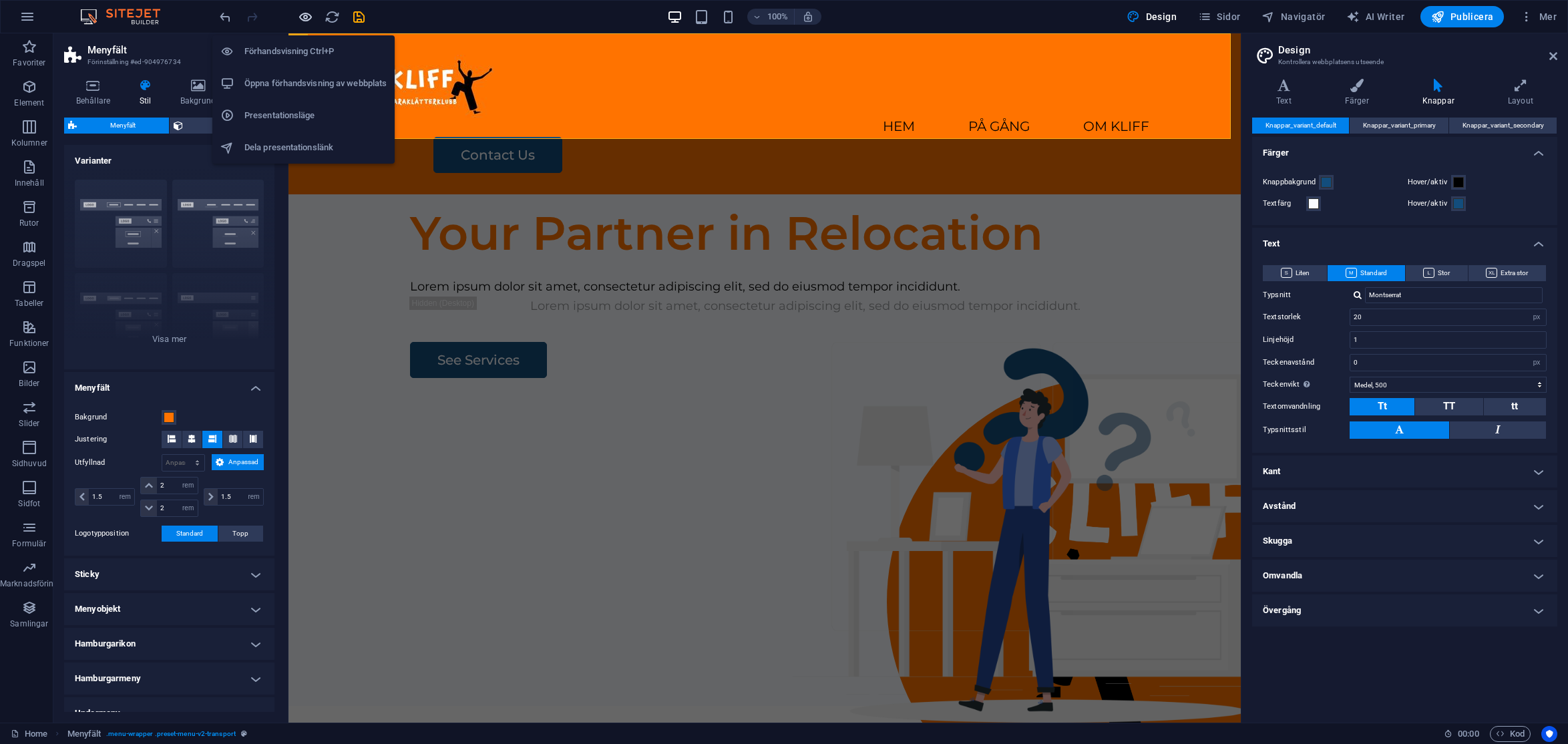
click at [0, 0] on icon "button" at bounding box center [0, 0] width 0 height 0
